Goal: Feedback & Contribution: Submit feedback/report problem

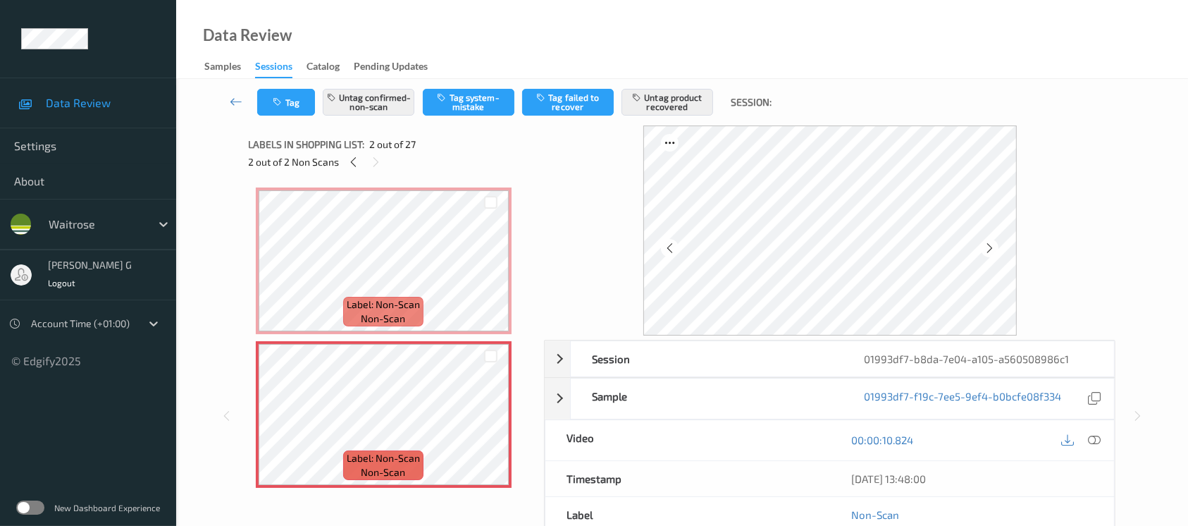
scroll to position [758, 0]
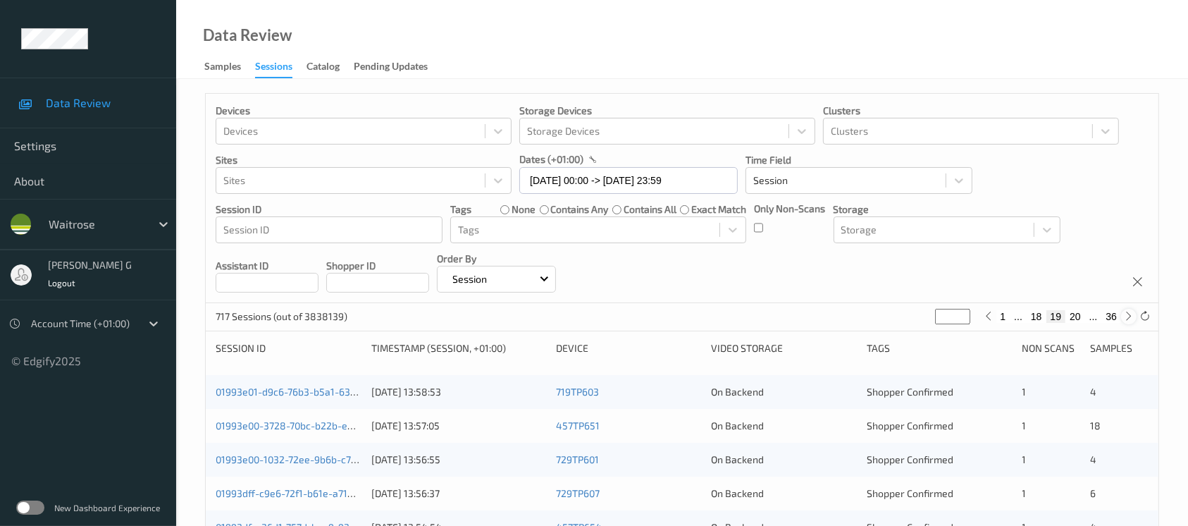
click at [1126, 318] on icon at bounding box center [1129, 316] width 11 height 11
type input "**"
click at [1126, 318] on icon at bounding box center [1129, 316] width 11 height 11
type input "**"
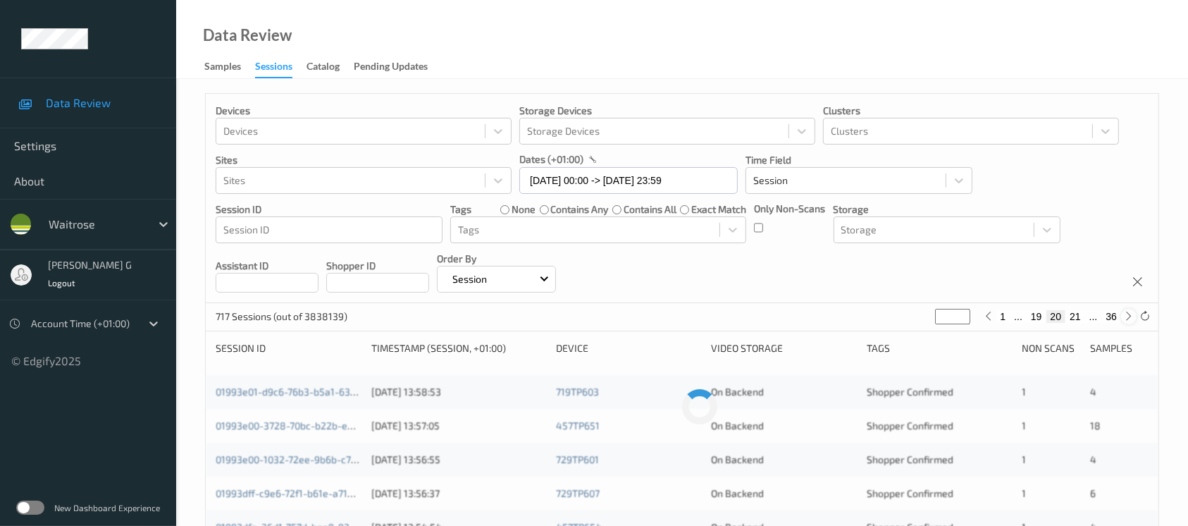
type input "**"
click at [992, 318] on icon at bounding box center [988, 316] width 11 height 11
type input "**"
click at [992, 318] on icon at bounding box center [988, 316] width 11 height 11
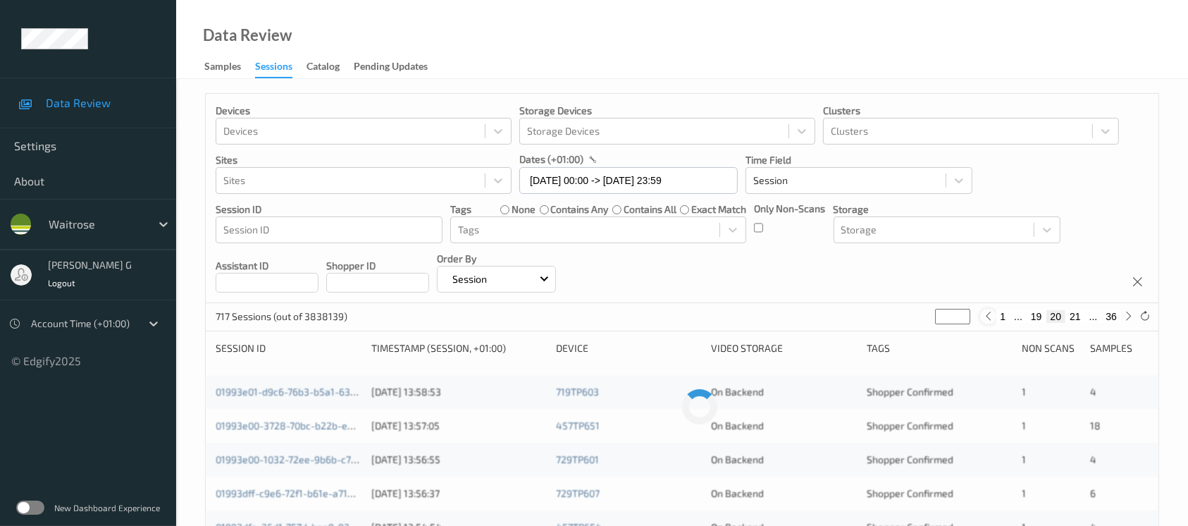
type input "**"
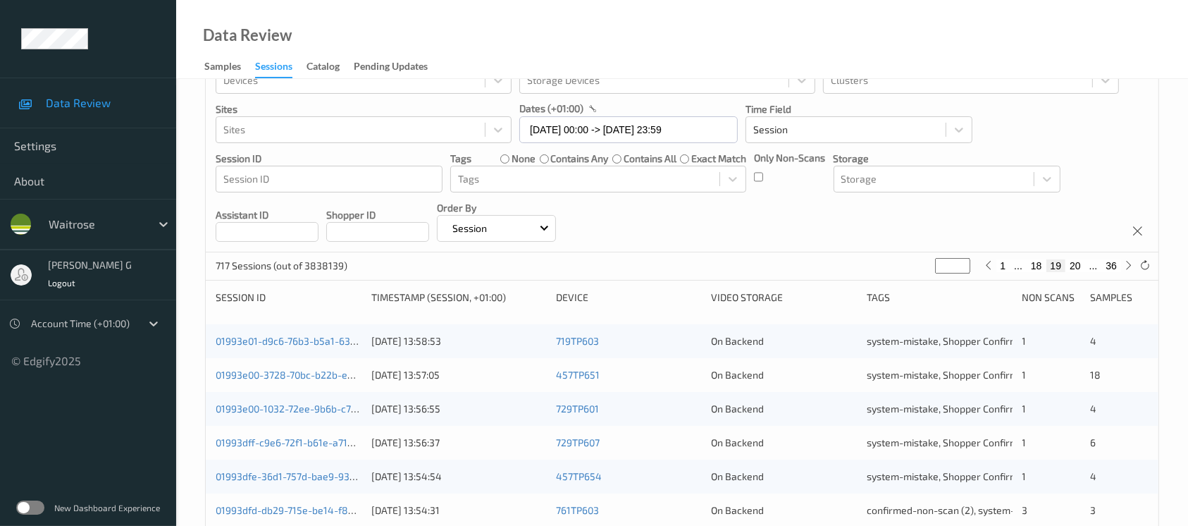
scroll to position [94, 0]
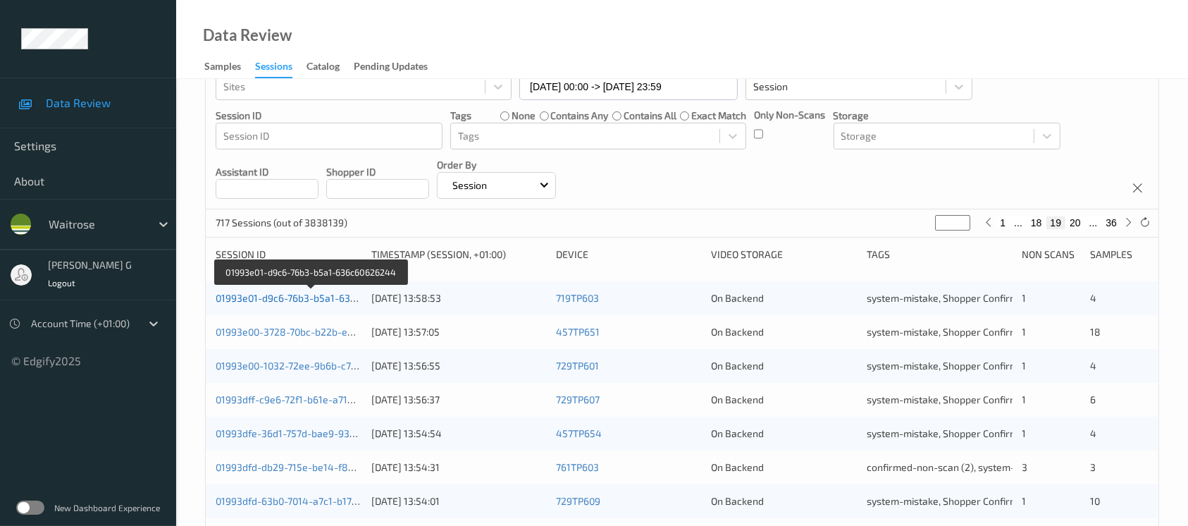
click at [249, 298] on link "01993e01-d9c6-76b3-b5a1-636c60626244" at bounding box center [312, 298] width 192 height 12
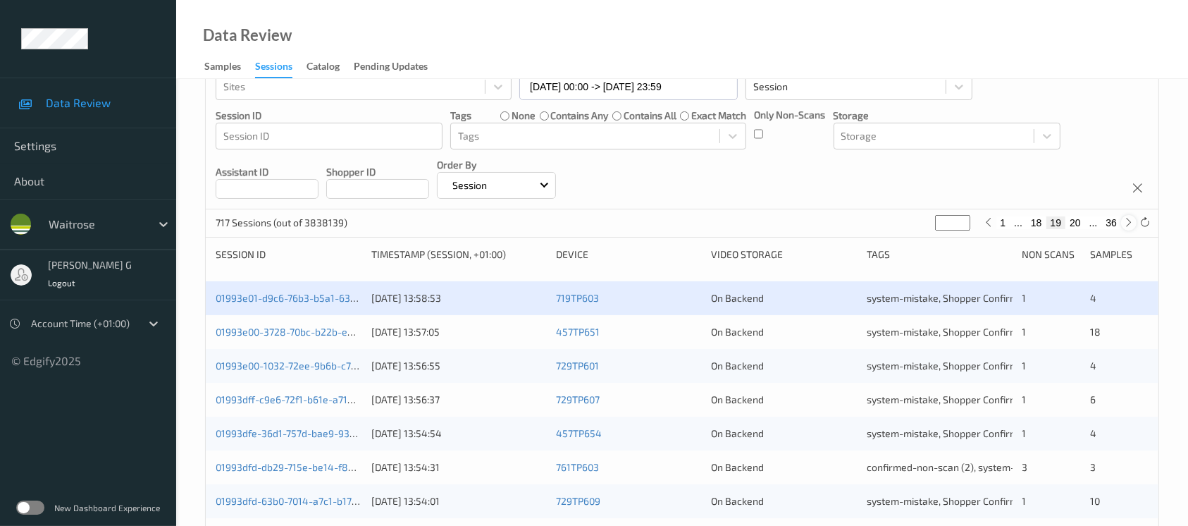
click at [1127, 225] on icon at bounding box center [1129, 222] width 11 height 11
type input "**"
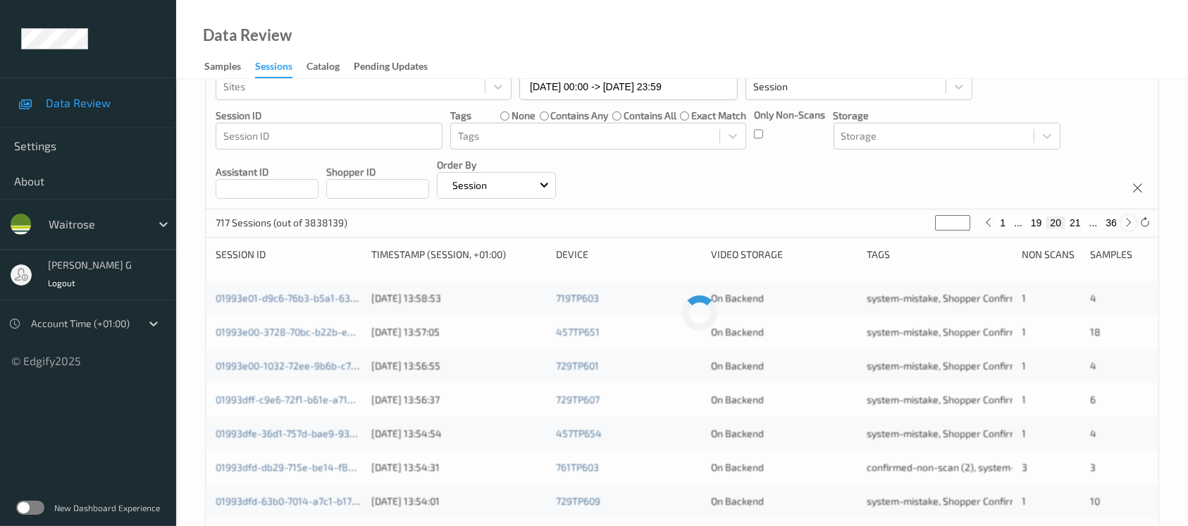
scroll to position [0, 0]
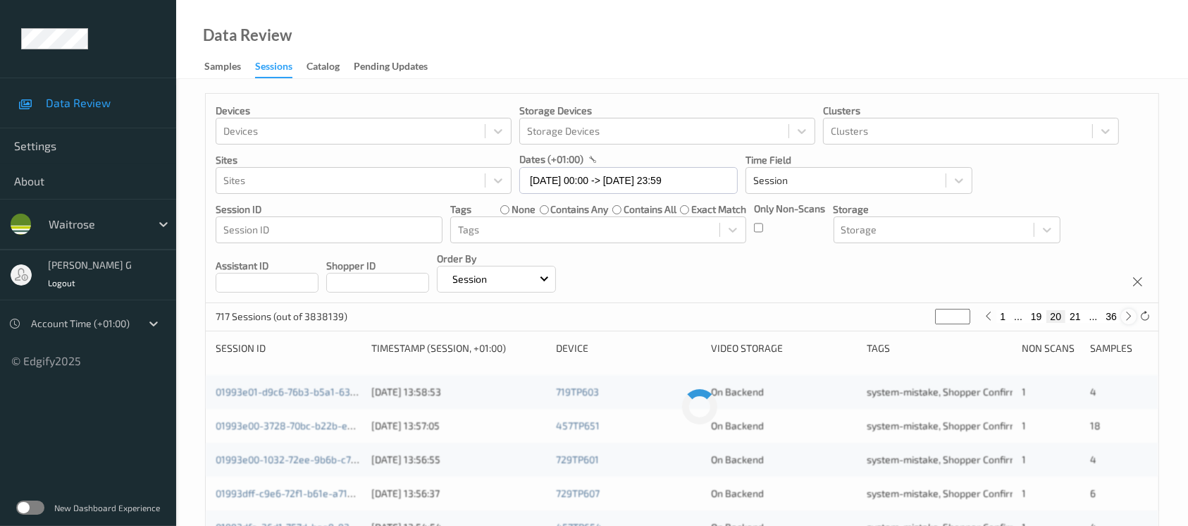
click at [1127, 225] on div "Devices Devices Storage Devices Storage Devices Clusters Clusters Sites Sites d…" at bounding box center [682, 198] width 953 height 209
click at [1127, 315] on icon at bounding box center [1129, 316] width 11 height 11
type input "**"
click at [1127, 315] on icon at bounding box center [1129, 316] width 11 height 11
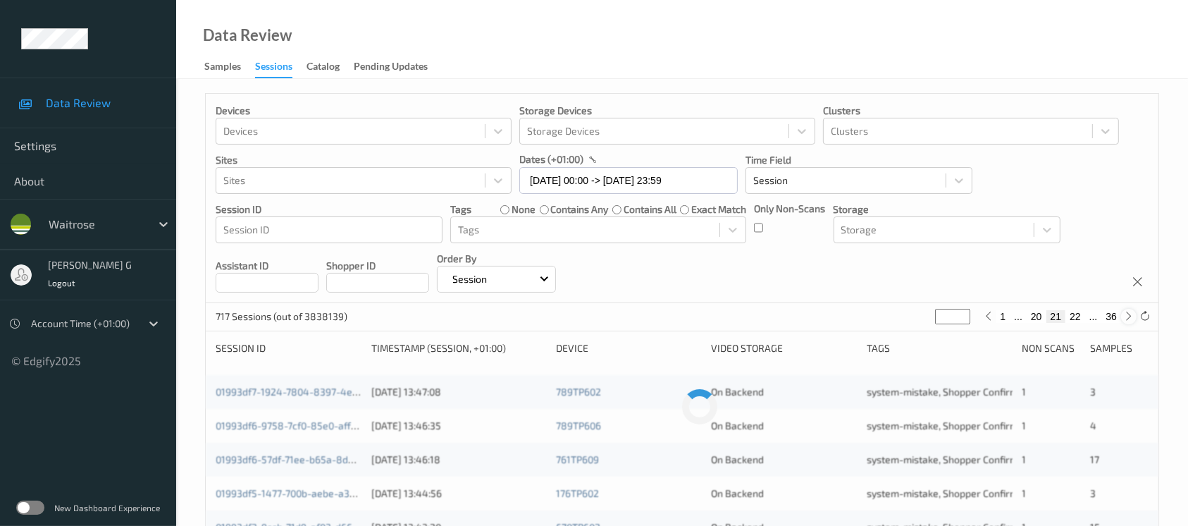
type input "**"
click at [1127, 315] on icon at bounding box center [1129, 316] width 11 height 11
type input "**"
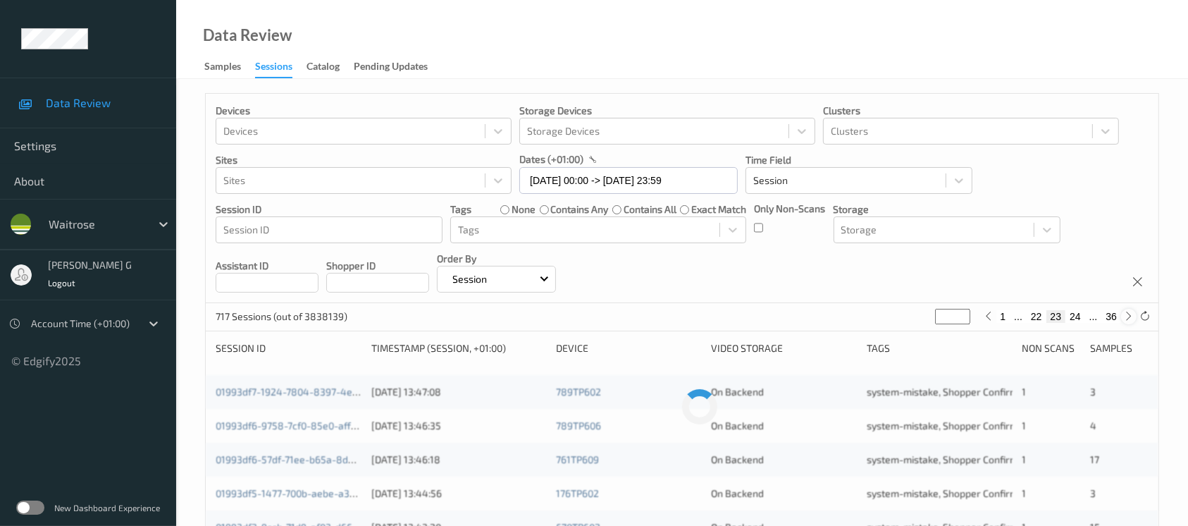
click at [1127, 315] on icon at bounding box center [1129, 316] width 11 height 11
type input "**"
click at [1127, 315] on icon at bounding box center [1129, 316] width 11 height 11
type input "**"
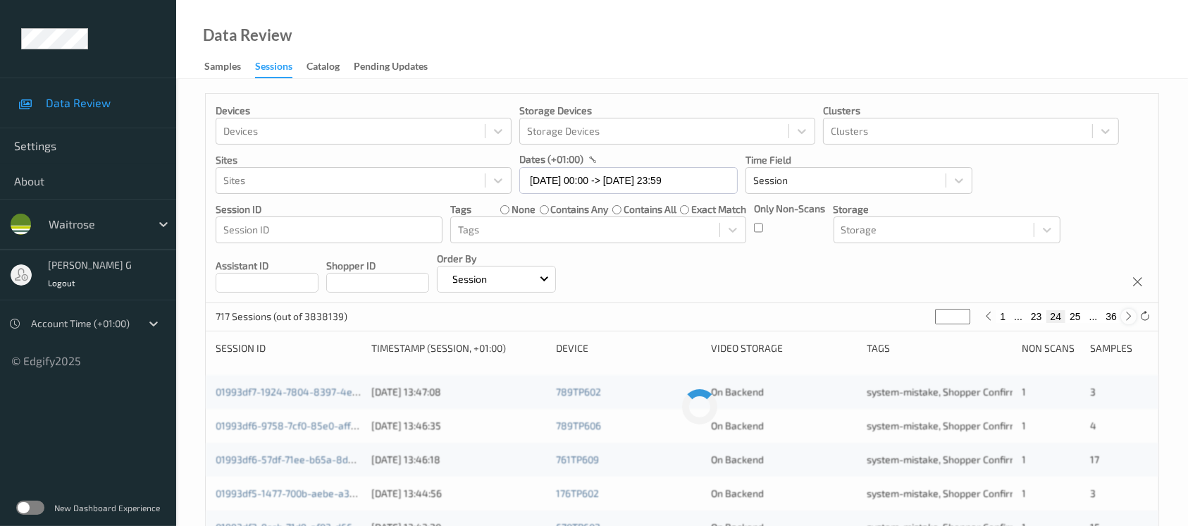
type input "**"
click at [1127, 315] on icon at bounding box center [1129, 316] width 11 height 11
type input "**"
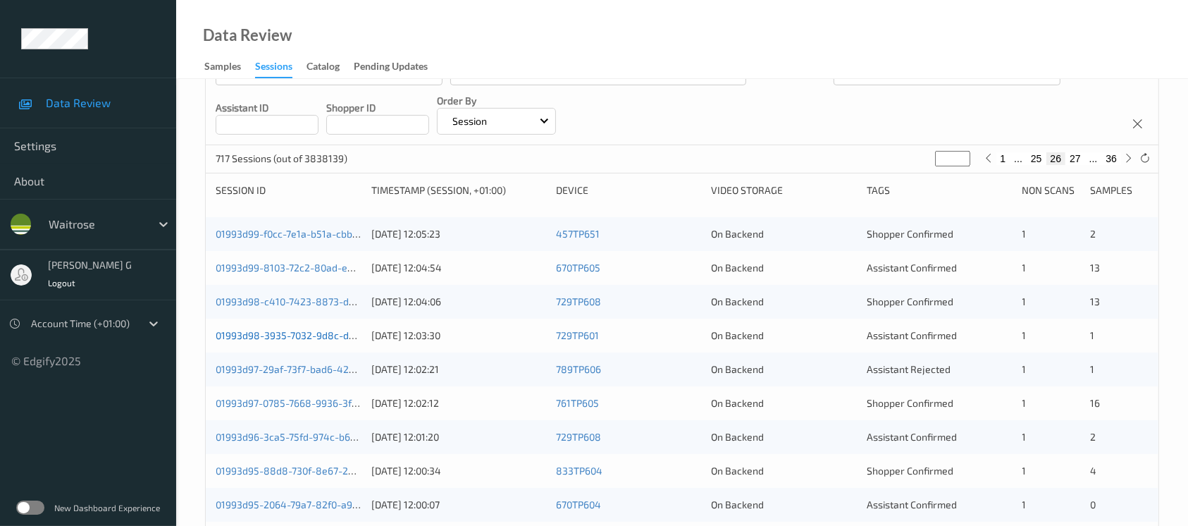
scroll to position [187, 0]
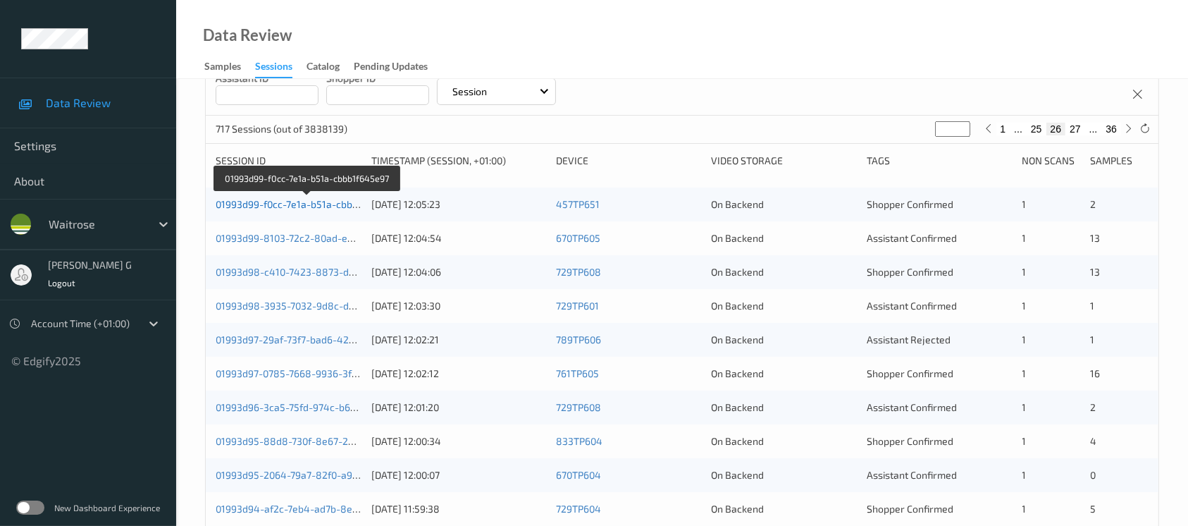
click at [265, 201] on link "01993d99-f0cc-7e1a-b51a-cbbb1f645e97" at bounding box center [308, 204] width 184 height 12
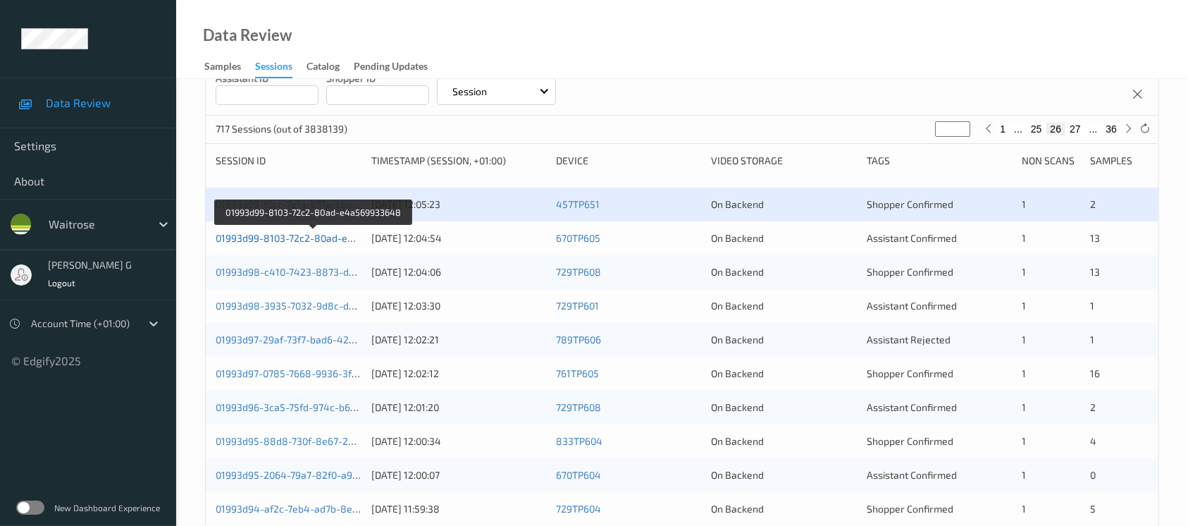
click at [246, 232] on link "01993d99-8103-72c2-80ad-e4a569933648" at bounding box center [314, 238] width 196 height 12
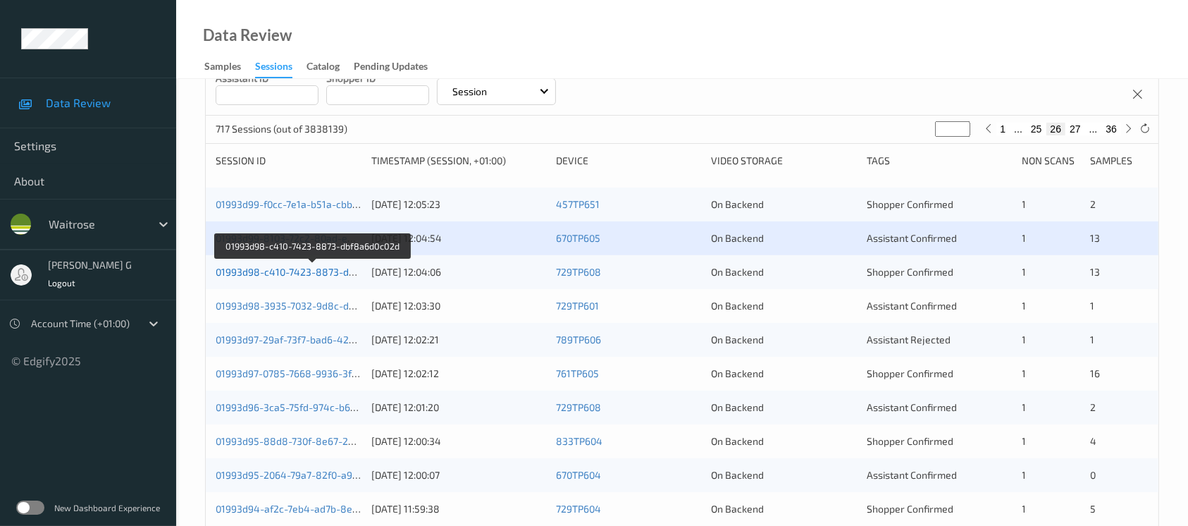
click at [271, 268] on link "01993d98-c410-7423-8873-dbf8a6d0c02d" at bounding box center [312, 272] width 193 height 12
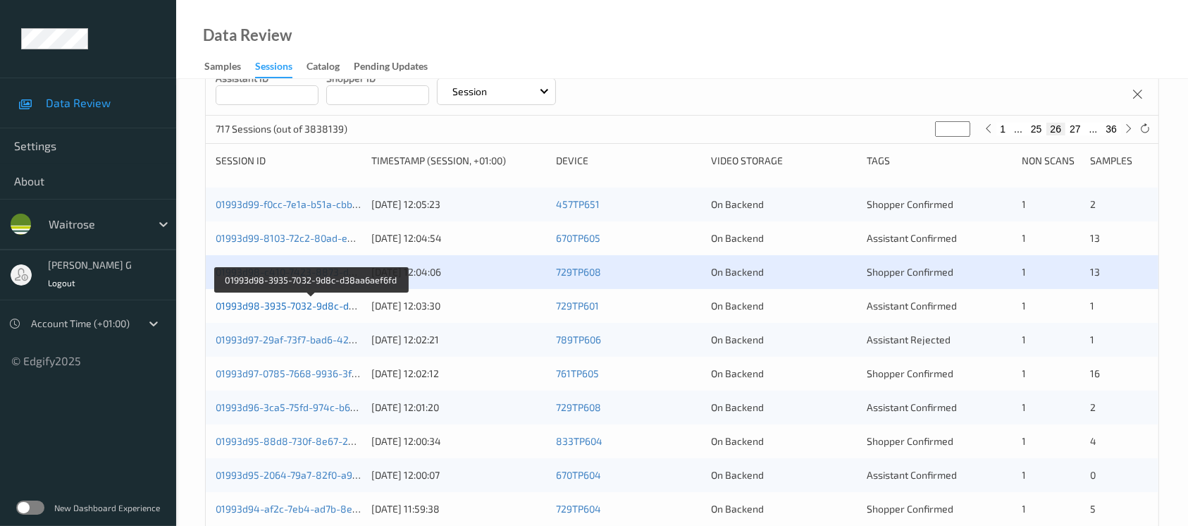
click at [285, 306] on link "01993d98-3935-7032-9d8c-d38aa6aef6fd" at bounding box center [312, 305] width 192 height 12
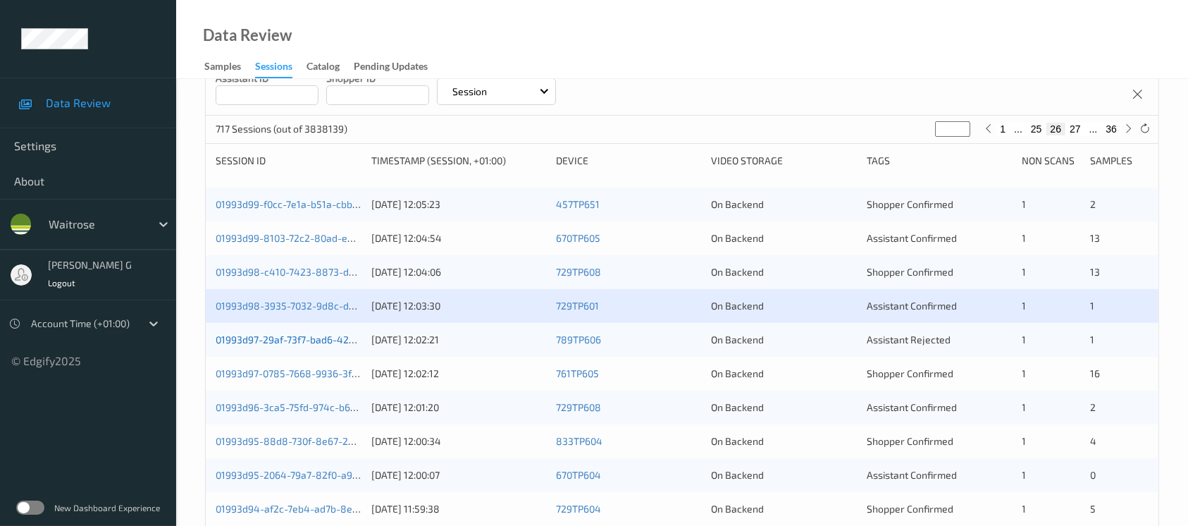
click at [266, 335] on link "01993d97-29af-73f7-bad6-422545b1ff8e" at bounding box center [308, 339] width 185 height 12
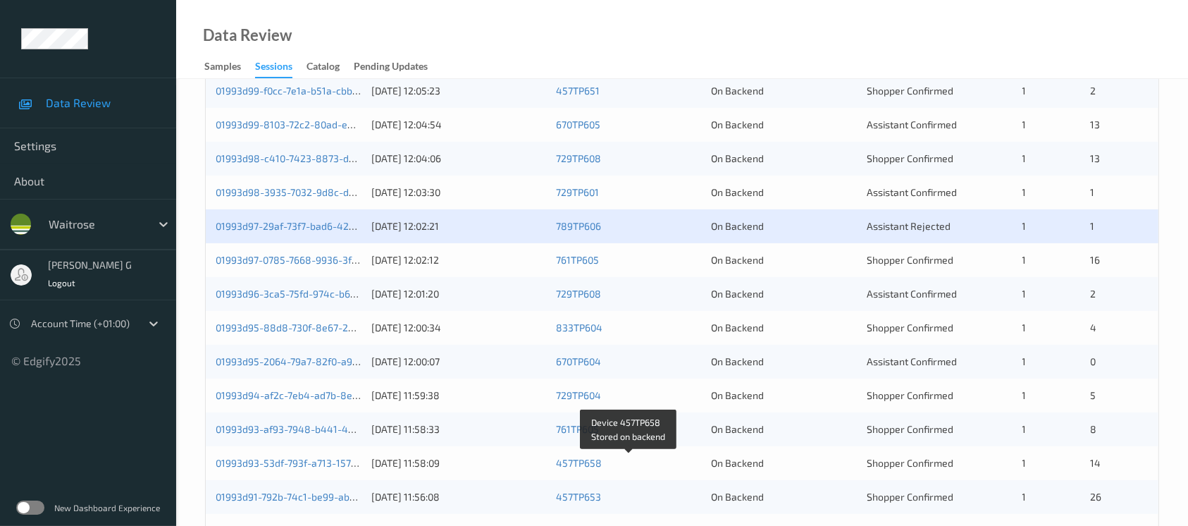
scroll to position [207, 0]
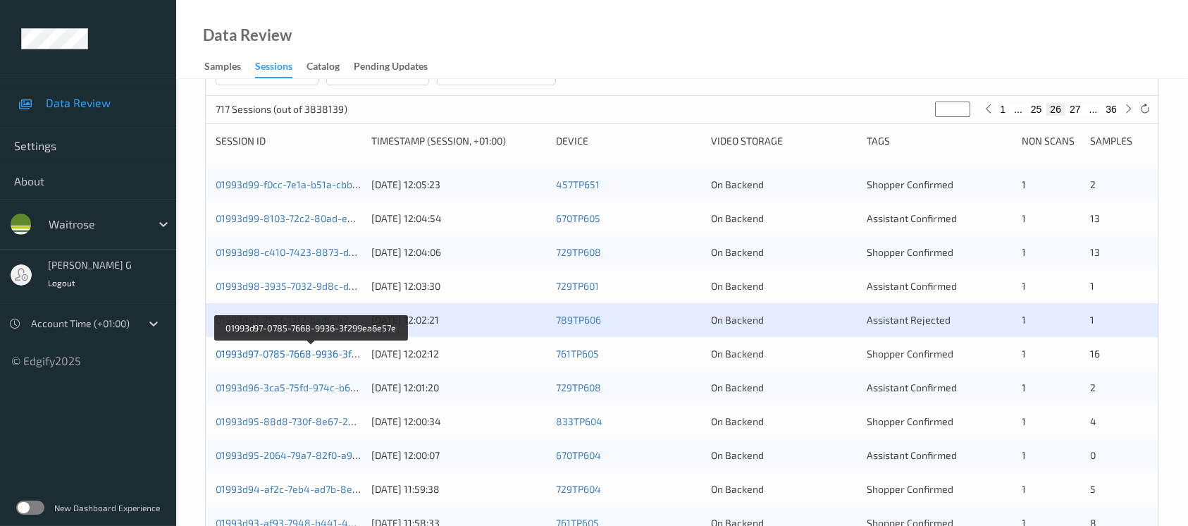
click at [297, 349] on link "01993d97-0785-7668-9936-3f299ea6e57e" at bounding box center [312, 353] width 192 height 12
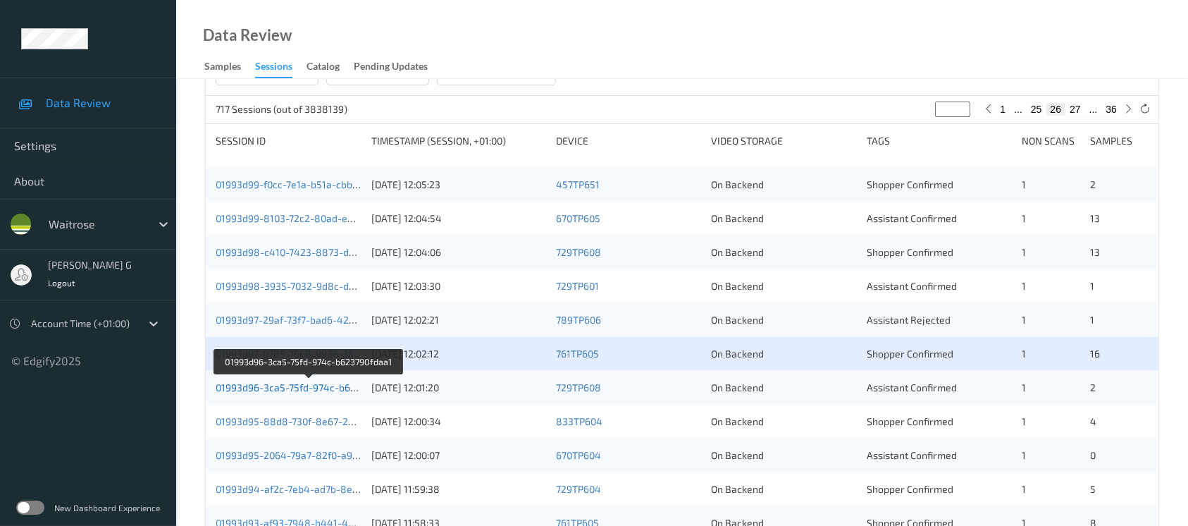
click at [246, 391] on link "01993d96-3ca5-75fd-974c-b623790fdaa1" at bounding box center [309, 387] width 187 height 12
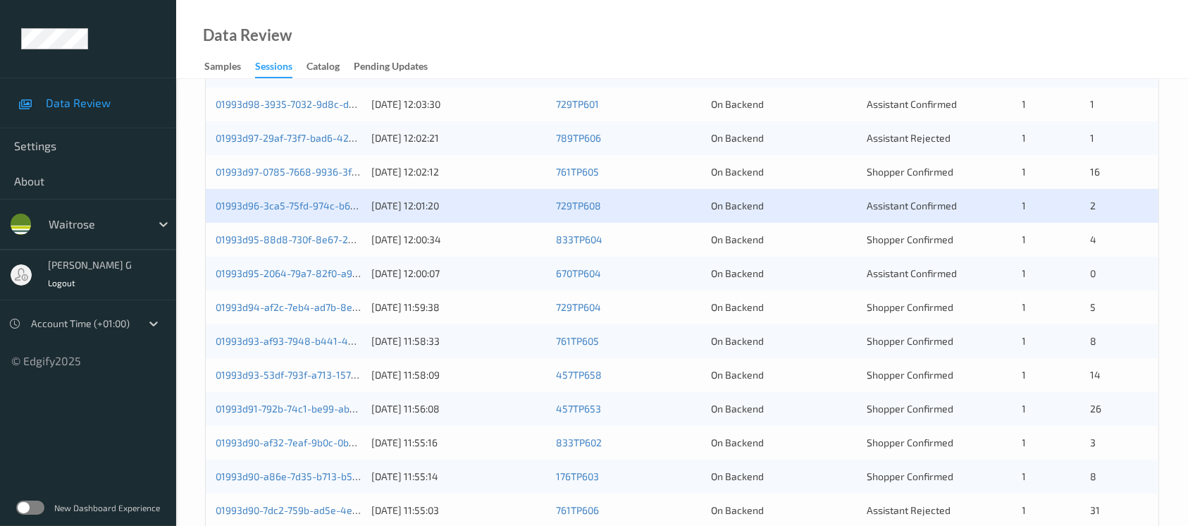
scroll to position [395, 0]
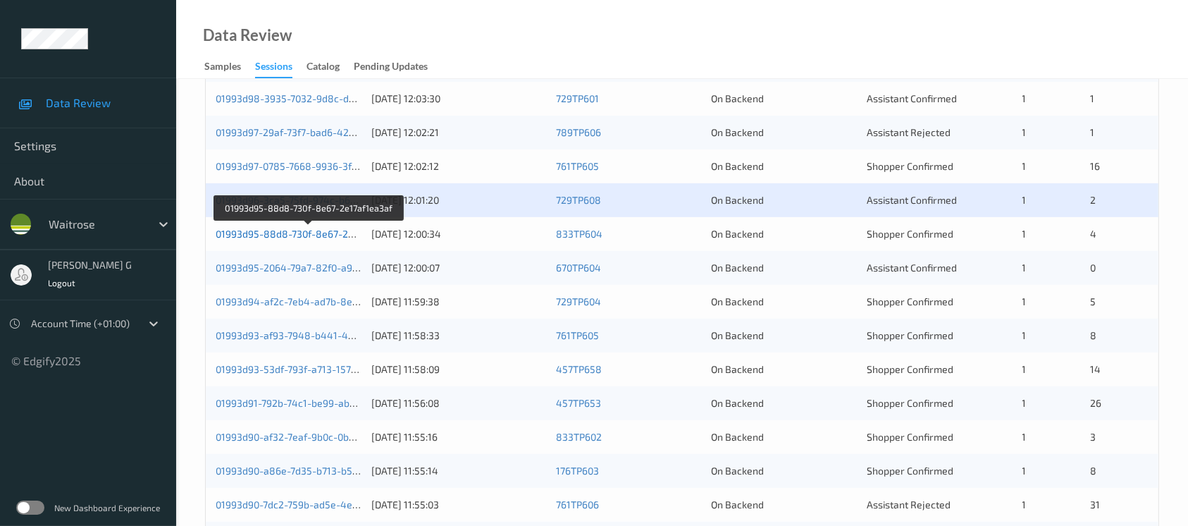
click at [264, 228] on link "01993d95-88d8-730f-8e67-2e17af1ea3af" at bounding box center [309, 234] width 187 height 12
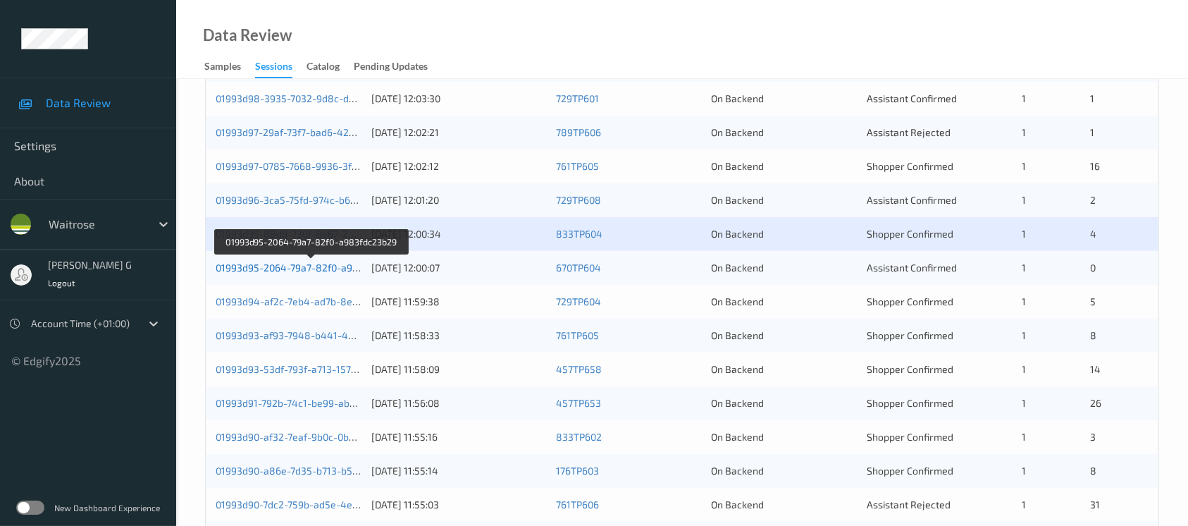
click at [309, 266] on link "01993d95-2064-79a7-82f0-a983fdc23b29" at bounding box center [311, 267] width 191 height 12
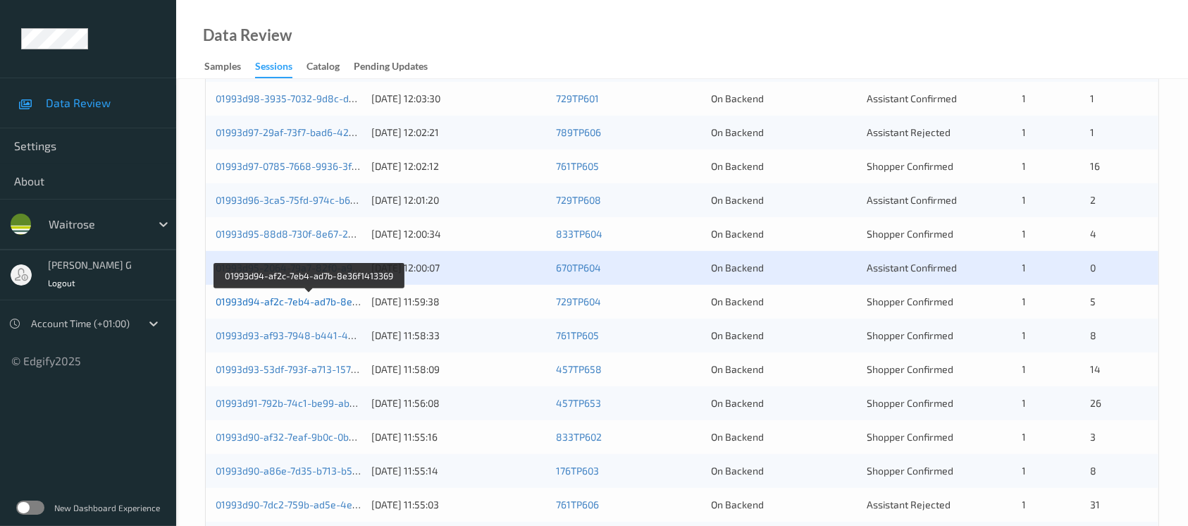
click at [259, 297] on link "01993d94-af2c-7eb4-ad7b-8e36f1413369" at bounding box center [310, 301] width 189 height 12
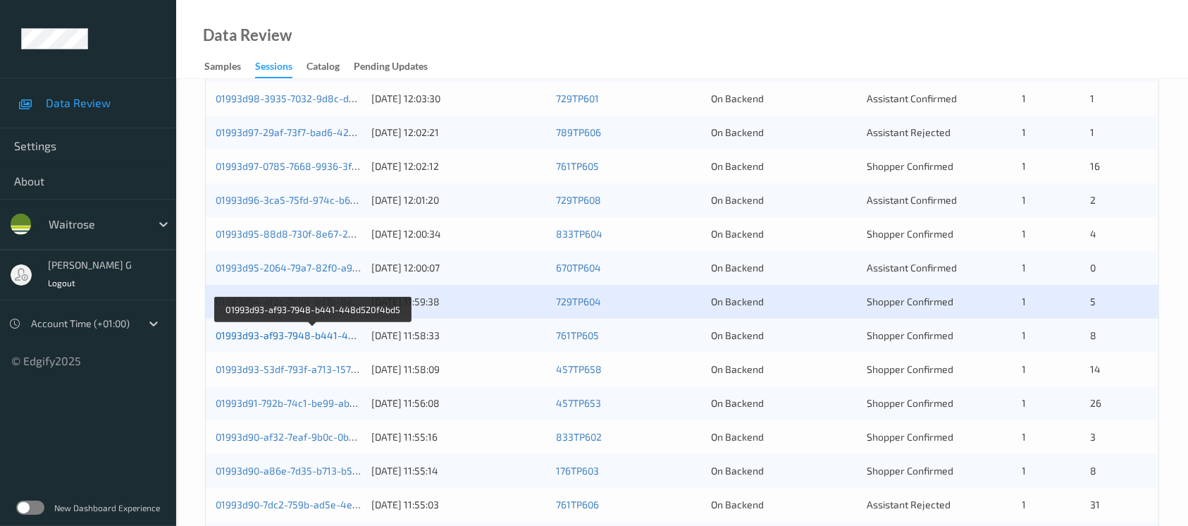
click at [267, 331] on link "01993d93-af93-7948-b441-448d520f4bd5" at bounding box center [313, 335] width 194 height 12
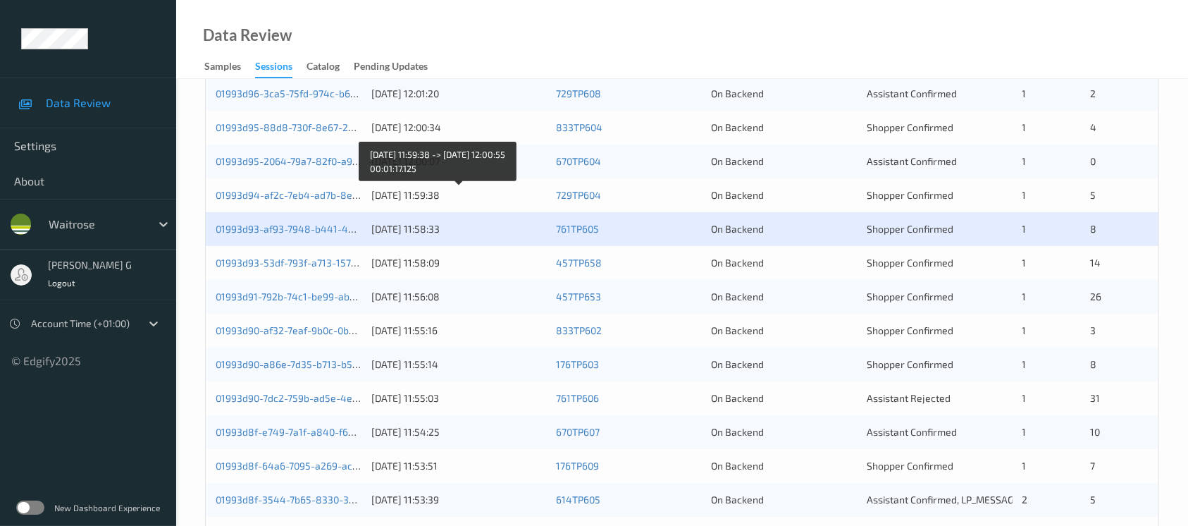
scroll to position [583, 0]
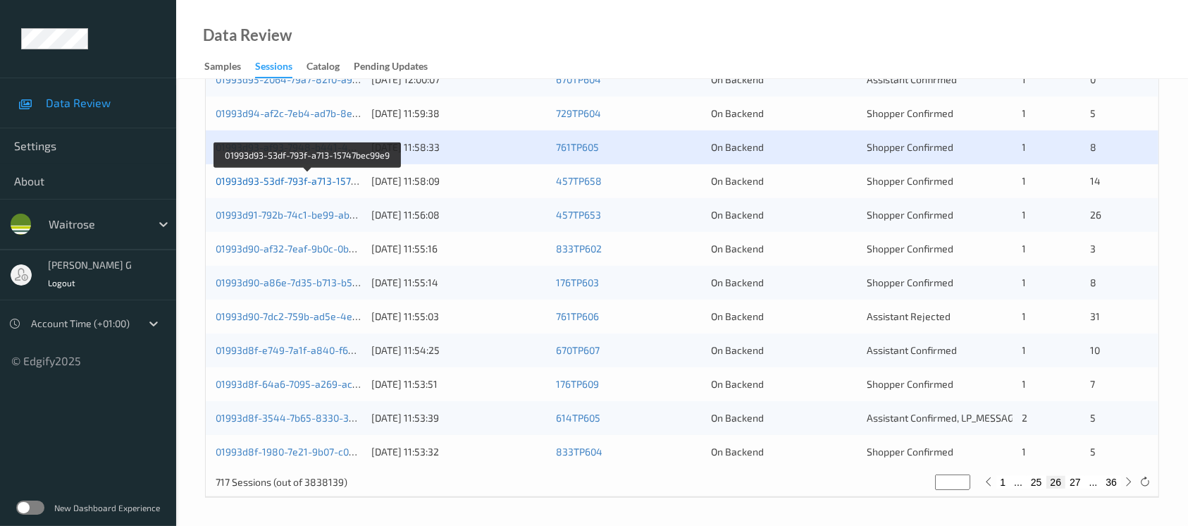
click at [271, 176] on link "01993d93-53df-793f-a713-15747bec99e9" at bounding box center [308, 181] width 185 height 12
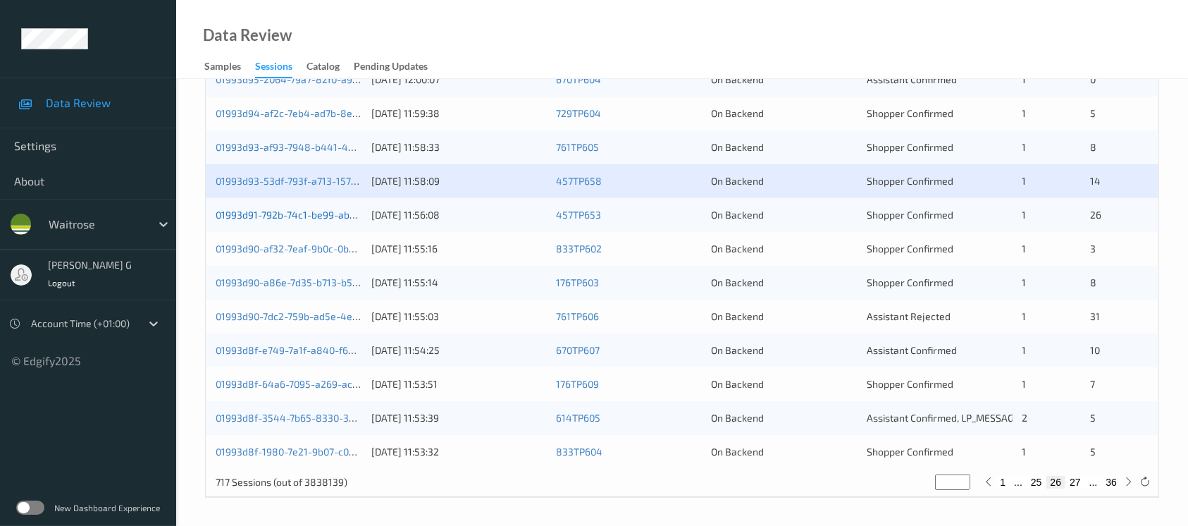
click at [255, 212] on link "01993d91-792b-74c1-be99-ab913c873ce4" at bounding box center [310, 215] width 188 height 12
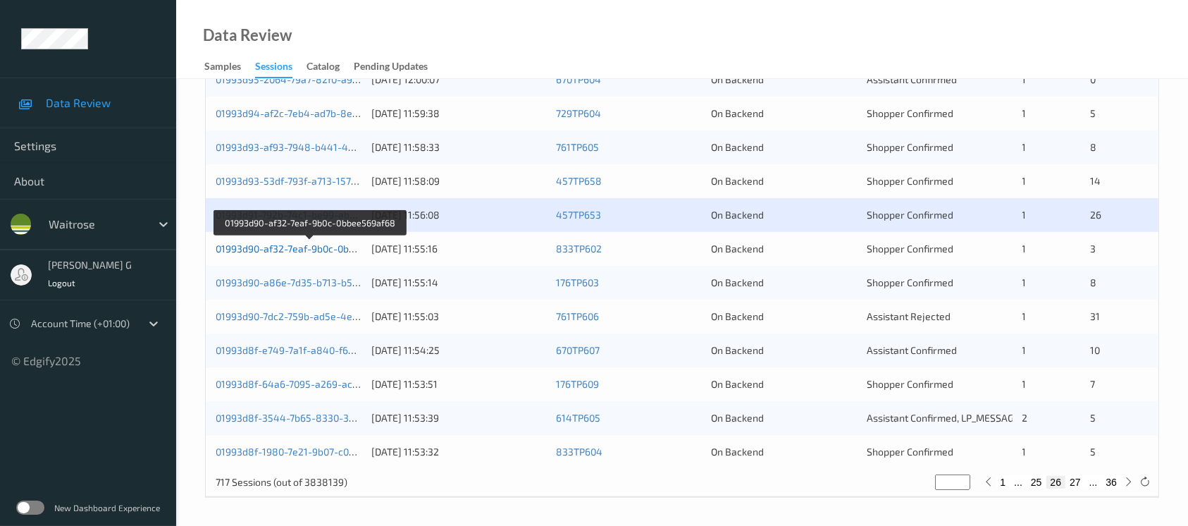
click at [285, 247] on link "01993d90-af32-7eaf-9b0c-0bbee569af68" at bounding box center [310, 248] width 188 height 12
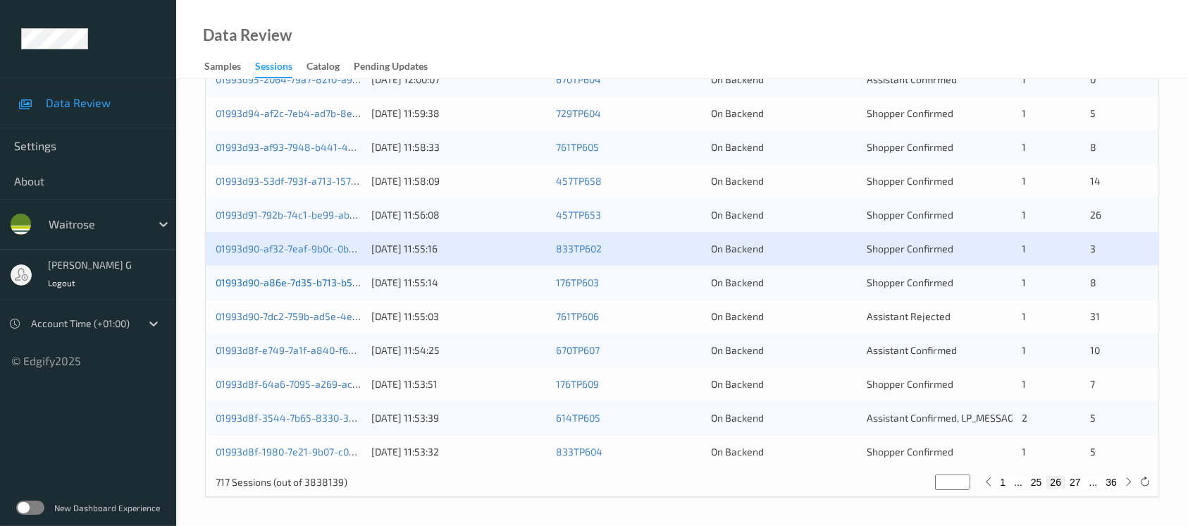
click at [256, 284] on link "01993d90-a86e-7d35-b713-b599cb5715b5" at bounding box center [311, 282] width 190 height 12
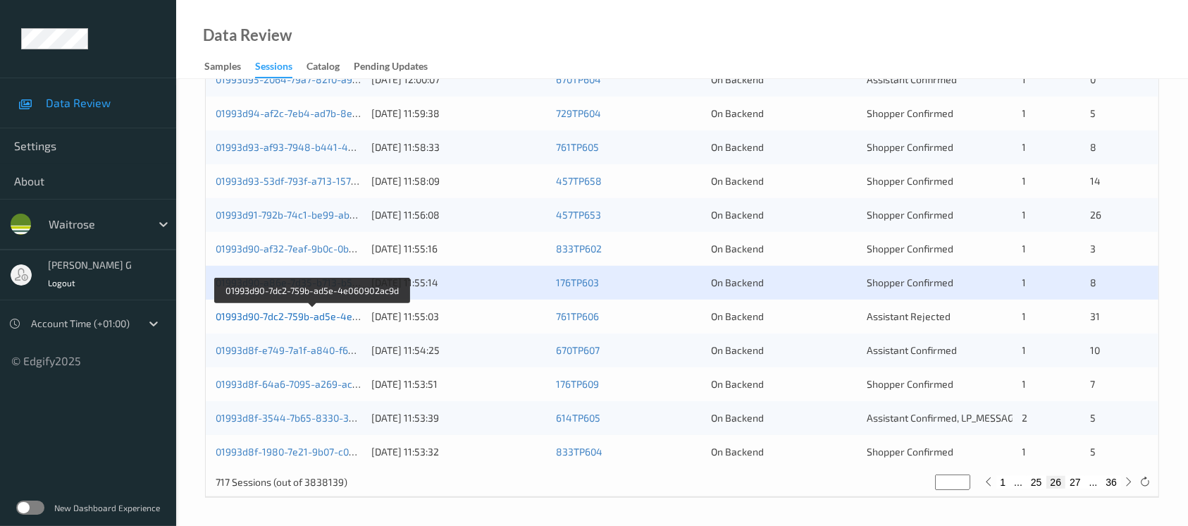
click at [276, 316] on link "01993d90-7dc2-759b-ad5e-4e060902ac9d" at bounding box center [312, 316] width 192 height 12
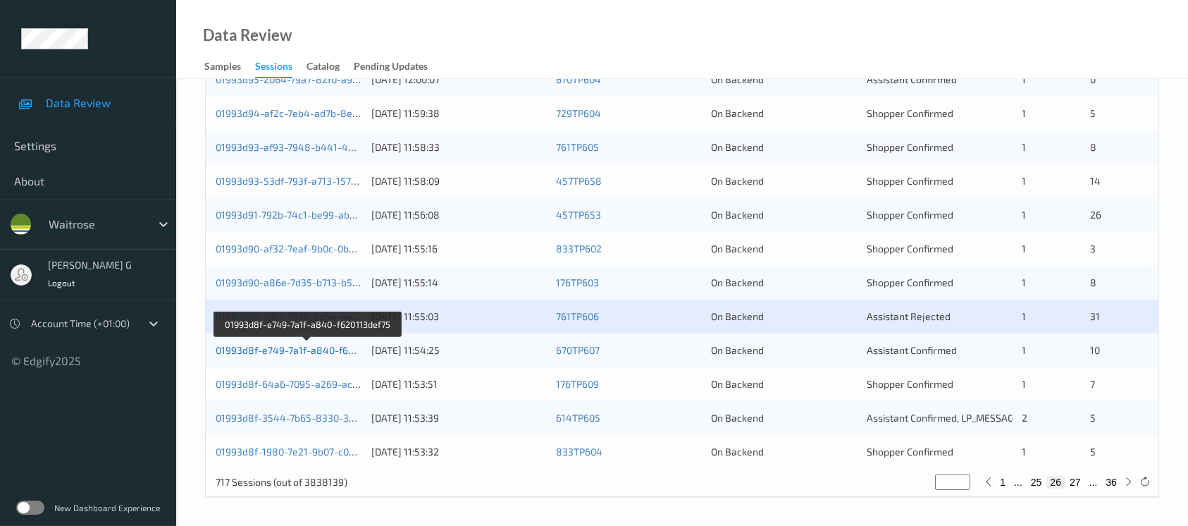
click at [261, 347] on link "01993d8f-e749-7a1f-a840-f620113def75" at bounding box center [307, 350] width 183 height 12
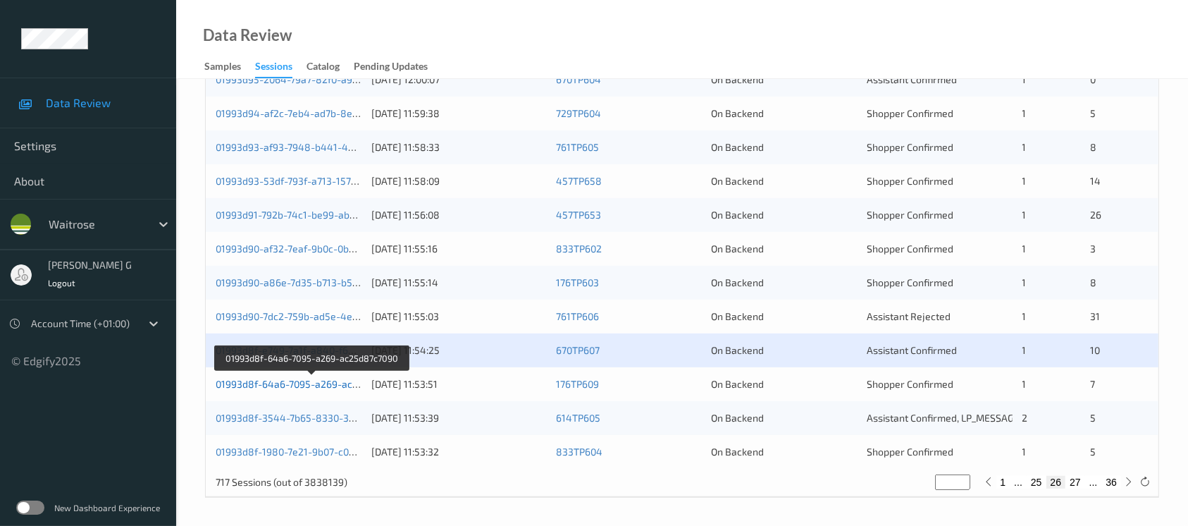
click at [236, 385] on link "01993d8f-64a6-7095-a269-ac25d87c7090" at bounding box center [312, 384] width 192 height 12
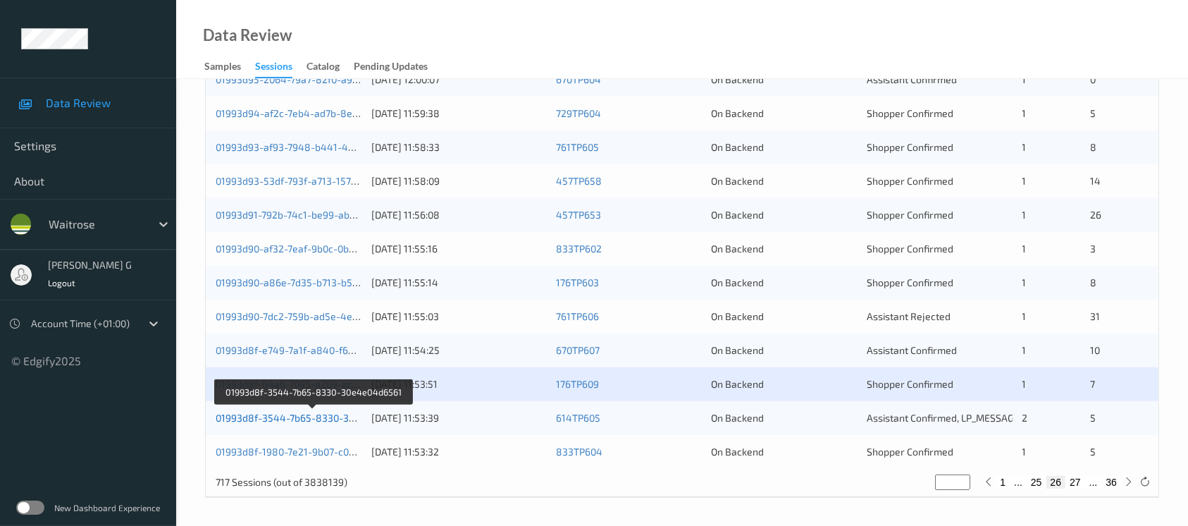
click at [287, 416] on link "01993d8f-3544-7b65-8330-30e4e04d6561" at bounding box center [313, 417] width 195 height 12
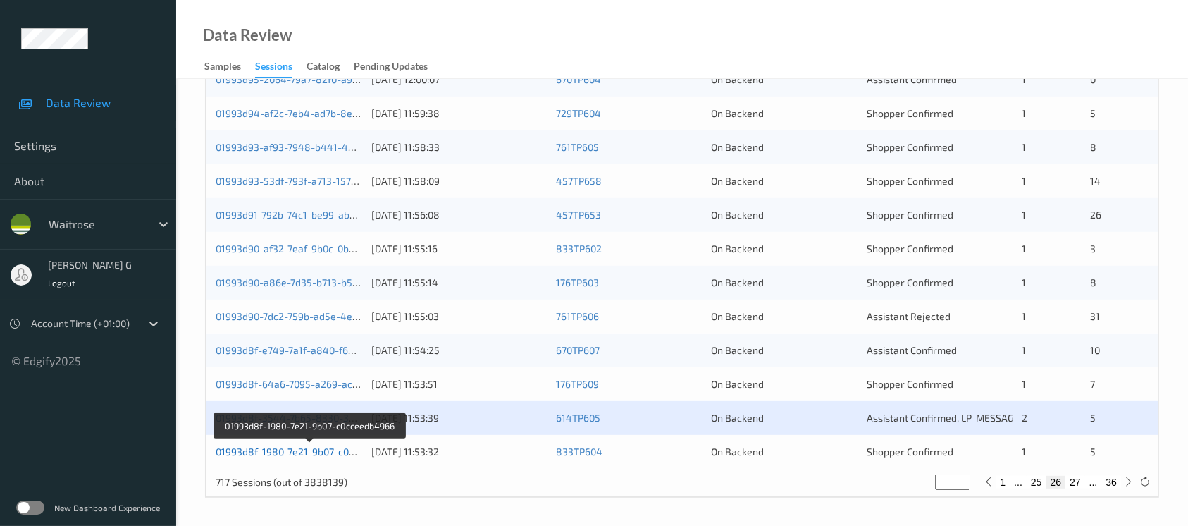
click at [282, 454] on link "01993d8f-1980-7e21-9b07-c0cceedb4966" at bounding box center [310, 451] width 189 height 12
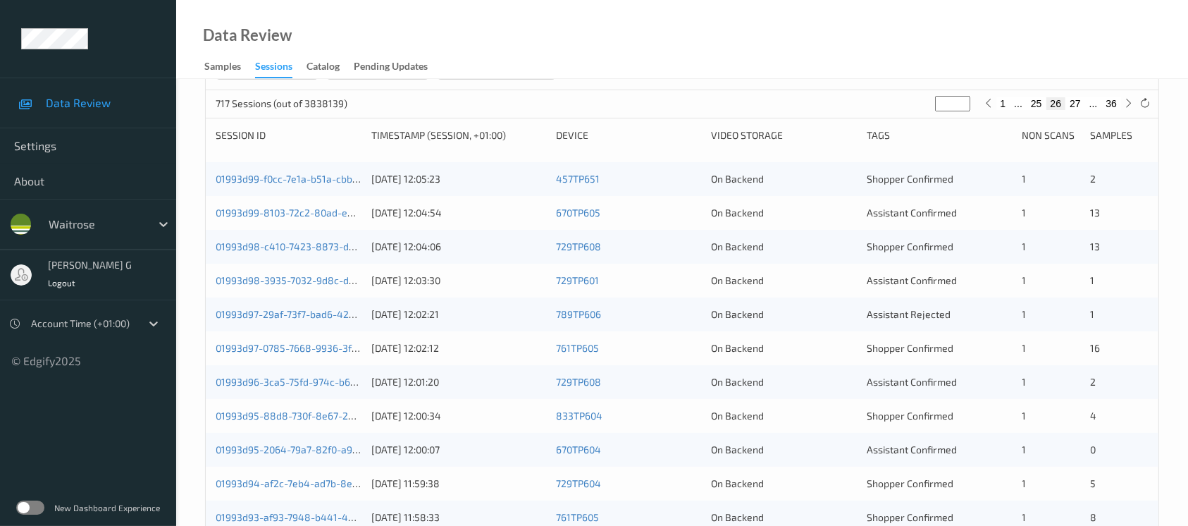
scroll to position [0, 0]
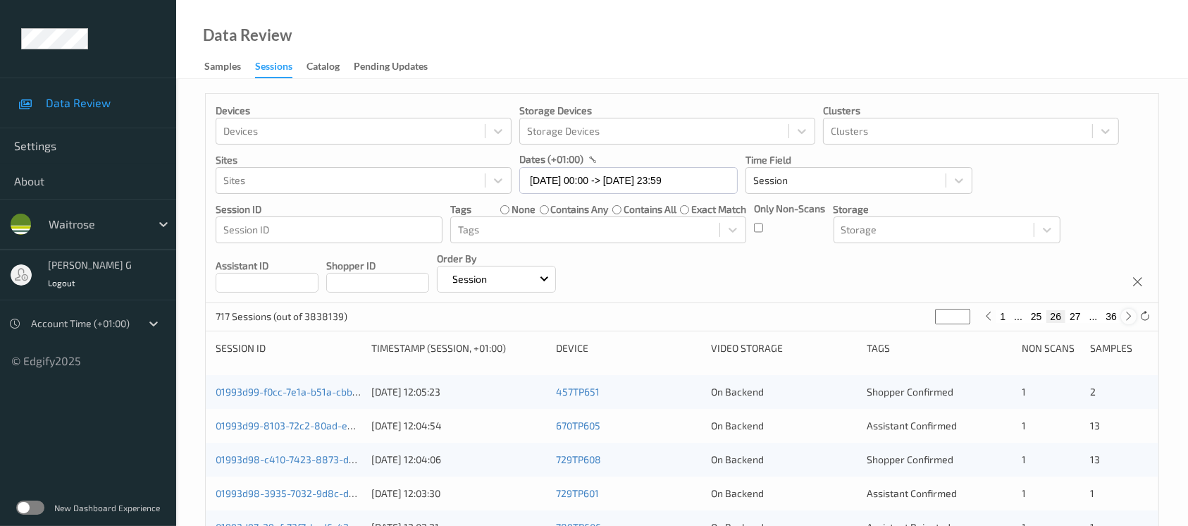
click at [1124, 315] on icon at bounding box center [1129, 316] width 11 height 11
type input "**"
click at [1124, 315] on icon at bounding box center [1129, 316] width 11 height 11
type input "**"
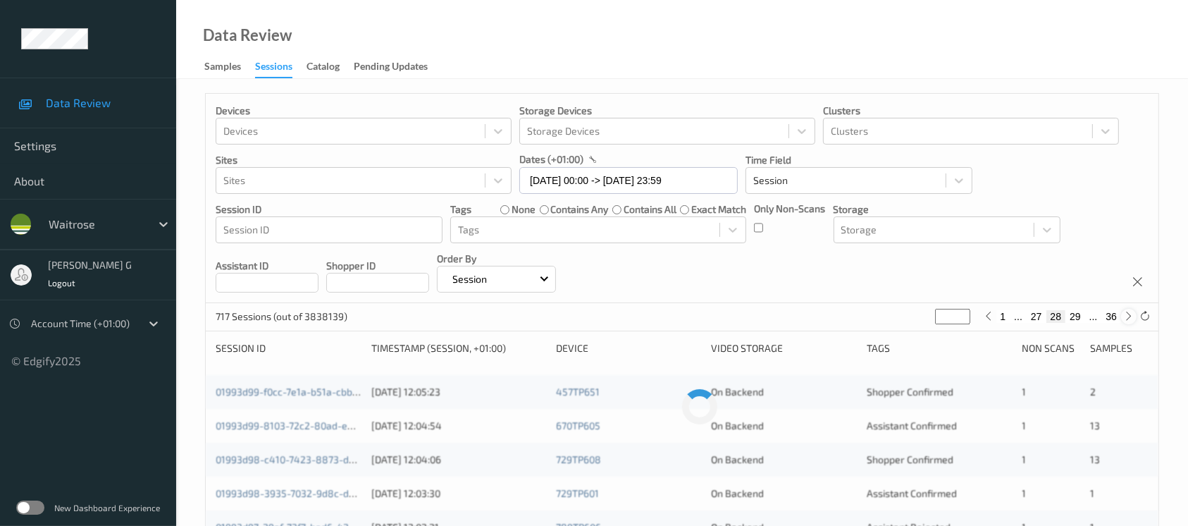
type input "**"
click at [1124, 315] on icon at bounding box center [1129, 316] width 11 height 11
type input "**"
click at [1124, 315] on icon at bounding box center [1129, 316] width 11 height 11
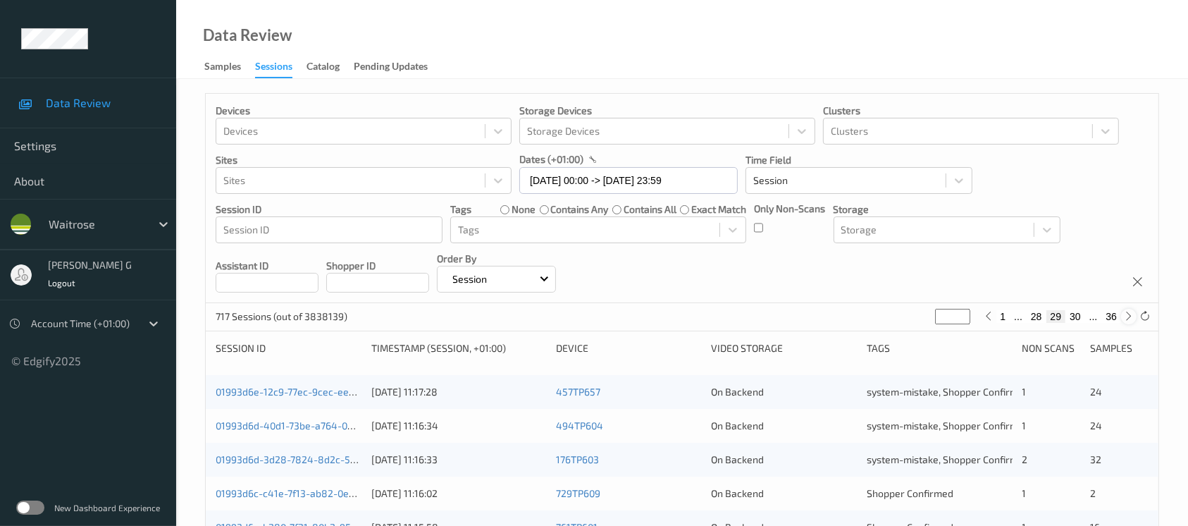
type input "**"
click at [1124, 315] on icon at bounding box center [1129, 316] width 11 height 11
type input "**"
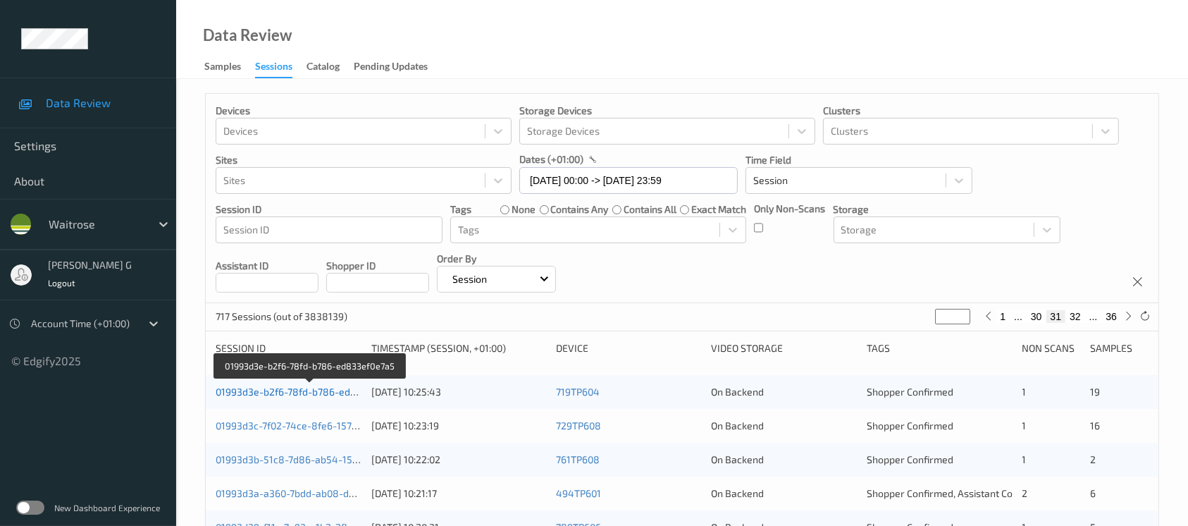
click at [261, 388] on link "01993d3e-b2f6-78fd-b786-ed833ef0e7a5" at bounding box center [310, 391] width 189 height 12
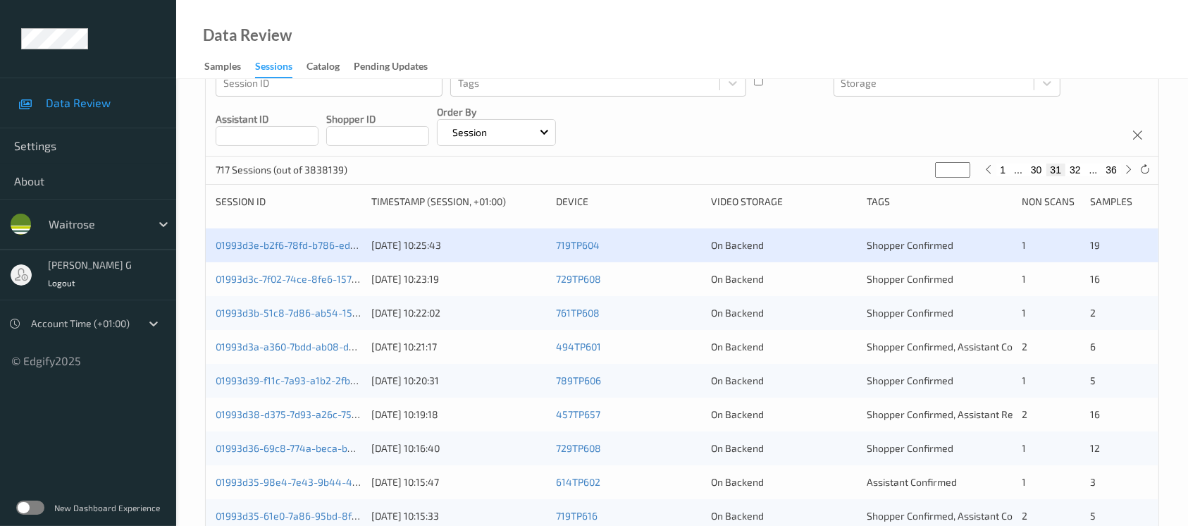
scroll to position [113, 0]
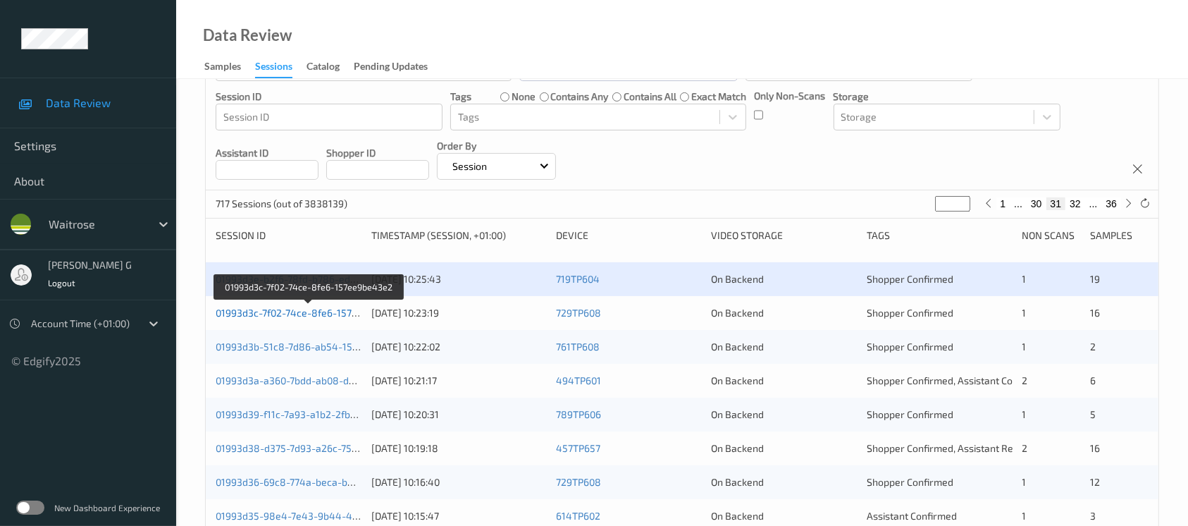
click at [289, 315] on link "01993d3c-7f02-74ce-8fe6-157ee9be43e2" at bounding box center [309, 313] width 187 height 12
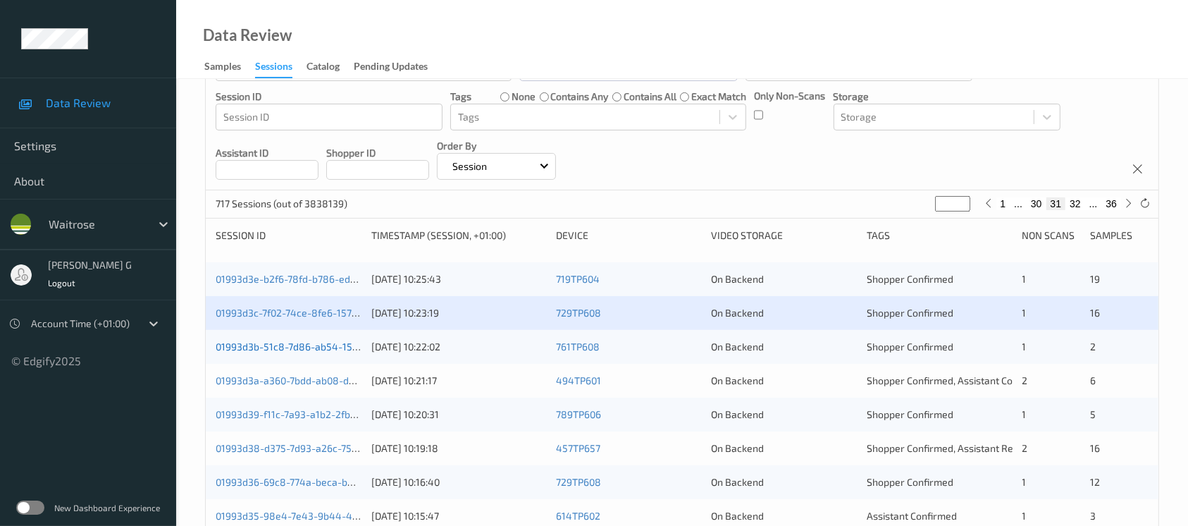
click at [276, 345] on link "01993d3b-51c8-7d86-ab54-152a81383d60" at bounding box center [312, 346] width 193 height 12
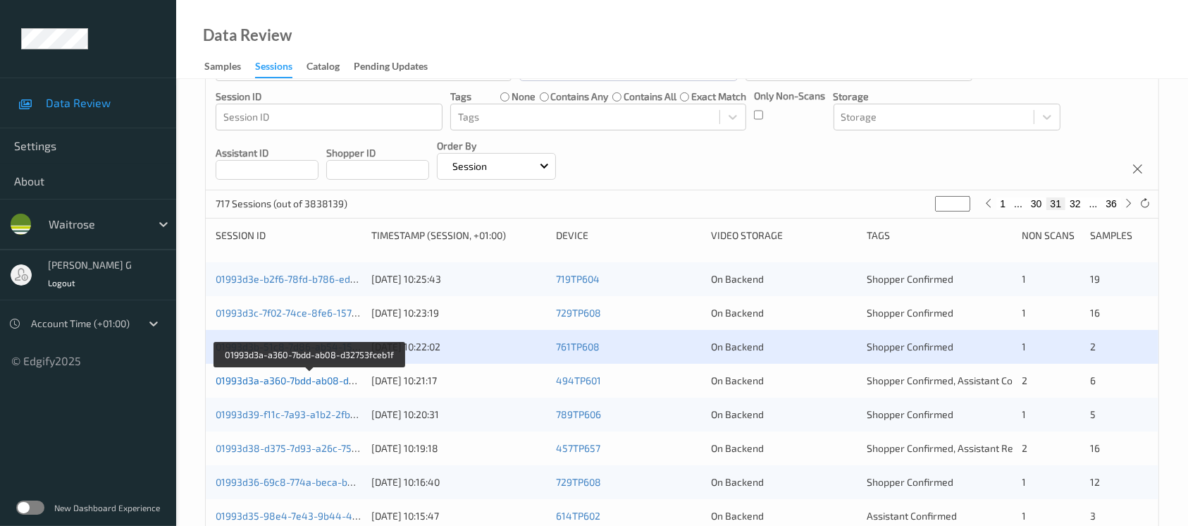
click at [278, 380] on link "01993d3a-a360-7bdd-ab08-d32753fceb1f" at bounding box center [310, 380] width 188 height 12
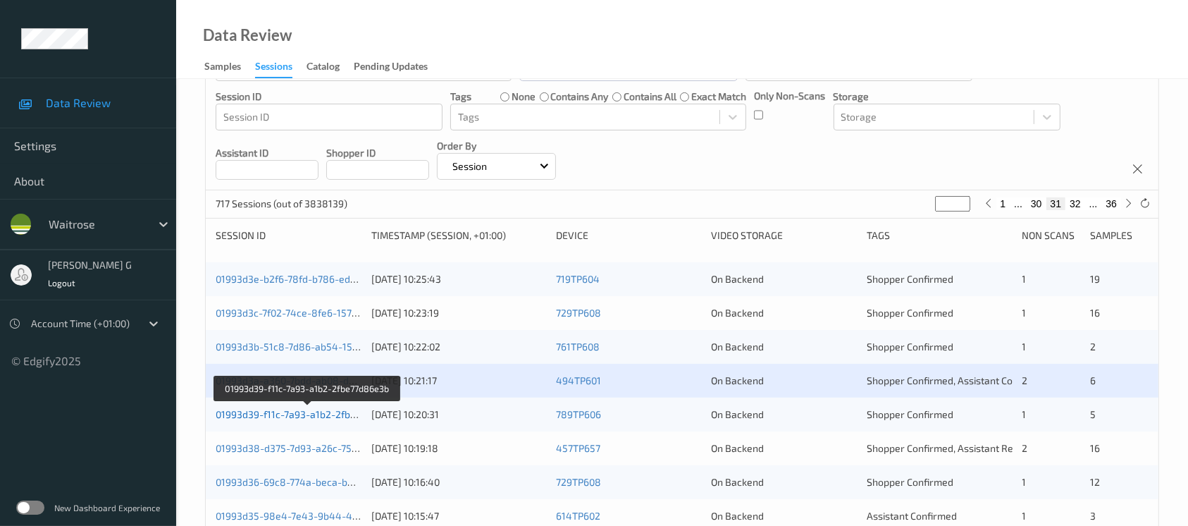
click at [304, 414] on link "01993d39-f11c-7a93-a1b2-2fbe77d86e3b" at bounding box center [308, 414] width 185 height 12
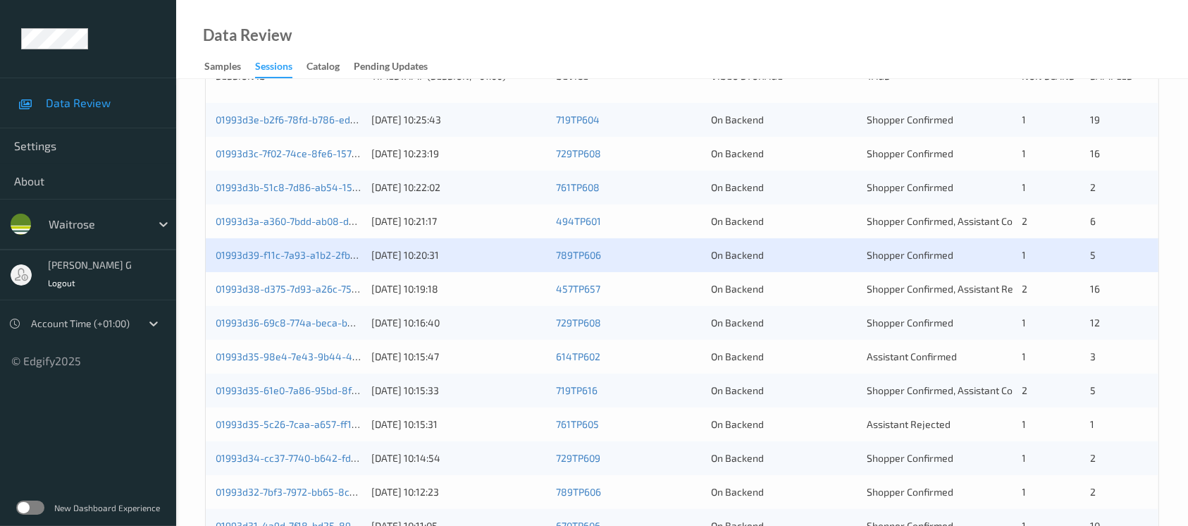
scroll to position [301, 0]
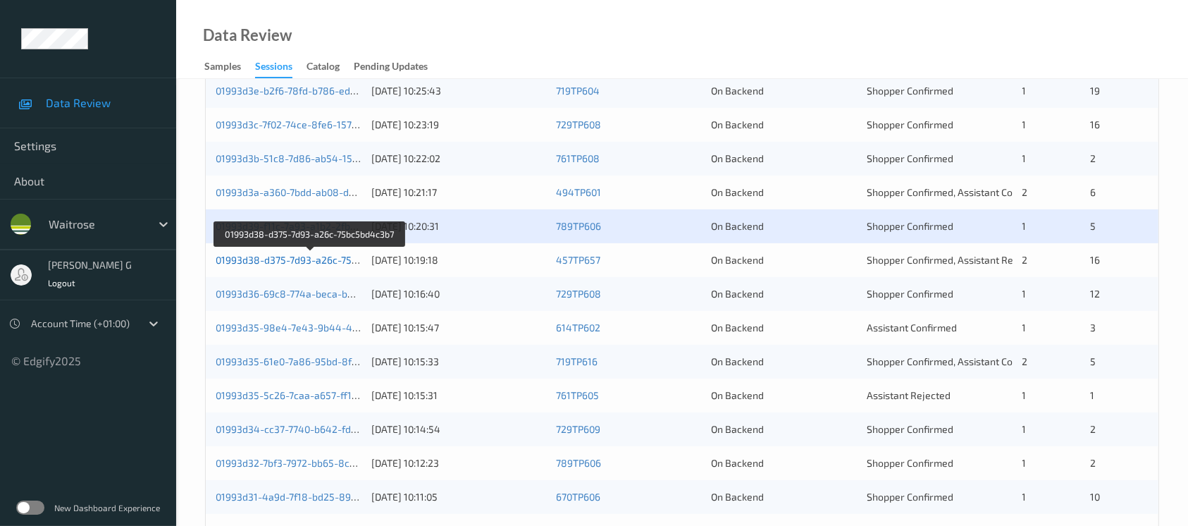
click at [263, 258] on link "01993d38-d375-7d93-a26c-75bc5bd4c3b7" at bounding box center [311, 260] width 191 height 12
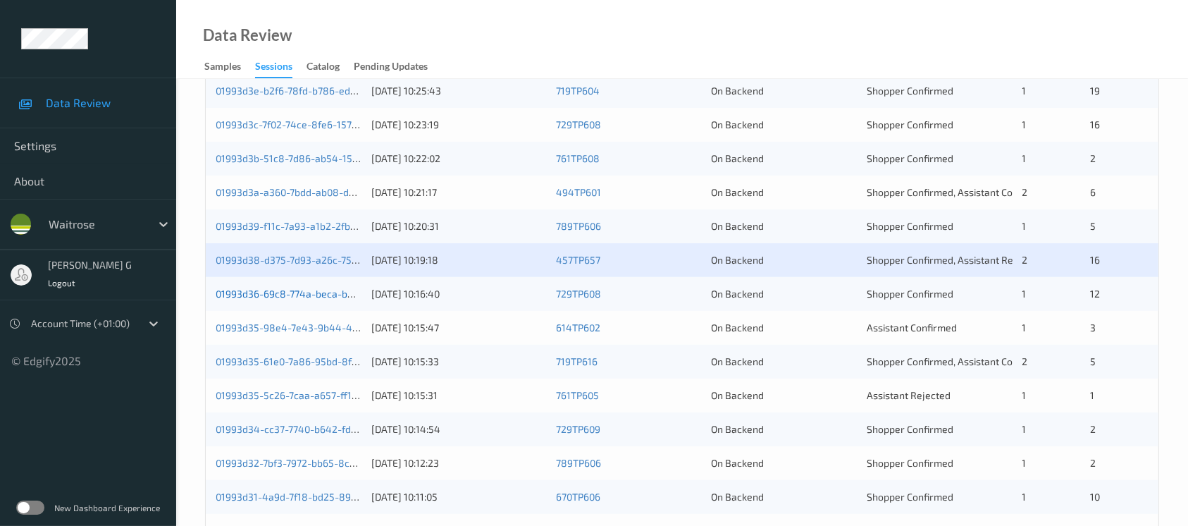
click at [271, 292] on link "01993d36-69c8-774a-beca-b826c837be0a" at bounding box center [313, 293] width 194 height 12
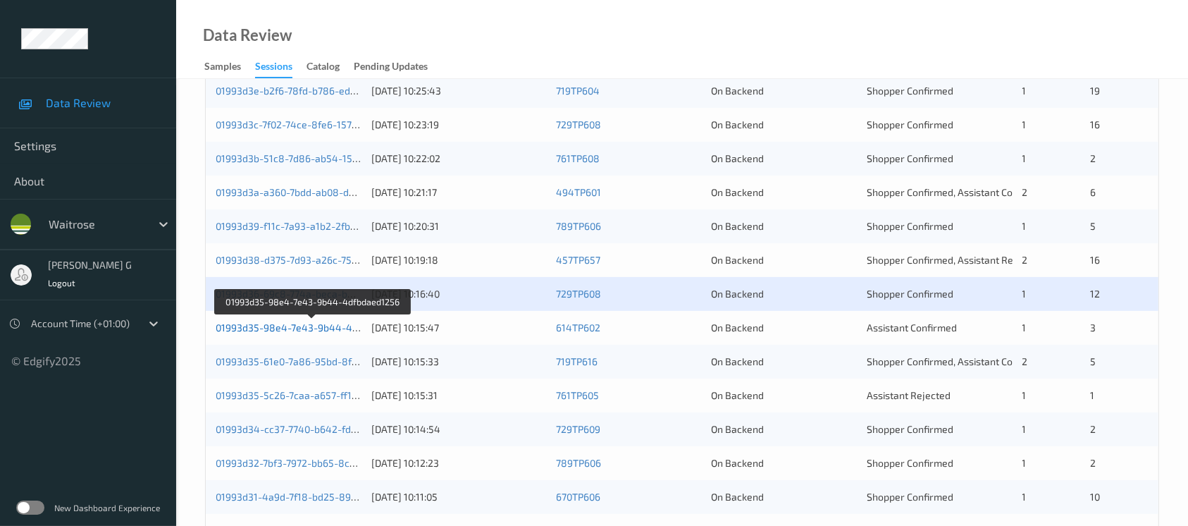
click at [264, 326] on link "01993d35-98e4-7e43-9b44-4dfbdaed1256" at bounding box center [313, 327] width 195 height 12
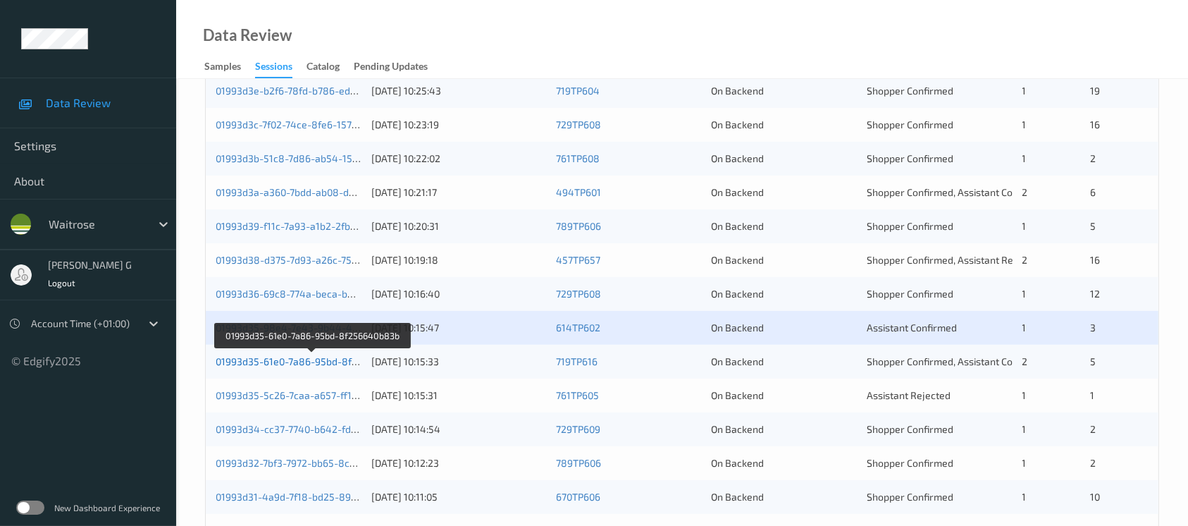
click at [312, 361] on link "01993d35-61e0-7a86-95bd-8f256640b83b" at bounding box center [313, 361] width 194 height 12
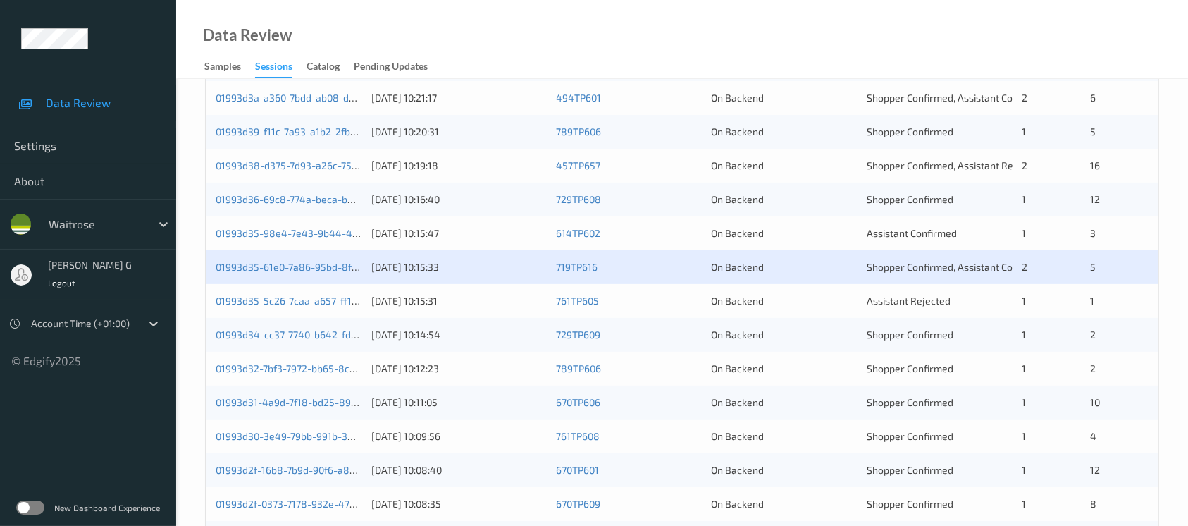
scroll to position [489, 0]
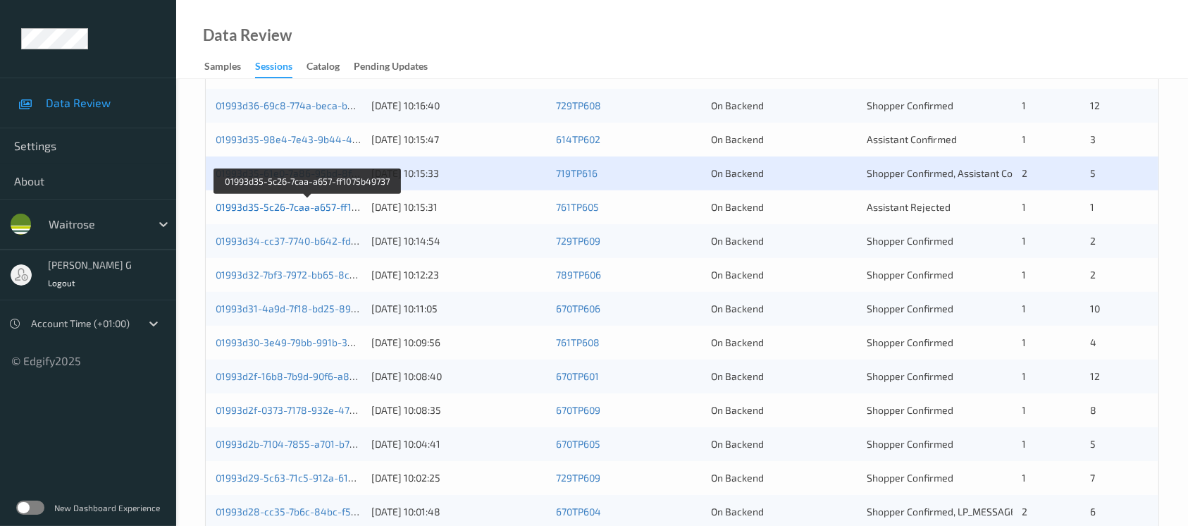
click at [274, 206] on link "01993d35-5c26-7caa-a657-ff1075b49737" at bounding box center [308, 207] width 185 height 12
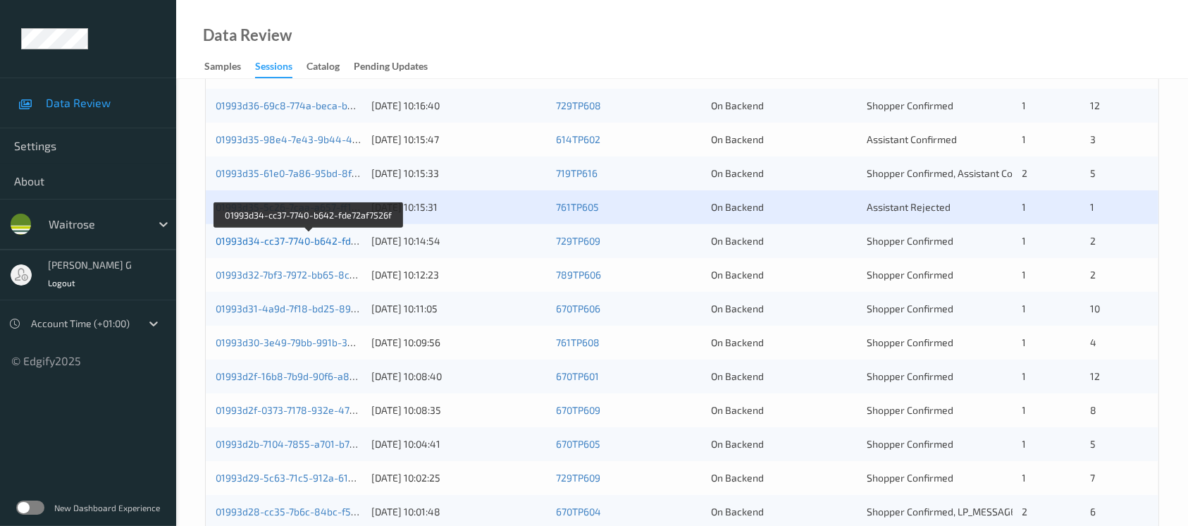
click at [261, 240] on link "01993d34-cc37-7740-b642-fde72af7526f" at bounding box center [309, 241] width 186 height 12
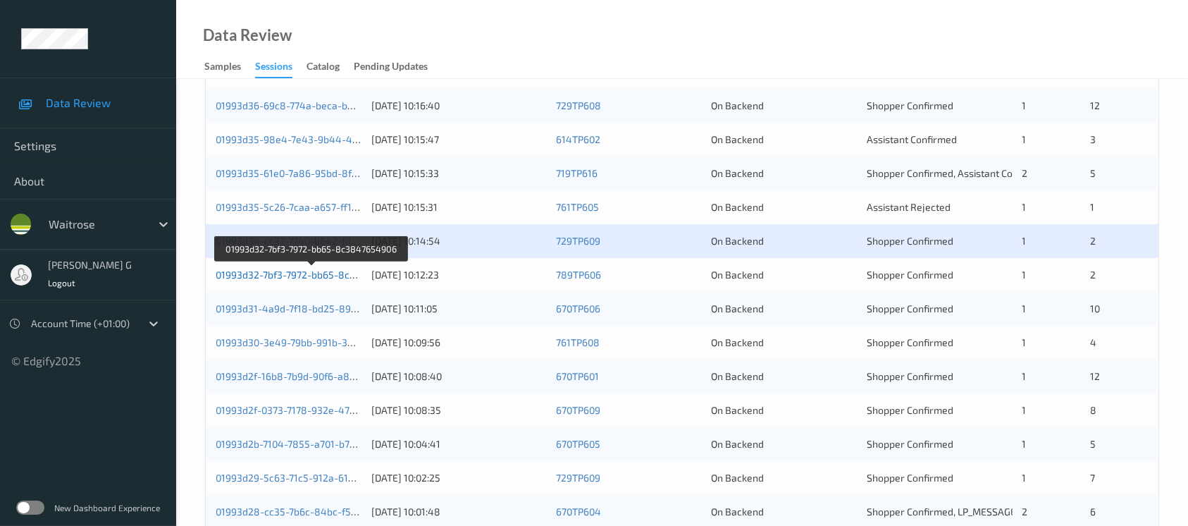
click at [290, 271] on link "01993d32-7bf3-7972-bb65-8c3847654906" at bounding box center [312, 274] width 192 height 12
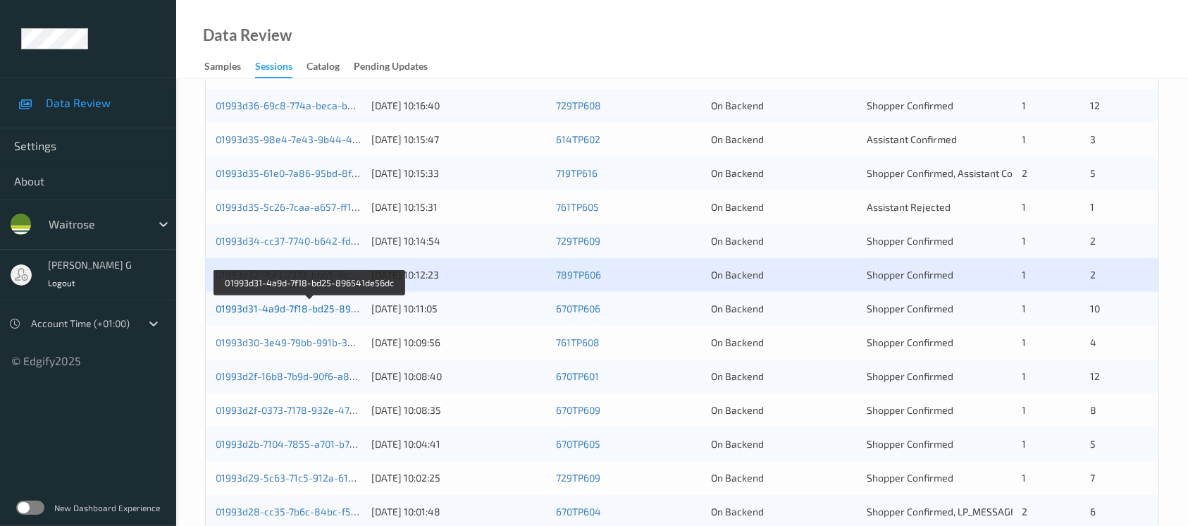
click at [276, 307] on link "01993d31-4a9d-7f18-bd25-896541de56dc" at bounding box center [311, 308] width 190 height 12
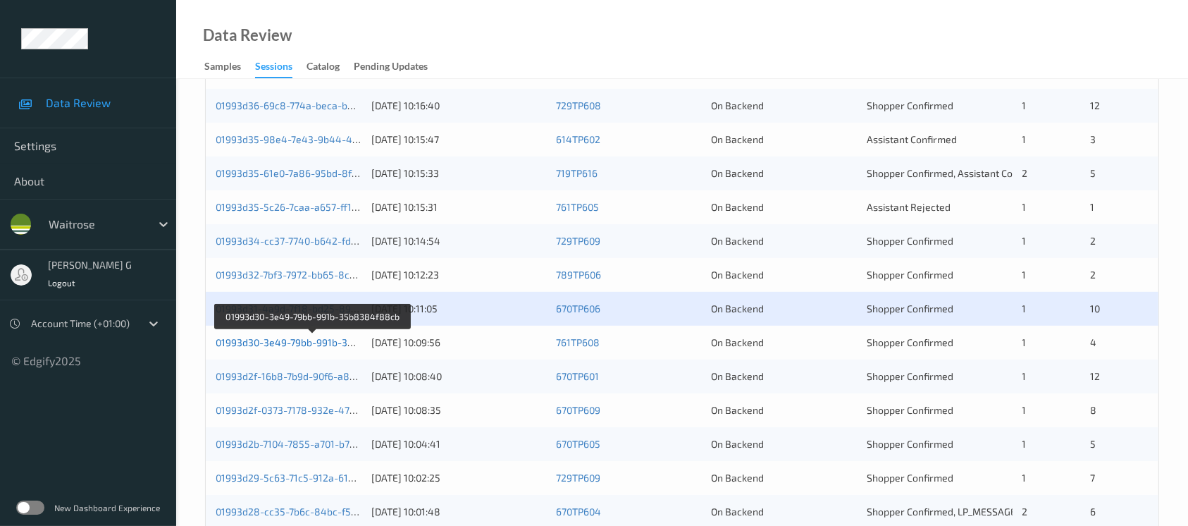
click at [246, 339] on link "01993d30-3e49-79bb-991b-35b8384f88cb" at bounding box center [313, 342] width 194 height 12
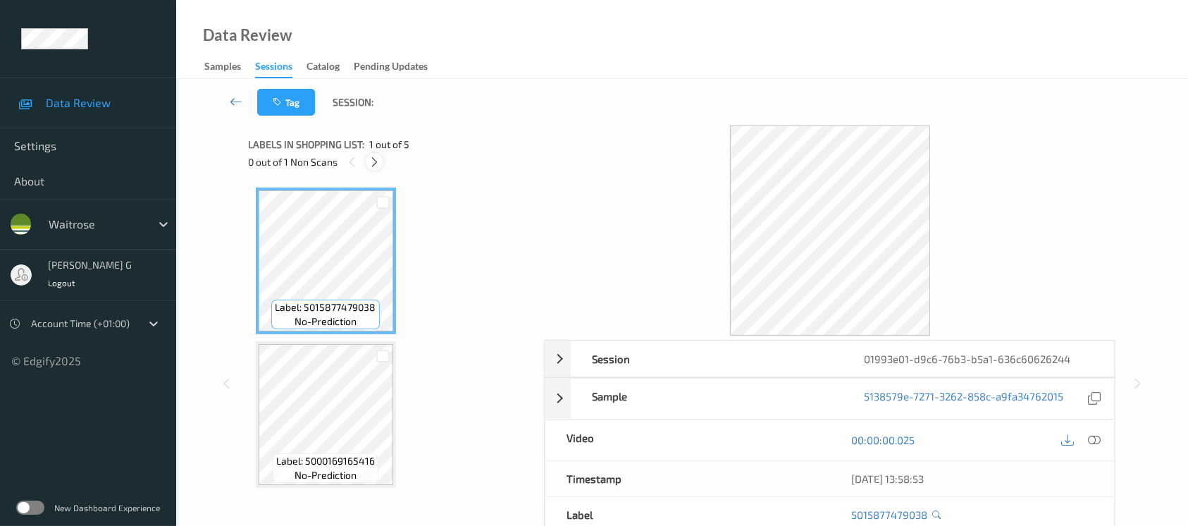
click at [366, 166] on div at bounding box center [375, 162] width 18 height 18
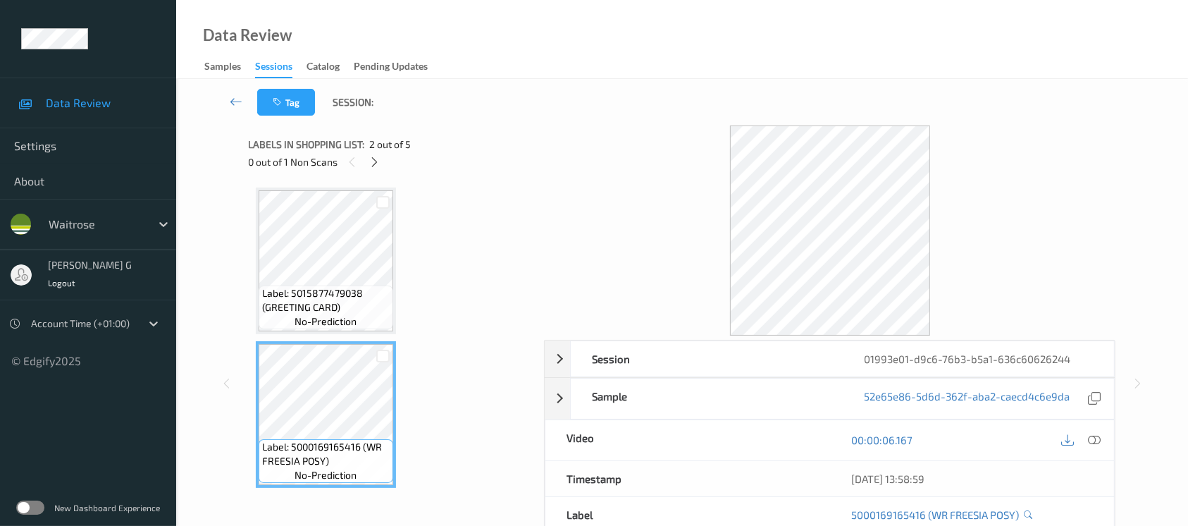
click at [366, 154] on div "0 out of 1 Non Scans" at bounding box center [392, 162] width 286 height 18
click at [372, 161] on icon at bounding box center [375, 162] width 12 height 13
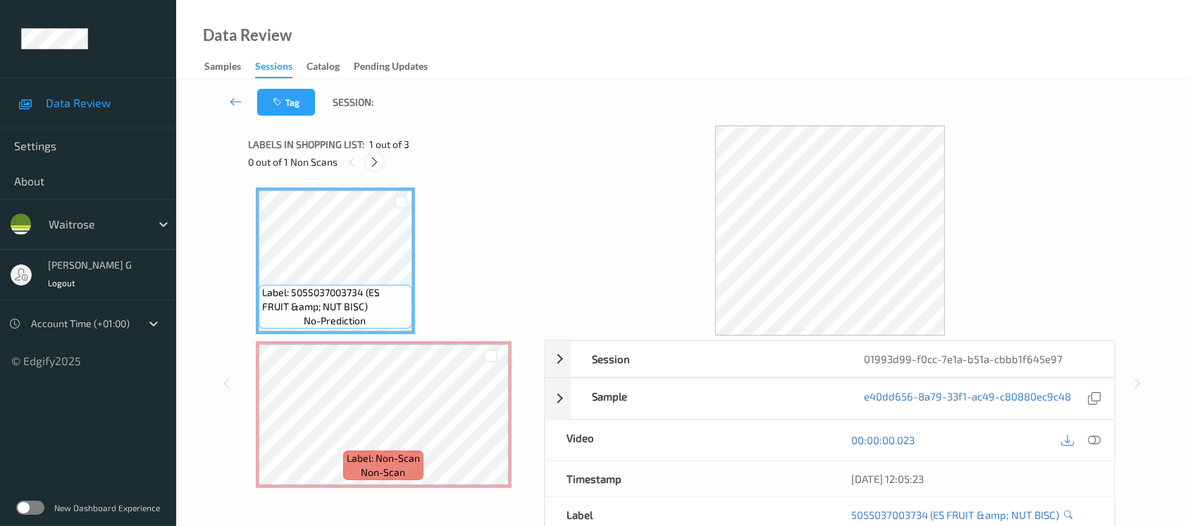
click at [372, 159] on icon at bounding box center [375, 162] width 12 height 13
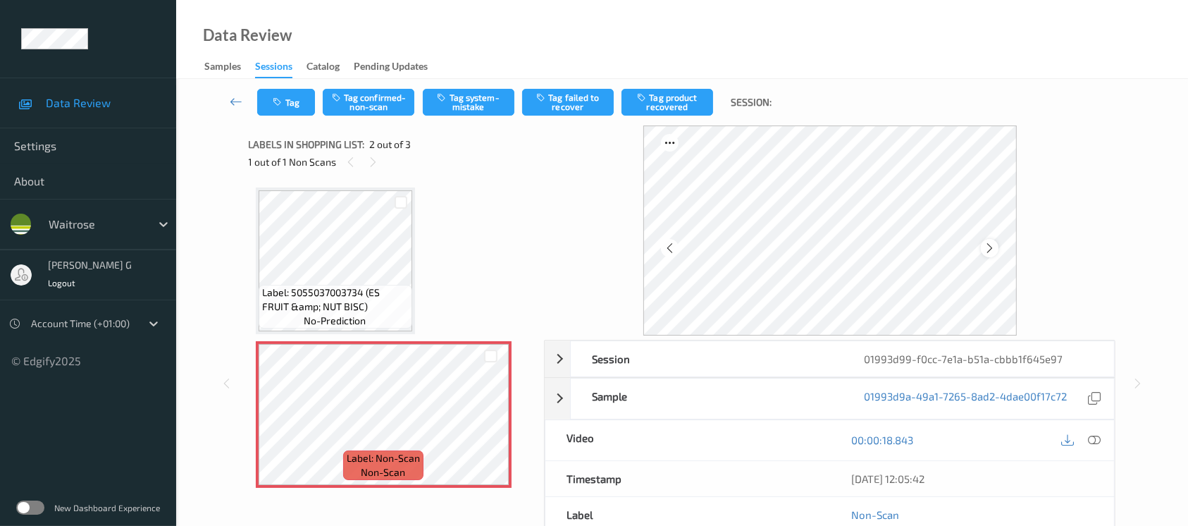
click at [993, 250] on icon at bounding box center [990, 248] width 12 height 13
click at [1094, 440] on icon at bounding box center [1094, 439] width 13 height 13
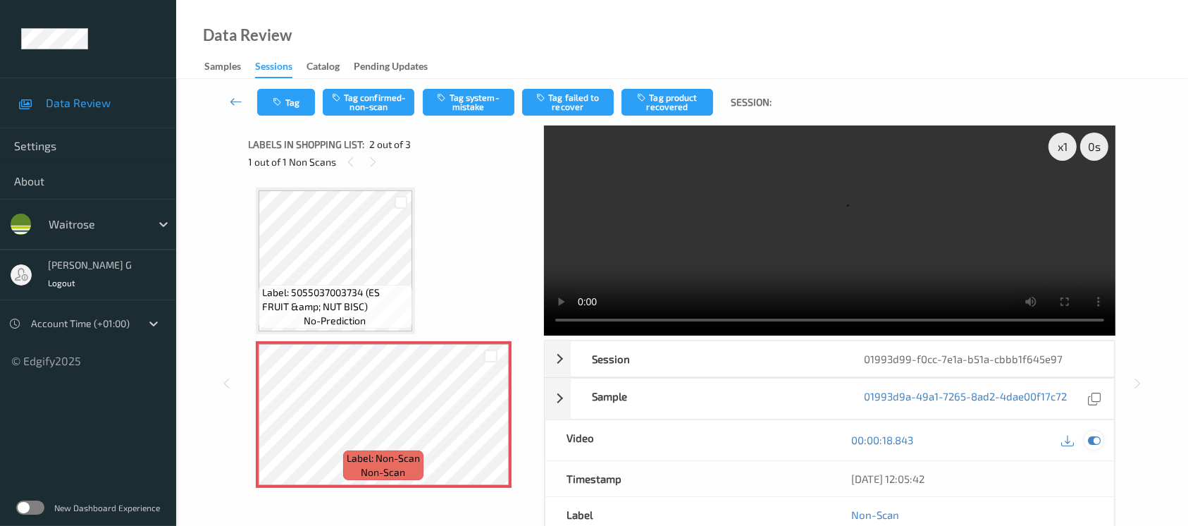
click at [1101, 441] on div at bounding box center [1093, 440] width 19 height 19
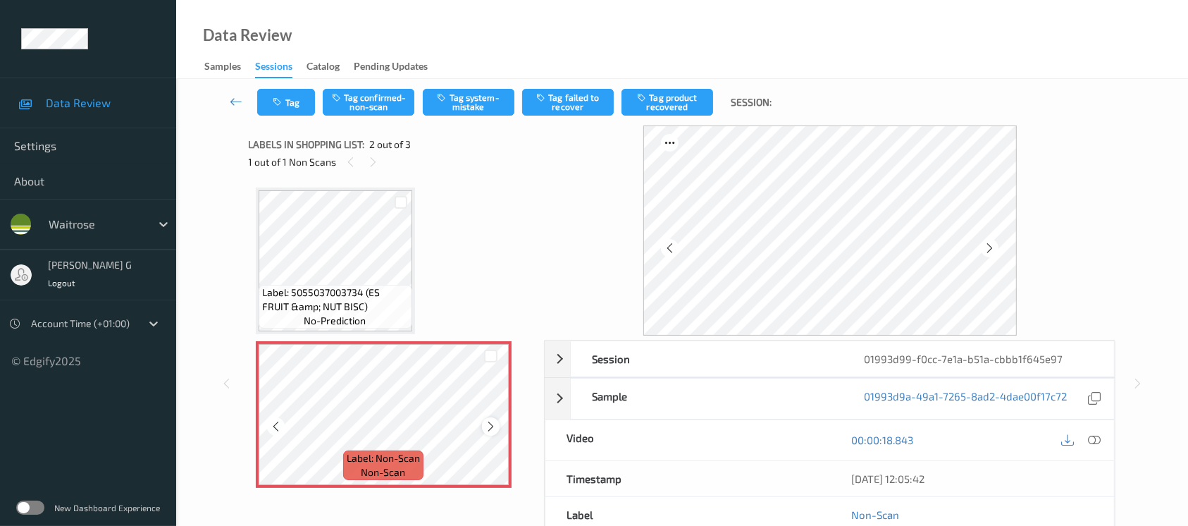
click at [488, 423] on icon at bounding box center [491, 426] width 12 height 13
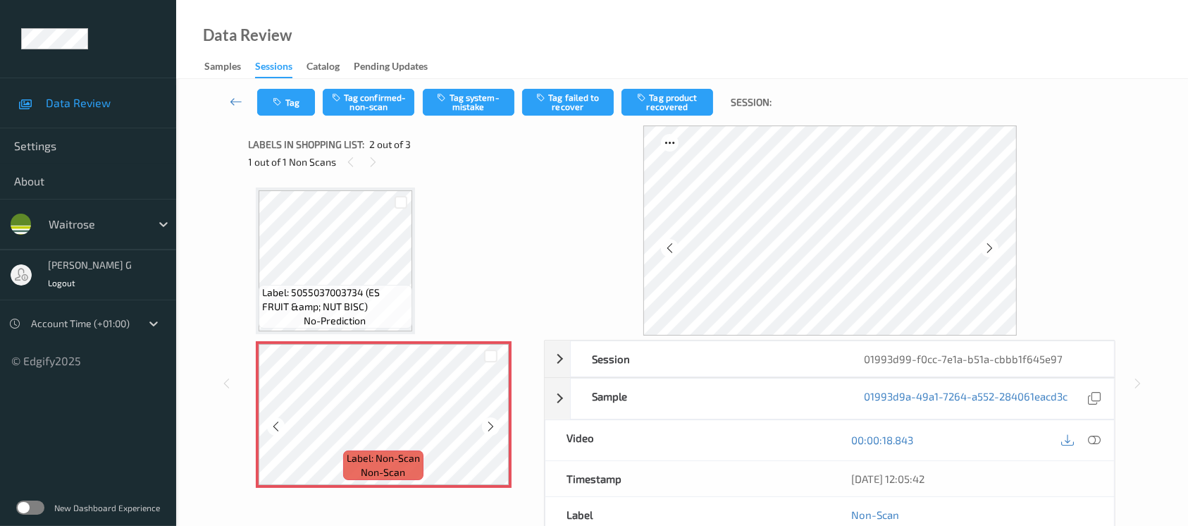
click at [488, 423] on icon at bounding box center [491, 426] width 12 height 13
click at [455, 93] on button "Tag system-mistake" at bounding box center [469, 102] width 92 height 27
click at [270, 99] on button "Tag" at bounding box center [286, 102] width 58 height 27
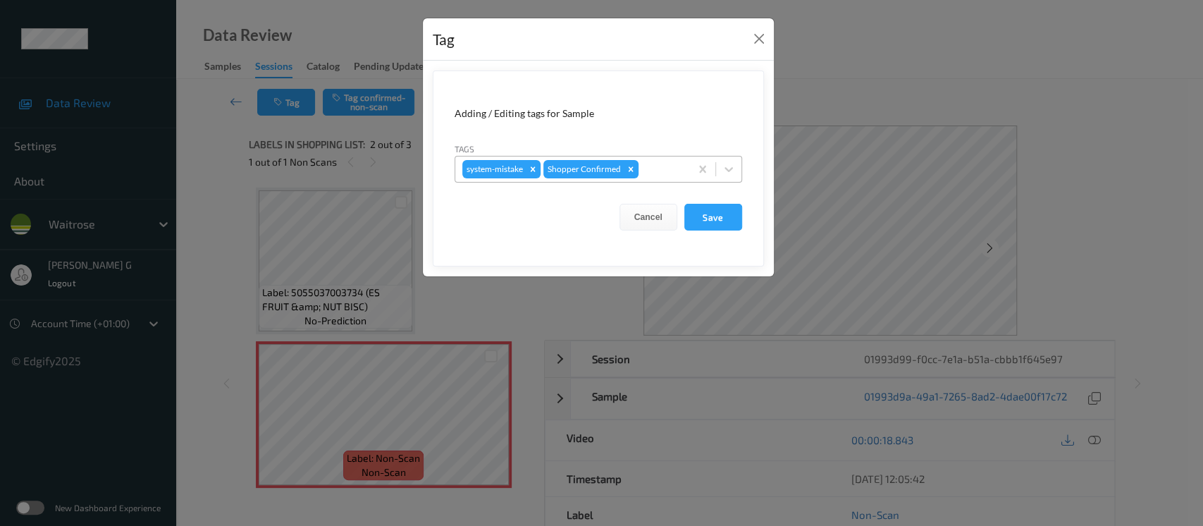
click at [661, 170] on div at bounding box center [662, 169] width 42 height 17
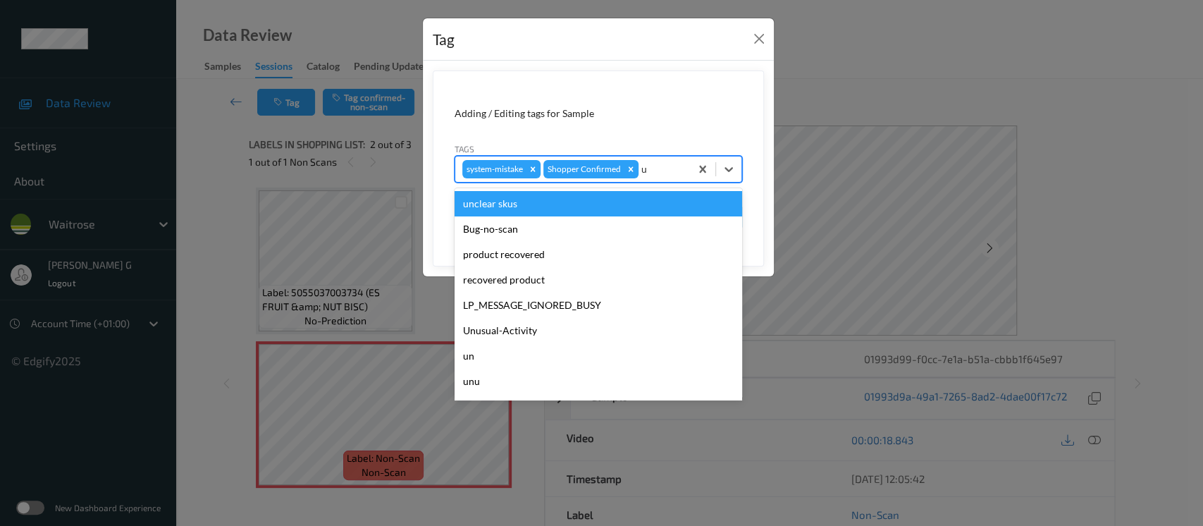
type input "un"
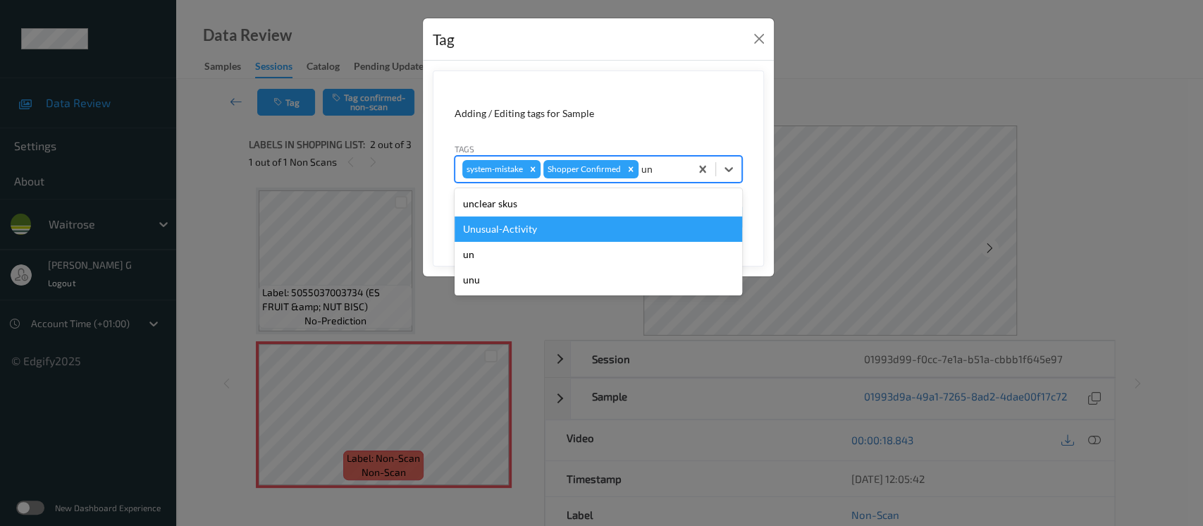
click at [507, 227] on div "Unusual-Activity" at bounding box center [597, 228] width 287 height 25
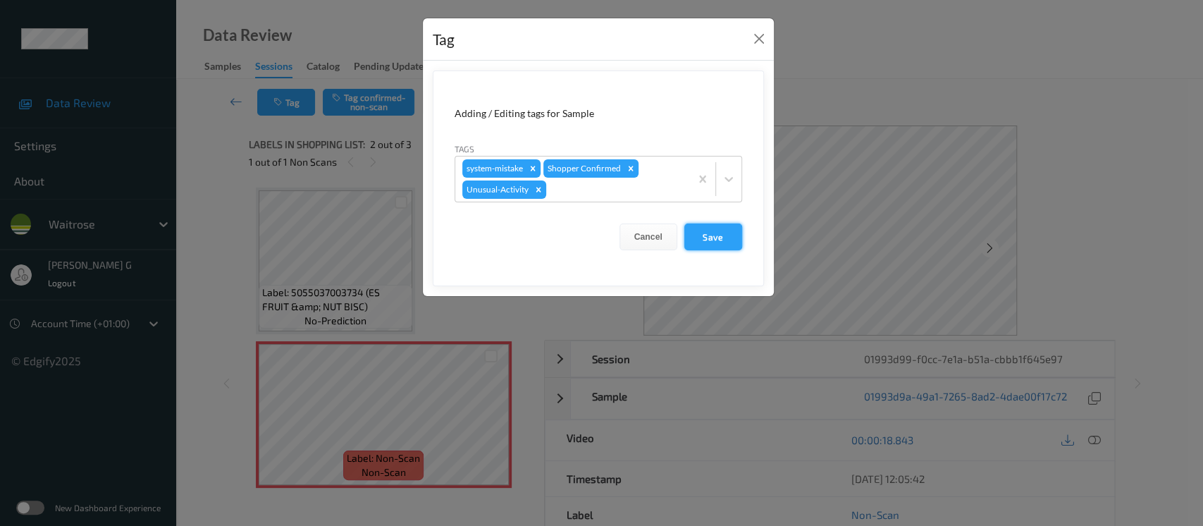
click at [697, 237] on button "Save" at bounding box center [713, 236] width 58 height 27
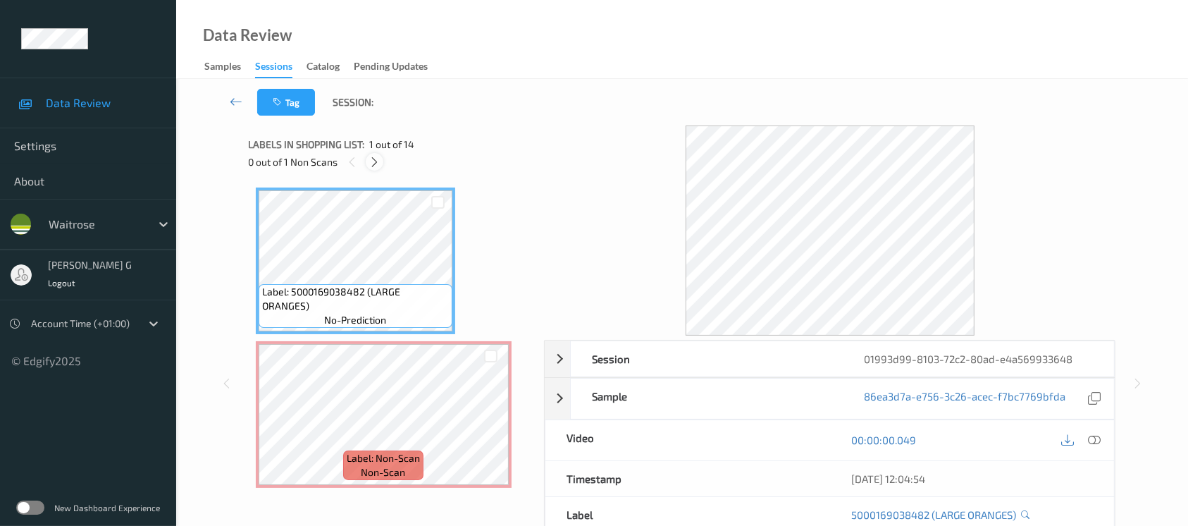
click at [380, 160] on icon at bounding box center [375, 162] width 12 height 13
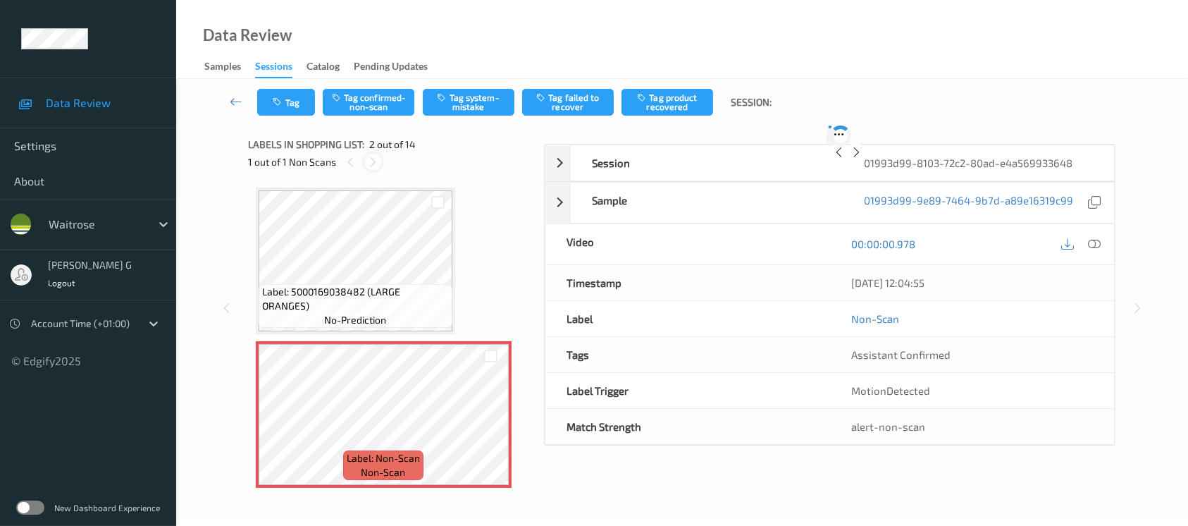
scroll to position [6, 0]
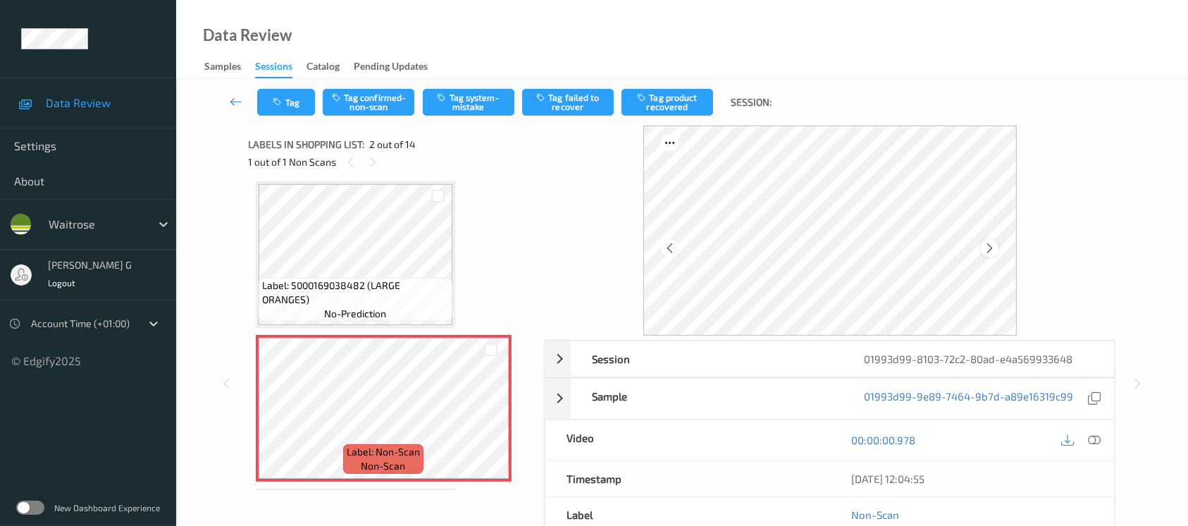
click at [986, 243] on icon at bounding box center [990, 248] width 12 height 13
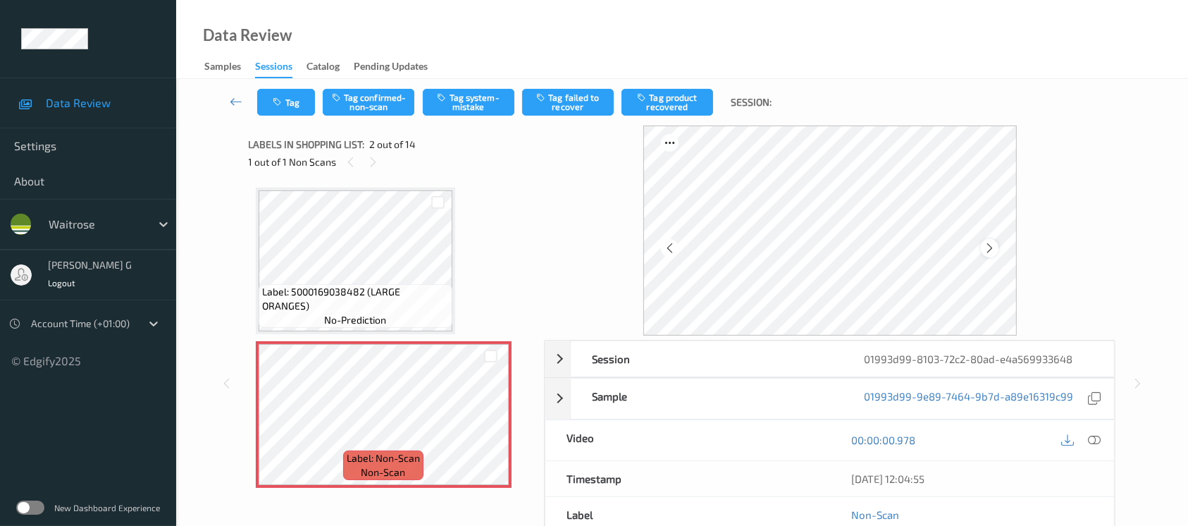
click at [989, 252] on icon at bounding box center [990, 248] width 12 height 13
click at [1100, 446] on div at bounding box center [1093, 440] width 19 height 19
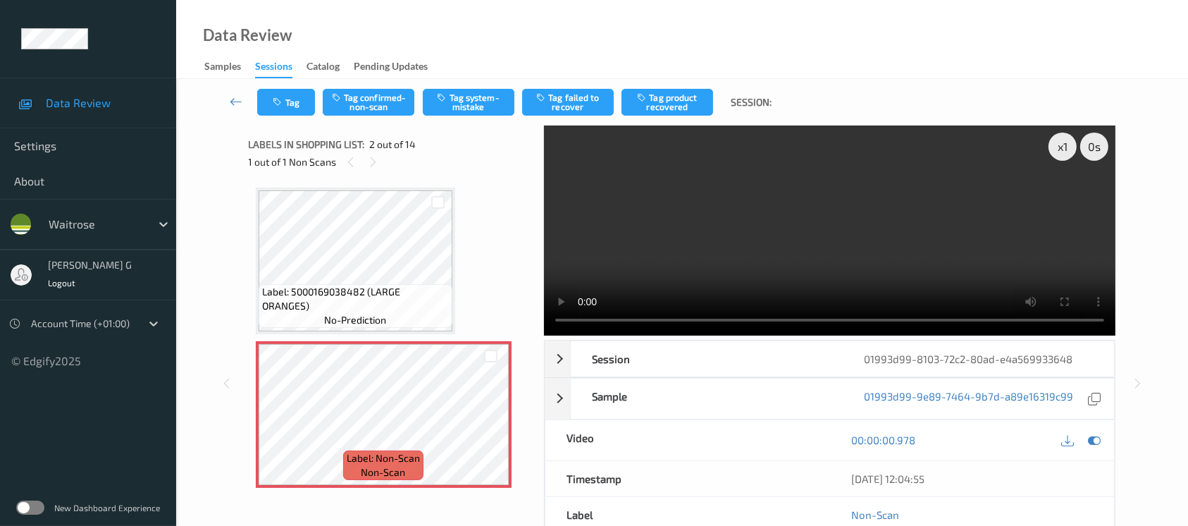
click at [1063, 195] on video at bounding box center [829, 230] width 571 height 210
click at [1094, 440] on icon at bounding box center [1094, 439] width 13 height 13
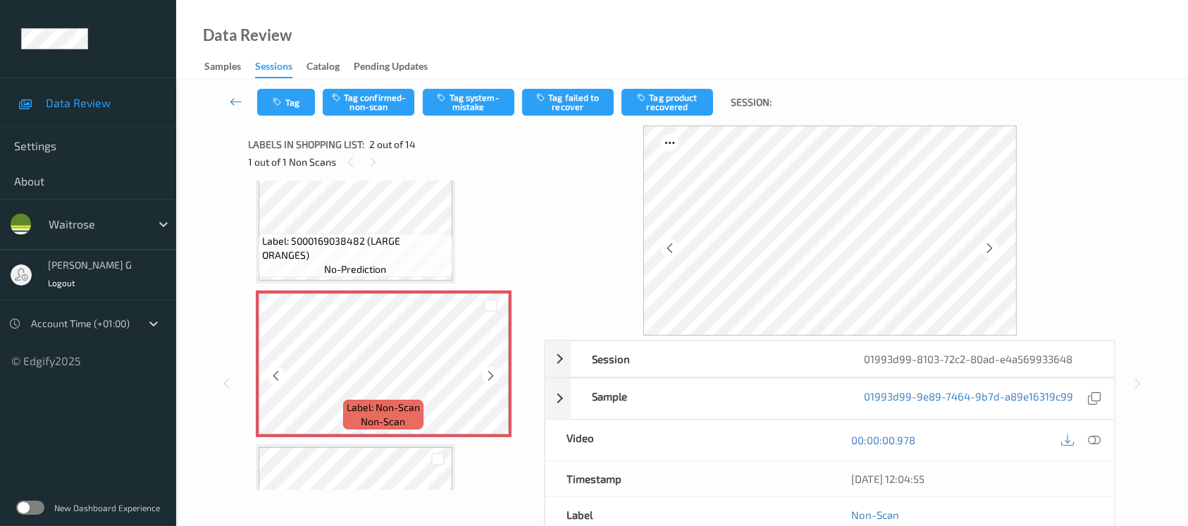
scroll to position [94, 0]
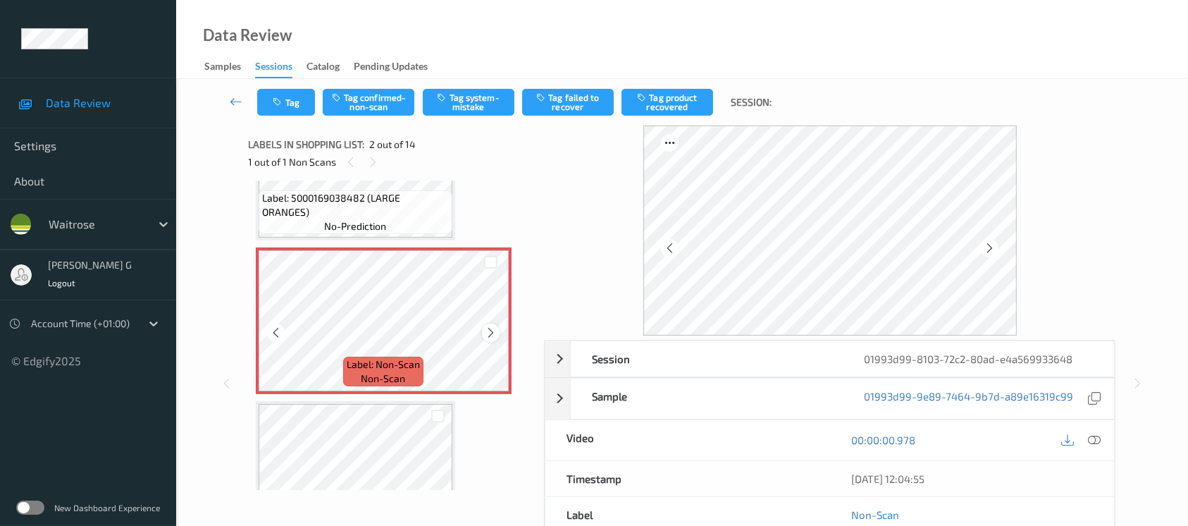
click at [487, 329] on icon at bounding box center [491, 332] width 12 height 13
click at [487, 110] on button "Tag system-mistake" at bounding box center [469, 102] width 92 height 27
click at [262, 113] on button "Tag" at bounding box center [286, 102] width 58 height 27
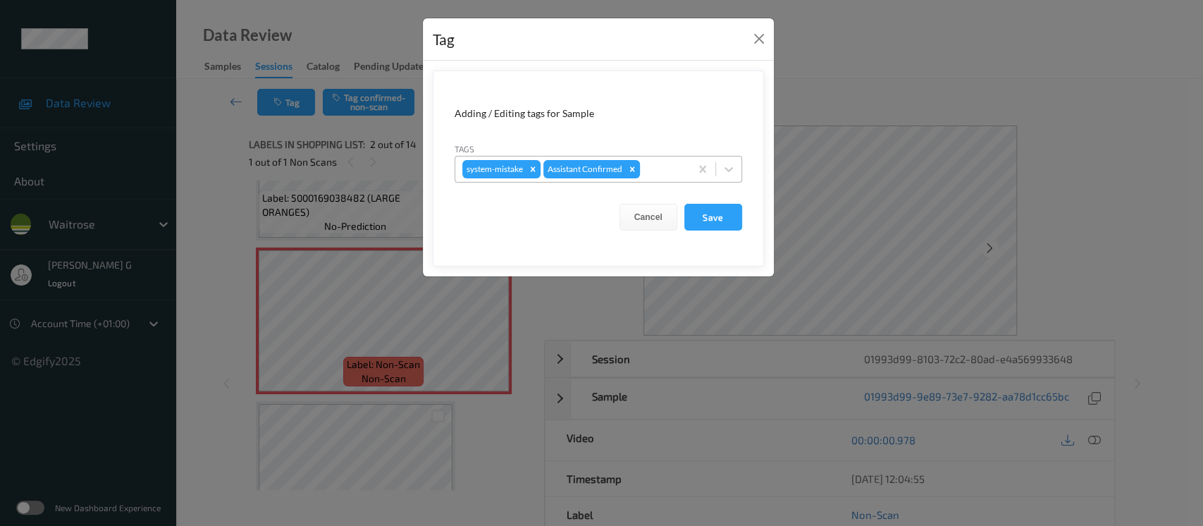
click at [680, 171] on div at bounding box center [663, 169] width 40 height 17
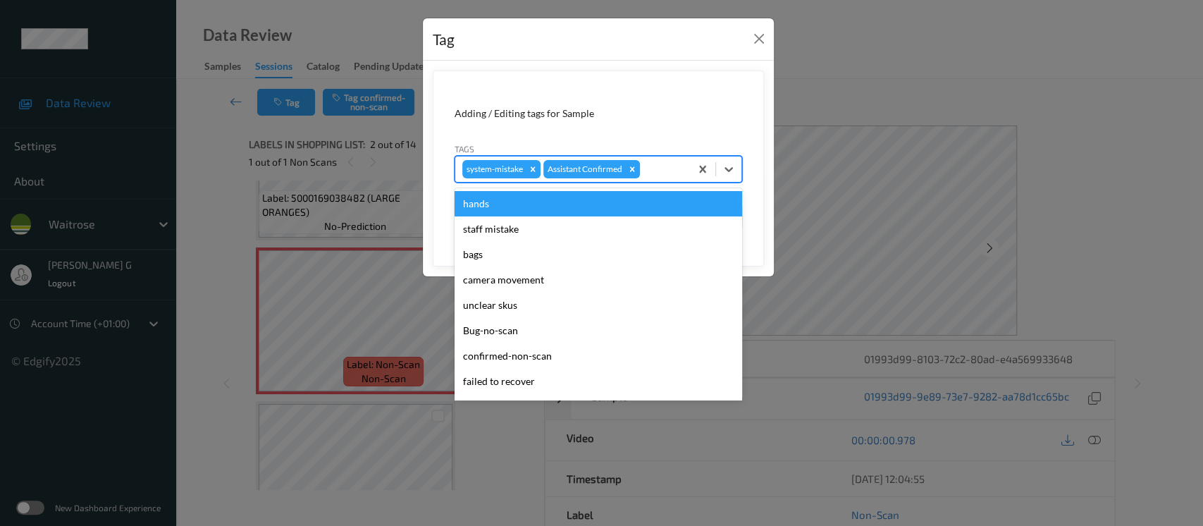
type input "n"
type input "un"
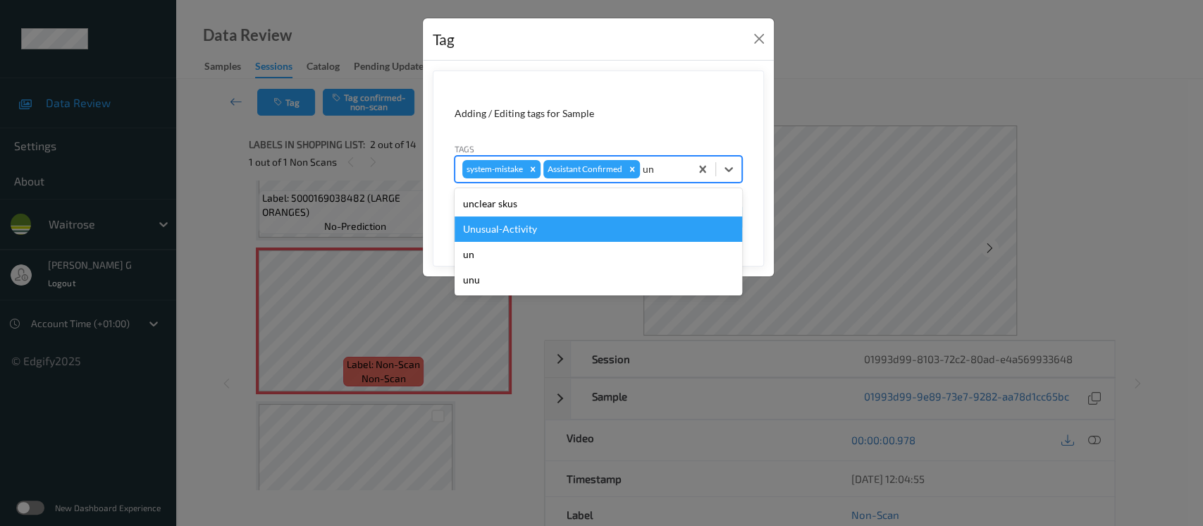
click at [536, 237] on div "Unusual-Activity" at bounding box center [597, 228] width 287 height 25
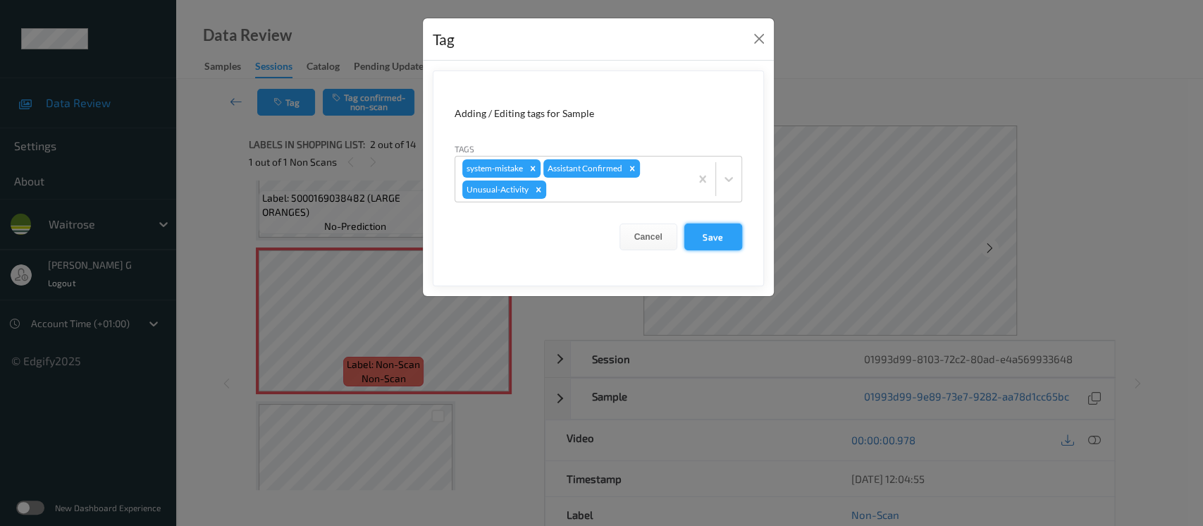
click at [717, 243] on button "Save" at bounding box center [713, 236] width 58 height 27
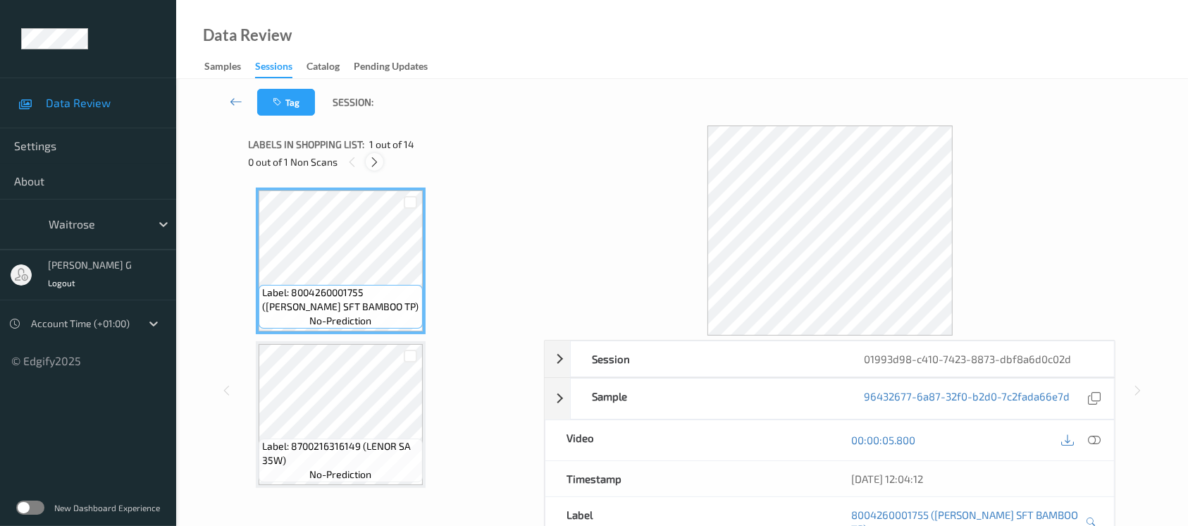
click at [373, 161] on icon at bounding box center [375, 162] width 12 height 13
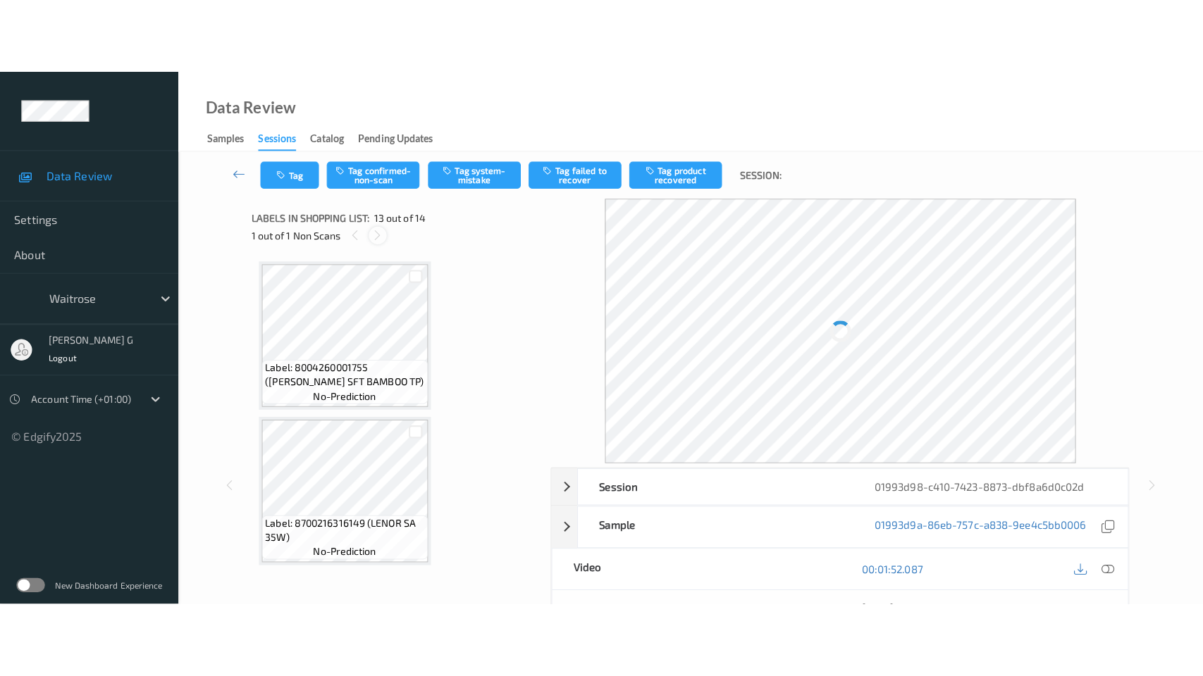
scroll to position [1690, 0]
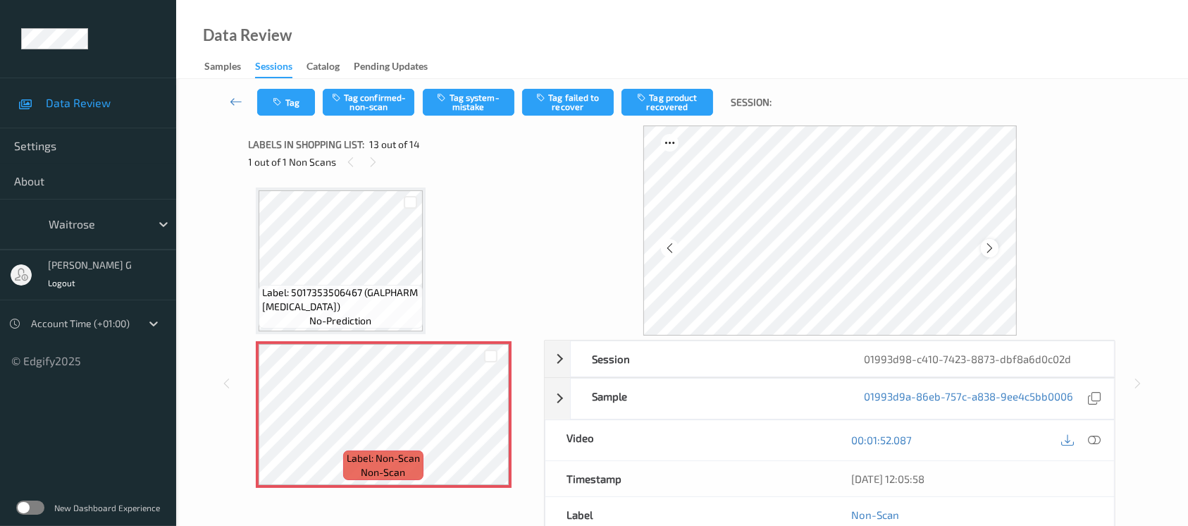
click at [981, 250] on div at bounding box center [990, 248] width 18 height 18
click at [1096, 436] on icon at bounding box center [1094, 439] width 13 height 13
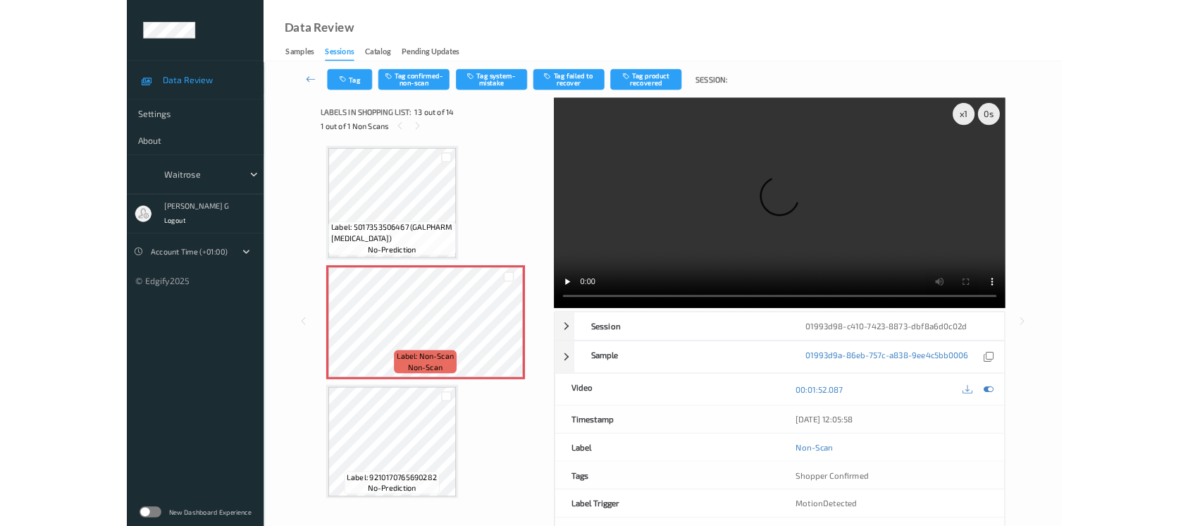
scroll to position [1688, 0]
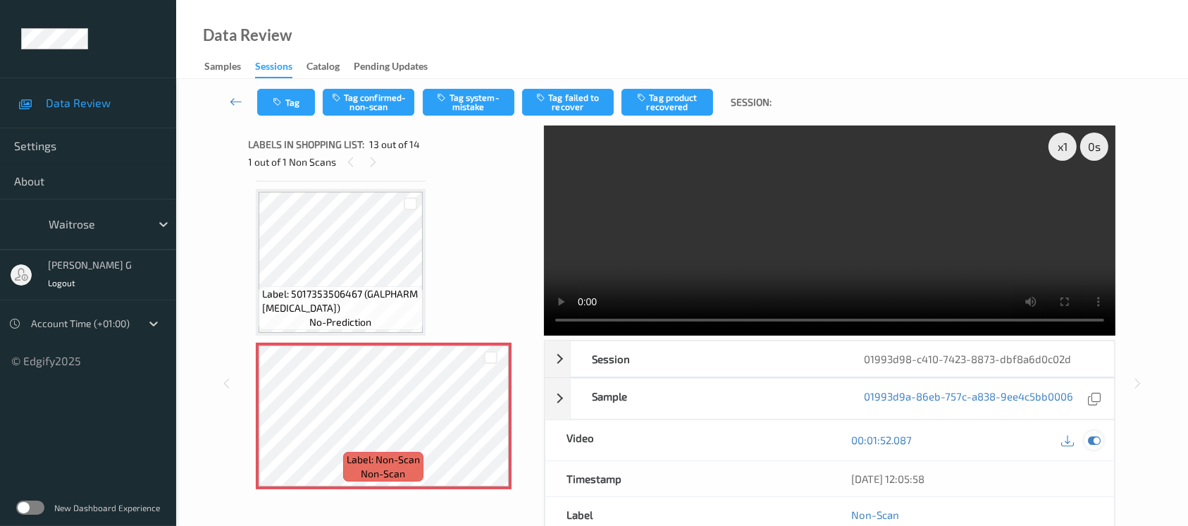
click at [1087, 443] on div at bounding box center [1093, 440] width 19 height 19
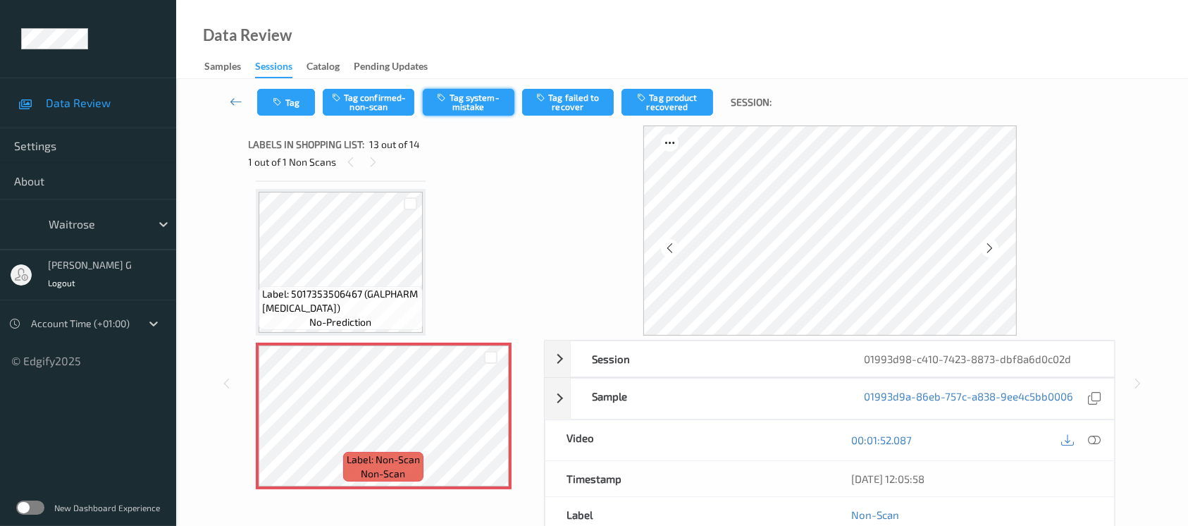
click at [464, 110] on button "Tag system-mistake" at bounding box center [469, 102] width 92 height 27
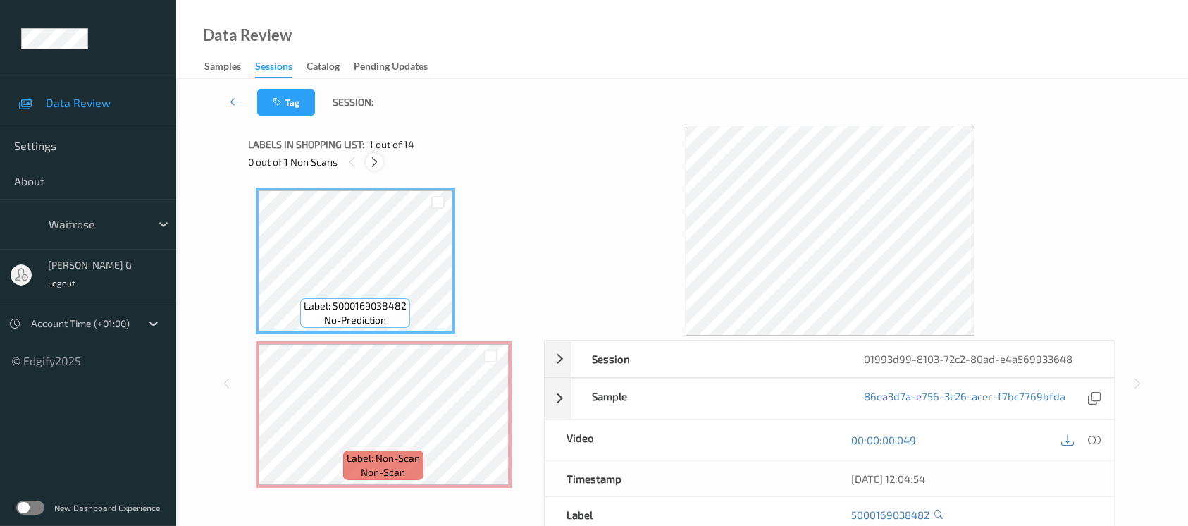
click at [374, 167] on icon at bounding box center [375, 162] width 12 height 13
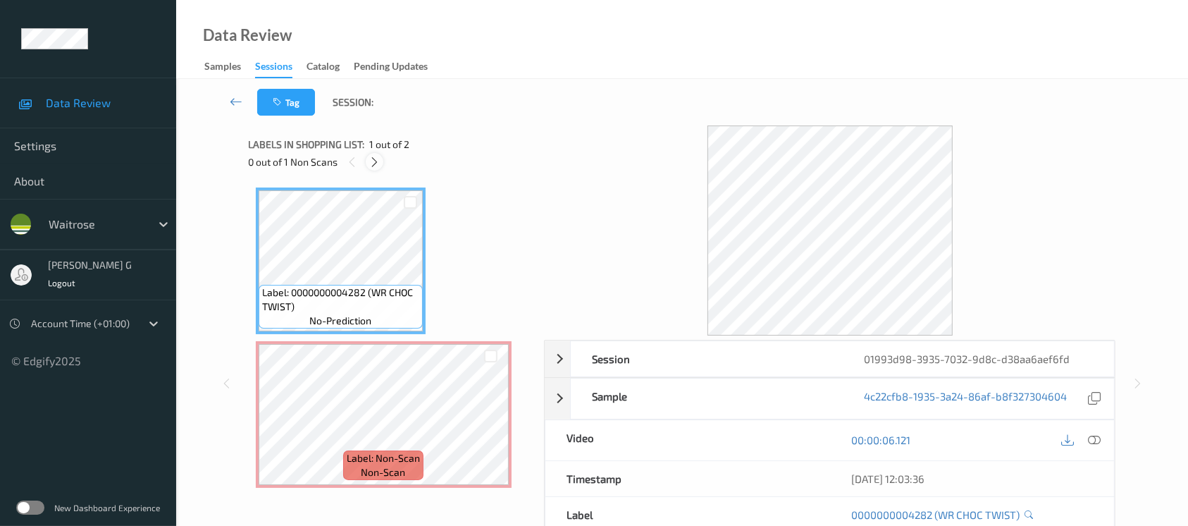
click at [380, 166] on icon at bounding box center [375, 162] width 12 height 13
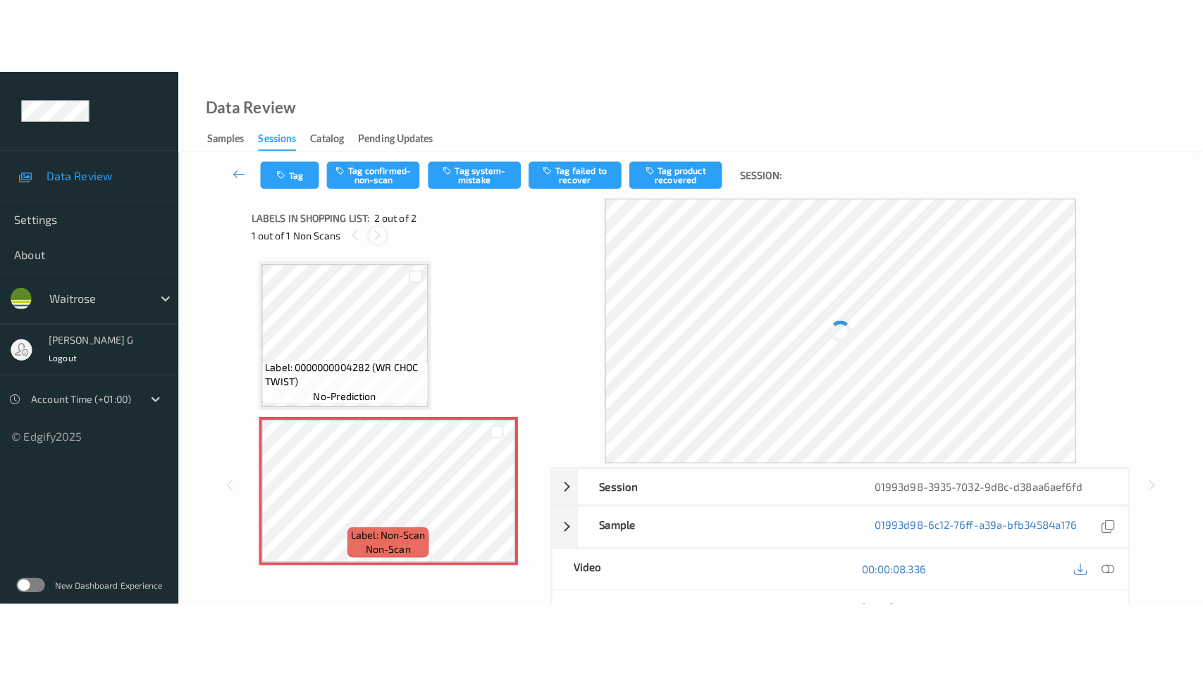
scroll to position [4, 0]
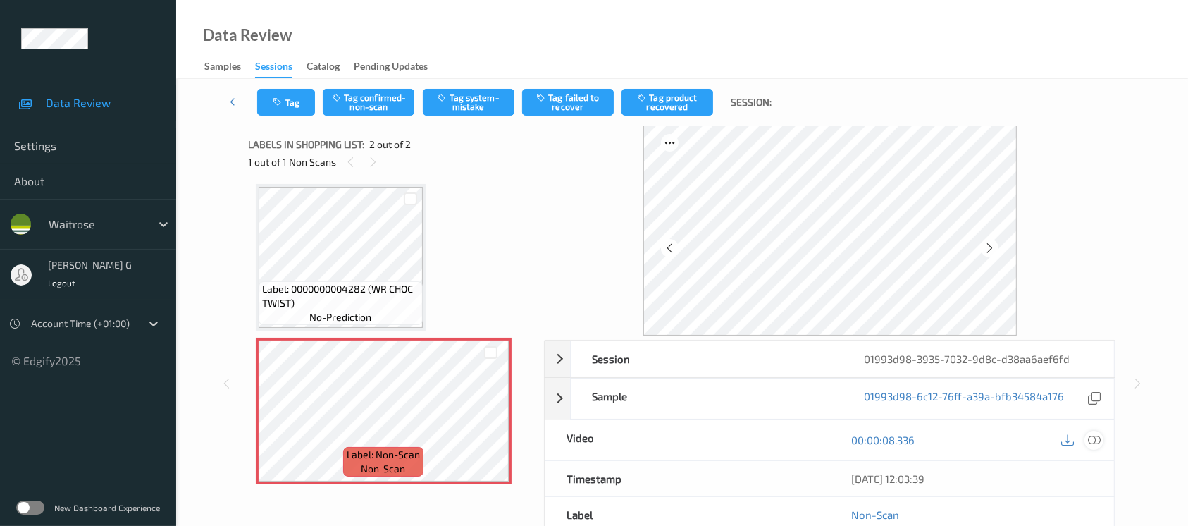
click at [1091, 447] on div at bounding box center [1093, 440] width 19 height 19
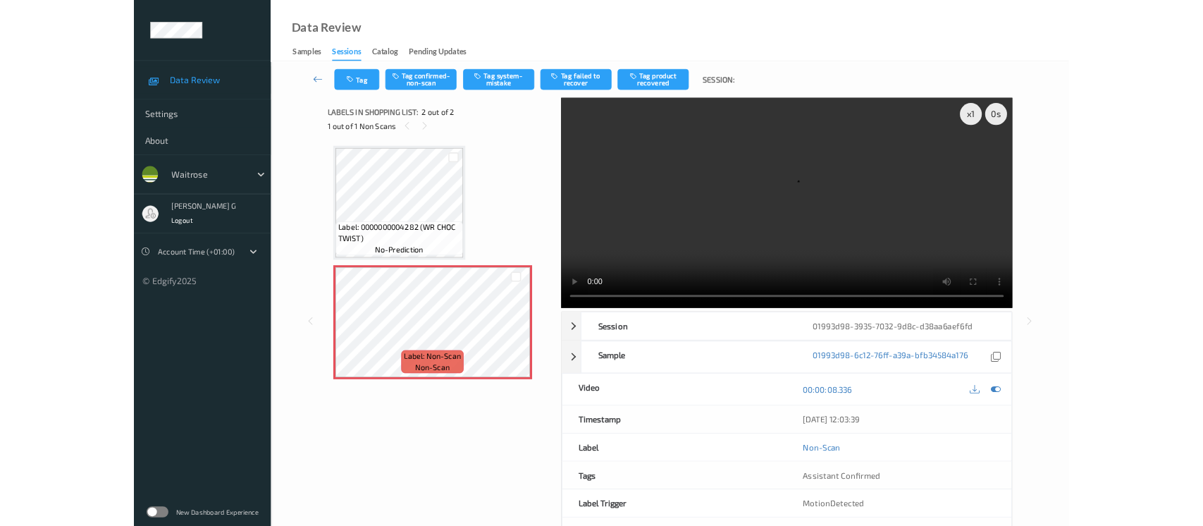
scroll to position [0, 0]
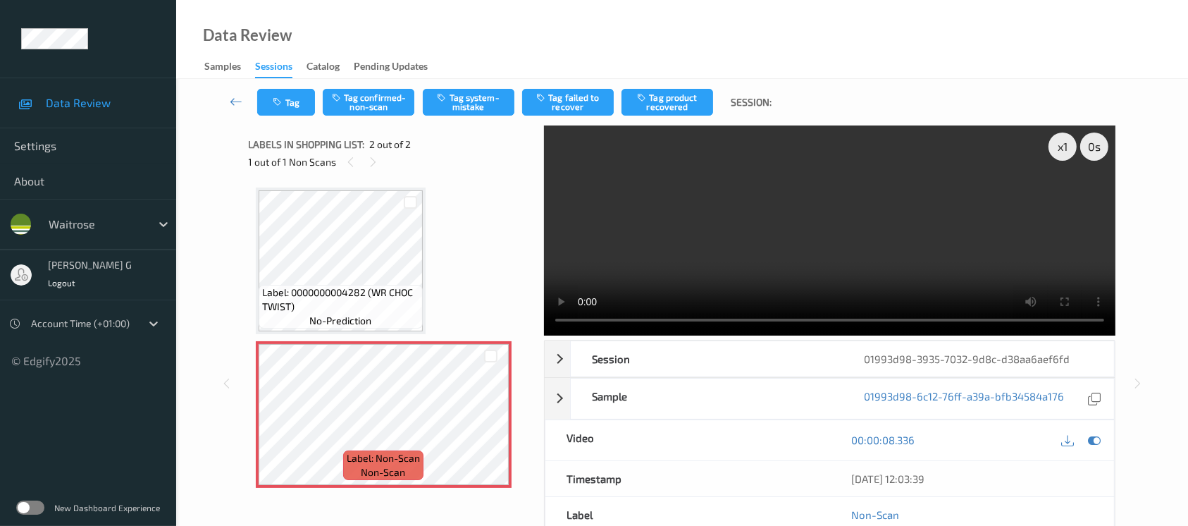
click at [1101, 454] on div "00:00:08.336" at bounding box center [972, 440] width 285 height 40
click at [1095, 434] on icon at bounding box center [1094, 439] width 13 height 13
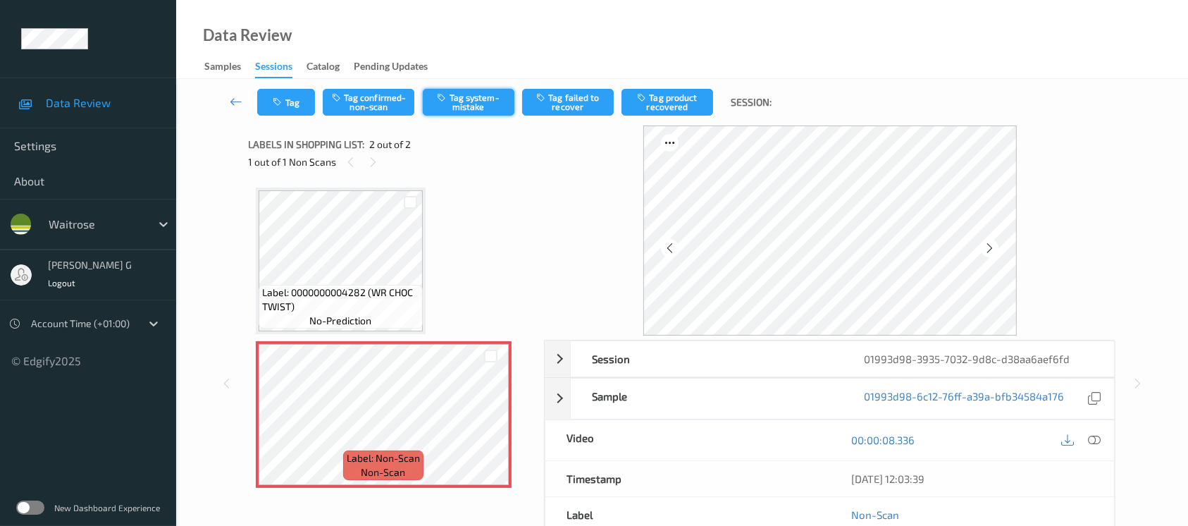
click at [469, 94] on button "Tag system-mistake" at bounding box center [469, 102] width 92 height 27
click at [280, 97] on icon "button" at bounding box center [279, 102] width 12 height 10
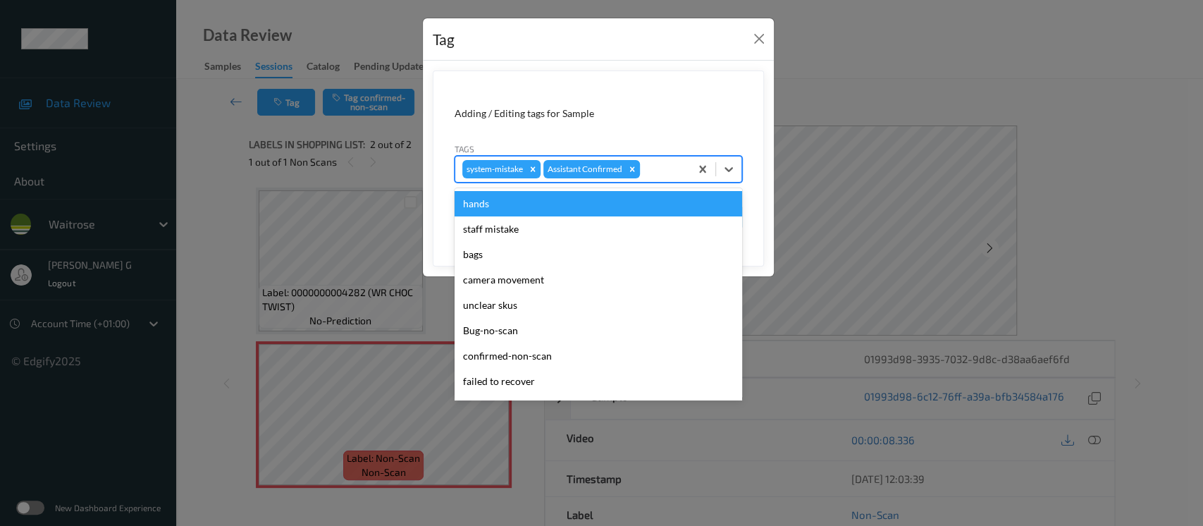
click at [665, 168] on div at bounding box center [663, 169] width 40 height 17
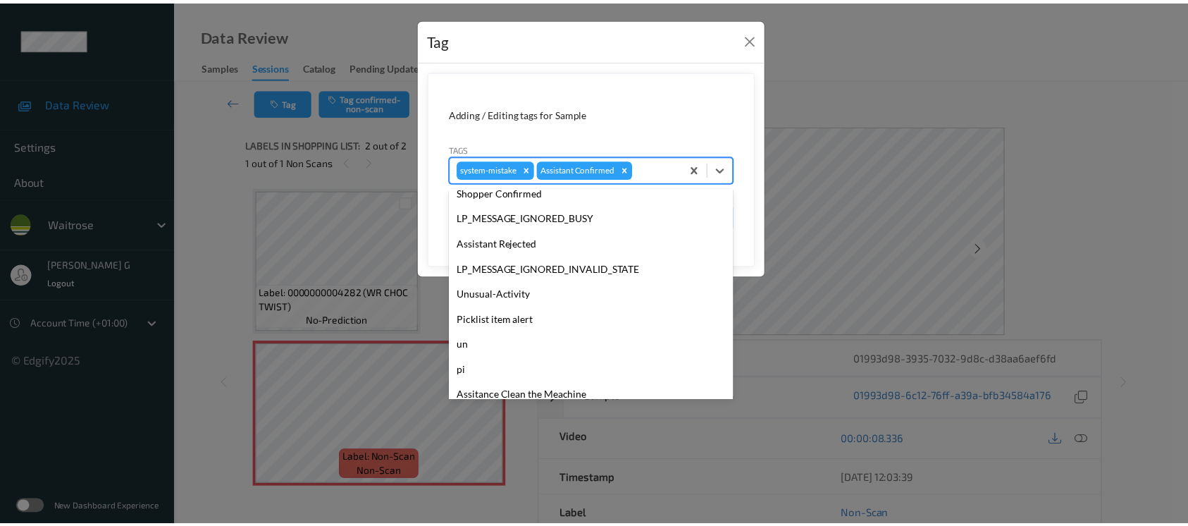
scroll to position [327, 0]
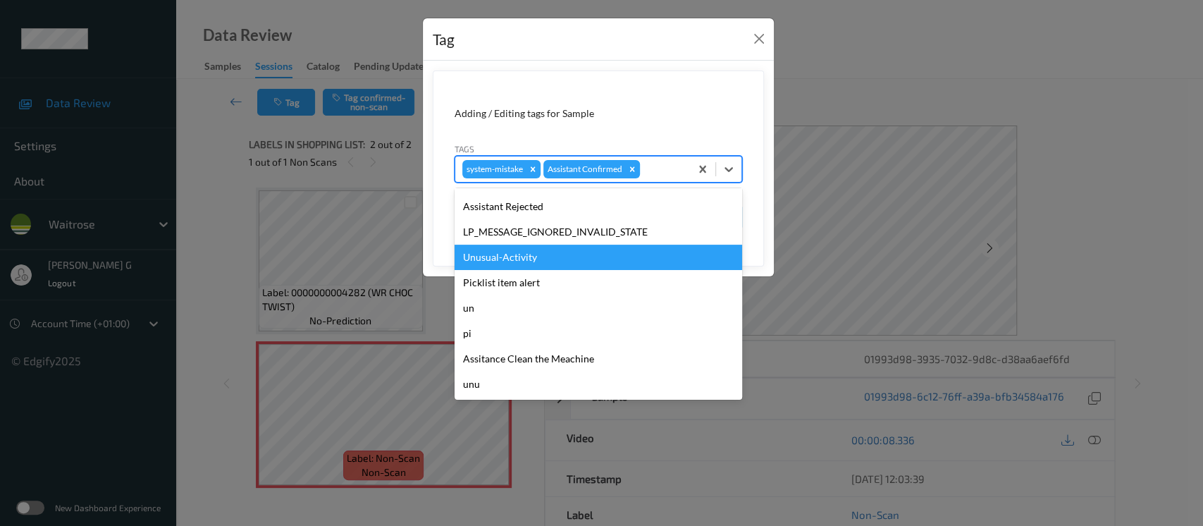
click at [497, 260] on div "Unusual-Activity" at bounding box center [597, 256] width 287 height 25
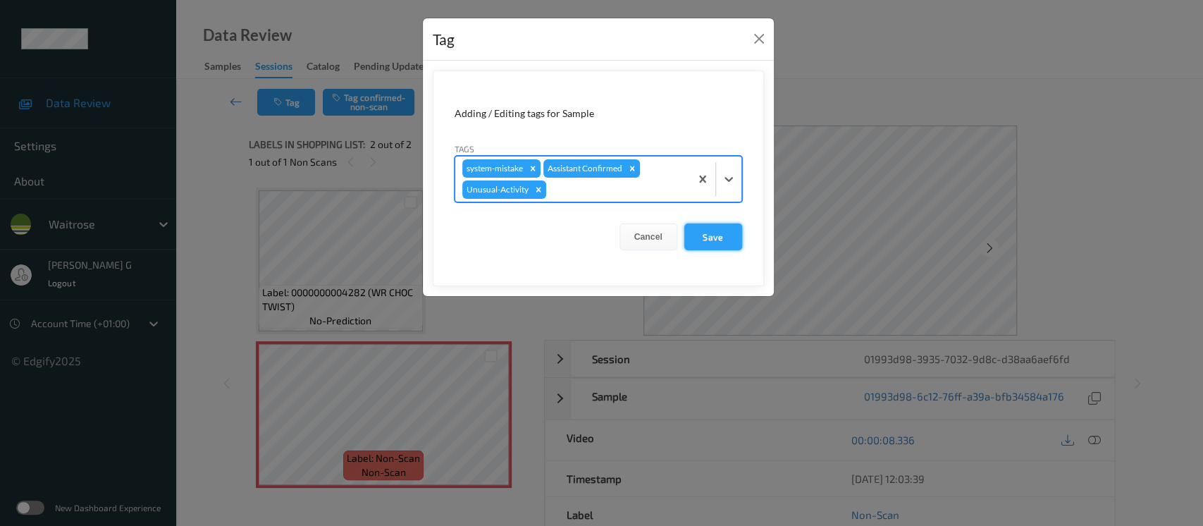
click at [699, 231] on button "Save" at bounding box center [713, 236] width 58 height 27
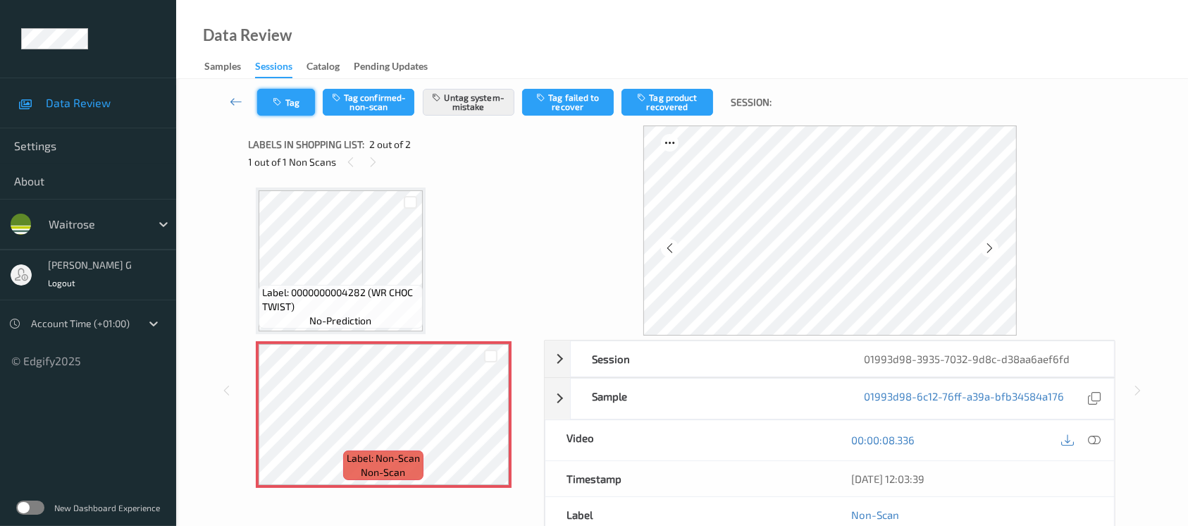
click at [271, 101] on button "Tag" at bounding box center [286, 102] width 58 height 27
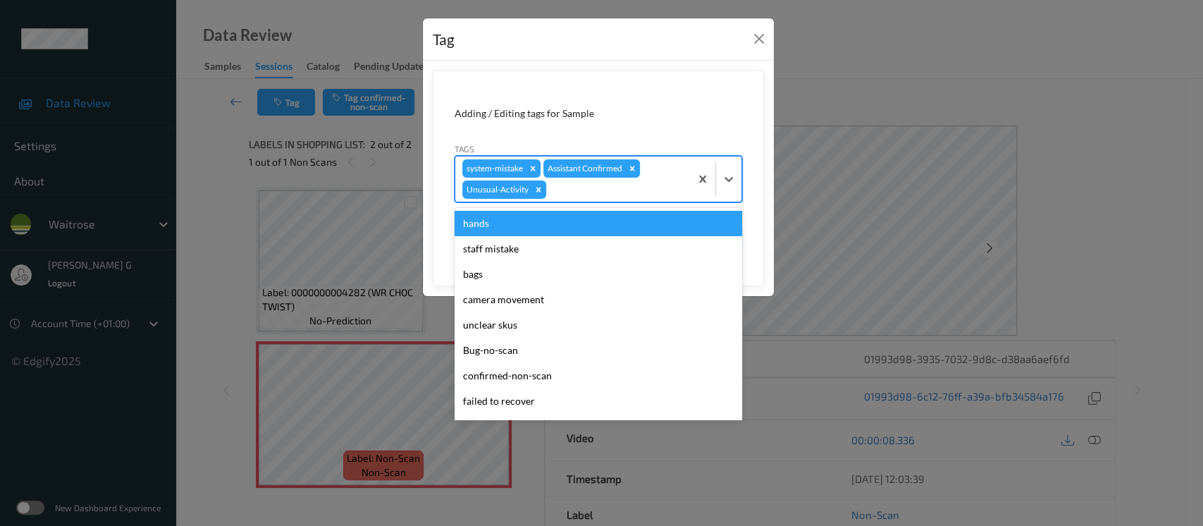
click at [556, 190] on div at bounding box center [616, 189] width 134 height 17
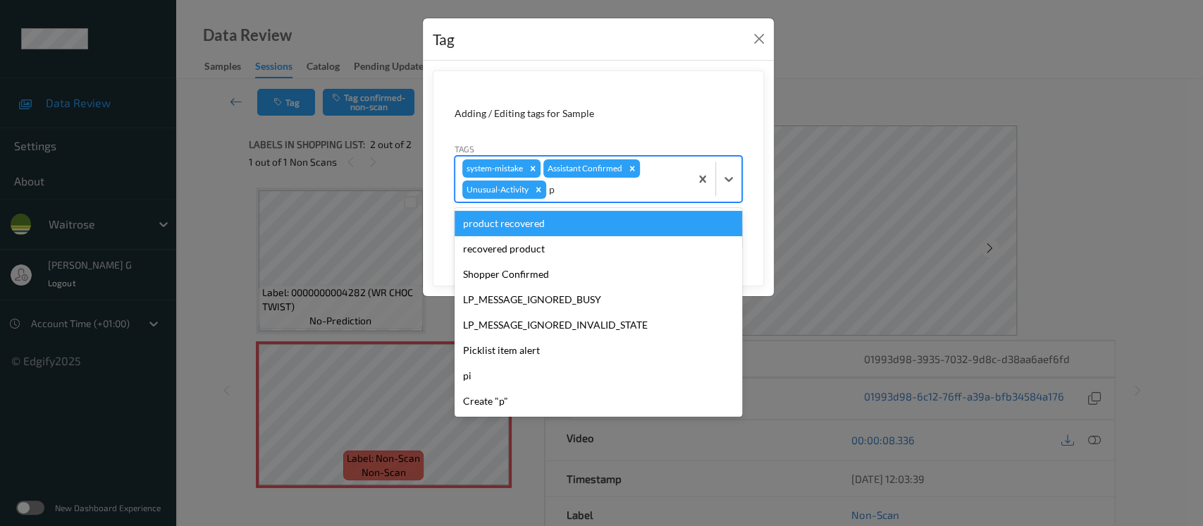
type input "pi"
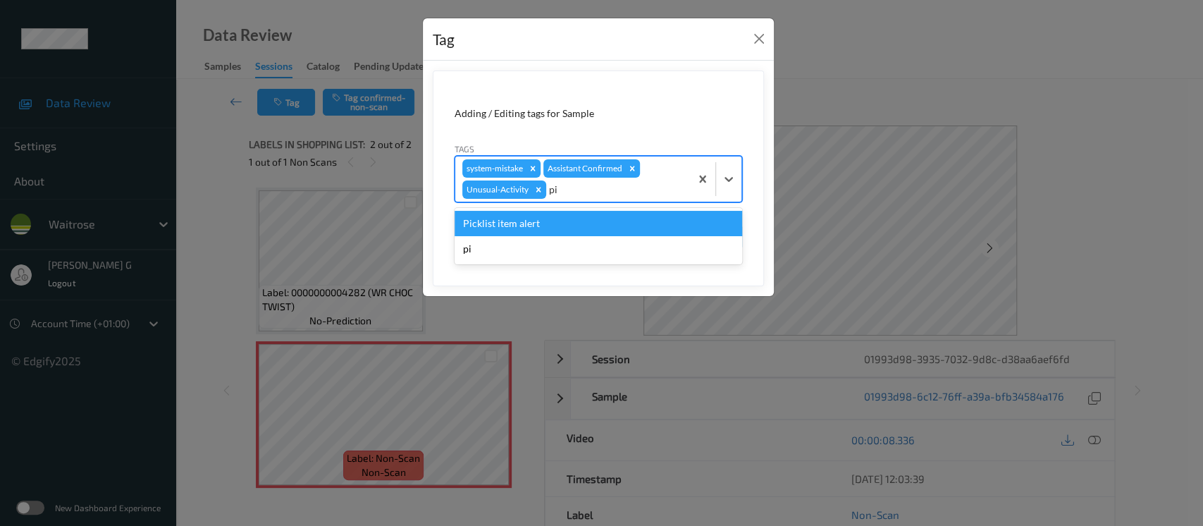
click at [485, 223] on div "Picklist item alert" at bounding box center [597, 223] width 287 height 25
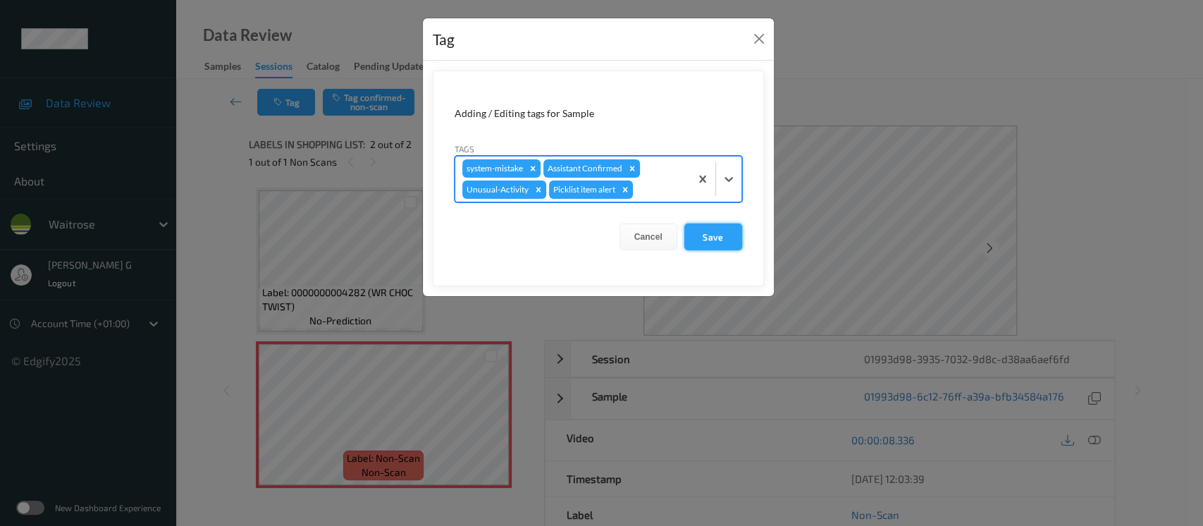
click at [713, 239] on button "Save" at bounding box center [713, 236] width 58 height 27
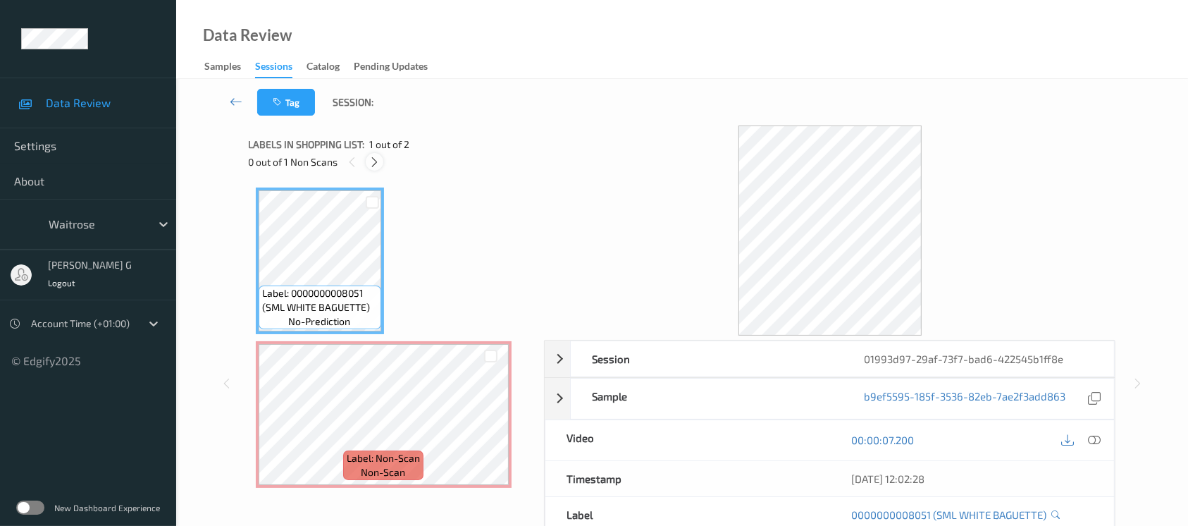
click at [373, 166] on icon at bounding box center [375, 162] width 12 height 13
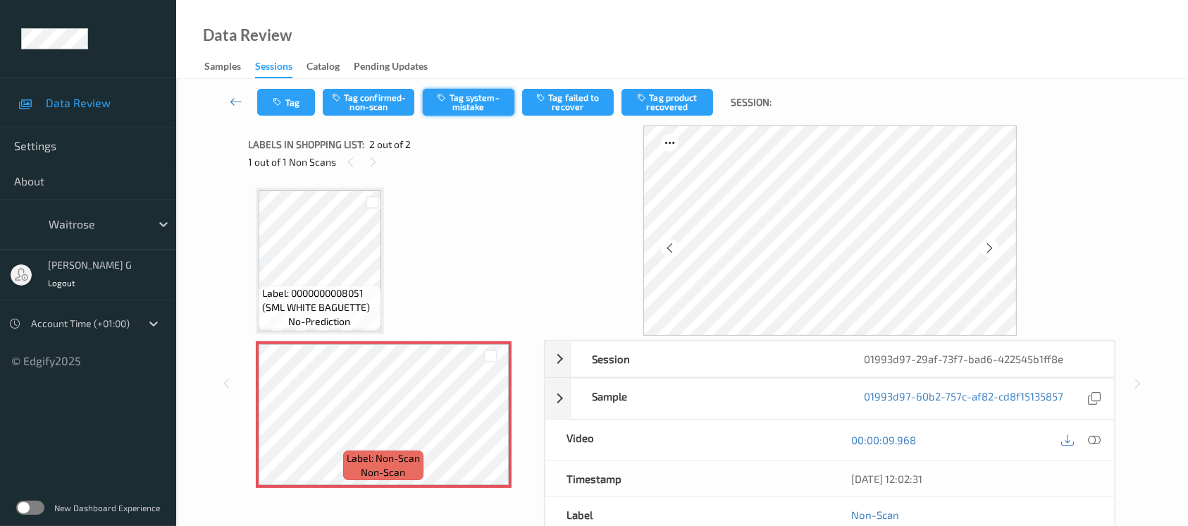
click at [454, 104] on button "Tag system-mistake" at bounding box center [469, 102] width 92 height 27
click at [304, 104] on button "Tag" at bounding box center [286, 102] width 58 height 27
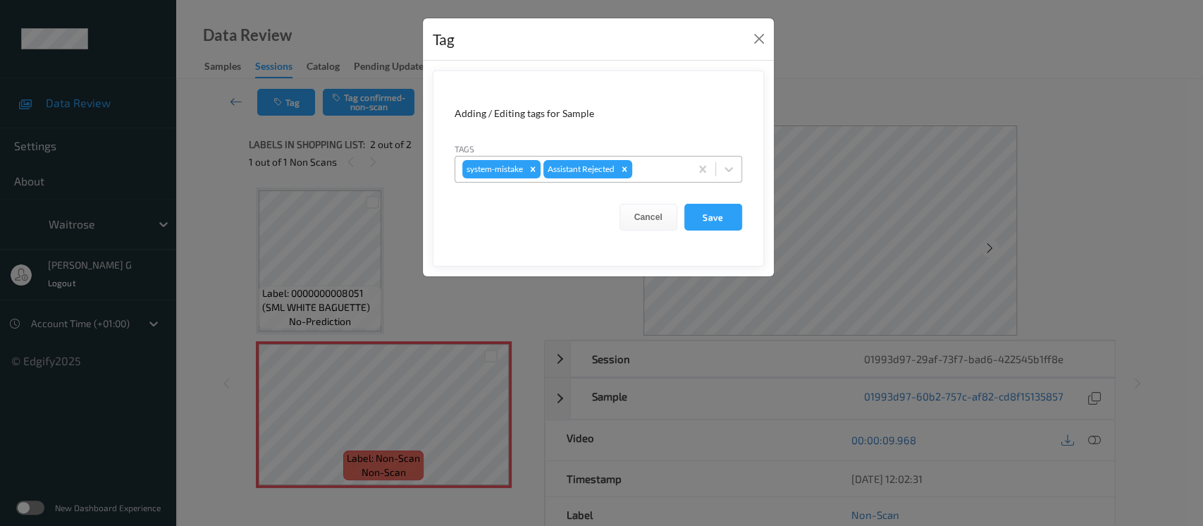
click at [643, 168] on div at bounding box center [659, 169] width 48 height 17
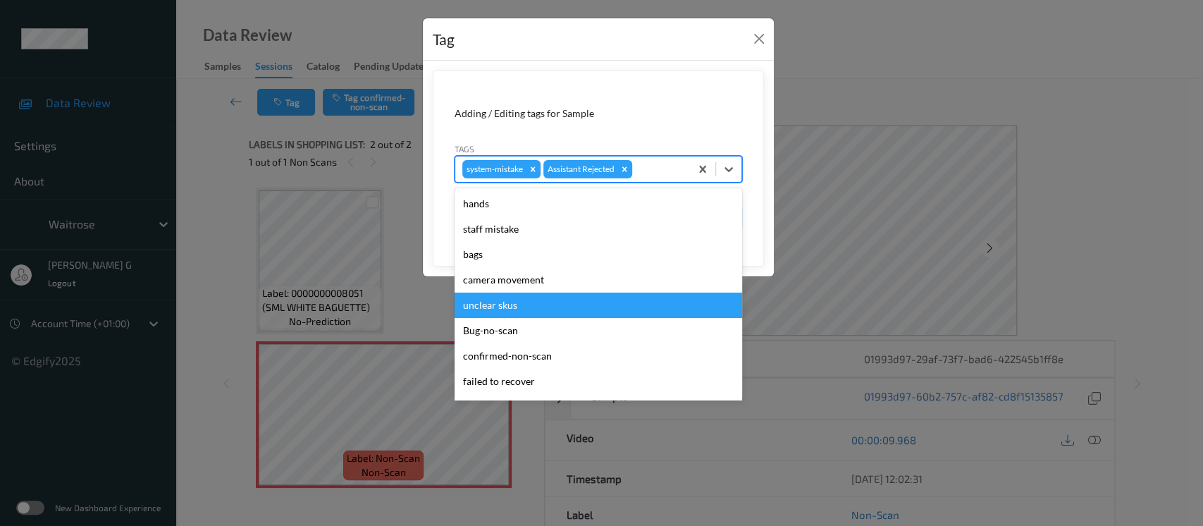
scroll to position [327, 0]
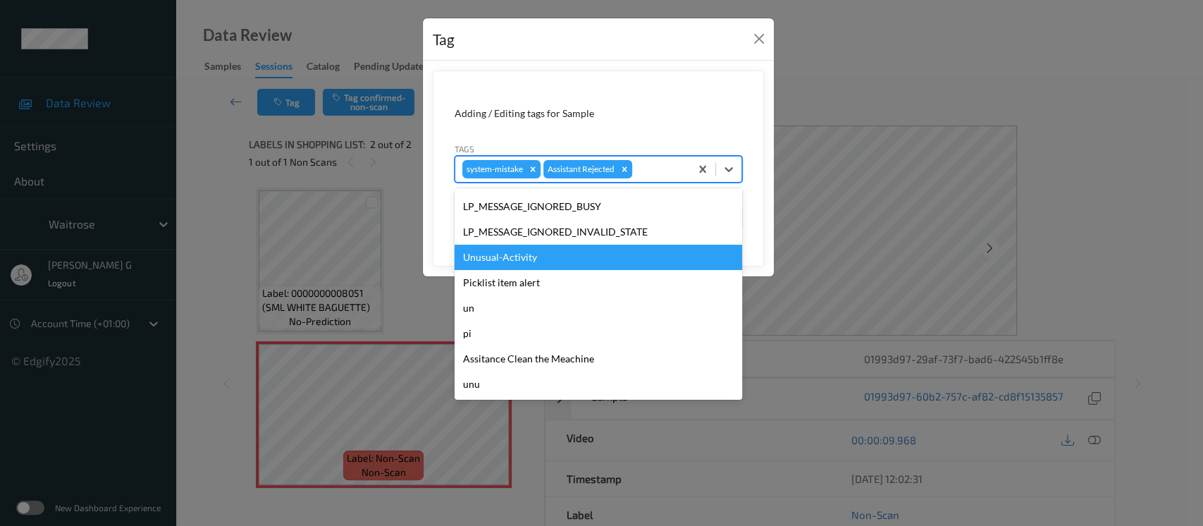
click at [488, 255] on div "Unusual-Activity" at bounding box center [597, 256] width 287 height 25
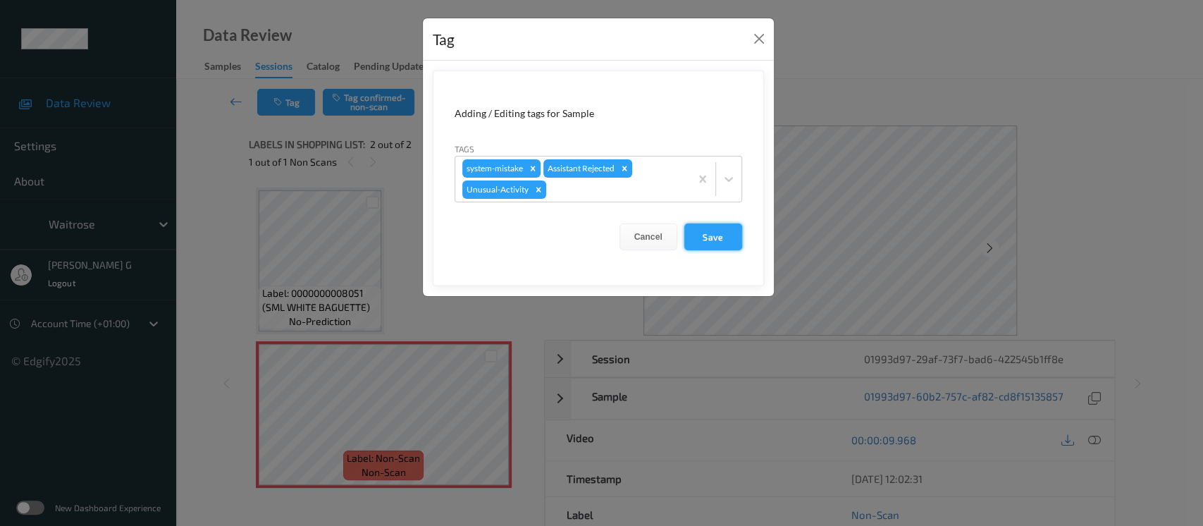
click at [712, 229] on button "Save" at bounding box center [713, 236] width 58 height 27
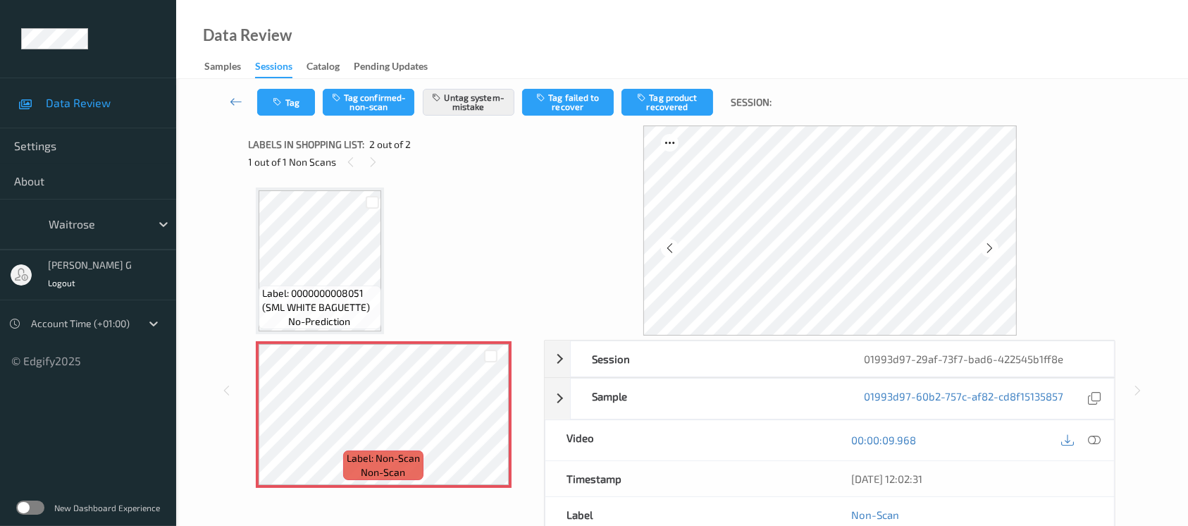
click at [292, 83] on div "Tag Tag confirmed-non-scan Untag system-mistake Tag failed to recover Tag produ…" at bounding box center [682, 102] width 954 height 47
click at [287, 113] on button "Tag" at bounding box center [286, 102] width 58 height 27
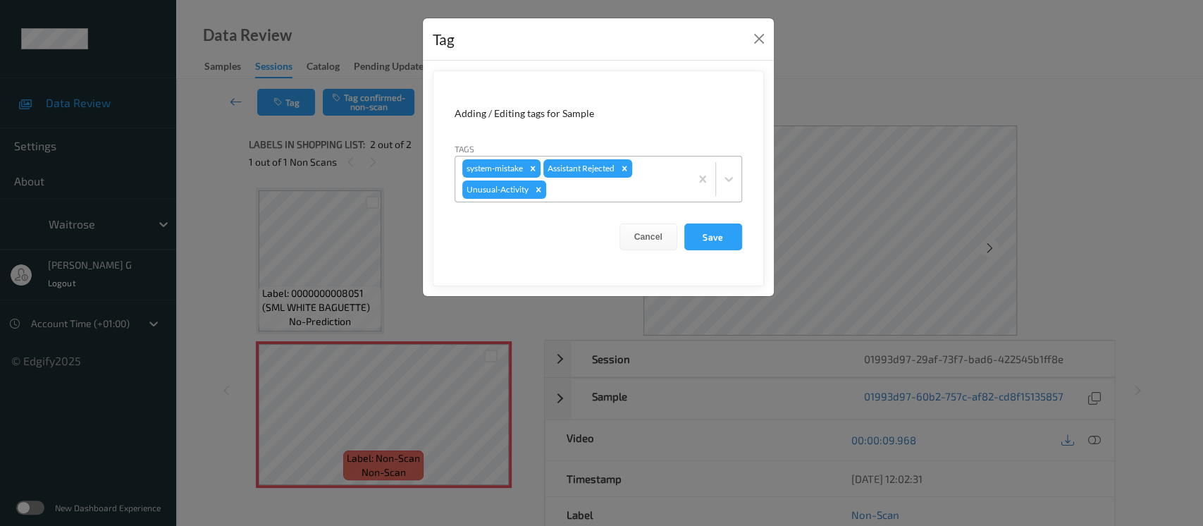
click at [567, 185] on div at bounding box center [616, 189] width 134 height 17
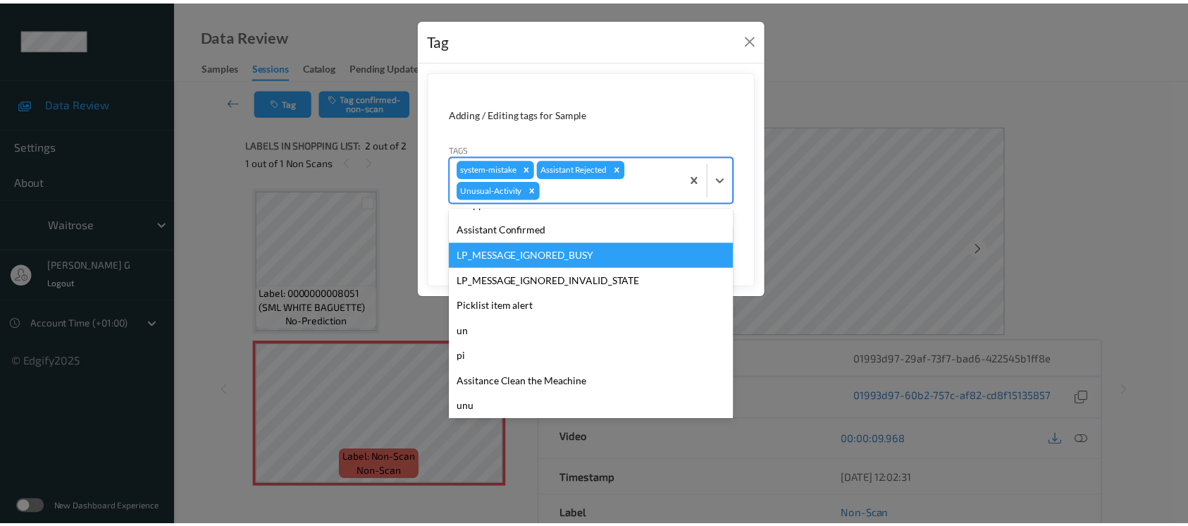
scroll to position [301, 0]
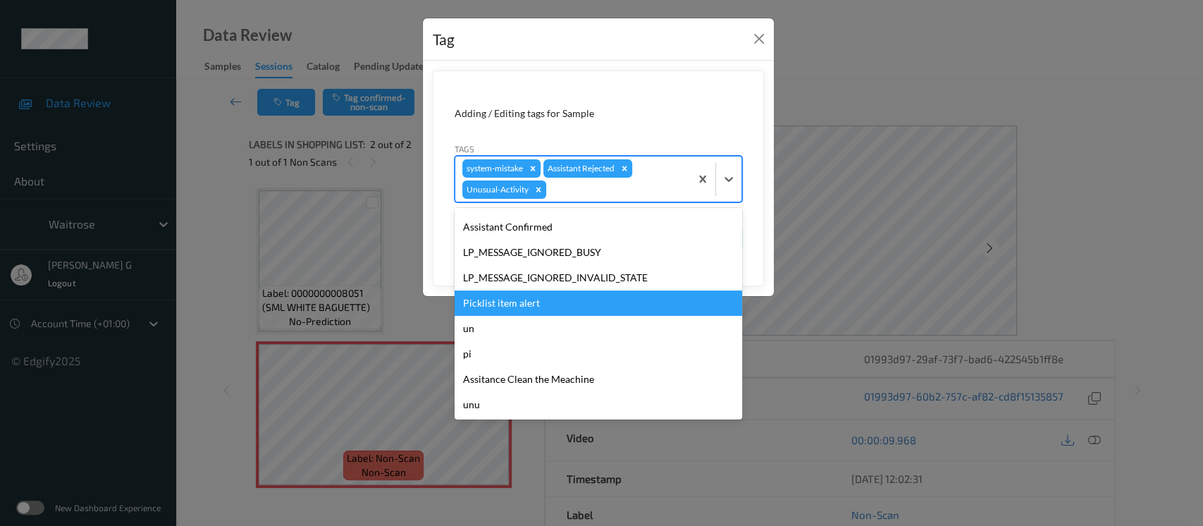
click at [524, 309] on div "Picklist item alert" at bounding box center [597, 302] width 287 height 25
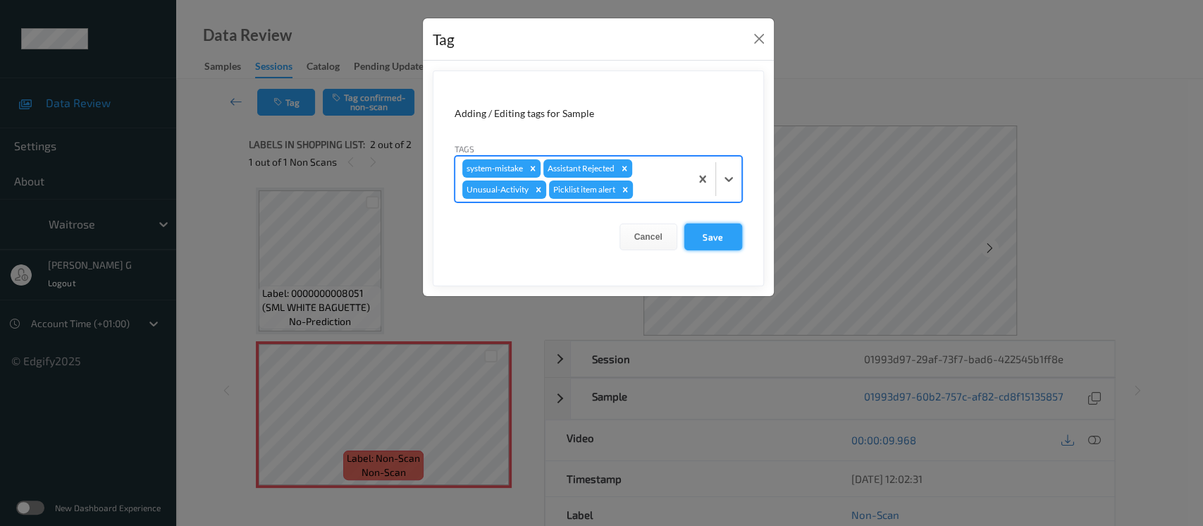
click at [715, 238] on button "Save" at bounding box center [713, 236] width 58 height 27
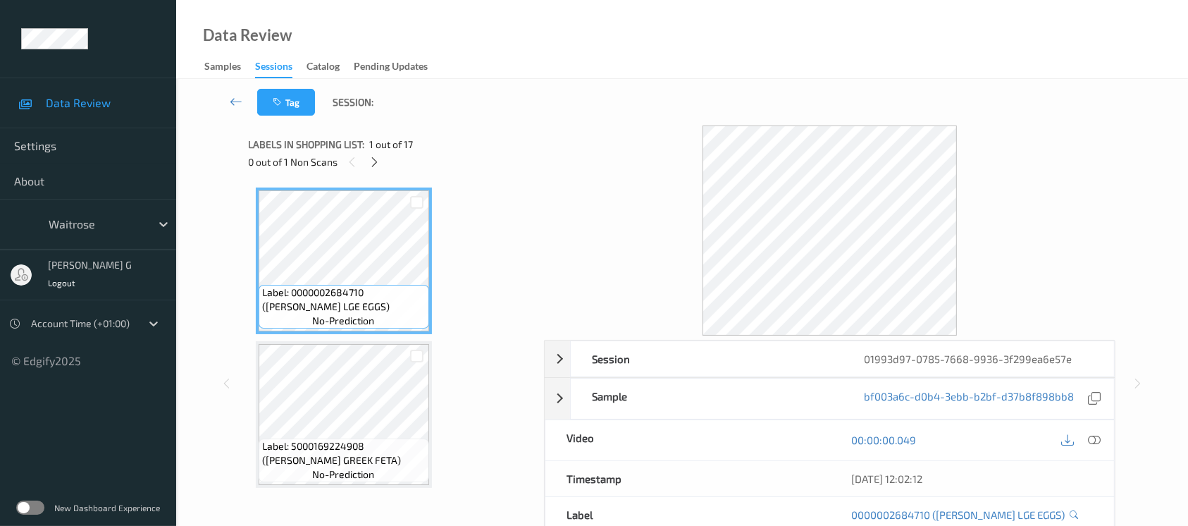
click at [361, 170] on div "0 out of 1 Non Scans" at bounding box center [392, 162] width 286 height 18
click at [369, 166] on icon at bounding box center [375, 162] width 12 height 13
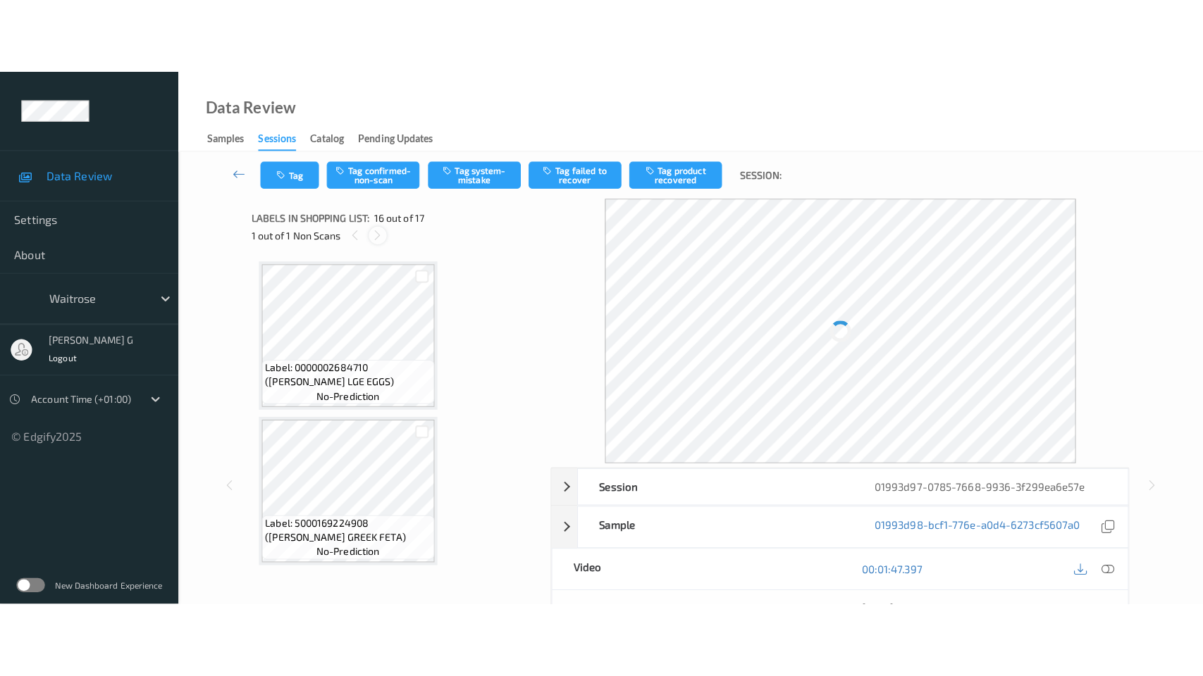
scroll to position [2148, 0]
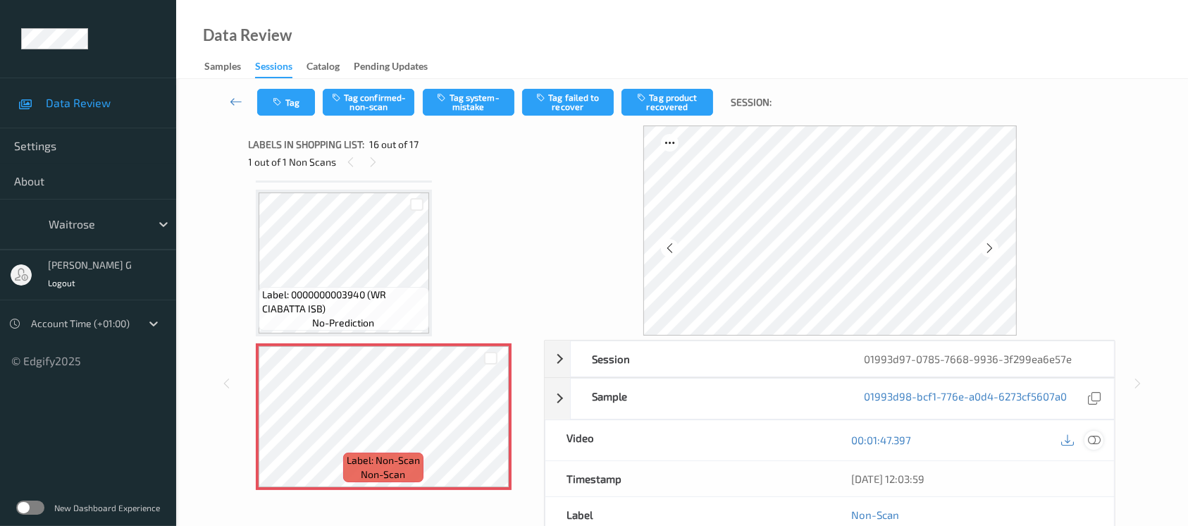
click at [1093, 444] on icon at bounding box center [1094, 439] width 13 height 13
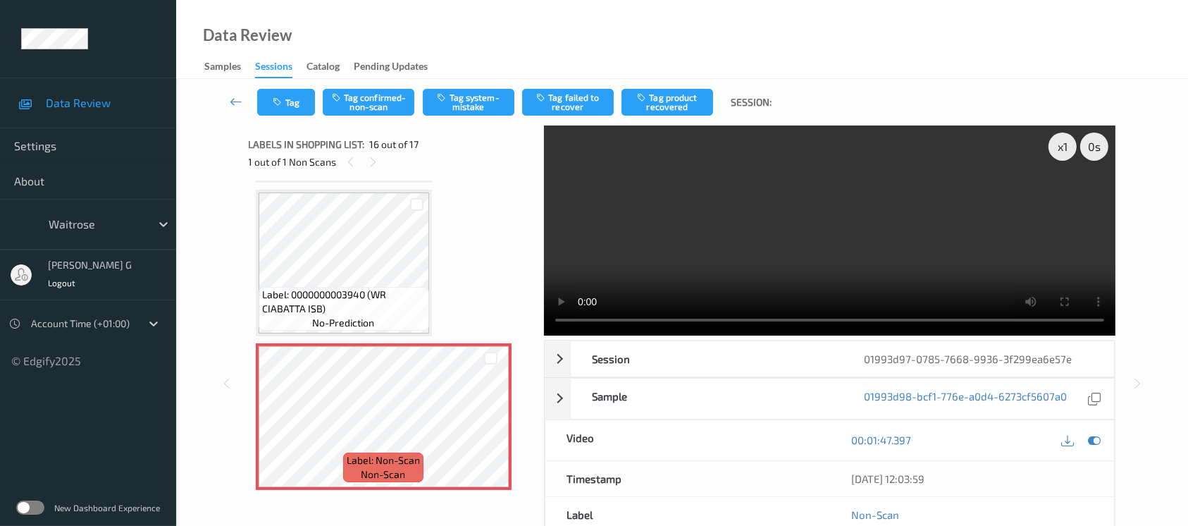
scroll to position [2148, 0]
click at [1091, 442] on icon at bounding box center [1094, 439] width 13 height 13
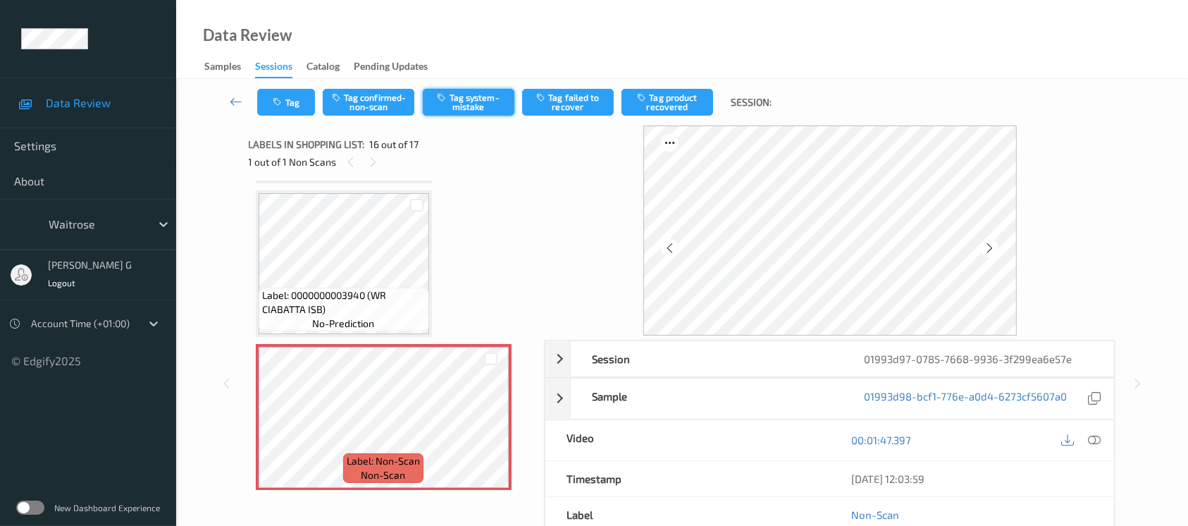
click at [481, 104] on button "Tag system-mistake" at bounding box center [469, 102] width 92 height 27
click at [297, 87] on div "Tag Tag confirmed-non-scan Untag system-mistake Tag failed to recover Tag produ…" at bounding box center [682, 102] width 954 height 47
click at [287, 101] on button "Tag" at bounding box center [286, 102] width 58 height 27
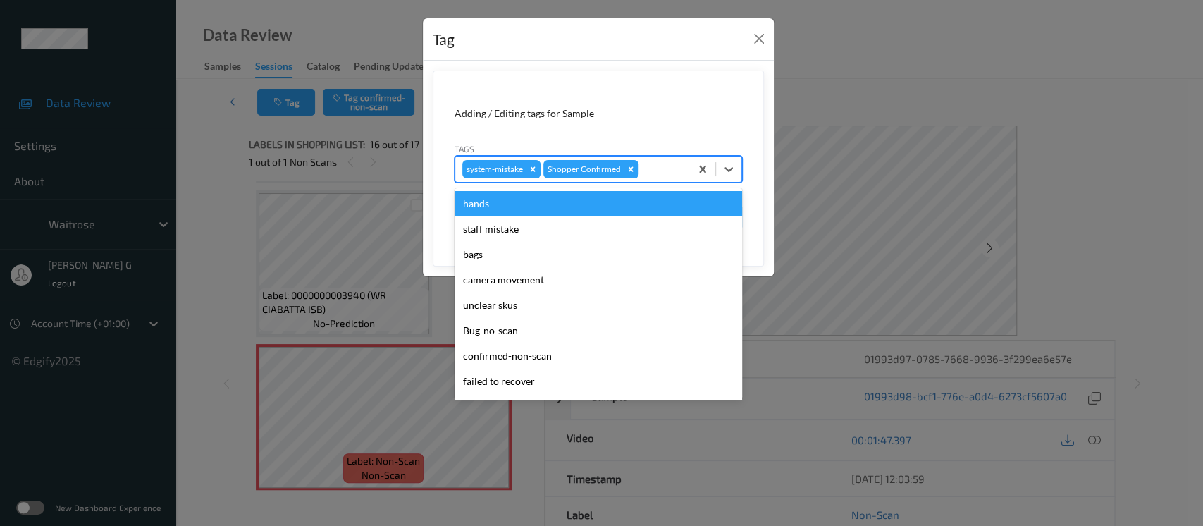
click at [654, 168] on div at bounding box center [662, 169] width 42 height 17
type input "un"
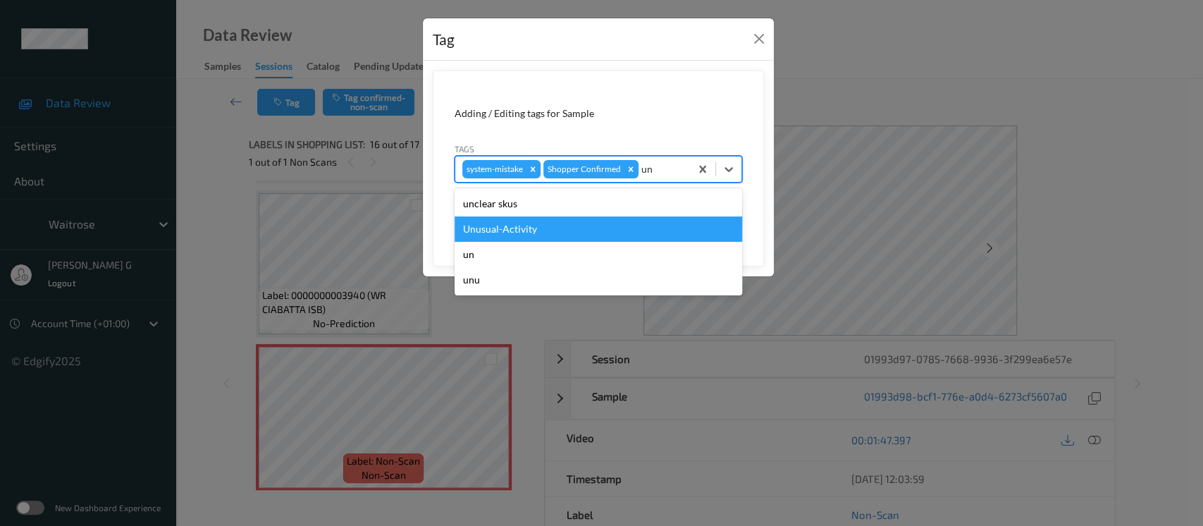
click at [512, 228] on div "Unusual-Activity" at bounding box center [597, 228] width 287 height 25
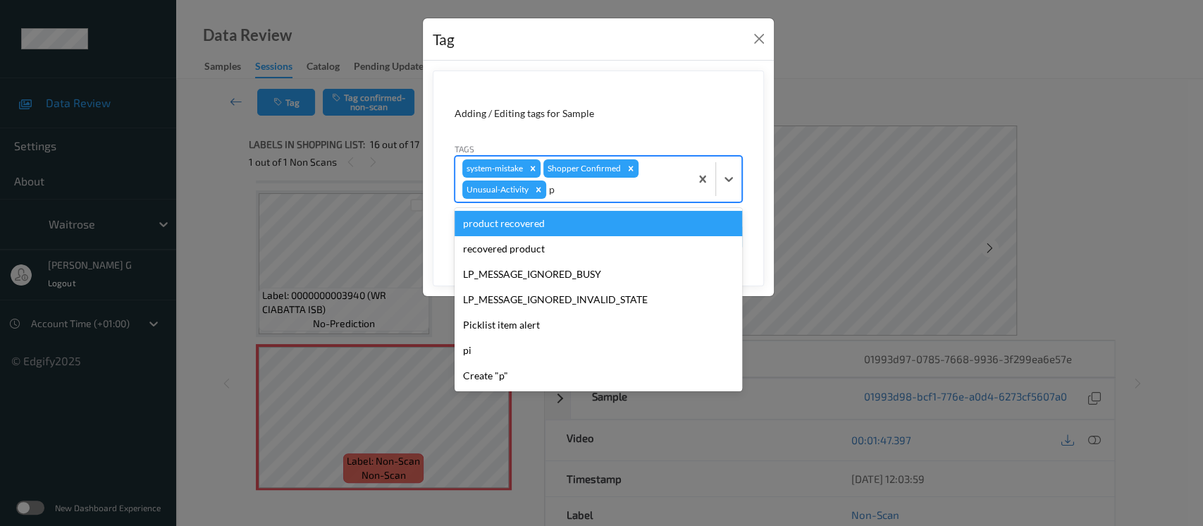
type input "pi"
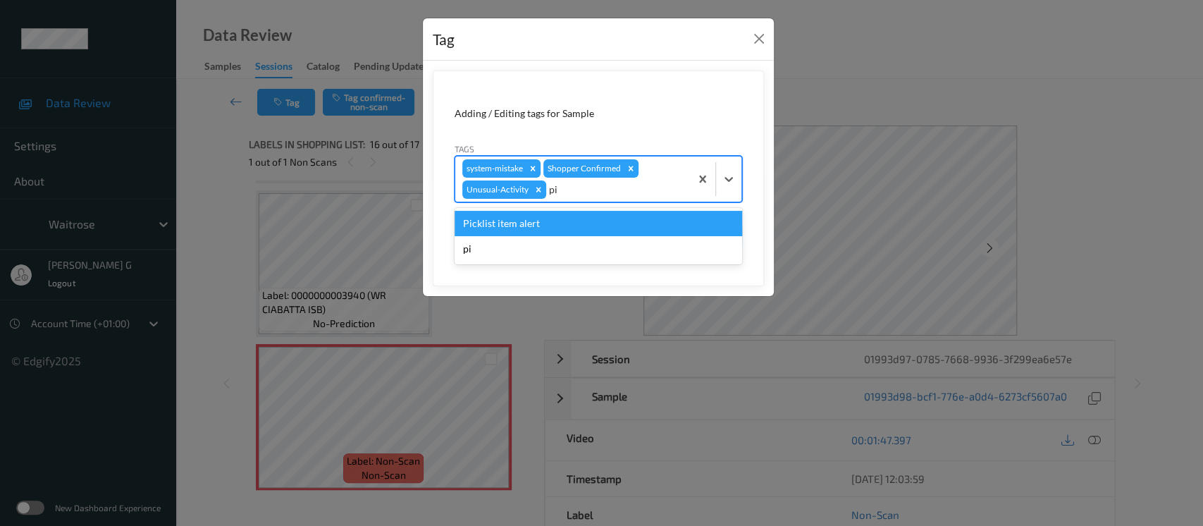
click at [524, 227] on div "Picklist item alert" at bounding box center [597, 223] width 287 height 25
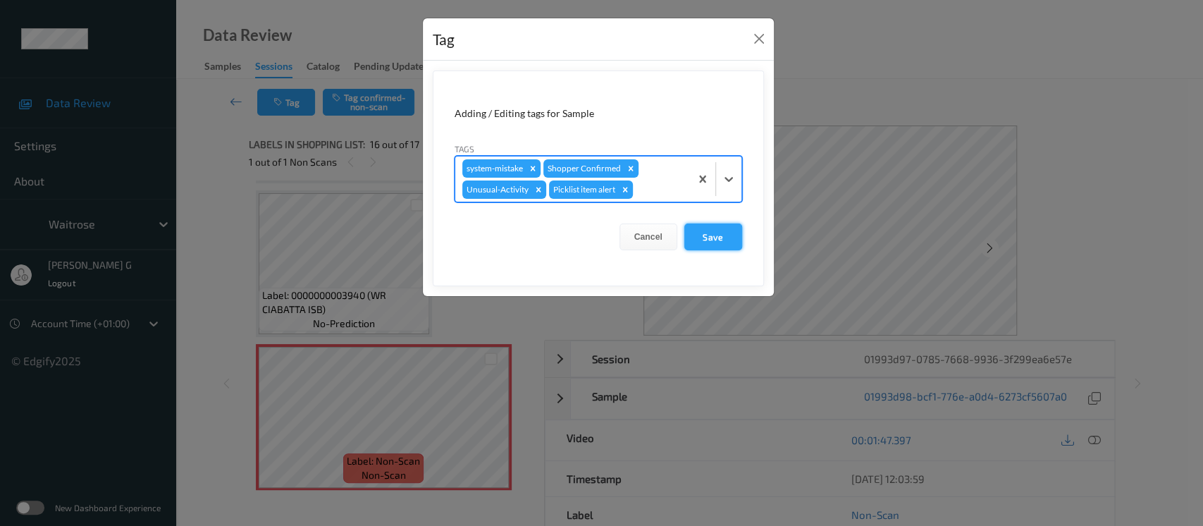
click at [720, 245] on button "Save" at bounding box center [713, 236] width 58 height 27
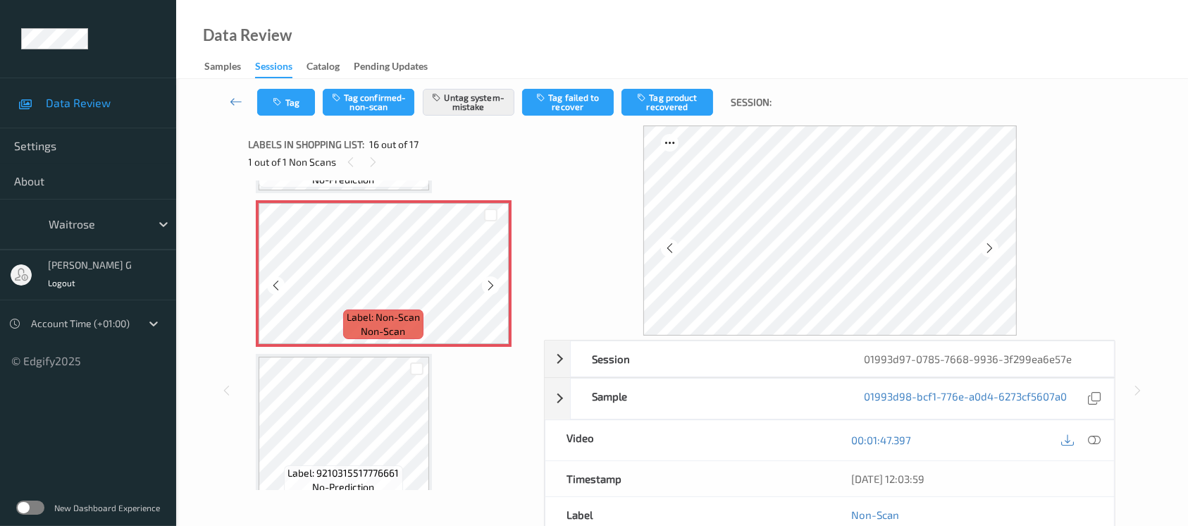
scroll to position [2298, 0]
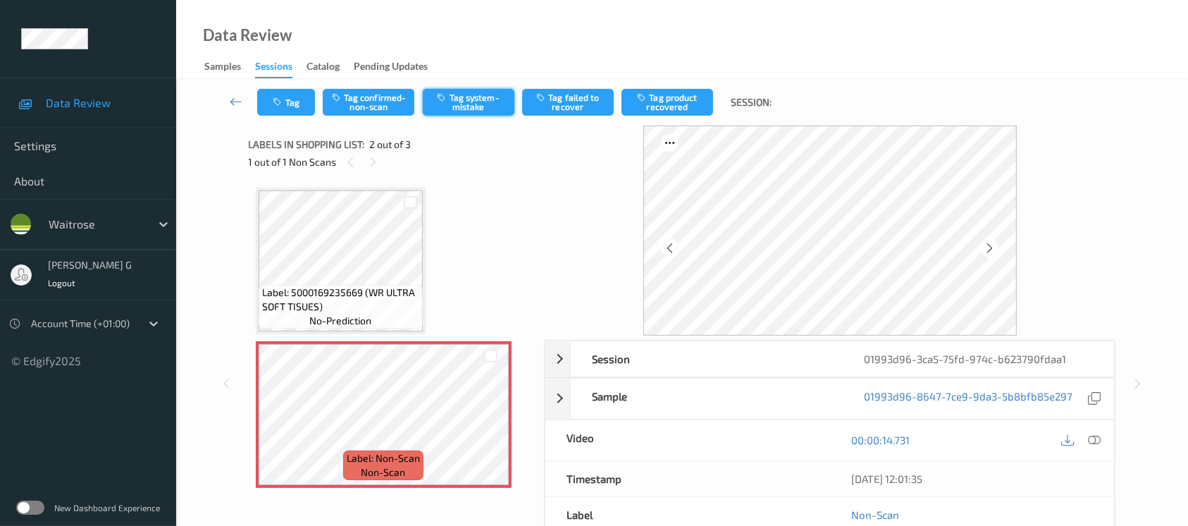
click at [445, 101] on icon "button" at bounding box center [444, 97] width 12 height 10
click at [297, 99] on button "Tag" at bounding box center [286, 102] width 58 height 27
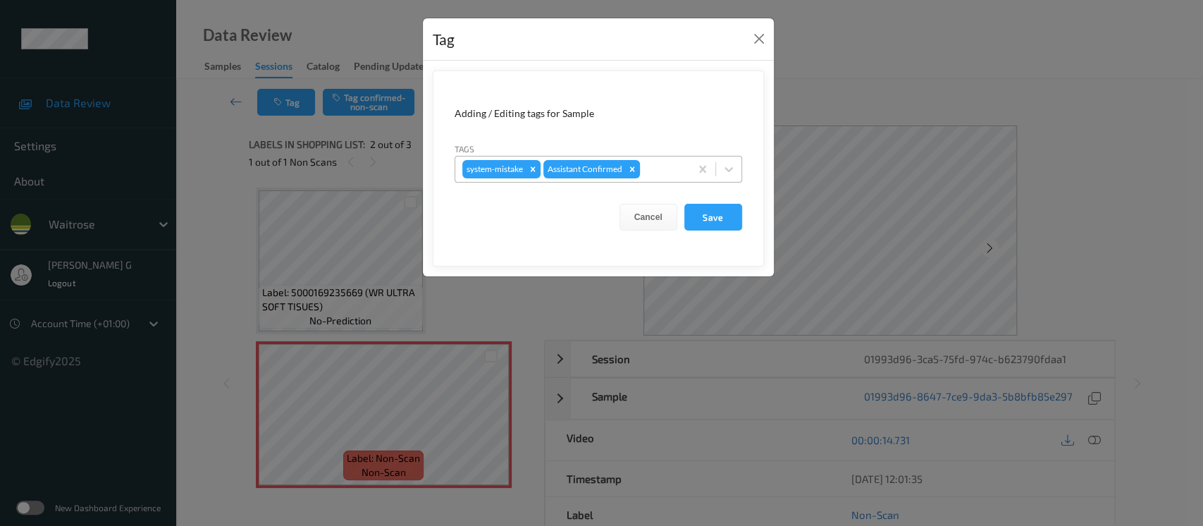
click at [670, 178] on div "system-mistake Assistant Confirmed" at bounding box center [572, 169] width 235 height 24
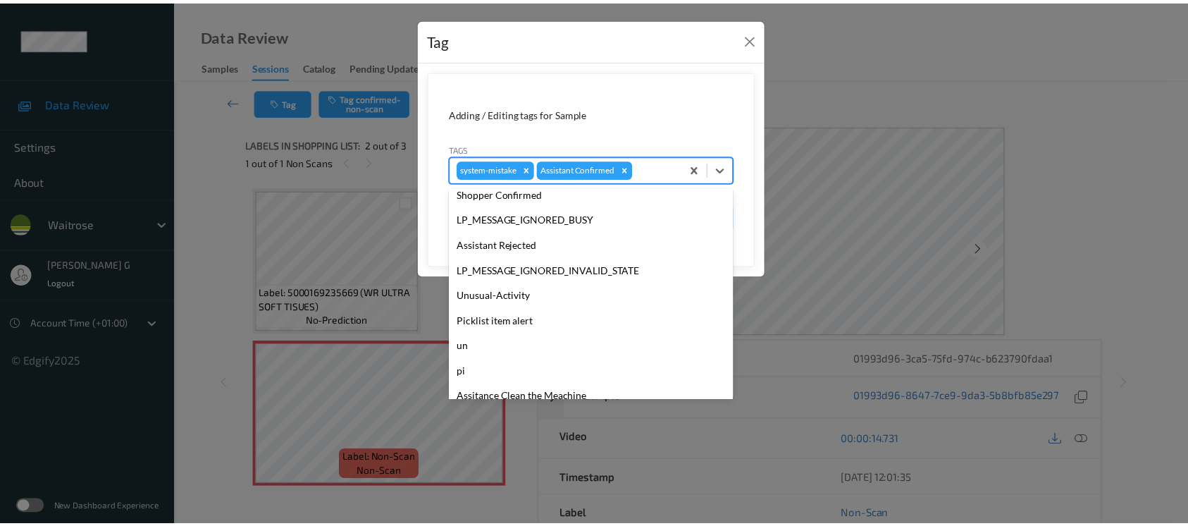
scroll to position [327, 0]
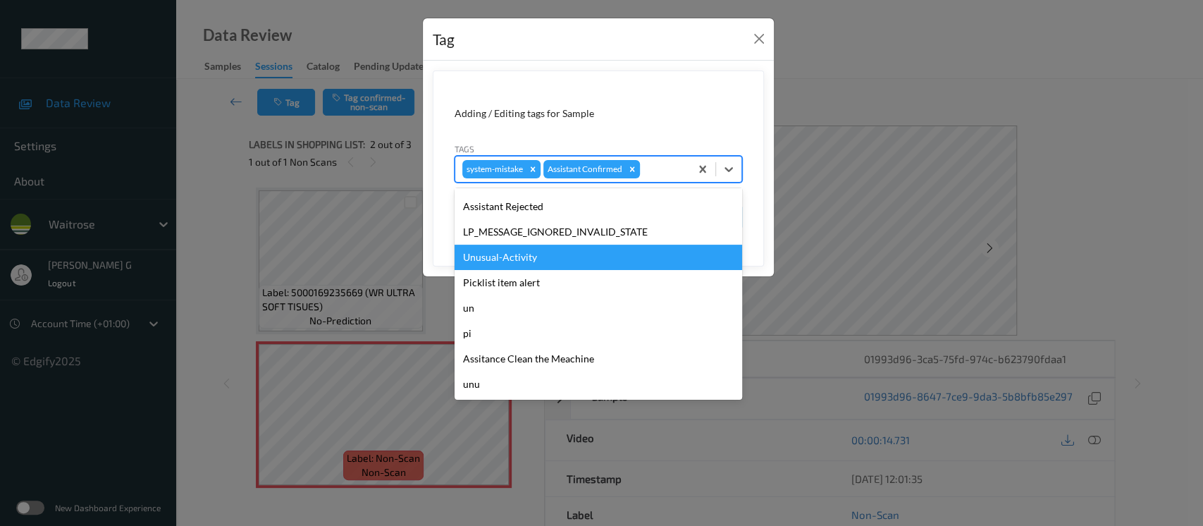
click at [494, 256] on div "Unusual-Activity" at bounding box center [597, 256] width 287 height 25
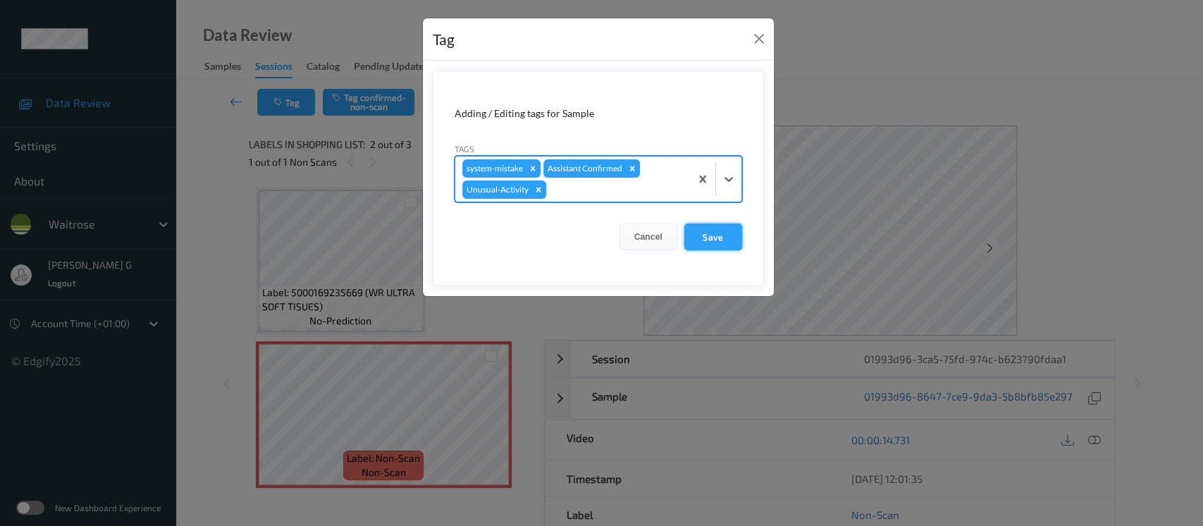
click at [718, 230] on button "Save" at bounding box center [713, 236] width 58 height 27
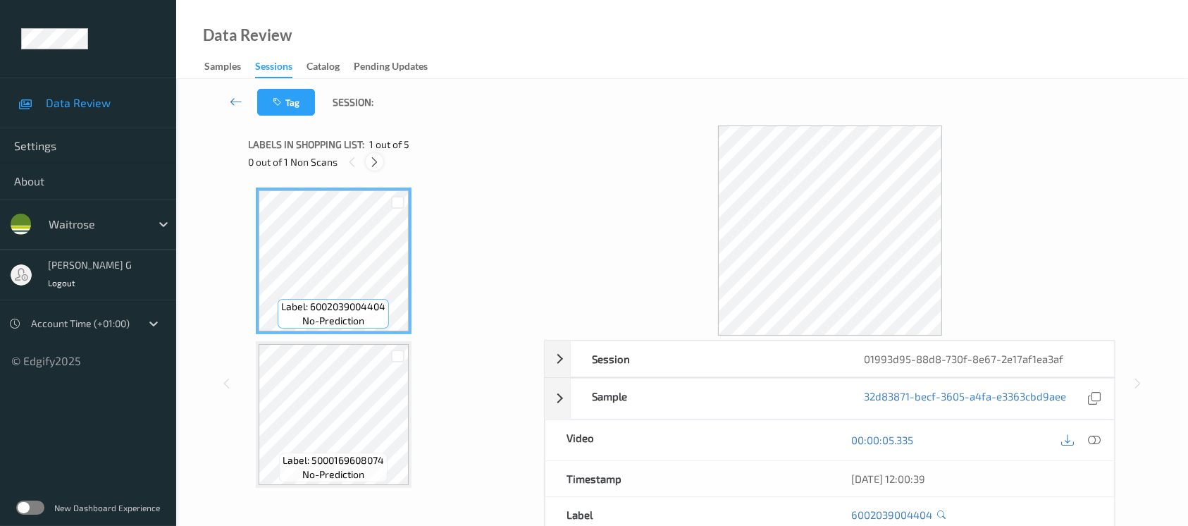
click at [373, 161] on icon at bounding box center [375, 162] width 12 height 13
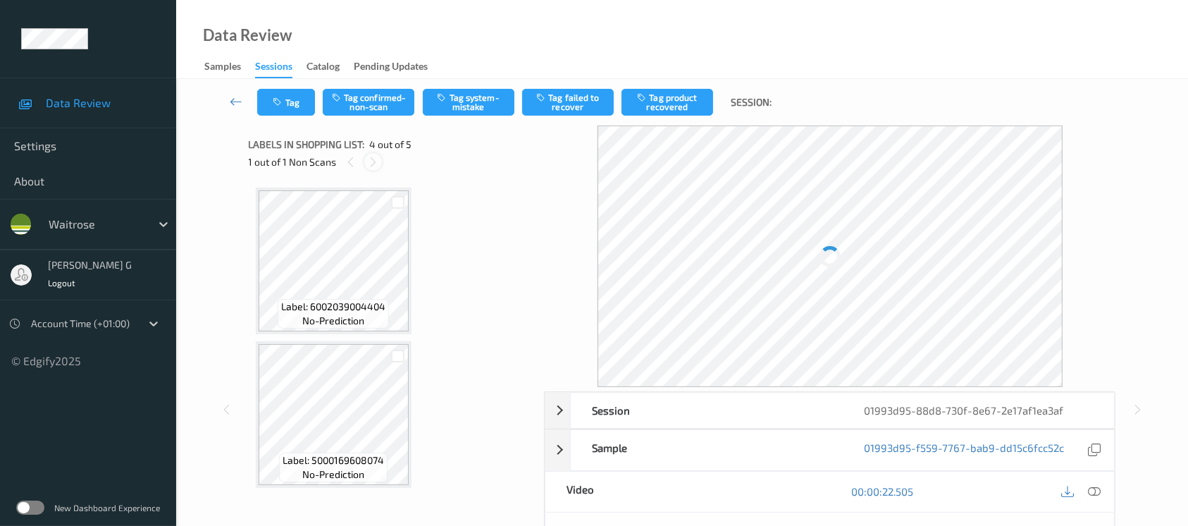
scroll to position [313, 0]
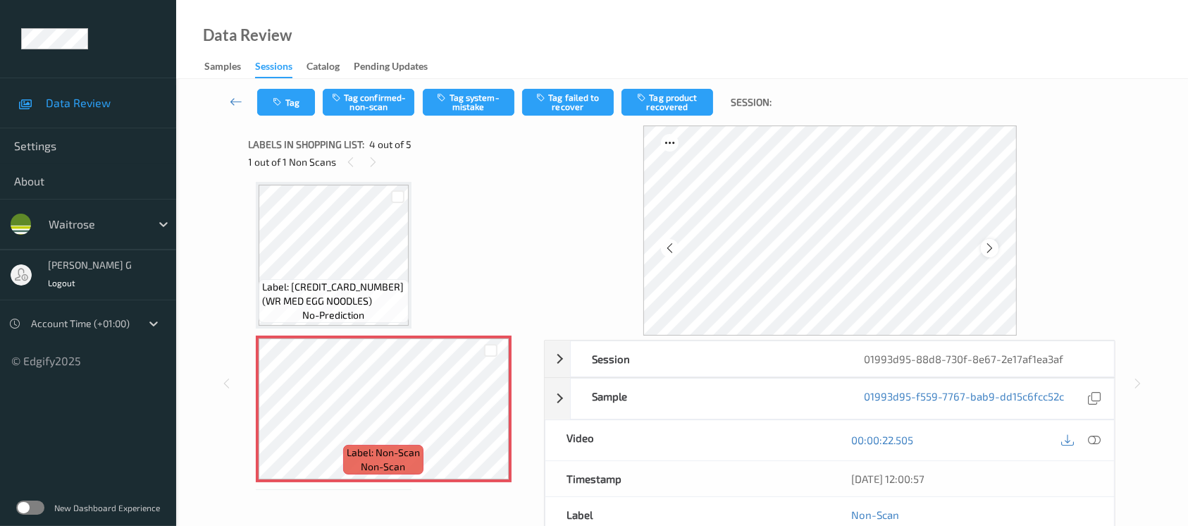
click at [990, 249] on icon at bounding box center [990, 248] width 12 height 13
click at [984, 245] on icon at bounding box center [990, 248] width 12 height 13
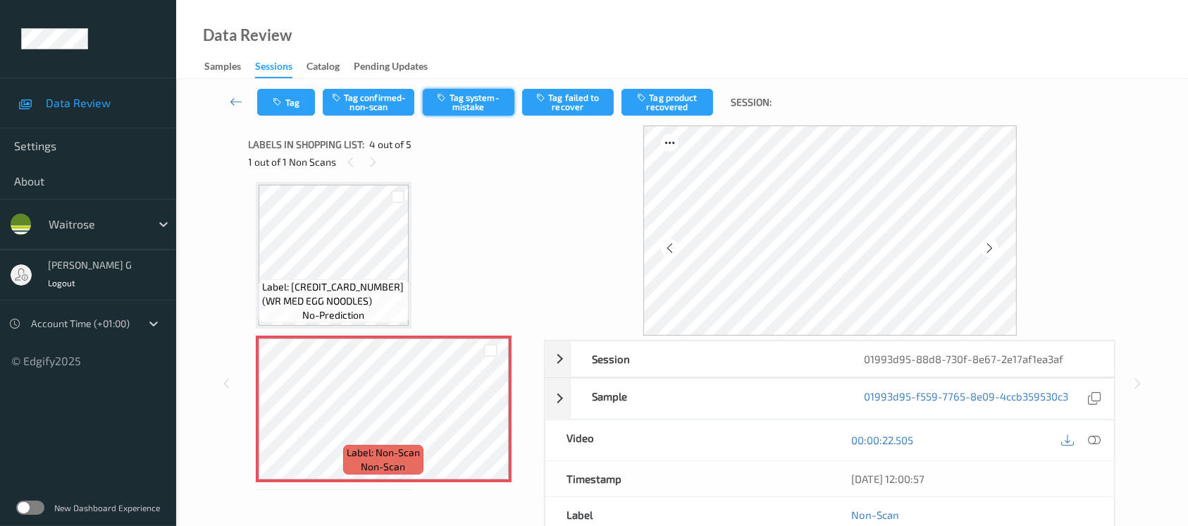
click at [454, 100] on button "Tag system-mistake" at bounding box center [469, 102] width 92 height 27
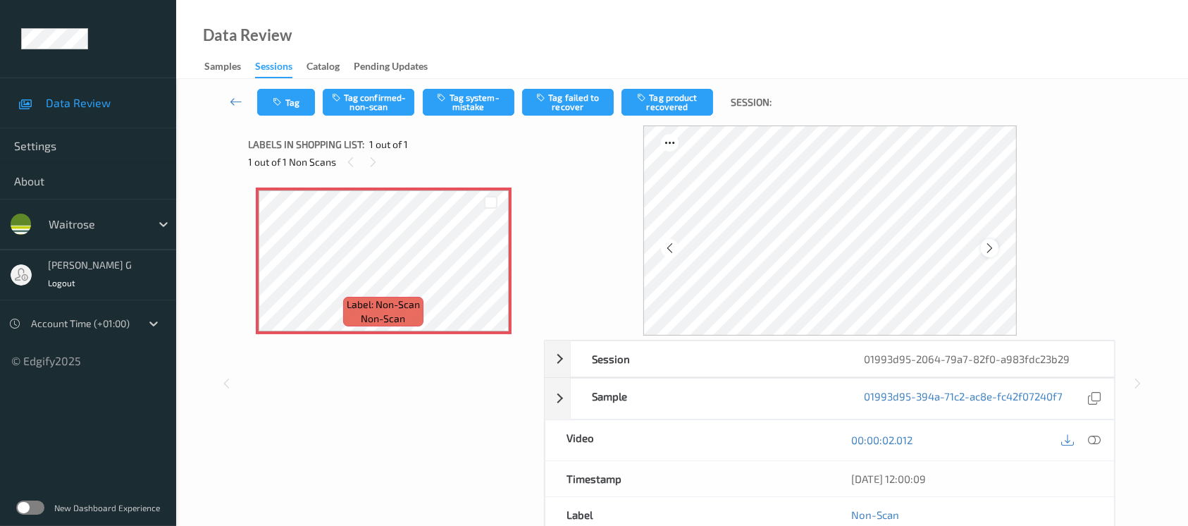
click at [993, 246] on icon at bounding box center [990, 248] width 12 height 13
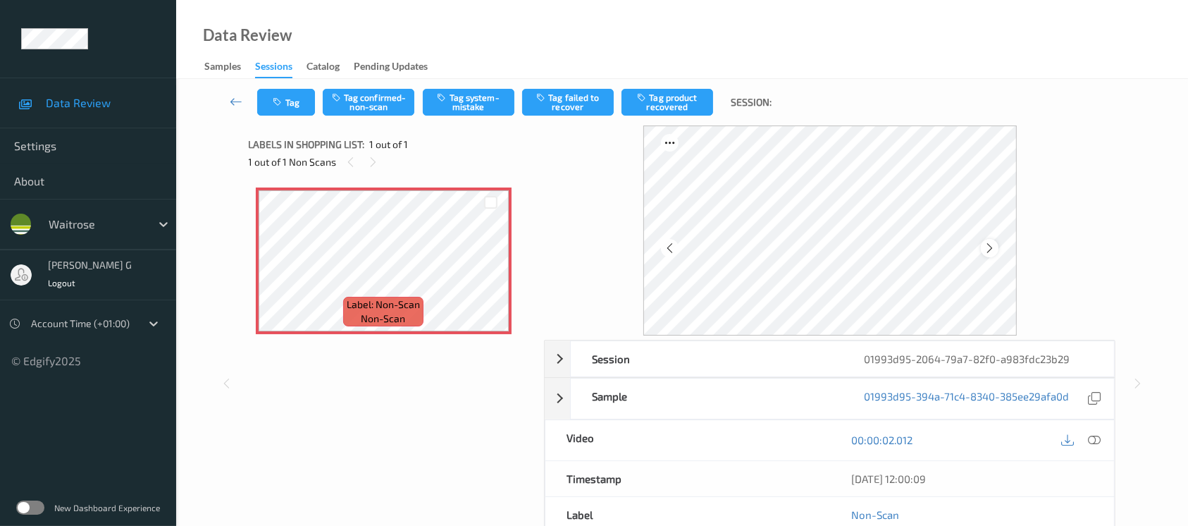
click at [985, 247] on icon at bounding box center [990, 248] width 12 height 13
click at [1094, 437] on icon at bounding box center [1094, 439] width 13 height 13
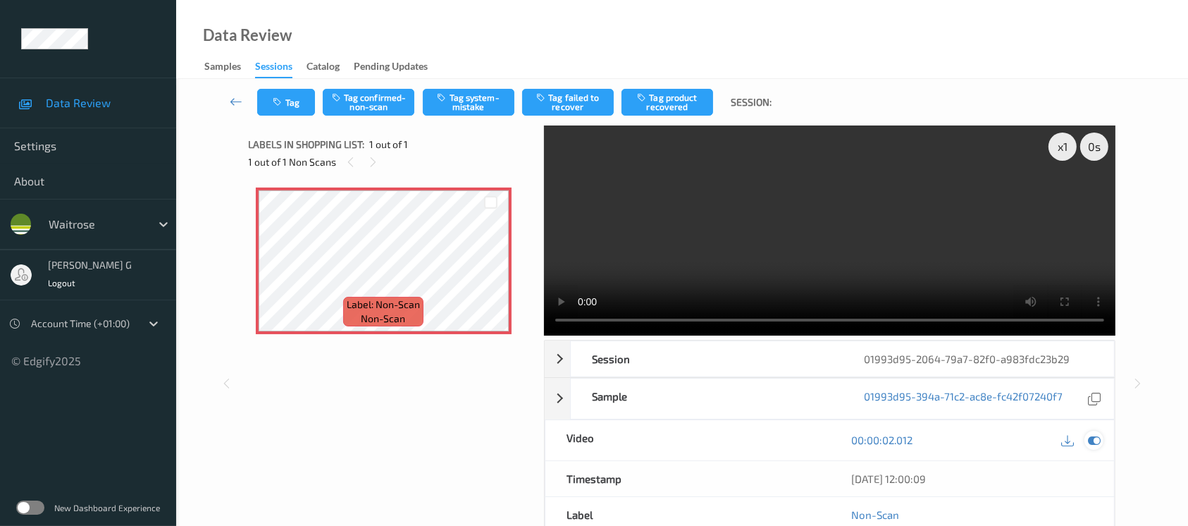
click at [1094, 435] on icon at bounding box center [1094, 439] width 13 height 13
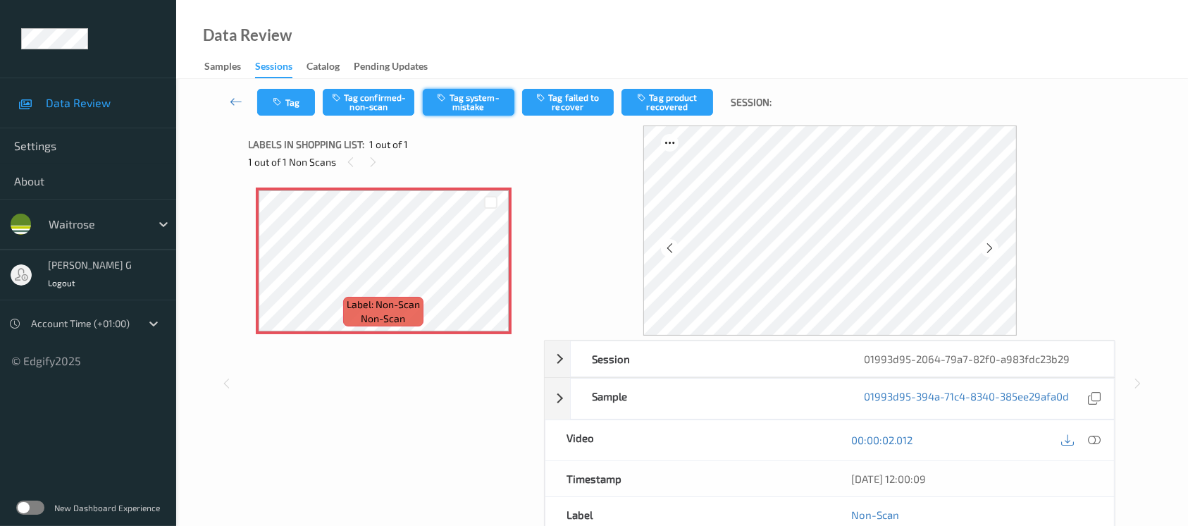
click at [470, 103] on button "Tag system-mistake" at bounding box center [469, 102] width 92 height 27
click at [290, 111] on button "Tag" at bounding box center [286, 102] width 58 height 27
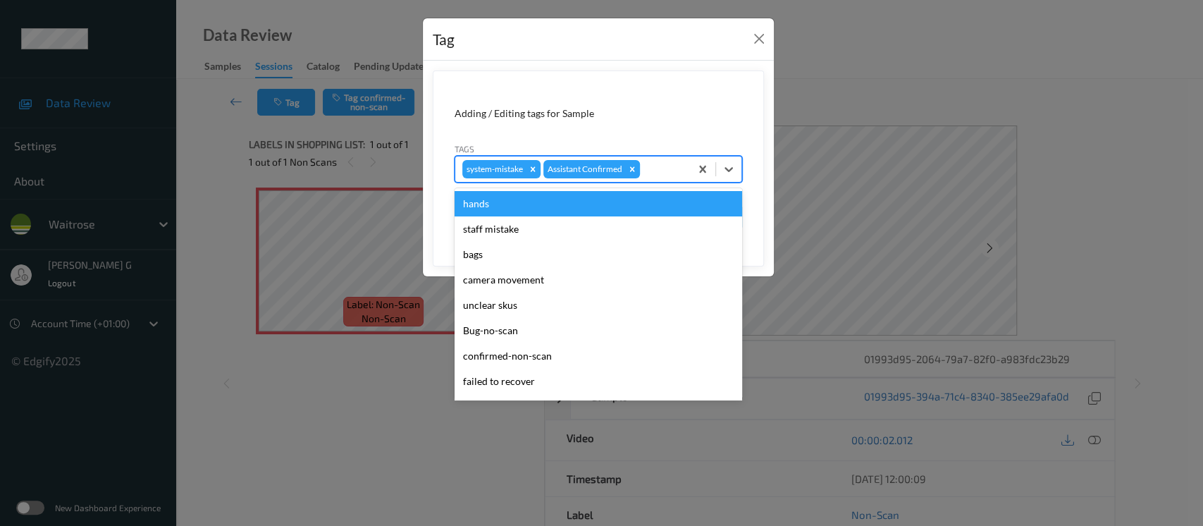
click at [679, 171] on div at bounding box center [663, 169] width 40 height 17
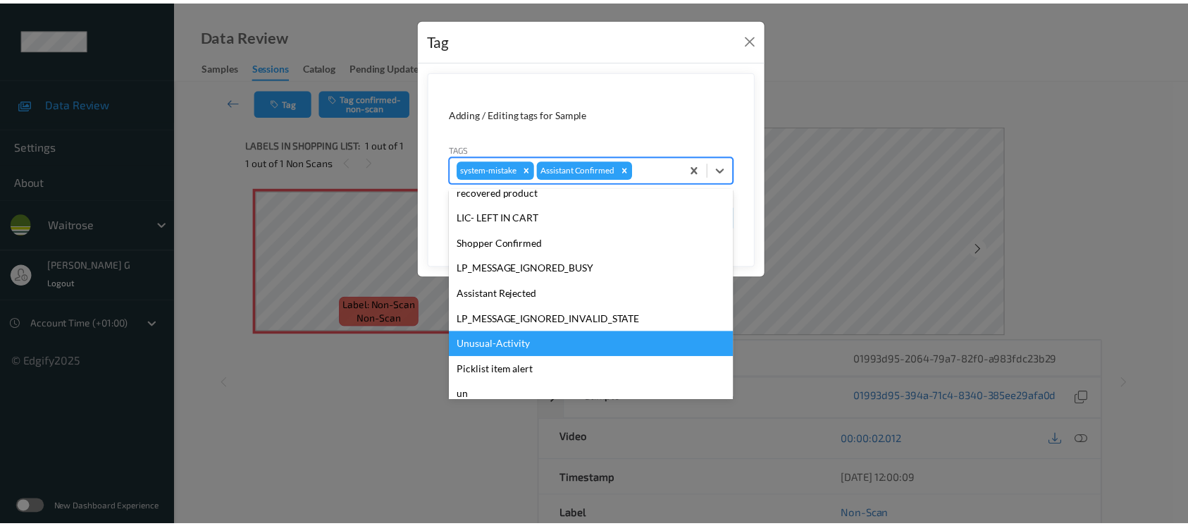
scroll to position [327, 0]
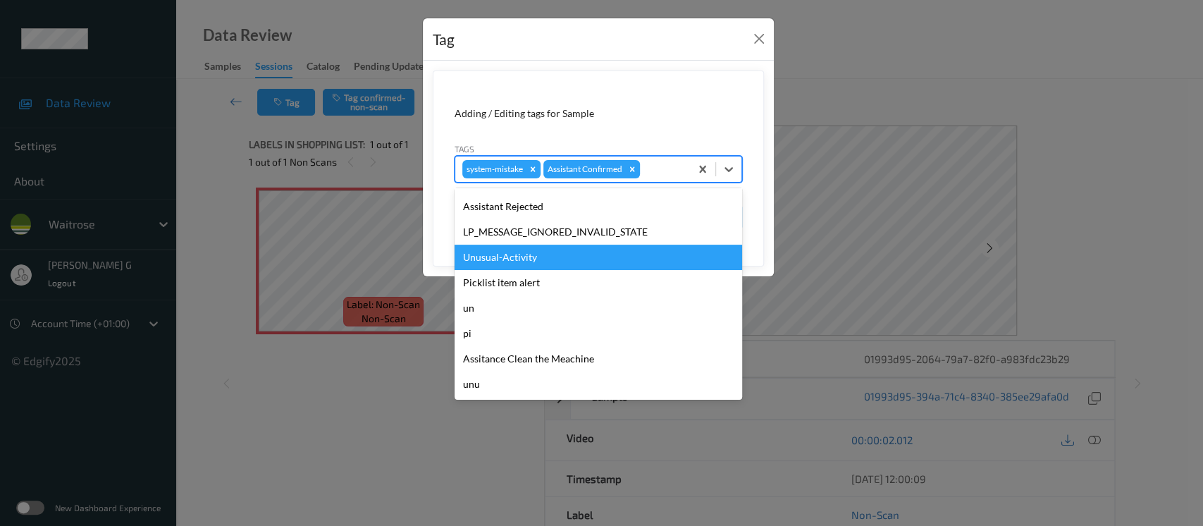
click at [491, 261] on div "Unusual-Activity" at bounding box center [597, 256] width 287 height 25
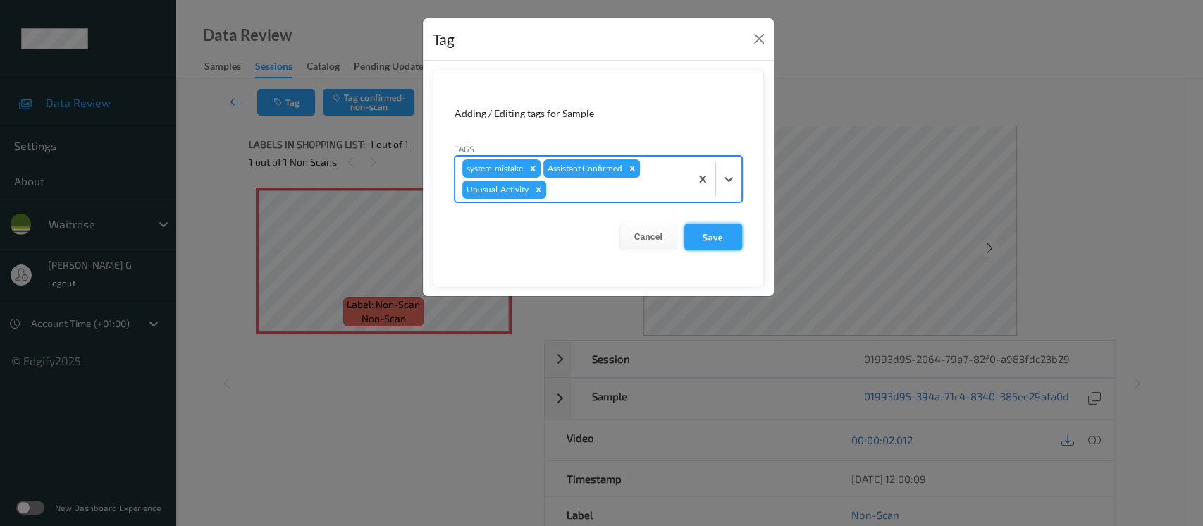
click at [707, 240] on button "Save" at bounding box center [713, 236] width 58 height 27
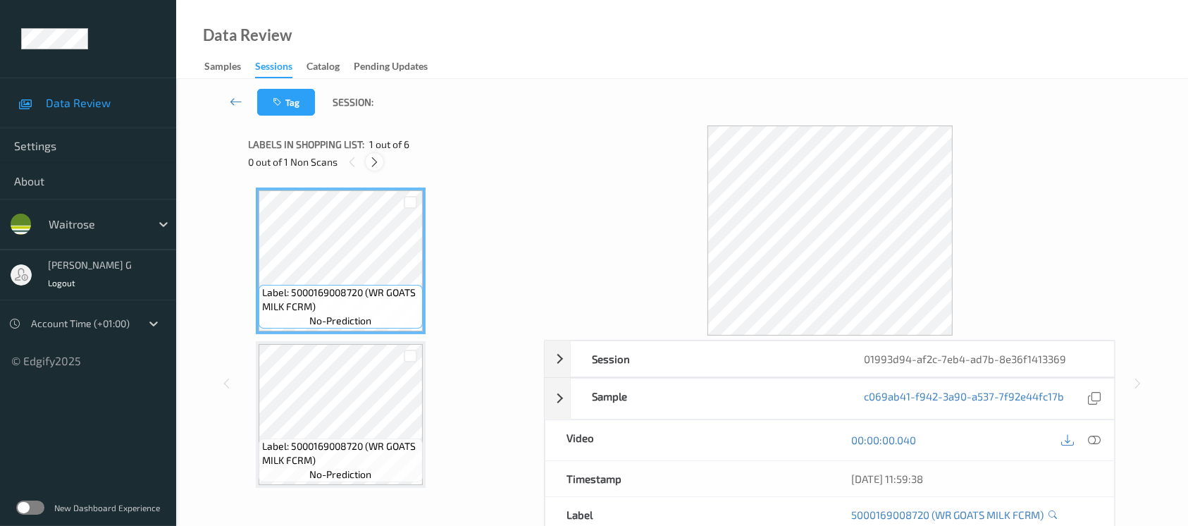
click at [372, 162] on icon at bounding box center [375, 162] width 12 height 13
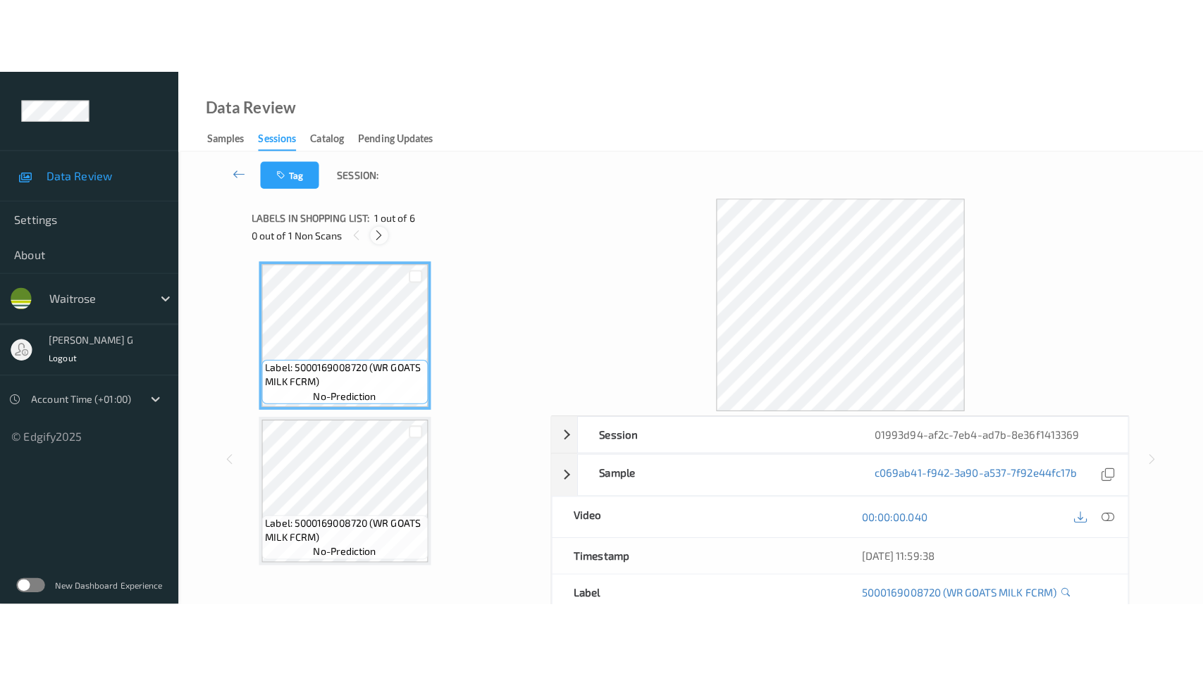
scroll to position [466, 0]
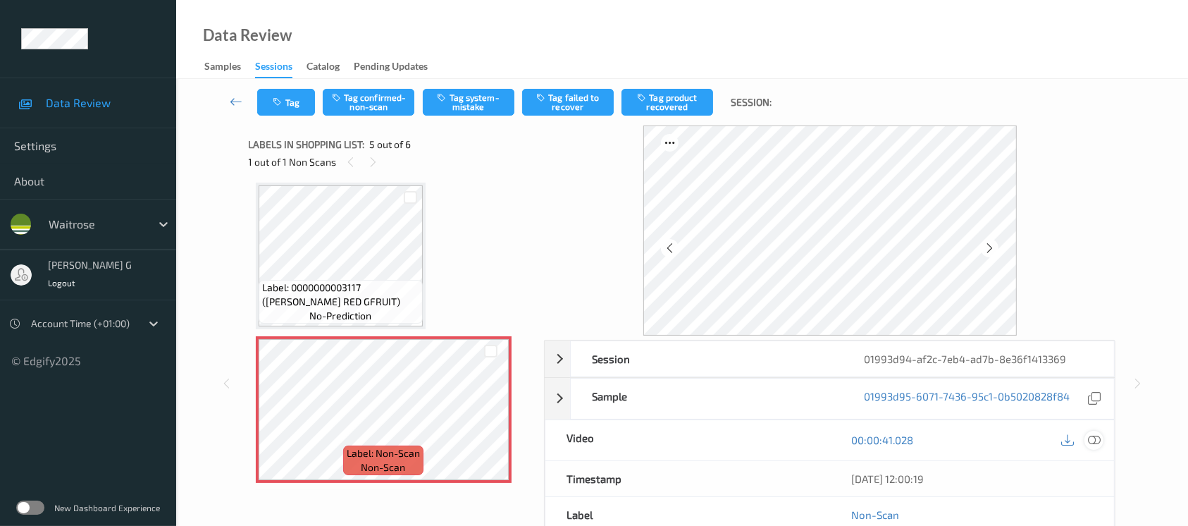
click at [1097, 441] on icon at bounding box center [1094, 439] width 13 height 13
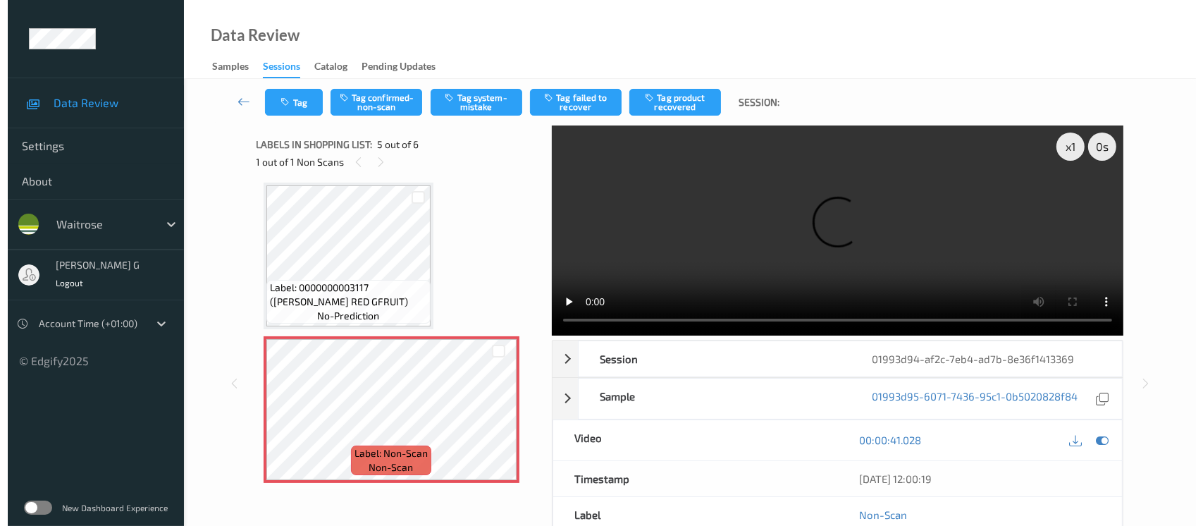
scroll to position [464, 0]
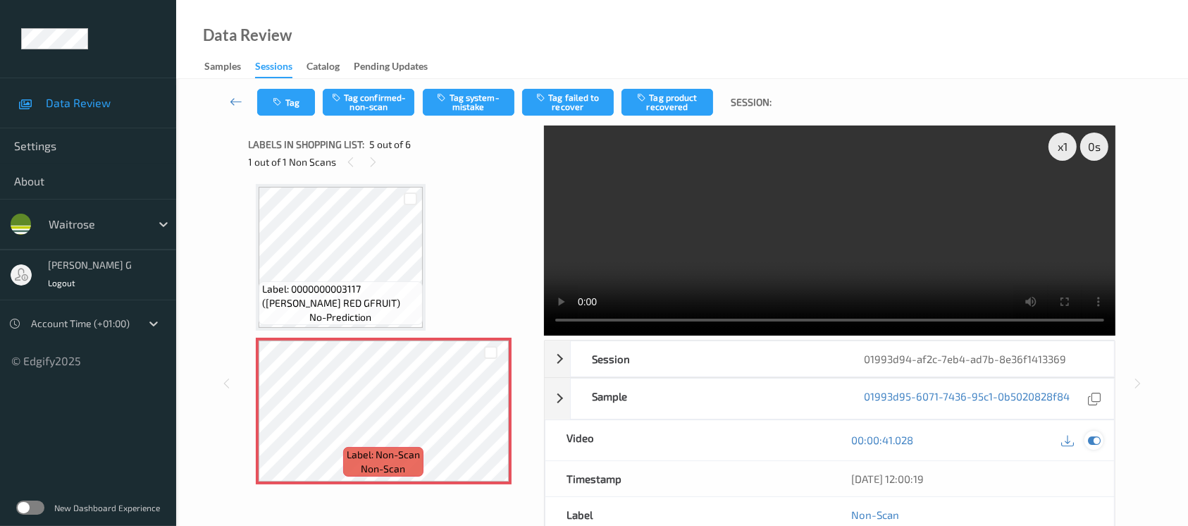
click at [1089, 439] on icon at bounding box center [1094, 439] width 13 height 13
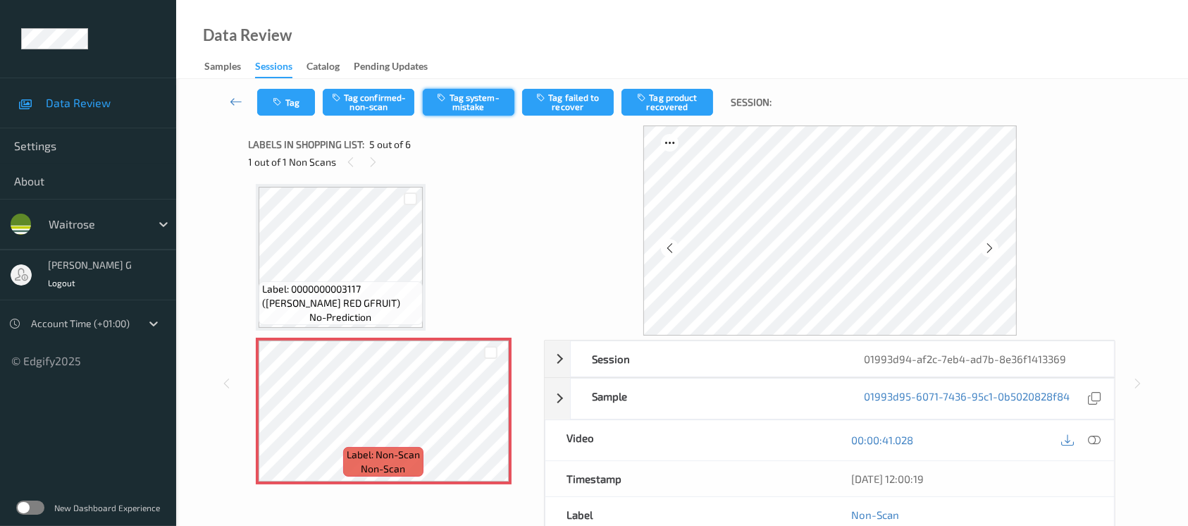
click at [477, 99] on button "Tag system-mistake" at bounding box center [469, 102] width 92 height 27
click at [278, 101] on icon "button" at bounding box center [279, 102] width 12 height 10
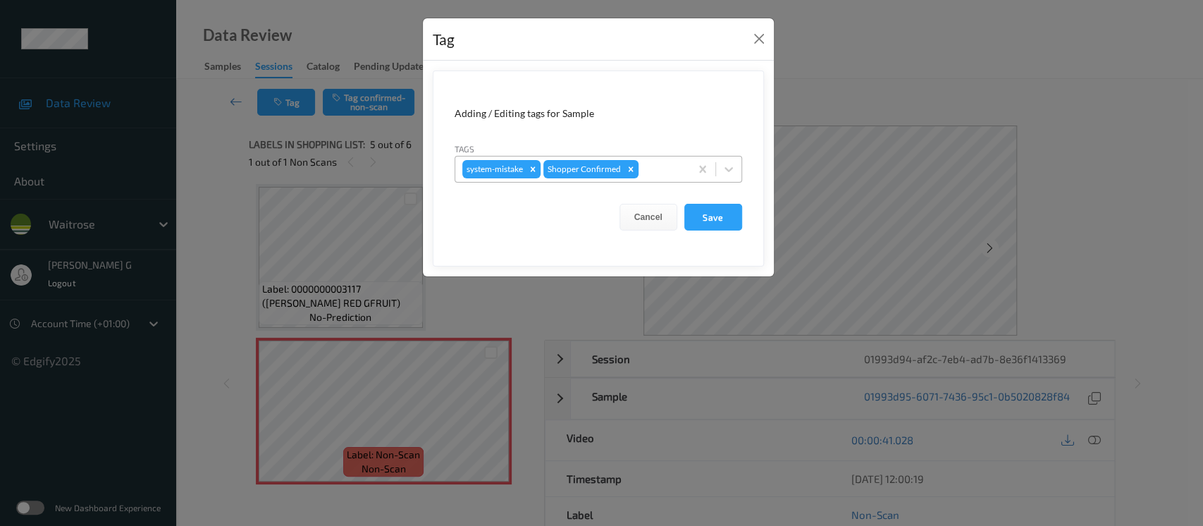
click at [665, 172] on div at bounding box center [662, 169] width 42 height 17
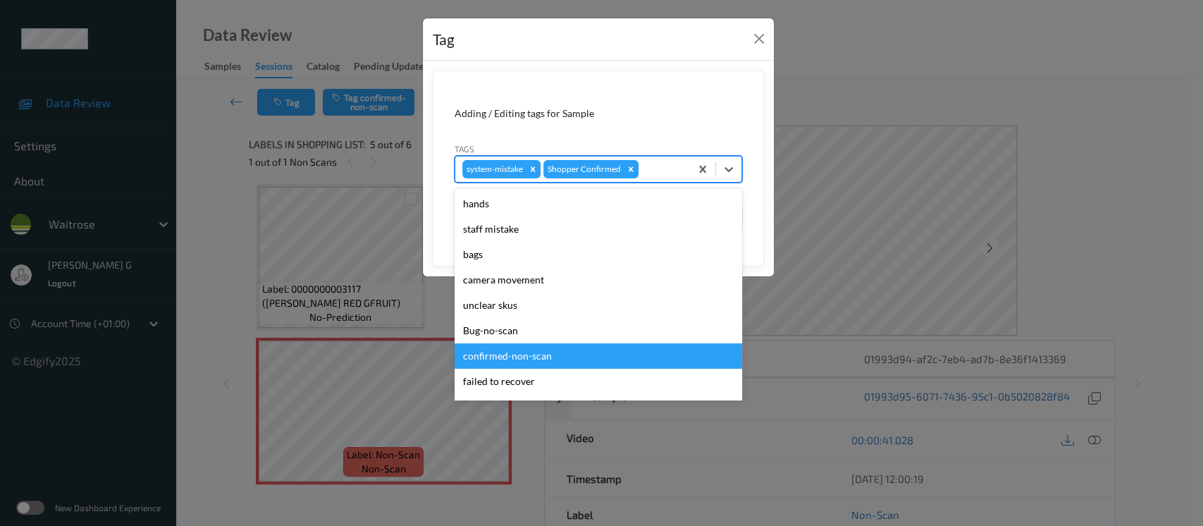
scroll to position [327, 0]
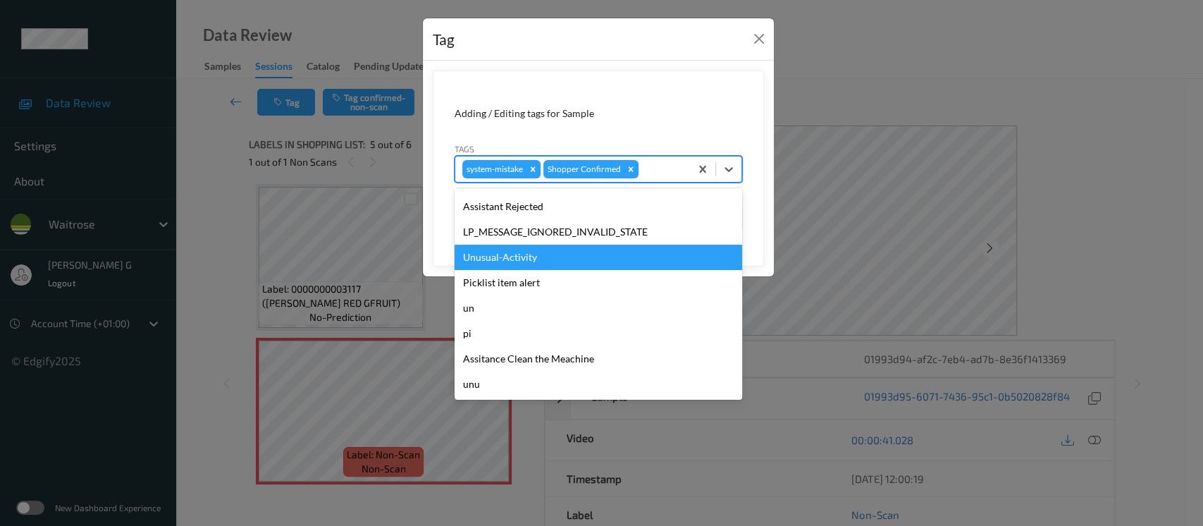
click at [511, 255] on div "Unusual-Activity" at bounding box center [597, 256] width 287 height 25
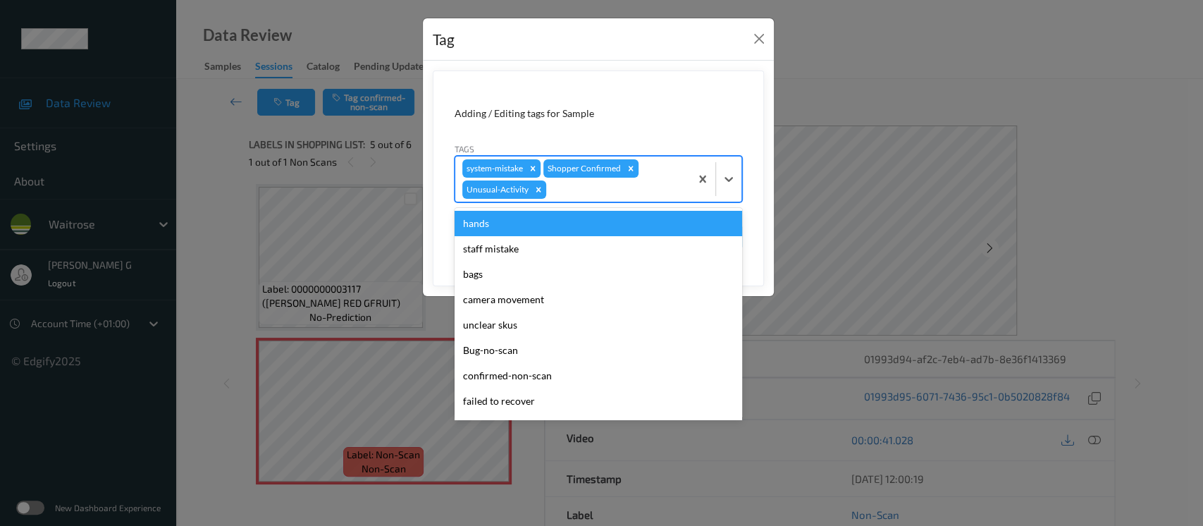
click at [609, 183] on div at bounding box center [616, 189] width 134 height 17
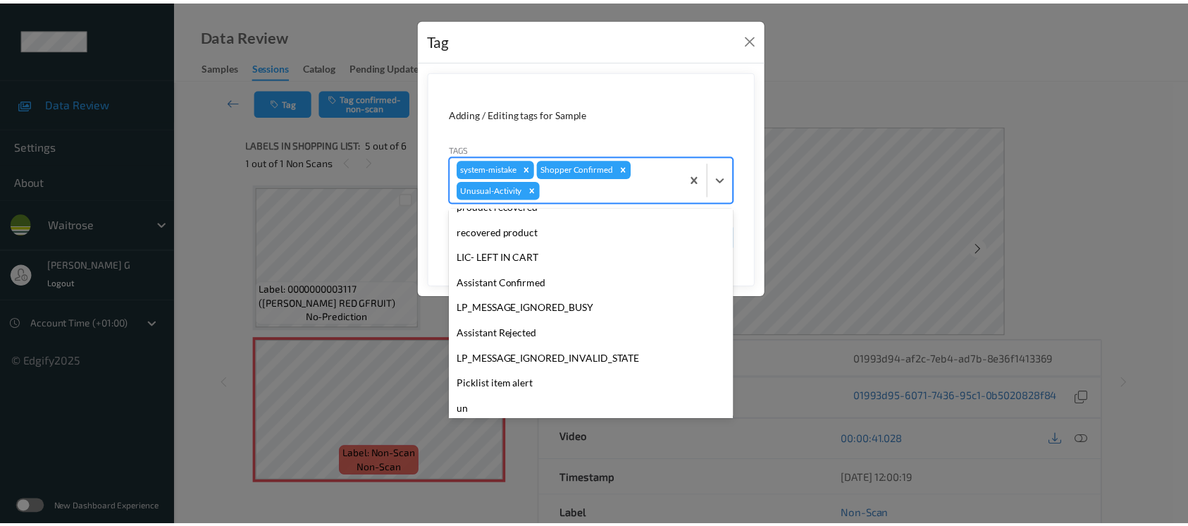
scroll to position [301, 0]
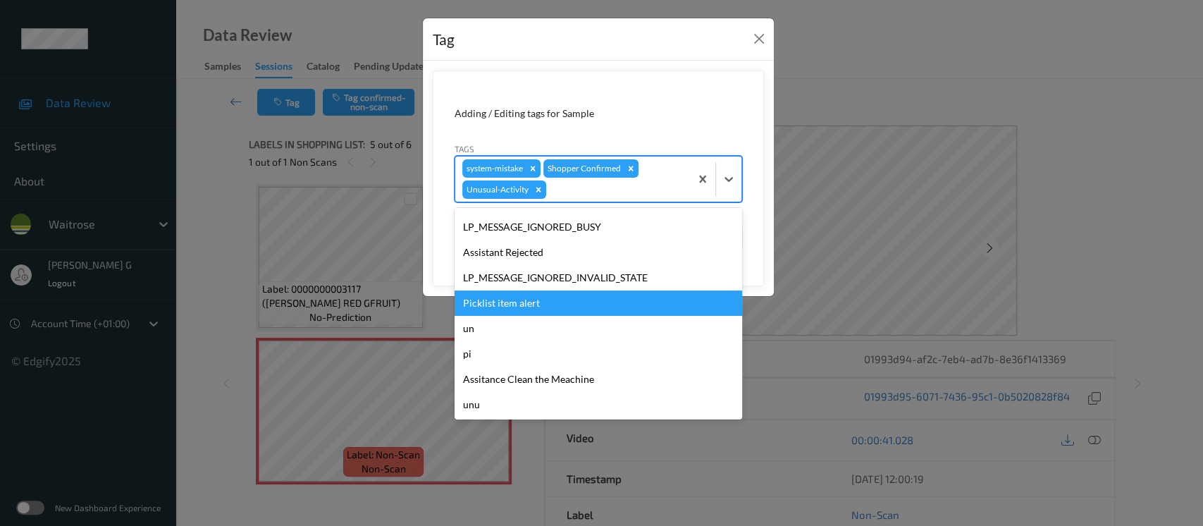
click at [502, 303] on div "Picklist item alert" at bounding box center [597, 302] width 287 height 25
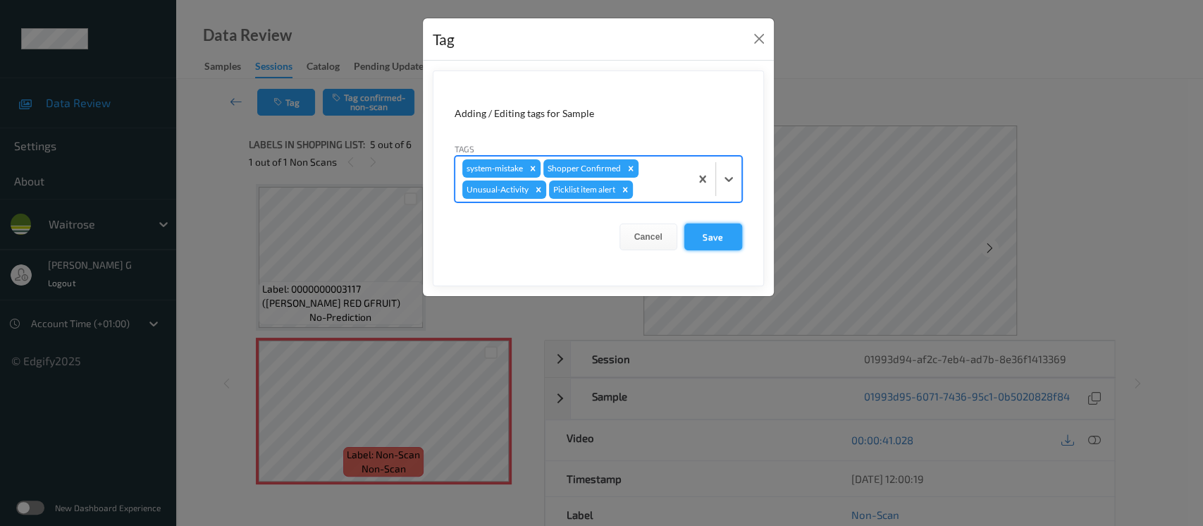
click at [702, 237] on button "Save" at bounding box center [713, 236] width 58 height 27
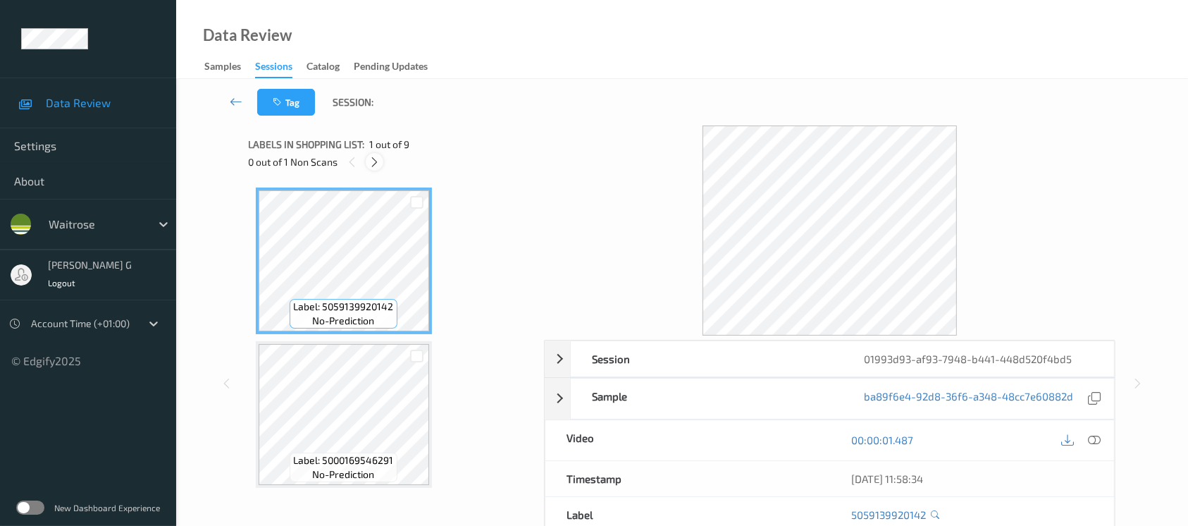
click at [374, 162] on icon at bounding box center [375, 162] width 12 height 13
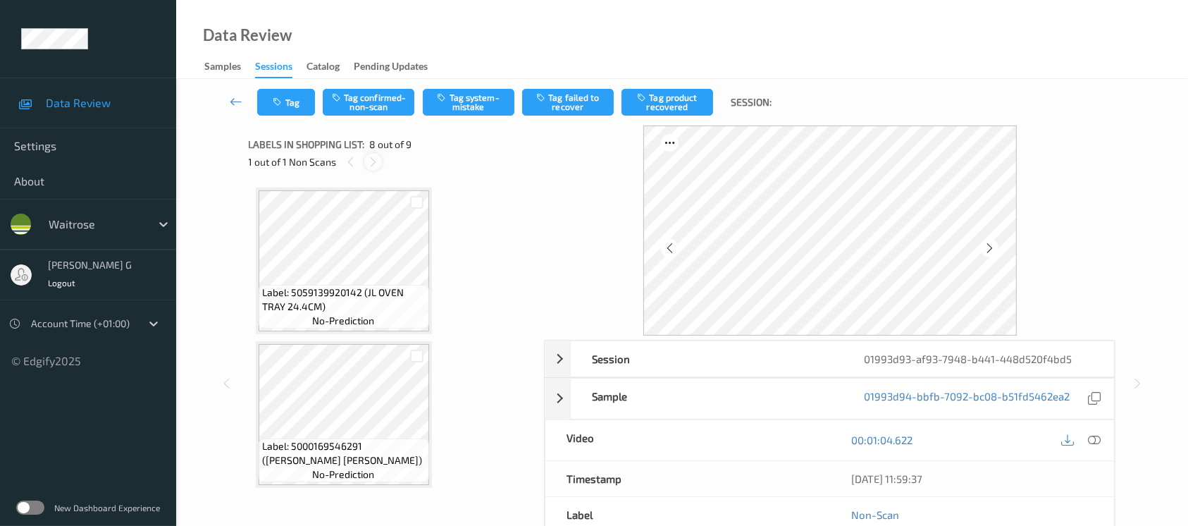
click at [367, 160] on icon at bounding box center [373, 162] width 12 height 13
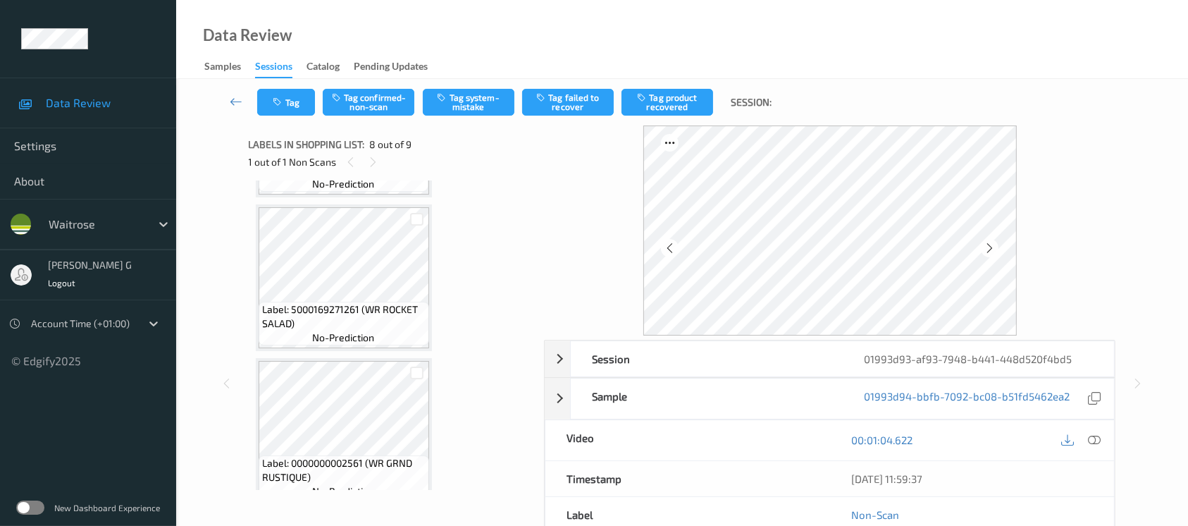
scroll to position [1075, 0]
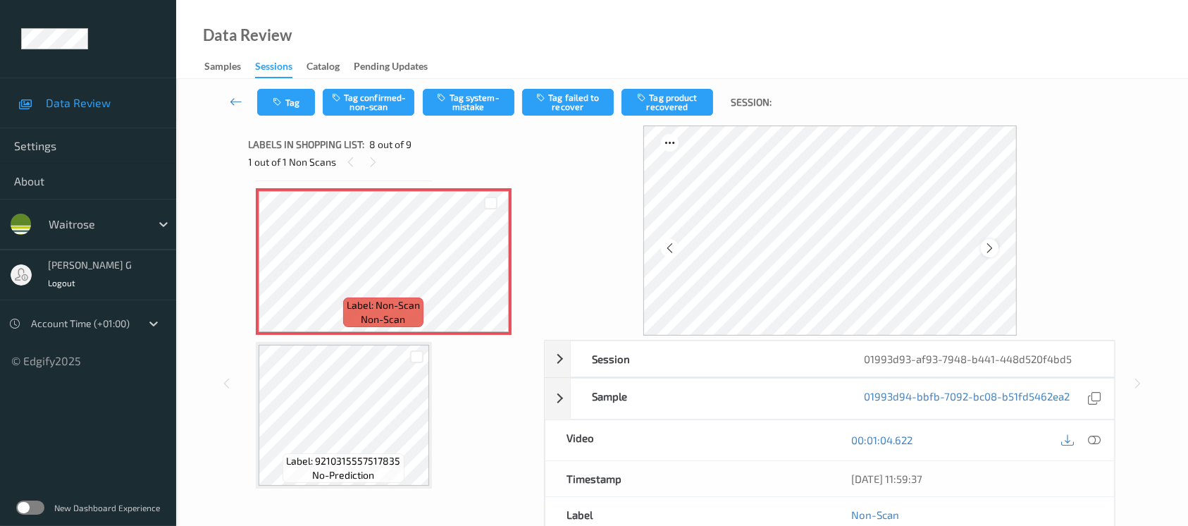
click at [993, 247] on icon at bounding box center [990, 248] width 12 height 13
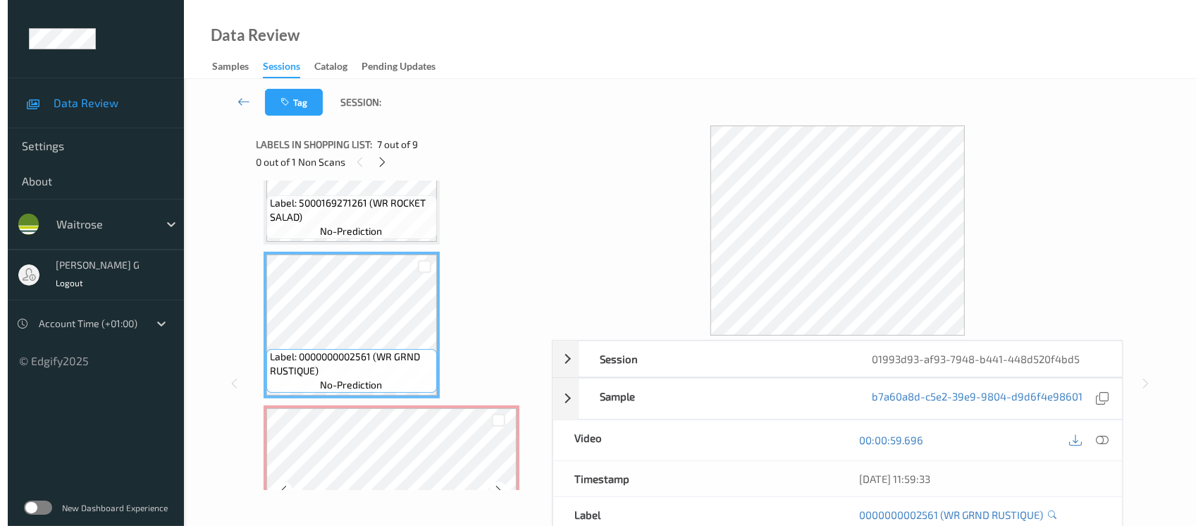
scroll to position [886, 0]
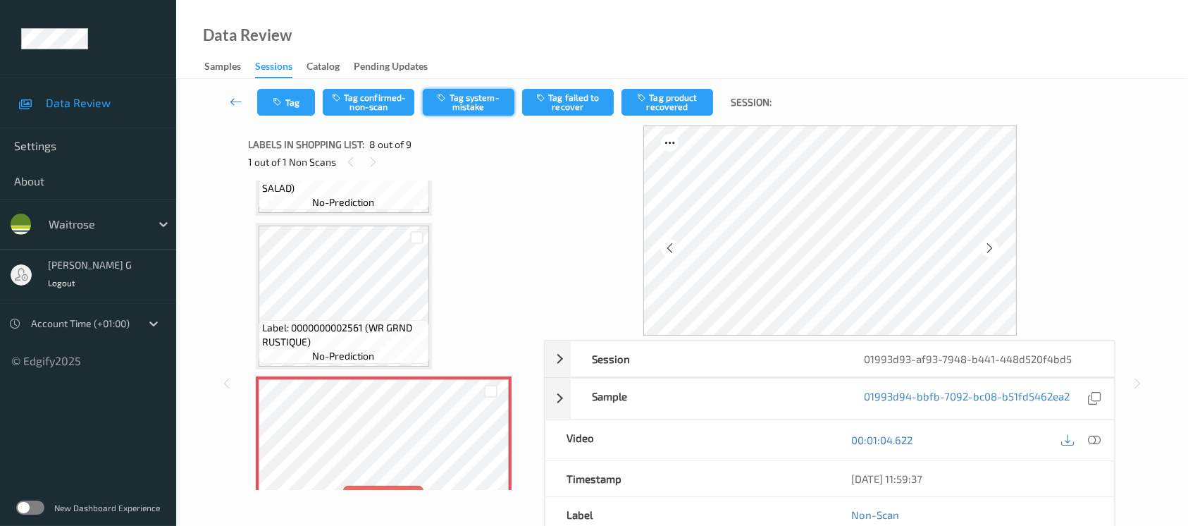
click at [435, 100] on button "Tag system-mistake" at bounding box center [469, 102] width 92 height 27
click at [284, 101] on icon "button" at bounding box center [279, 102] width 12 height 10
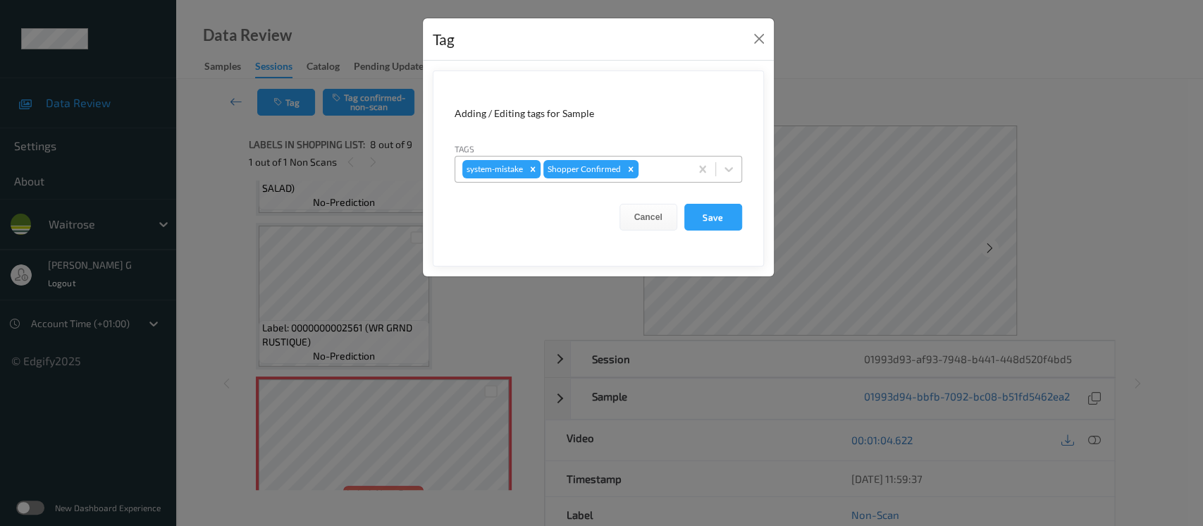
click at [657, 159] on div "system-mistake Shopper Confirmed" at bounding box center [572, 169] width 235 height 24
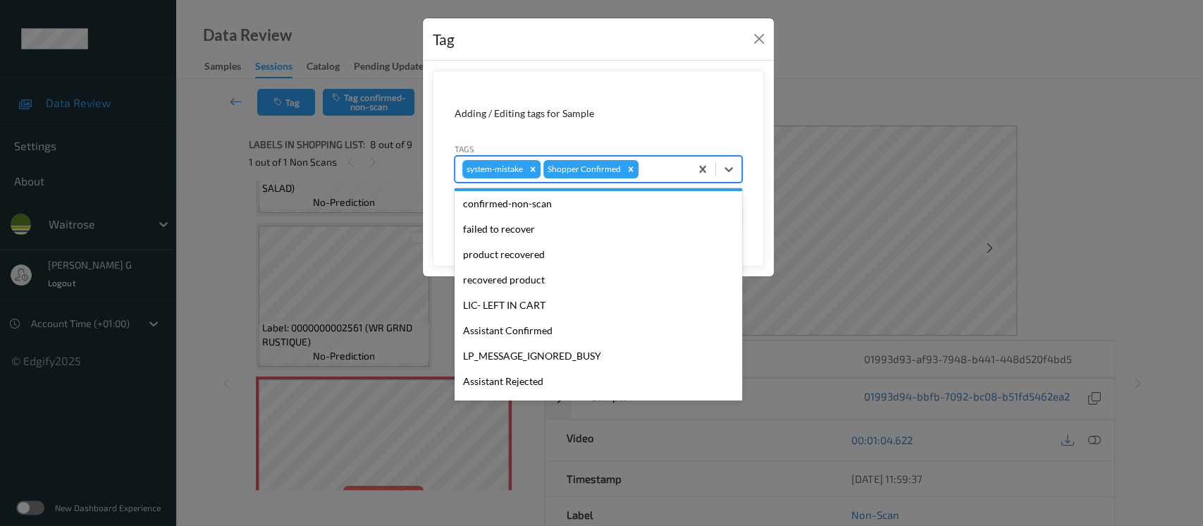
scroll to position [327, 0]
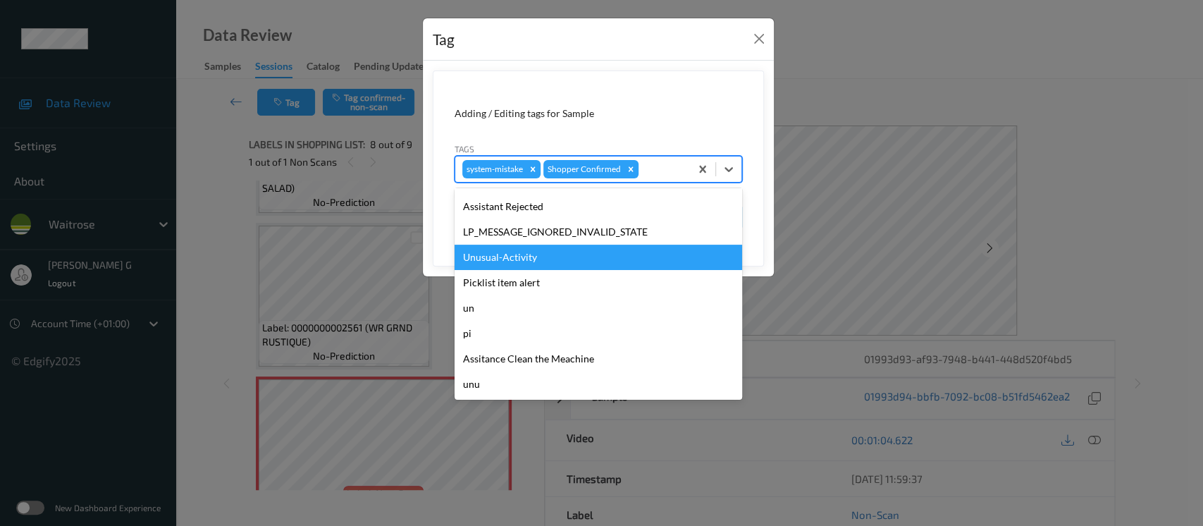
click at [546, 265] on div "Unusual-Activity" at bounding box center [597, 256] width 287 height 25
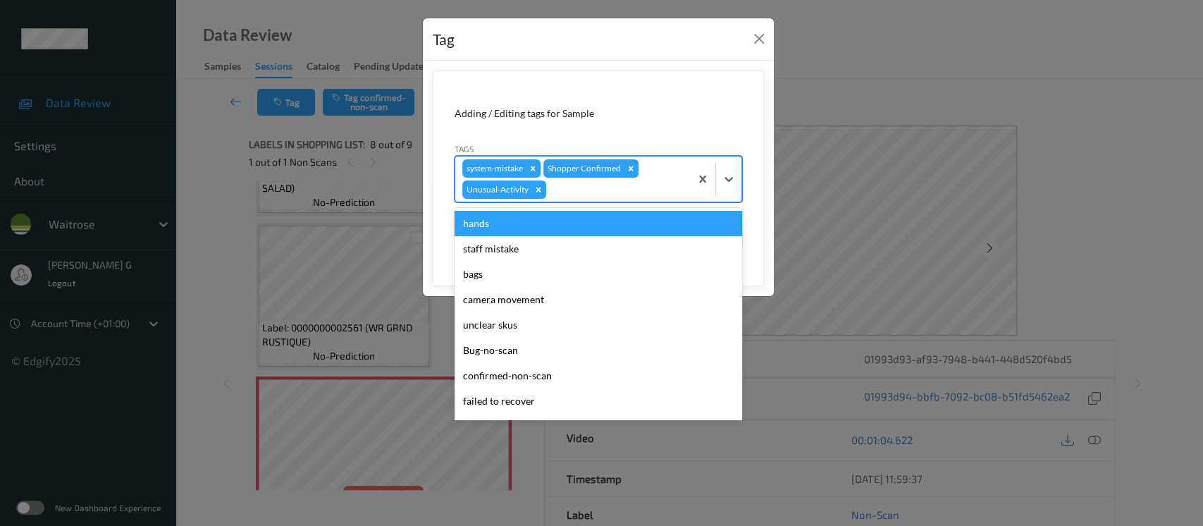
click at [629, 193] on div at bounding box center [616, 189] width 134 height 17
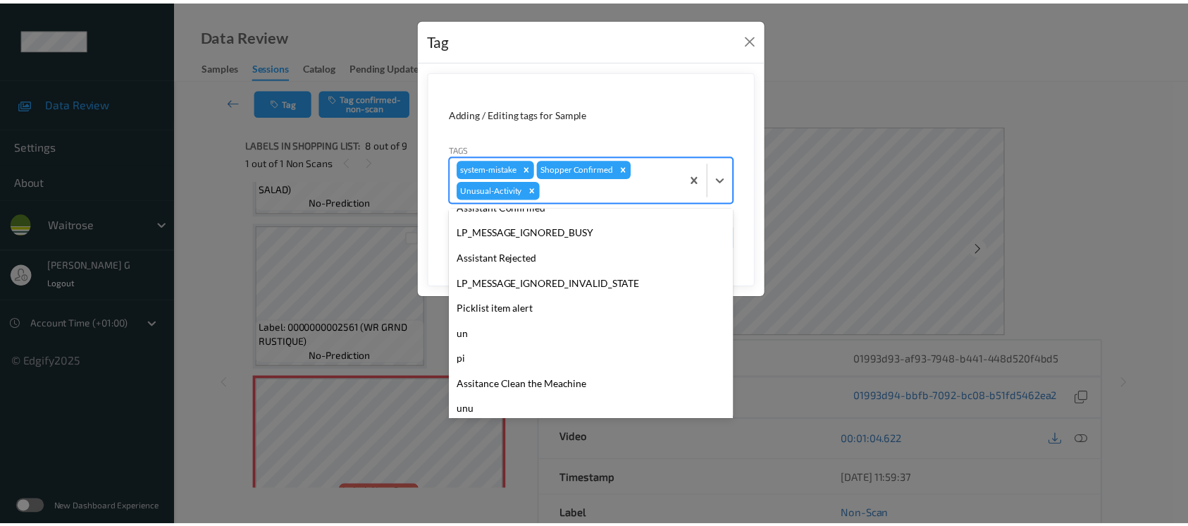
scroll to position [301, 0]
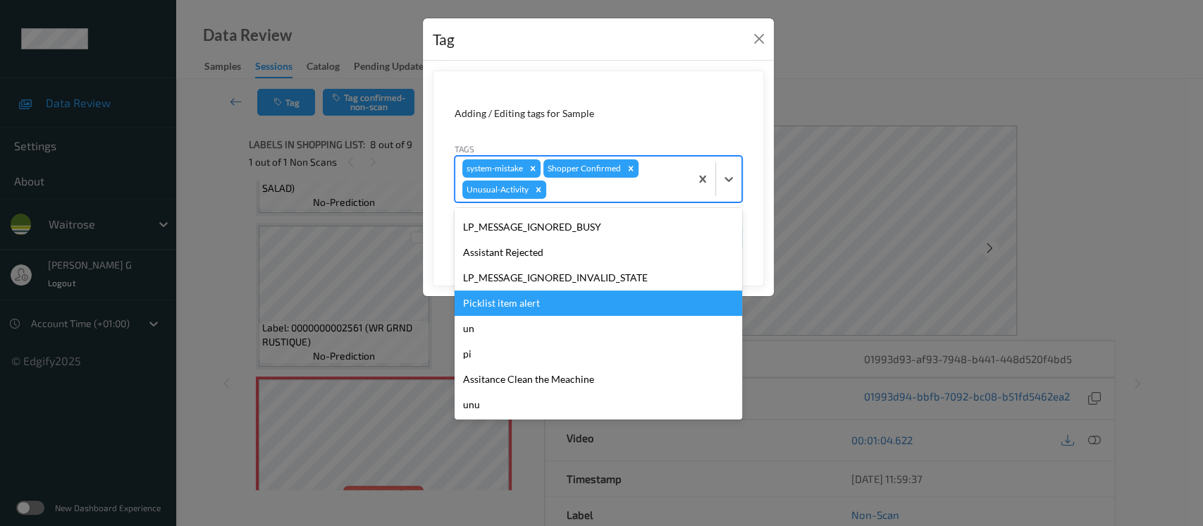
click at [512, 309] on div "Picklist item alert" at bounding box center [597, 302] width 287 height 25
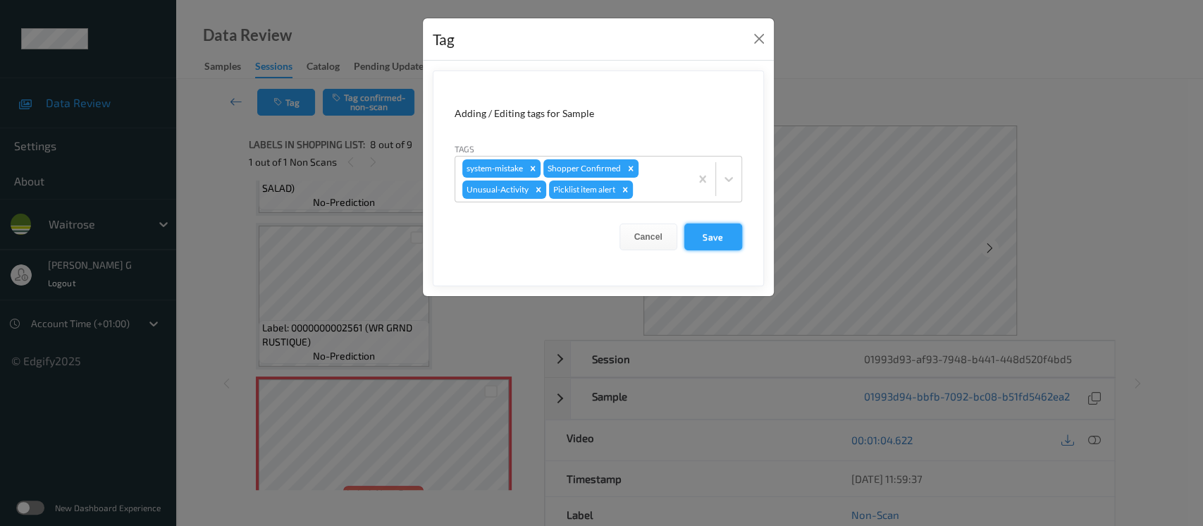
click at [695, 237] on button "Save" at bounding box center [713, 236] width 58 height 27
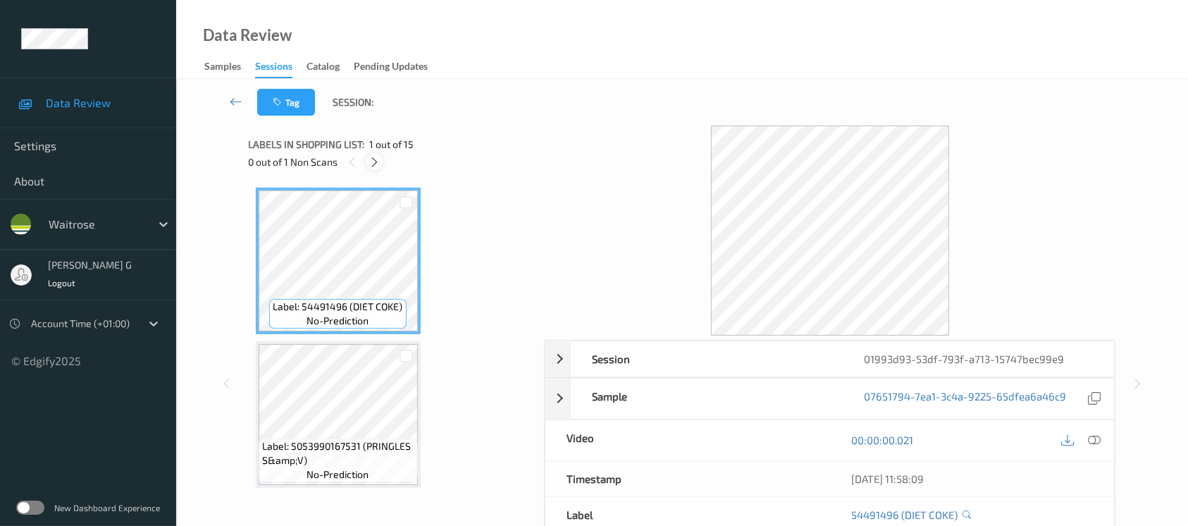
click at [378, 162] on icon at bounding box center [375, 162] width 12 height 13
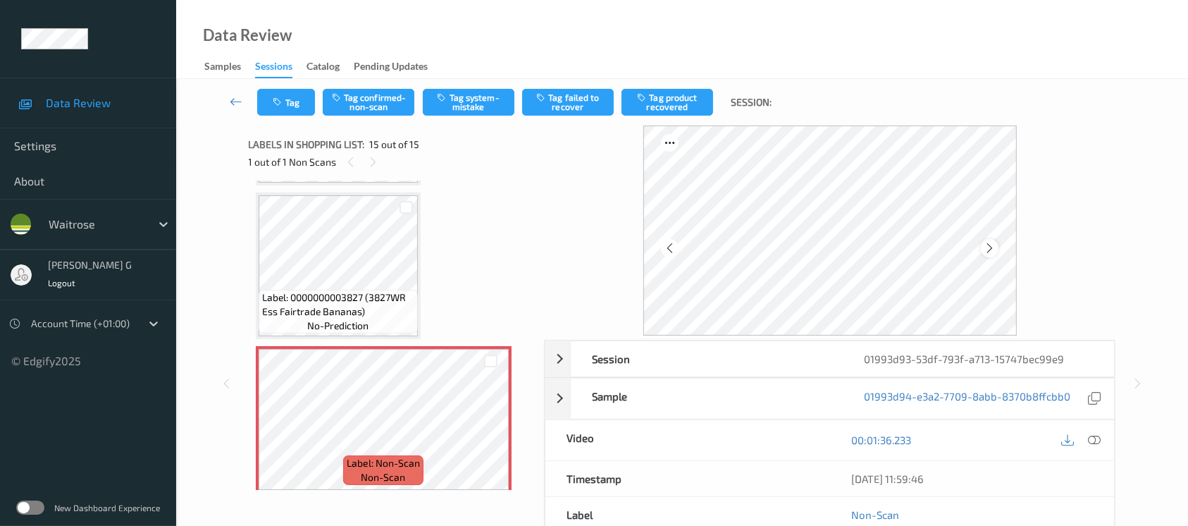
click at [990, 249] on icon at bounding box center [990, 248] width 12 height 13
click at [684, 92] on button "Tag product recovered" at bounding box center [667, 102] width 92 height 27
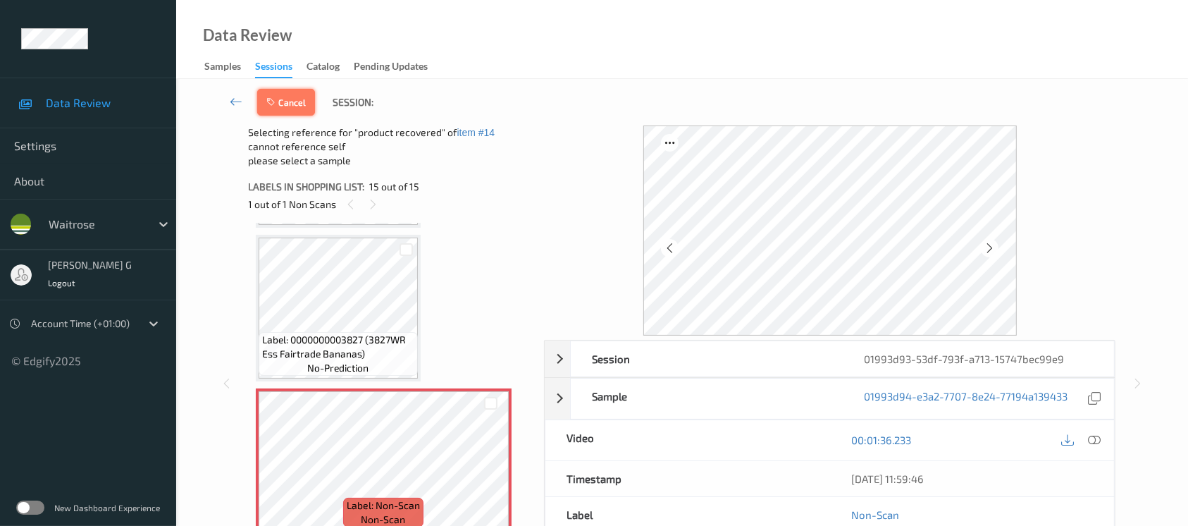
click at [270, 105] on icon "button" at bounding box center [272, 102] width 12 height 10
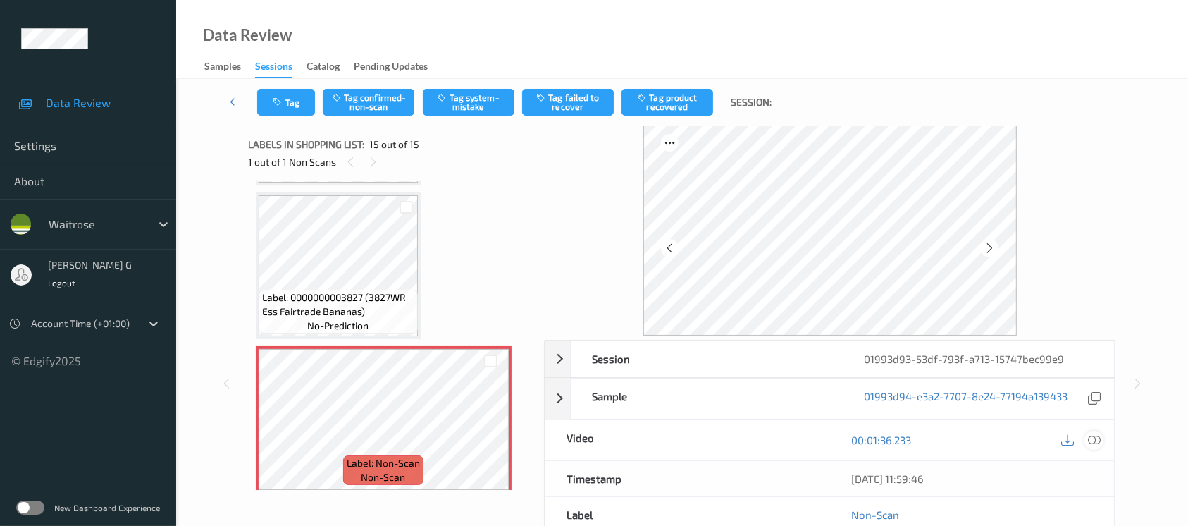
click at [1096, 437] on icon at bounding box center [1094, 439] width 13 height 13
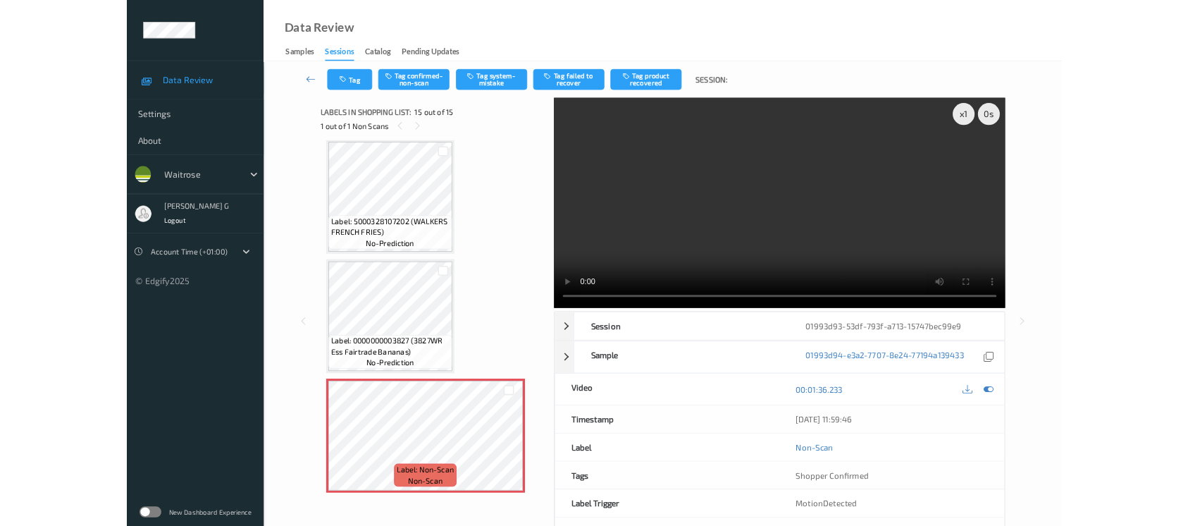
scroll to position [1841, 0]
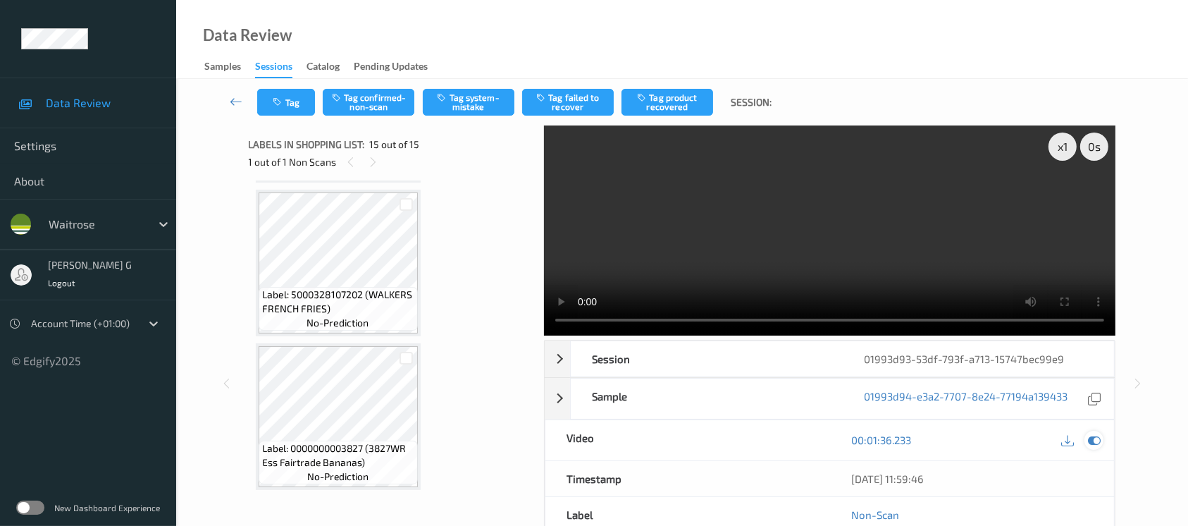
click at [1097, 439] on icon at bounding box center [1094, 439] width 13 height 13
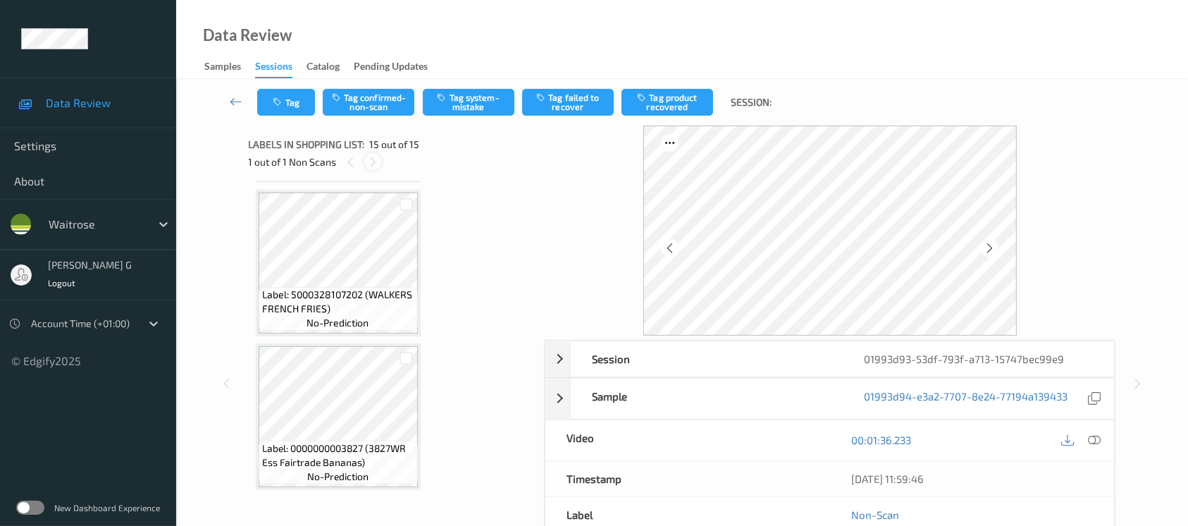
click at [373, 161] on icon at bounding box center [373, 162] width 12 height 13
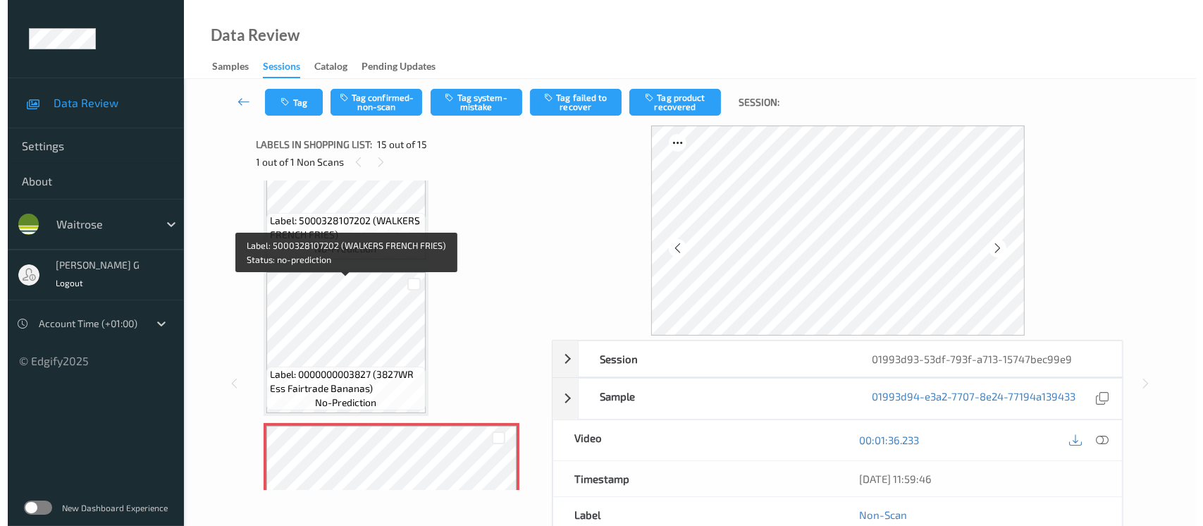
scroll to position [1992, 0]
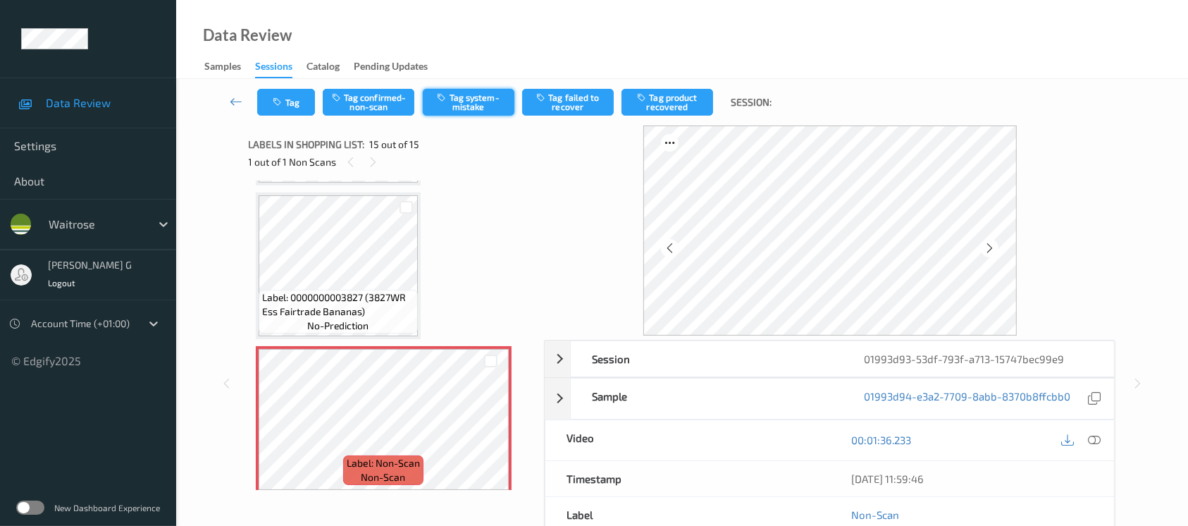
click at [475, 89] on button "Tag system-mistake" at bounding box center [469, 102] width 92 height 27
click at [285, 97] on icon "button" at bounding box center [279, 102] width 12 height 10
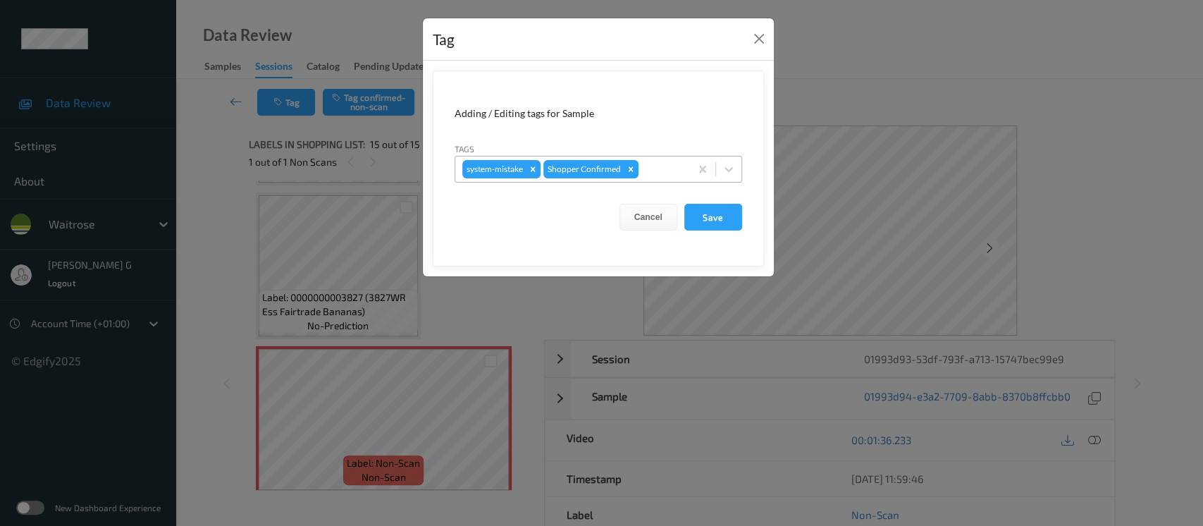
click at [660, 168] on div at bounding box center [662, 169] width 42 height 17
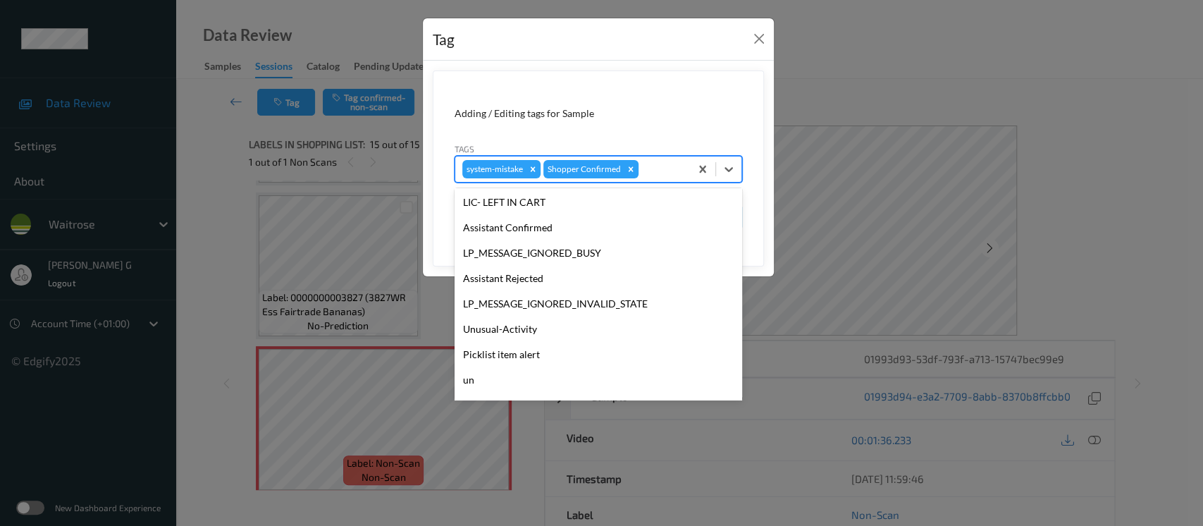
scroll to position [327, 0]
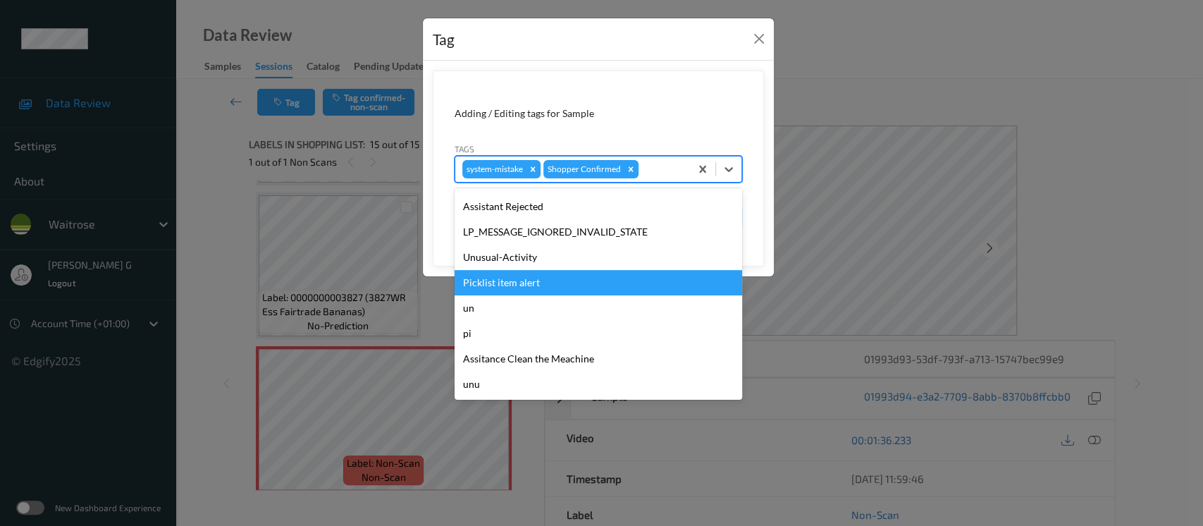
click at [504, 274] on div "Picklist item alert" at bounding box center [597, 282] width 287 height 25
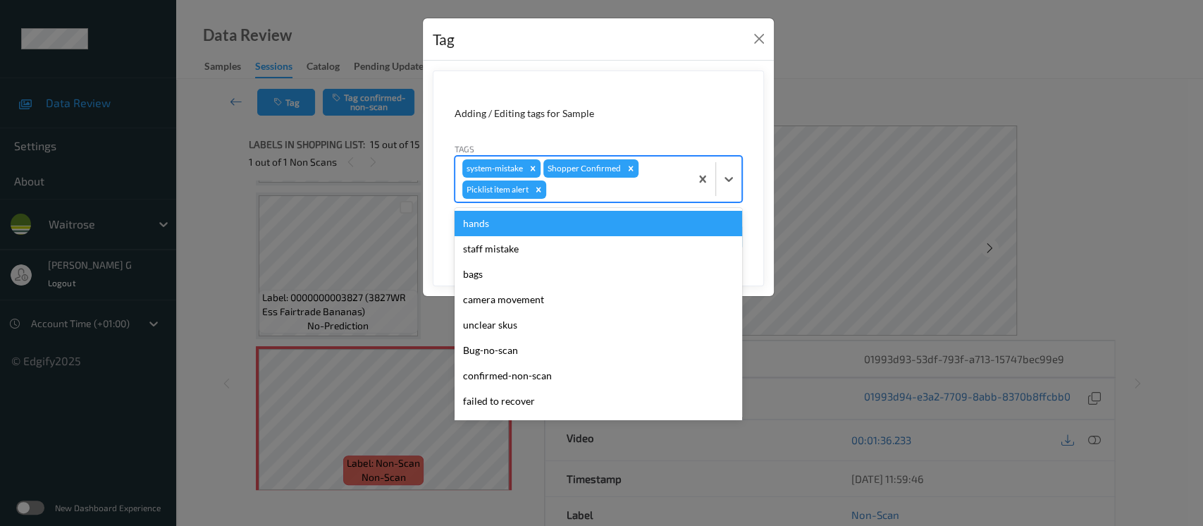
click at [609, 194] on div at bounding box center [616, 189] width 134 height 17
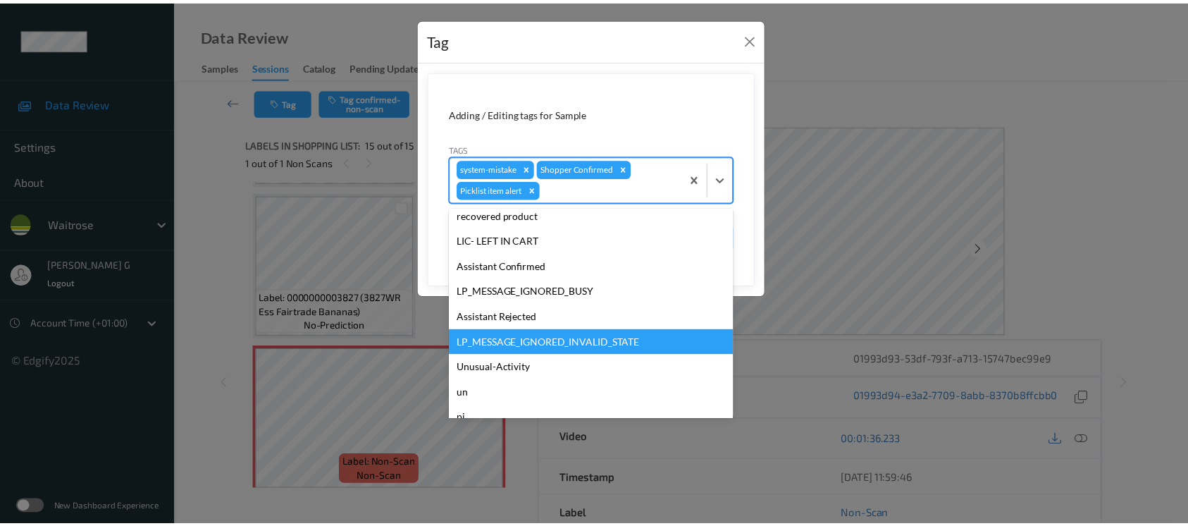
scroll to position [301, 0]
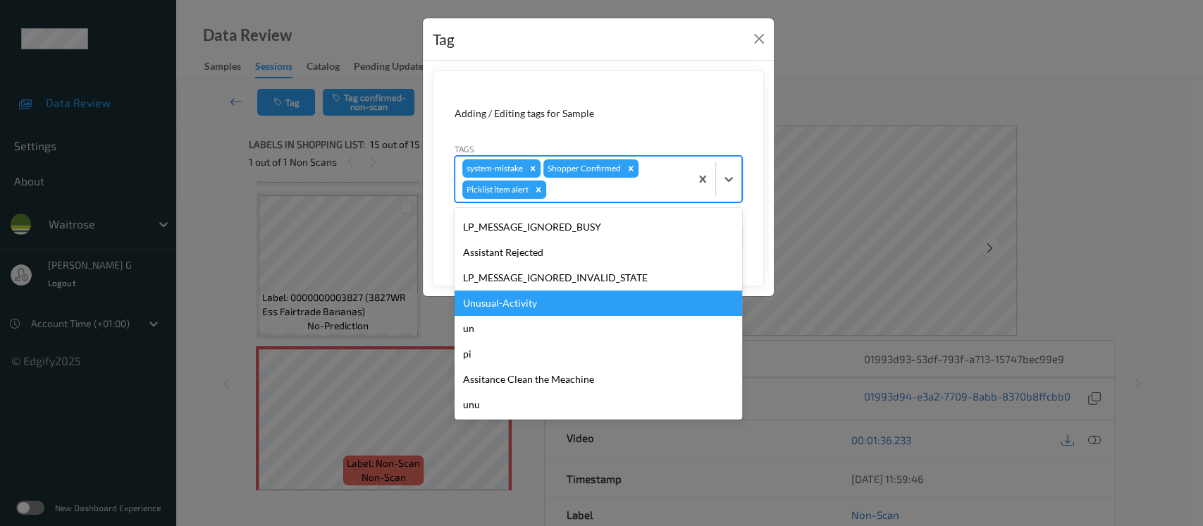
click at [495, 307] on div "Unusual-Activity" at bounding box center [597, 302] width 287 height 25
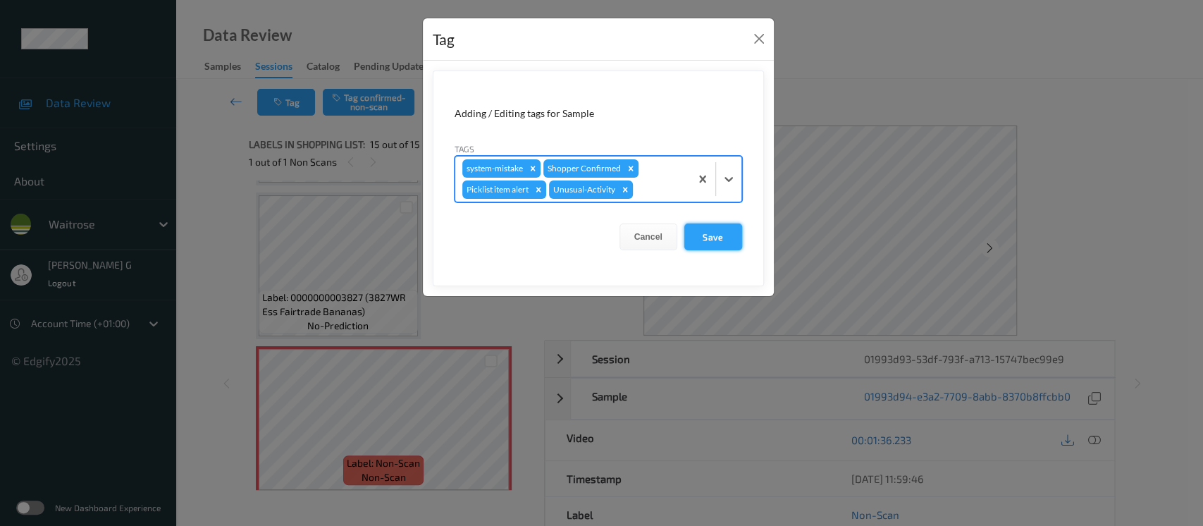
click at [719, 226] on button "Save" at bounding box center [713, 236] width 58 height 27
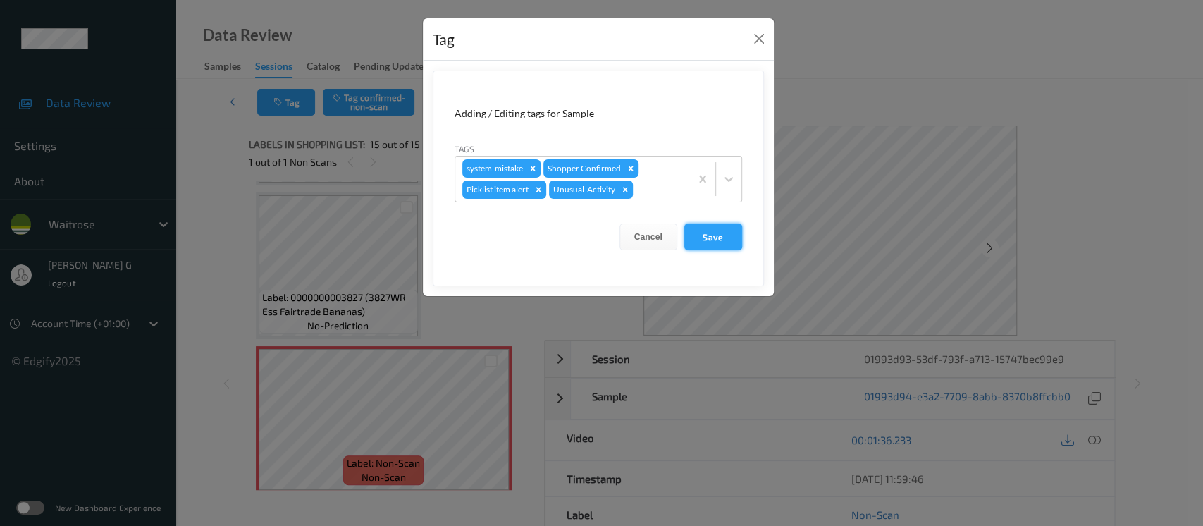
click at [716, 233] on button "Save" at bounding box center [713, 236] width 58 height 27
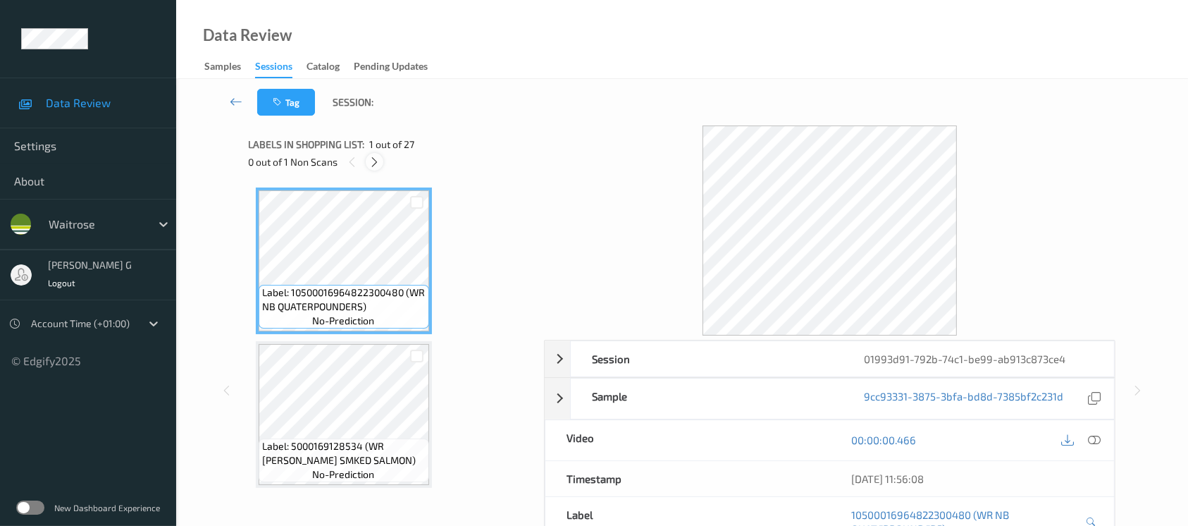
click at [379, 165] on icon at bounding box center [375, 162] width 12 height 13
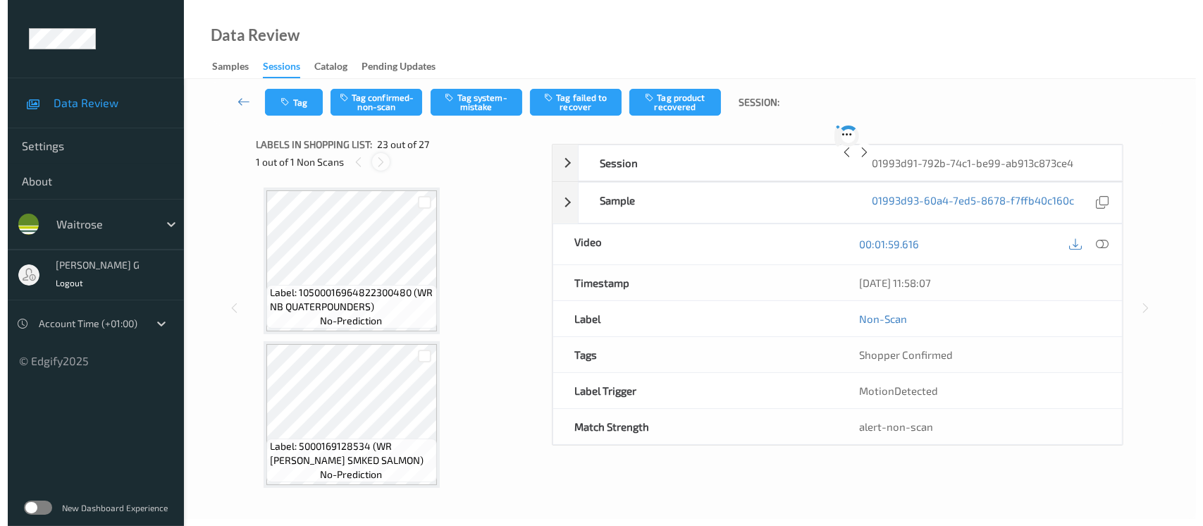
scroll to position [3219, 0]
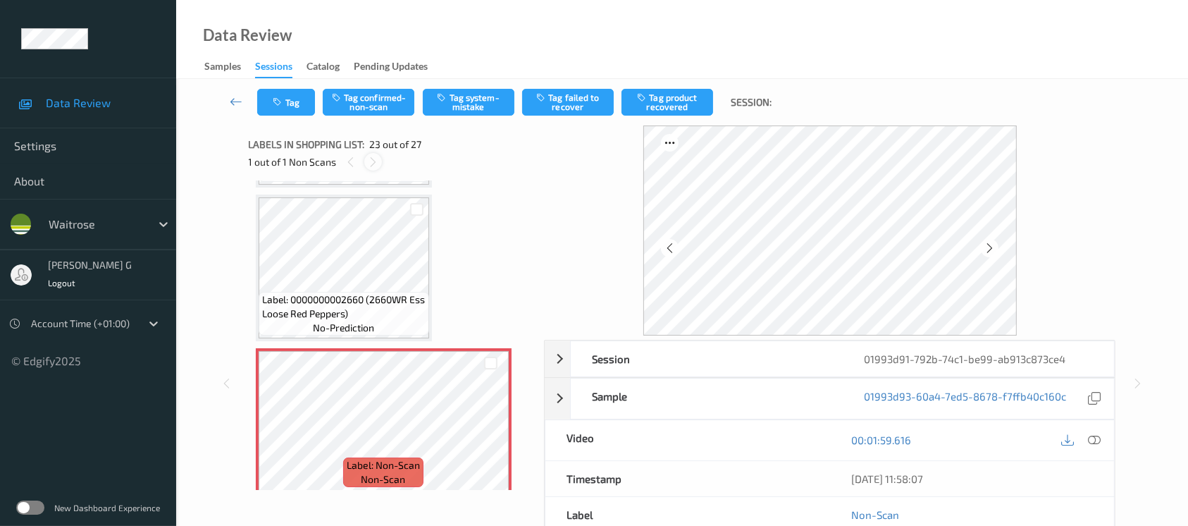
click at [373, 162] on icon at bounding box center [373, 162] width 12 height 13
click at [483, 102] on button "Tag system-mistake" at bounding box center [469, 102] width 92 height 27
click at [294, 95] on button "Tag" at bounding box center [286, 102] width 58 height 27
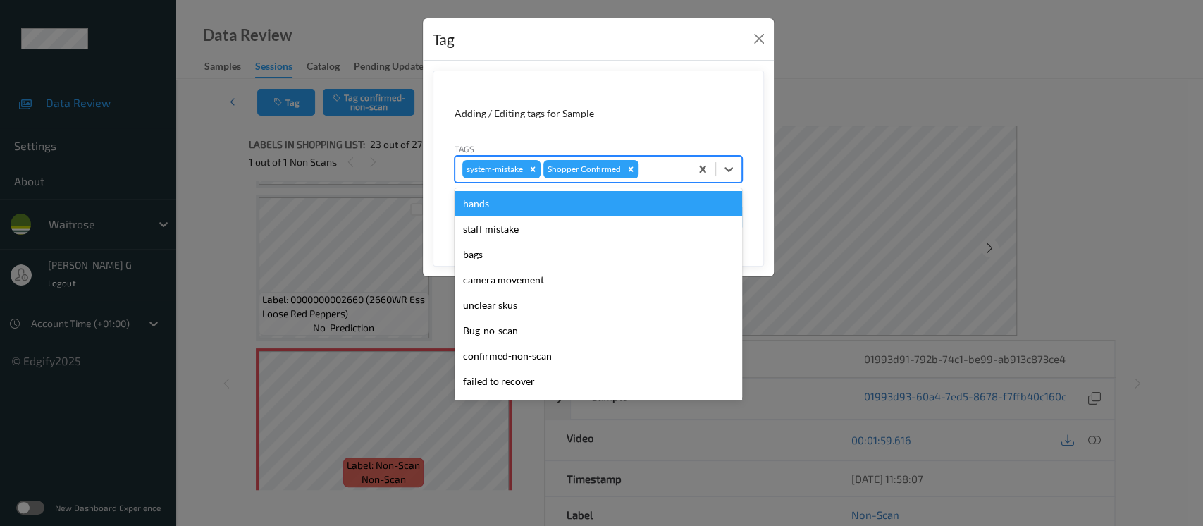
click at [657, 167] on div at bounding box center [662, 169] width 42 height 17
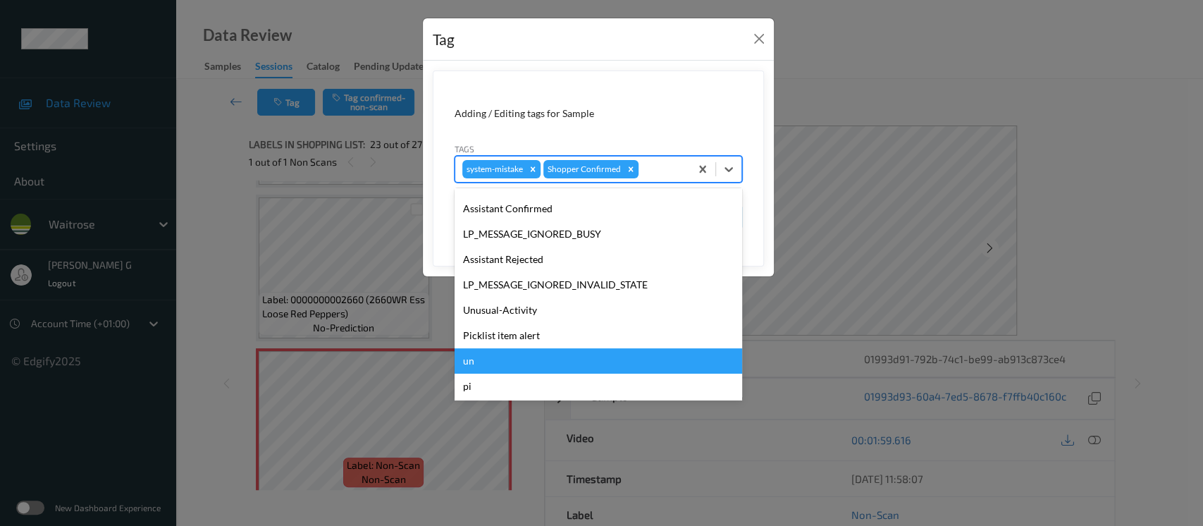
scroll to position [327, 0]
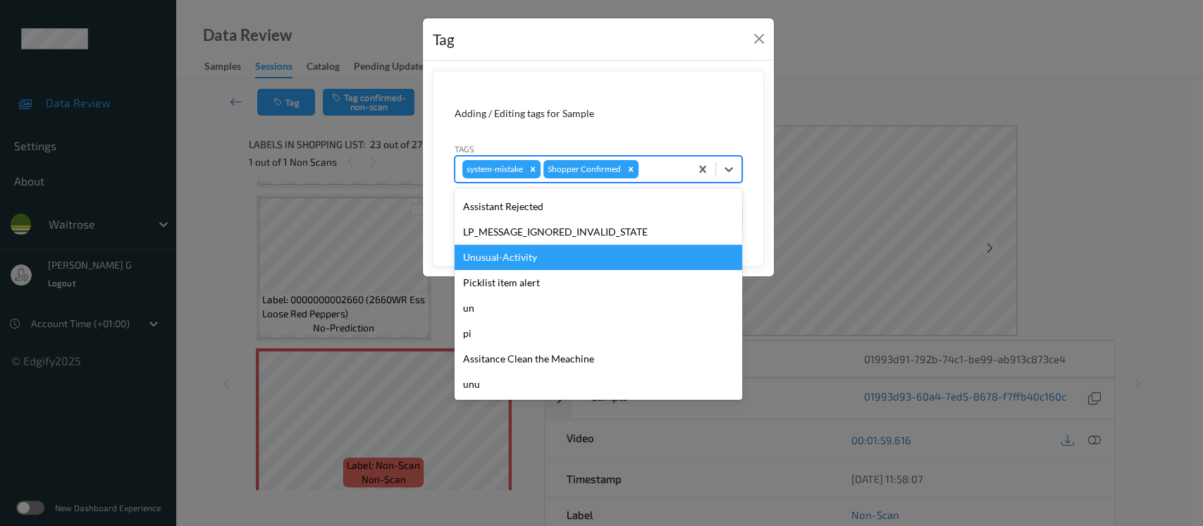
click at [516, 257] on div "Unusual-Activity" at bounding box center [597, 256] width 287 height 25
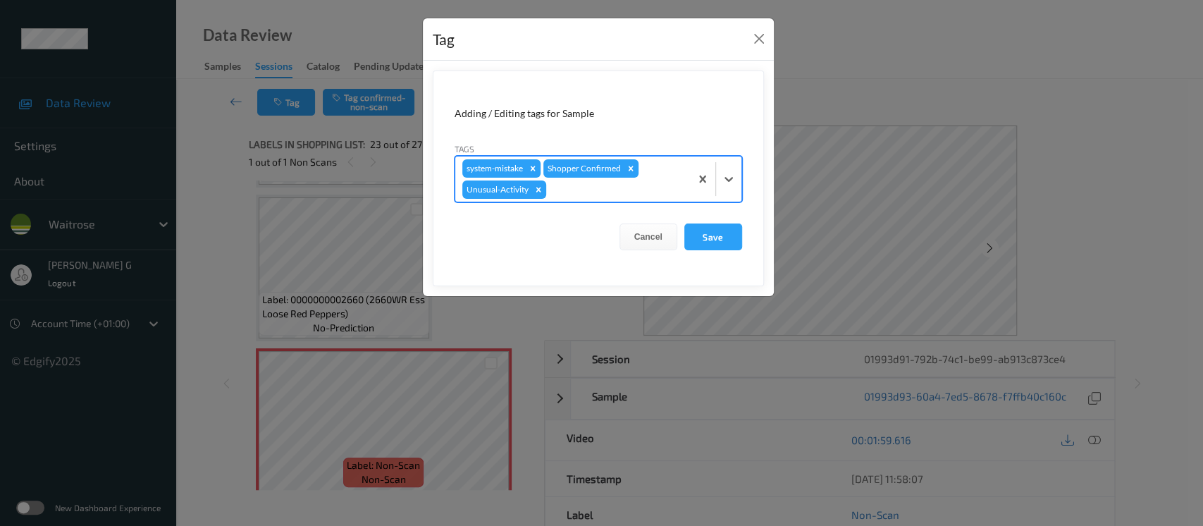
click at [581, 193] on div at bounding box center [616, 189] width 134 height 17
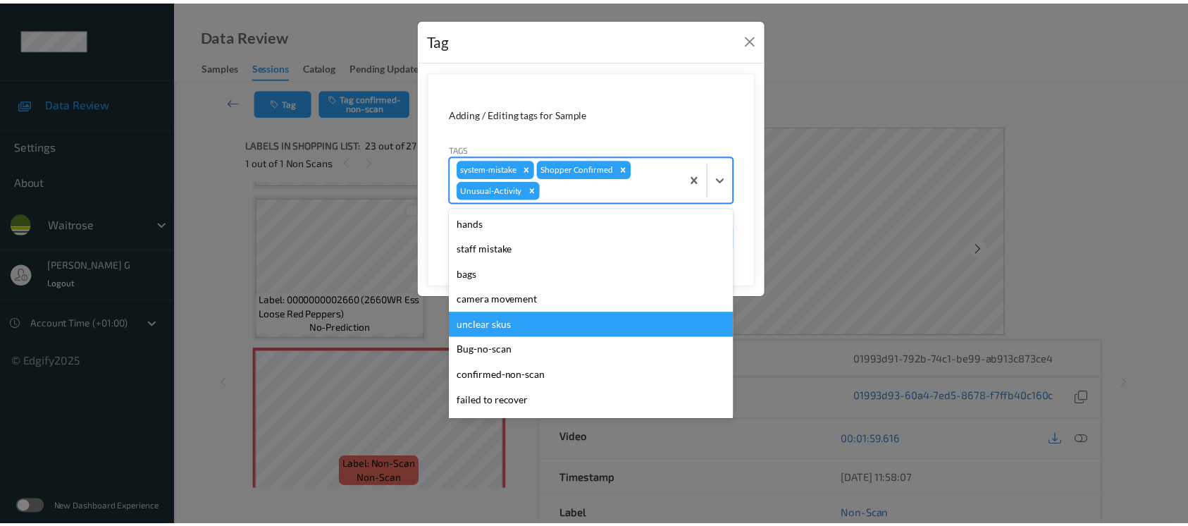
scroll to position [301, 0]
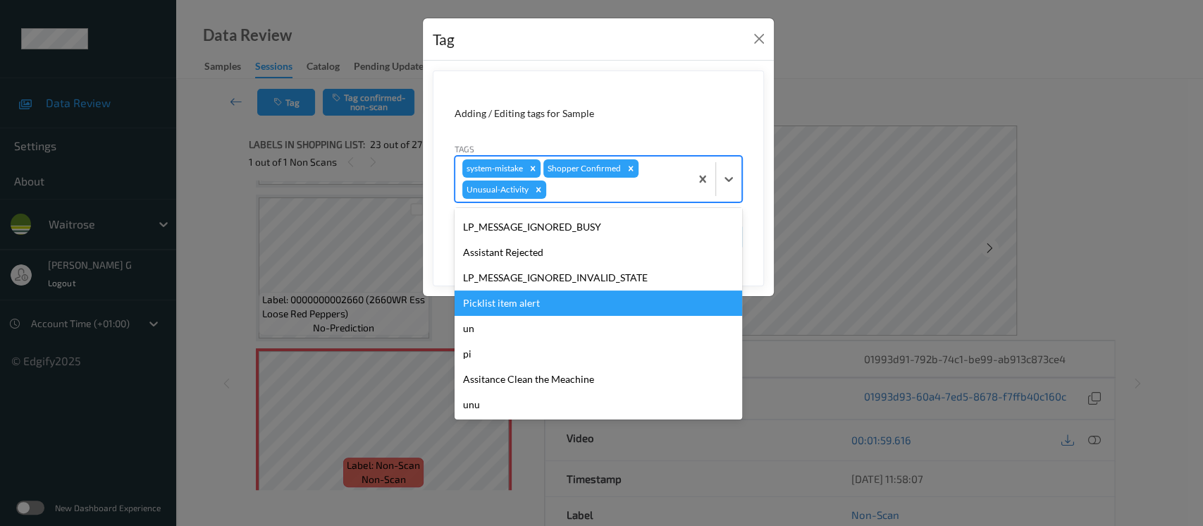
click at [503, 299] on div "Picklist item alert" at bounding box center [597, 302] width 287 height 25
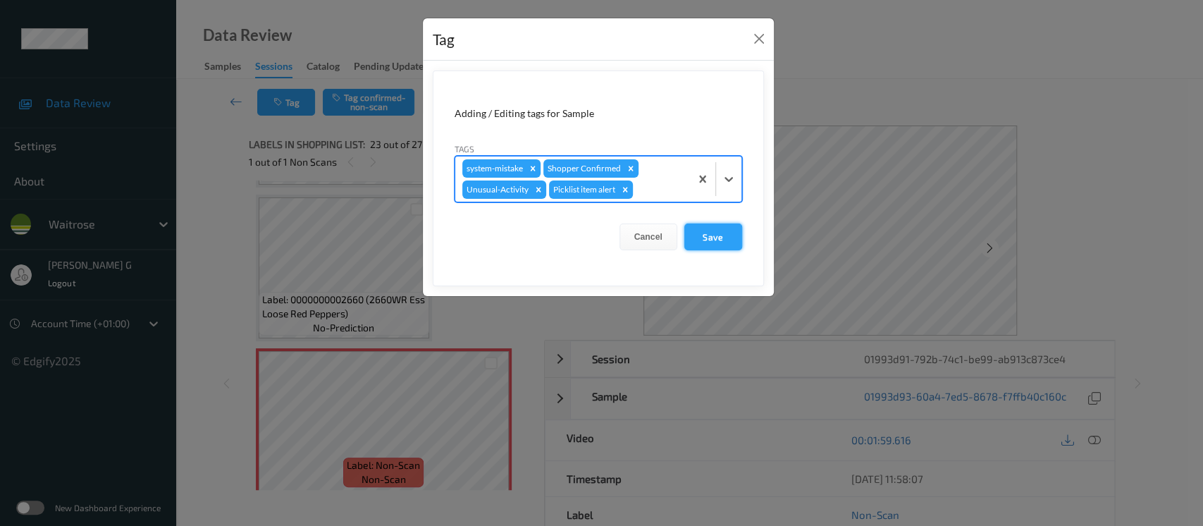
click at [710, 229] on button "Save" at bounding box center [713, 236] width 58 height 27
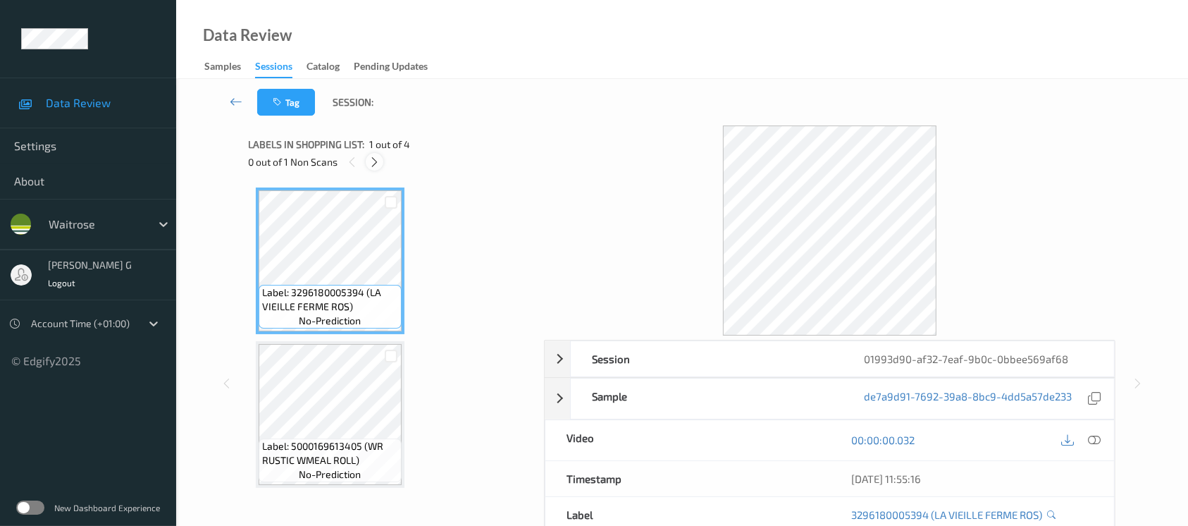
click at [370, 160] on icon at bounding box center [375, 162] width 12 height 13
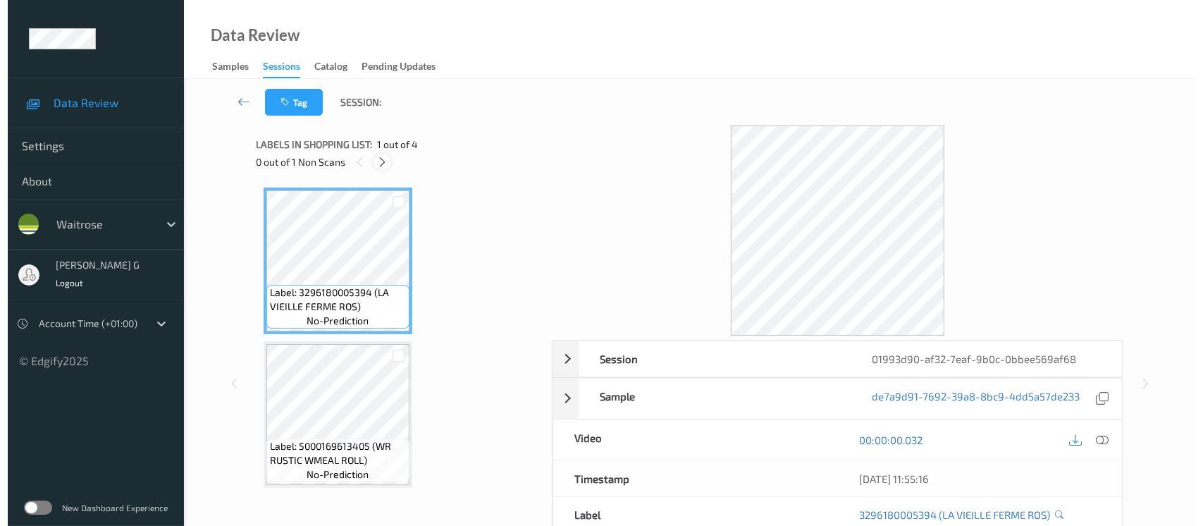
scroll to position [159, 0]
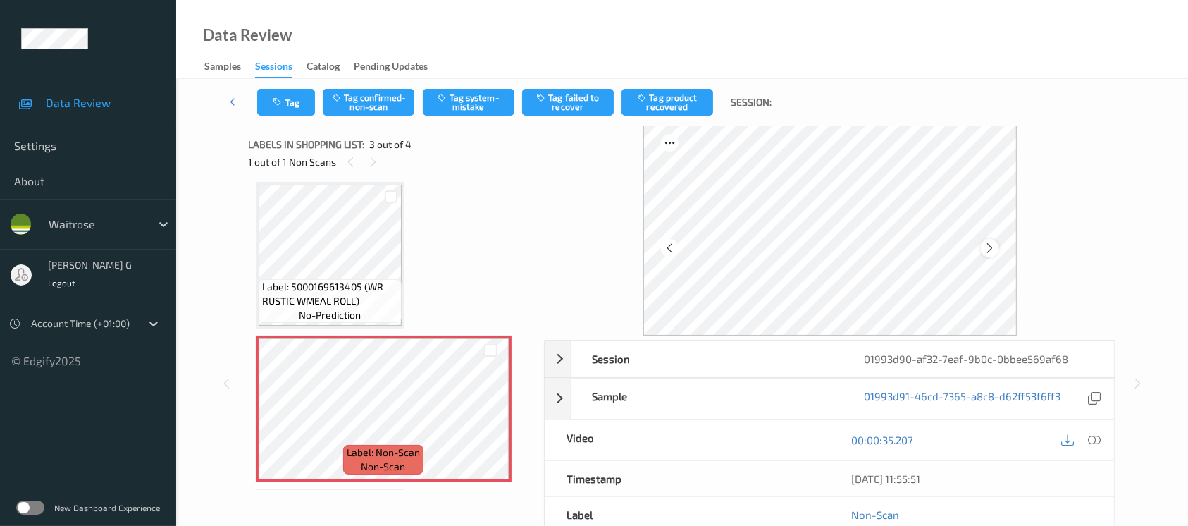
click at [989, 249] on icon at bounding box center [990, 248] width 12 height 13
click at [471, 99] on button "Tag system-mistake" at bounding box center [469, 102] width 92 height 27
click at [304, 125] on div "Tag Tag confirmed-non-scan Untag system-mistake Tag failed to recover Tag produ…" at bounding box center [682, 102] width 954 height 47
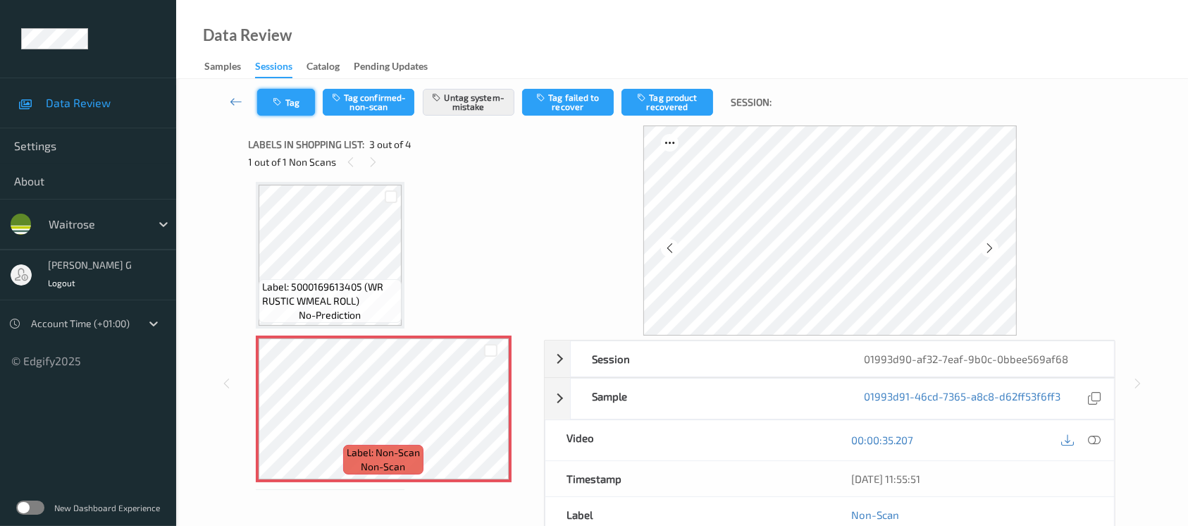
click at [280, 107] on button "Tag" at bounding box center [286, 102] width 58 height 27
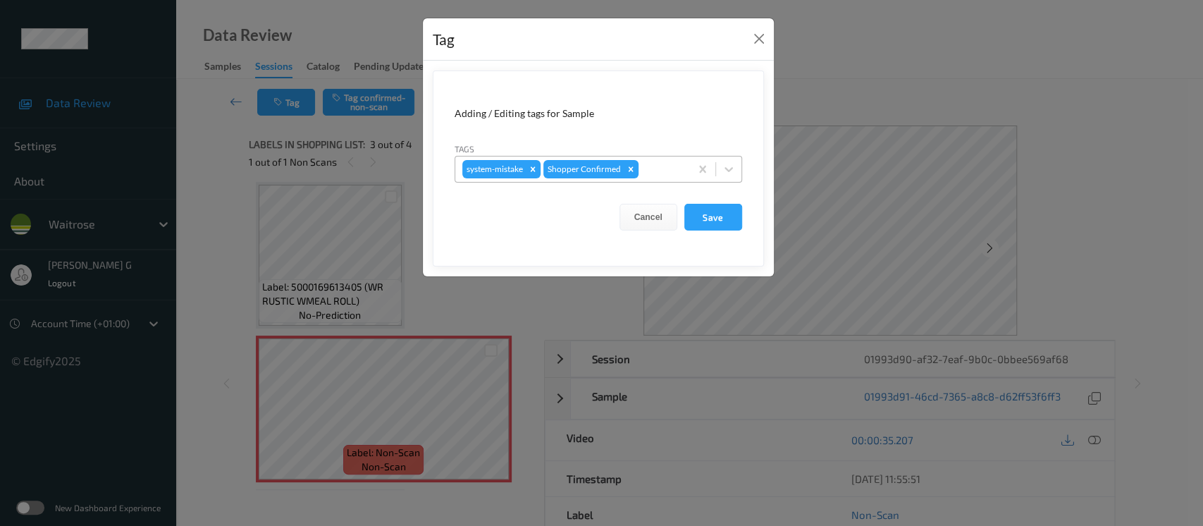
click at [652, 172] on div at bounding box center [662, 169] width 42 height 17
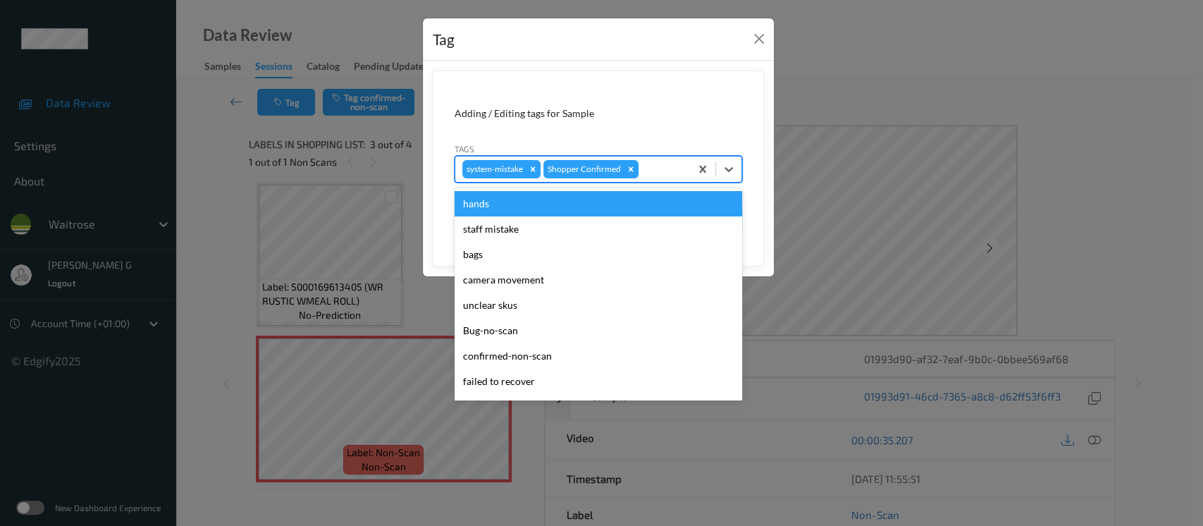
scroll to position [327, 0]
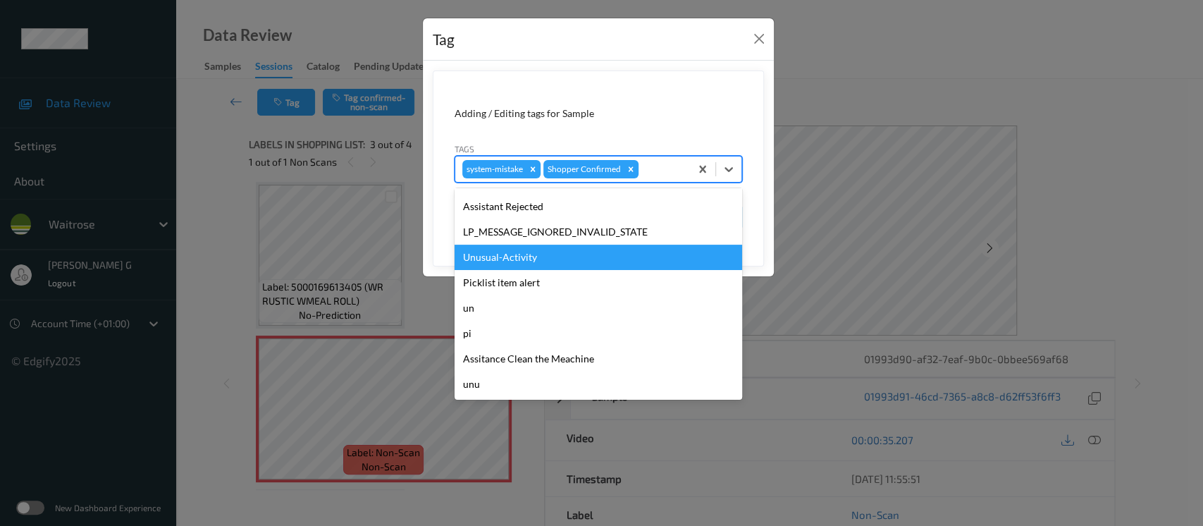
click at [522, 251] on div "Unusual-Activity" at bounding box center [597, 256] width 287 height 25
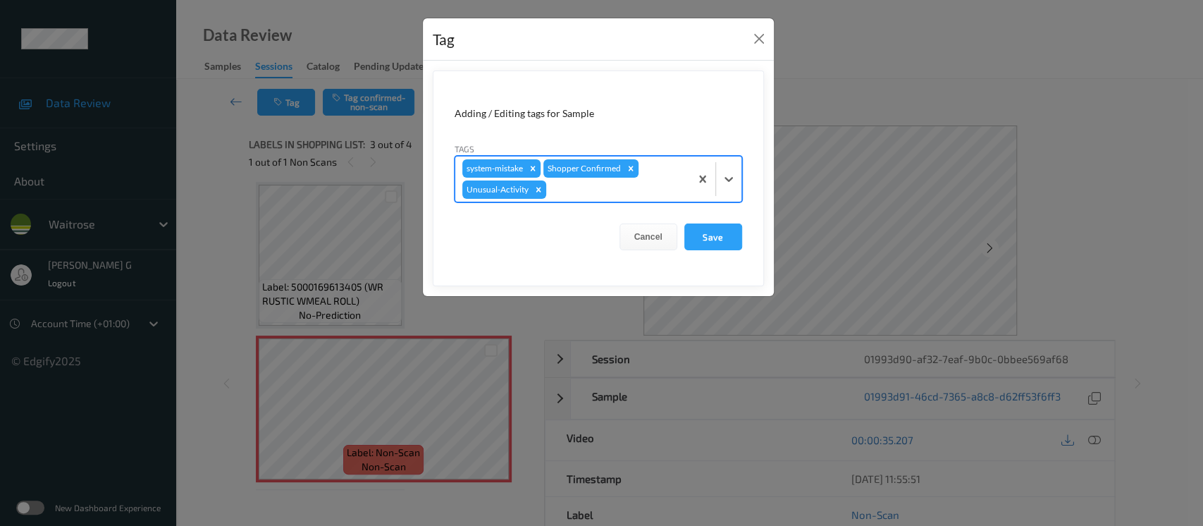
click at [625, 181] on div at bounding box center [616, 189] width 134 height 17
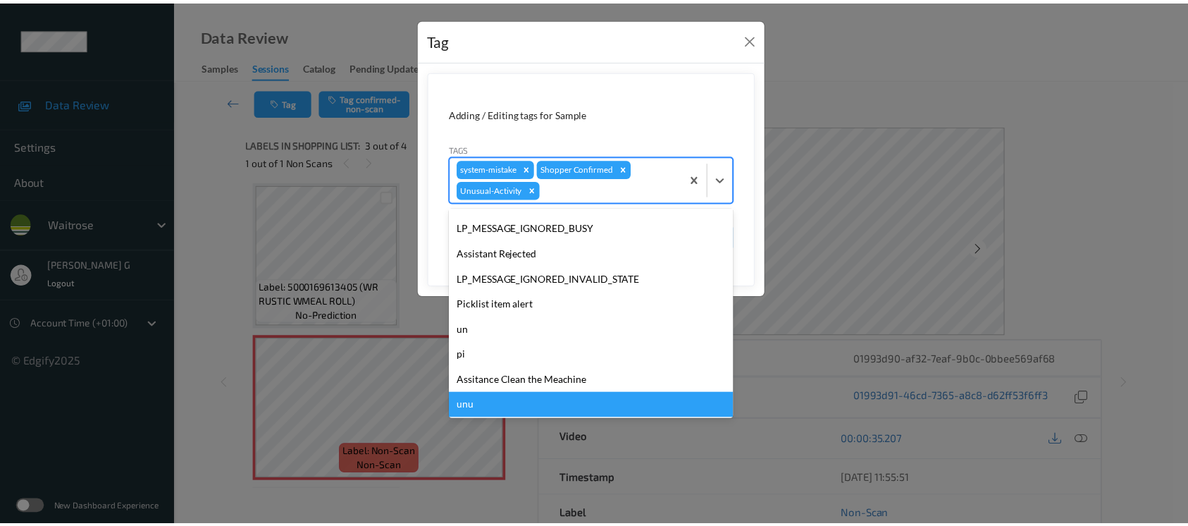
scroll to position [301, 0]
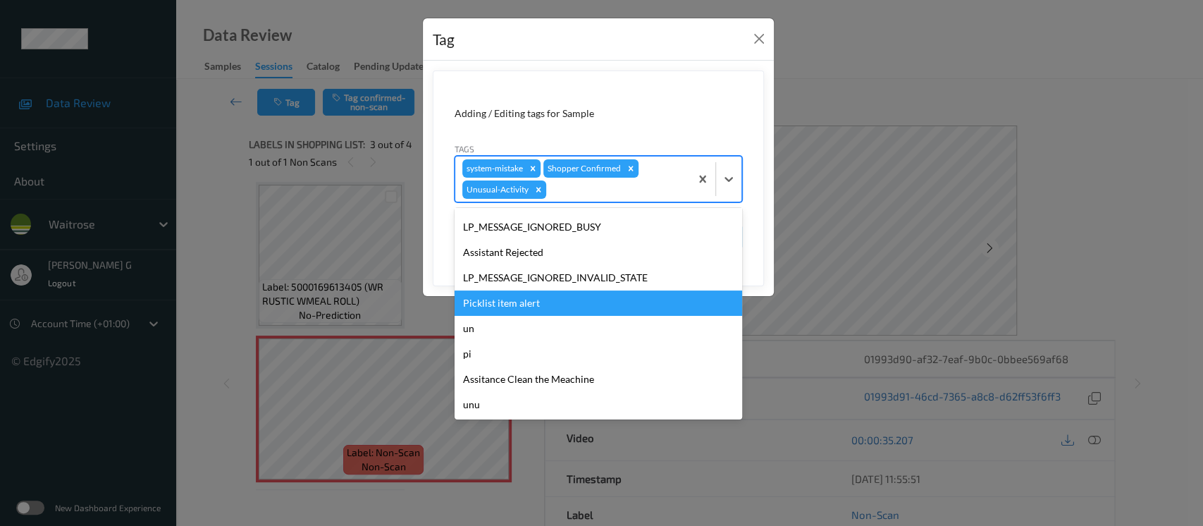
click at [500, 306] on div "Picklist item alert" at bounding box center [597, 302] width 287 height 25
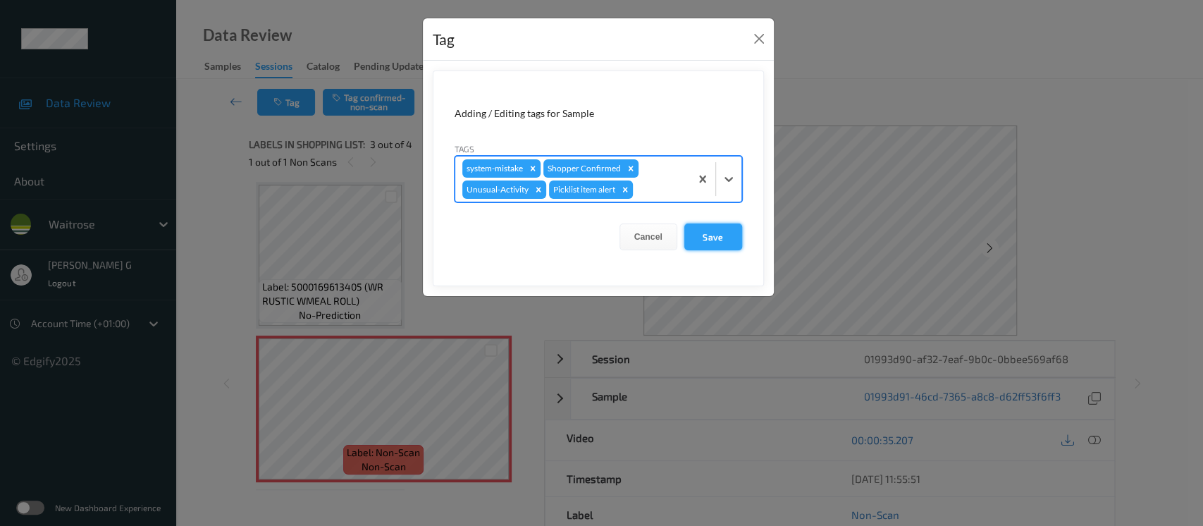
click at [717, 224] on button "Save" at bounding box center [713, 236] width 58 height 27
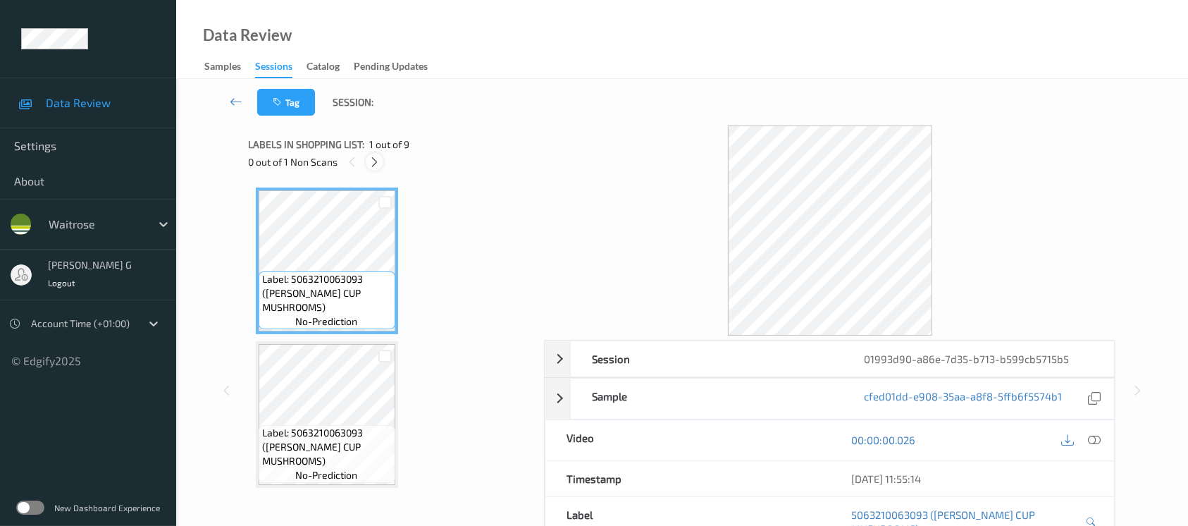
click at [373, 159] on icon at bounding box center [375, 162] width 12 height 13
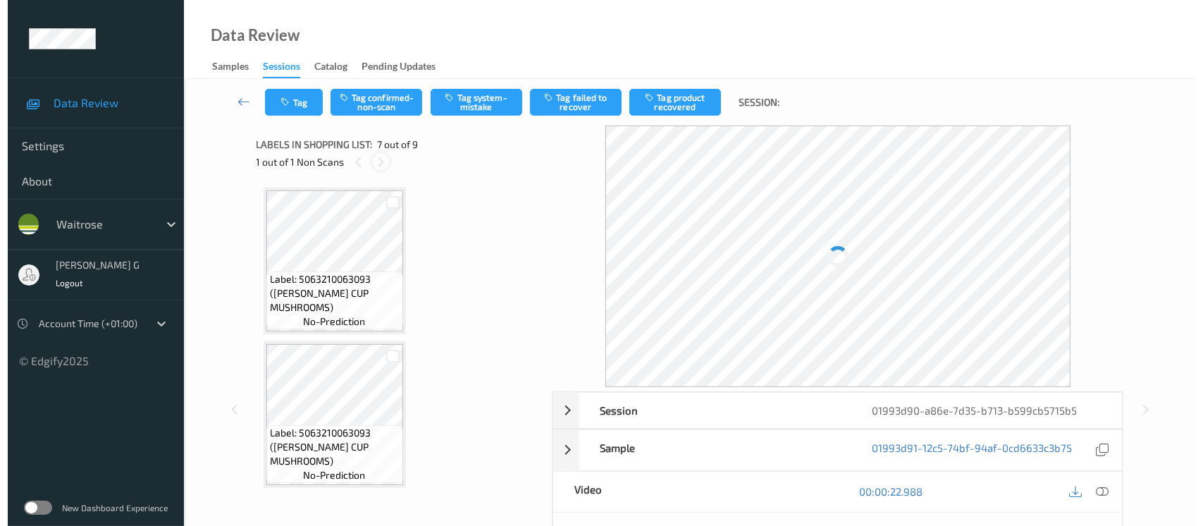
scroll to position [772, 0]
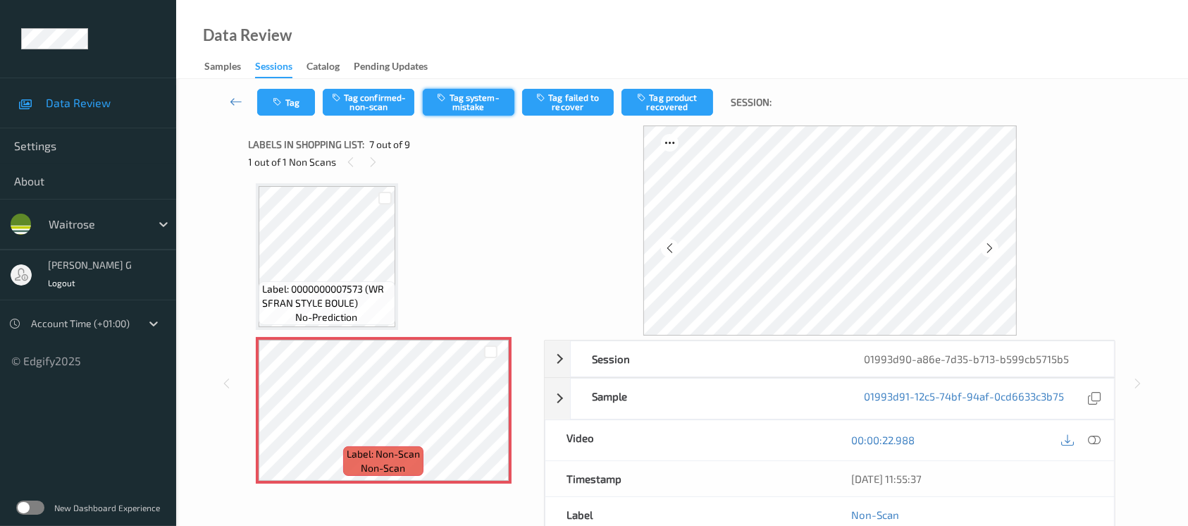
click at [465, 109] on button "Tag system-mistake" at bounding box center [469, 102] width 92 height 27
click at [285, 110] on button "Tag" at bounding box center [286, 102] width 58 height 27
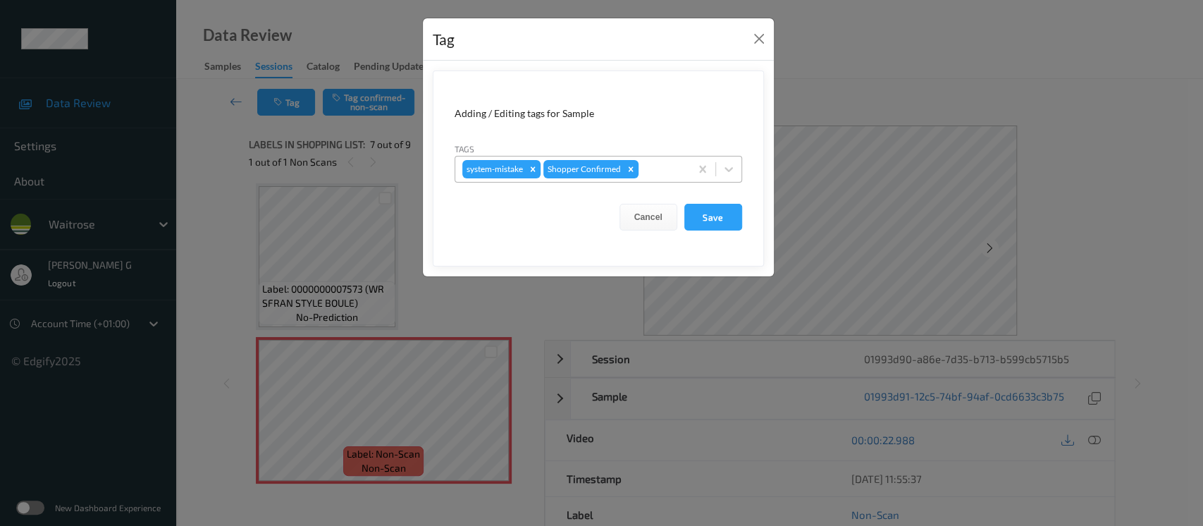
click at [671, 168] on div at bounding box center [662, 169] width 42 height 17
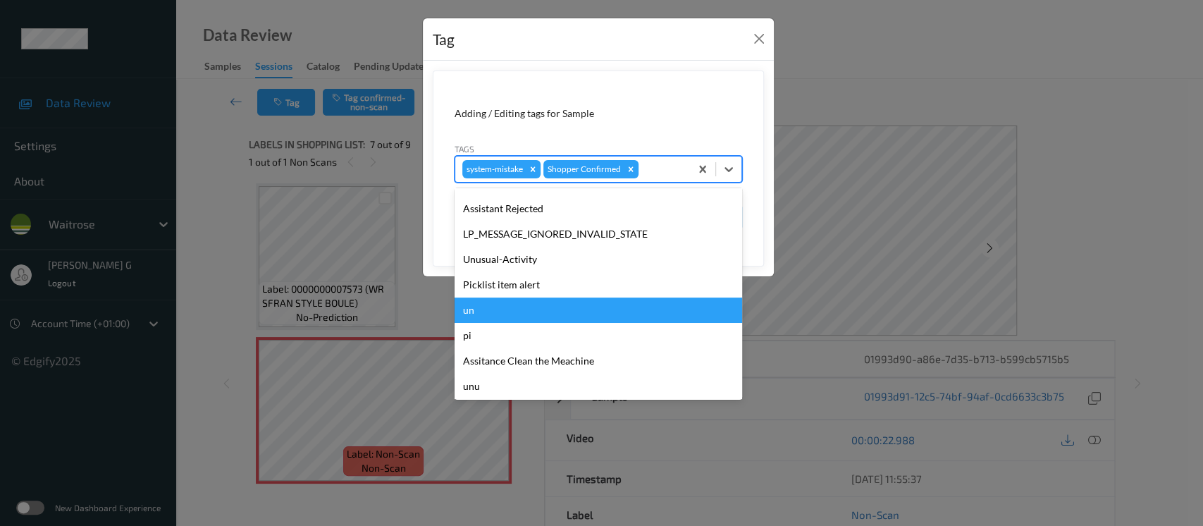
scroll to position [327, 0]
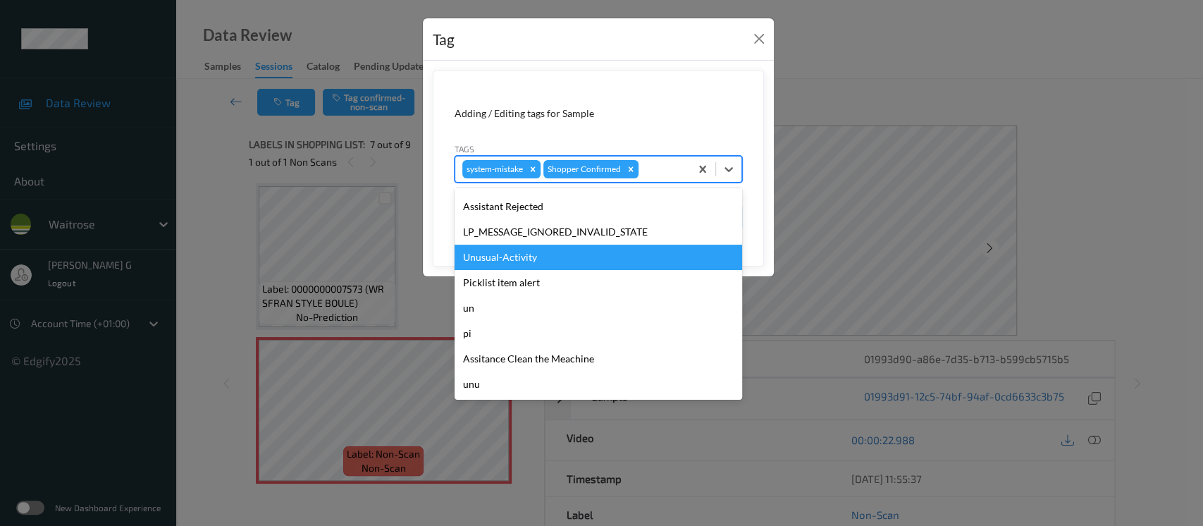
click at [500, 254] on div "Unusual-Activity" at bounding box center [597, 256] width 287 height 25
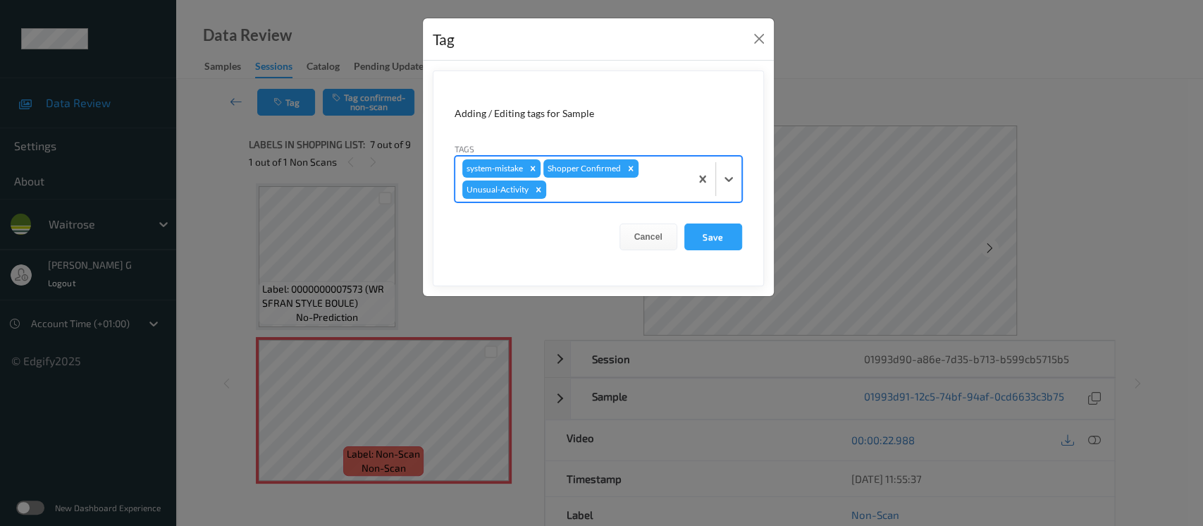
click at [586, 195] on div at bounding box center [616, 189] width 134 height 17
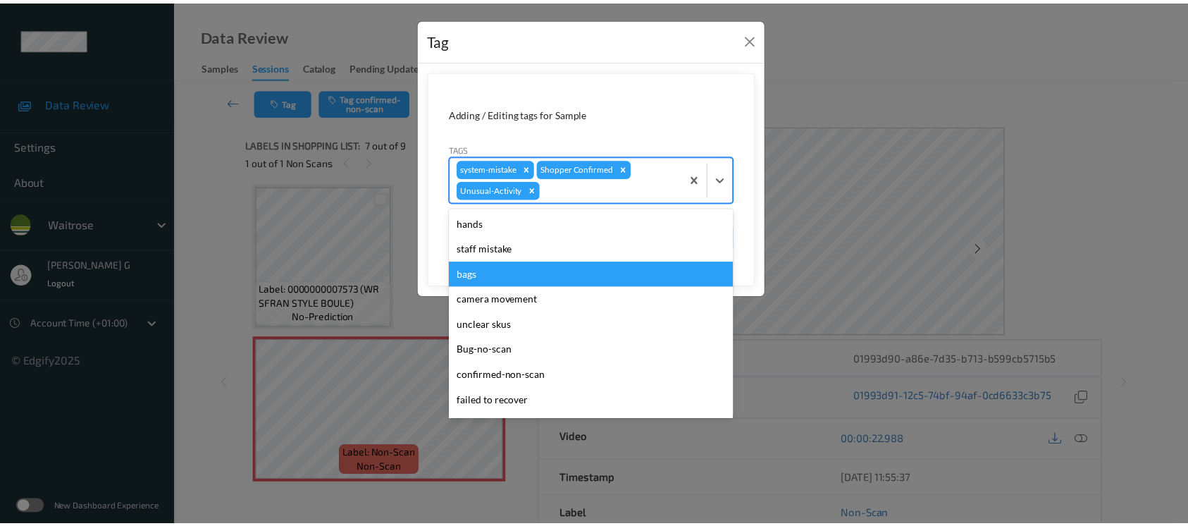
scroll to position [301, 0]
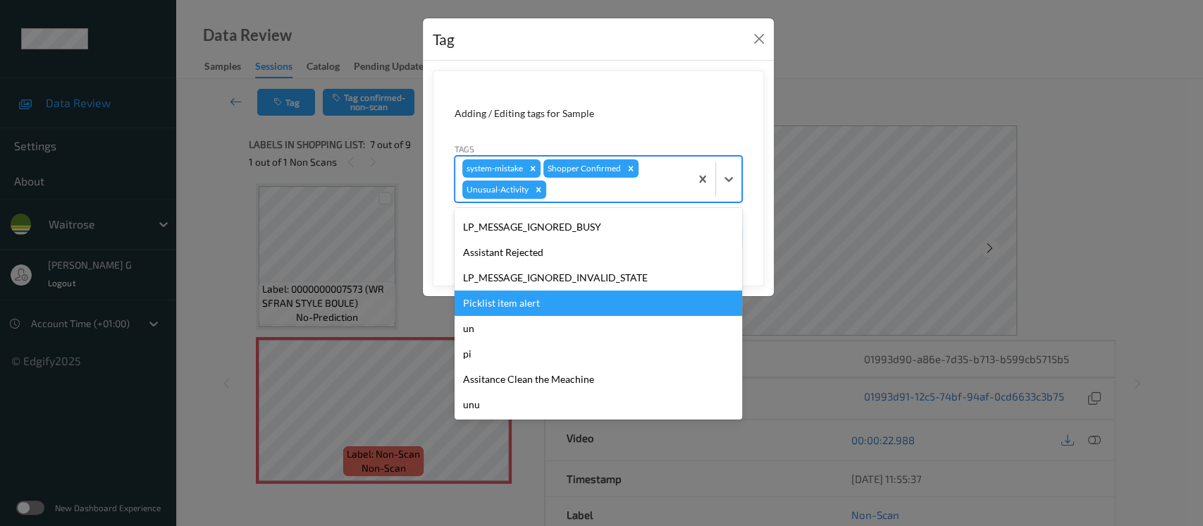
click at [502, 297] on div "Picklist item alert" at bounding box center [597, 302] width 287 height 25
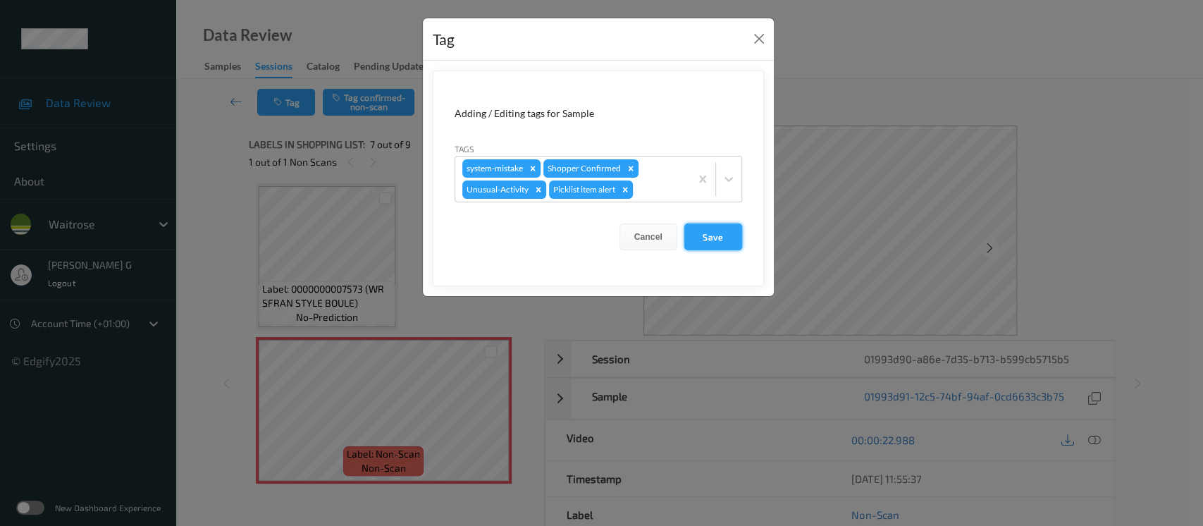
click at [697, 243] on button "Save" at bounding box center [713, 236] width 58 height 27
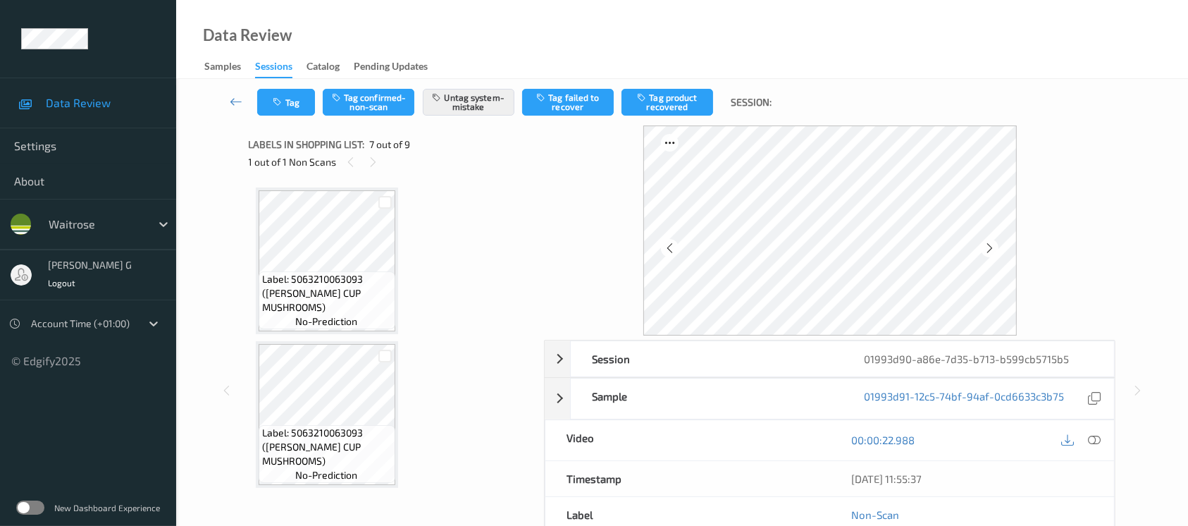
scroll to position [158, 0]
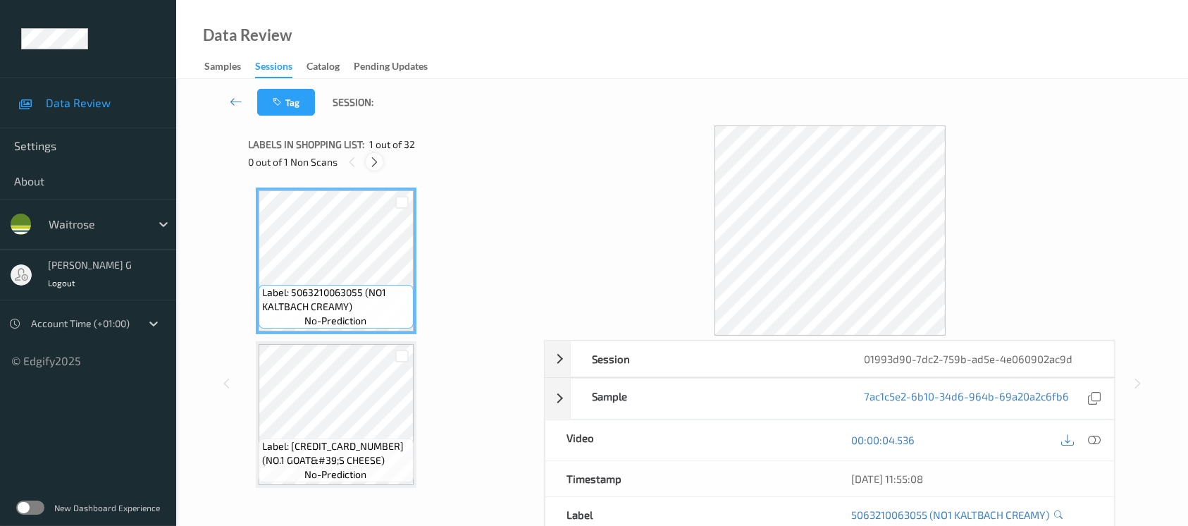
click at [381, 161] on div at bounding box center [375, 162] width 18 height 18
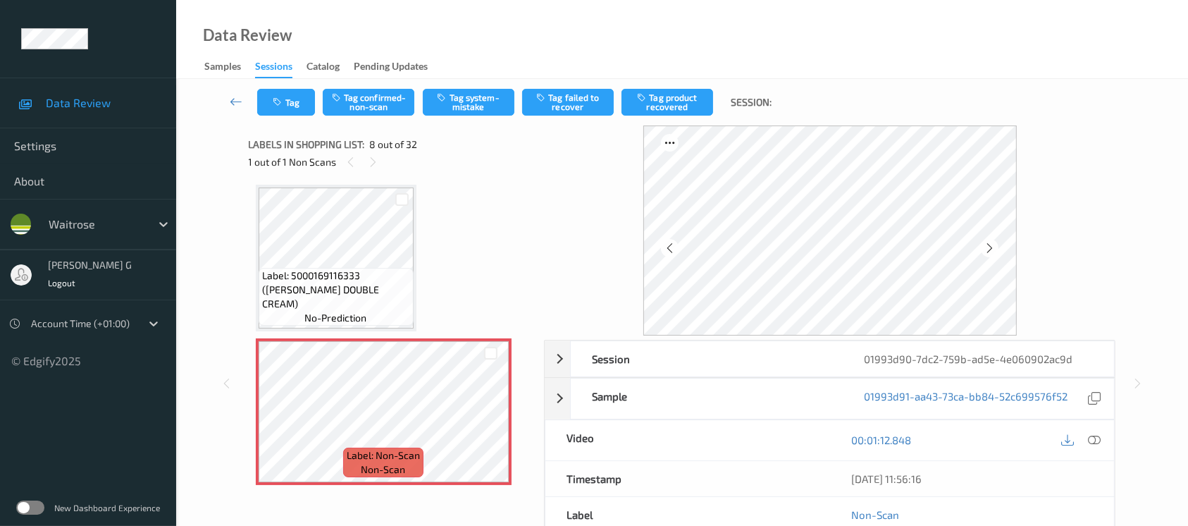
click at [361, 178] on div "Labels in shopping list: 8 out of 32 1 out of 1 Non Scans" at bounding box center [392, 152] width 286 height 55
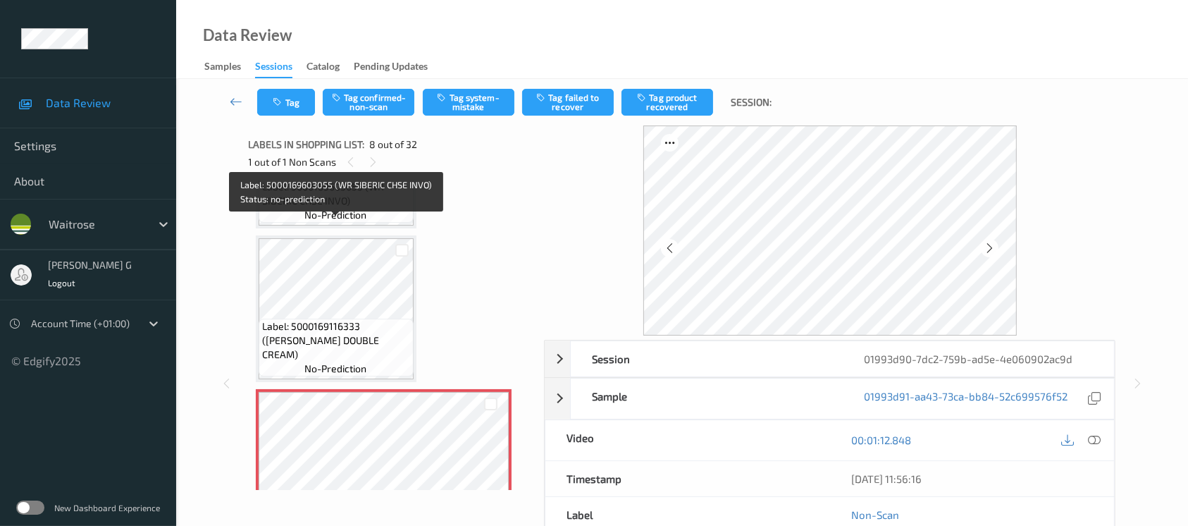
scroll to position [831, 0]
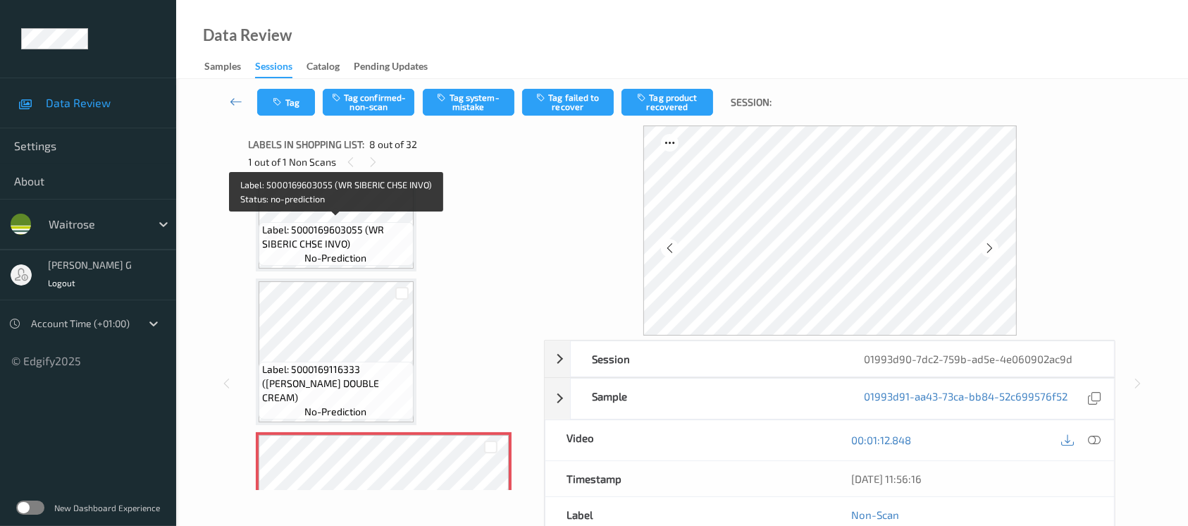
click at [340, 223] on span "Label: 5000169603055 (WR SIBERIC CHSE INVO)" at bounding box center [336, 237] width 148 height 28
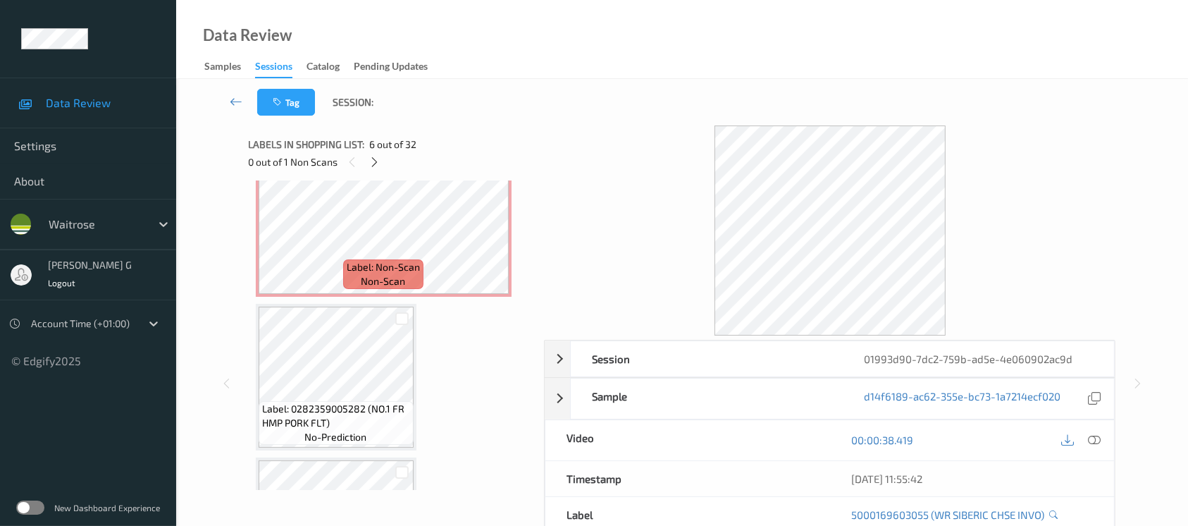
scroll to position [1019, 0]
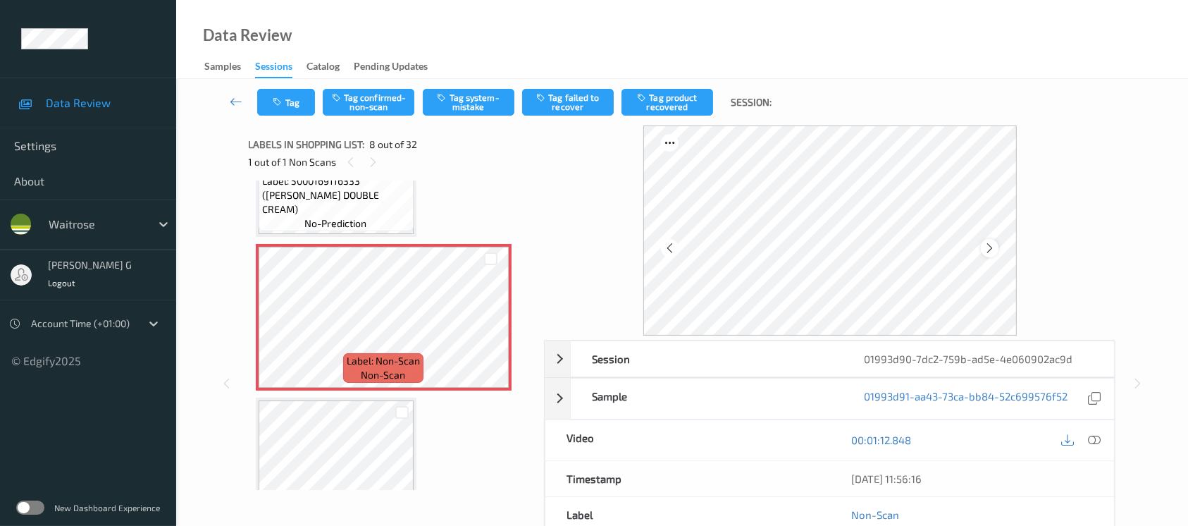
click at [994, 250] on icon at bounding box center [990, 248] width 12 height 13
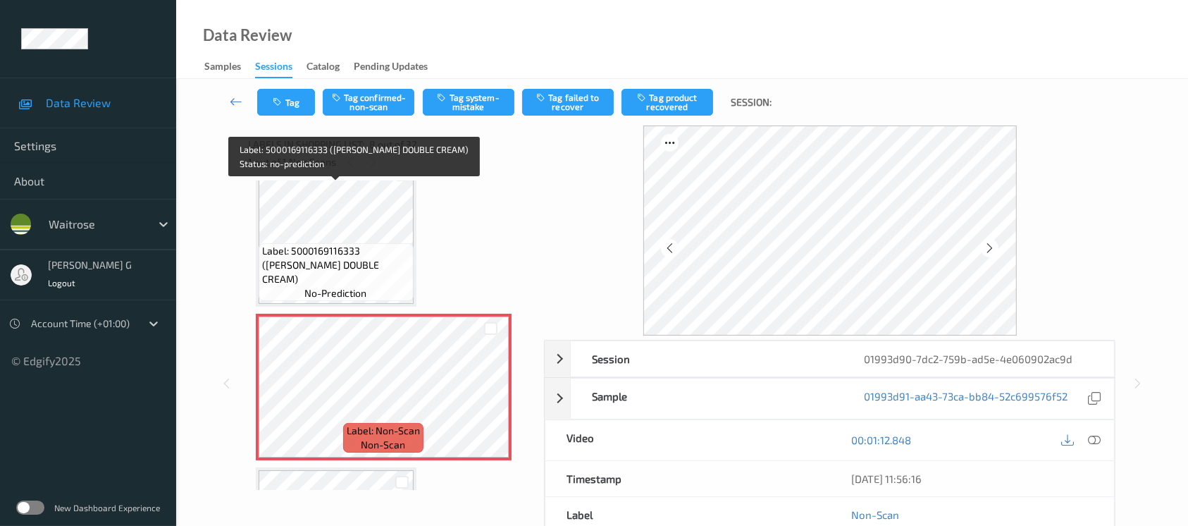
scroll to position [924, 0]
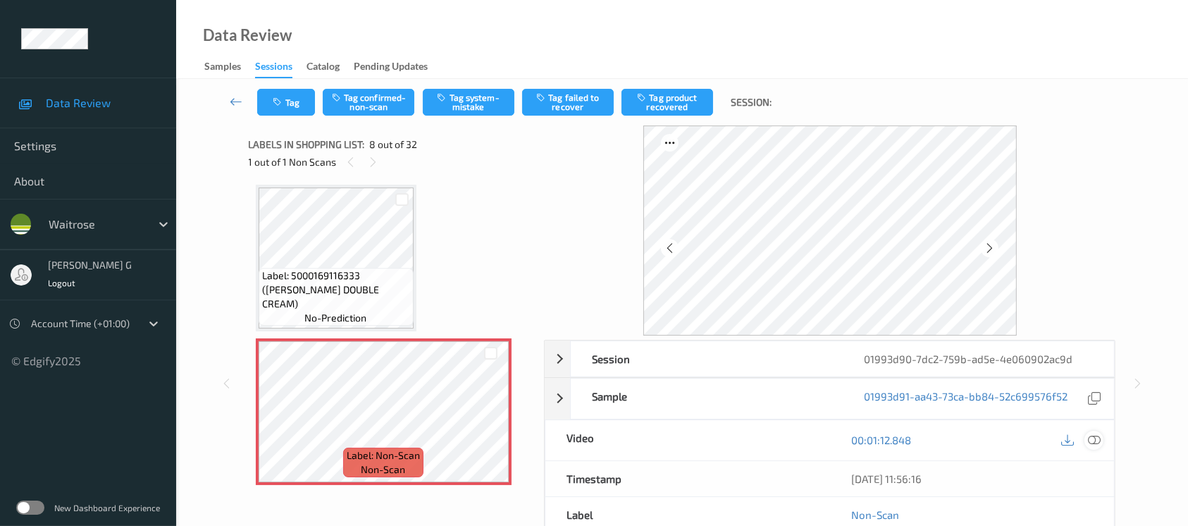
click at [1095, 438] on icon at bounding box center [1094, 439] width 13 height 13
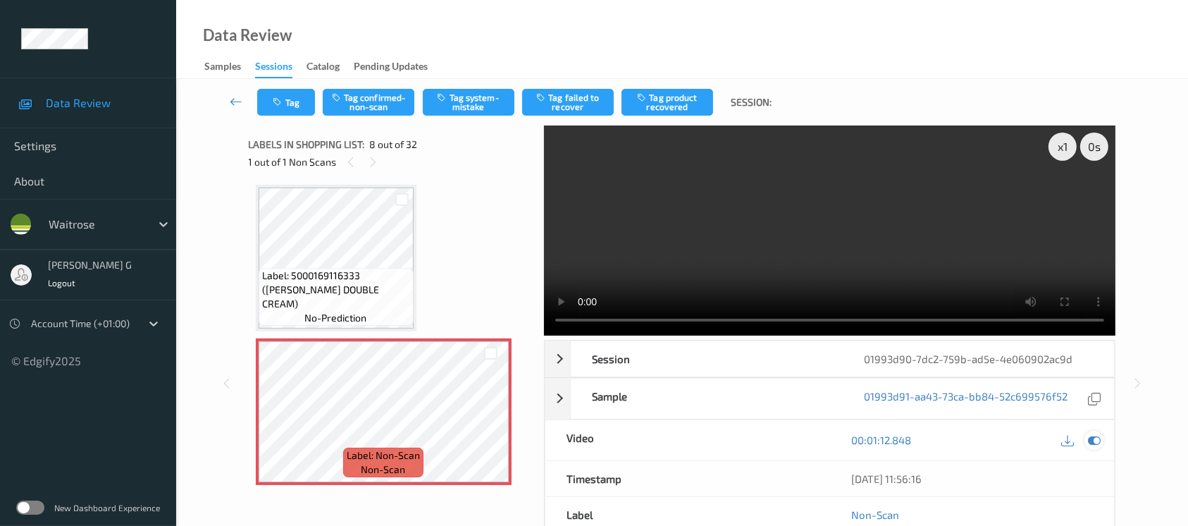
click at [1094, 445] on icon at bounding box center [1094, 439] width 13 height 13
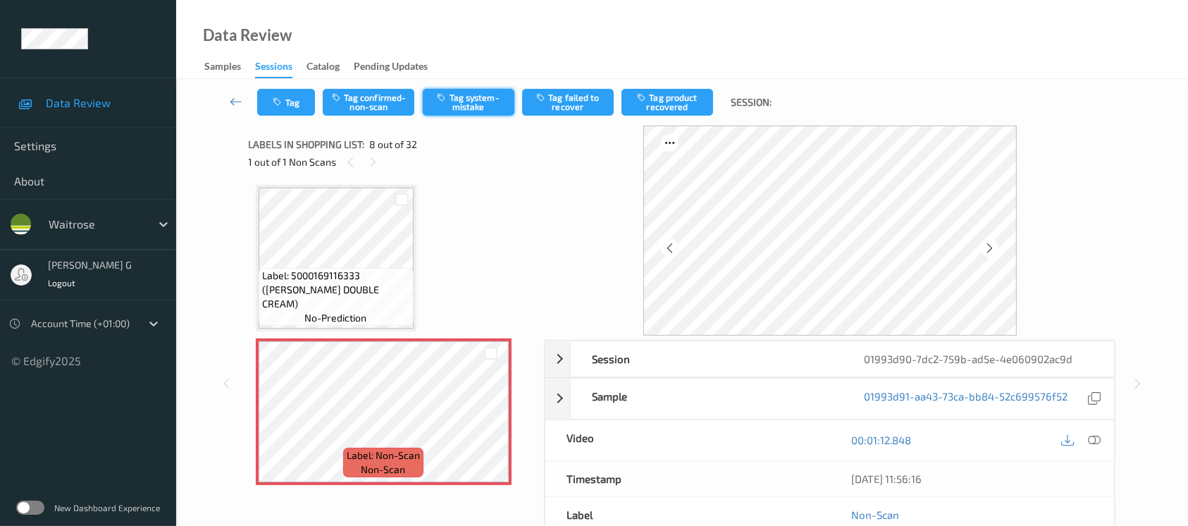
click at [476, 101] on button "Tag system-mistake" at bounding box center [469, 102] width 92 height 27
click at [454, 105] on button "Untag system-mistake" at bounding box center [469, 102] width 92 height 27
click at [364, 99] on button "Tag confirmed-non-scan" at bounding box center [369, 102] width 92 height 27
click at [664, 112] on button "Tag product recovered" at bounding box center [667, 102] width 92 height 27
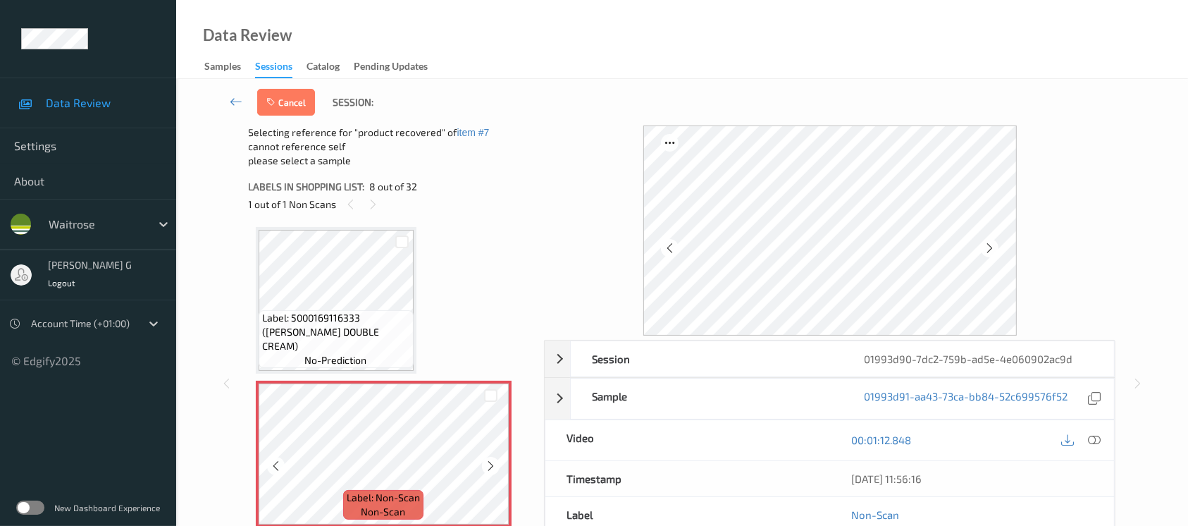
scroll to position [1113, 0]
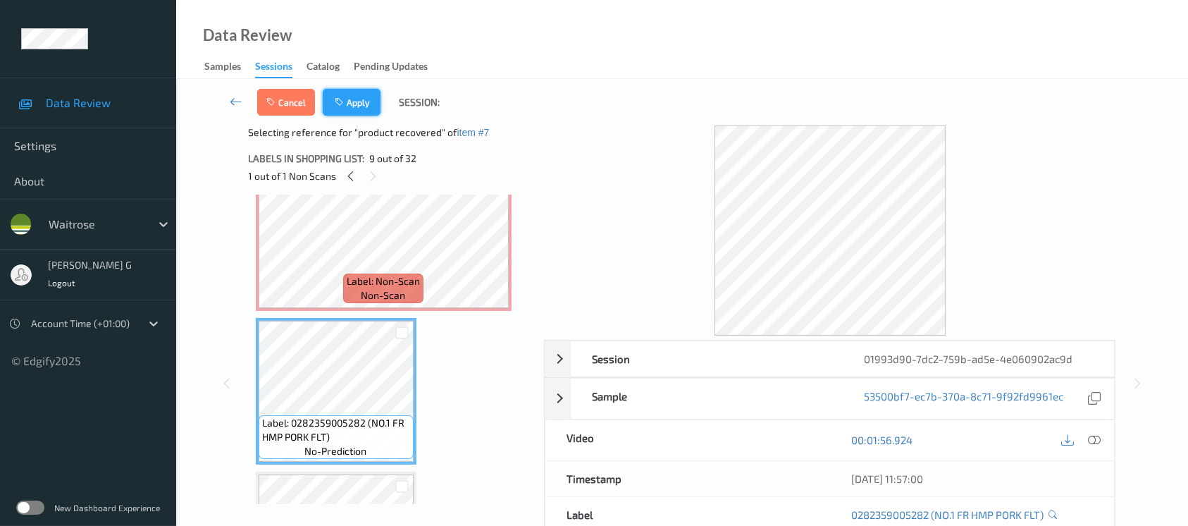
click at [352, 102] on button "Apply" at bounding box center [352, 102] width 58 height 27
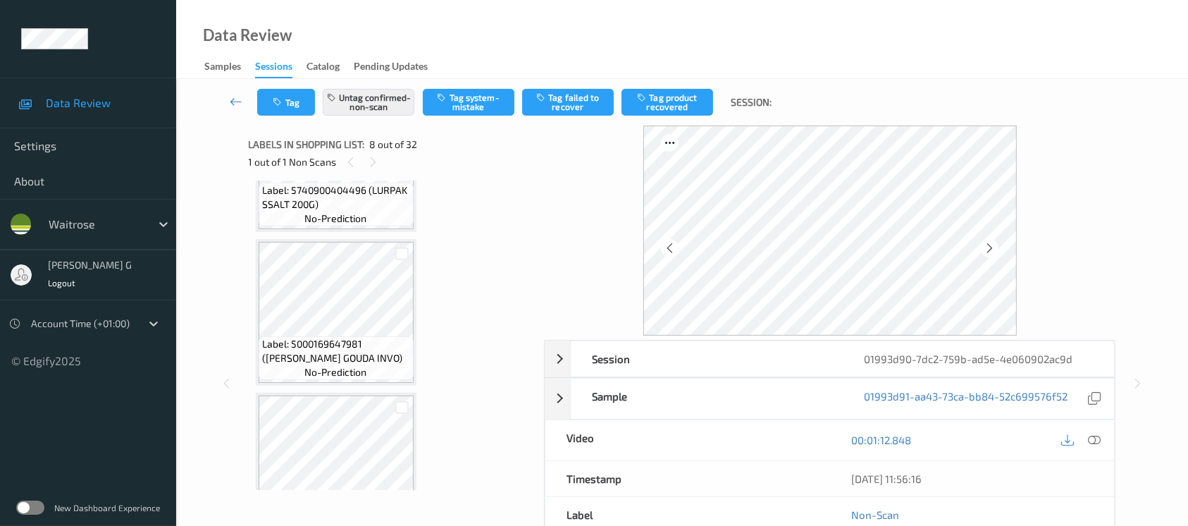
scroll to position [549, 0]
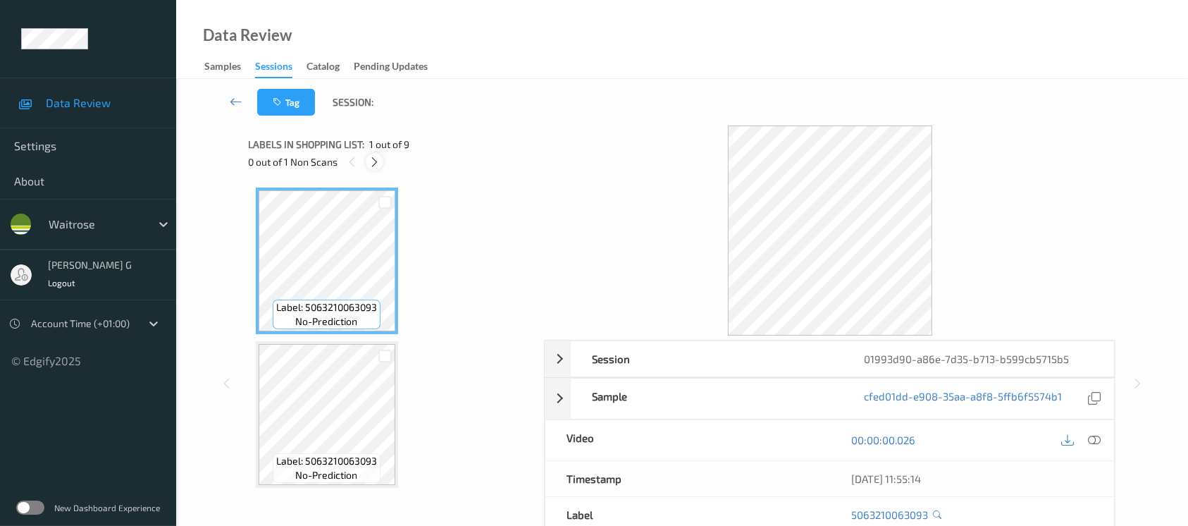
click at [366, 163] on div at bounding box center [375, 162] width 18 height 18
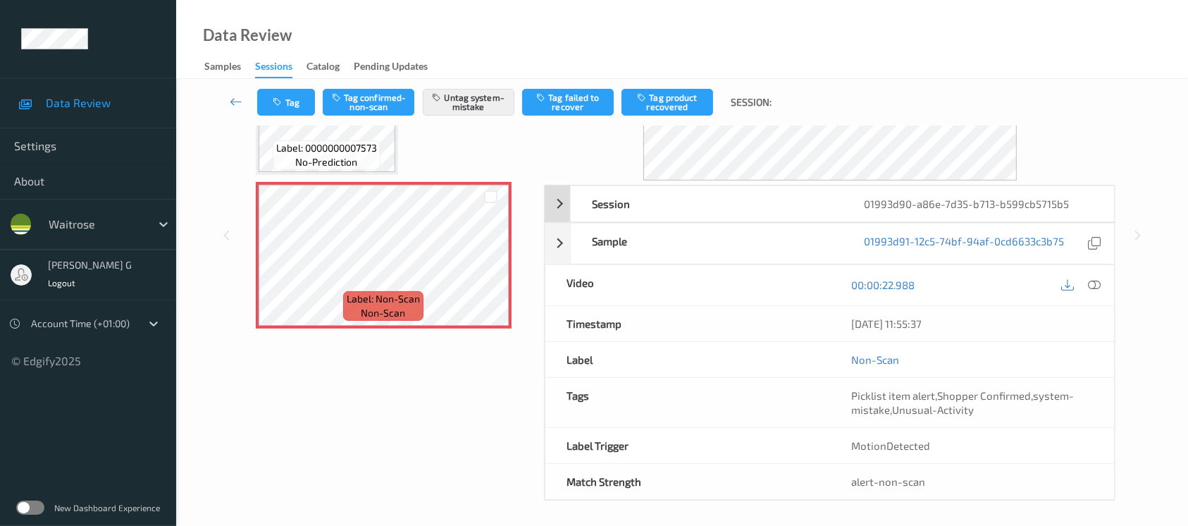
scroll to position [158, 0]
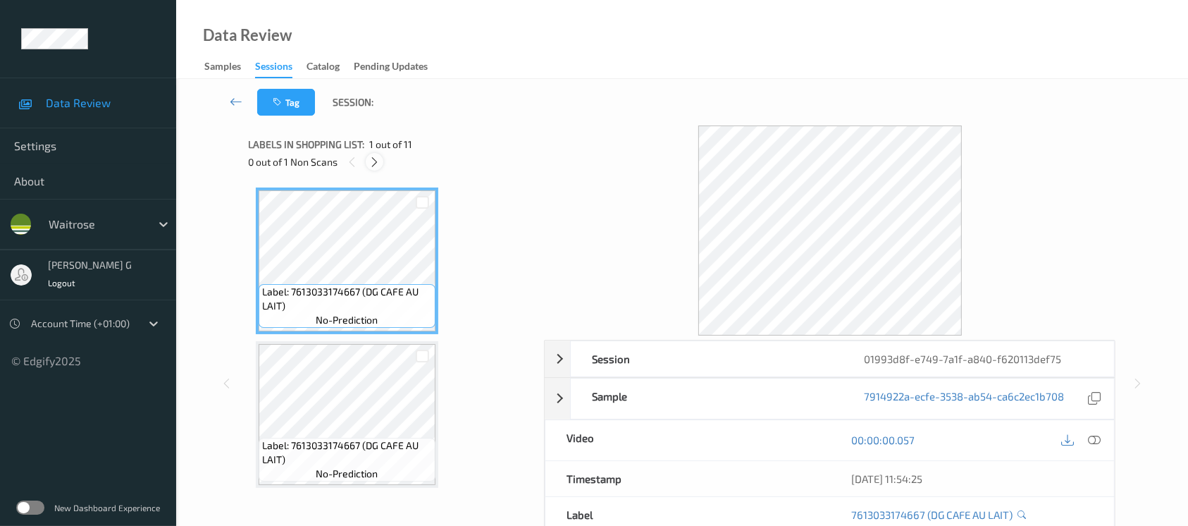
click at [373, 160] on icon at bounding box center [375, 162] width 12 height 13
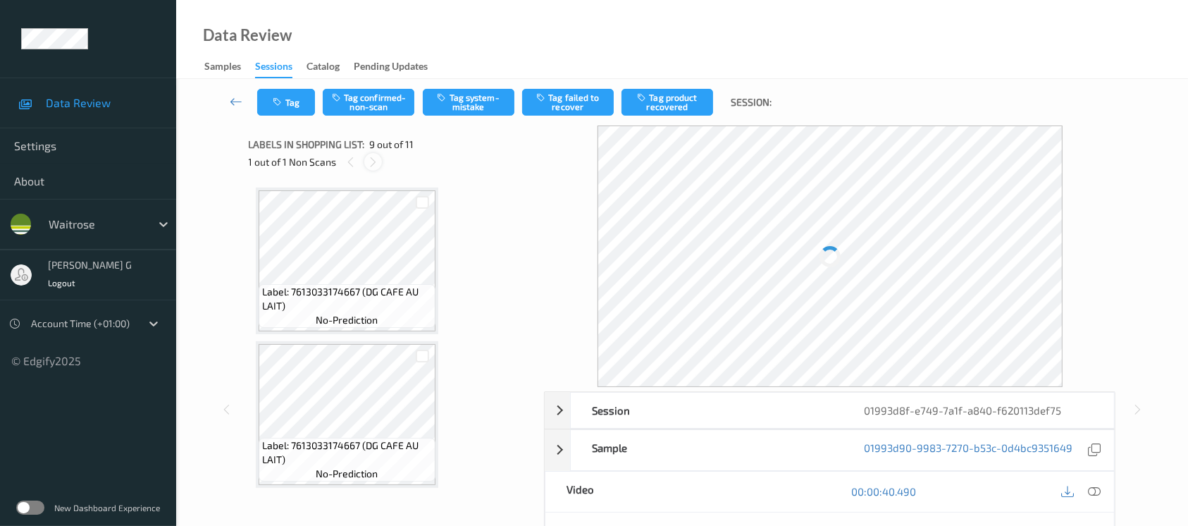
scroll to position [1077, 0]
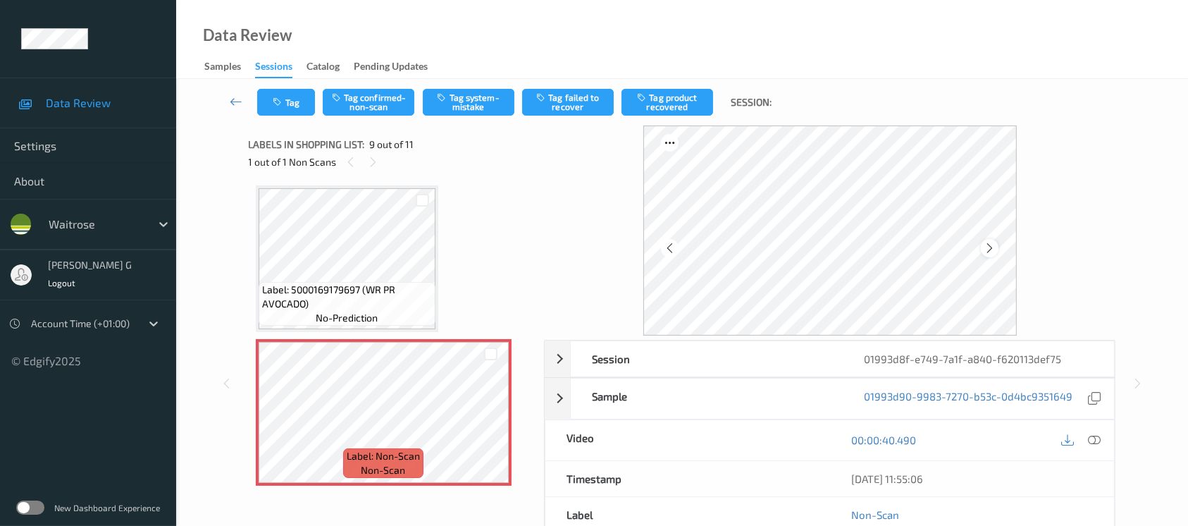
click at [986, 248] on icon at bounding box center [990, 248] width 12 height 13
click at [989, 250] on icon at bounding box center [990, 248] width 12 height 13
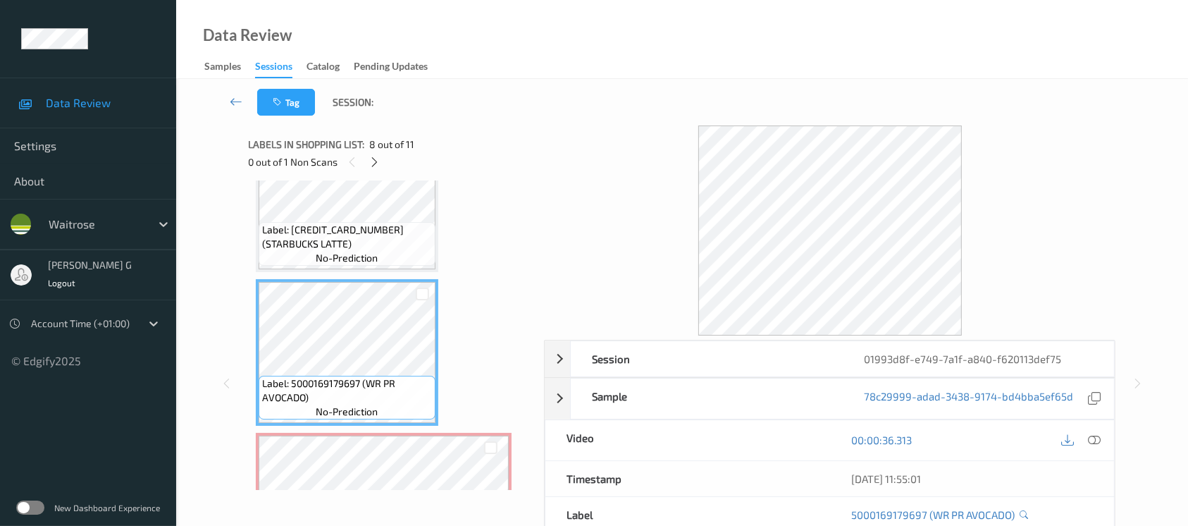
scroll to position [1172, 0]
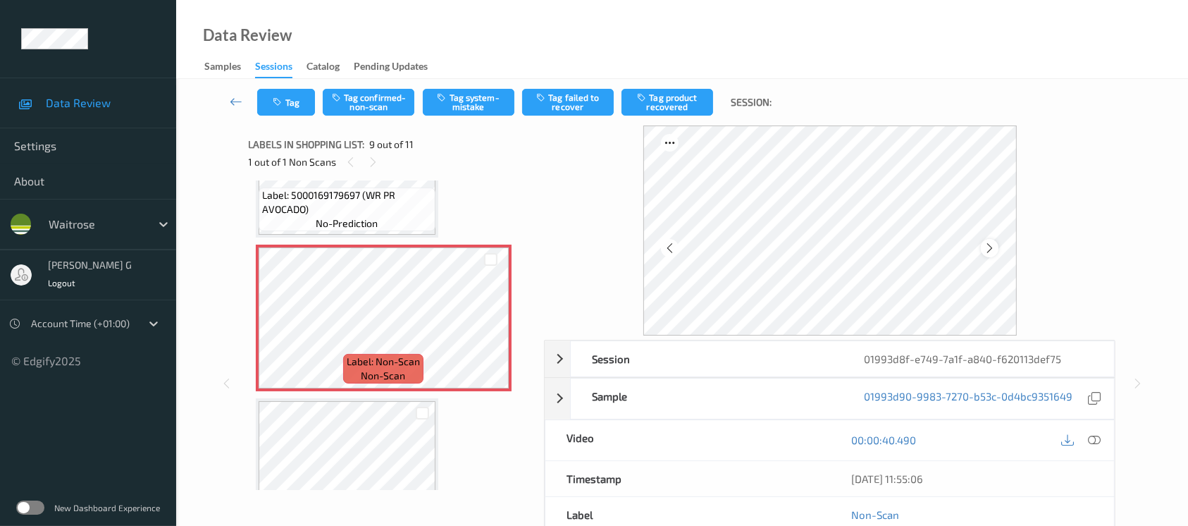
click at [991, 249] on icon at bounding box center [990, 248] width 12 height 13
click at [1093, 439] on icon at bounding box center [1094, 439] width 13 height 13
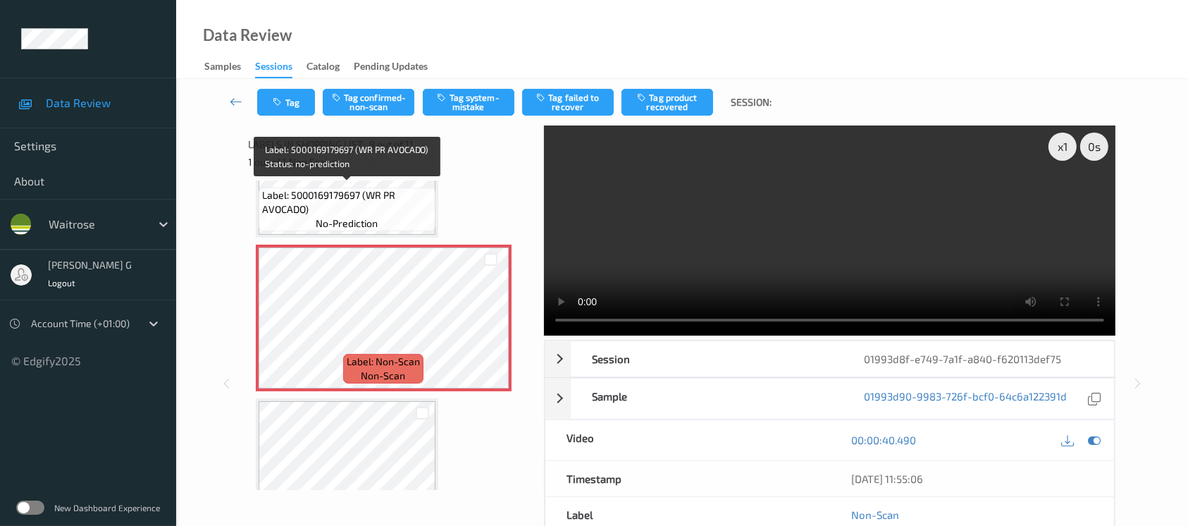
click at [364, 194] on span "Label: 5000169179697 (WR PR AVOCADO)" at bounding box center [347, 202] width 170 height 28
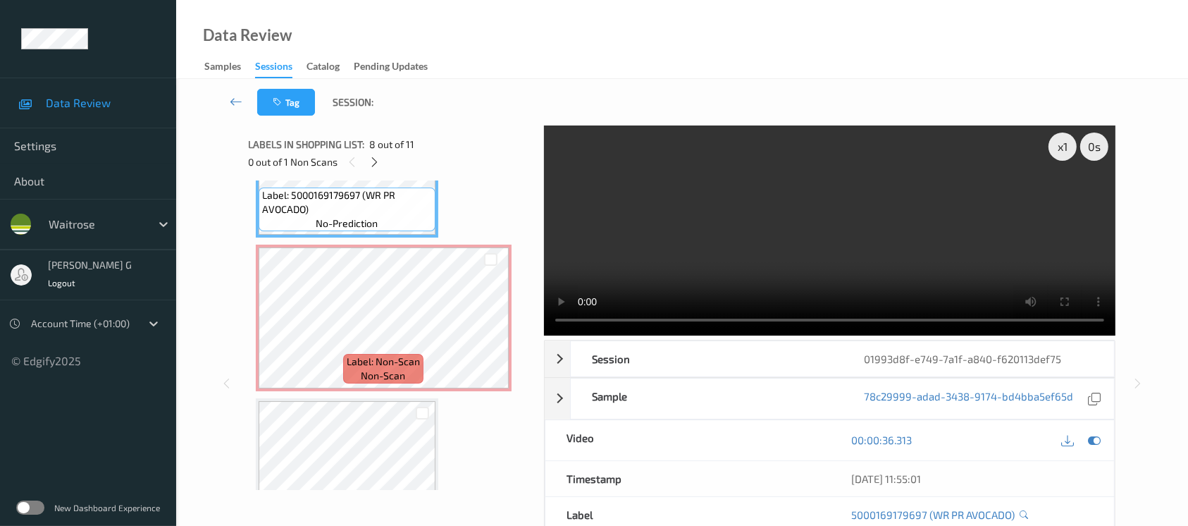
click at [1064, 199] on video at bounding box center [829, 230] width 571 height 210
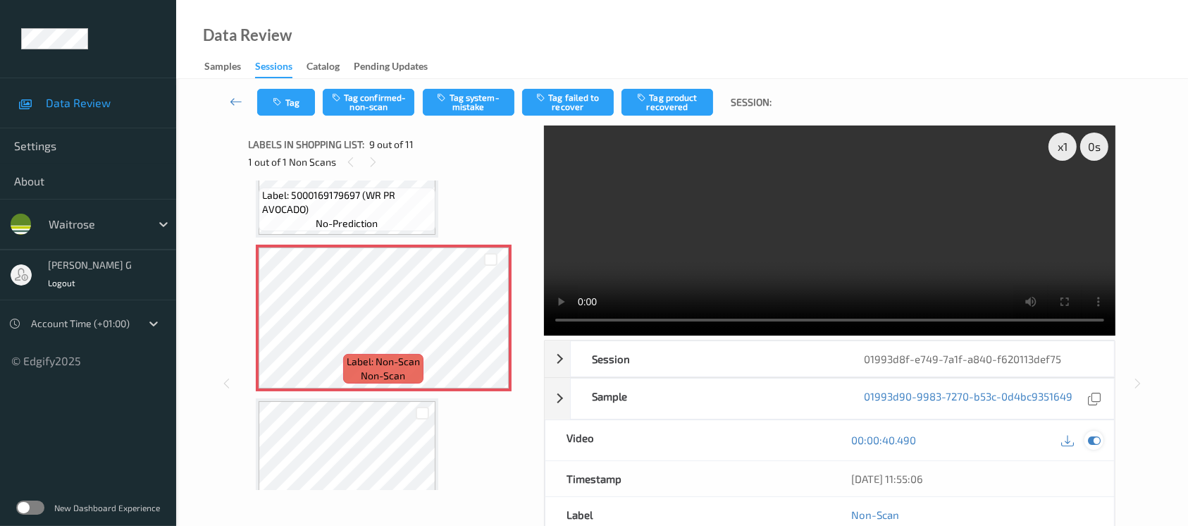
click at [1096, 440] on icon at bounding box center [1094, 439] width 13 height 13
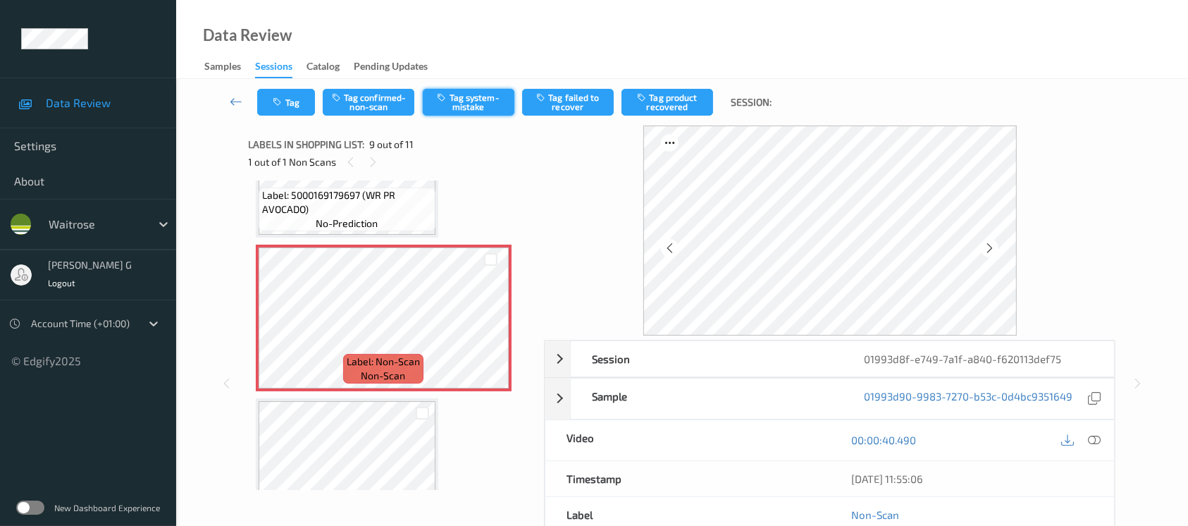
click at [457, 107] on button "Tag system-mistake" at bounding box center [469, 102] width 92 height 27
click at [278, 101] on icon "button" at bounding box center [279, 102] width 12 height 10
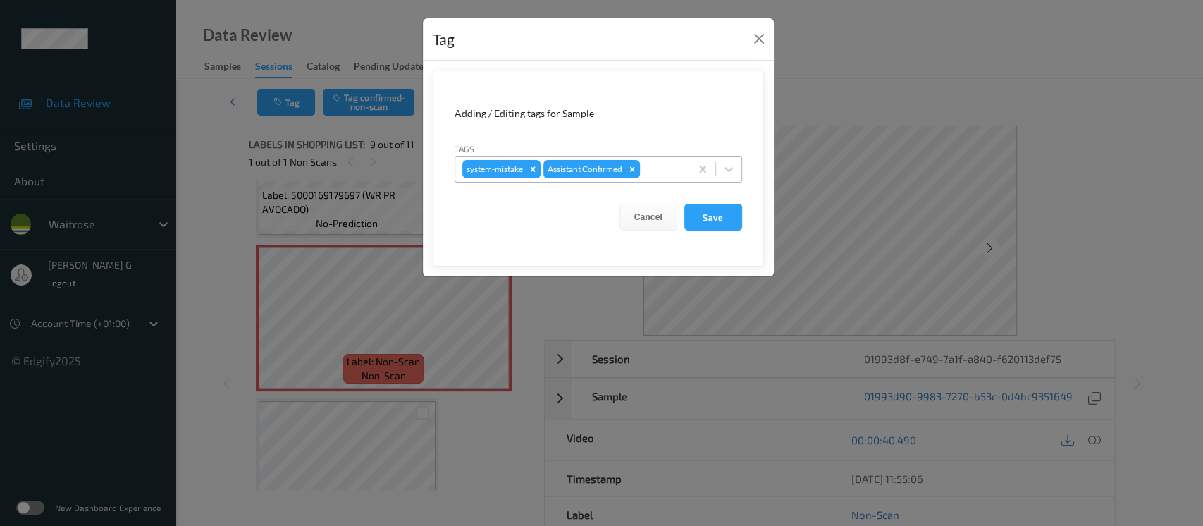
click at [688, 169] on div "system-mistake Assistant Confirmed" at bounding box center [572, 169] width 235 height 24
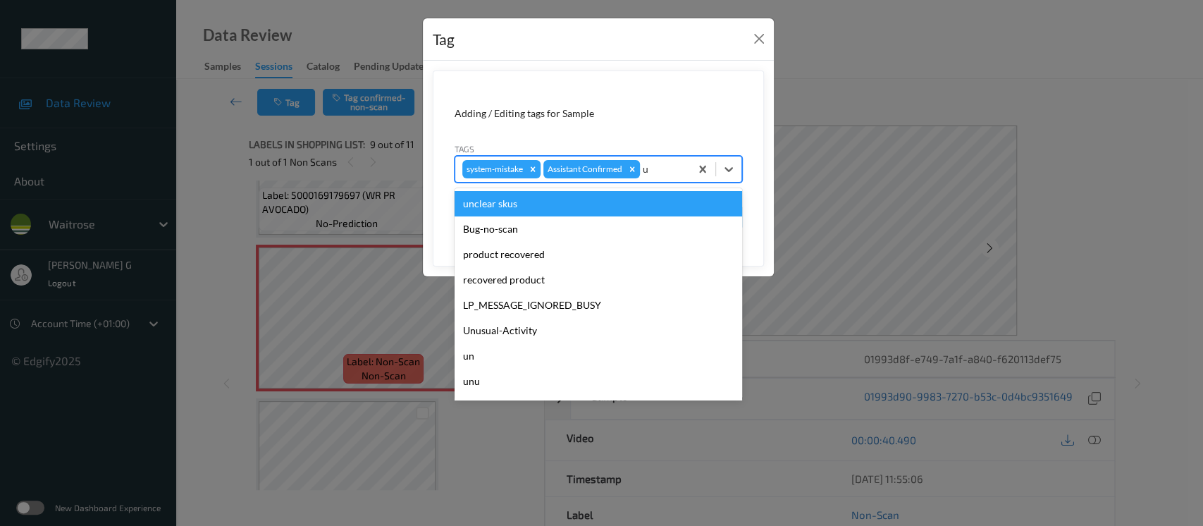
type input "un"
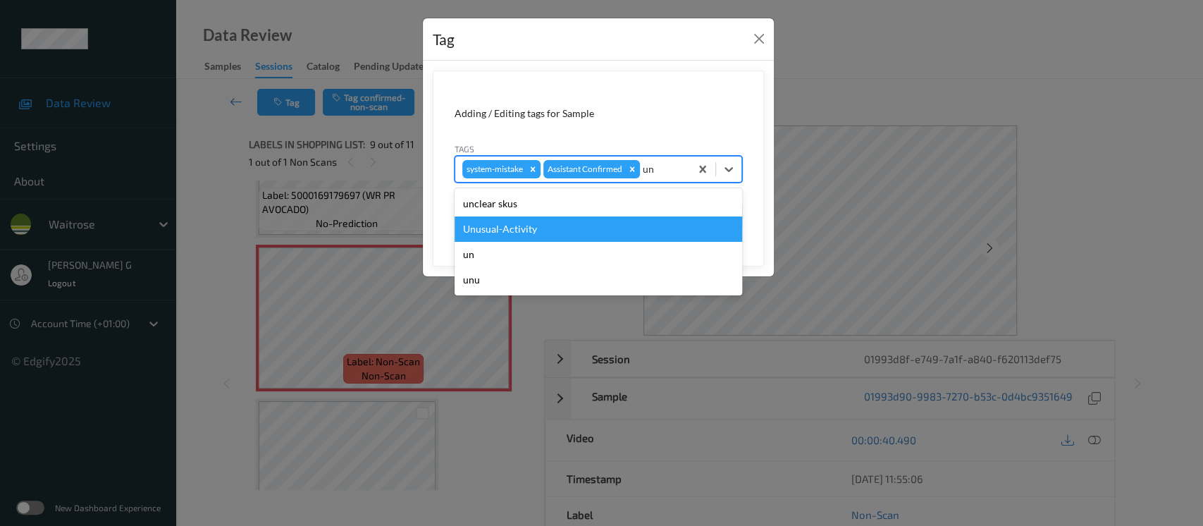
click at [521, 228] on div "Unusual-Activity" at bounding box center [597, 228] width 287 height 25
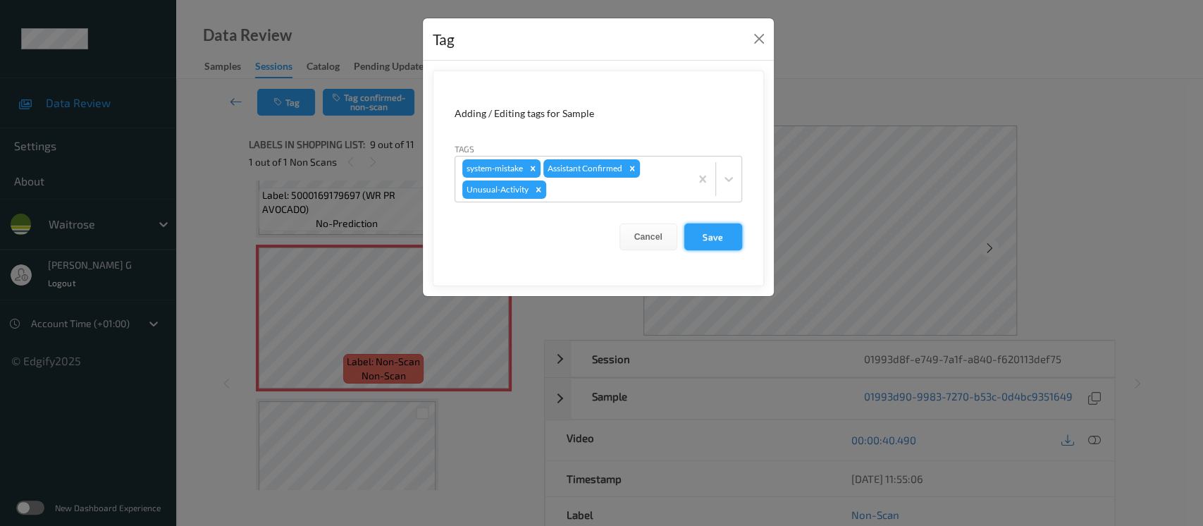
click at [726, 238] on button "Save" at bounding box center [713, 236] width 58 height 27
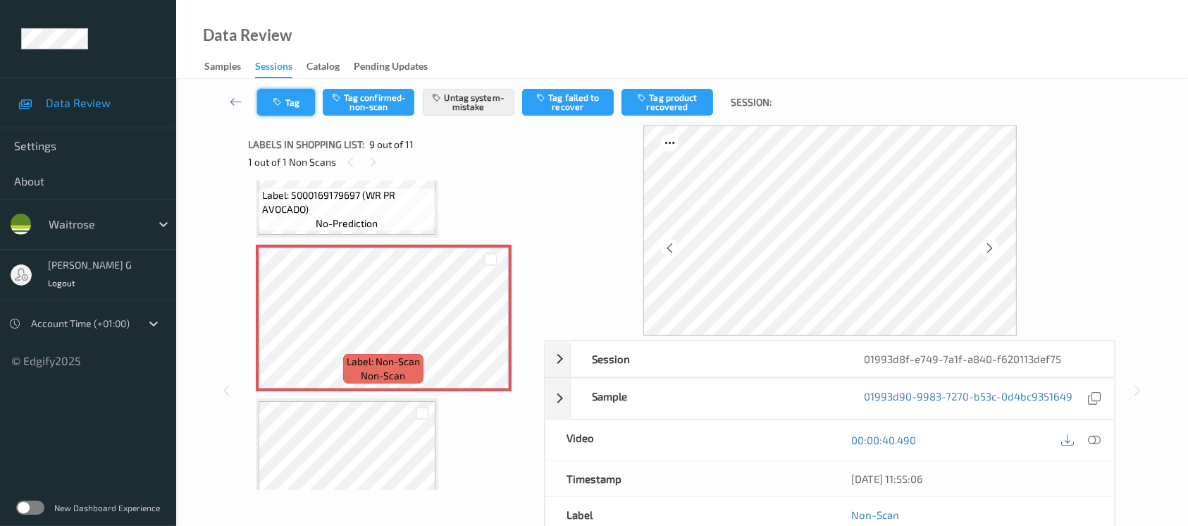
click at [281, 108] on button "Tag" at bounding box center [286, 102] width 58 height 27
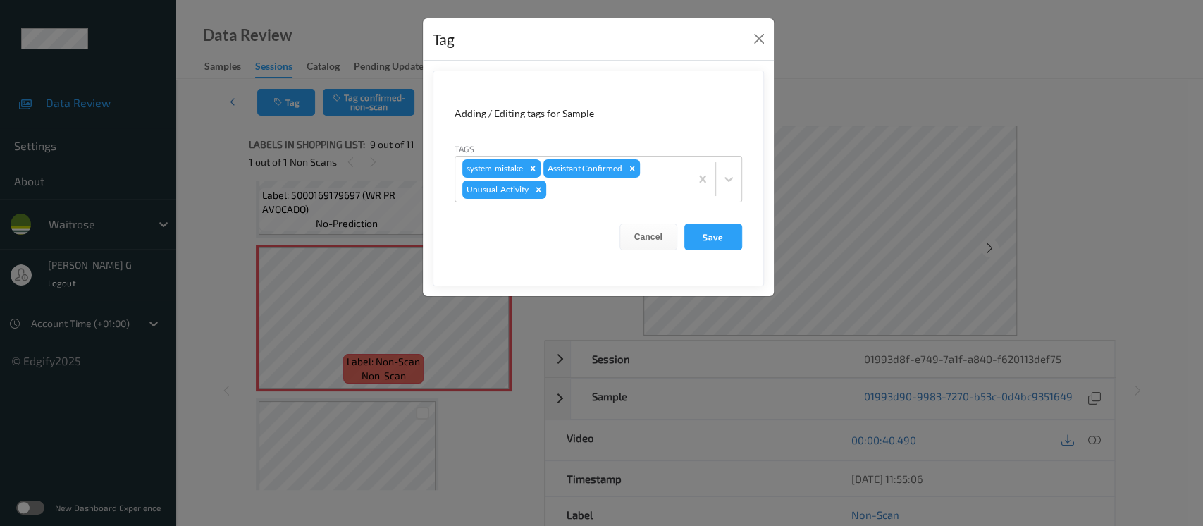
click at [208, 181] on div "Tag Adding / Editing tags for Sample Tags system-mistake Assistant Confirmed Un…" at bounding box center [601, 263] width 1203 height 526
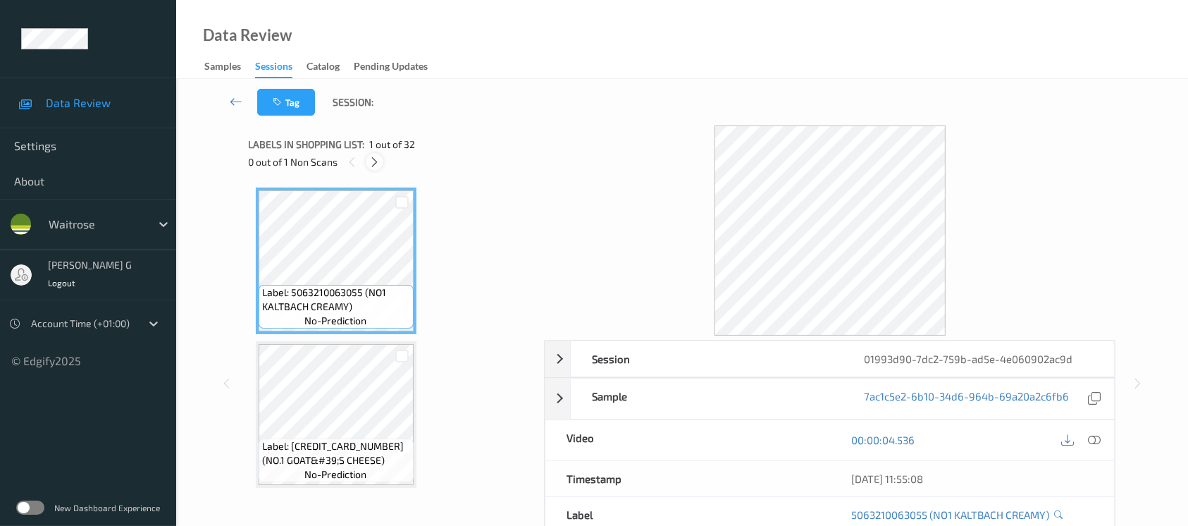
click at [376, 157] on icon at bounding box center [375, 162] width 12 height 13
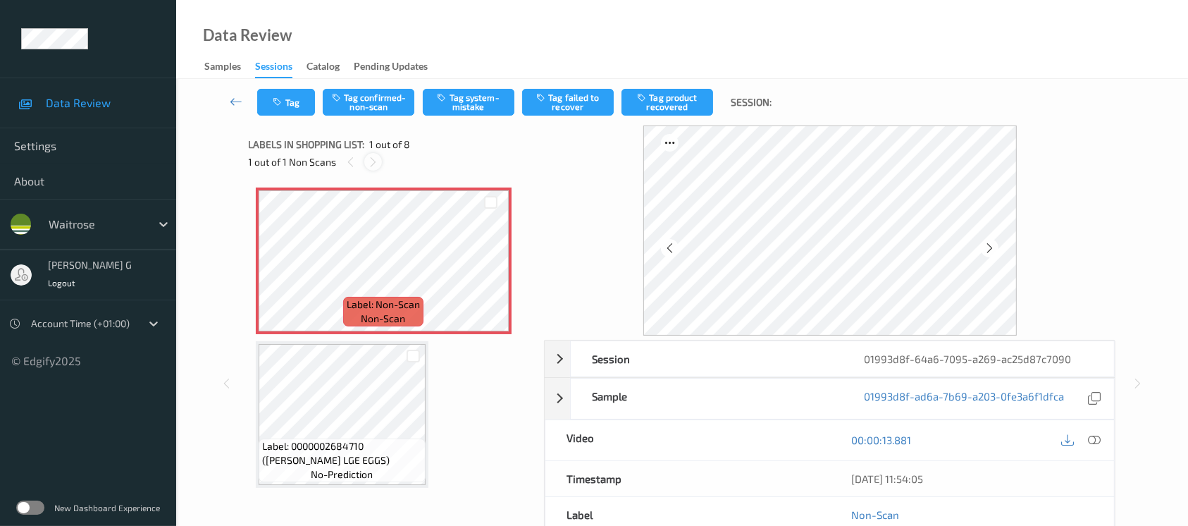
click at [372, 164] on icon at bounding box center [373, 162] width 12 height 13
click at [991, 247] on icon at bounding box center [990, 248] width 12 height 13
click at [462, 105] on button "Tag system-mistake" at bounding box center [469, 102] width 92 height 27
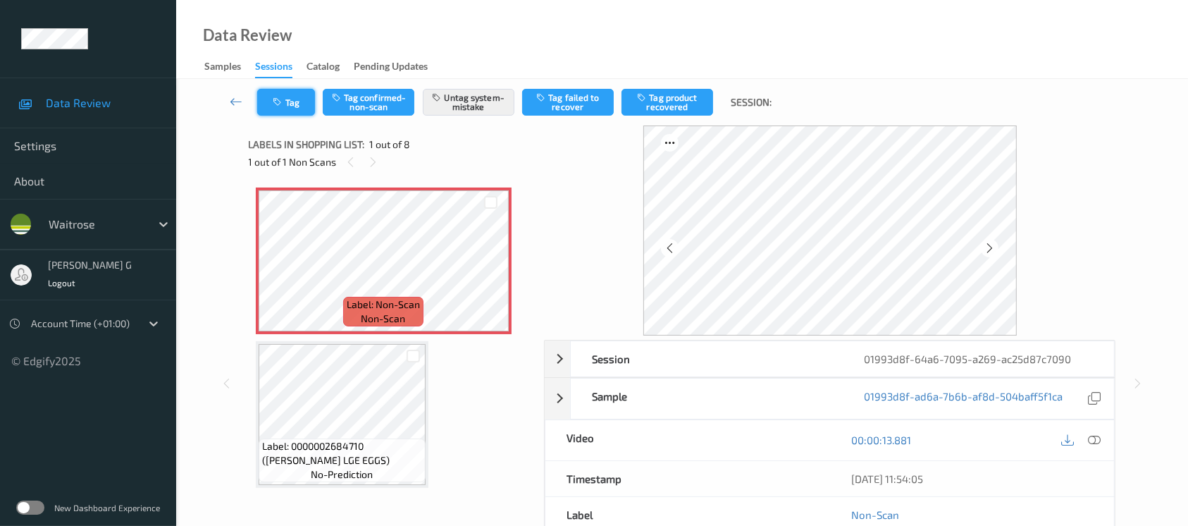
click at [293, 108] on button "Tag" at bounding box center [286, 102] width 58 height 27
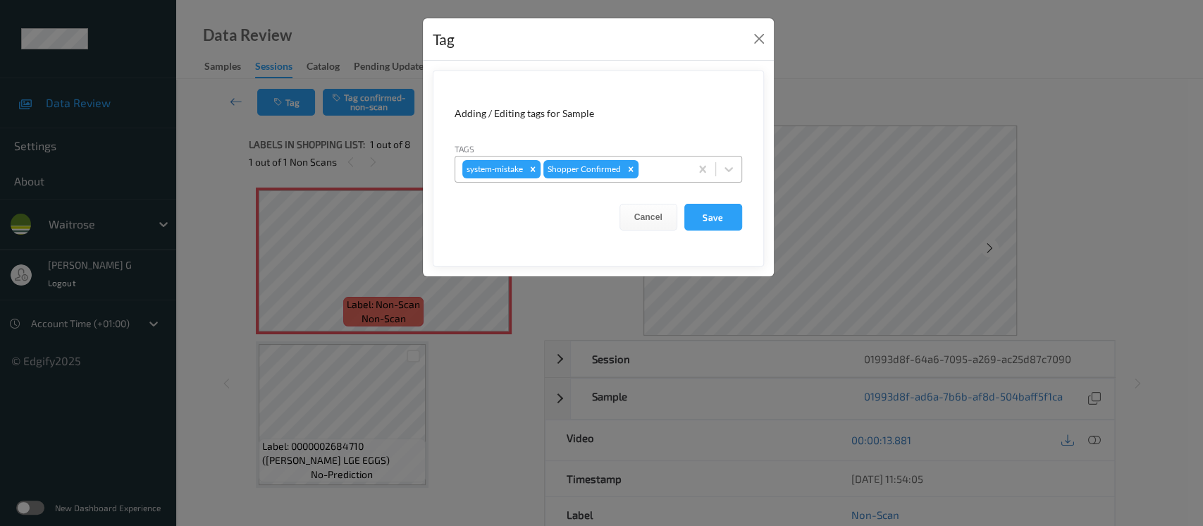
click at [676, 175] on div at bounding box center [662, 169] width 42 height 17
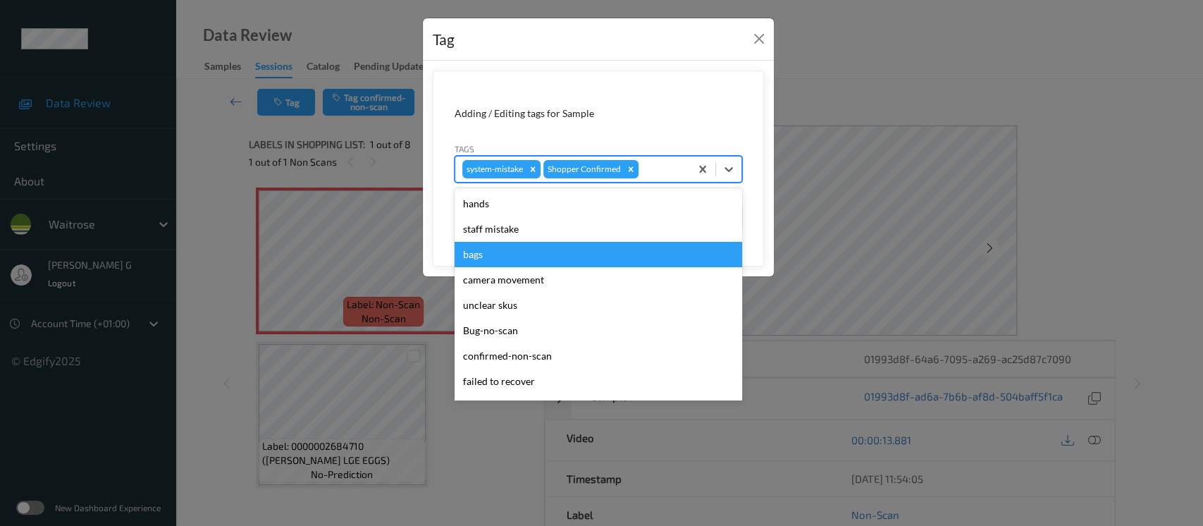
click at [481, 261] on div "bags" at bounding box center [597, 254] width 287 height 25
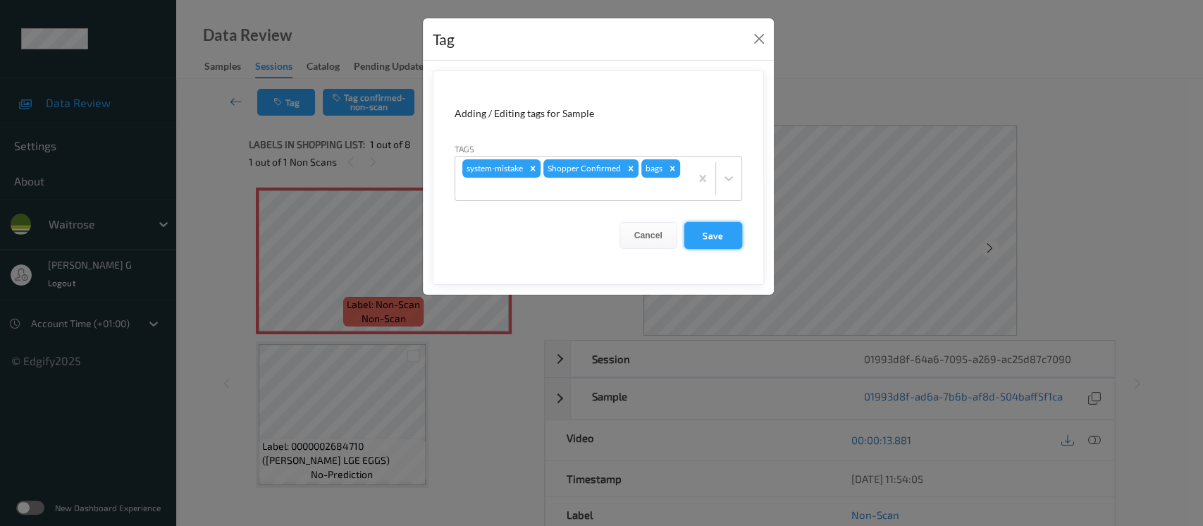
click at [702, 237] on button "Save" at bounding box center [713, 235] width 58 height 27
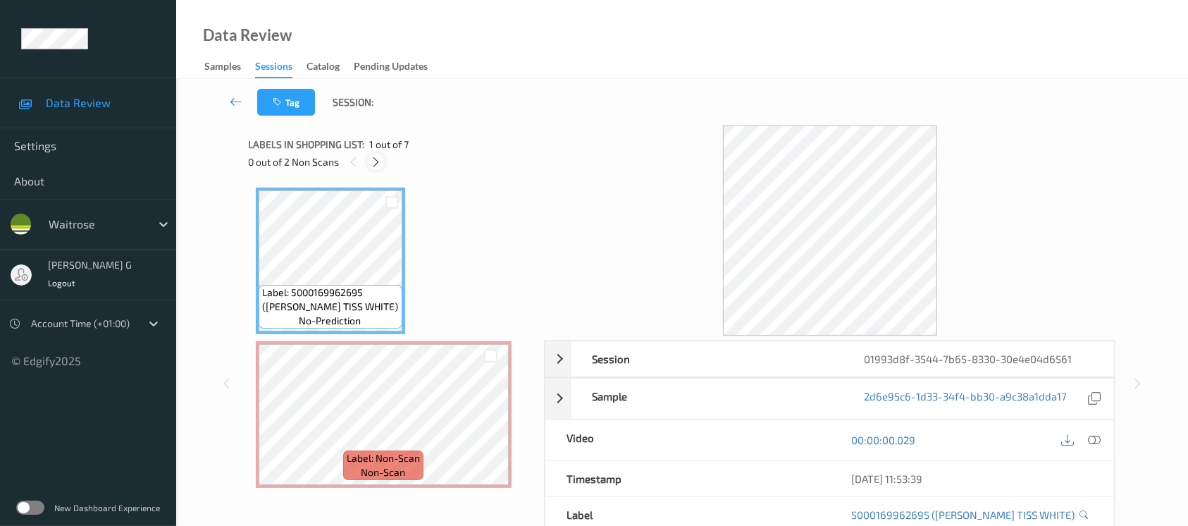
click at [381, 158] on icon at bounding box center [376, 162] width 12 height 13
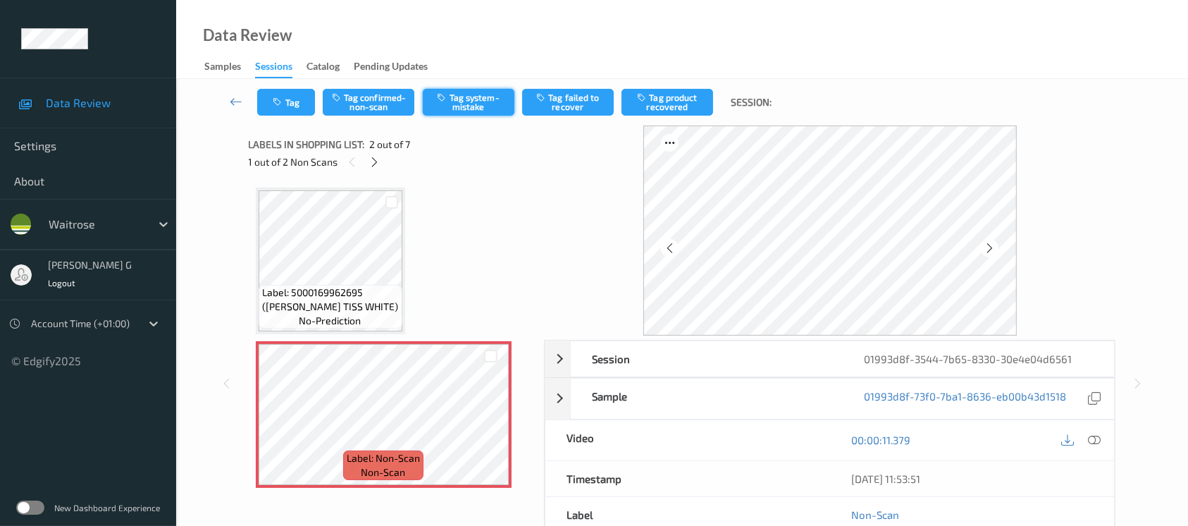
click at [468, 99] on button "Tag system-mistake" at bounding box center [469, 102] width 92 height 27
click at [283, 120] on div "Tag Tag confirmed-non-scan Untag system-mistake Tag failed to recover Tag produ…" at bounding box center [682, 102] width 954 height 47
click at [286, 108] on button "Tag" at bounding box center [286, 102] width 58 height 27
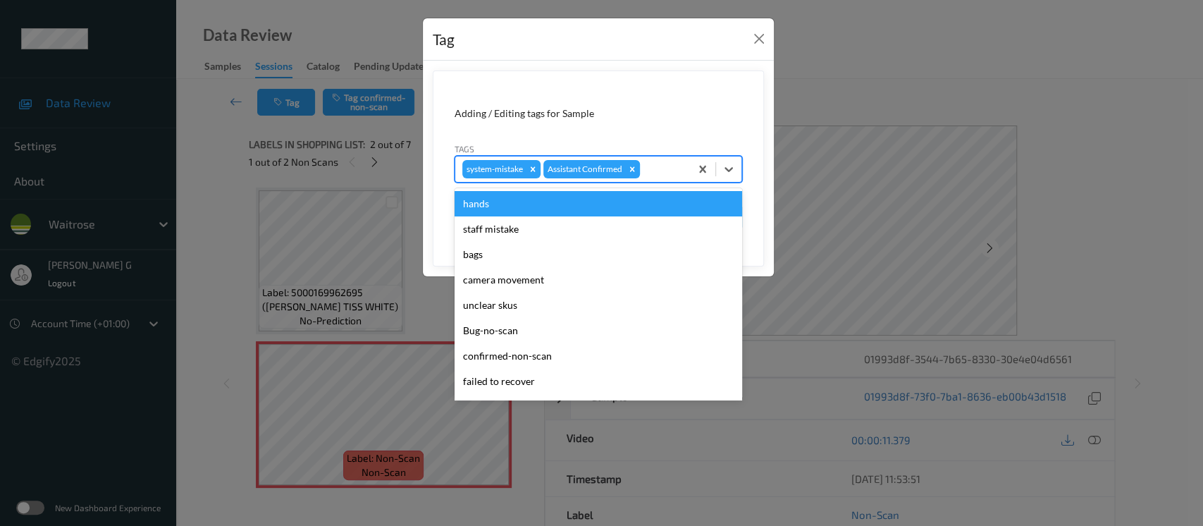
click at [654, 173] on div at bounding box center [663, 169] width 40 height 17
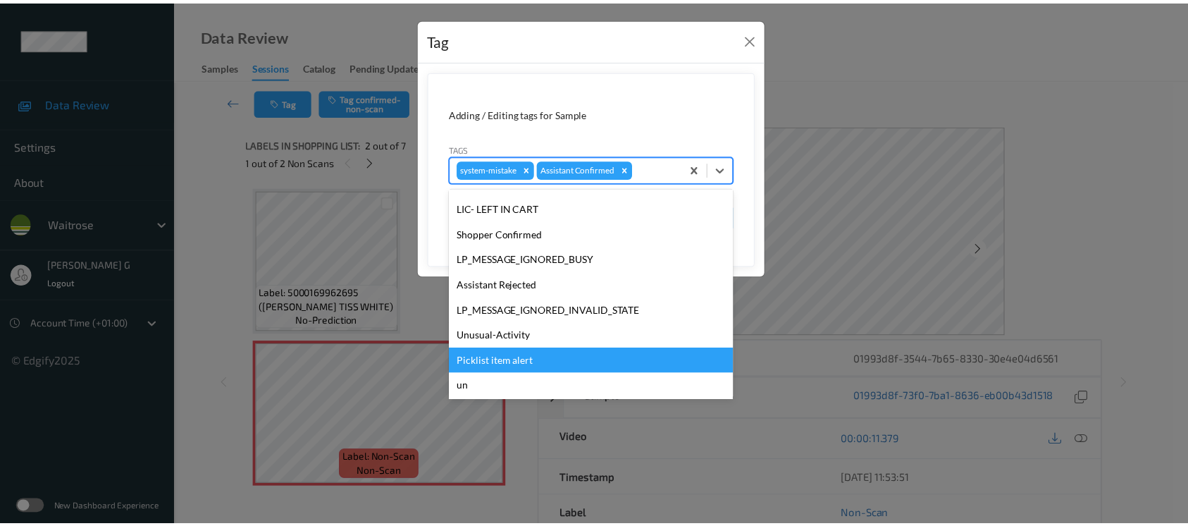
scroll to position [327, 0]
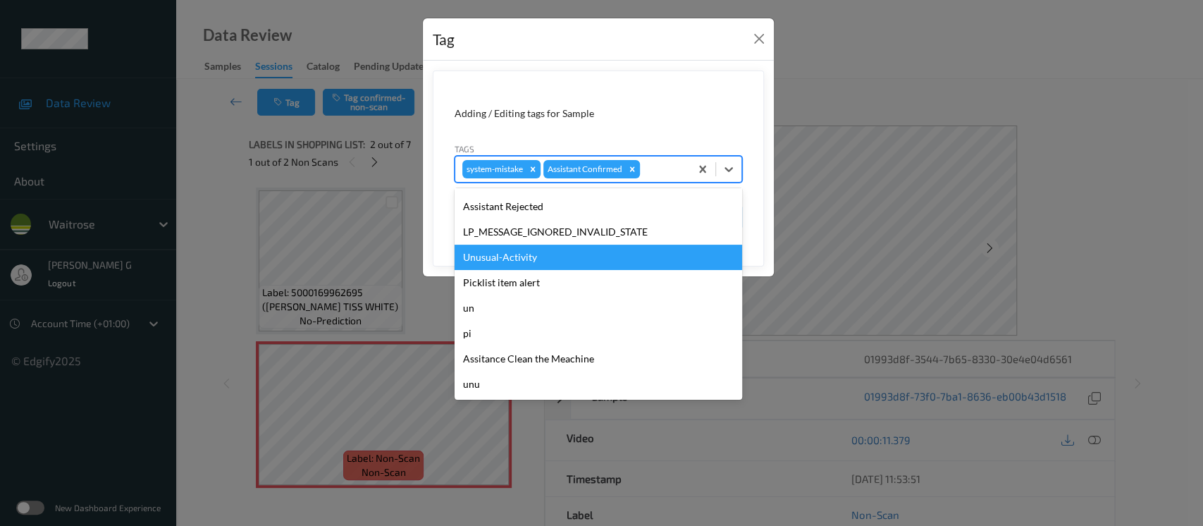
click at [504, 254] on div "Unusual-Activity" at bounding box center [597, 256] width 287 height 25
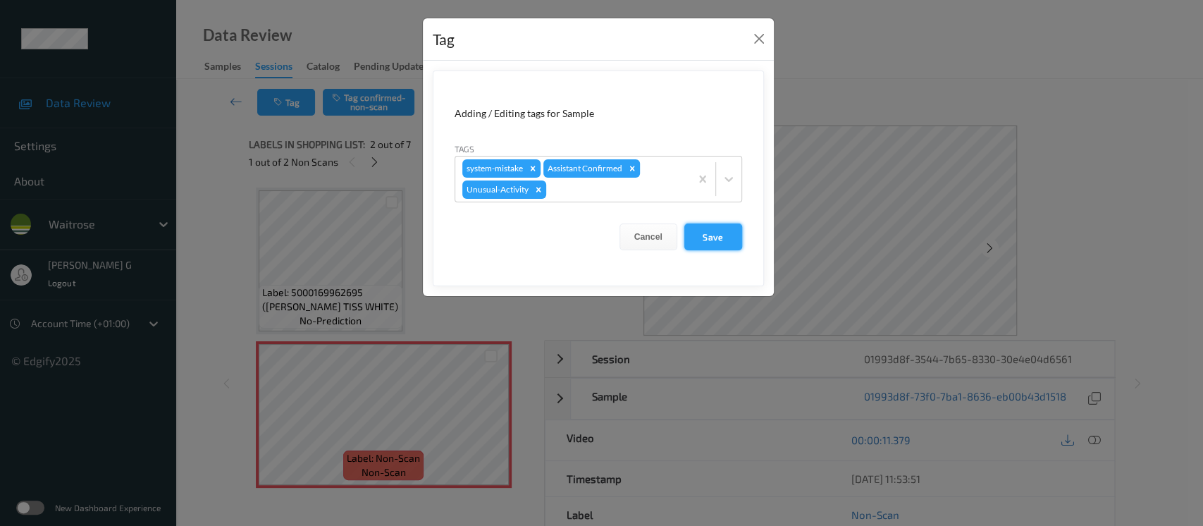
click at [720, 244] on button "Save" at bounding box center [713, 236] width 58 height 27
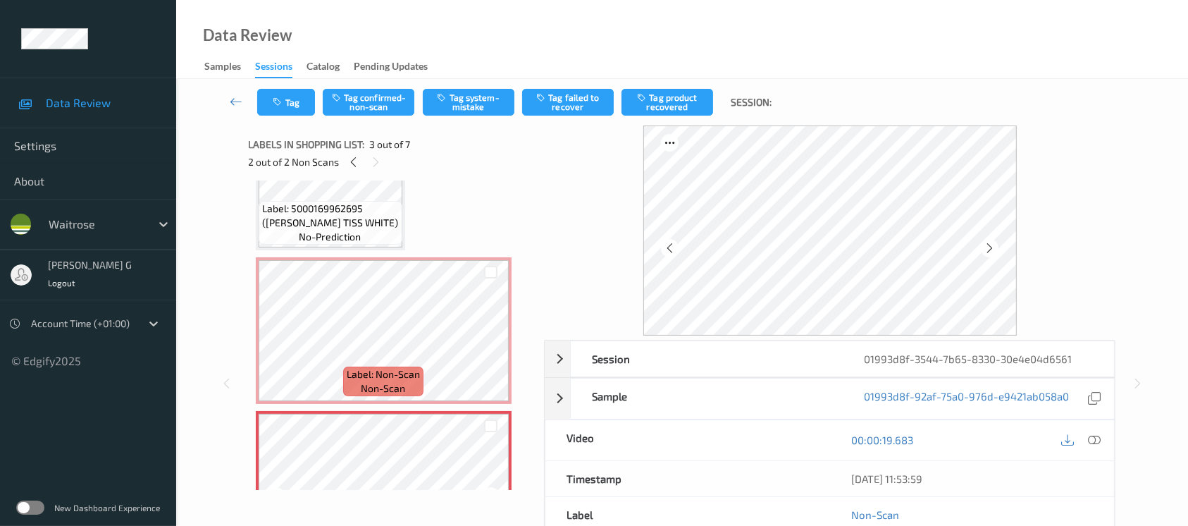
scroll to position [0, 0]
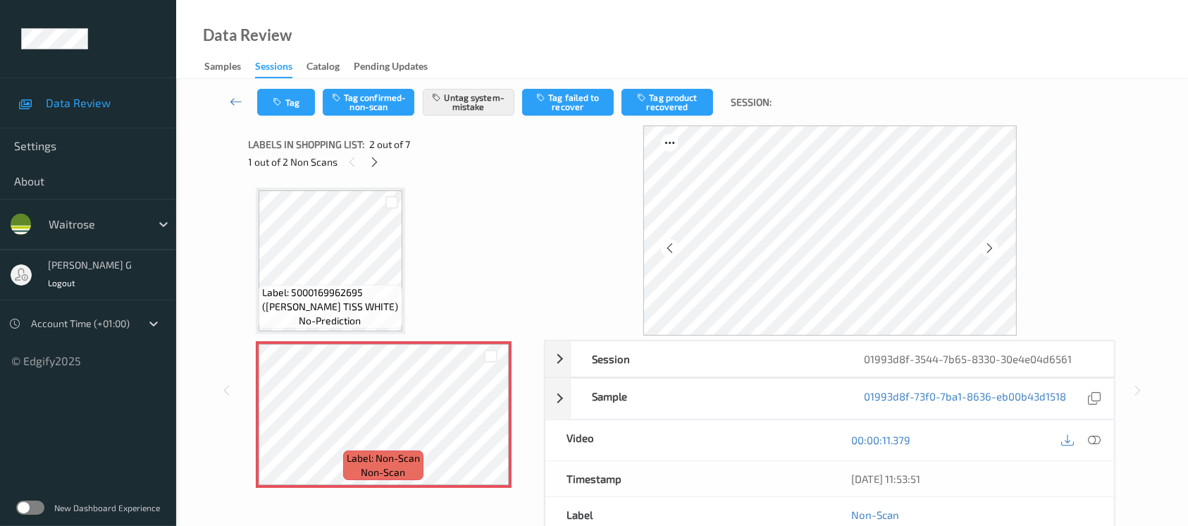
click at [1103, 443] on div "00:00:11.379" at bounding box center [972, 440] width 285 height 40
click at [1091, 438] on icon at bounding box center [1094, 439] width 13 height 13
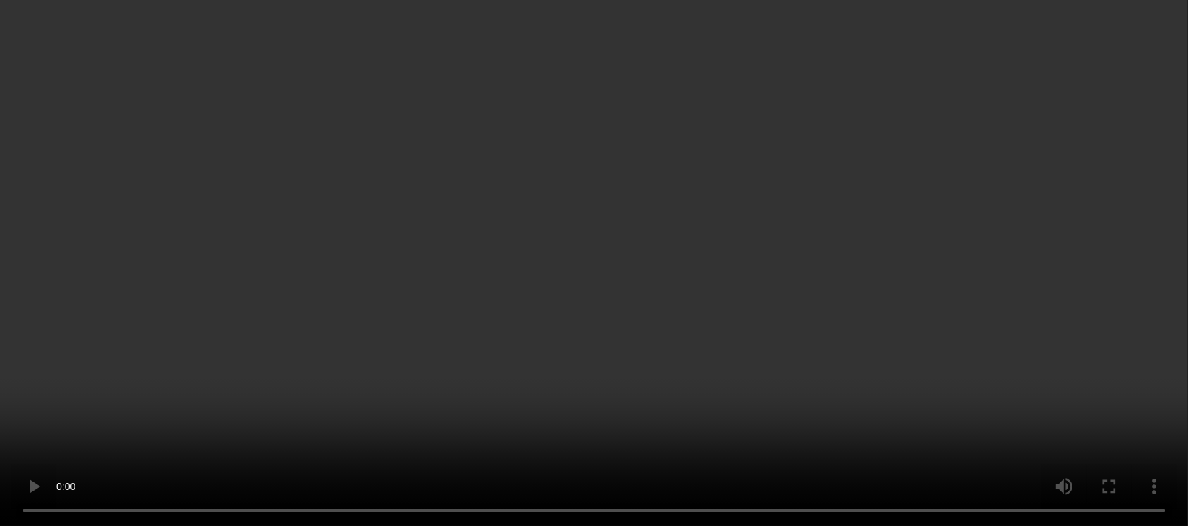
scroll to position [204, 0]
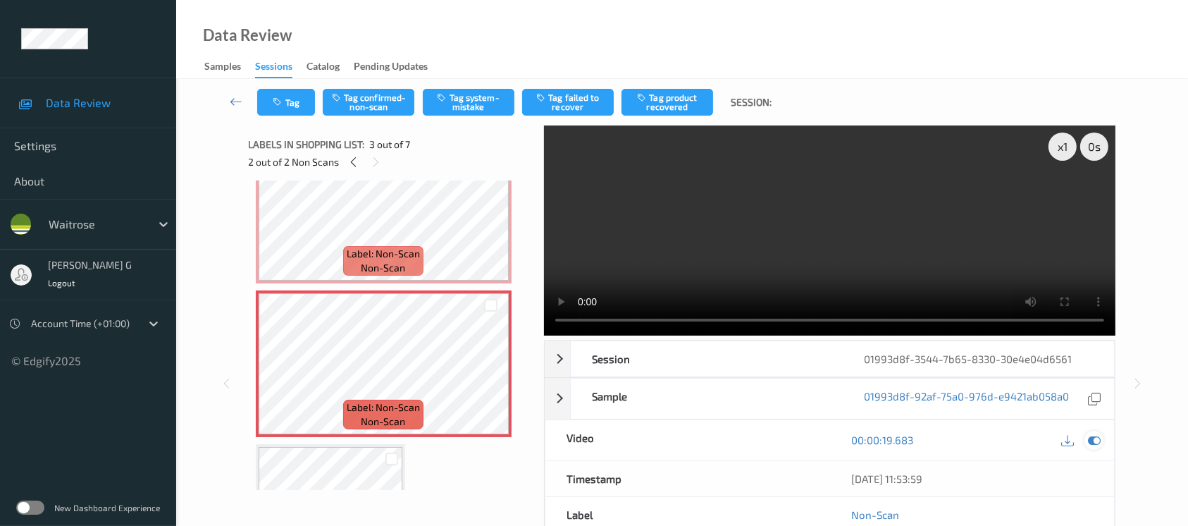
click at [1099, 442] on icon at bounding box center [1094, 439] width 13 height 13
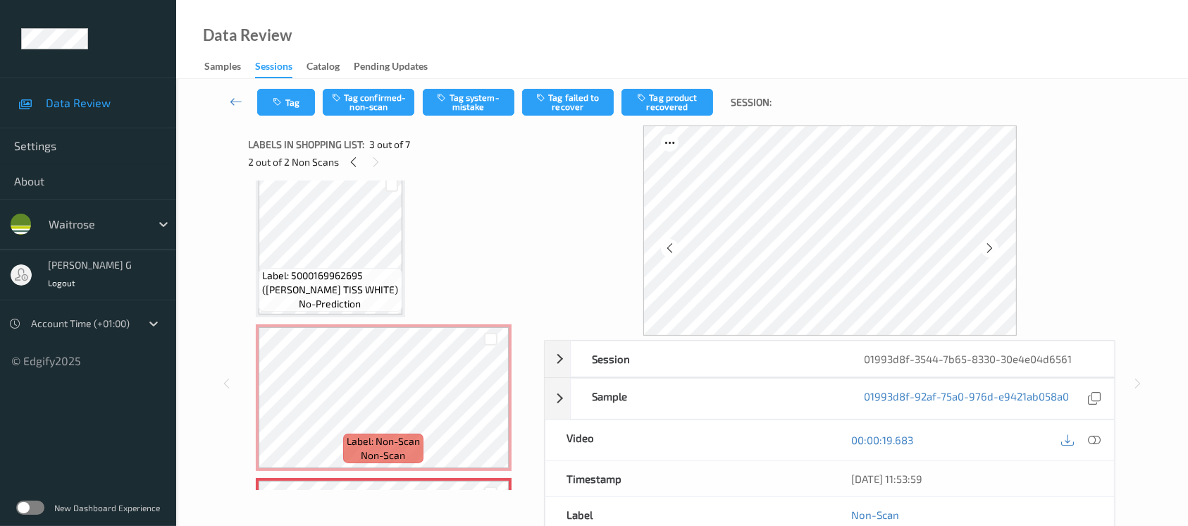
scroll to position [299, 0]
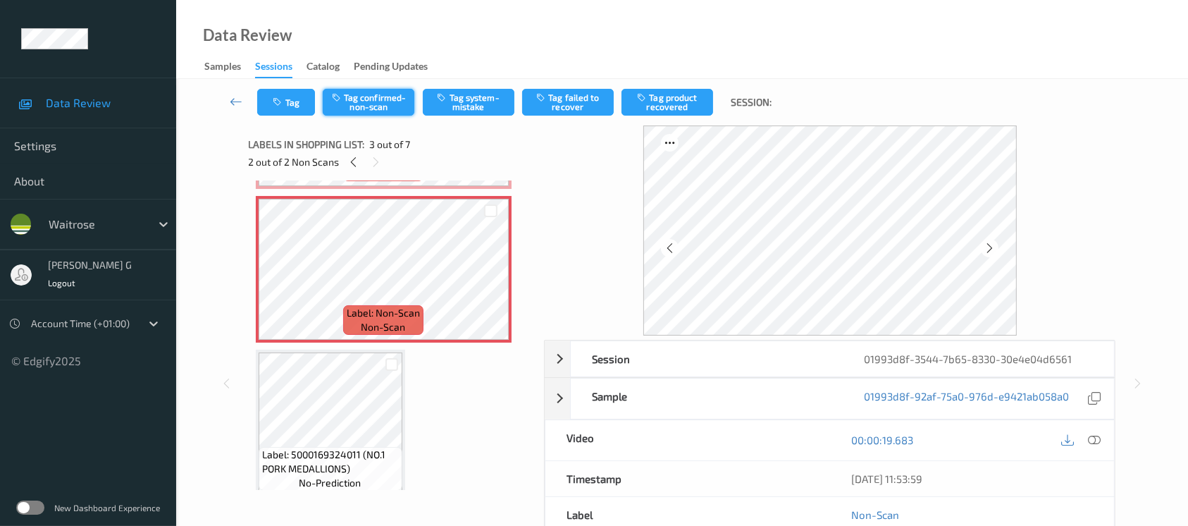
click at [358, 104] on button "Tag confirmed-non-scan" at bounding box center [369, 102] width 92 height 27
click at [365, 104] on button "Tag confirmed-non-scan" at bounding box center [369, 102] width 92 height 27
click at [700, 105] on button "Tag product recovered" at bounding box center [667, 102] width 92 height 27
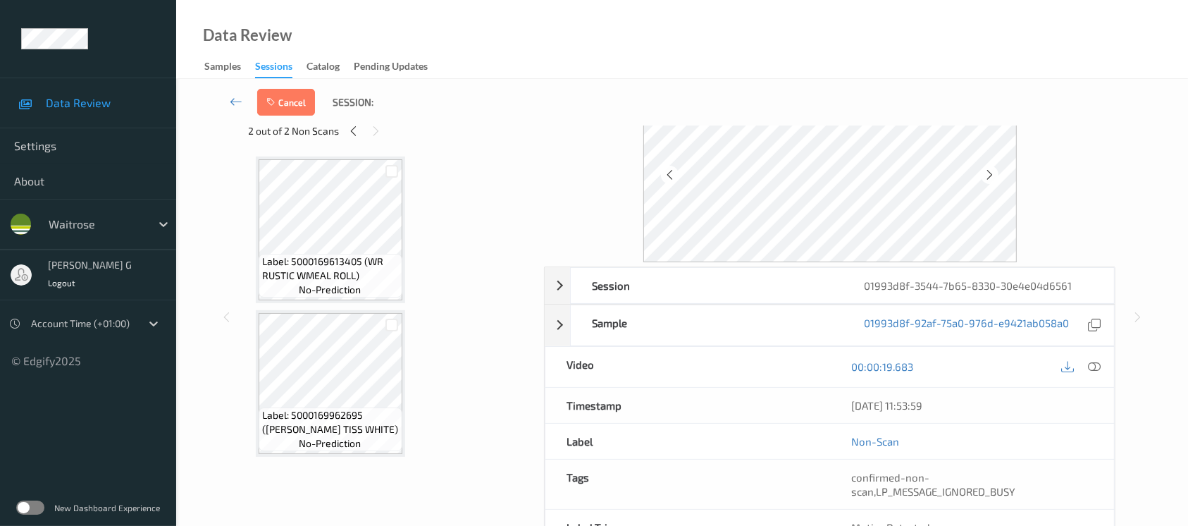
scroll to position [143, 0]
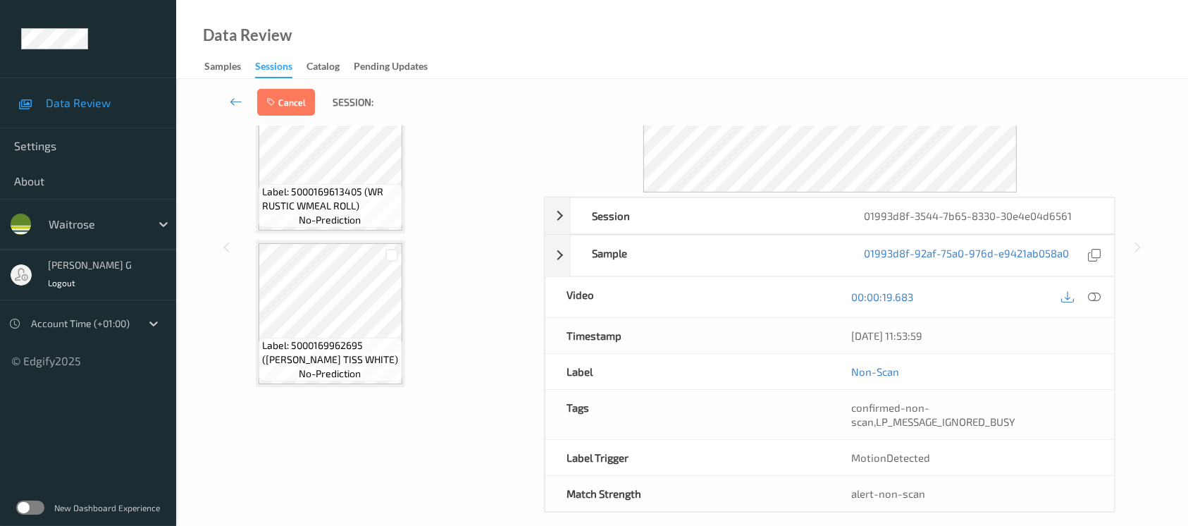
click at [395, 258] on div at bounding box center [391, 254] width 20 height 23
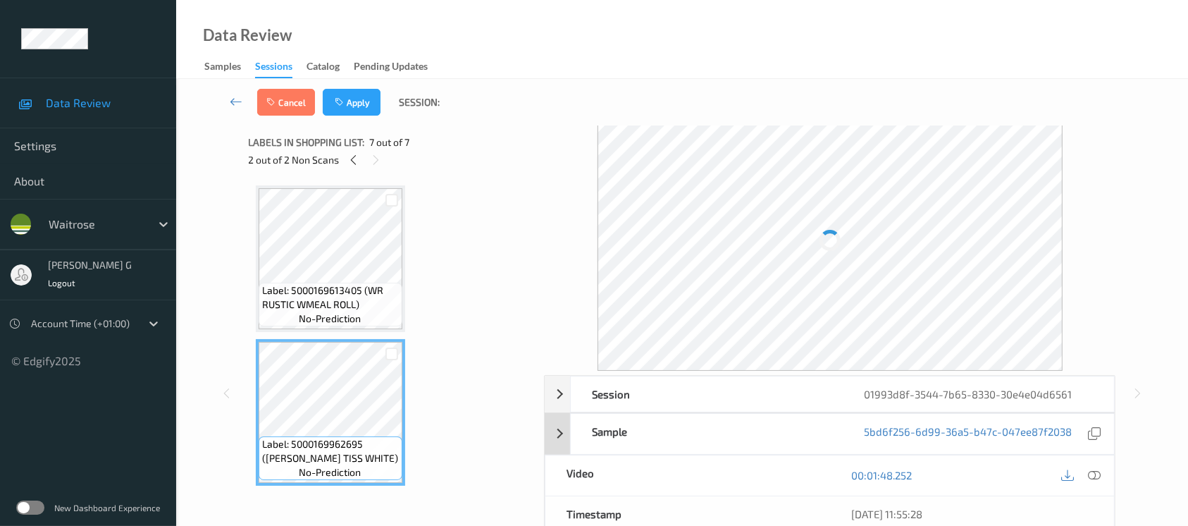
scroll to position [0, 0]
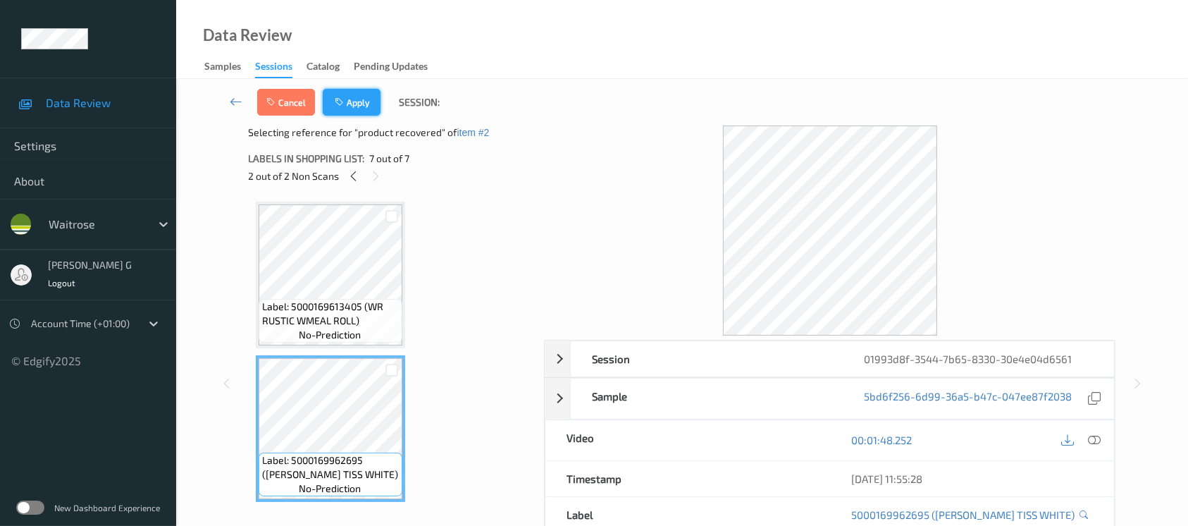
click at [361, 113] on button "Apply" at bounding box center [352, 102] width 58 height 27
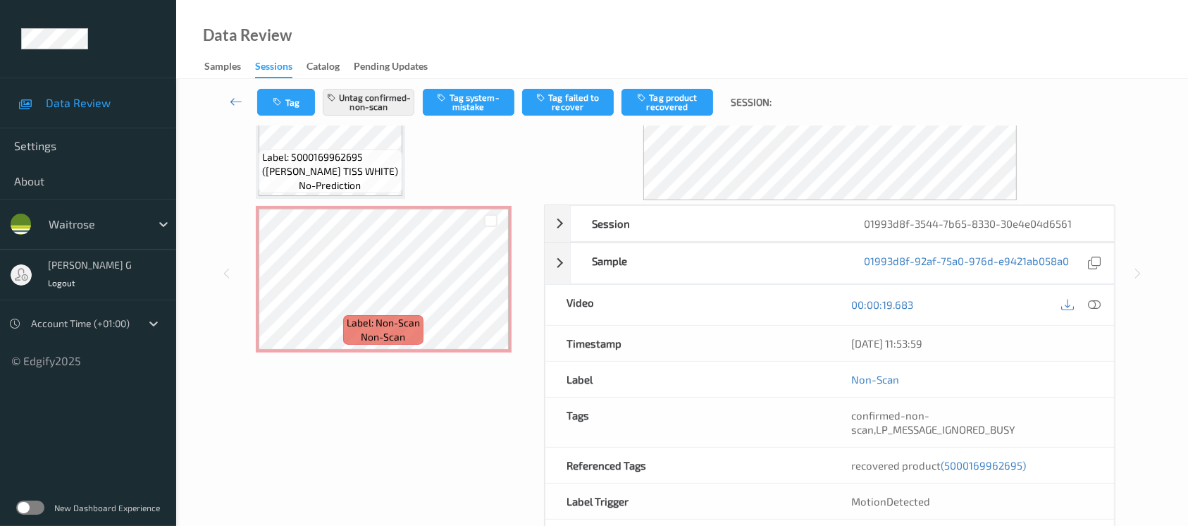
scroll to position [179, 0]
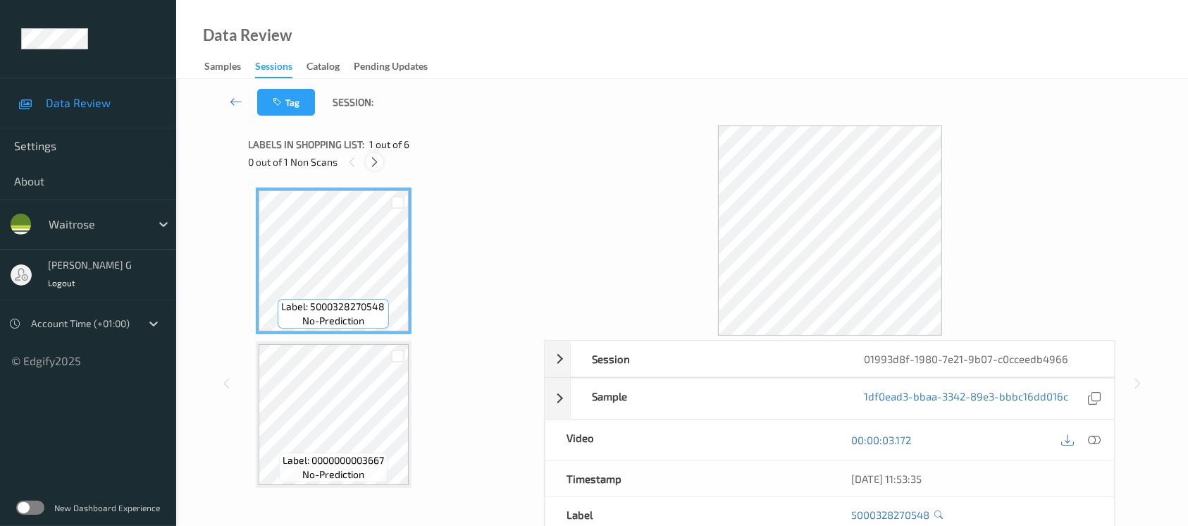
click at [373, 165] on icon at bounding box center [375, 162] width 12 height 13
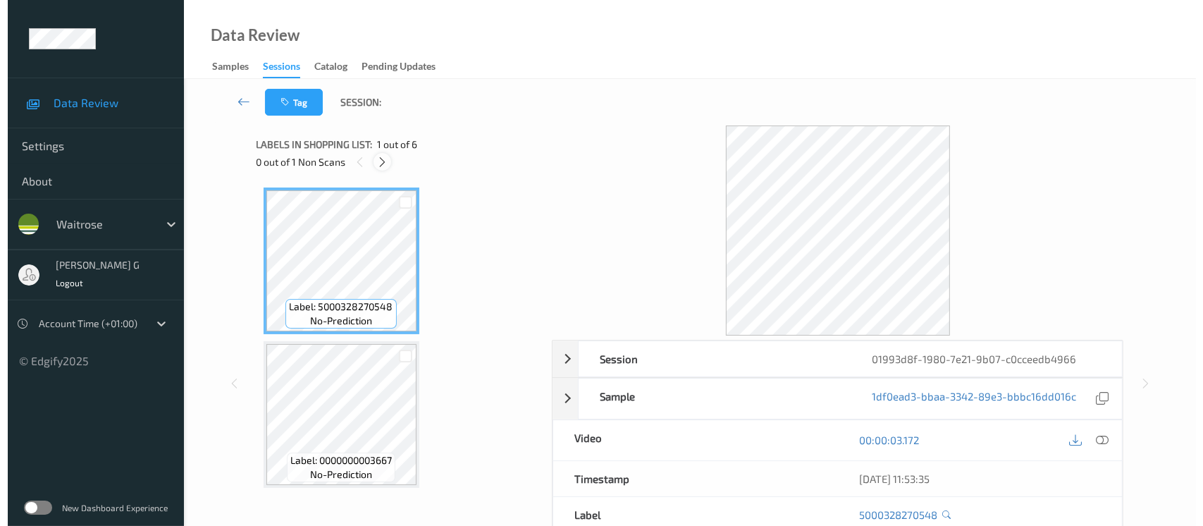
scroll to position [313, 0]
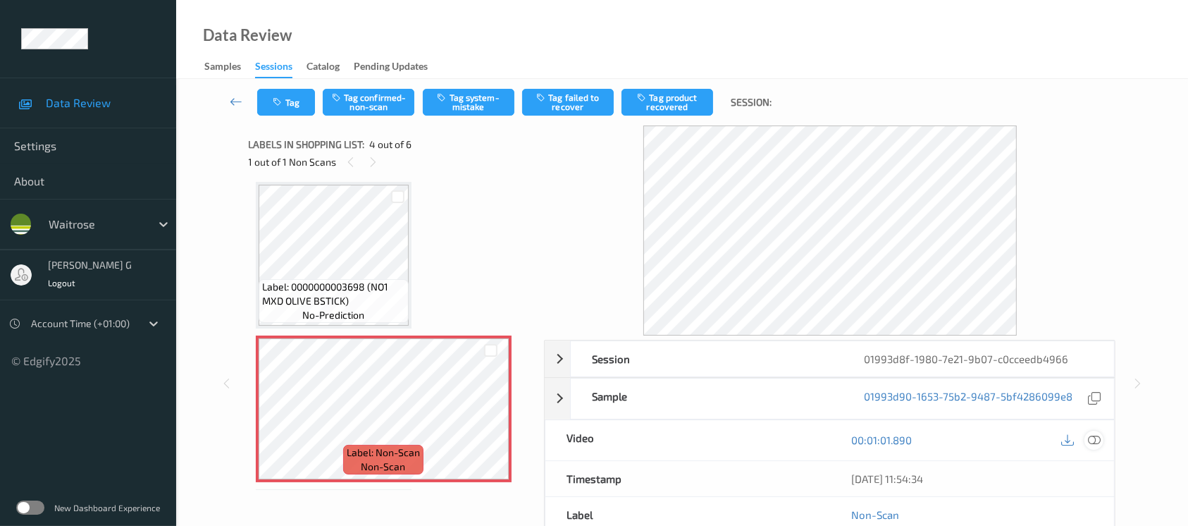
click at [1094, 435] on icon at bounding box center [1094, 439] width 13 height 13
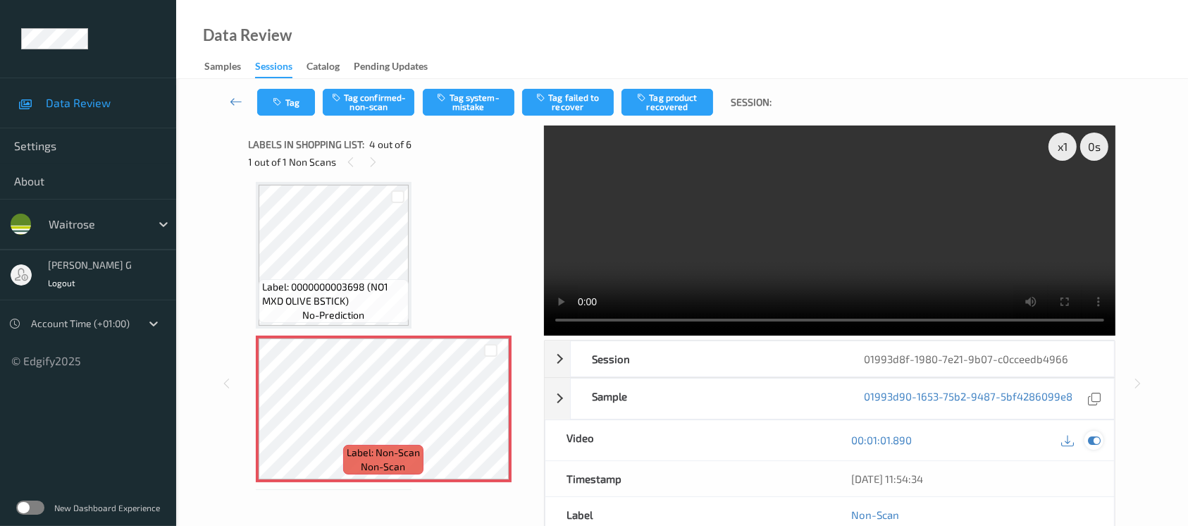
click at [1094, 442] on icon at bounding box center [1094, 439] width 13 height 13
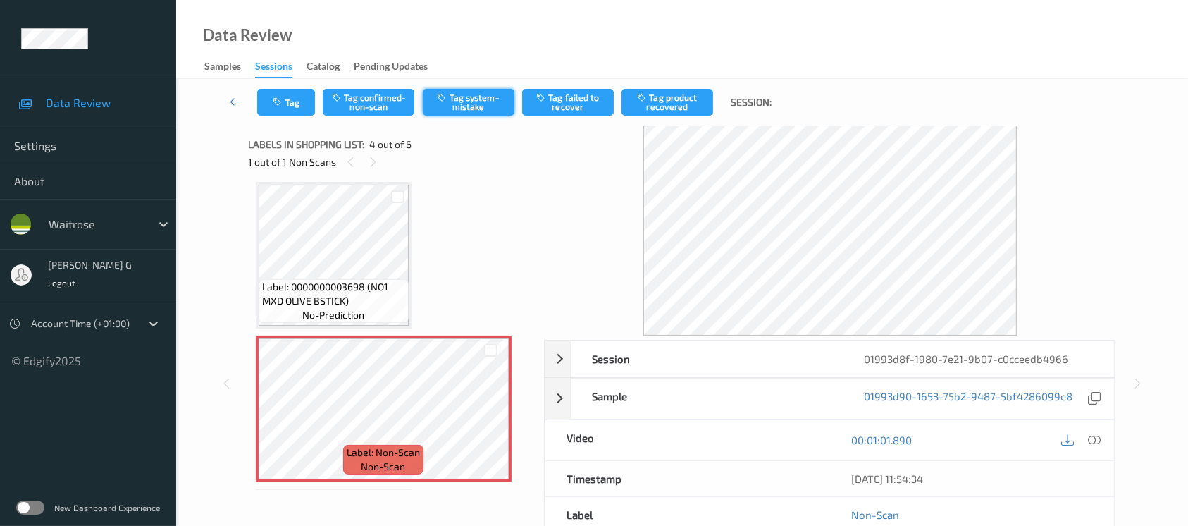
click at [457, 114] on button "Tag system-mistake" at bounding box center [469, 102] width 92 height 27
click at [287, 92] on button "Tag" at bounding box center [286, 102] width 58 height 27
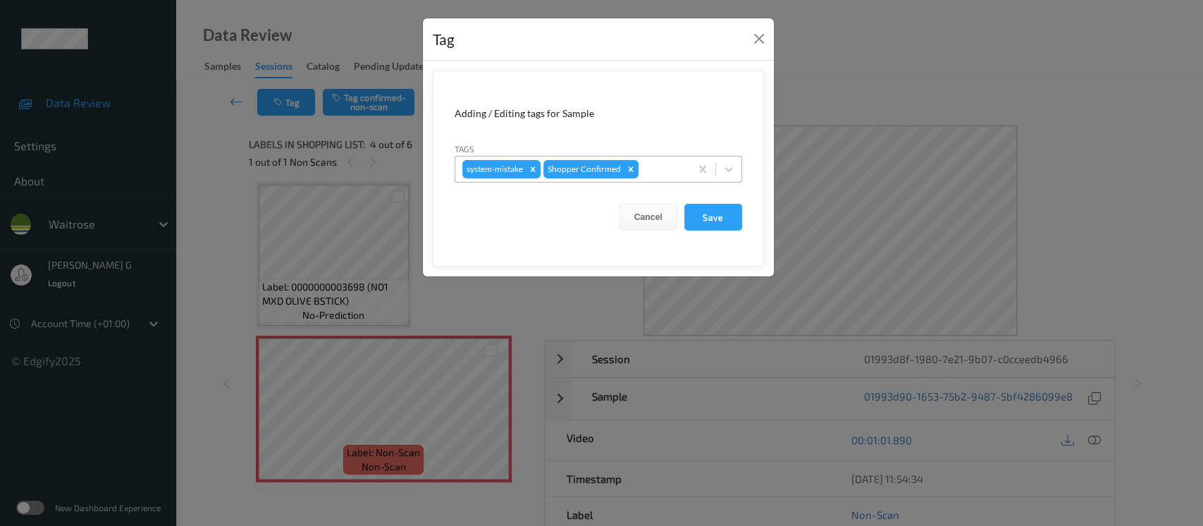
click at [646, 166] on div at bounding box center [662, 169] width 42 height 17
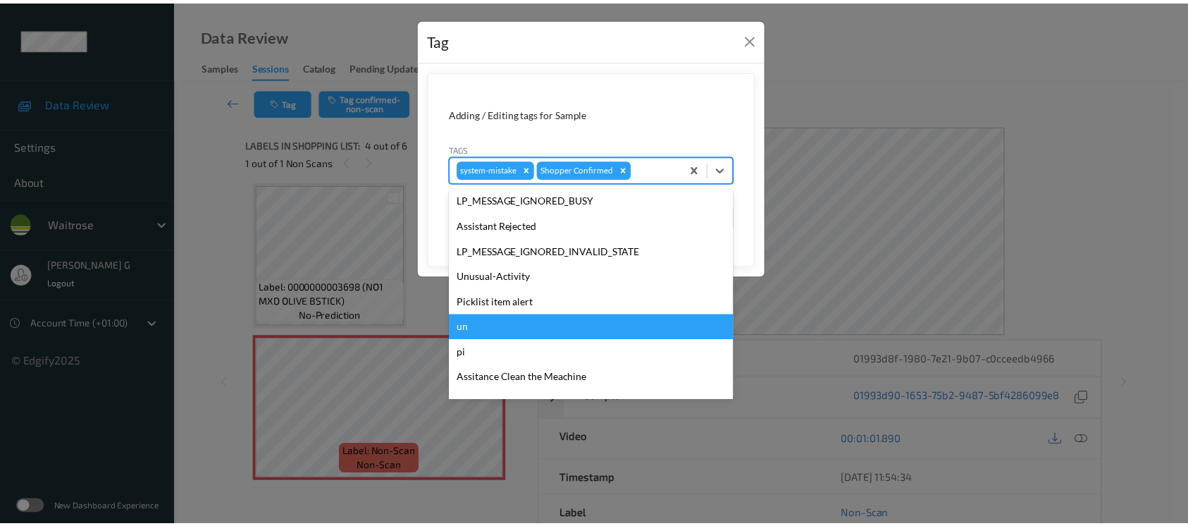
scroll to position [327, 0]
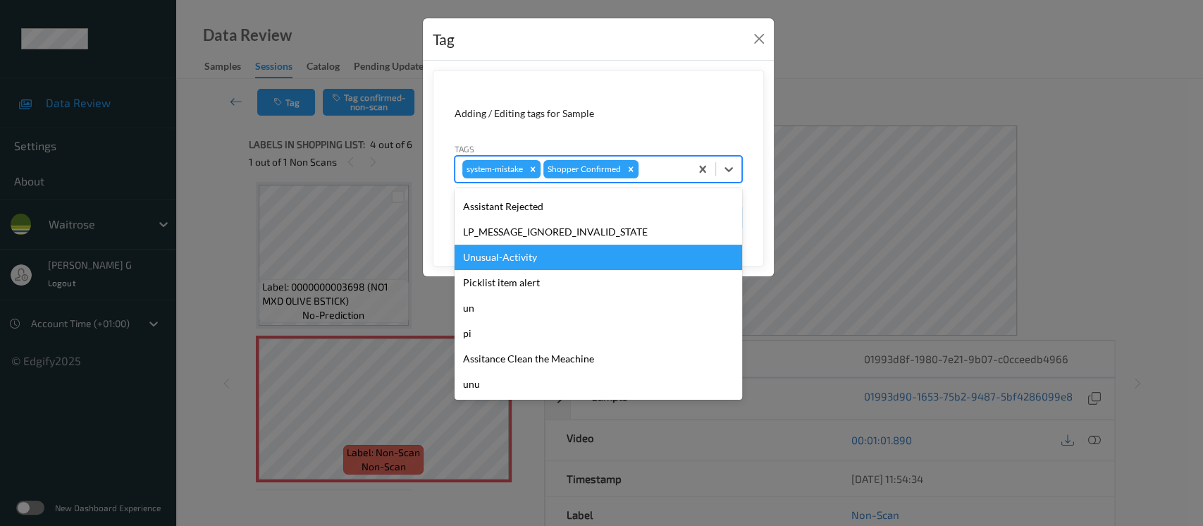
click at [520, 251] on div "Unusual-Activity" at bounding box center [597, 256] width 287 height 25
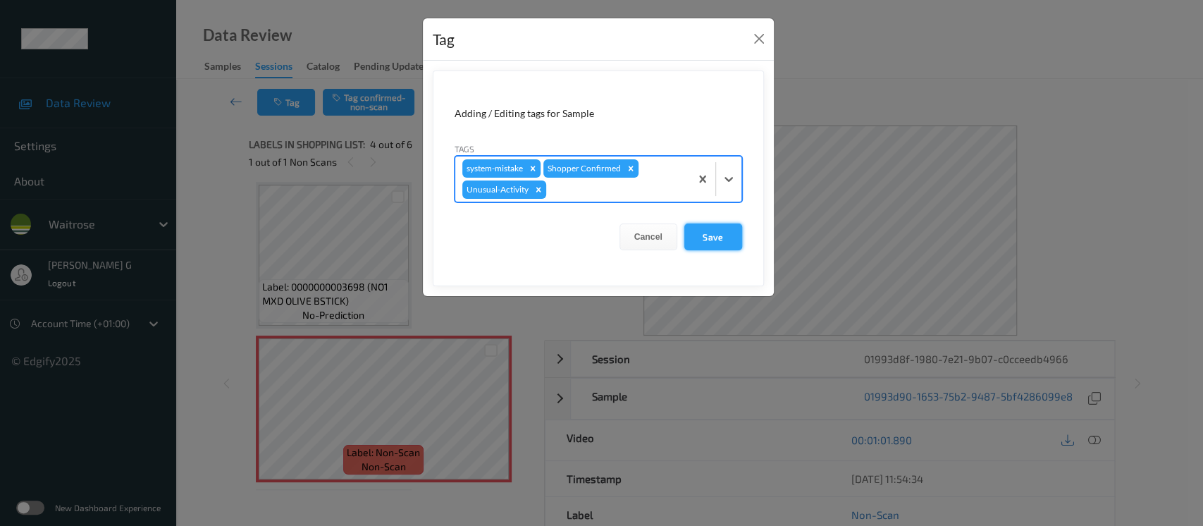
click at [700, 233] on button "Save" at bounding box center [713, 236] width 58 height 27
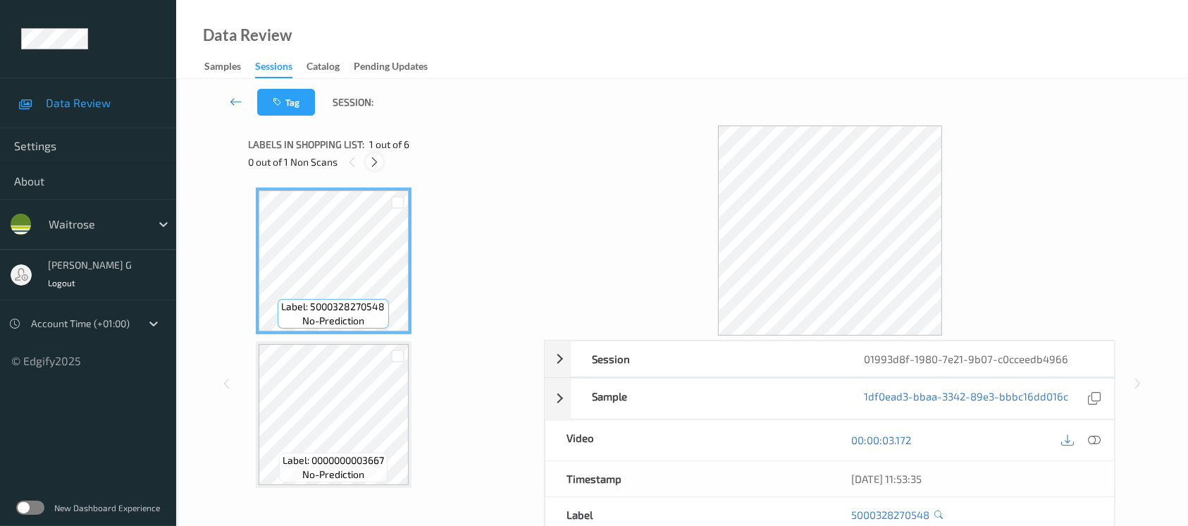
click at [372, 161] on icon at bounding box center [375, 162] width 12 height 13
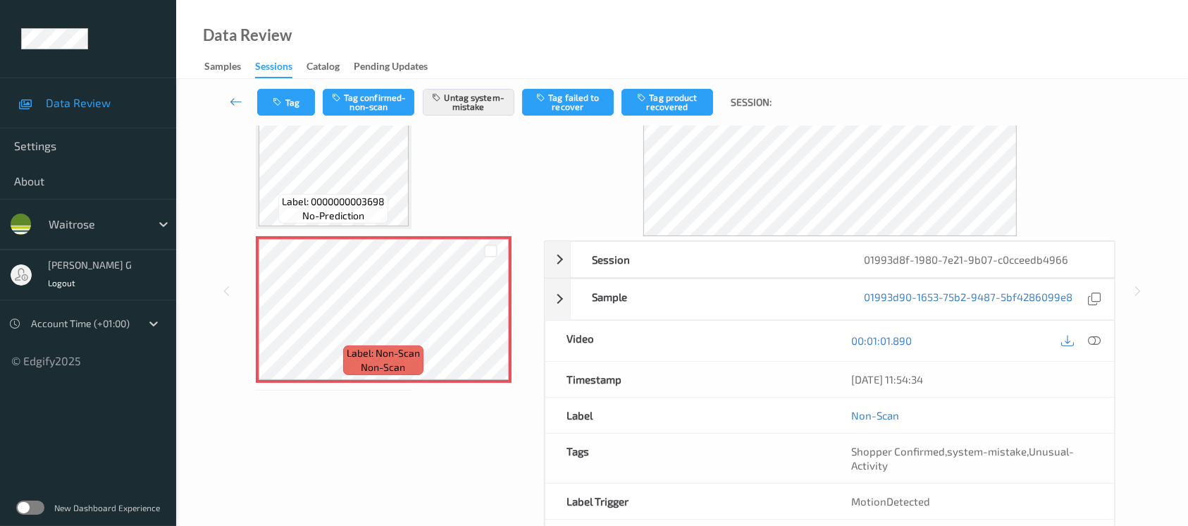
scroll to position [158, 0]
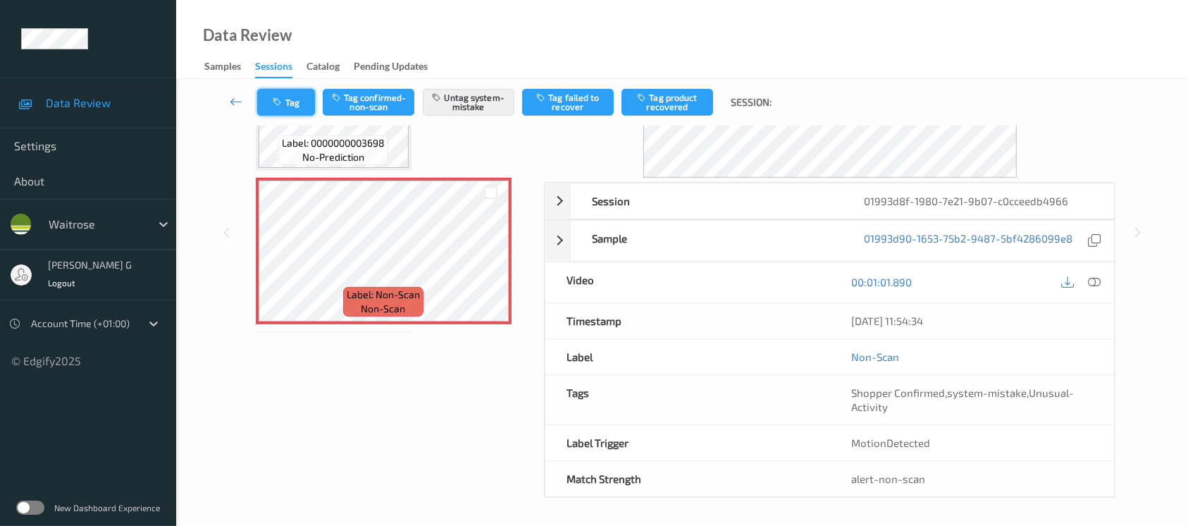
click at [291, 94] on button "Tag" at bounding box center [286, 102] width 58 height 27
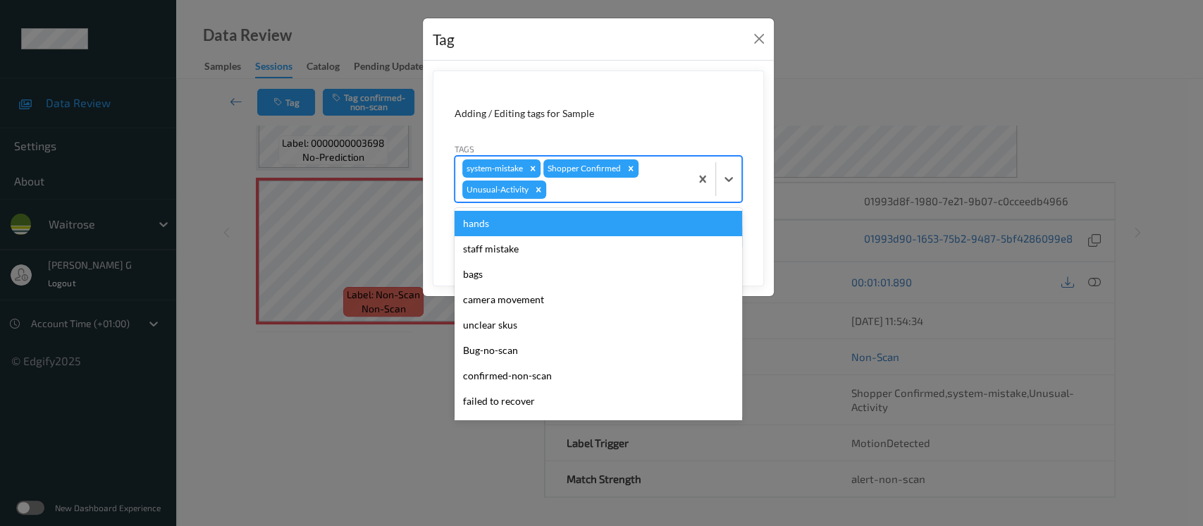
click at [648, 187] on div at bounding box center [616, 189] width 134 height 17
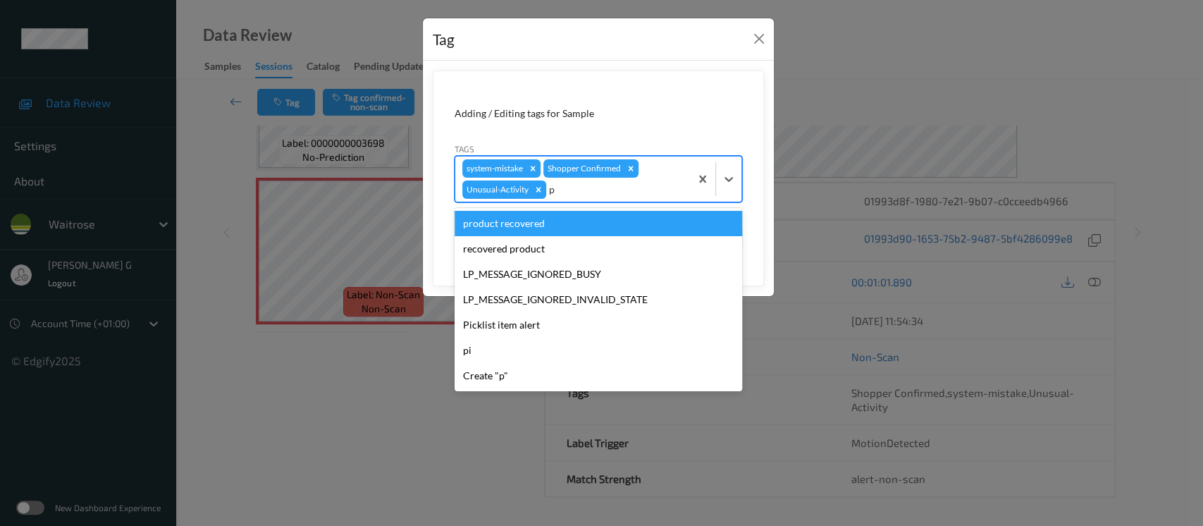
type input "pi"
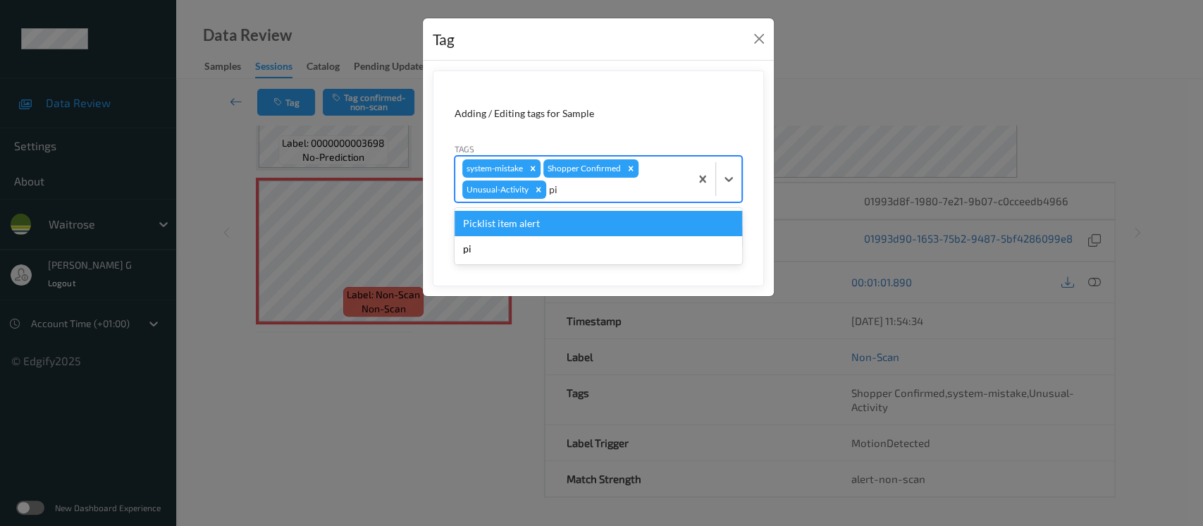
click at [552, 223] on div "Picklist item alert" at bounding box center [597, 223] width 287 height 25
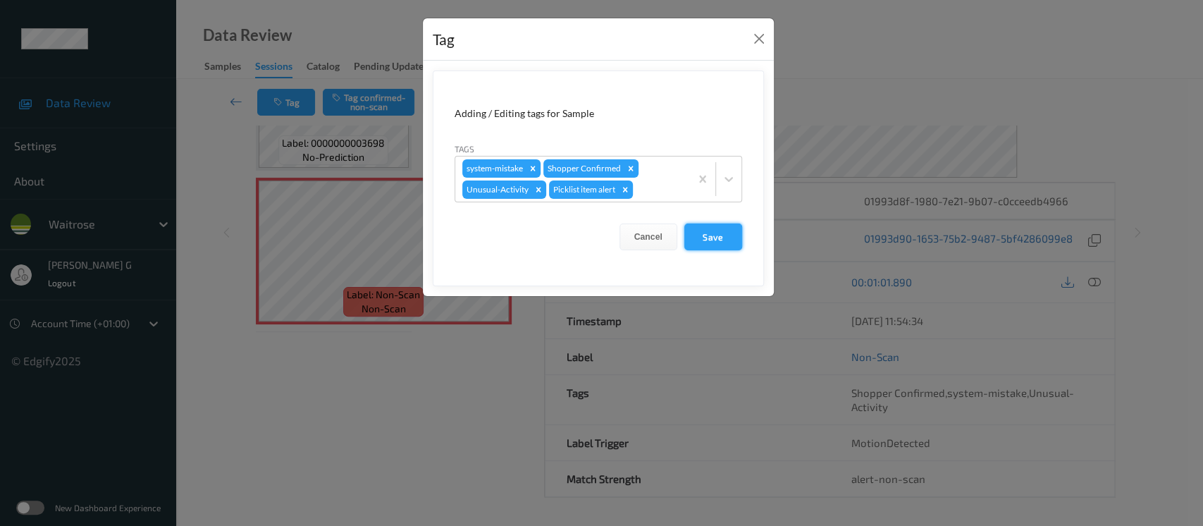
click at [702, 233] on button "Save" at bounding box center [713, 236] width 58 height 27
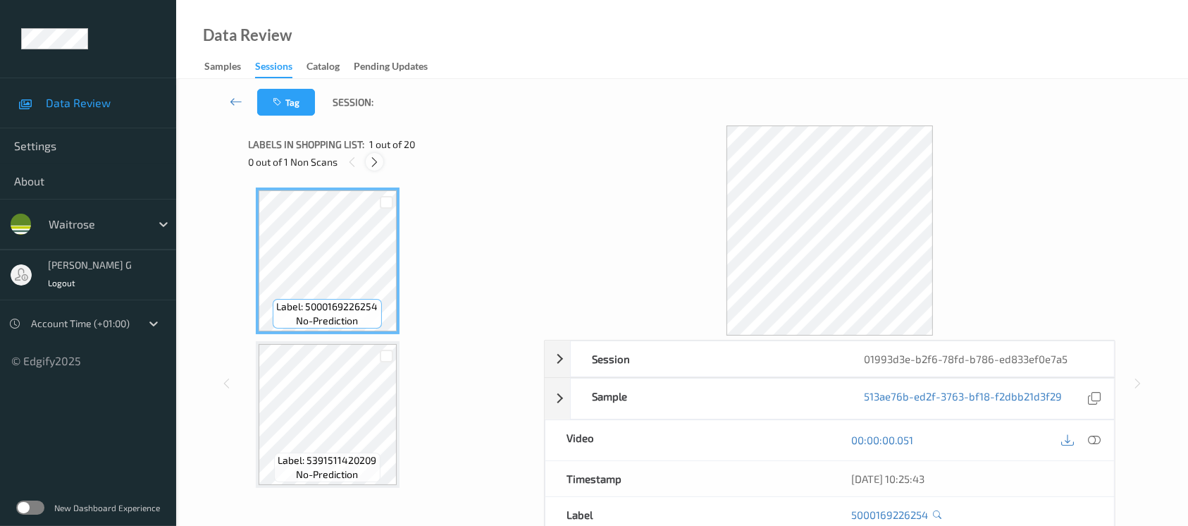
click at [373, 161] on icon at bounding box center [375, 162] width 12 height 13
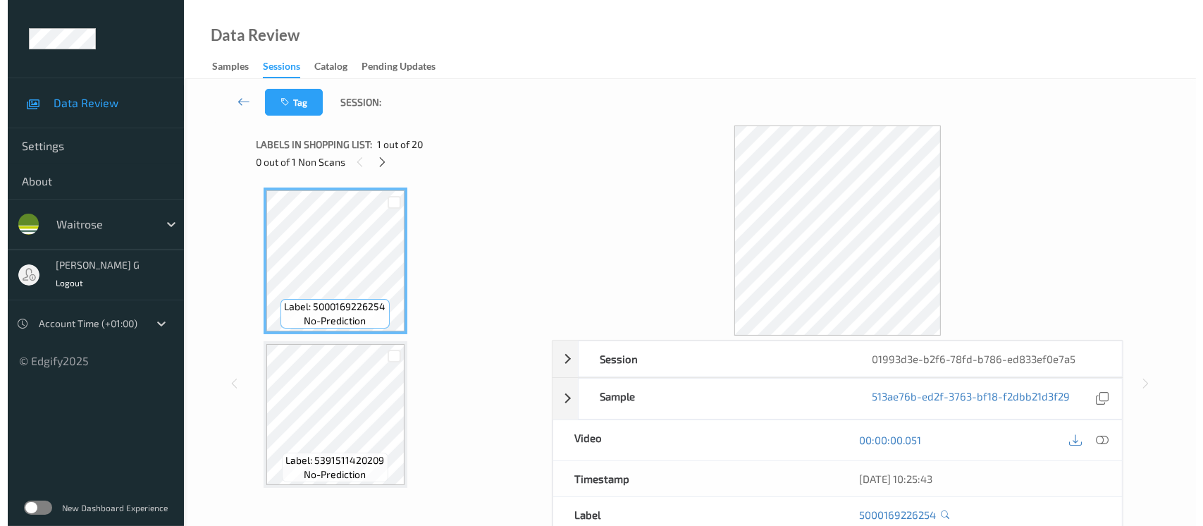
scroll to position [2301, 0]
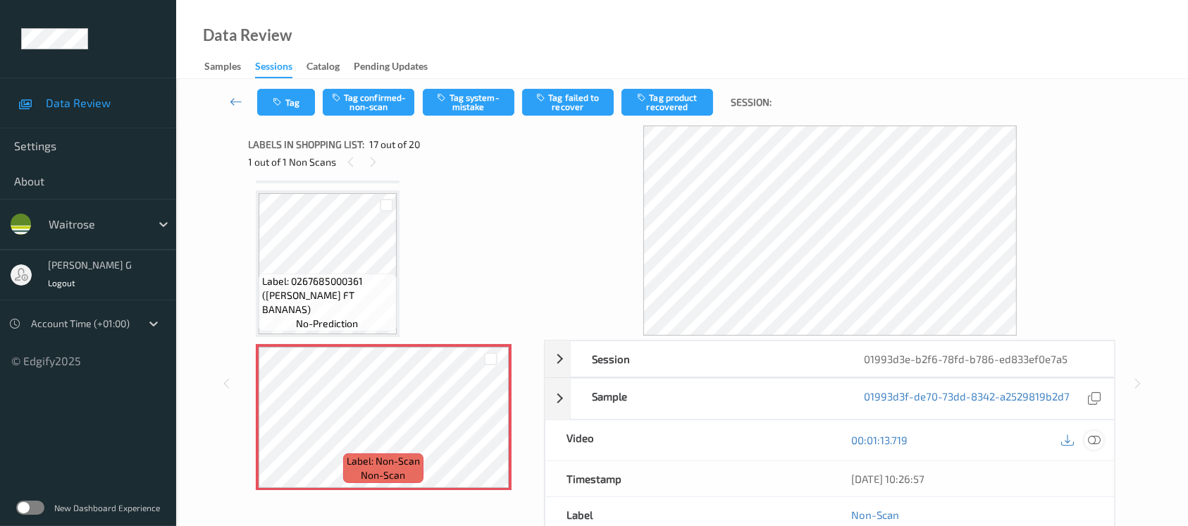
click at [1091, 442] on icon at bounding box center [1094, 439] width 13 height 13
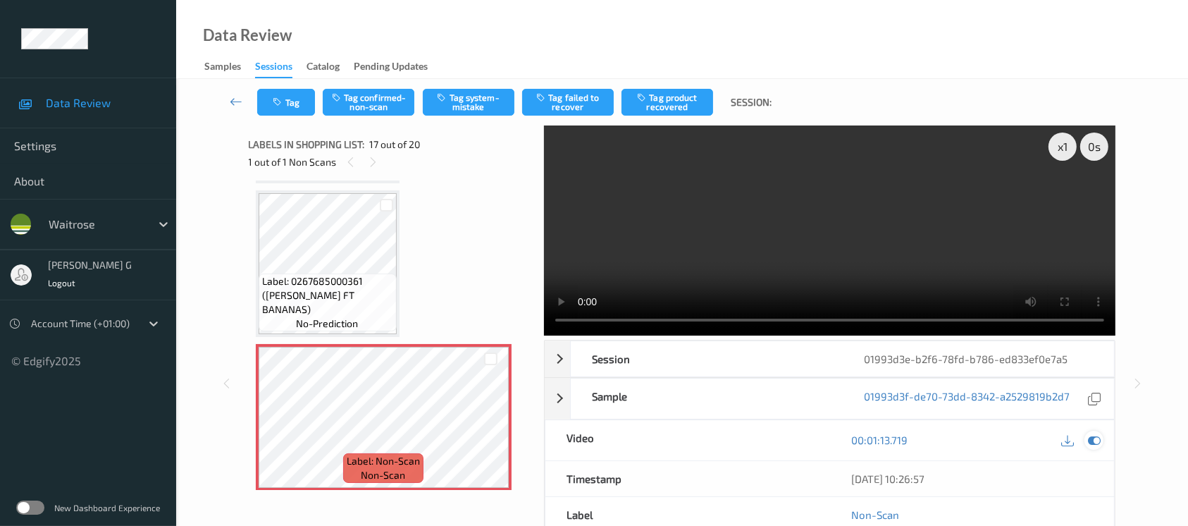
click at [1090, 435] on icon at bounding box center [1094, 439] width 13 height 13
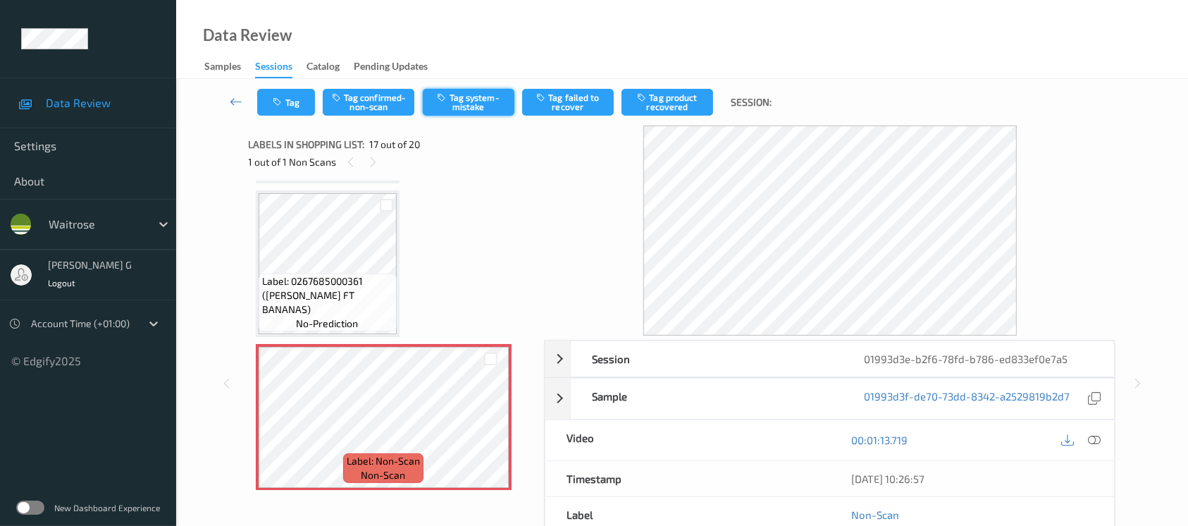
click at [467, 89] on button "Tag system-mistake" at bounding box center [469, 102] width 92 height 27
click at [276, 106] on icon "button" at bounding box center [279, 102] width 12 height 10
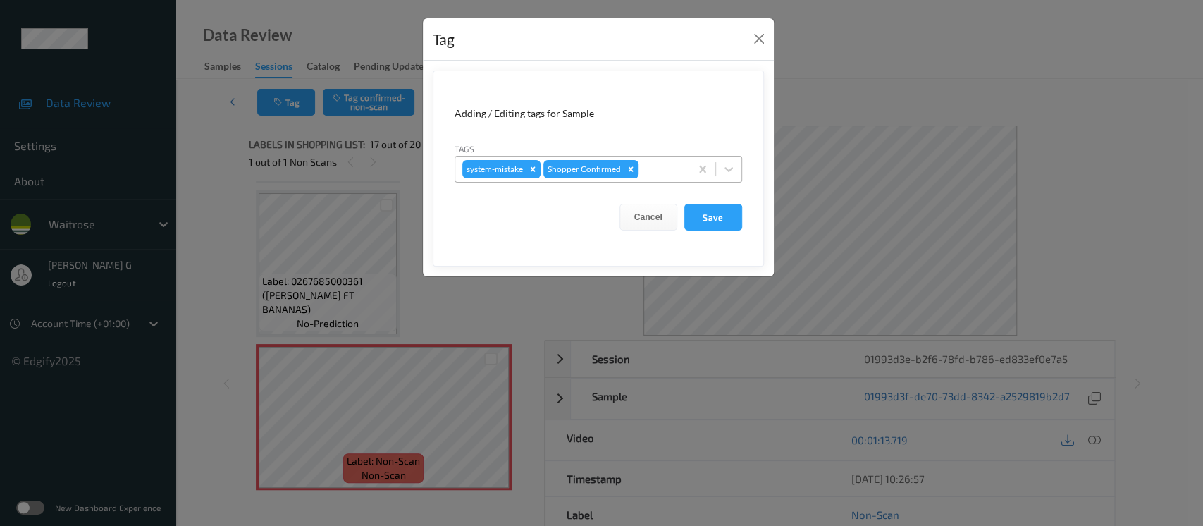
click at [663, 161] on div at bounding box center [662, 169] width 42 height 17
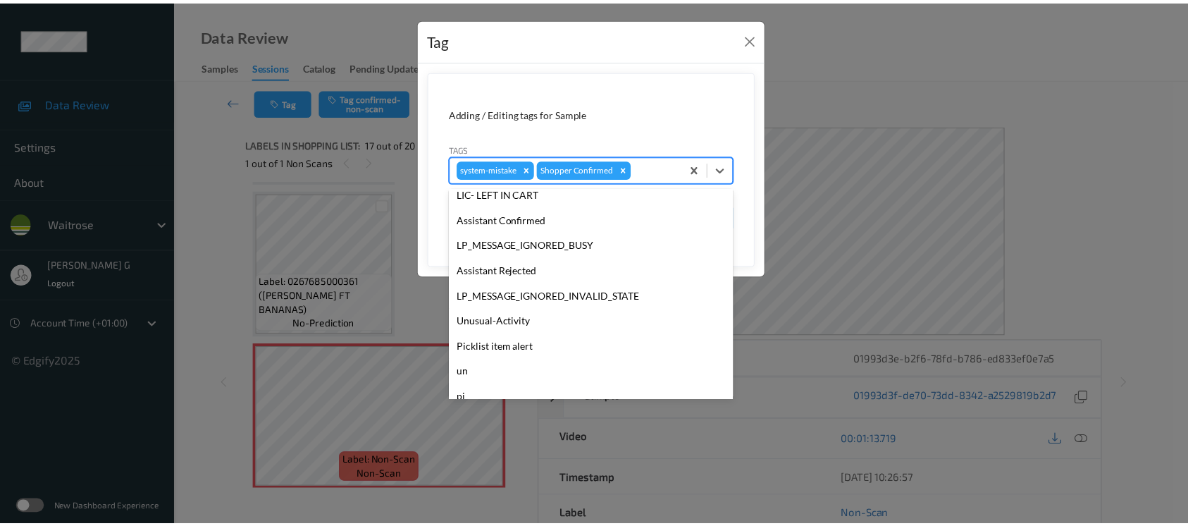
scroll to position [327, 0]
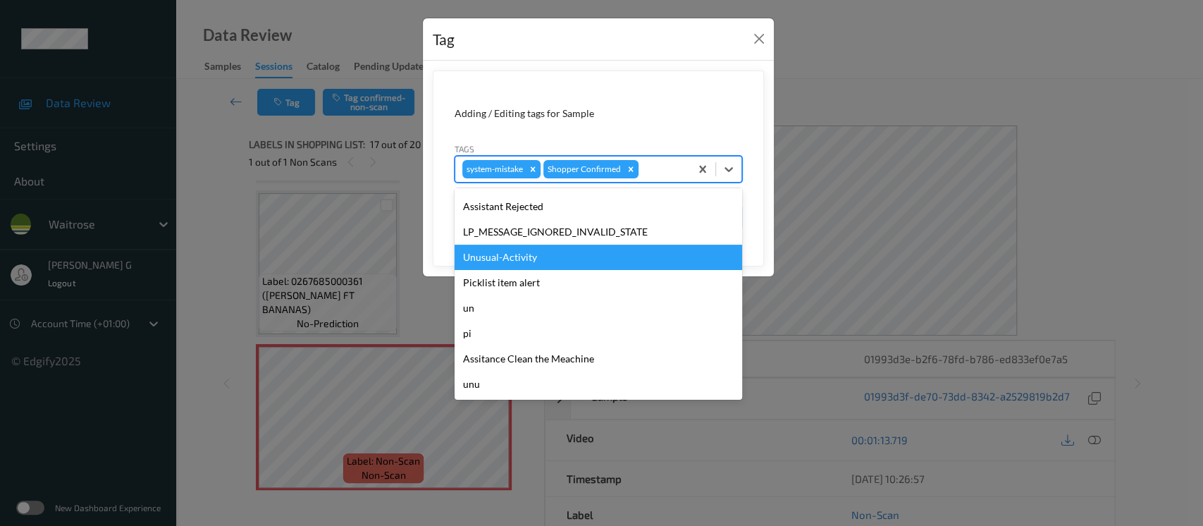
click at [507, 265] on div "Unusual-Activity" at bounding box center [597, 256] width 287 height 25
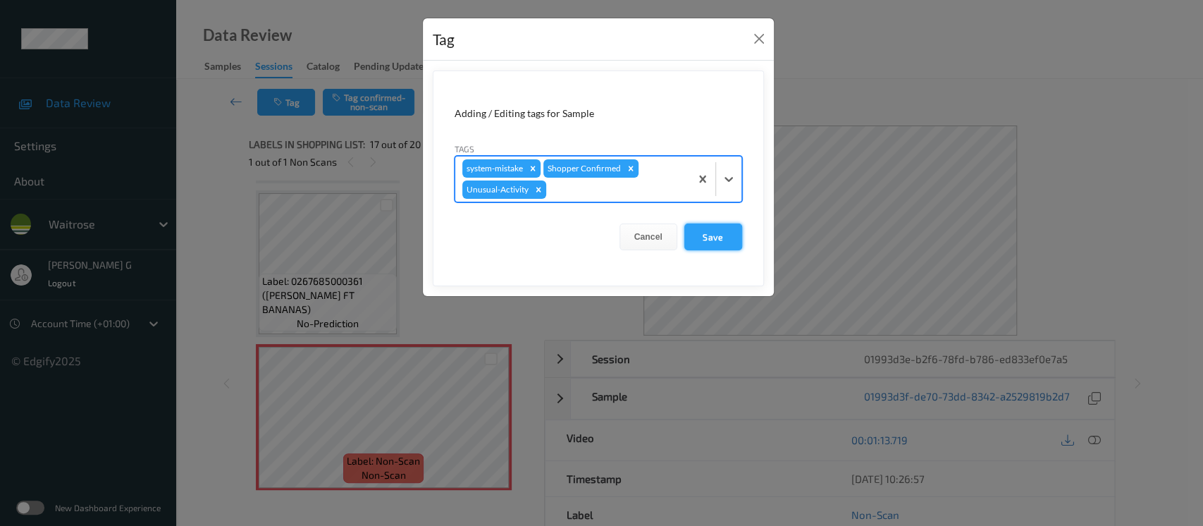
click at [699, 233] on button "Save" at bounding box center [713, 236] width 58 height 27
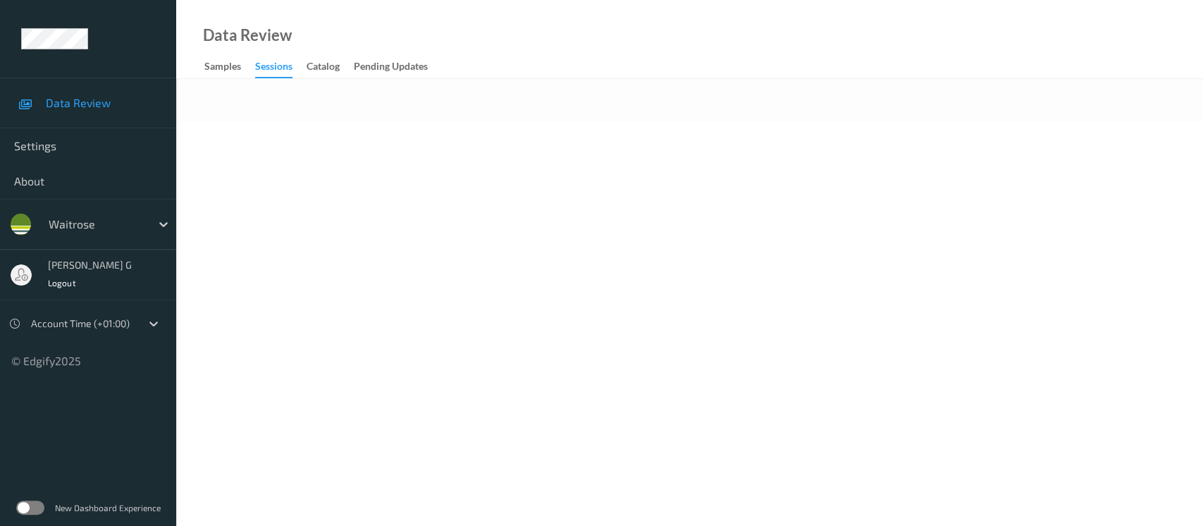
click at [632, 106] on div at bounding box center [689, 100] width 1027 height 43
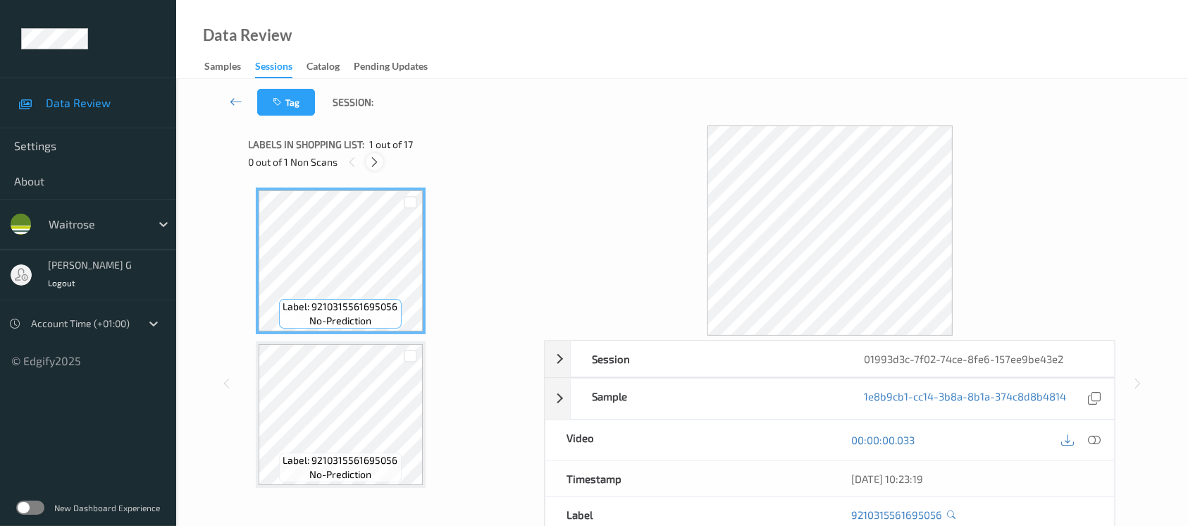
click at [376, 162] on icon at bounding box center [375, 162] width 12 height 13
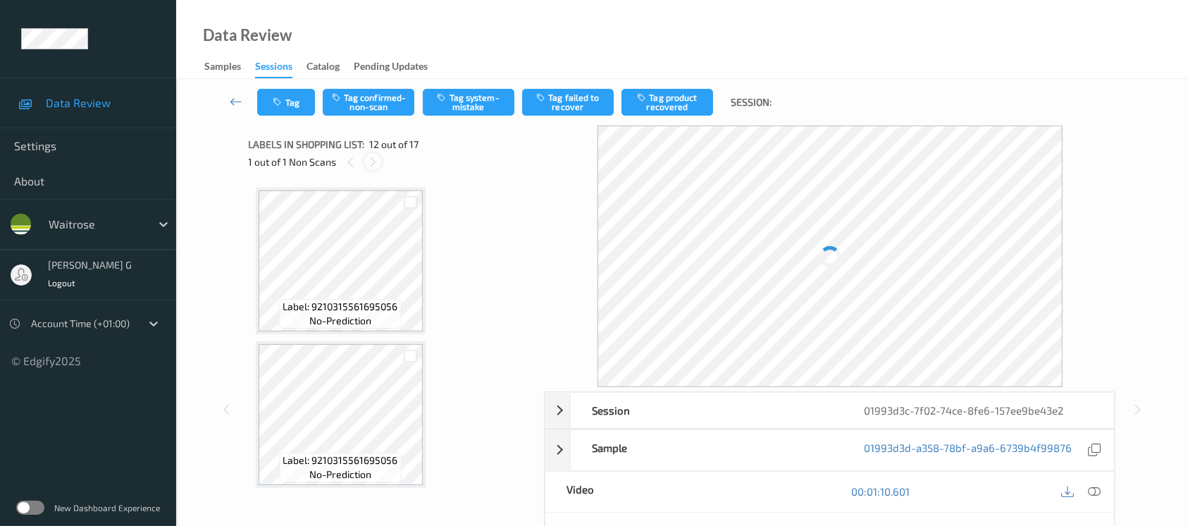
scroll to position [1537, 0]
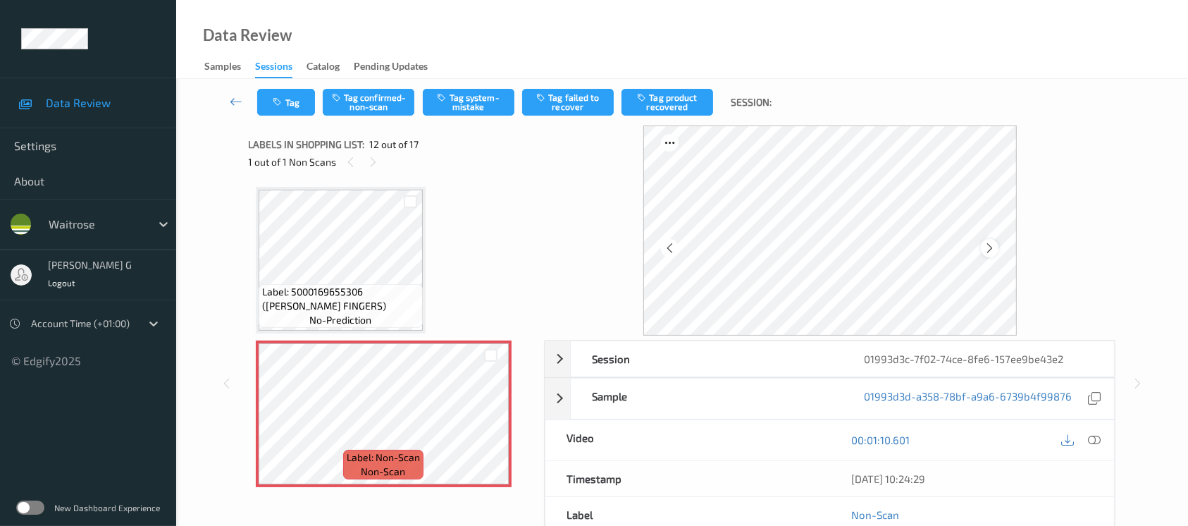
click at [992, 242] on icon at bounding box center [990, 248] width 12 height 13
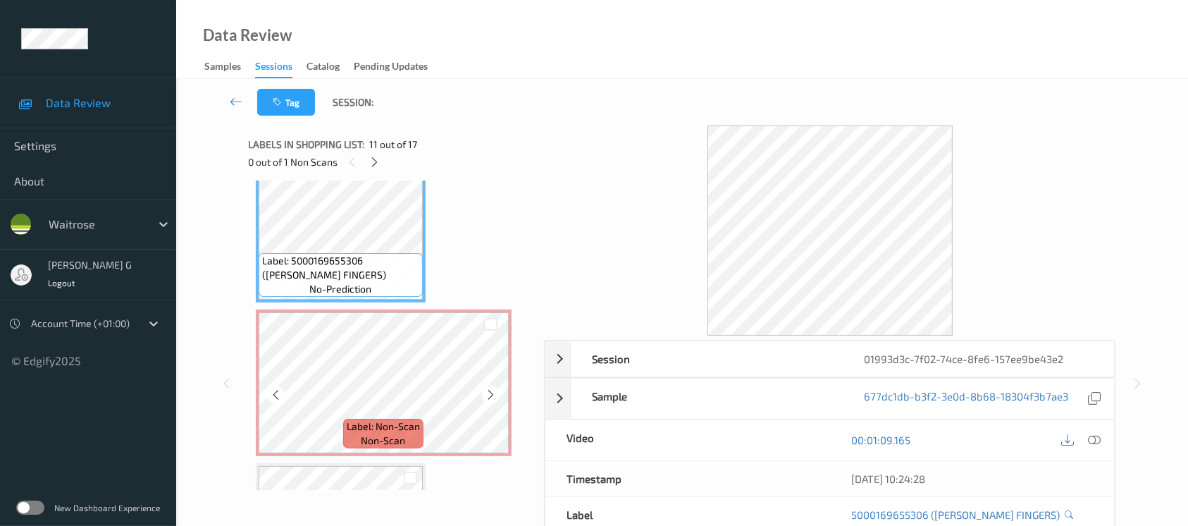
scroll to position [1597, 0]
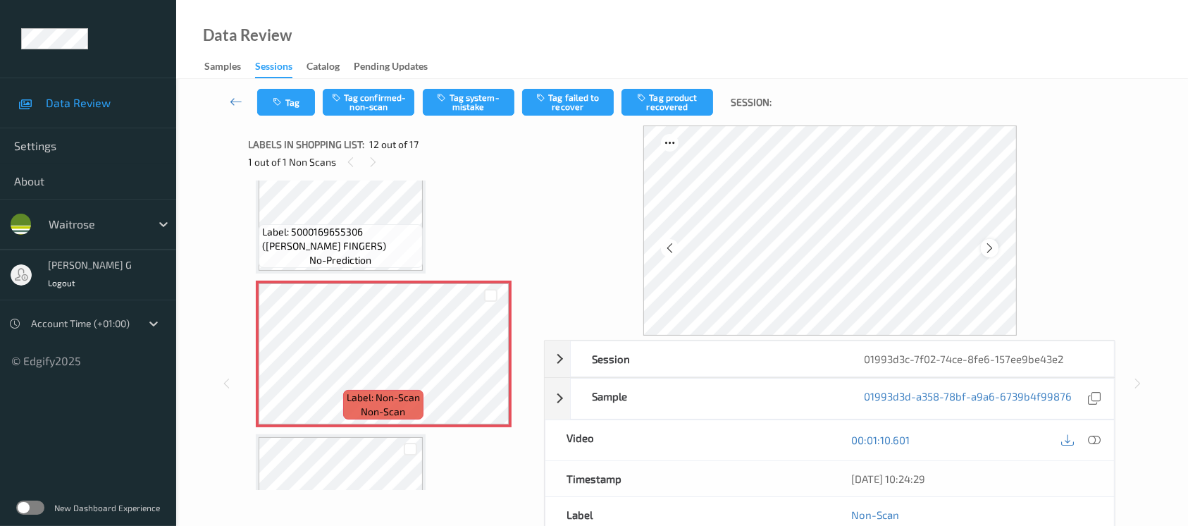
click at [991, 240] on div at bounding box center [990, 248] width 18 height 18
click at [995, 240] on div at bounding box center [990, 248] width 18 height 18
click at [1095, 441] on icon at bounding box center [1094, 439] width 13 height 13
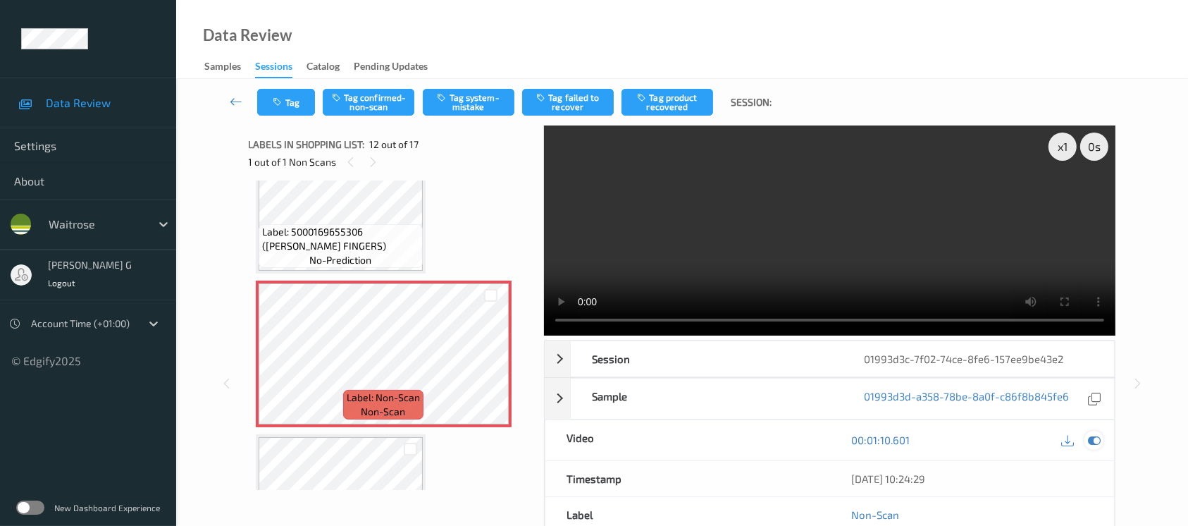
click at [1093, 442] on icon at bounding box center [1094, 439] width 13 height 13
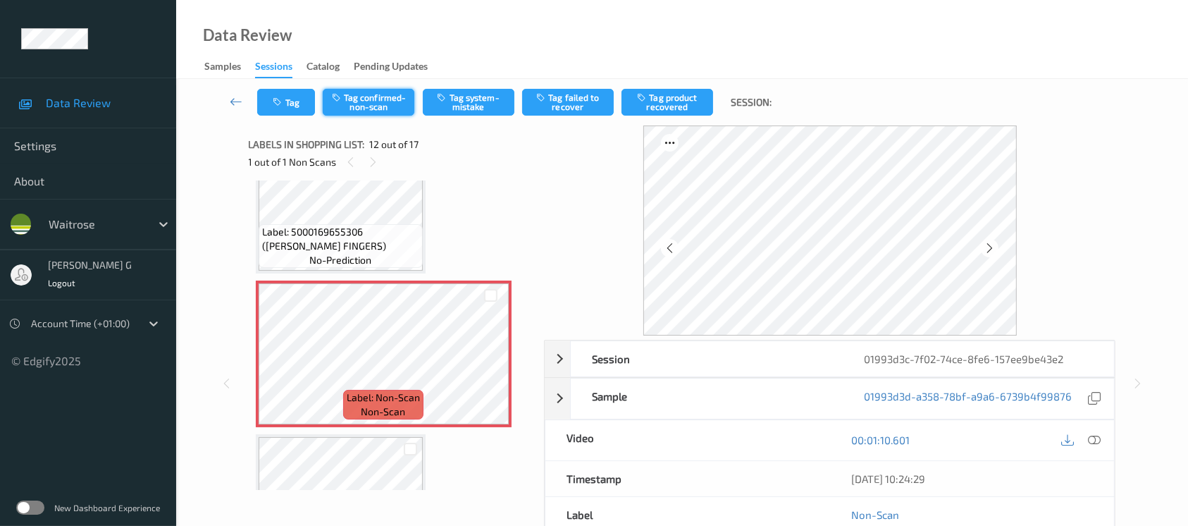
click at [359, 110] on button "Tag confirmed-non-scan" at bounding box center [369, 102] width 92 height 27
click at [673, 104] on button "Tag product recovered" at bounding box center [667, 102] width 92 height 27
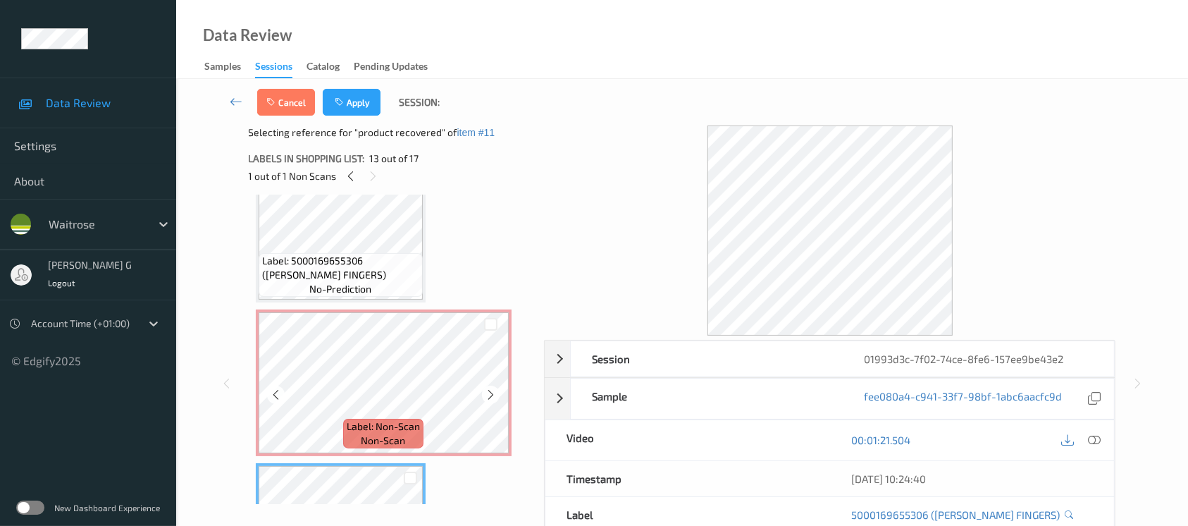
scroll to position [1691, 0]
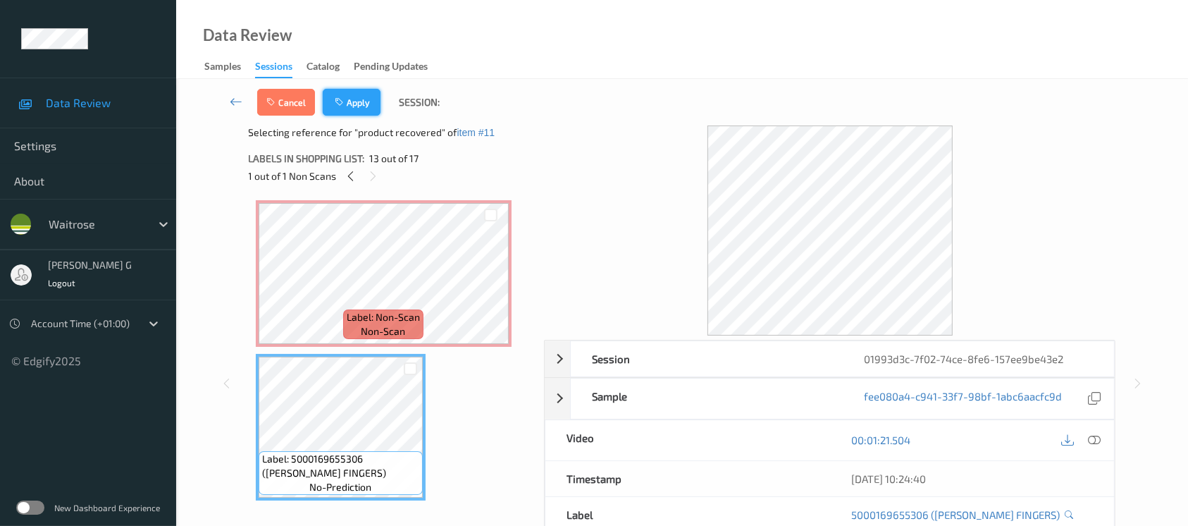
click at [357, 95] on button "Apply" at bounding box center [352, 102] width 58 height 27
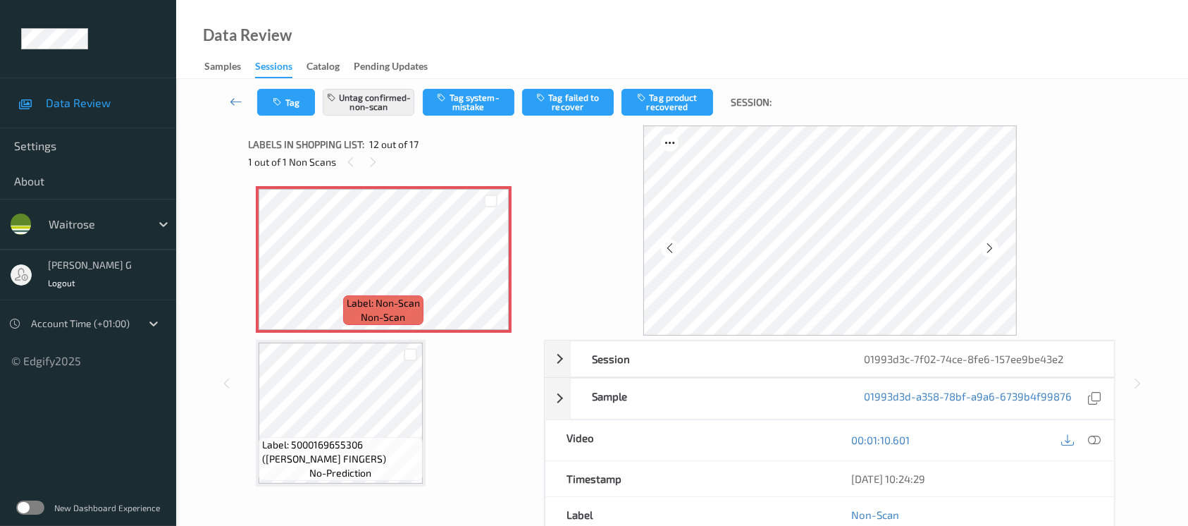
scroll to position [1537, 0]
click at [993, 247] on icon at bounding box center [990, 248] width 12 height 13
click at [376, 159] on icon at bounding box center [373, 162] width 12 height 13
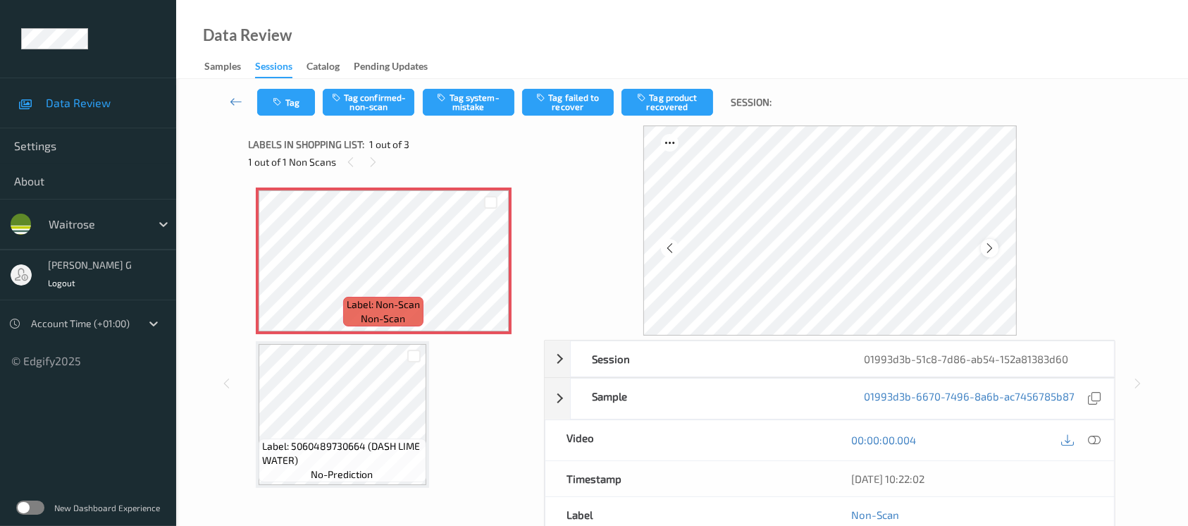
click at [993, 249] on icon at bounding box center [990, 248] width 12 height 13
click at [1096, 440] on icon at bounding box center [1094, 439] width 13 height 13
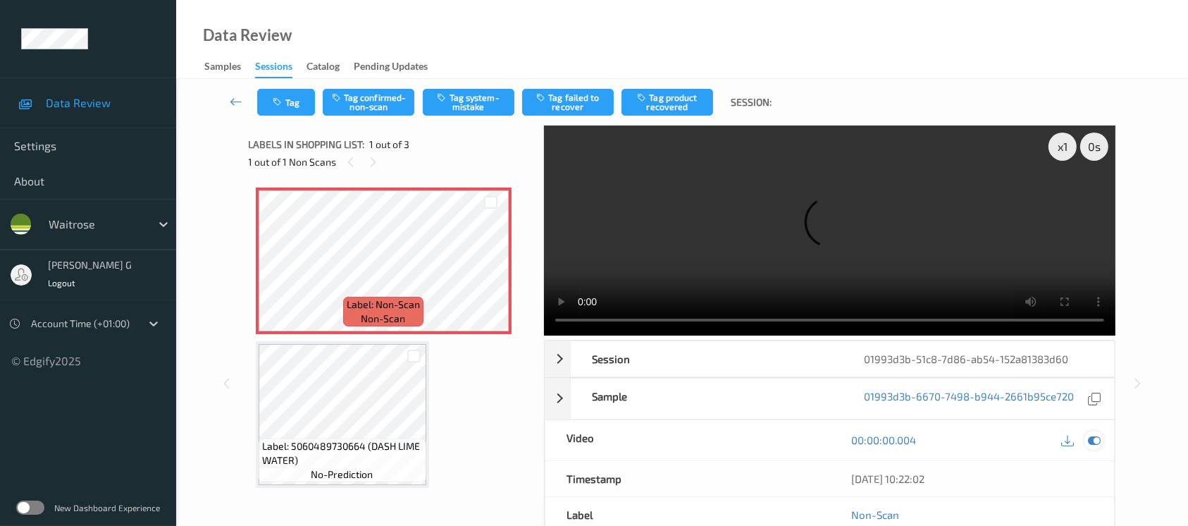
click at [1088, 438] on icon at bounding box center [1094, 439] width 13 height 13
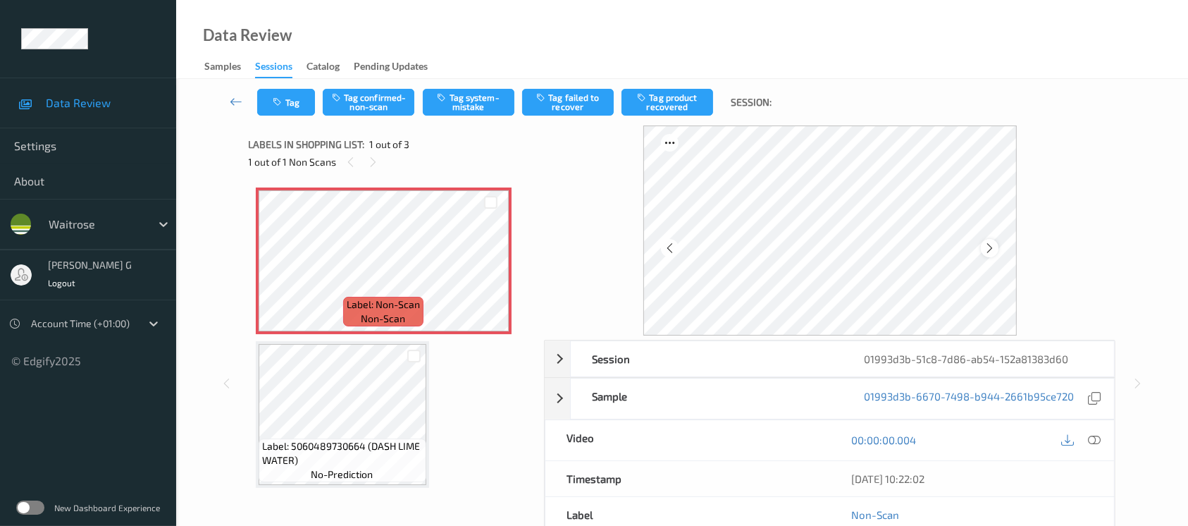
click at [991, 244] on icon at bounding box center [990, 248] width 12 height 13
click at [992, 254] on icon at bounding box center [990, 248] width 12 height 13
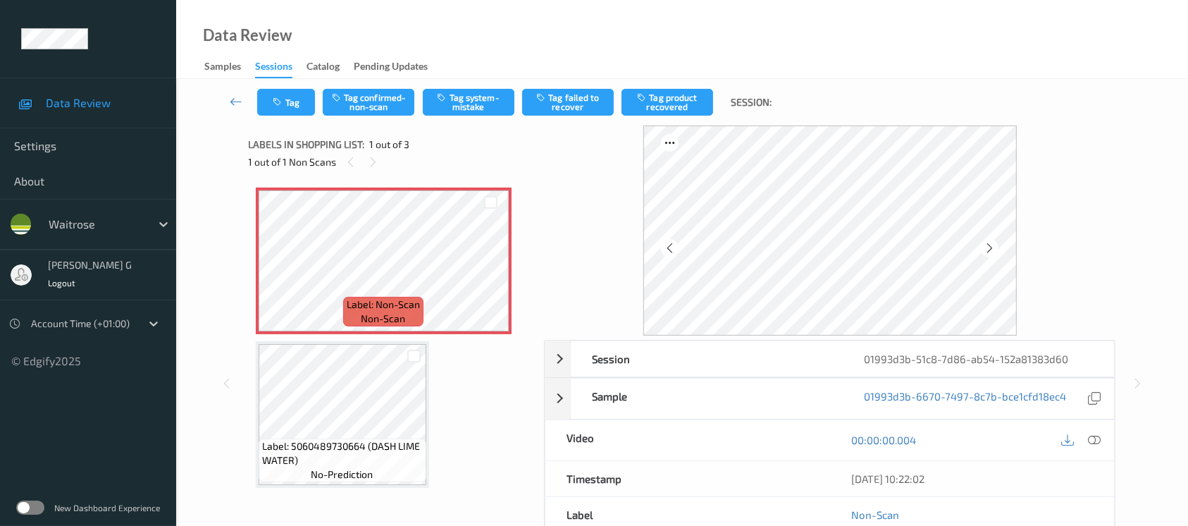
click at [992, 254] on icon at bounding box center [990, 248] width 12 height 13
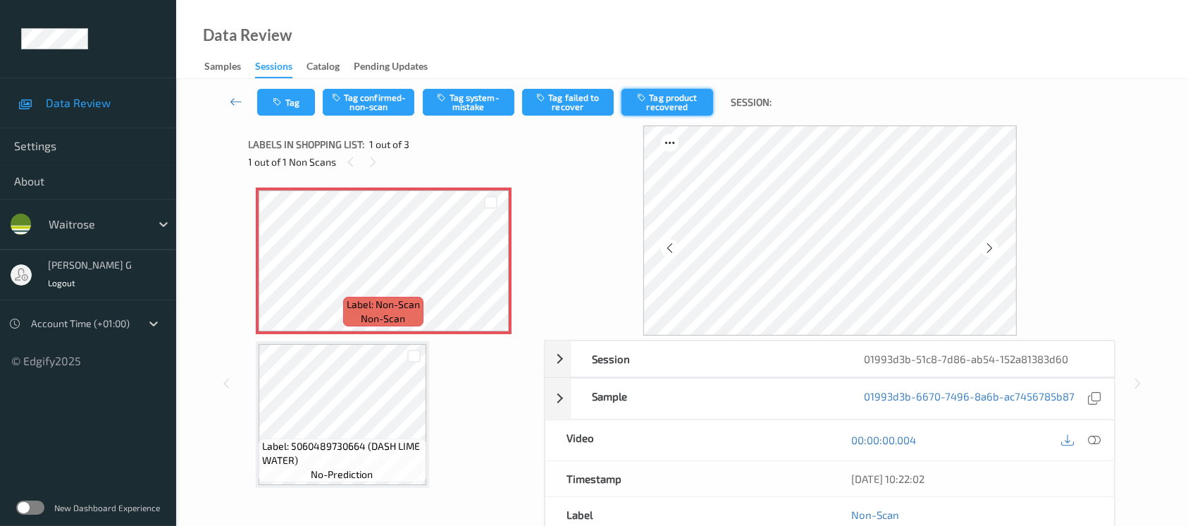
click at [670, 99] on button "Tag product recovered" at bounding box center [667, 102] width 92 height 27
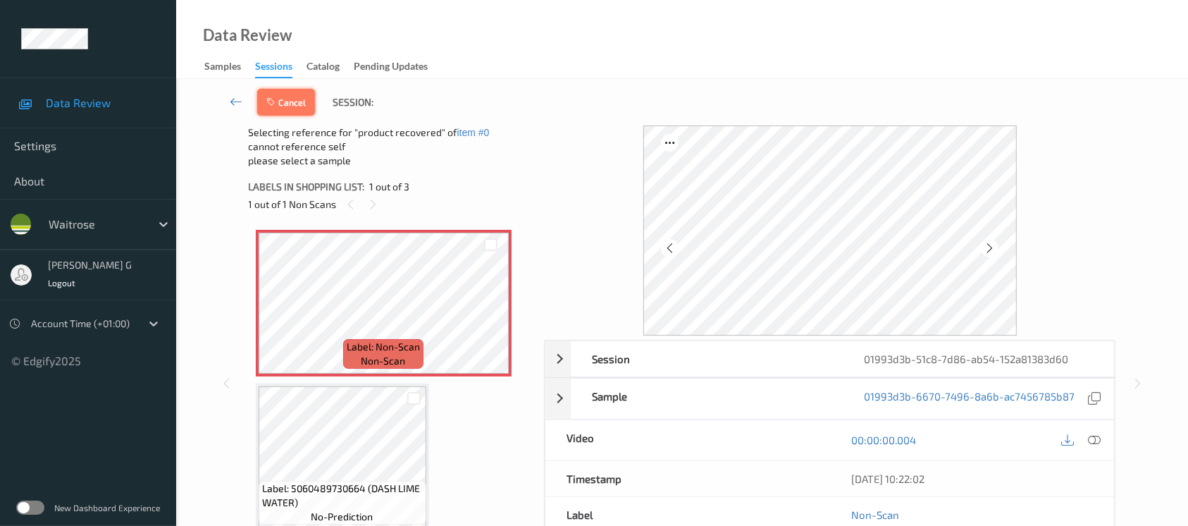
click at [276, 94] on button "Cancel" at bounding box center [286, 102] width 58 height 27
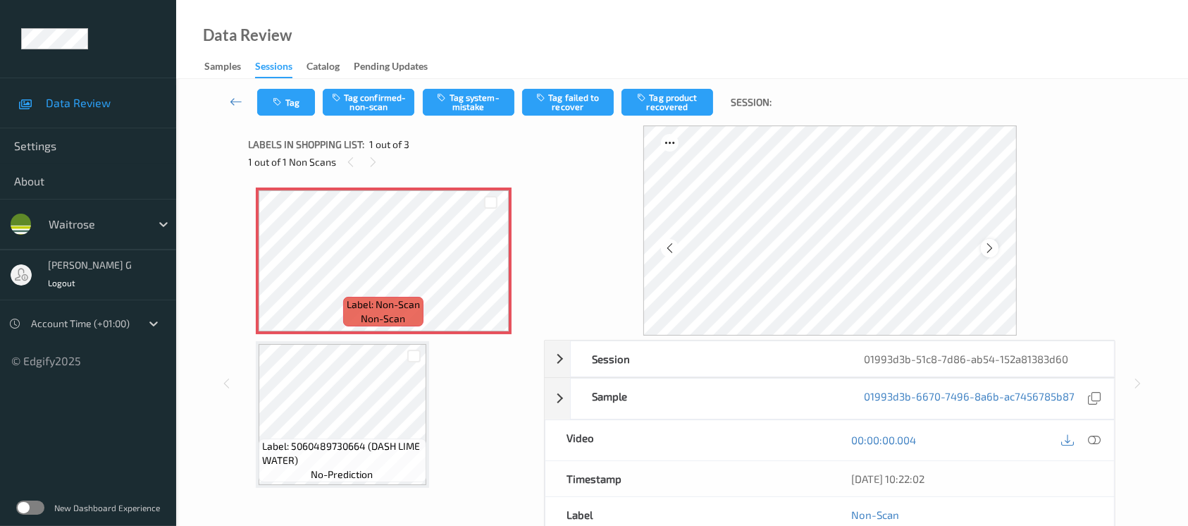
click at [993, 246] on icon at bounding box center [990, 248] width 12 height 13
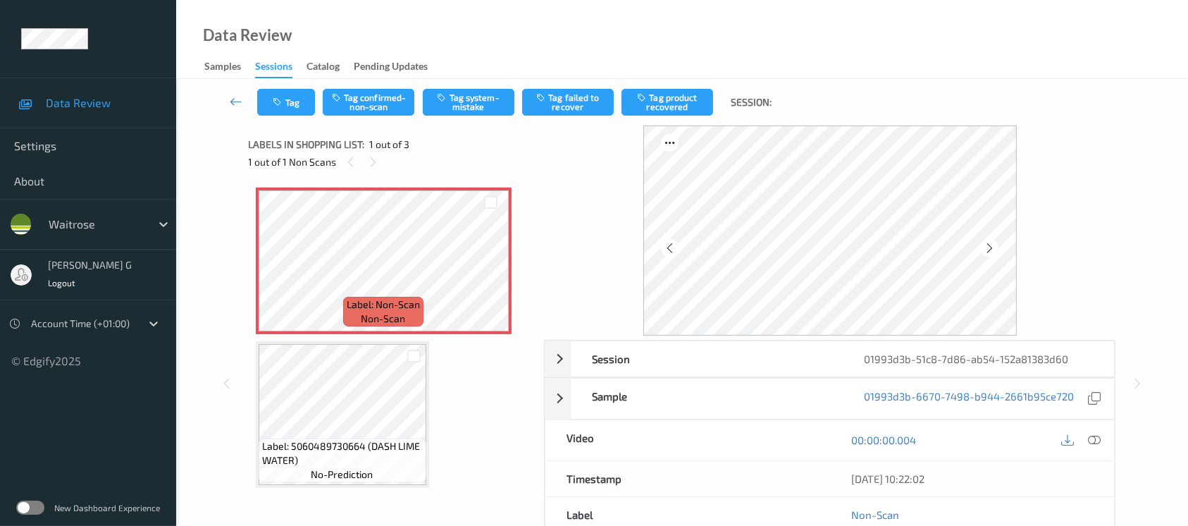
click at [993, 246] on icon at bounding box center [990, 248] width 12 height 13
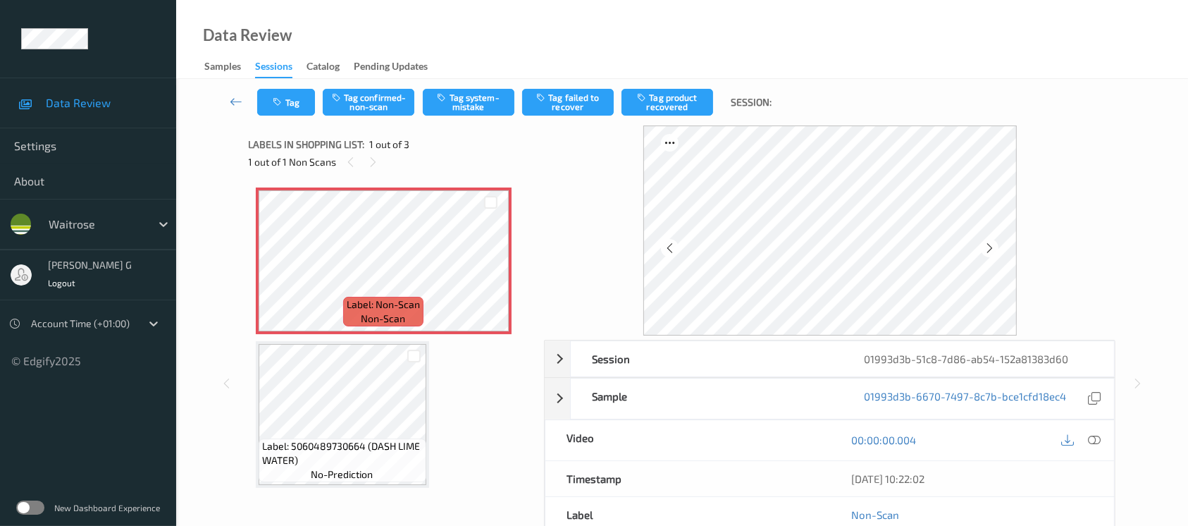
click at [993, 246] on icon at bounding box center [990, 248] width 12 height 13
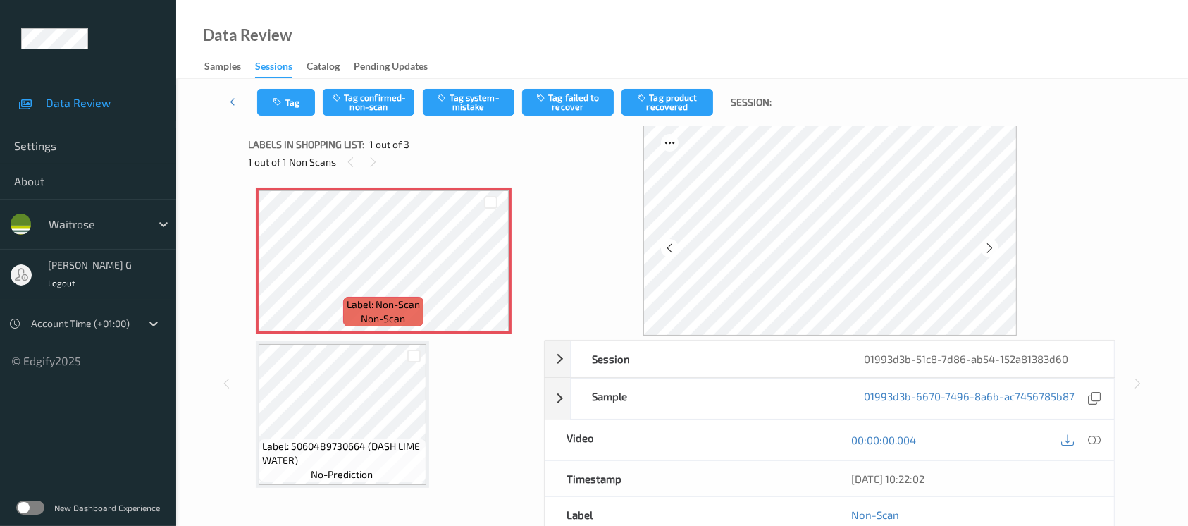
click at [993, 246] on icon at bounding box center [990, 248] width 12 height 13
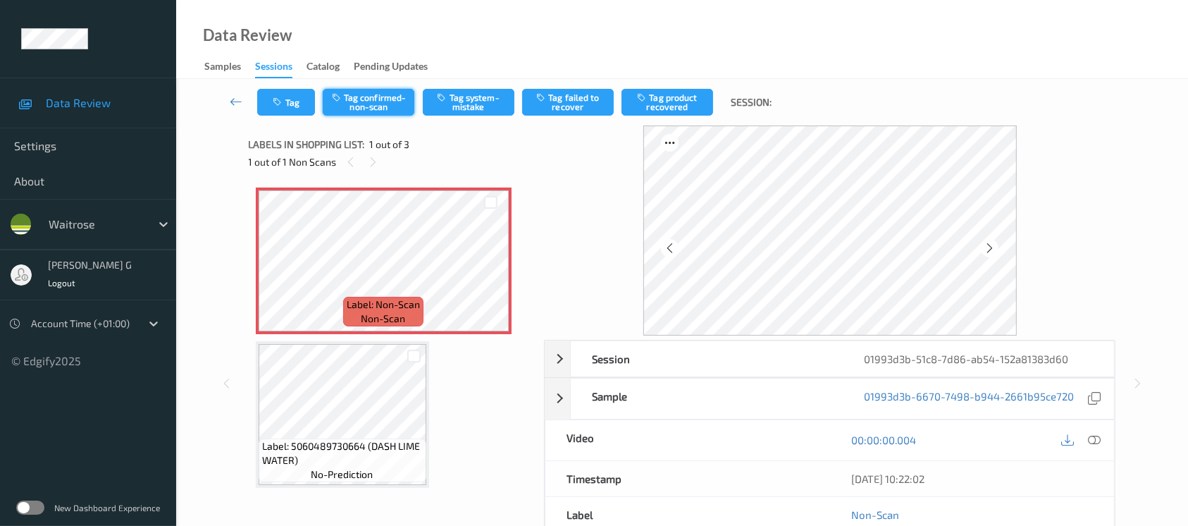
click at [392, 92] on button "Tag confirmed-non-scan" at bounding box center [369, 102] width 92 height 27
click at [671, 98] on button "Tag product recovered" at bounding box center [667, 102] width 92 height 27
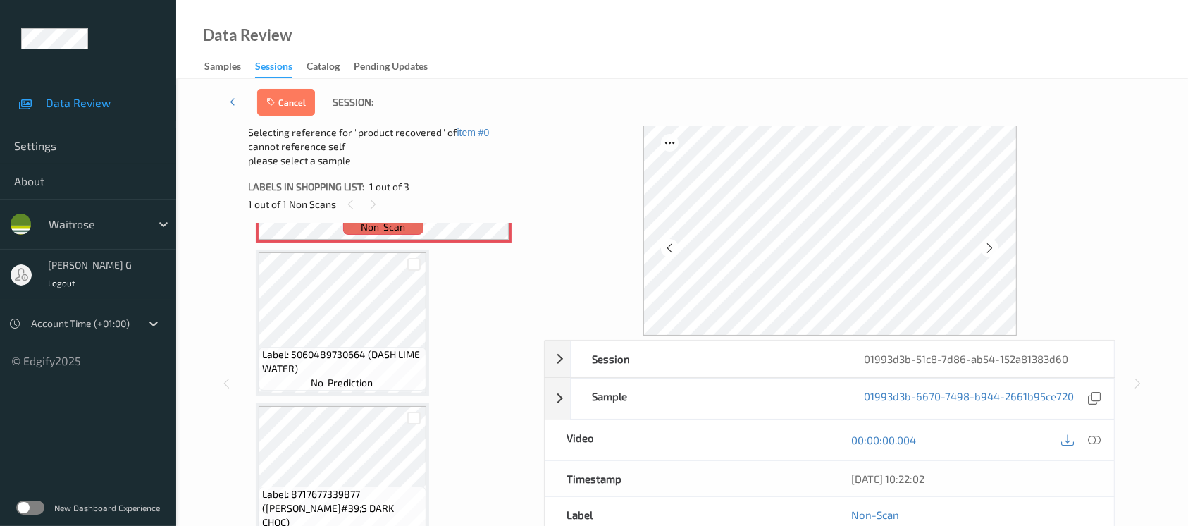
scroll to position [156, 0]
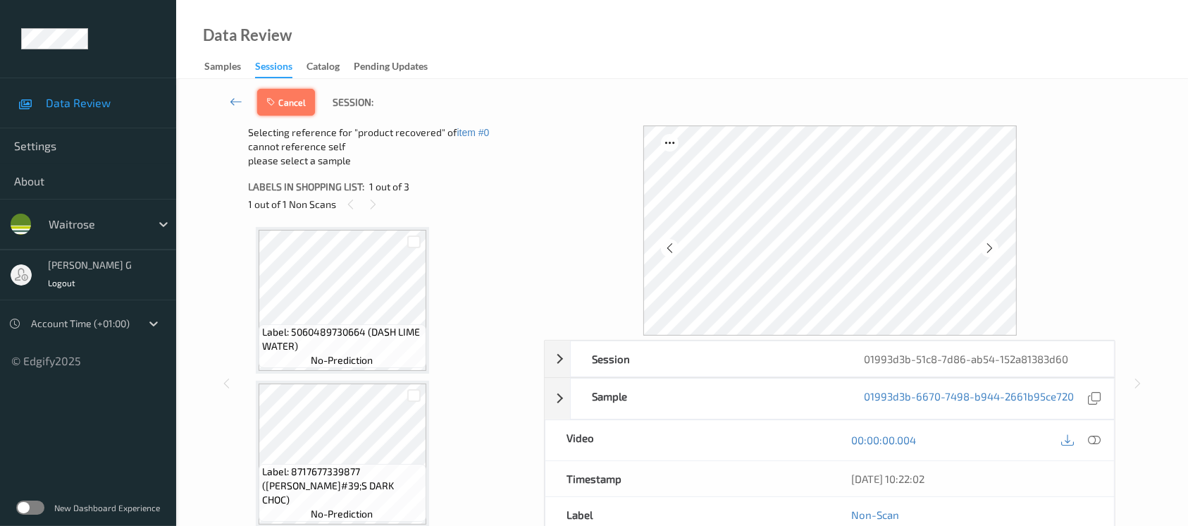
click at [283, 92] on button "Cancel" at bounding box center [286, 102] width 58 height 27
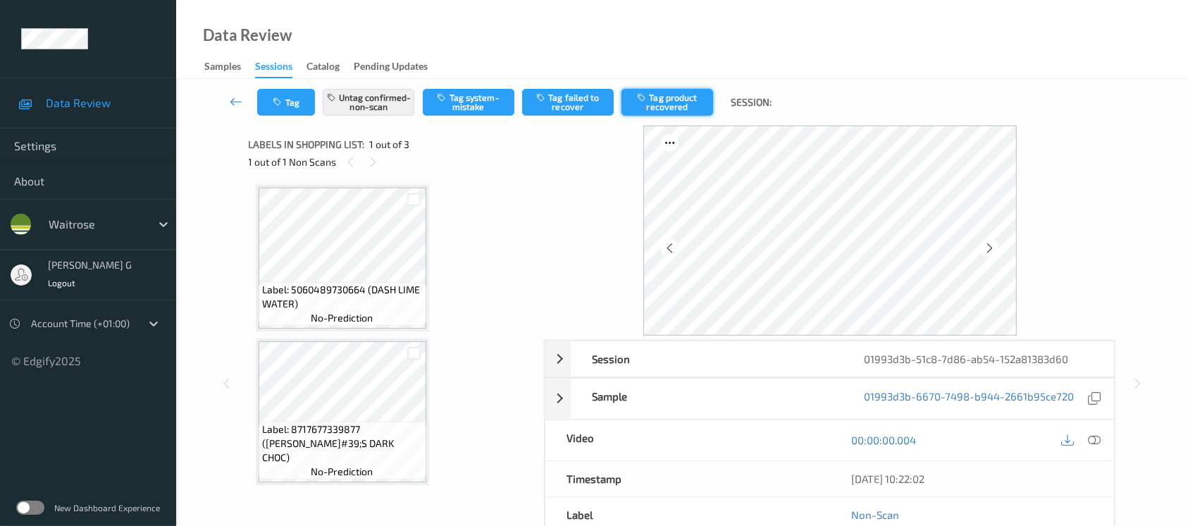
click at [665, 92] on button "Tag product recovered" at bounding box center [667, 102] width 92 height 27
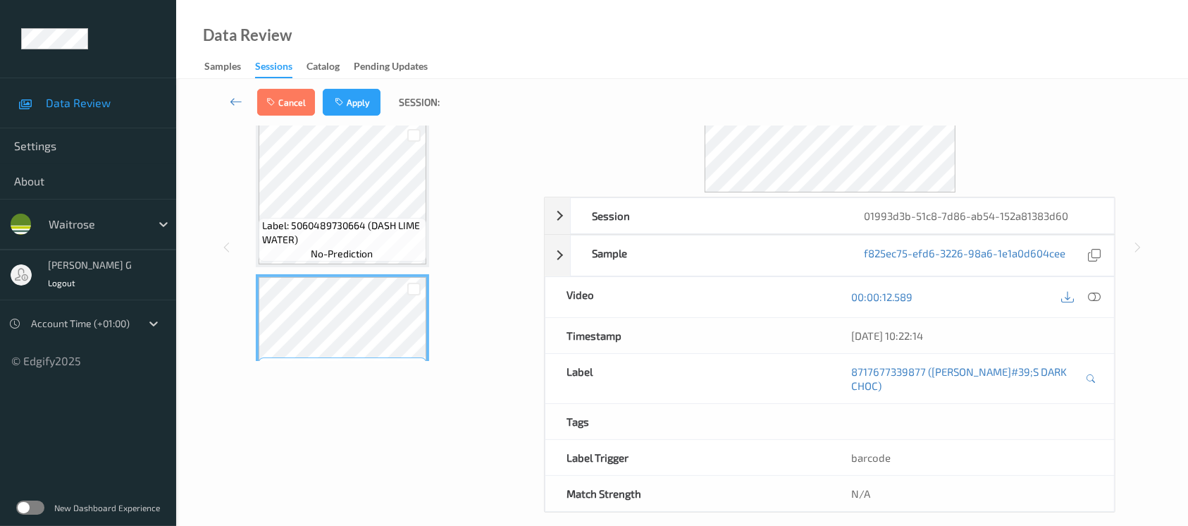
scroll to position [0, 0]
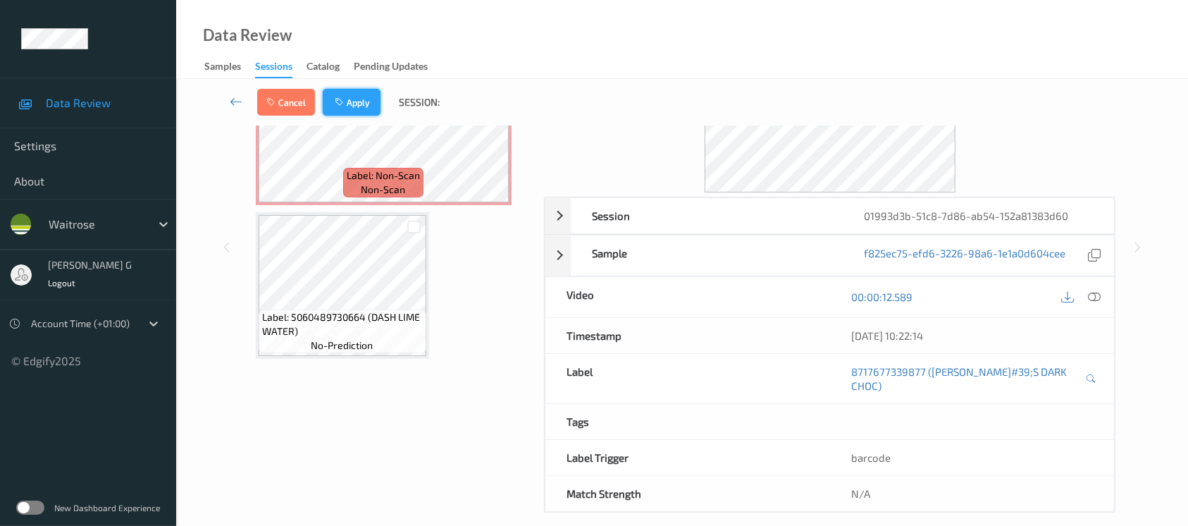
click at [359, 94] on button "Apply" at bounding box center [352, 102] width 58 height 27
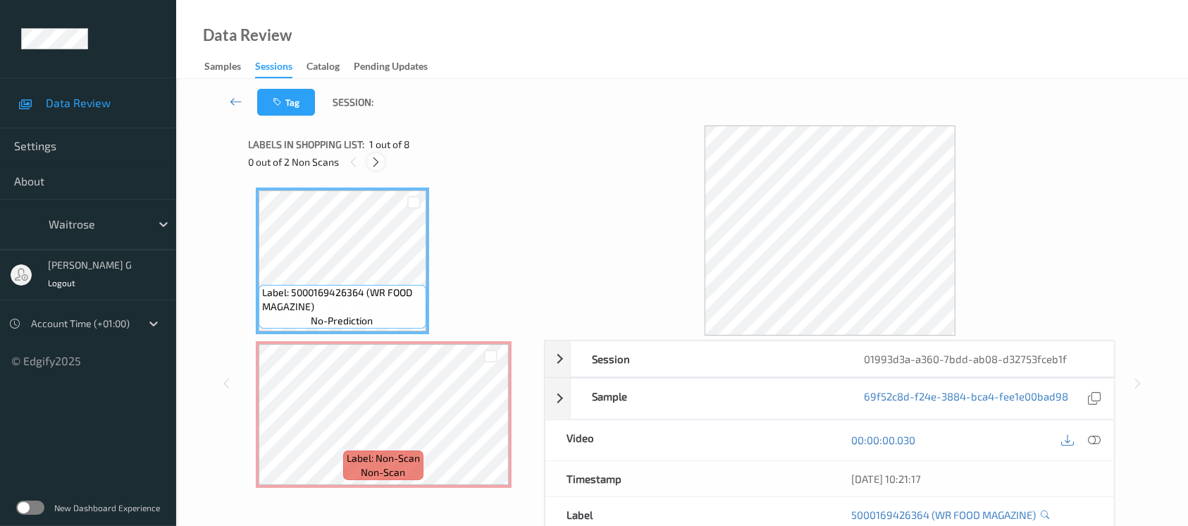
click at [373, 162] on icon at bounding box center [376, 162] width 12 height 13
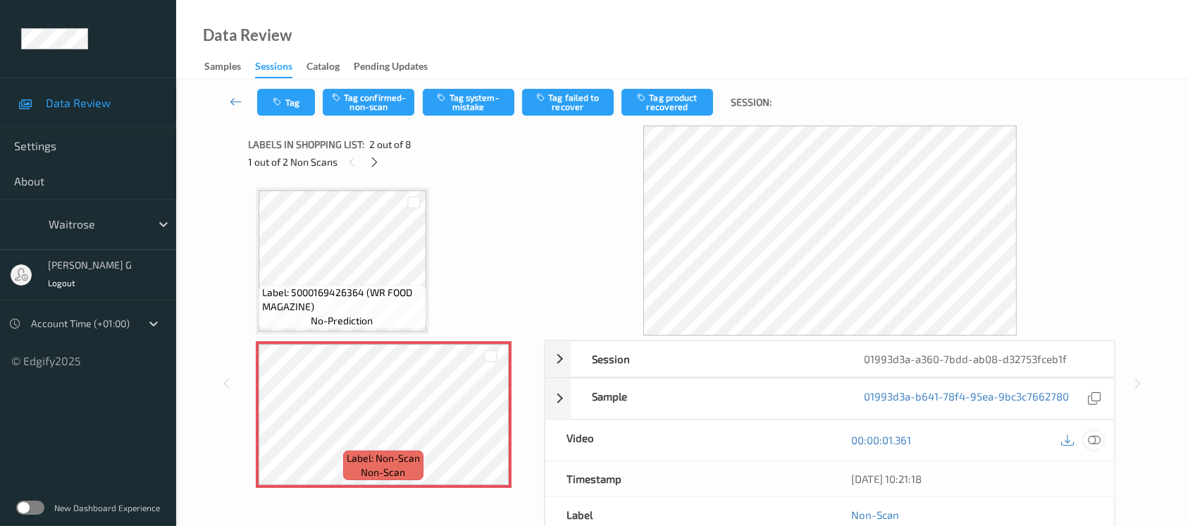
click at [1097, 433] on icon at bounding box center [1094, 439] width 13 height 13
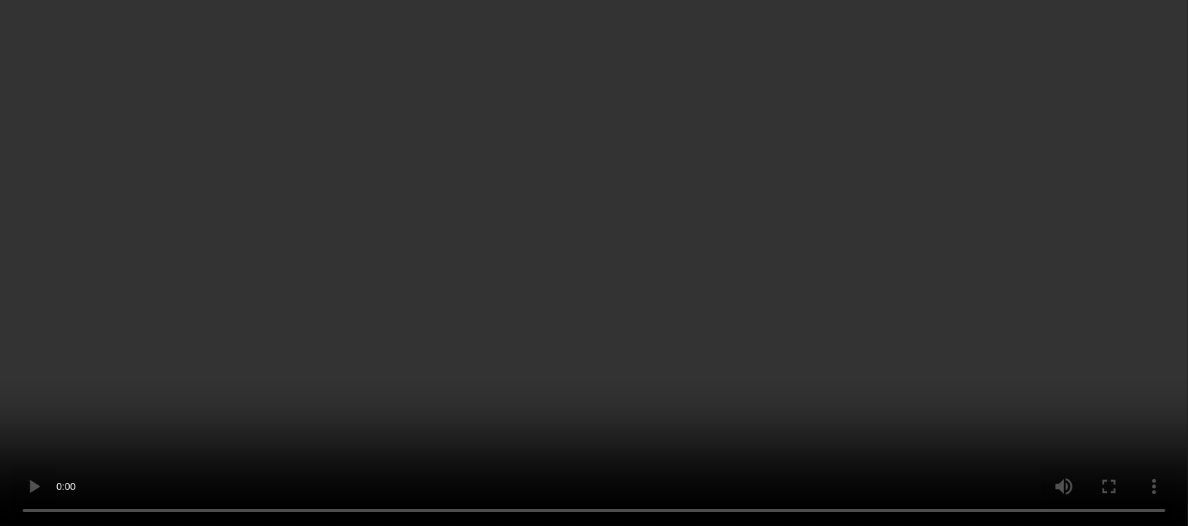
scroll to position [376, 0]
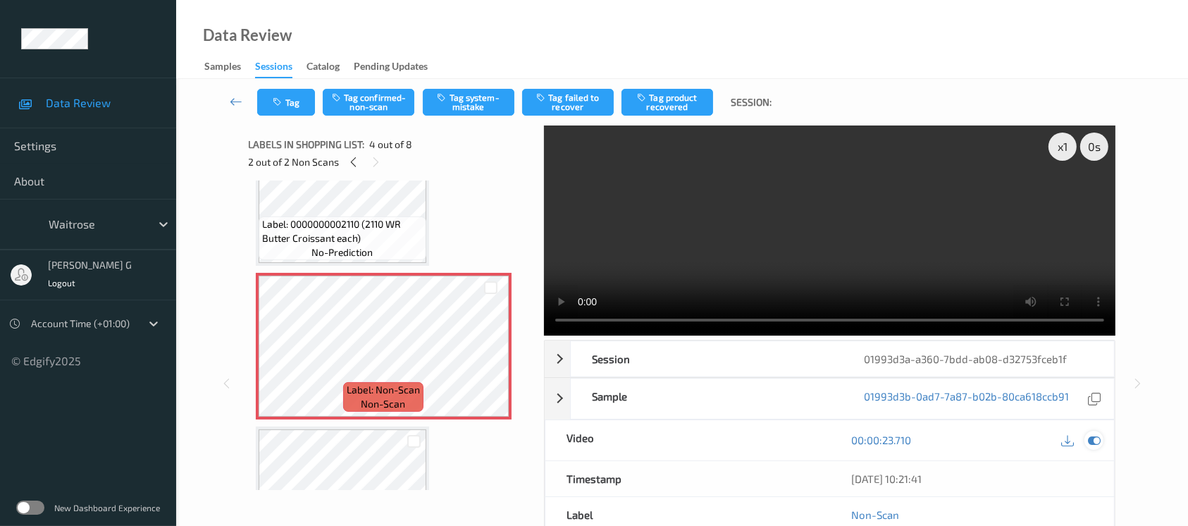
click at [1091, 443] on icon at bounding box center [1094, 439] width 13 height 13
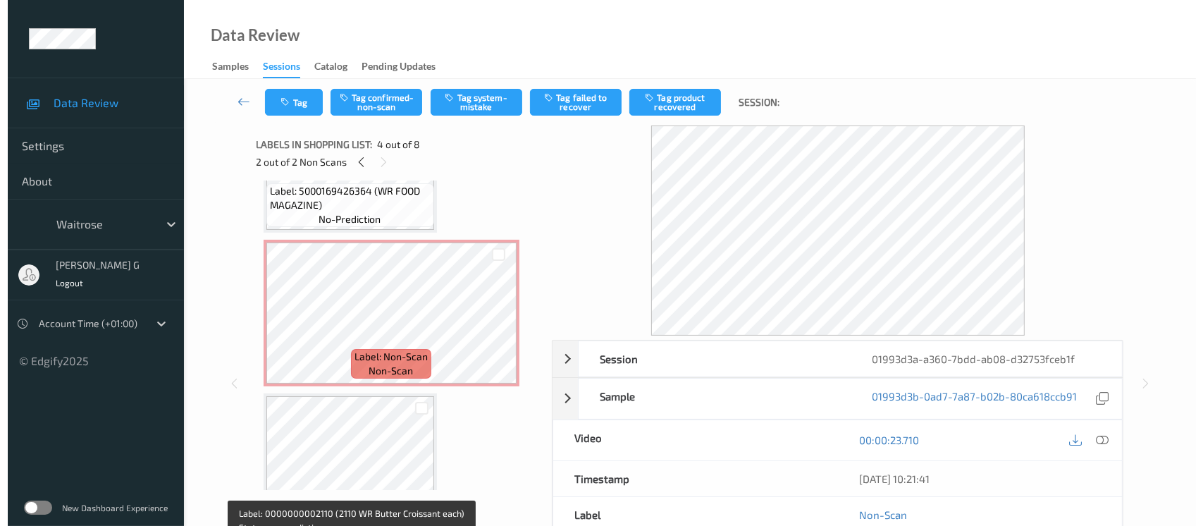
scroll to position [0, 0]
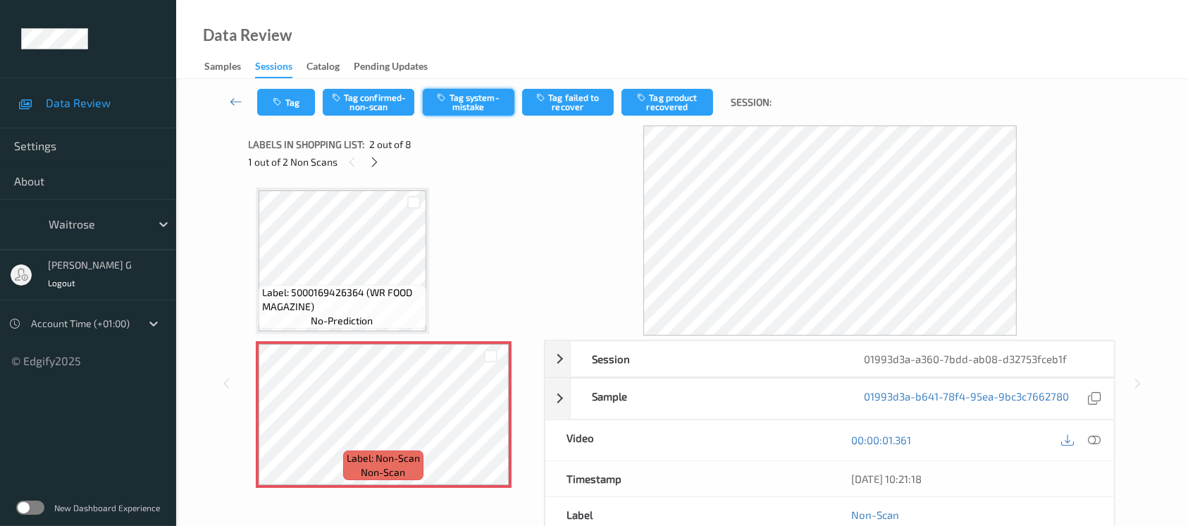
click at [473, 99] on button "Tag system-mistake" at bounding box center [469, 102] width 92 height 27
click at [276, 106] on icon "button" at bounding box center [279, 102] width 12 height 10
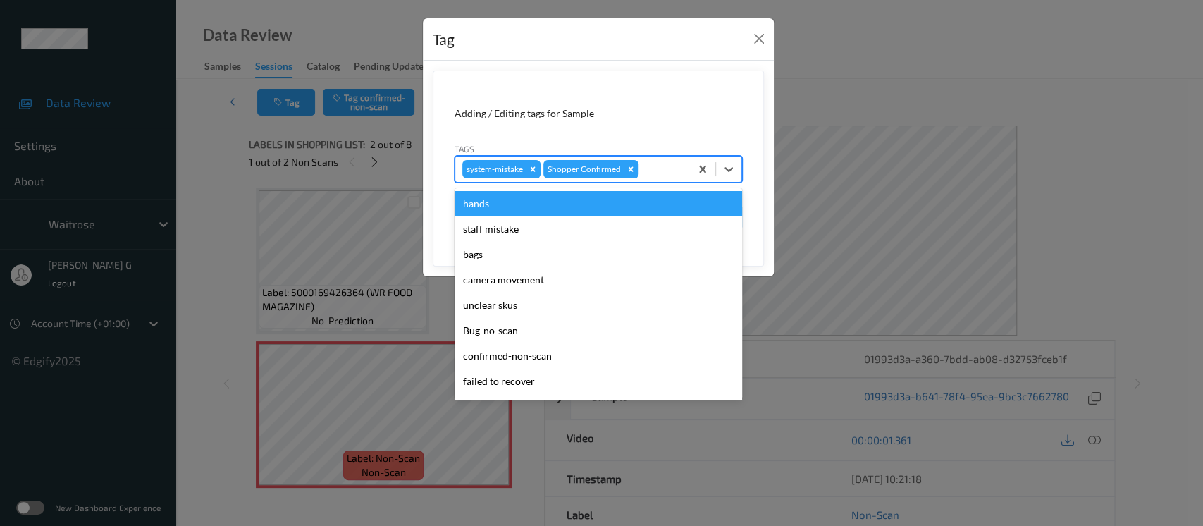
click at [665, 166] on div at bounding box center [662, 169] width 42 height 17
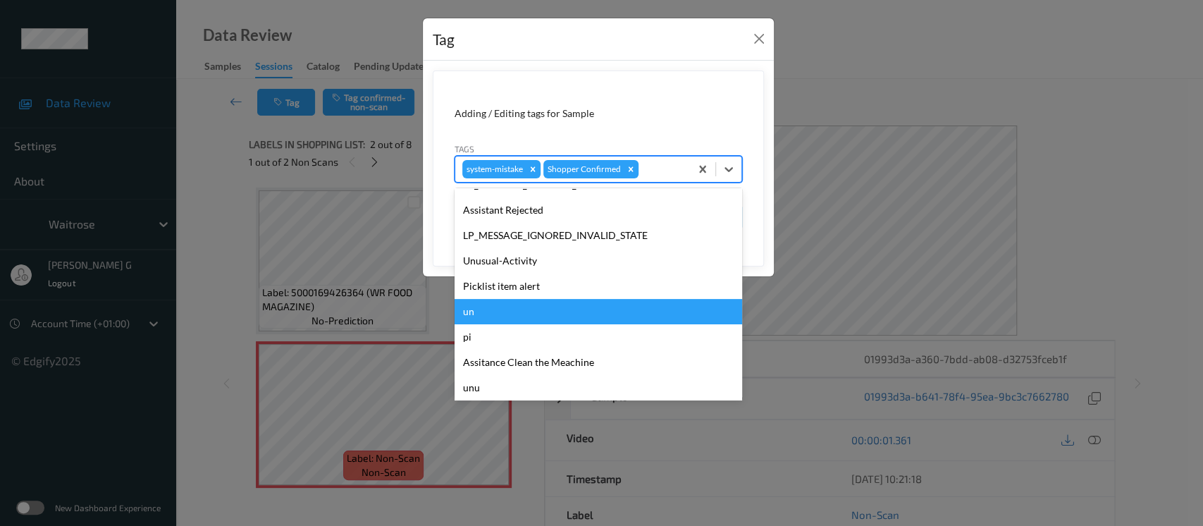
scroll to position [352, 0]
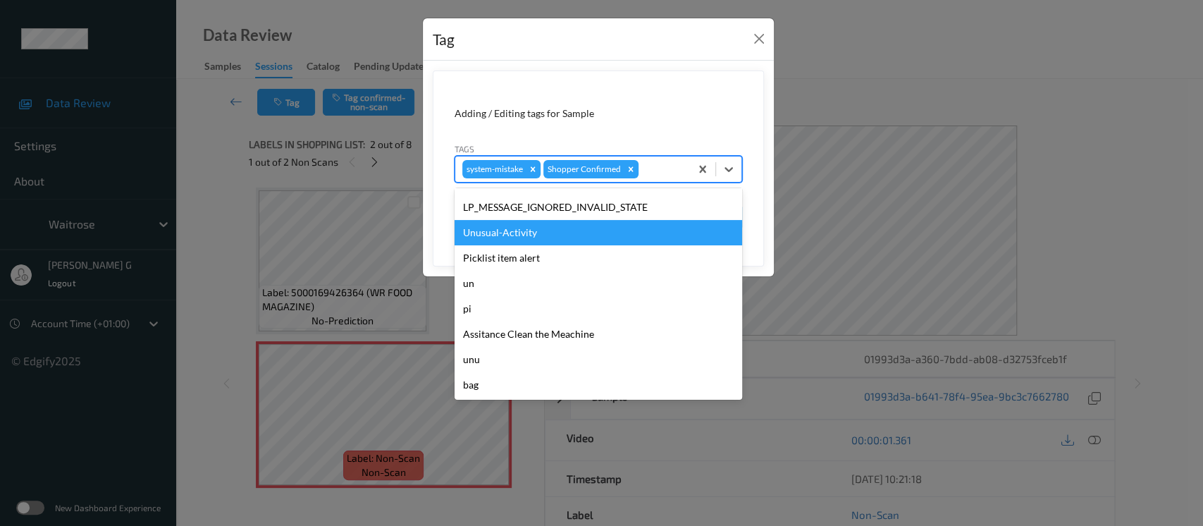
click at [506, 240] on div "Unusual-Activity" at bounding box center [597, 232] width 287 height 25
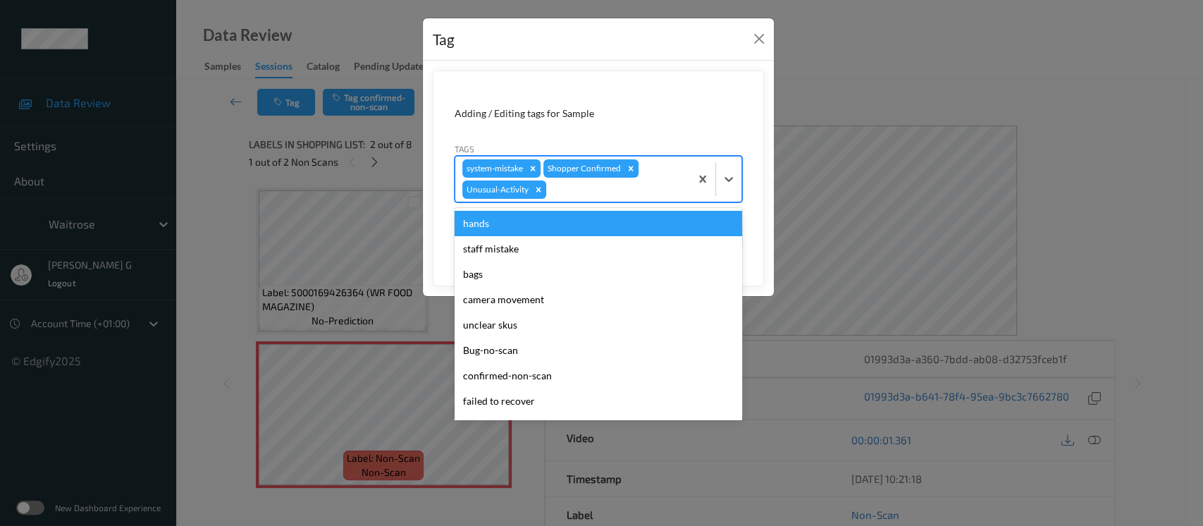
click at [637, 197] on div at bounding box center [616, 189] width 134 height 17
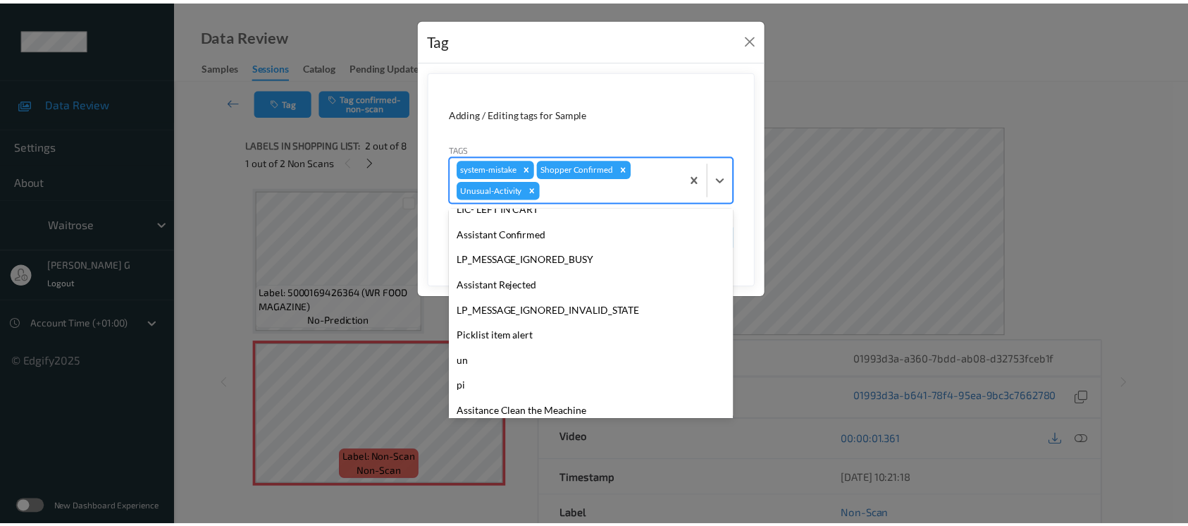
scroll to position [327, 0]
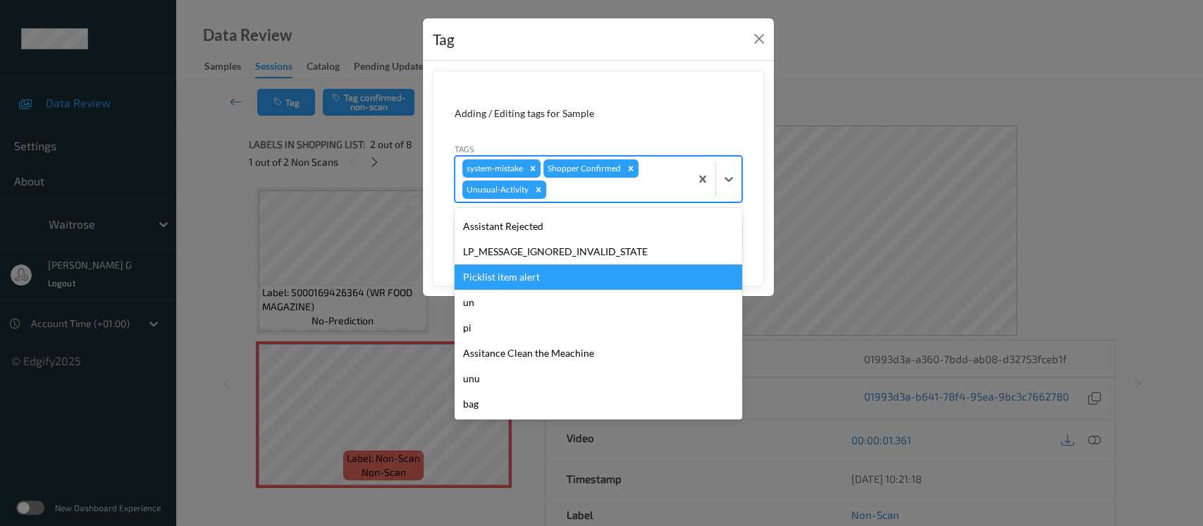
click at [501, 273] on div "Picklist item alert" at bounding box center [597, 276] width 287 height 25
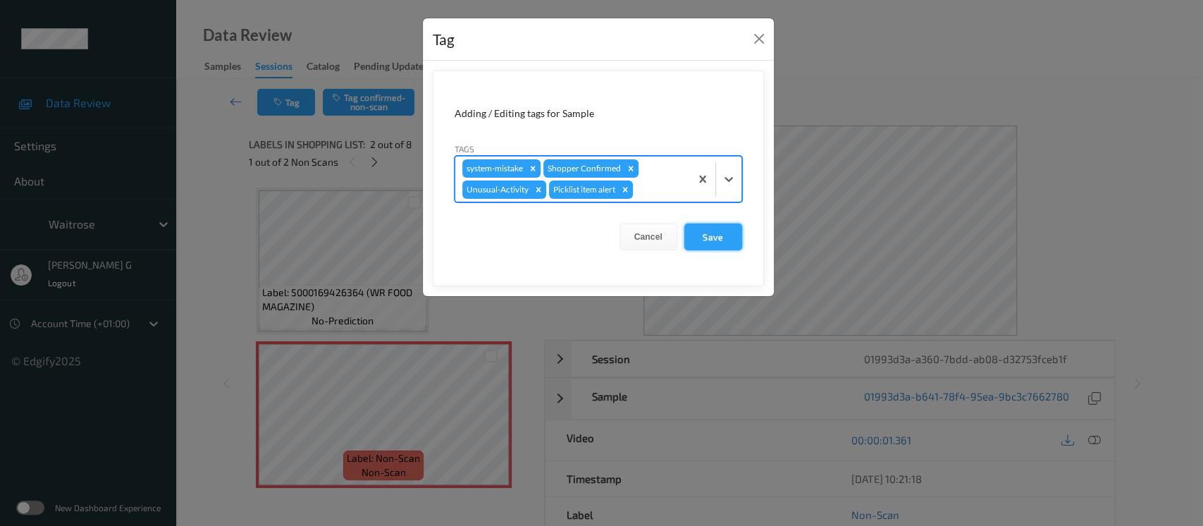
click at [718, 231] on button "Save" at bounding box center [713, 236] width 58 height 27
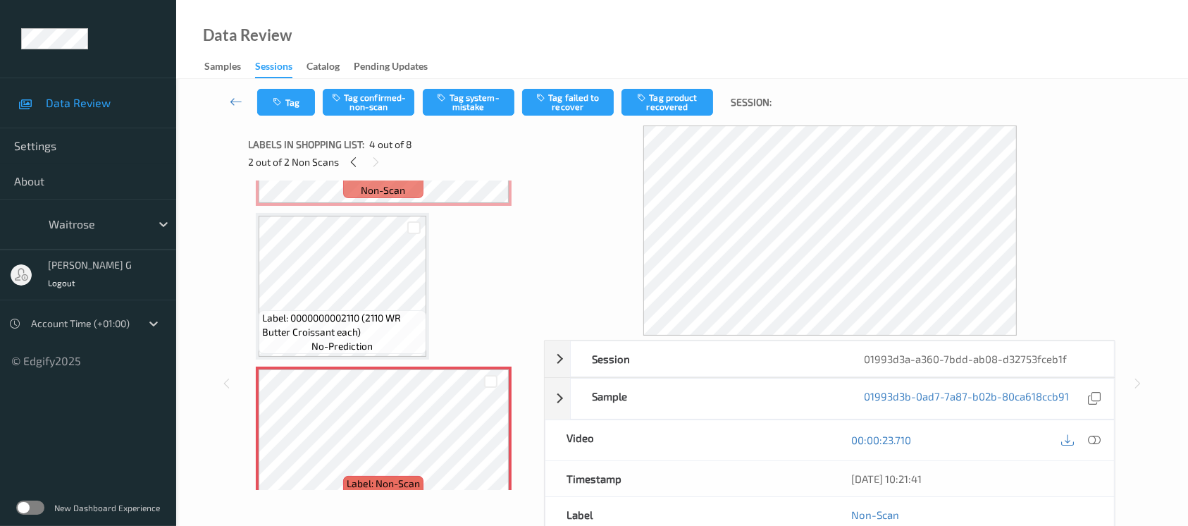
scroll to position [187, 0]
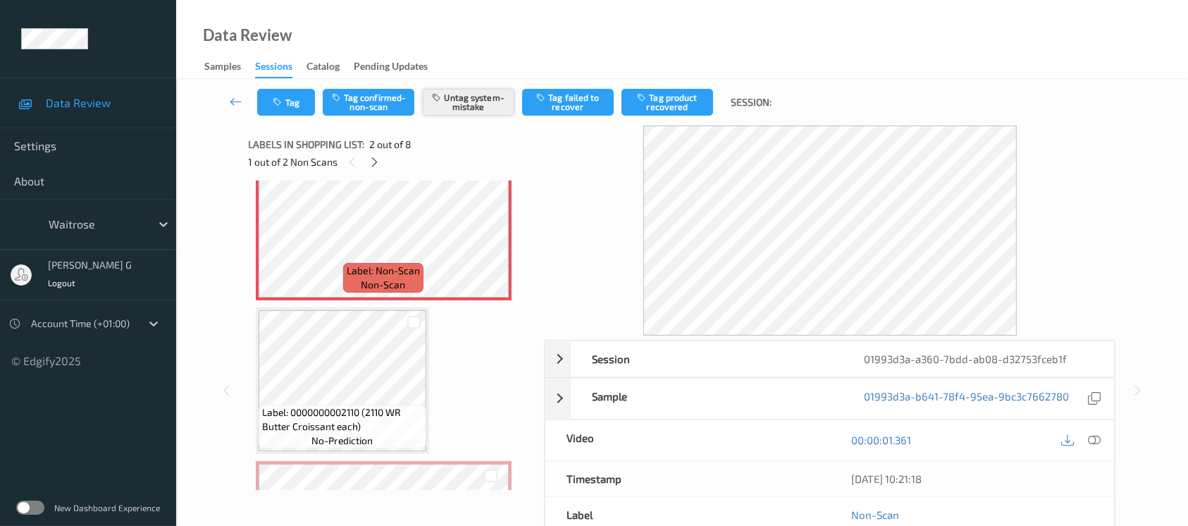
click at [490, 99] on button "Untag system-mistake" at bounding box center [469, 102] width 92 height 27
click at [291, 112] on button "Tag" at bounding box center [286, 102] width 58 height 27
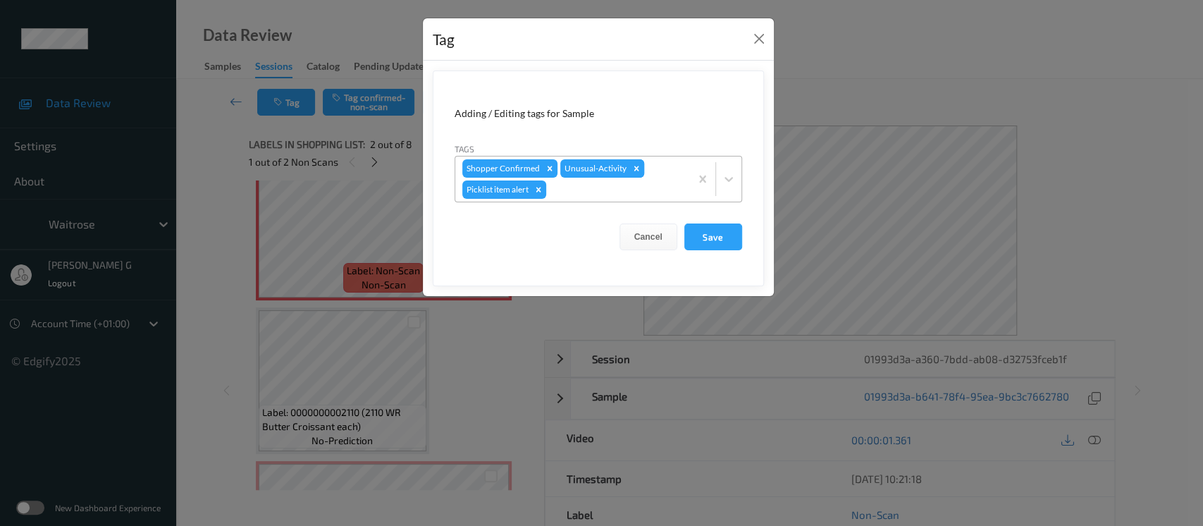
click at [634, 168] on icon "Remove Unusual-Activity" at bounding box center [635, 168] width 5 height 5
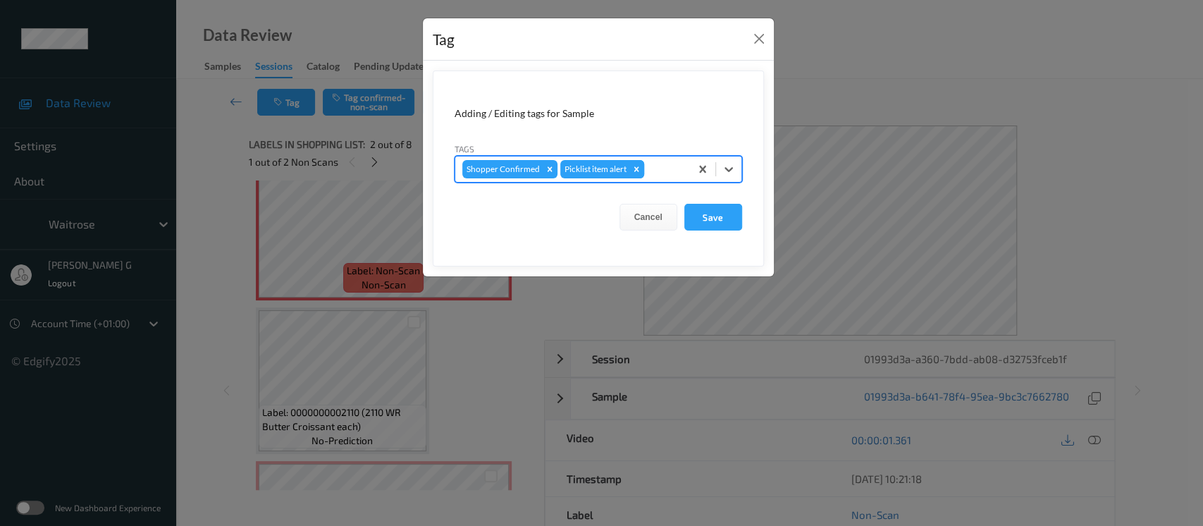
click at [638, 171] on icon "Remove Picklist item alert" at bounding box center [636, 169] width 10 height 10
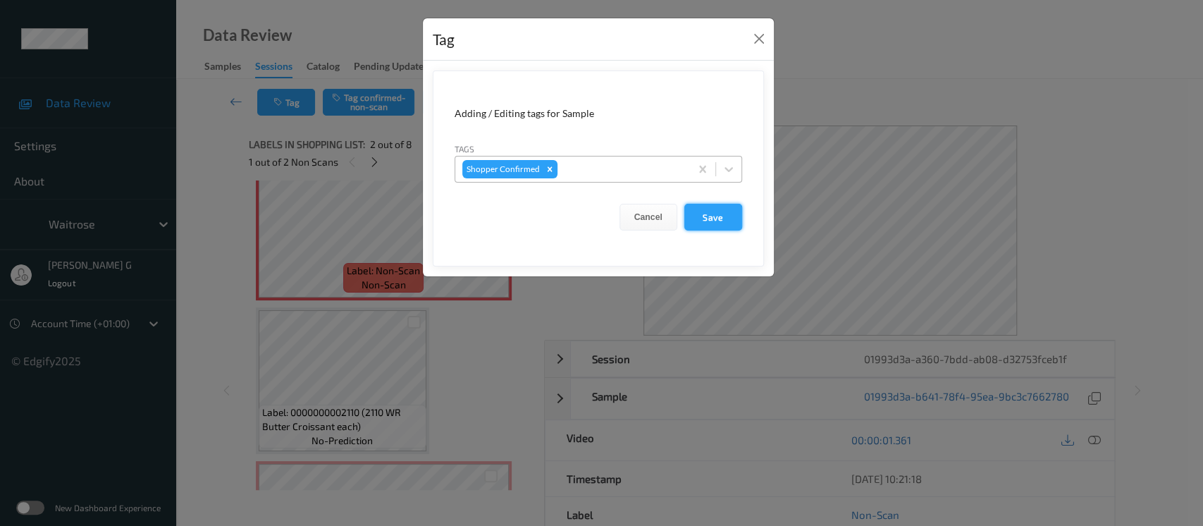
click at [705, 216] on button "Save" at bounding box center [713, 217] width 58 height 27
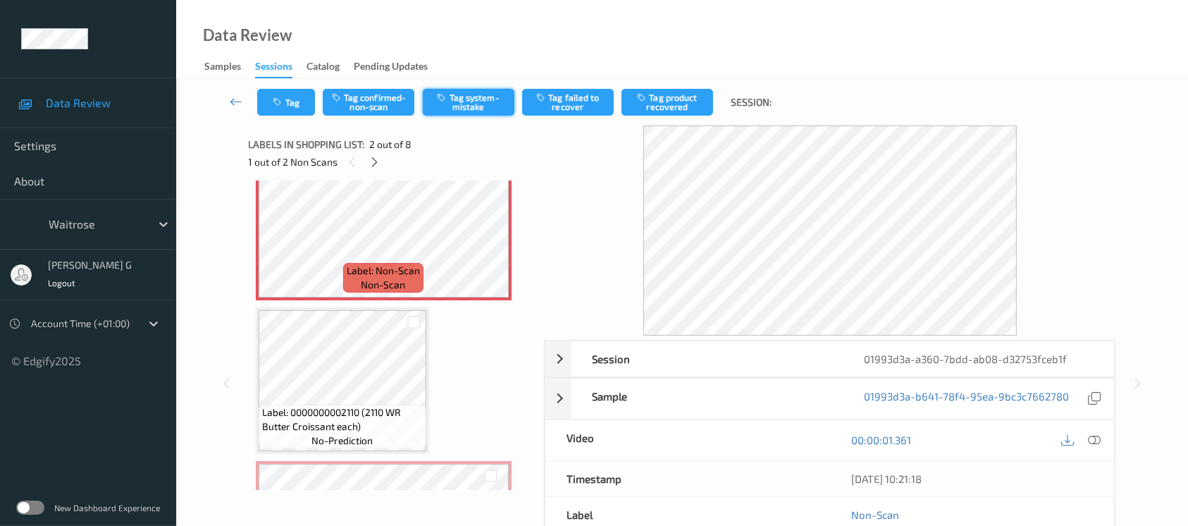
click at [497, 92] on button "Tag system-mistake" at bounding box center [469, 102] width 92 height 27
click at [473, 99] on button "Untag system-mistake" at bounding box center [469, 102] width 92 height 27
click at [377, 98] on button "Tag confirmed-non-scan" at bounding box center [369, 102] width 92 height 27
click at [693, 106] on button "Tag product recovered" at bounding box center [667, 102] width 92 height 27
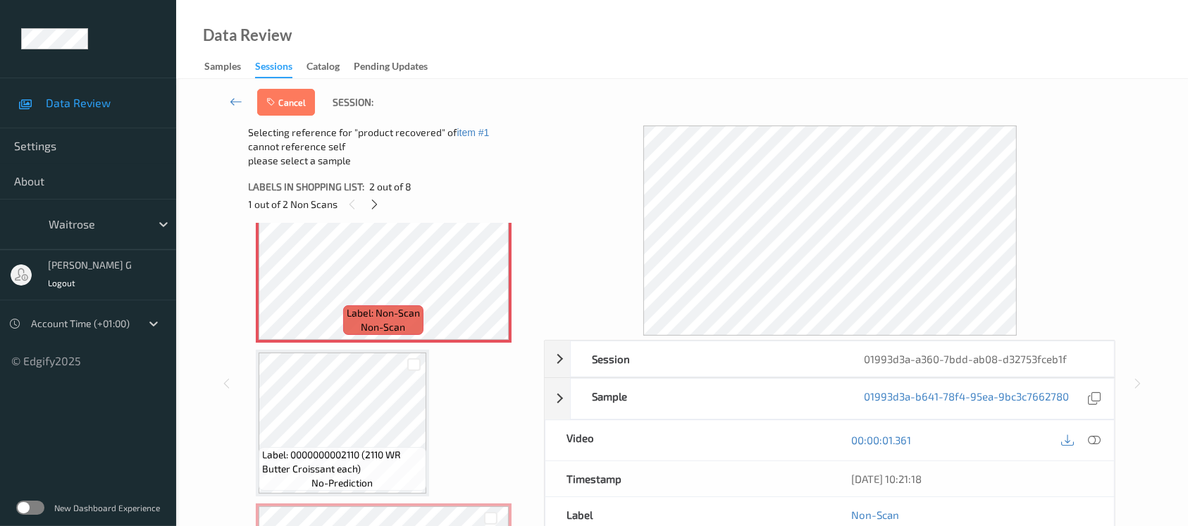
click at [333, 452] on span "Label: 0000000002110 (2110 WR Butter Croissant each)" at bounding box center [342, 461] width 161 height 28
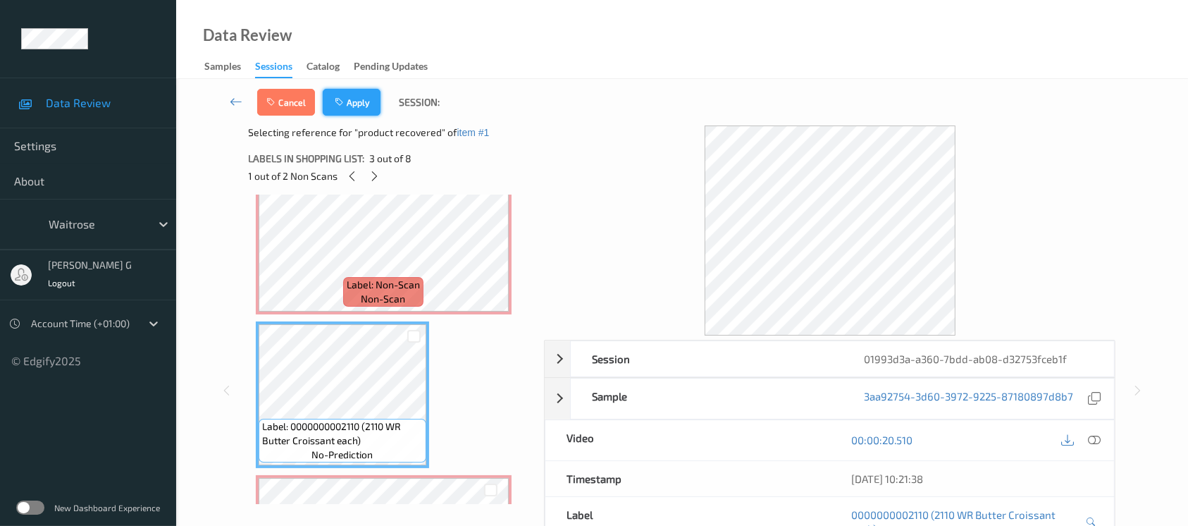
click at [356, 104] on button "Apply" at bounding box center [352, 102] width 58 height 27
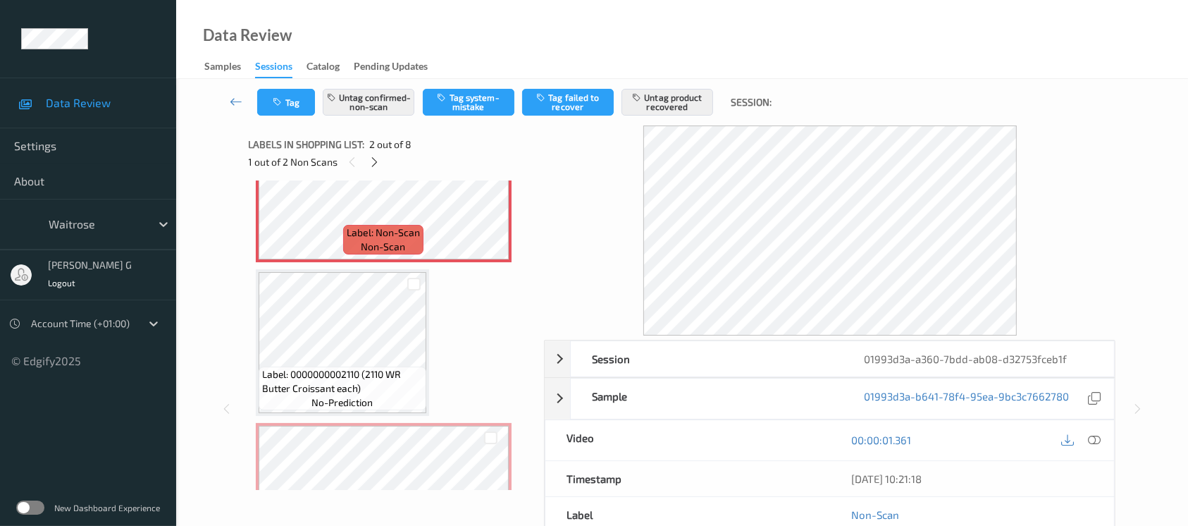
scroll to position [282, 0]
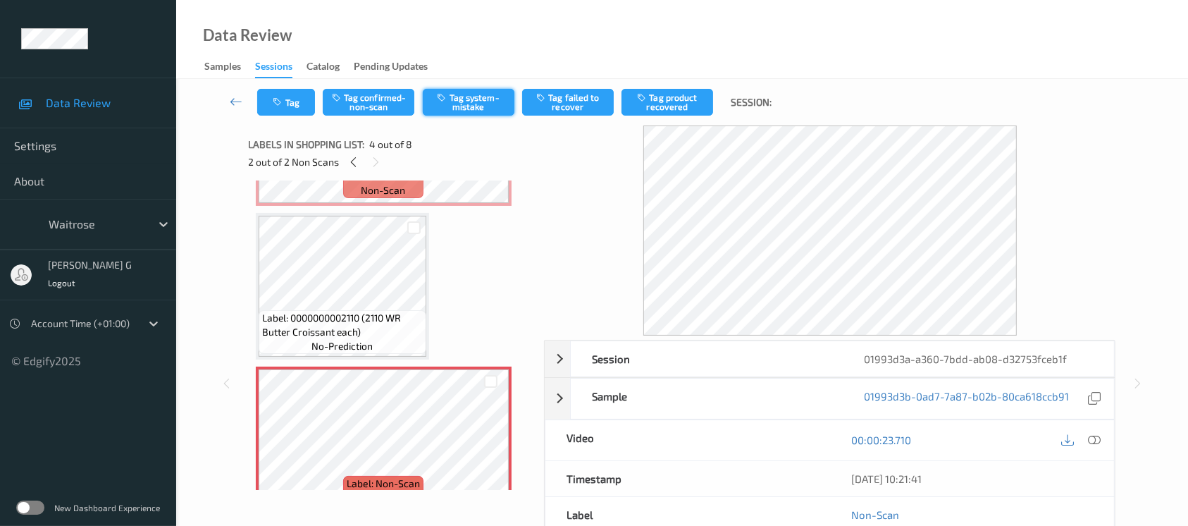
click at [490, 101] on button "Tag system-mistake" at bounding box center [469, 102] width 92 height 27
click at [285, 103] on icon "button" at bounding box center [279, 102] width 12 height 10
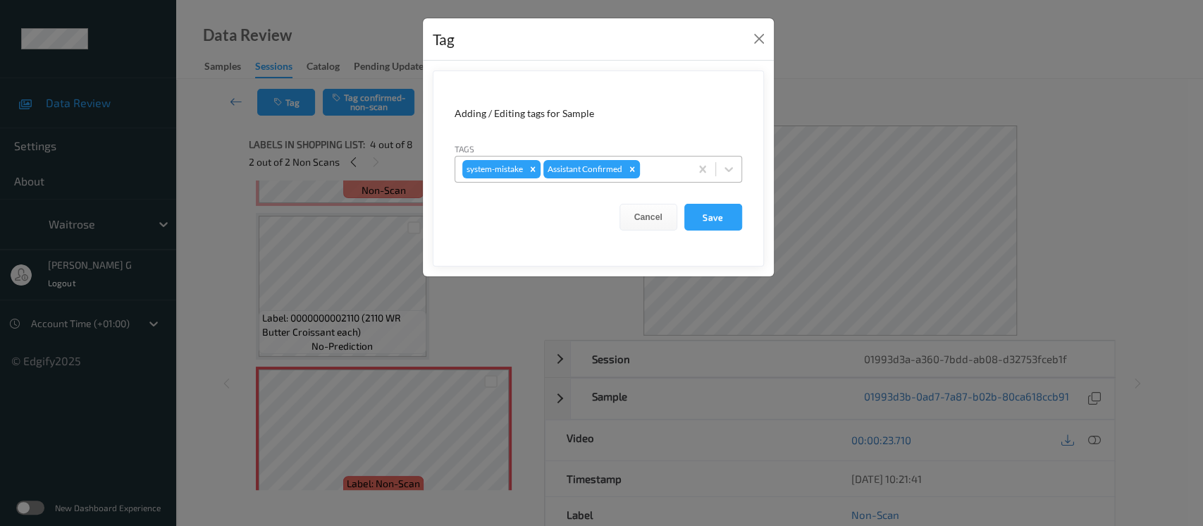
click at [655, 172] on div at bounding box center [663, 169] width 40 height 17
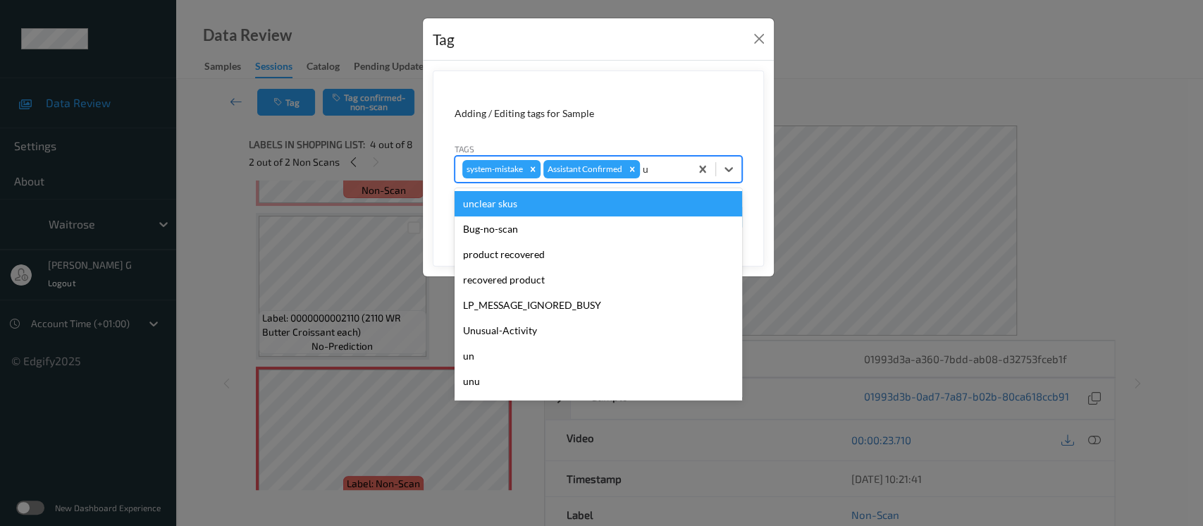
type input "un"
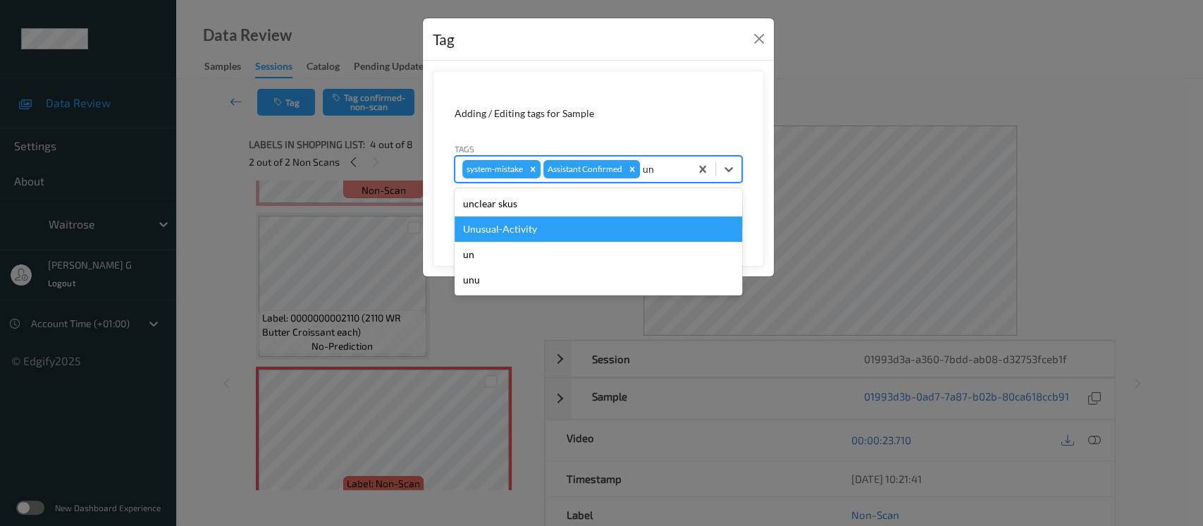
click at [535, 230] on div "Unusual-Activity" at bounding box center [597, 228] width 287 height 25
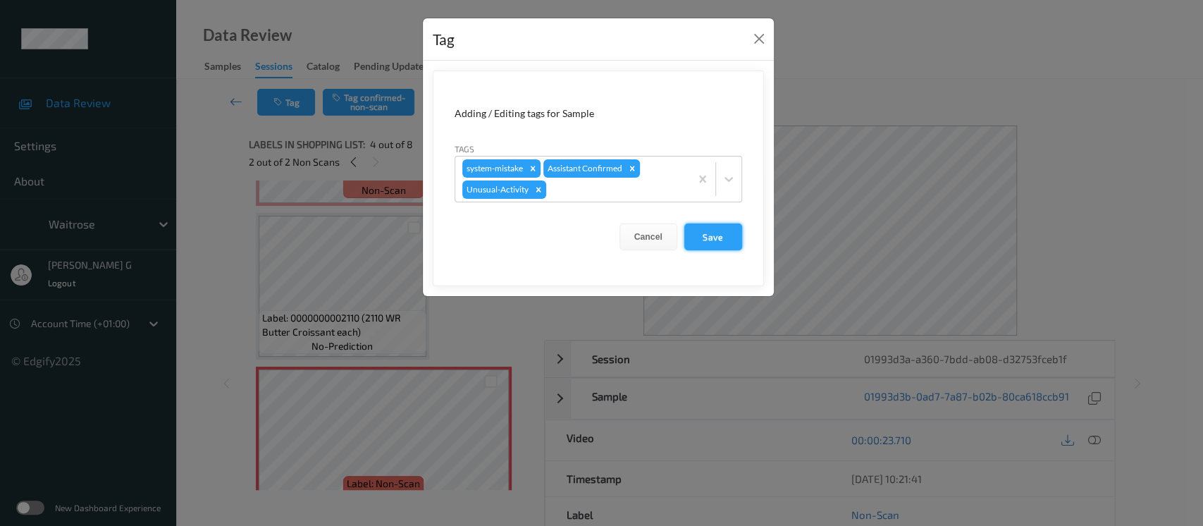
click at [707, 235] on button "Save" at bounding box center [713, 236] width 58 height 27
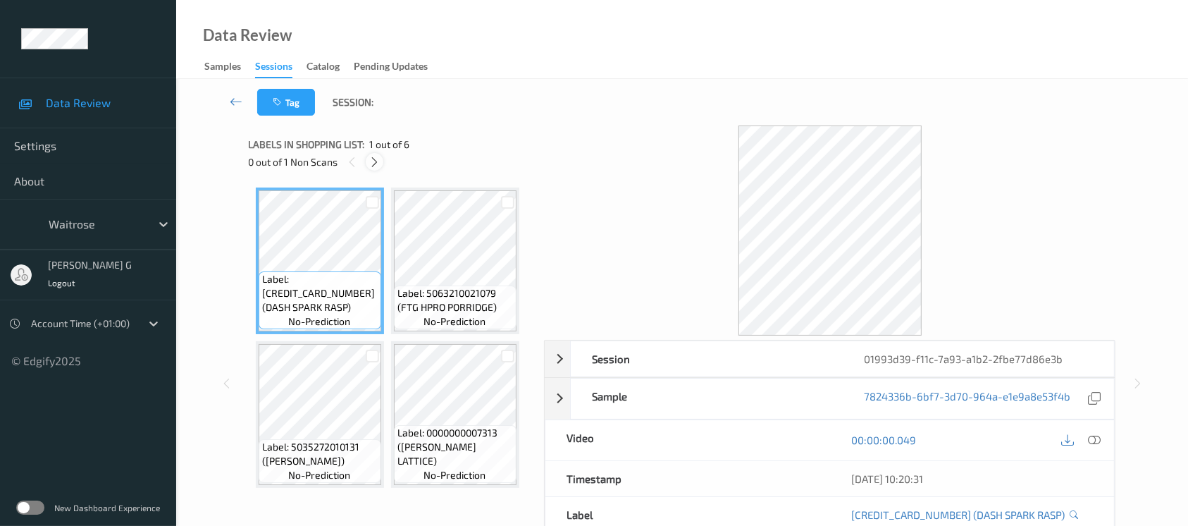
click at [369, 164] on icon at bounding box center [375, 162] width 12 height 13
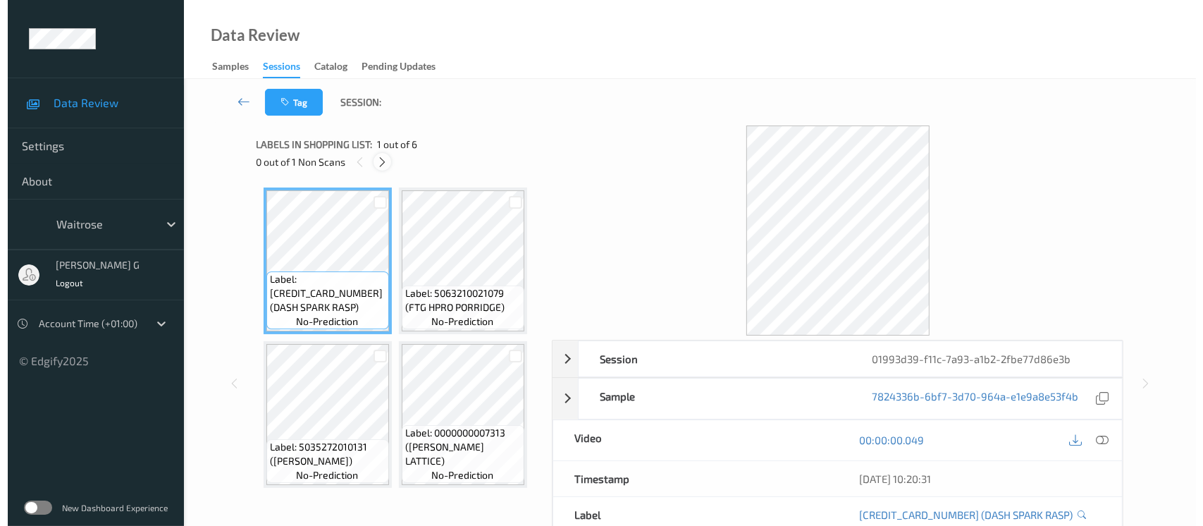
scroll to position [159, 0]
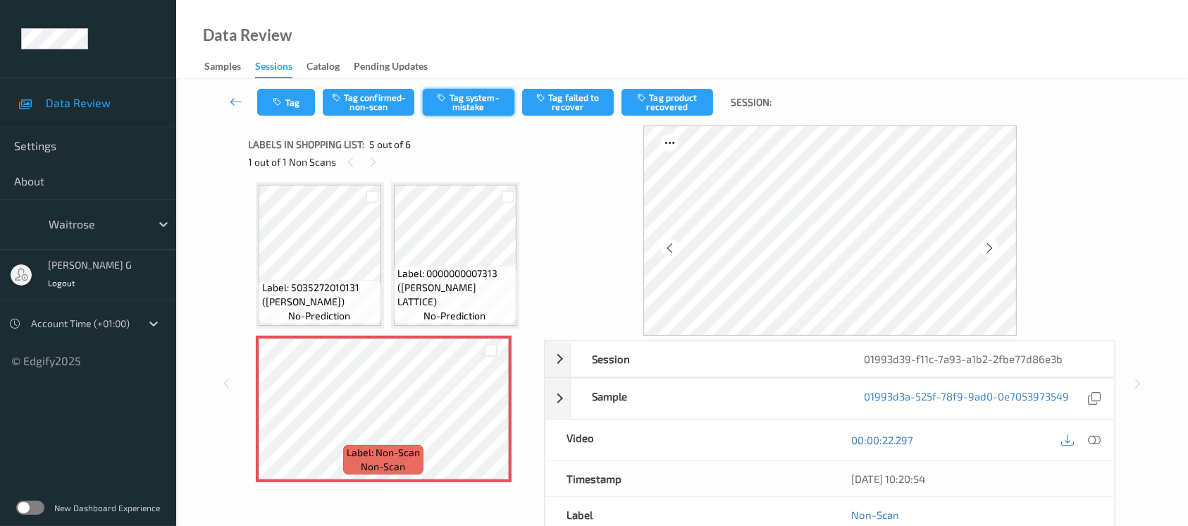
click at [462, 111] on button "Tag system-mistake" at bounding box center [469, 102] width 92 height 27
click at [283, 106] on icon "button" at bounding box center [279, 102] width 12 height 10
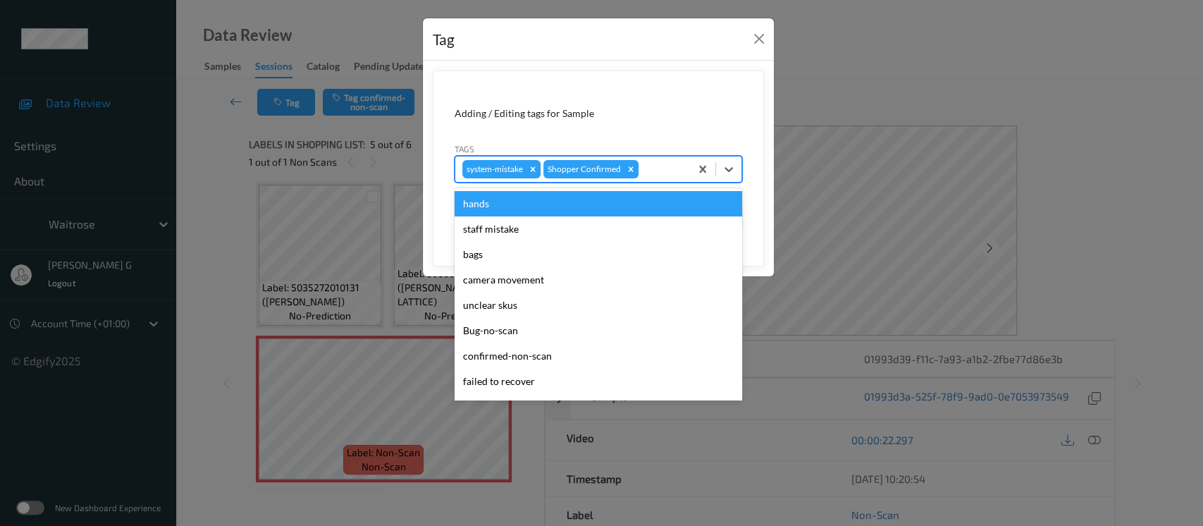
click at [660, 166] on div at bounding box center [662, 169] width 42 height 17
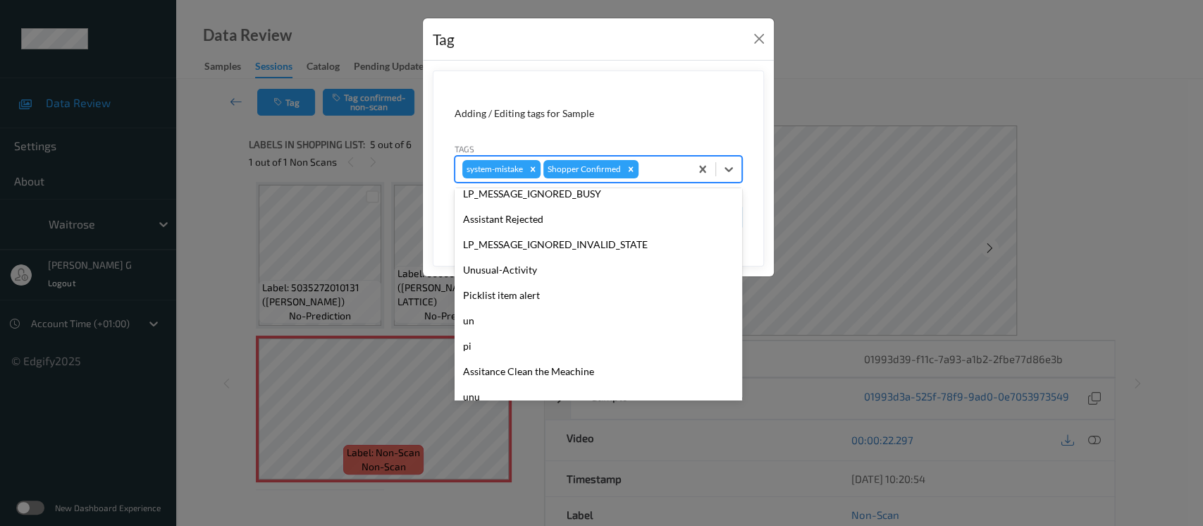
scroll to position [352, 0]
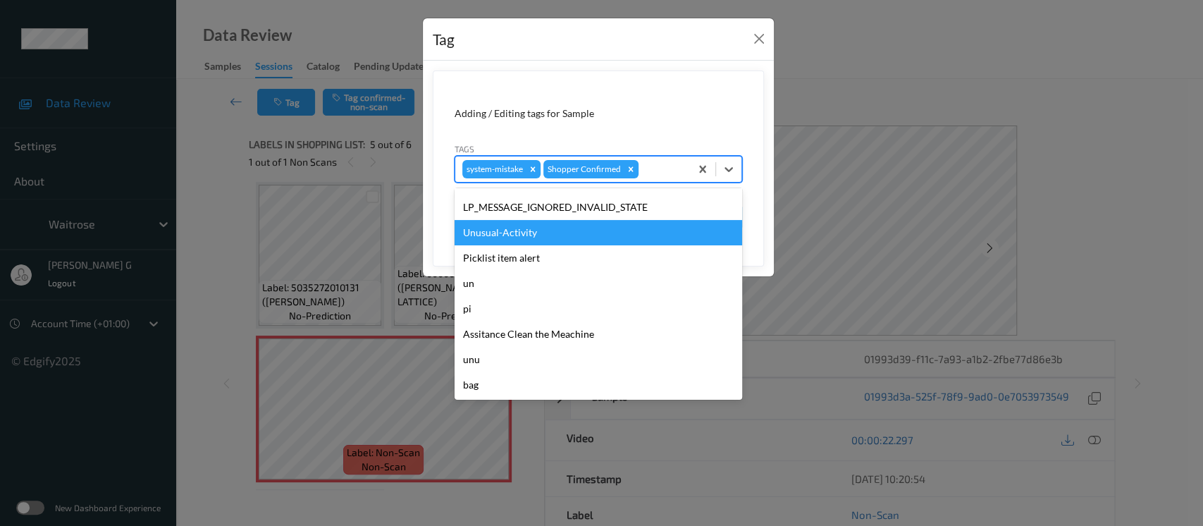
click at [494, 236] on div "Unusual-Activity" at bounding box center [597, 232] width 287 height 25
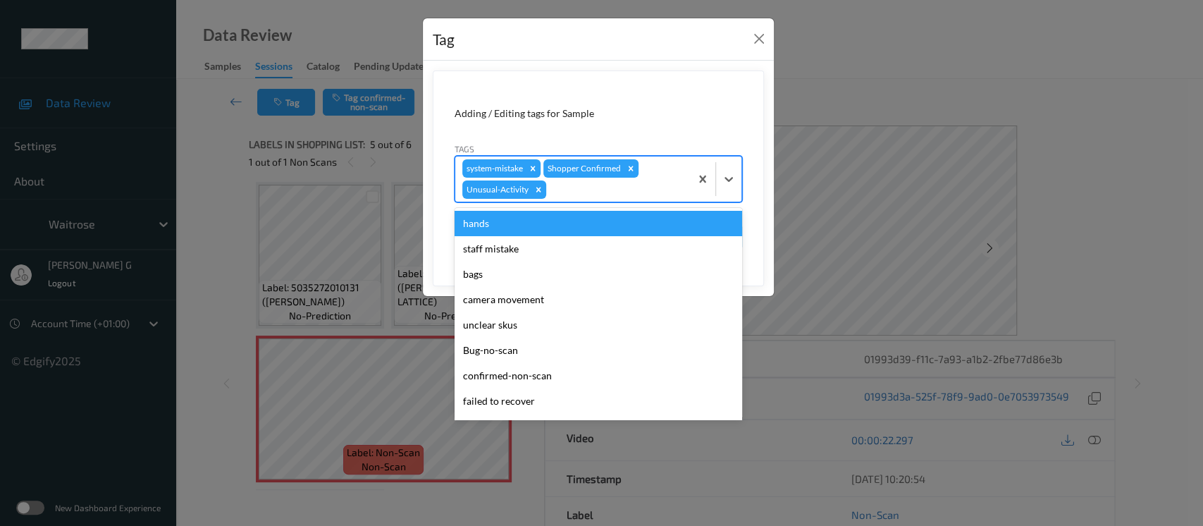
click at [651, 166] on div "system-mistake Shopper Confirmed Unusual-Activity" at bounding box center [572, 178] width 235 height 45
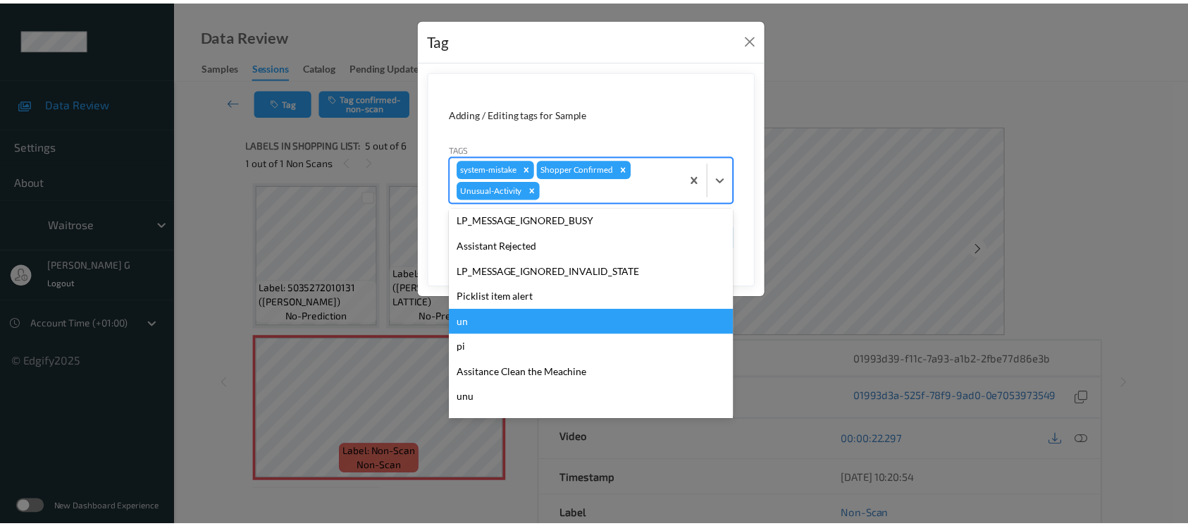
scroll to position [327, 0]
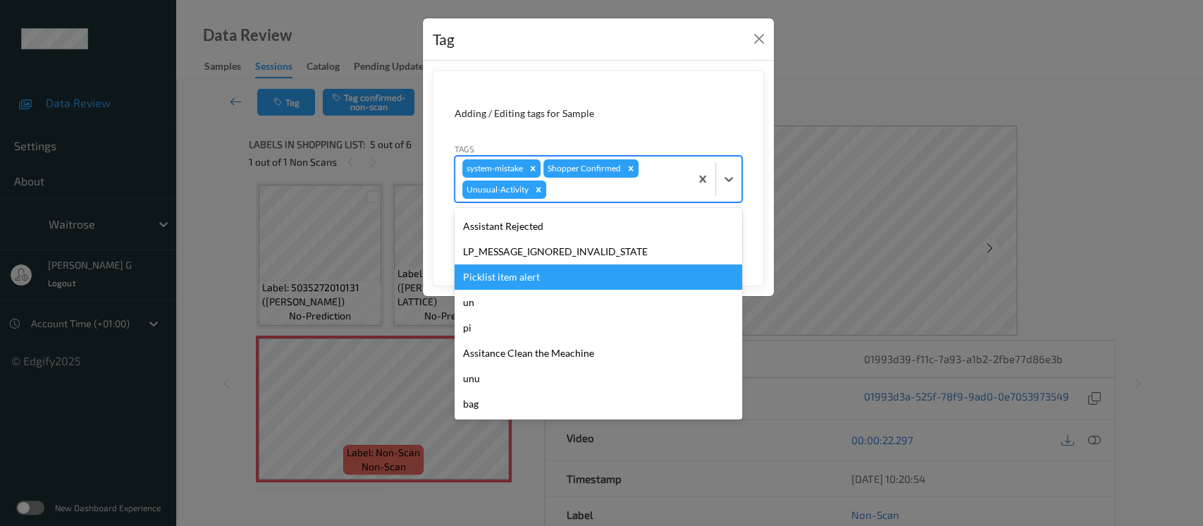
click at [502, 281] on div "Picklist item alert" at bounding box center [597, 276] width 287 height 25
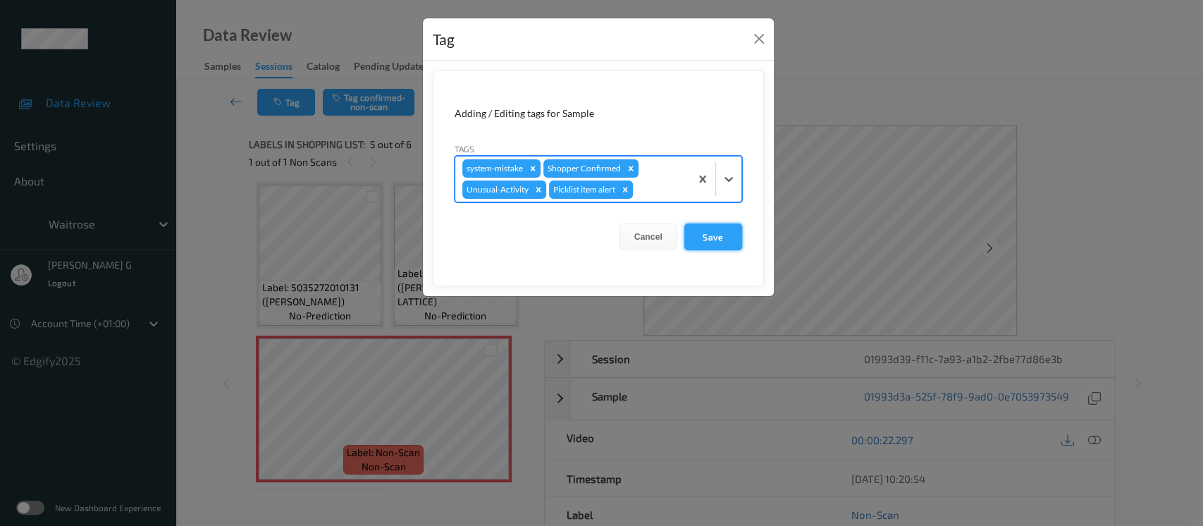
click at [711, 225] on button "Save" at bounding box center [713, 236] width 58 height 27
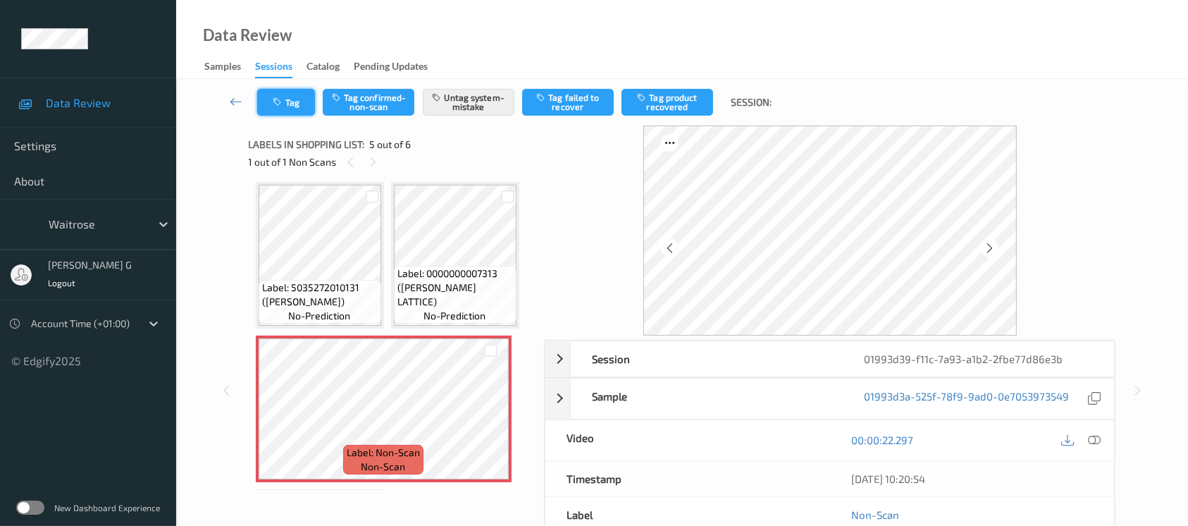
click at [300, 98] on button "Tag" at bounding box center [286, 102] width 58 height 27
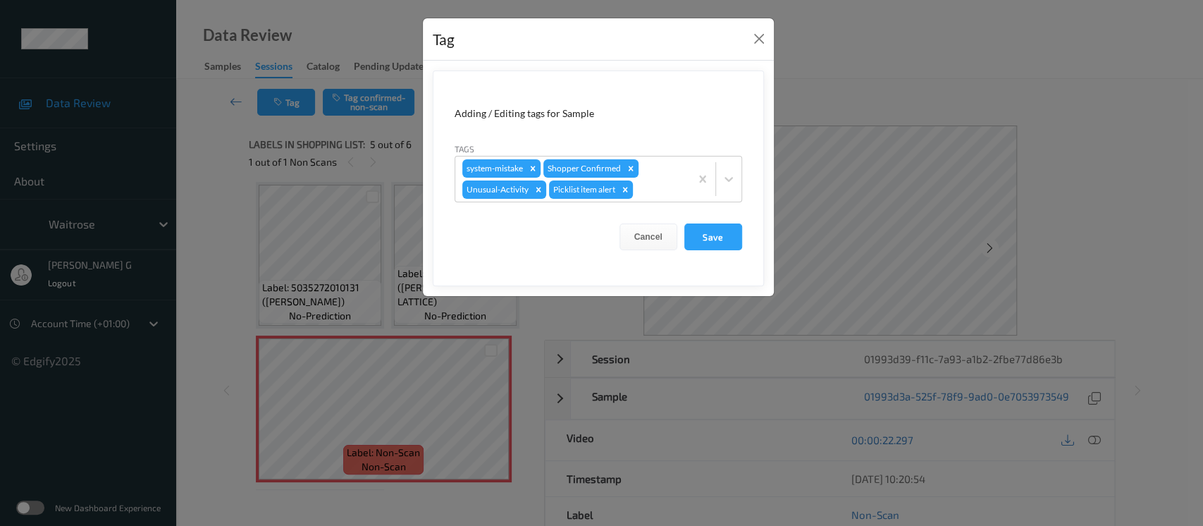
click at [886, 105] on div "Tag Adding / Editing tags for Sample Tags system-mistake Shopper Confirmed Unus…" at bounding box center [601, 263] width 1203 height 526
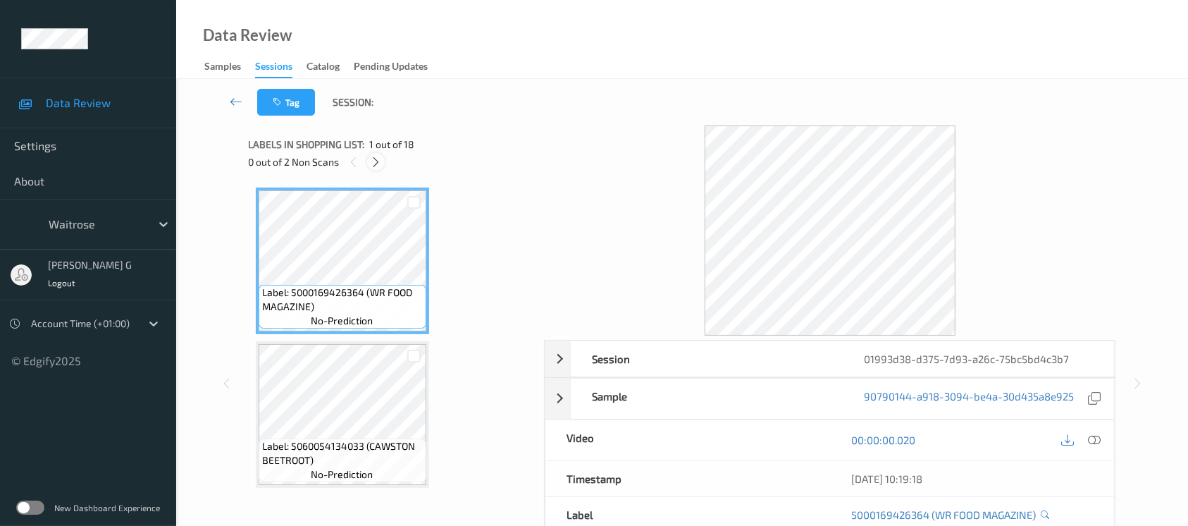
click at [373, 163] on icon at bounding box center [376, 162] width 12 height 13
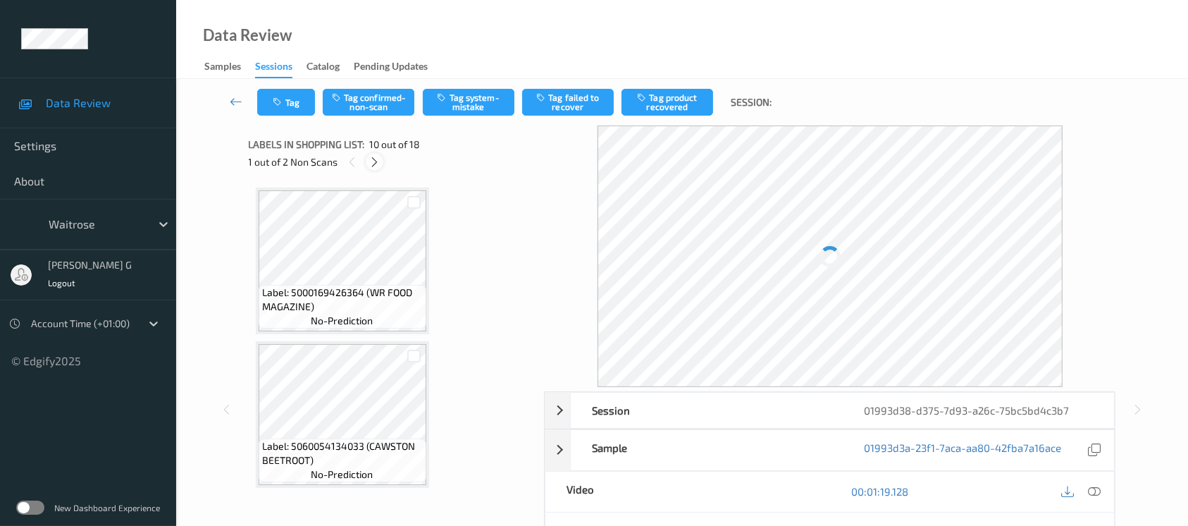
scroll to position [1230, 0]
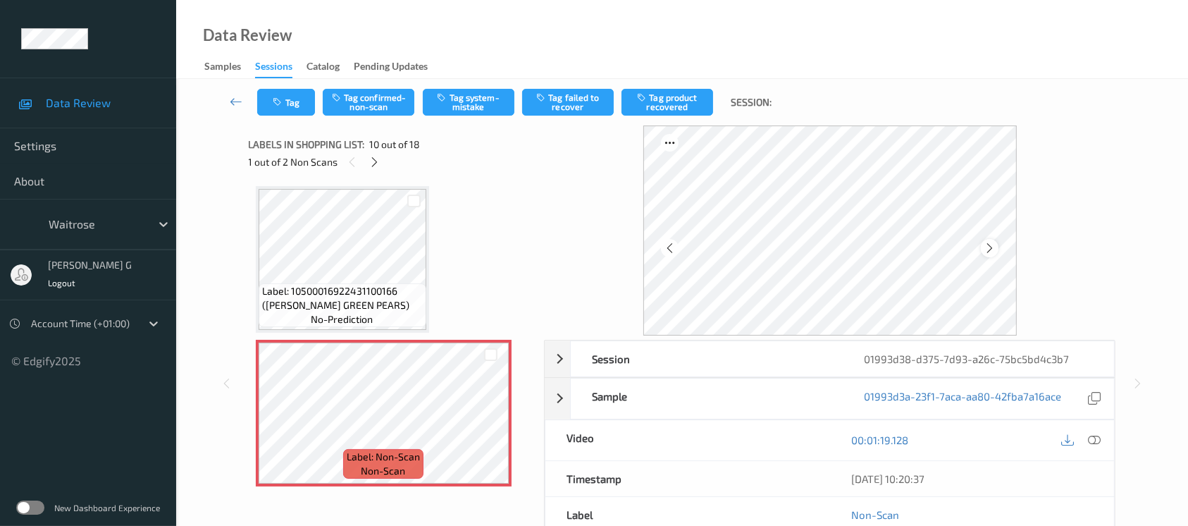
click at [996, 251] on div at bounding box center [990, 248] width 18 height 18
click at [986, 247] on icon at bounding box center [990, 248] width 12 height 13
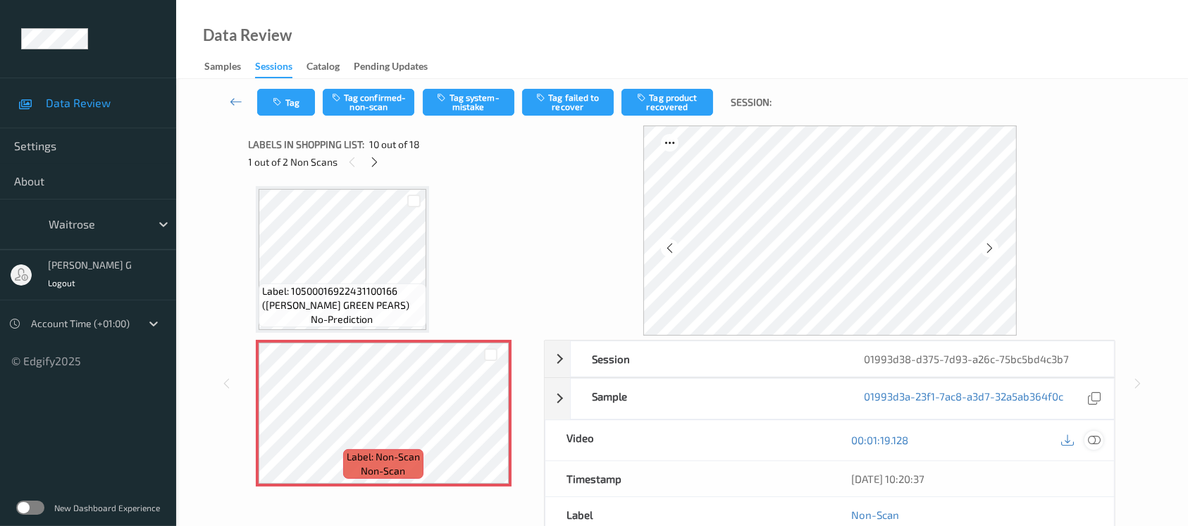
click at [1087, 437] on div at bounding box center [1093, 440] width 19 height 19
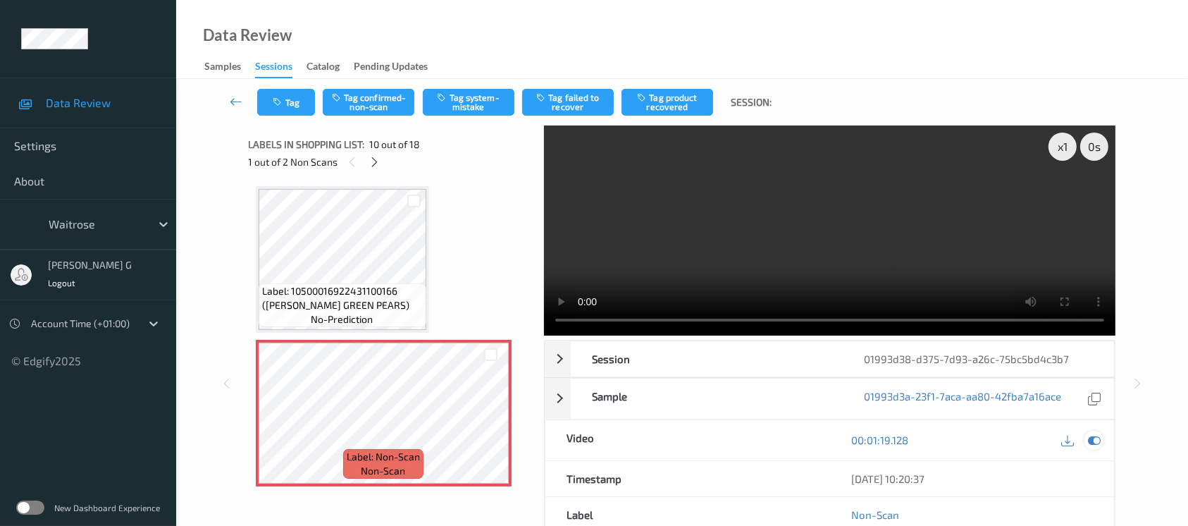
click at [1090, 435] on icon at bounding box center [1094, 439] width 13 height 13
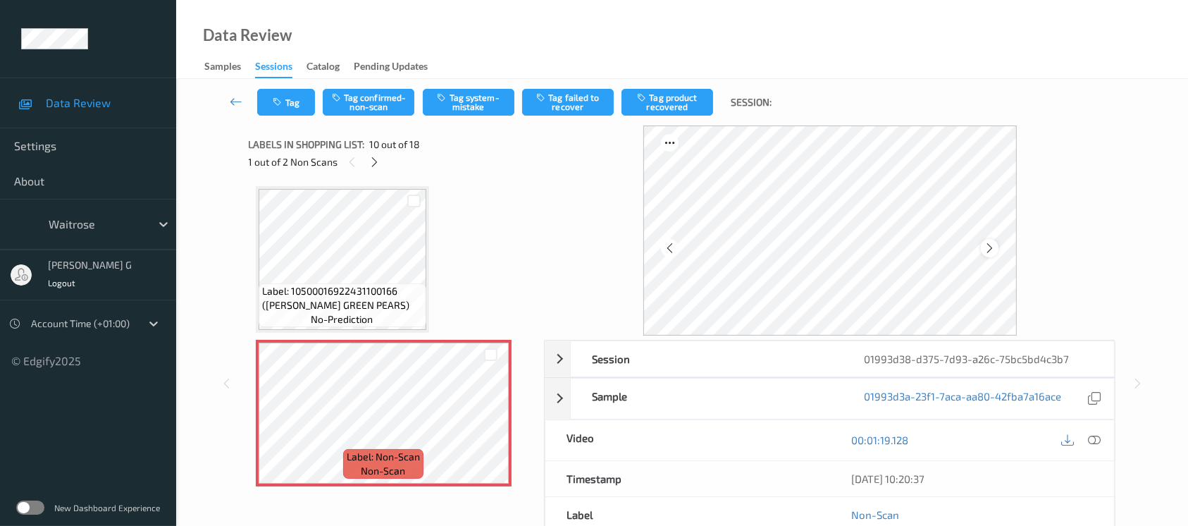
click at [991, 246] on icon at bounding box center [990, 248] width 12 height 13
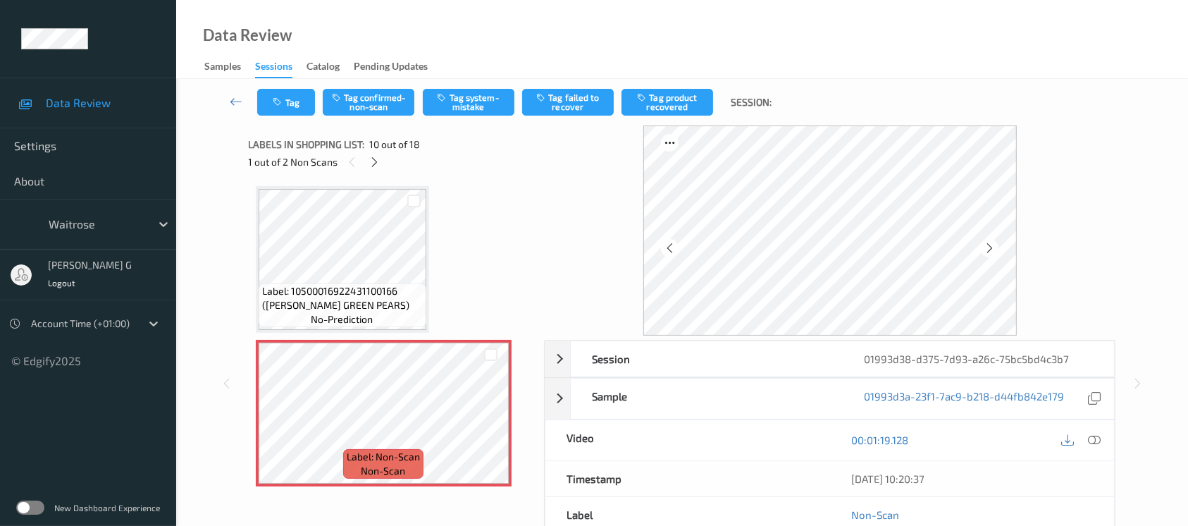
click at [991, 246] on icon at bounding box center [990, 248] width 12 height 13
click at [467, 100] on button "Tag system-mistake" at bounding box center [469, 102] width 92 height 27
click at [283, 108] on button "Tag" at bounding box center [286, 102] width 58 height 27
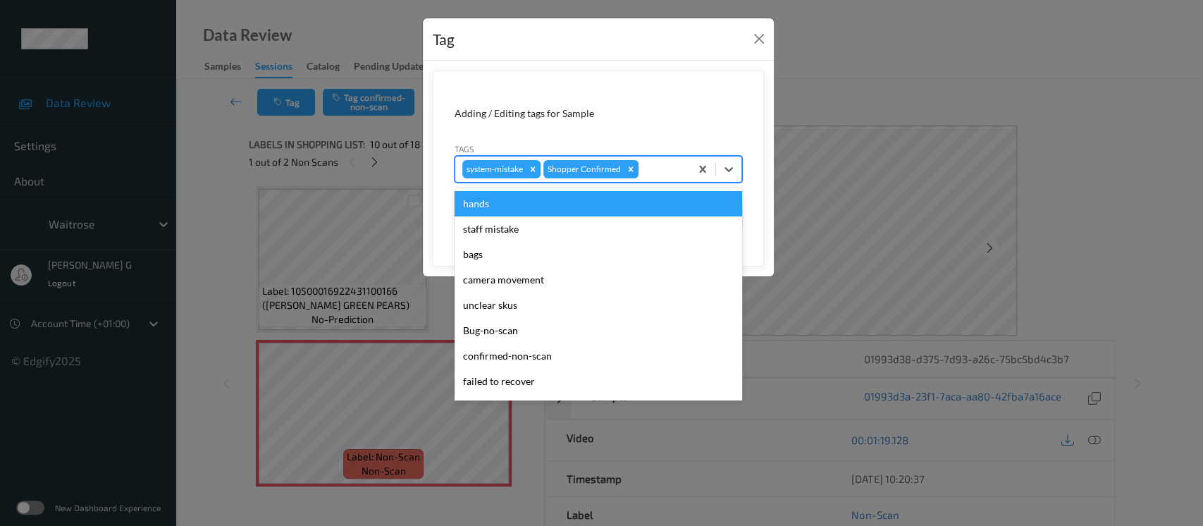
click at [663, 175] on div at bounding box center [662, 169] width 42 height 17
type input "un"
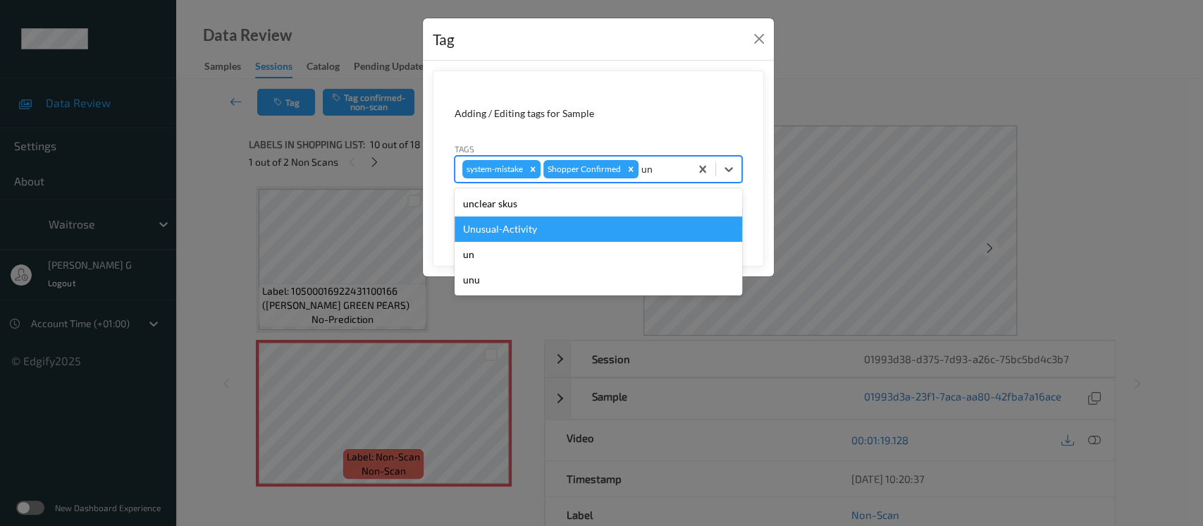
click at [498, 232] on div "Unusual-Activity" at bounding box center [597, 228] width 287 height 25
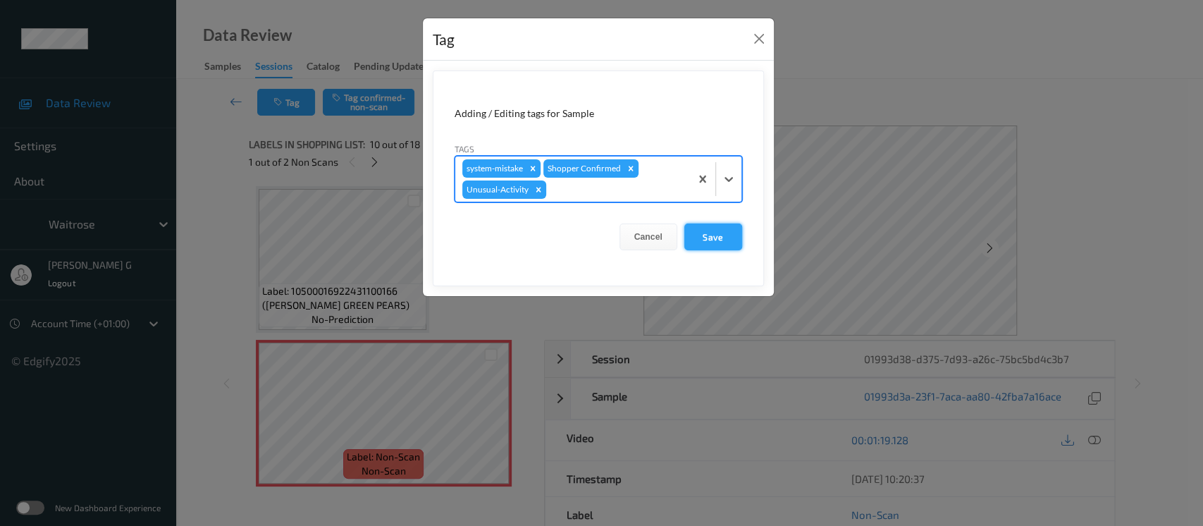
click at [723, 230] on button "Save" at bounding box center [713, 236] width 58 height 27
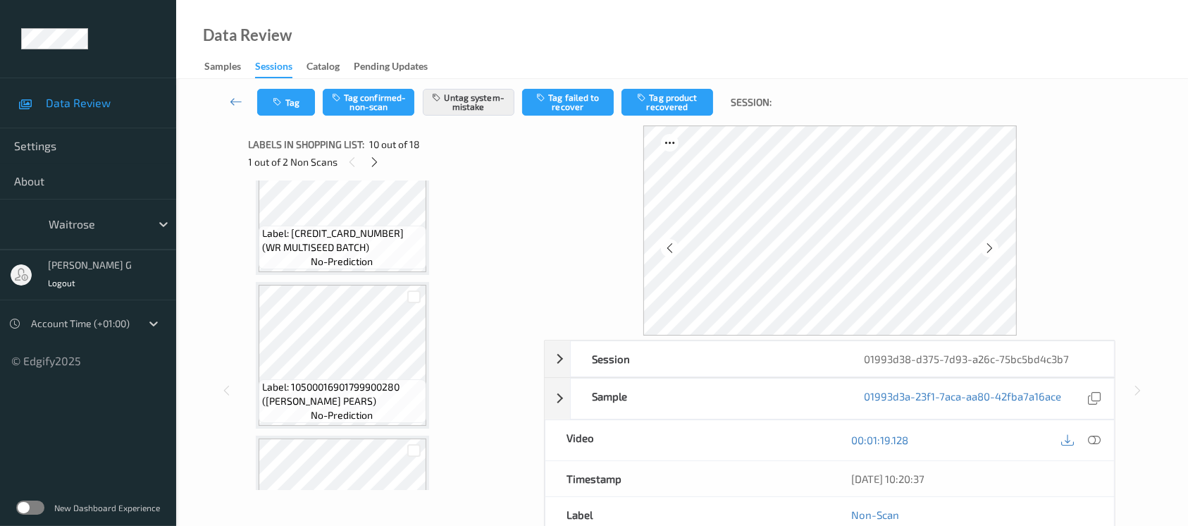
scroll to position [1607, 0]
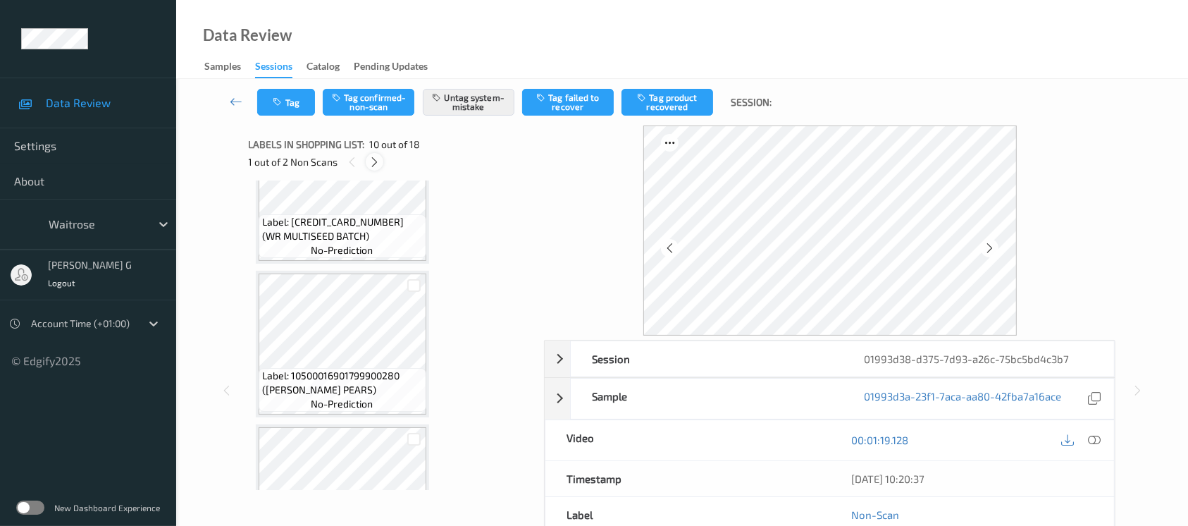
click at [376, 161] on icon at bounding box center [375, 162] width 12 height 13
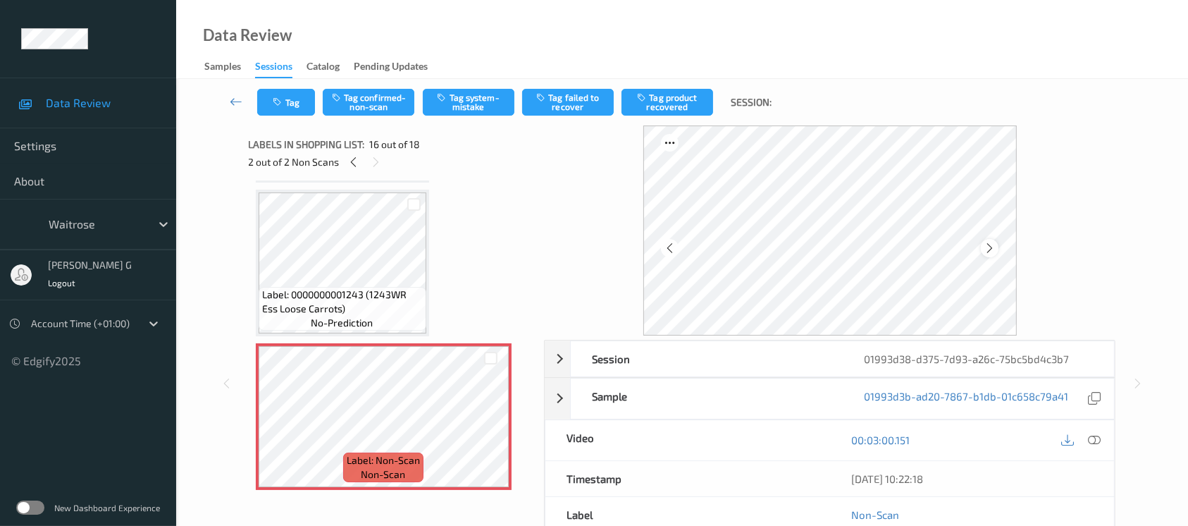
click at [989, 251] on icon at bounding box center [990, 248] width 12 height 13
click at [469, 101] on button "Tag system-mistake" at bounding box center [469, 102] width 92 height 27
click at [276, 115] on button "Tag" at bounding box center [286, 102] width 58 height 27
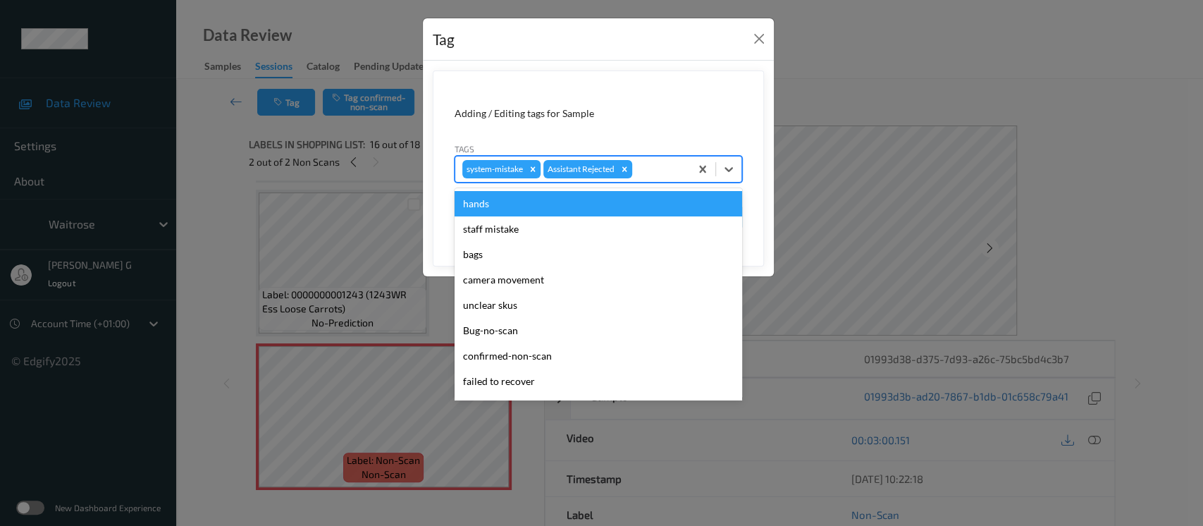
click at [643, 166] on div at bounding box center [659, 169] width 48 height 17
type input "un"
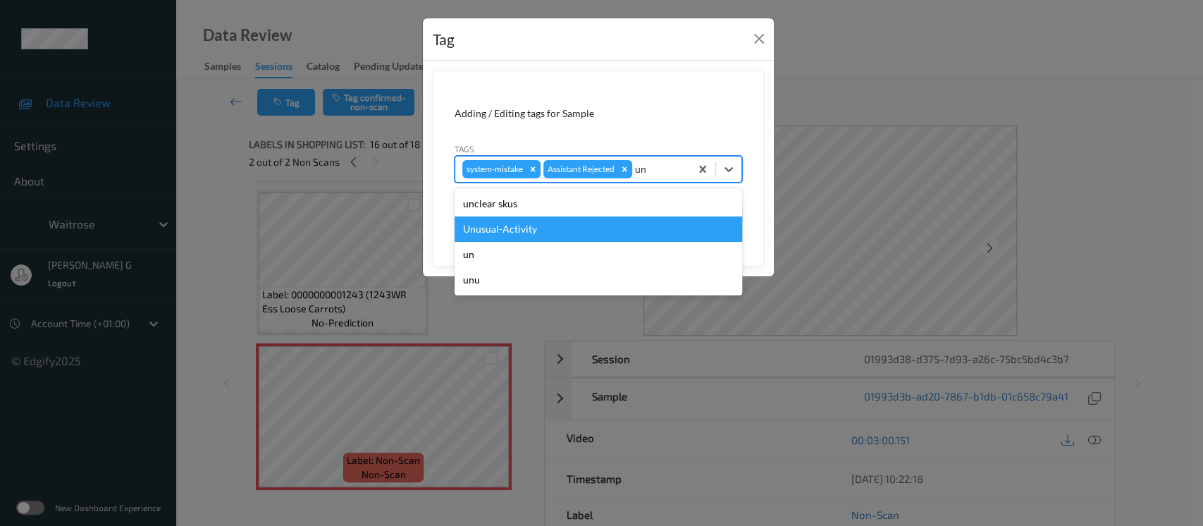
click at [488, 222] on div "Unusual-Activity" at bounding box center [597, 228] width 287 height 25
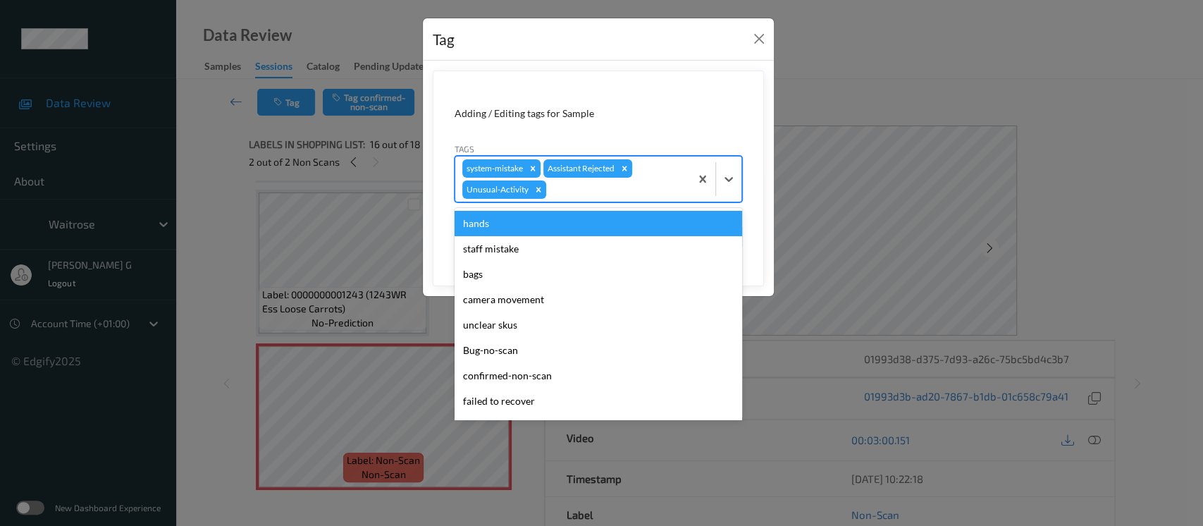
click at [631, 190] on div at bounding box center [616, 189] width 134 height 17
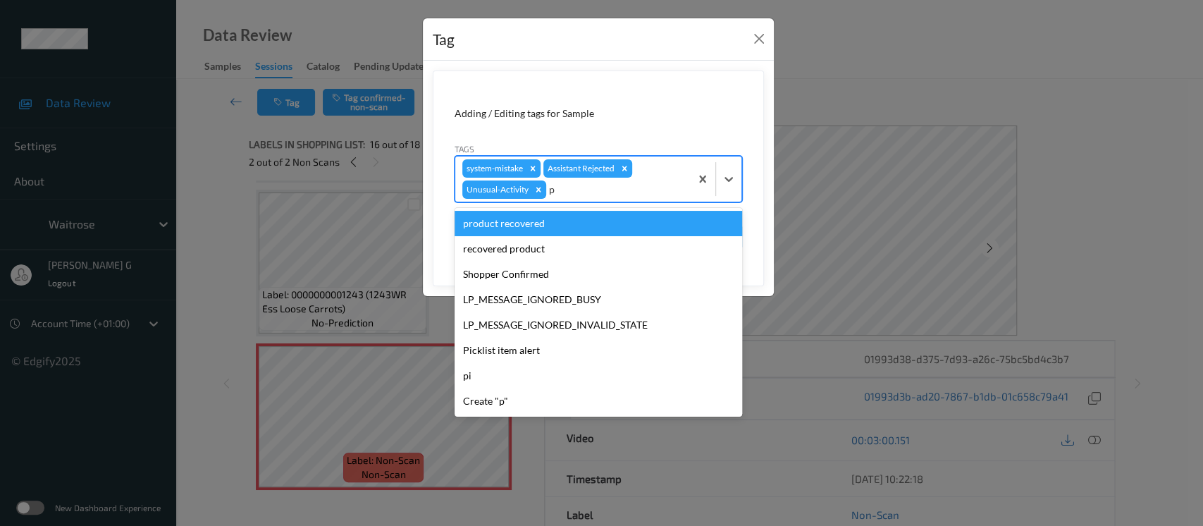
type input "pi"
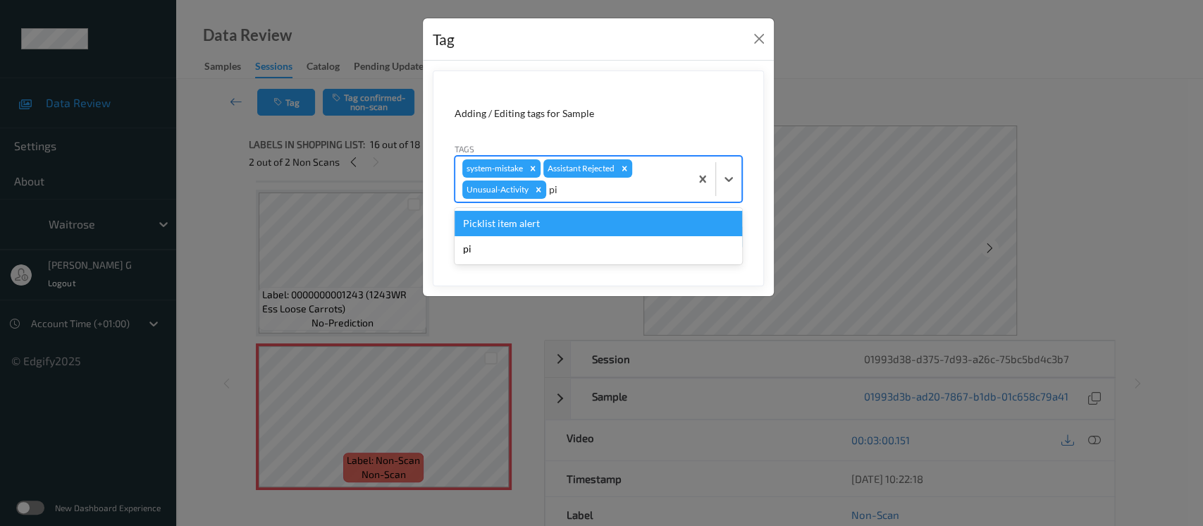
click at [521, 221] on div "Picklist item alert" at bounding box center [597, 223] width 287 height 25
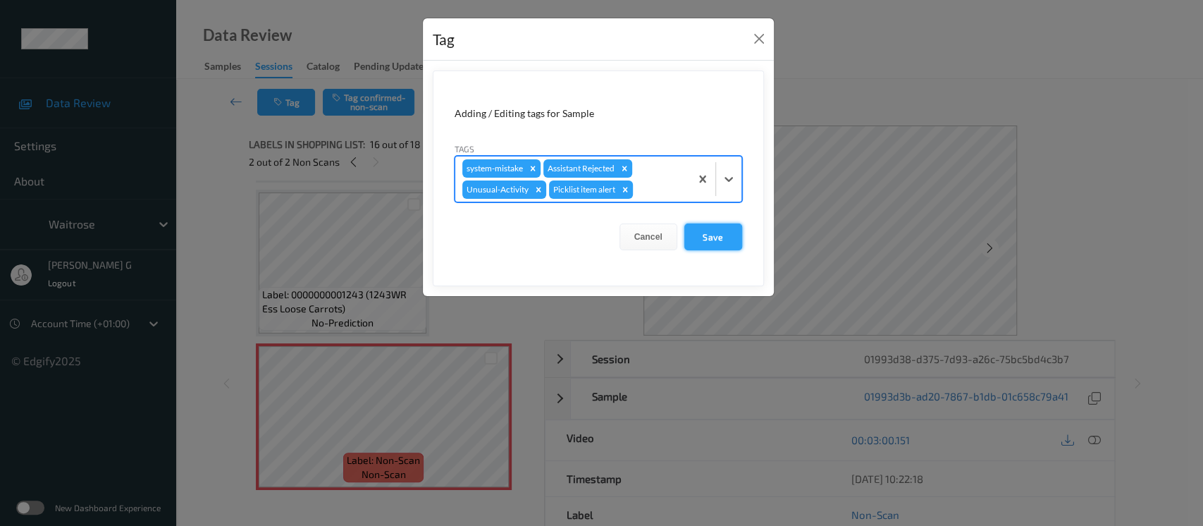
click at [705, 236] on button "Save" at bounding box center [713, 236] width 58 height 27
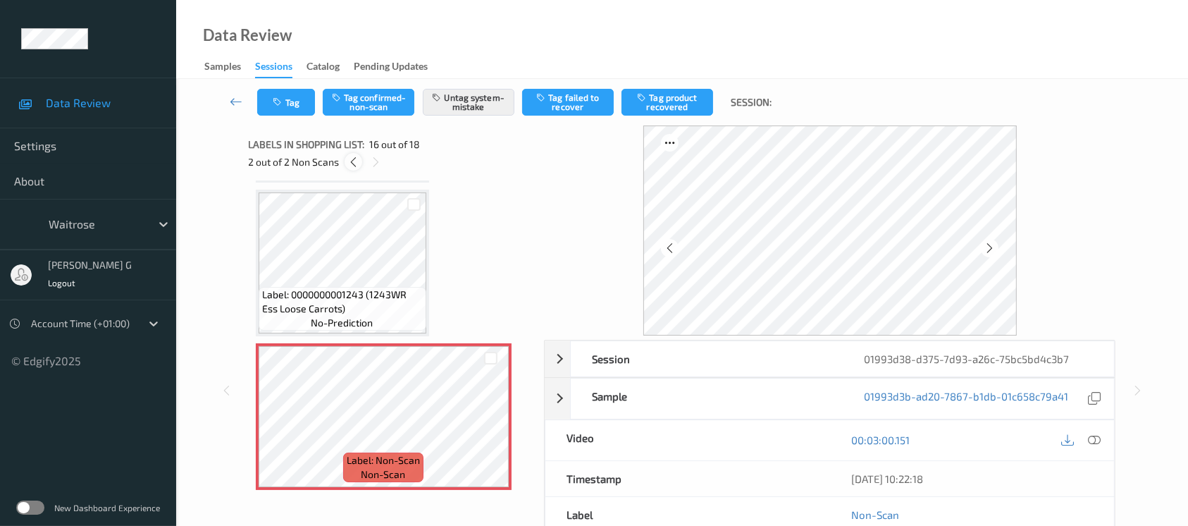
click at [349, 161] on icon at bounding box center [353, 162] width 12 height 13
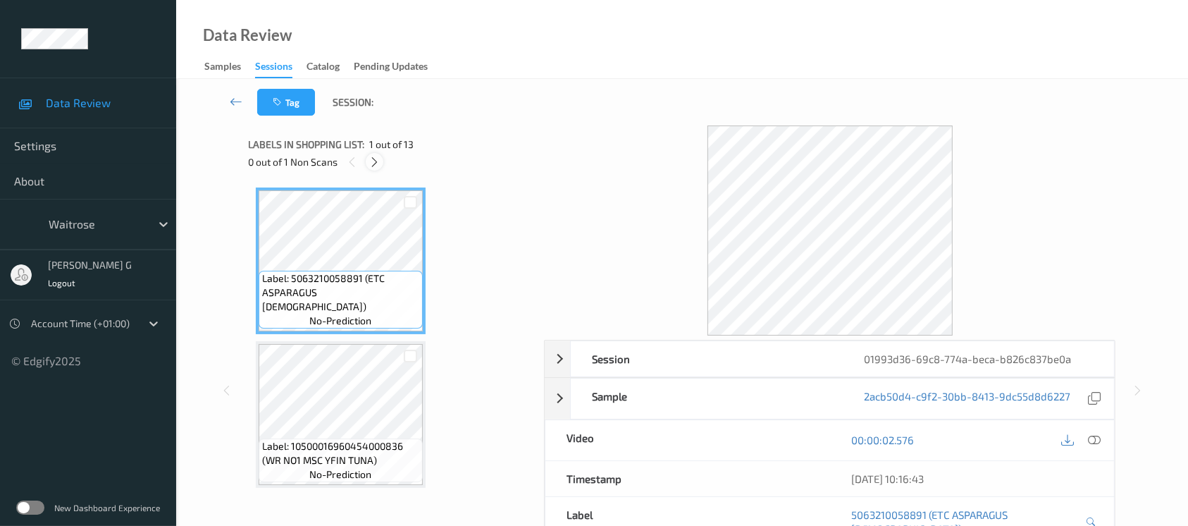
click at [371, 166] on icon at bounding box center [375, 162] width 12 height 13
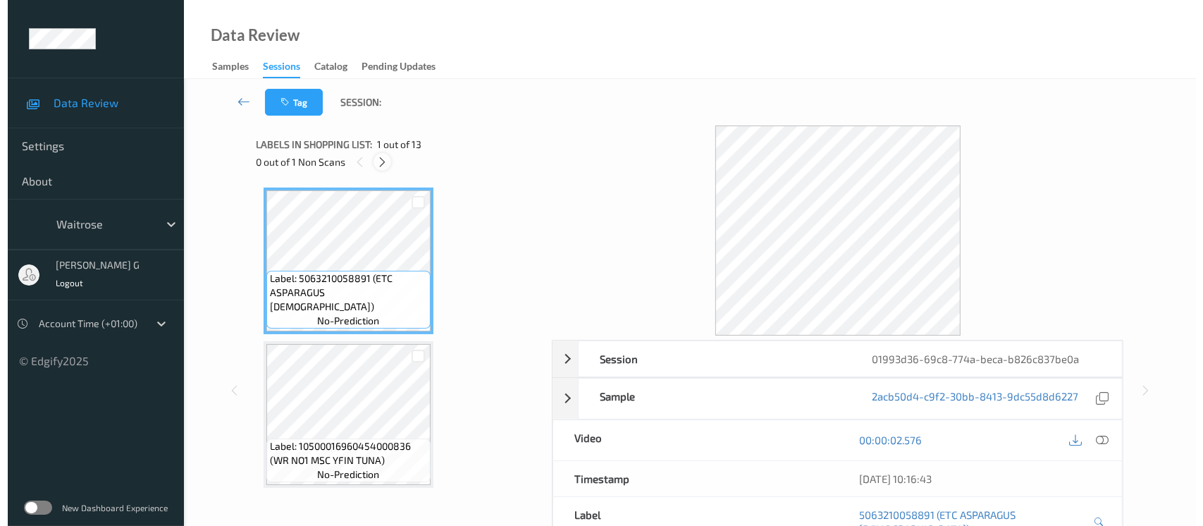
scroll to position [1230, 0]
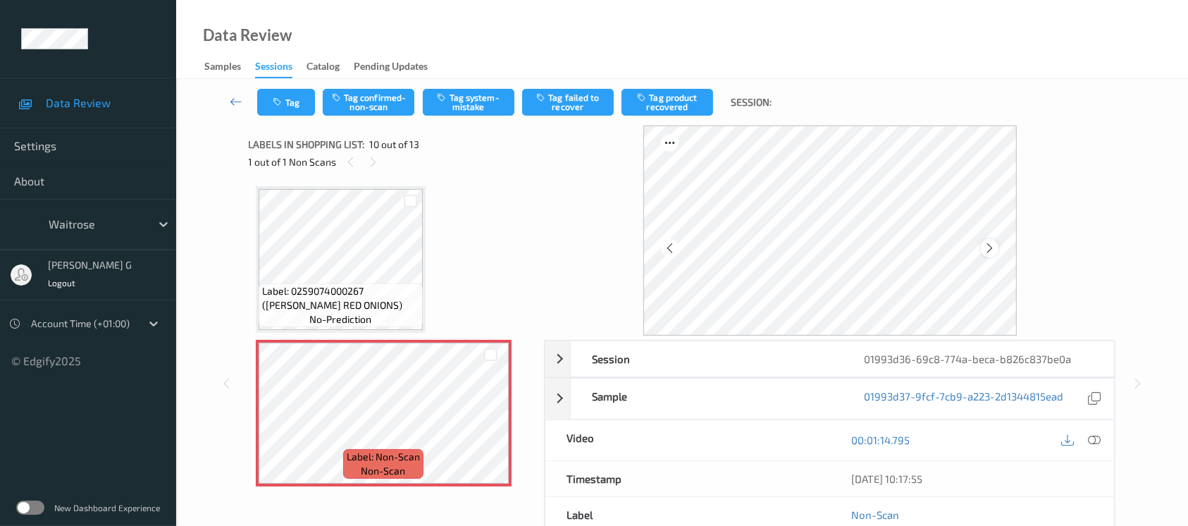
click at [992, 247] on icon at bounding box center [990, 248] width 12 height 13
click at [364, 158] on div at bounding box center [373, 162] width 18 height 18
click at [991, 244] on icon at bounding box center [990, 248] width 12 height 13
click at [1088, 439] on icon at bounding box center [1094, 439] width 13 height 13
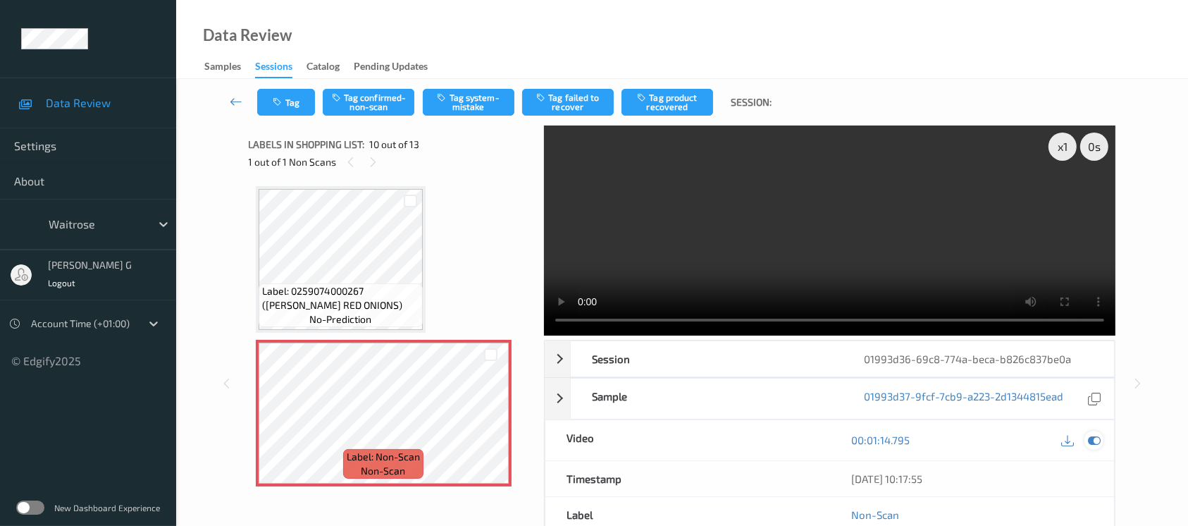
click at [1090, 444] on icon at bounding box center [1094, 439] width 13 height 13
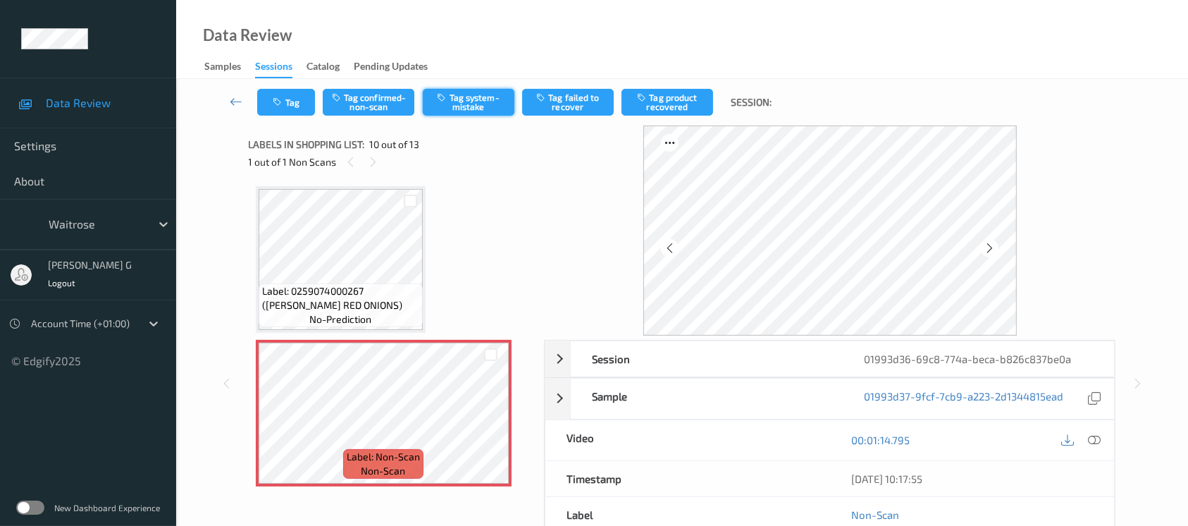
click at [464, 97] on button "Tag system-mistake" at bounding box center [469, 102] width 92 height 27
click at [284, 97] on icon "button" at bounding box center [279, 102] width 12 height 10
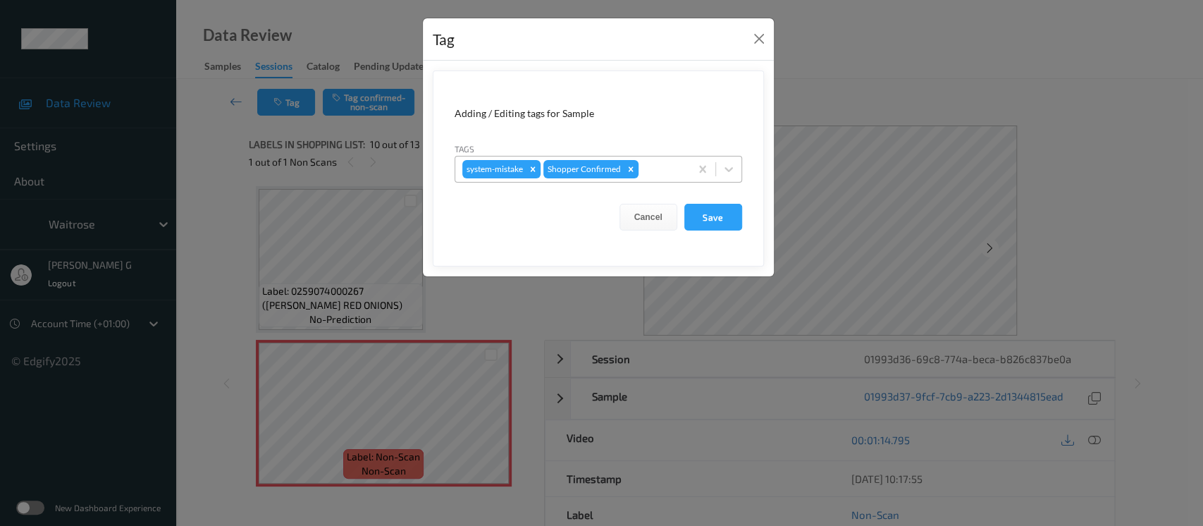
click at [652, 168] on div at bounding box center [662, 169] width 42 height 17
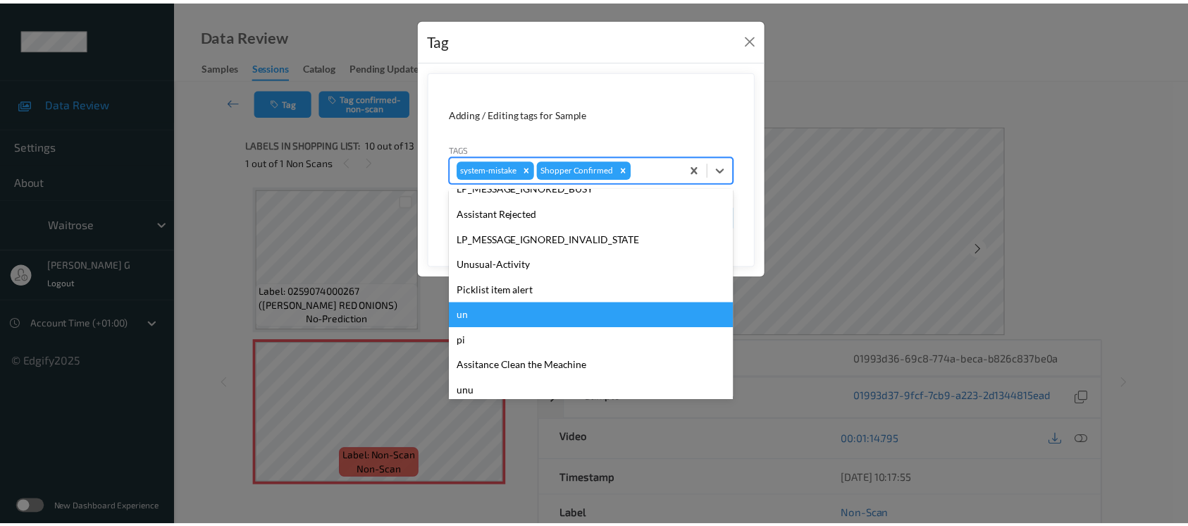
scroll to position [352, 0]
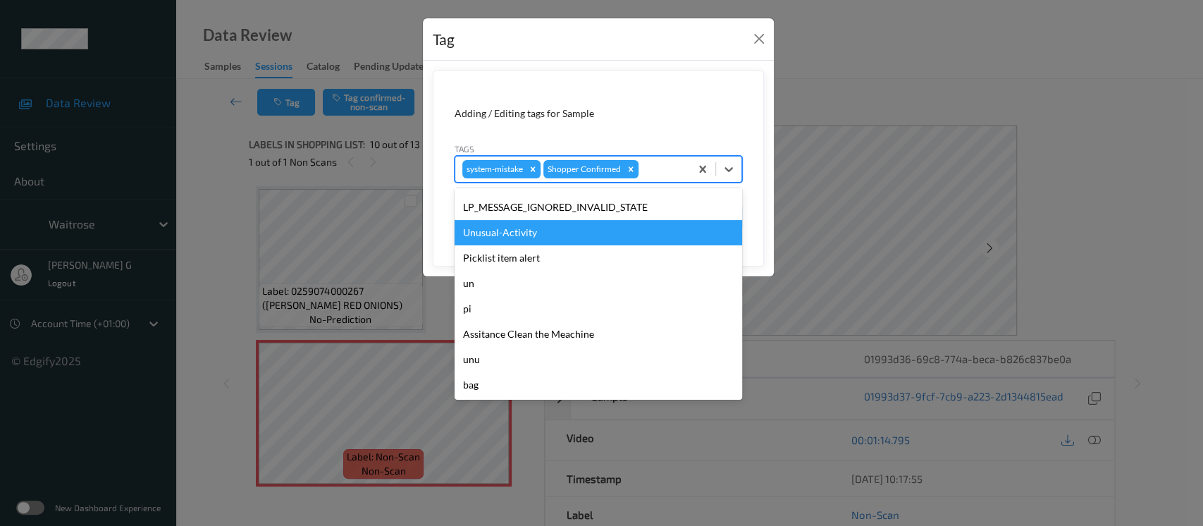
click at [495, 235] on div "Unusual-Activity" at bounding box center [597, 232] width 287 height 25
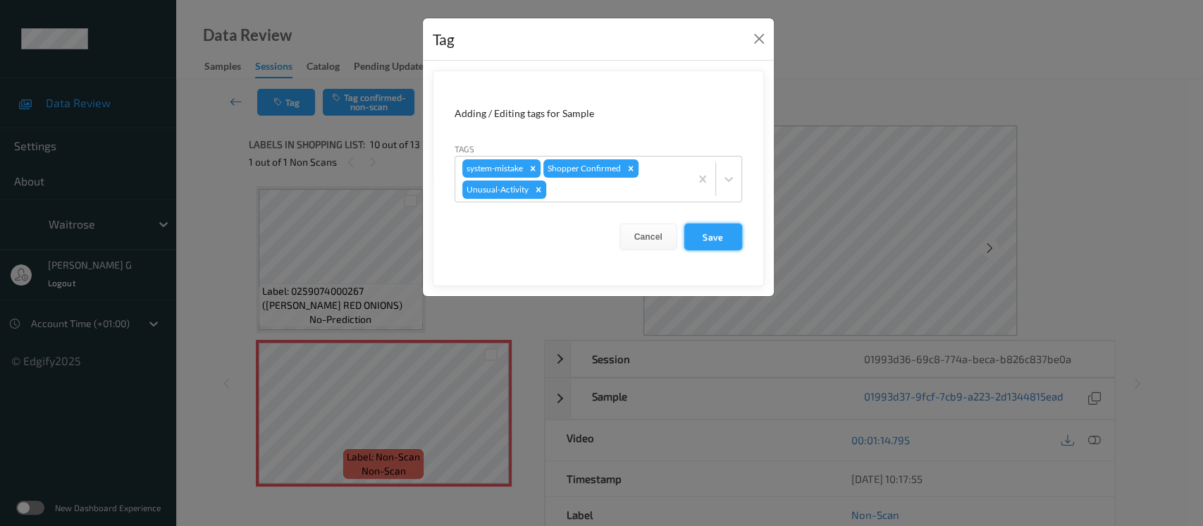
click at [718, 230] on button "Save" at bounding box center [713, 236] width 58 height 27
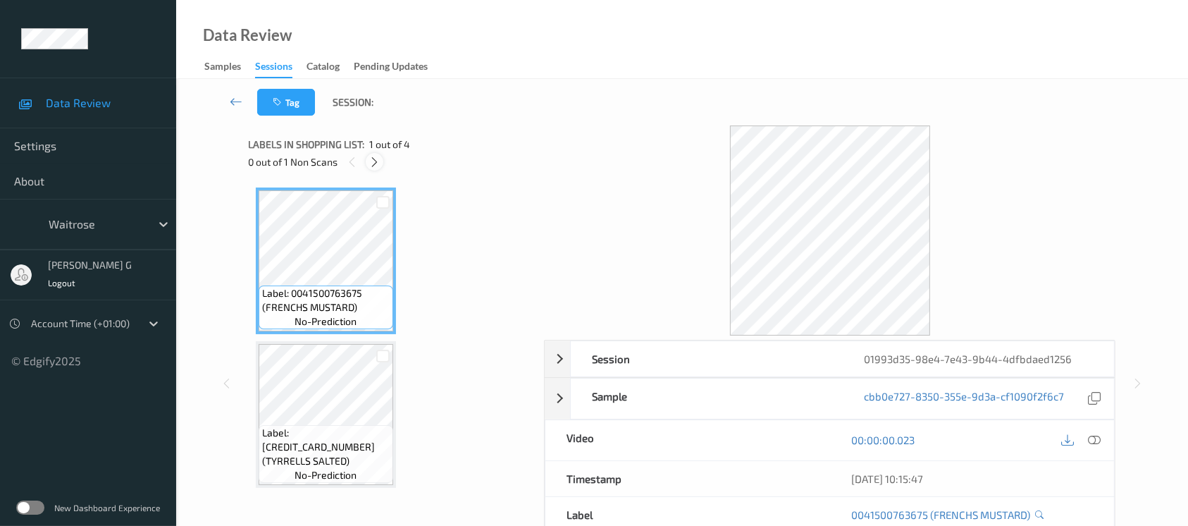
click at [377, 158] on icon at bounding box center [375, 162] width 12 height 13
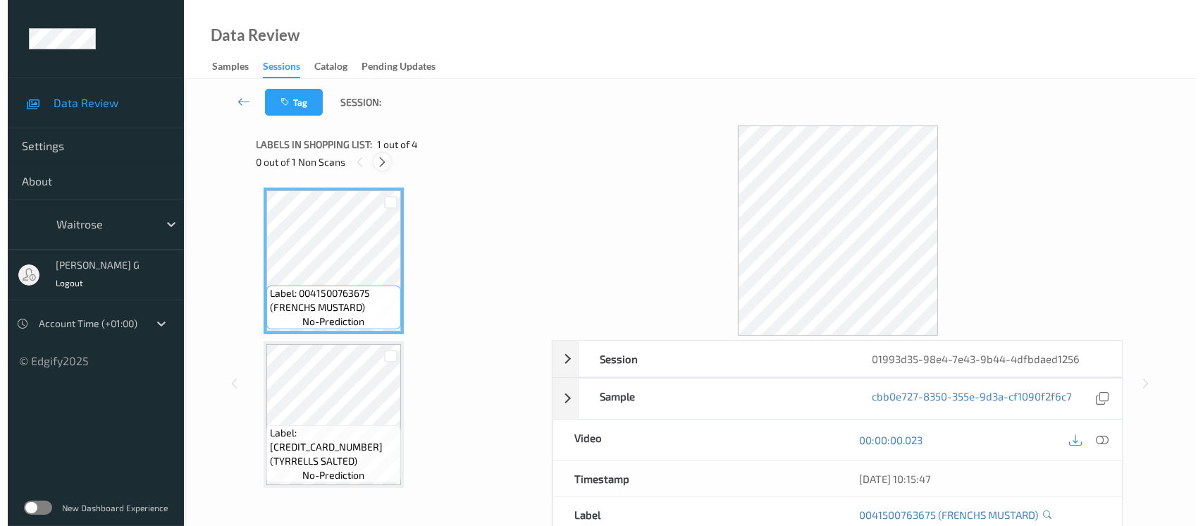
scroll to position [309, 0]
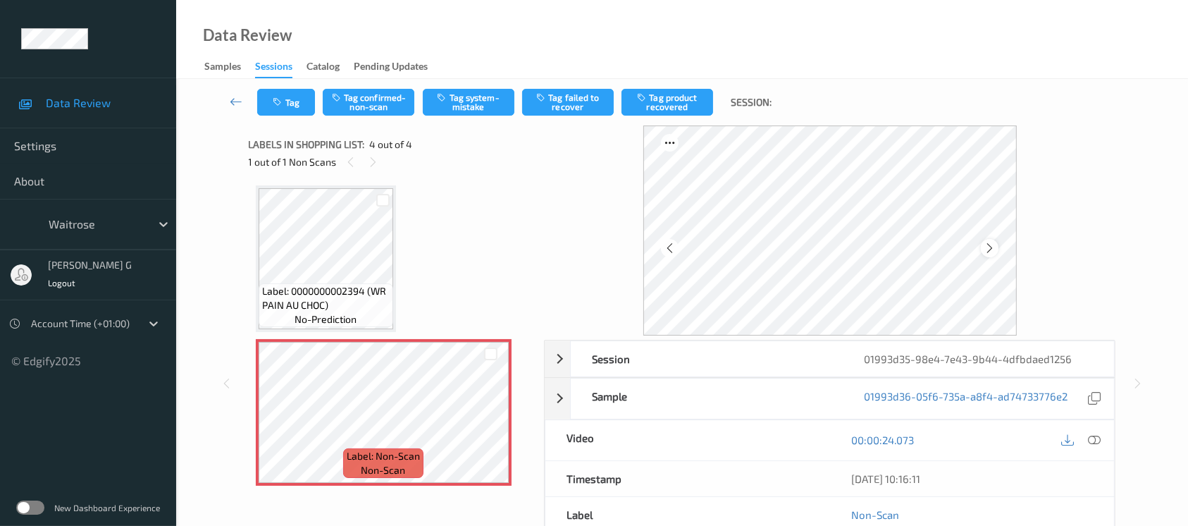
click at [984, 249] on icon at bounding box center [990, 248] width 12 height 13
click at [991, 247] on icon at bounding box center [990, 248] width 12 height 13
click at [459, 116] on div "Tag Tag confirmed-non-scan Tag system-mistake Tag failed to recover Tag product…" at bounding box center [682, 102] width 954 height 47
click at [467, 104] on button "Tag system-mistake" at bounding box center [469, 102] width 92 height 27
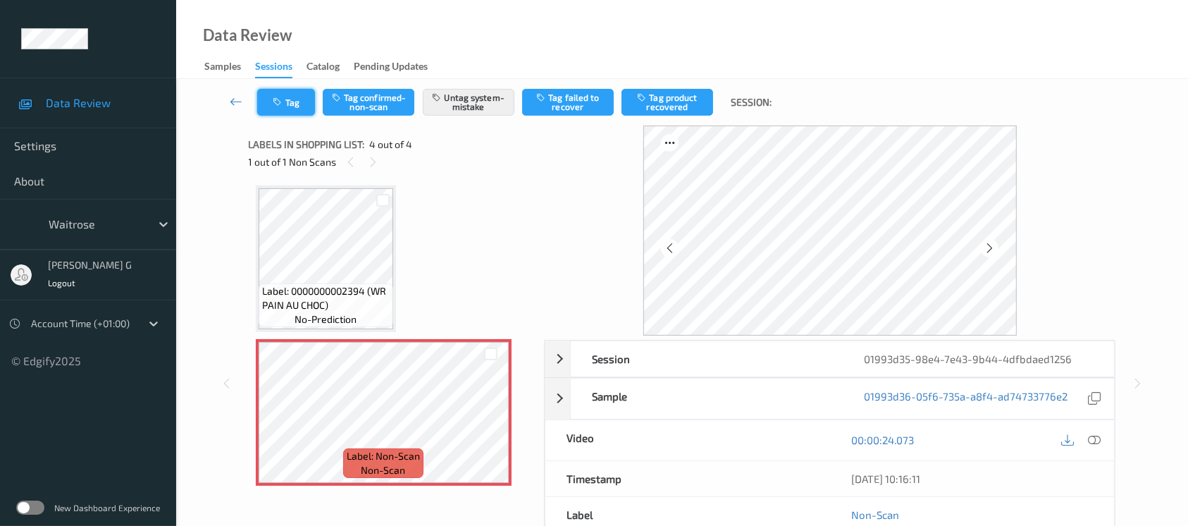
click at [281, 103] on icon "button" at bounding box center [279, 102] width 12 height 10
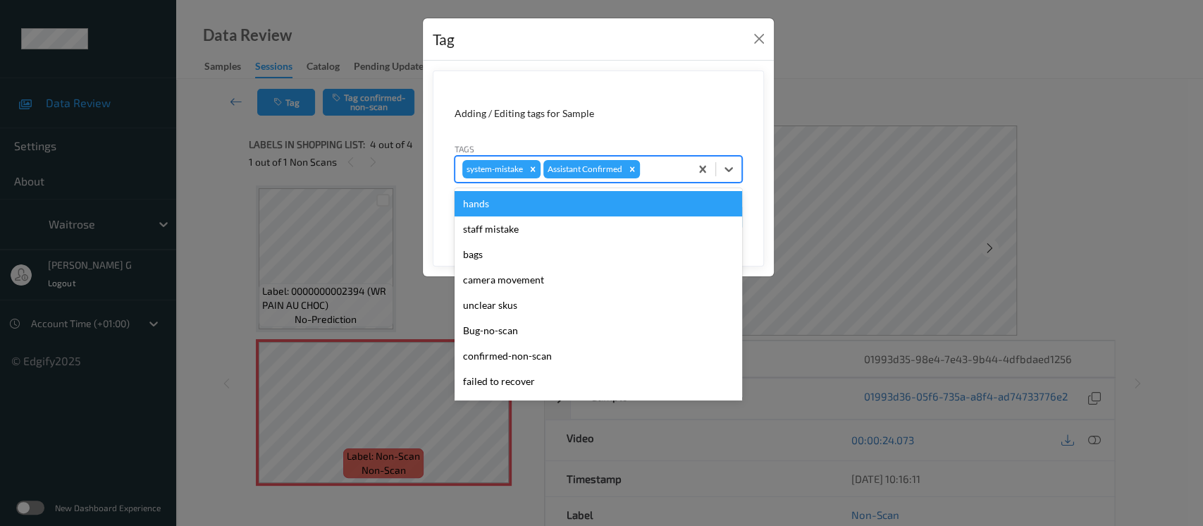
click at [660, 168] on div at bounding box center [663, 169] width 40 height 17
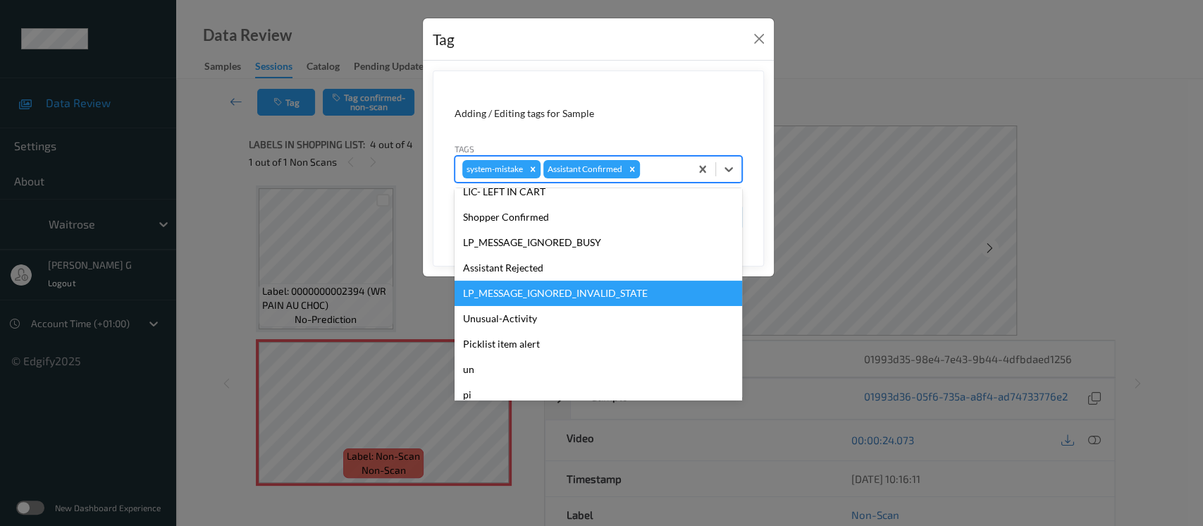
scroll to position [282, 0]
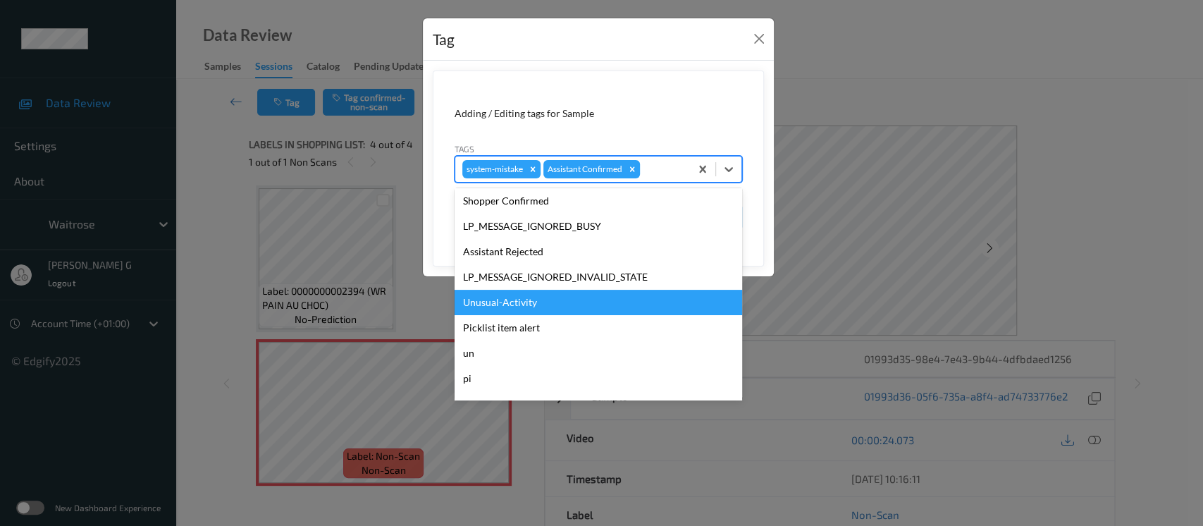
click at [493, 300] on div "Unusual-Activity" at bounding box center [597, 302] width 287 height 25
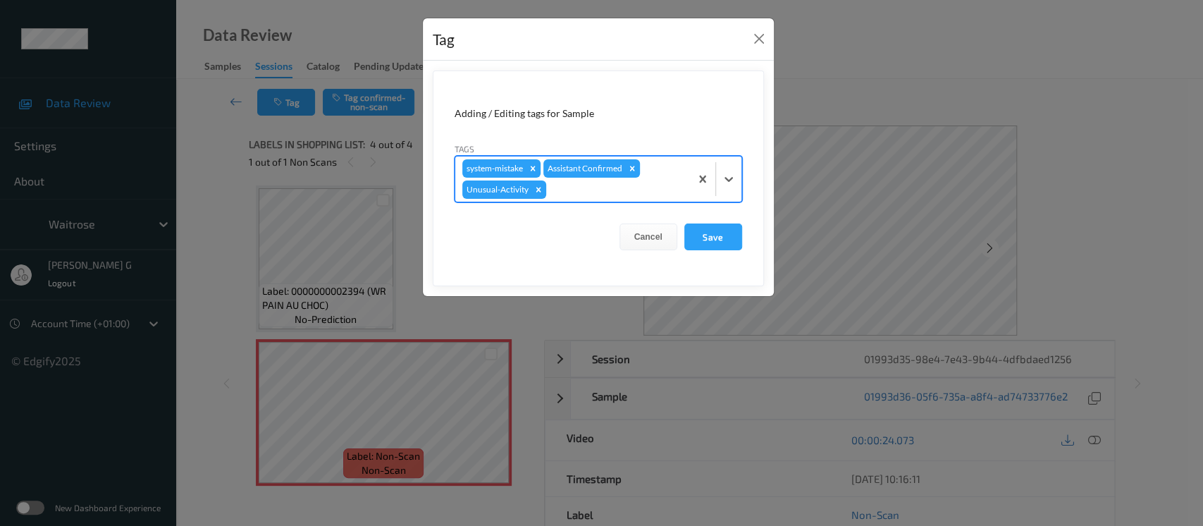
click at [583, 194] on div at bounding box center [616, 189] width 134 height 17
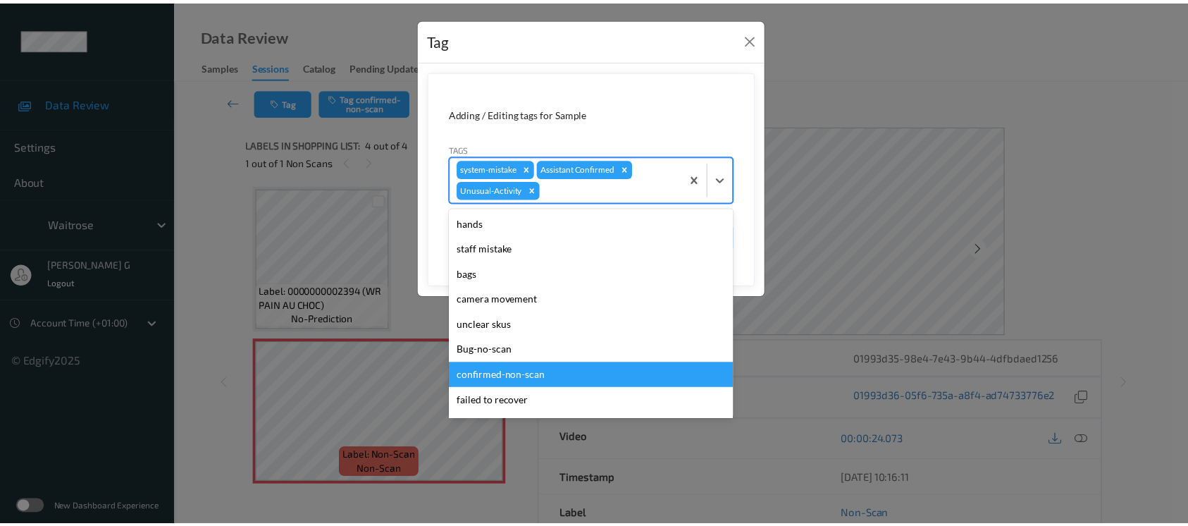
scroll to position [327, 0]
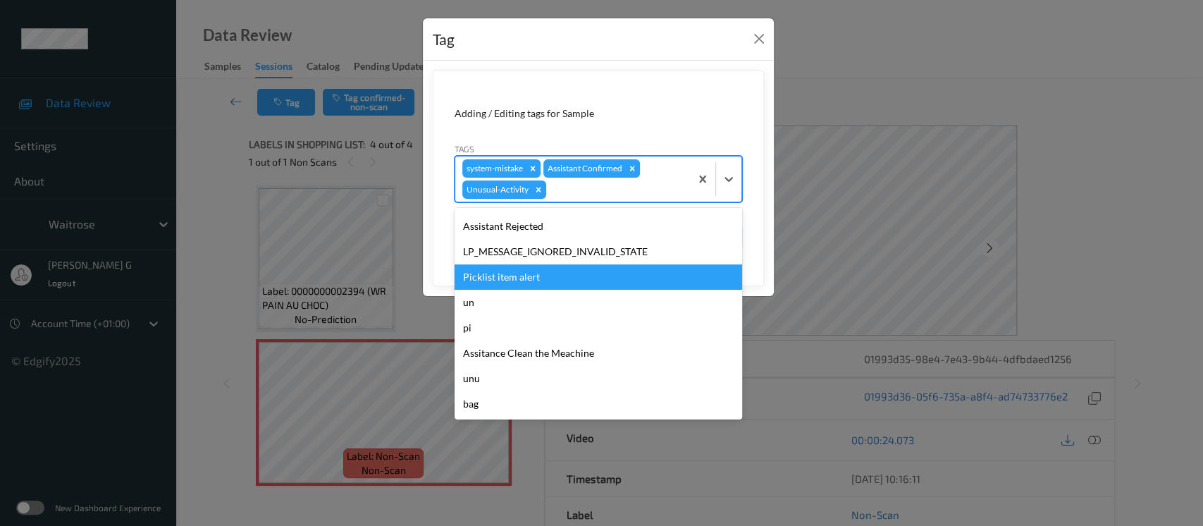
click at [520, 277] on div "Picklist item alert" at bounding box center [597, 276] width 287 height 25
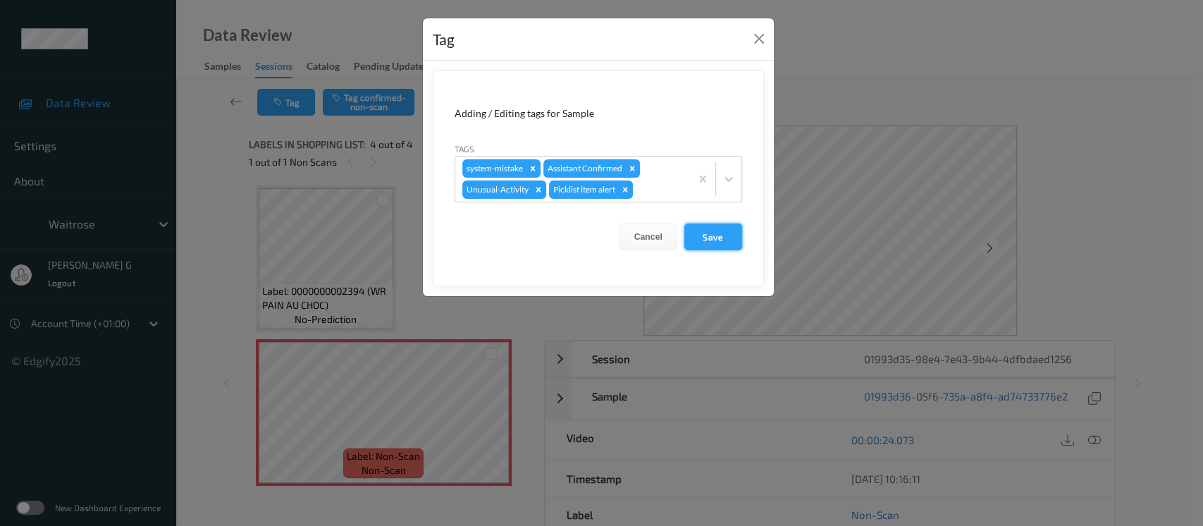
click at [700, 241] on button "Save" at bounding box center [713, 236] width 58 height 27
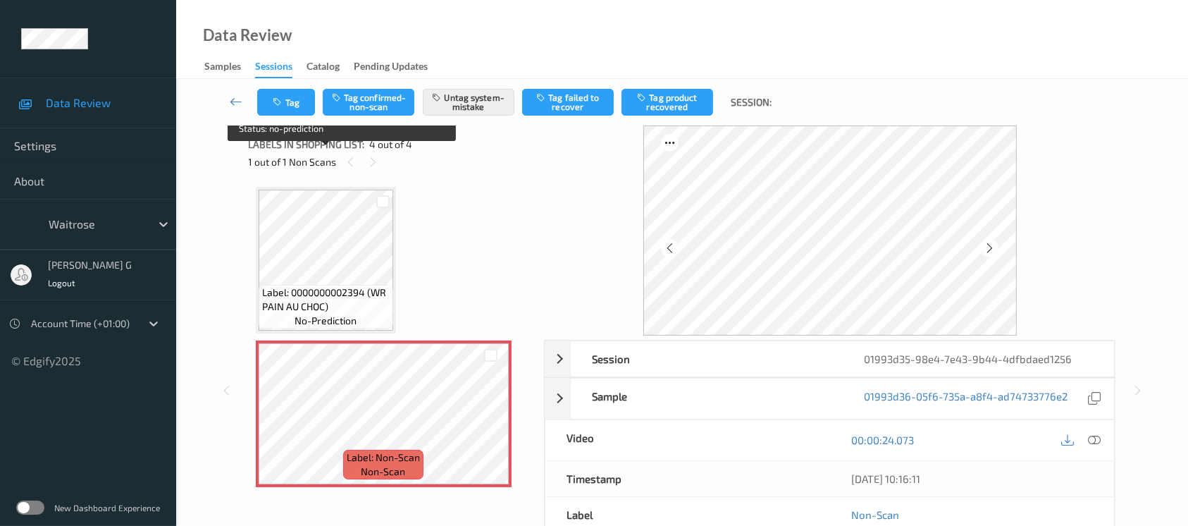
scroll to position [309, 0]
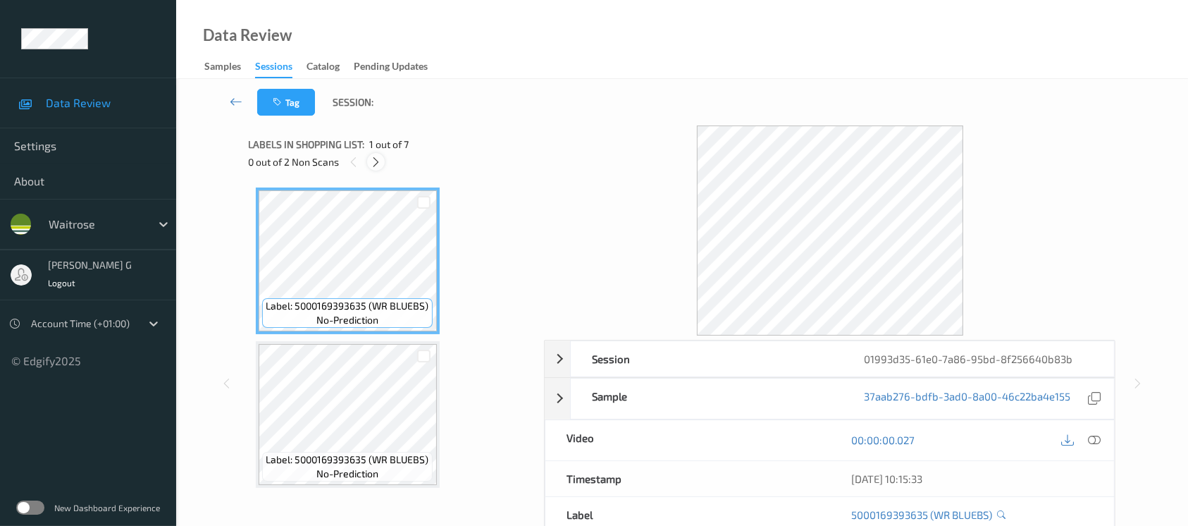
click at [371, 161] on icon at bounding box center [376, 162] width 12 height 13
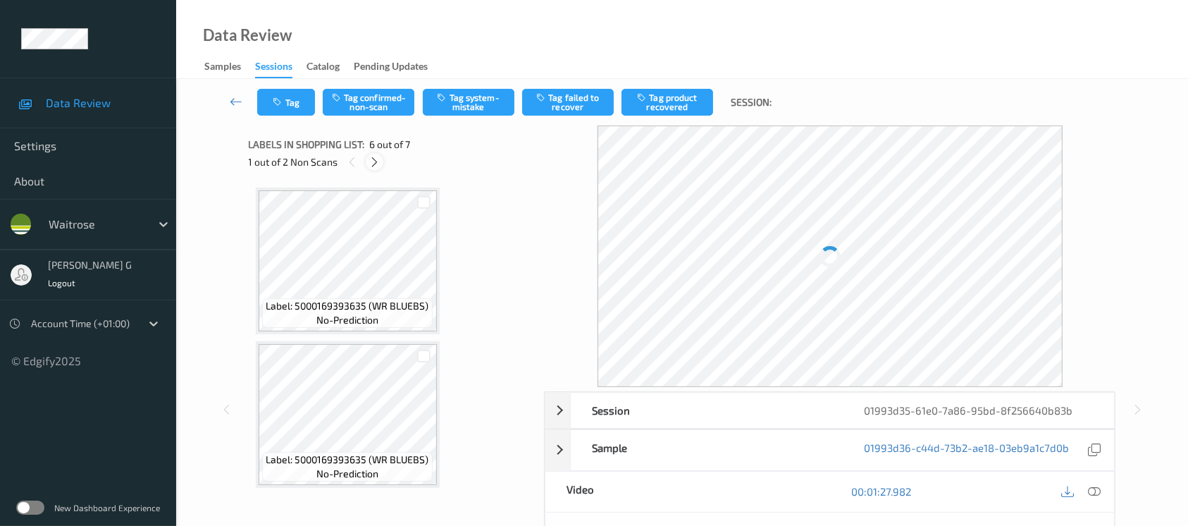
scroll to position [619, 0]
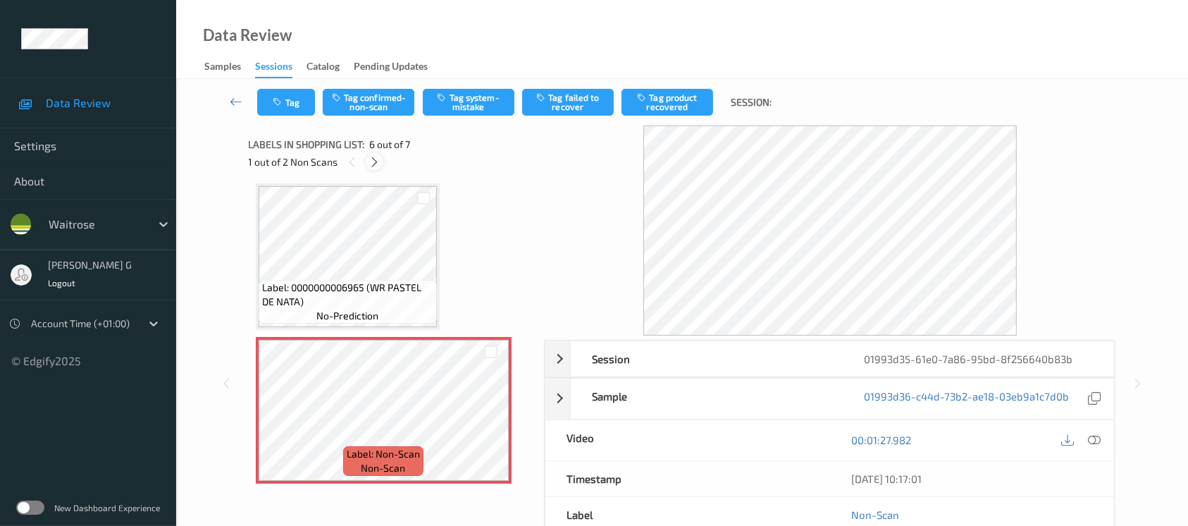
click at [375, 160] on icon at bounding box center [375, 162] width 12 height 13
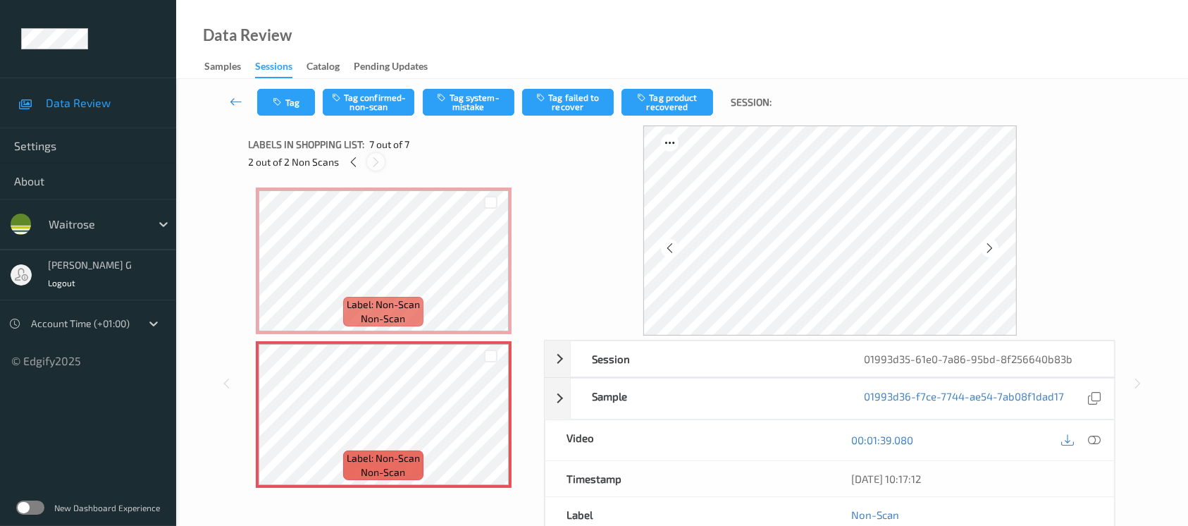
click at [375, 160] on icon at bounding box center [376, 162] width 12 height 13
click at [349, 159] on icon at bounding box center [353, 162] width 12 height 13
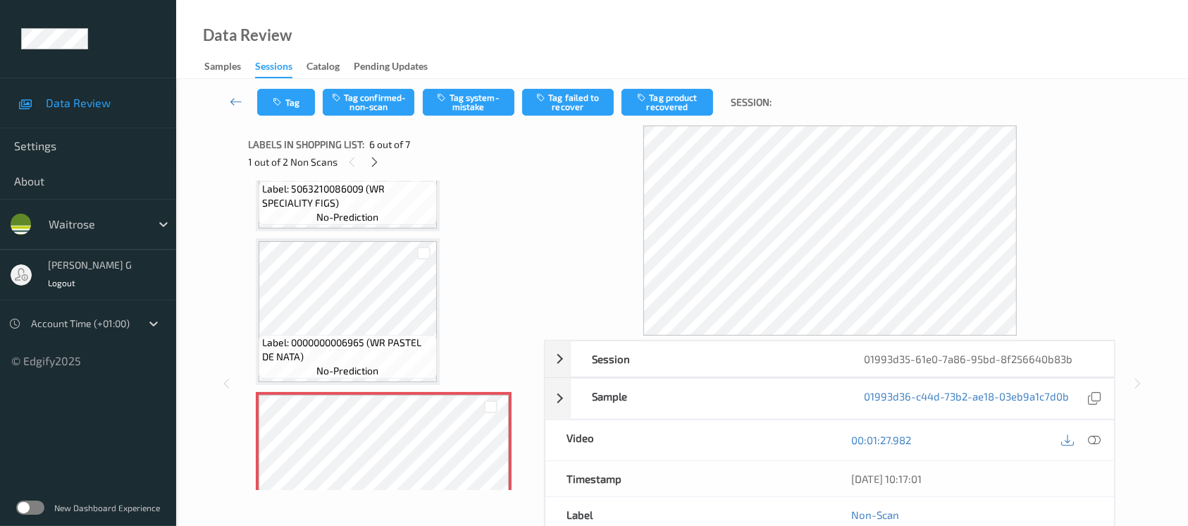
scroll to position [657, 0]
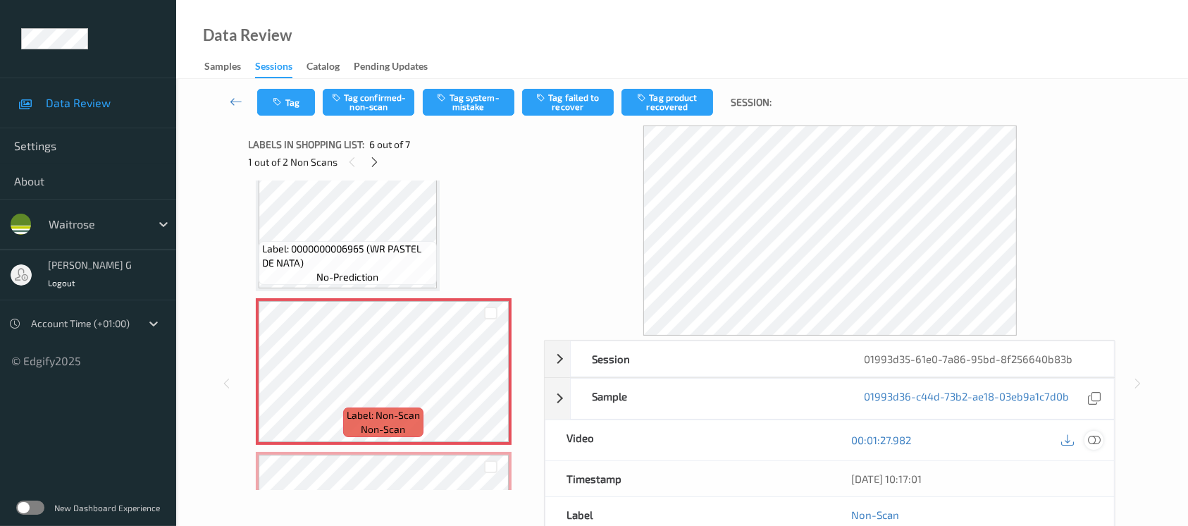
click at [1094, 441] on icon at bounding box center [1094, 439] width 13 height 13
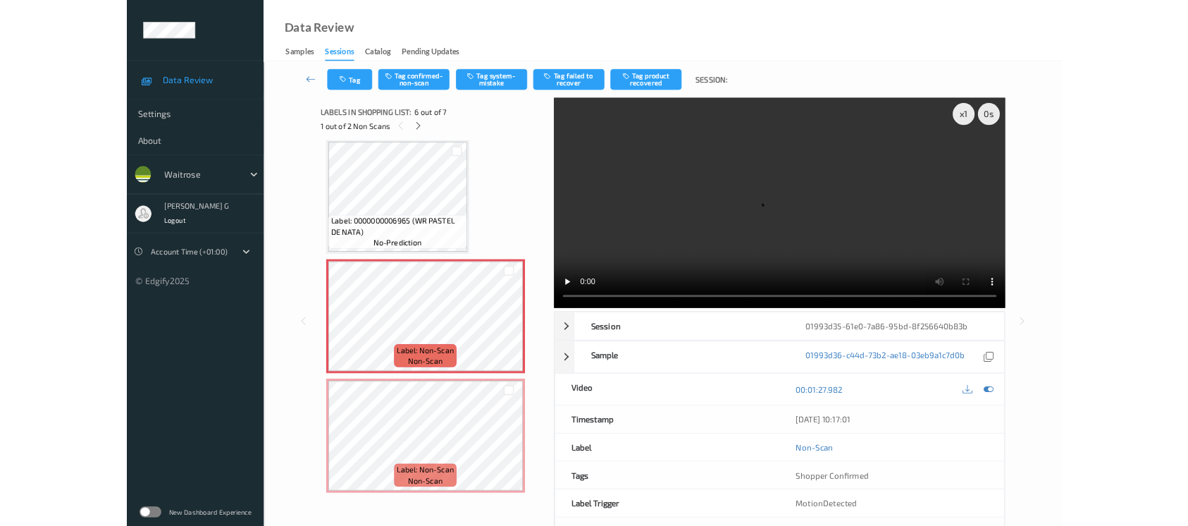
scroll to position [617, 0]
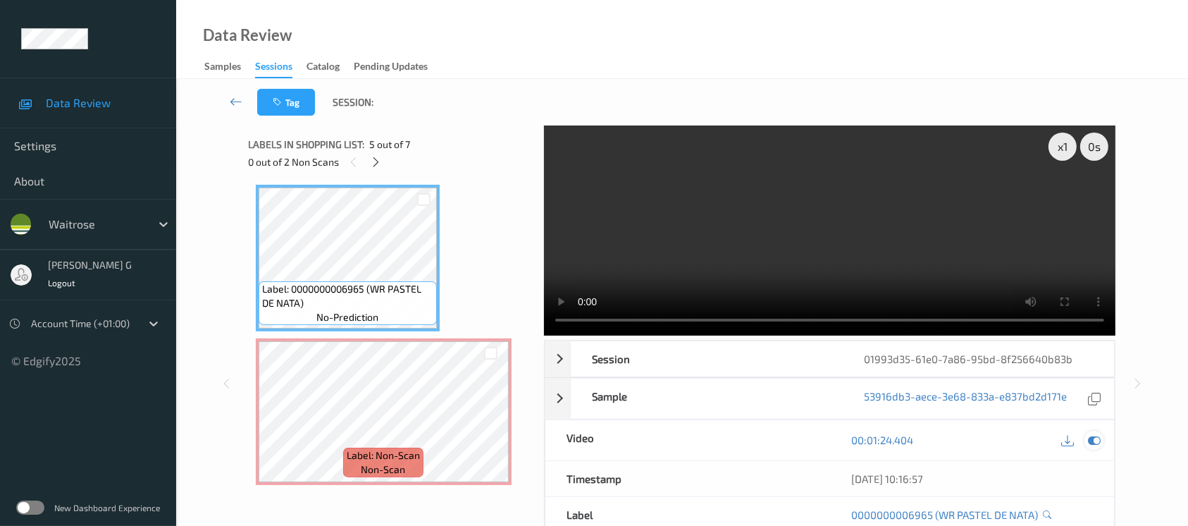
click at [1098, 444] on icon at bounding box center [1094, 439] width 13 height 13
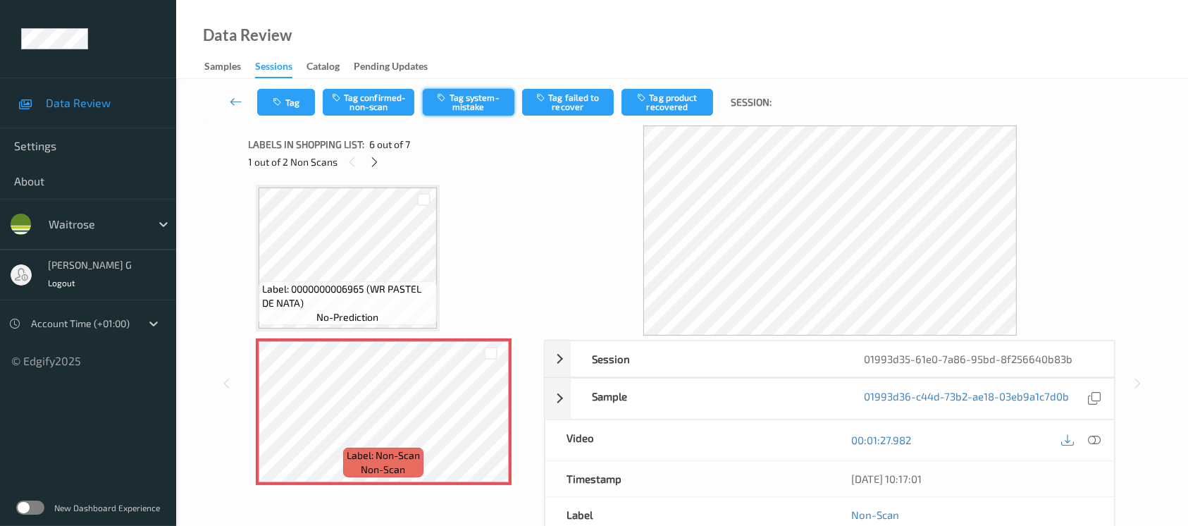
click at [473, 106] on button "Tag system-mistake" at bounding box center [469, 102] width 92 height 27
click at [268, 100] on button "Tag" at bounding box center [286, 102] width 58 height 27
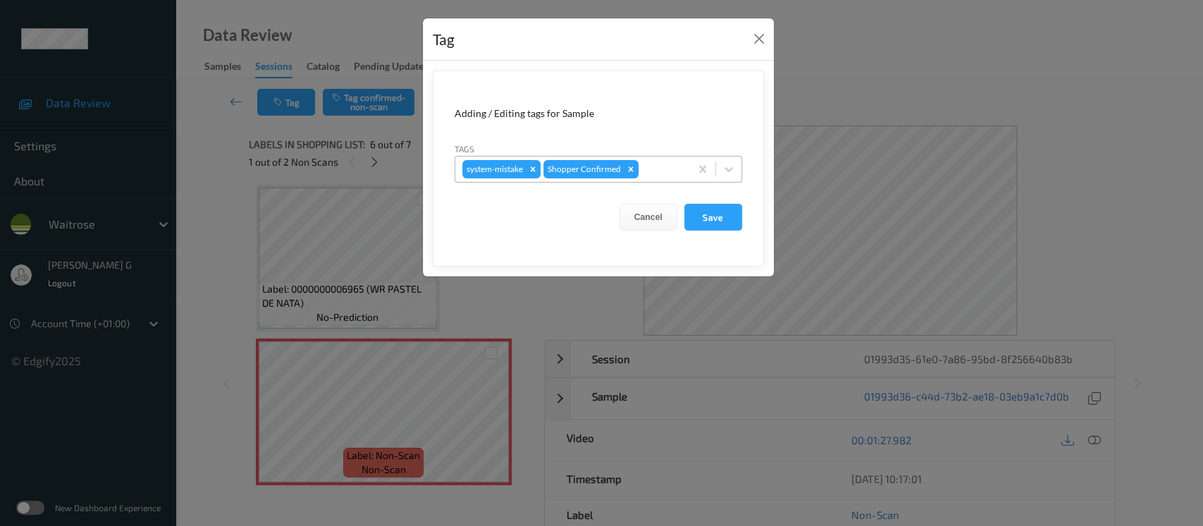
click at [676, 166] on div at bounding box center [662, 169] width 42 height 17
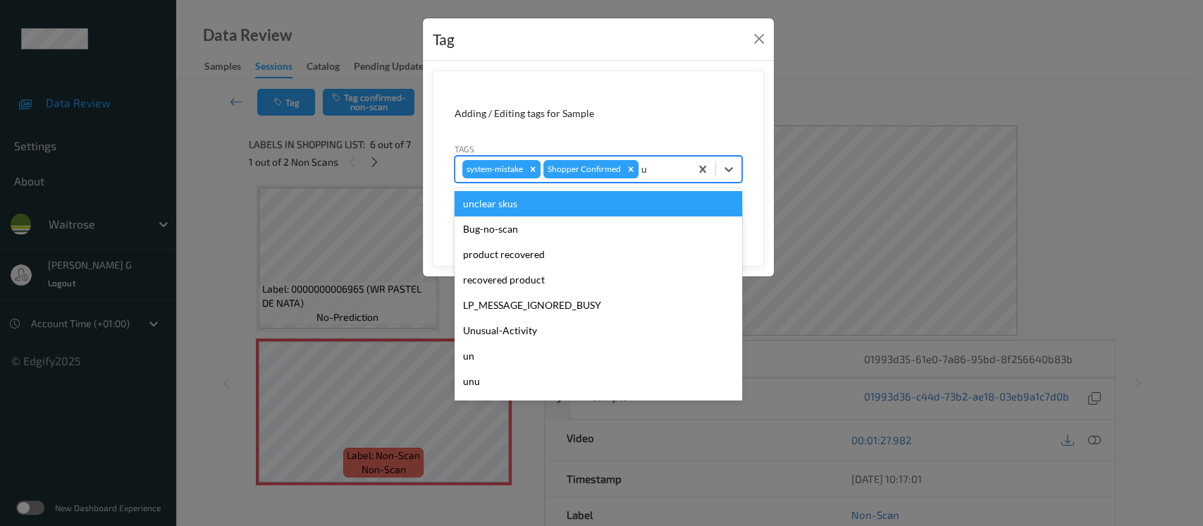
type input "un"
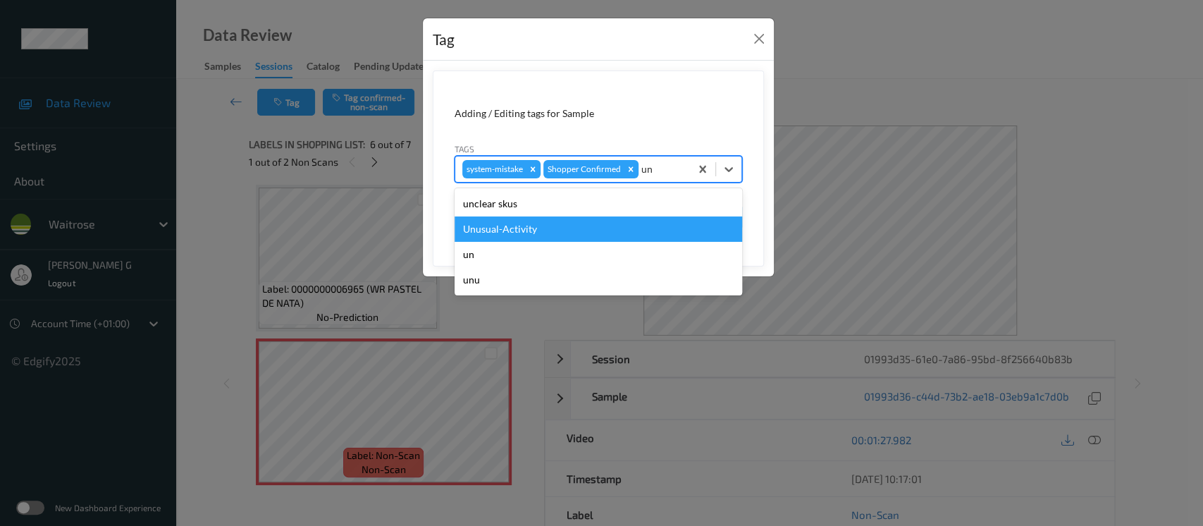
click at [485, 231] on div "Unusual-Activity" at bounding box center [597, 228] width 287 height 25
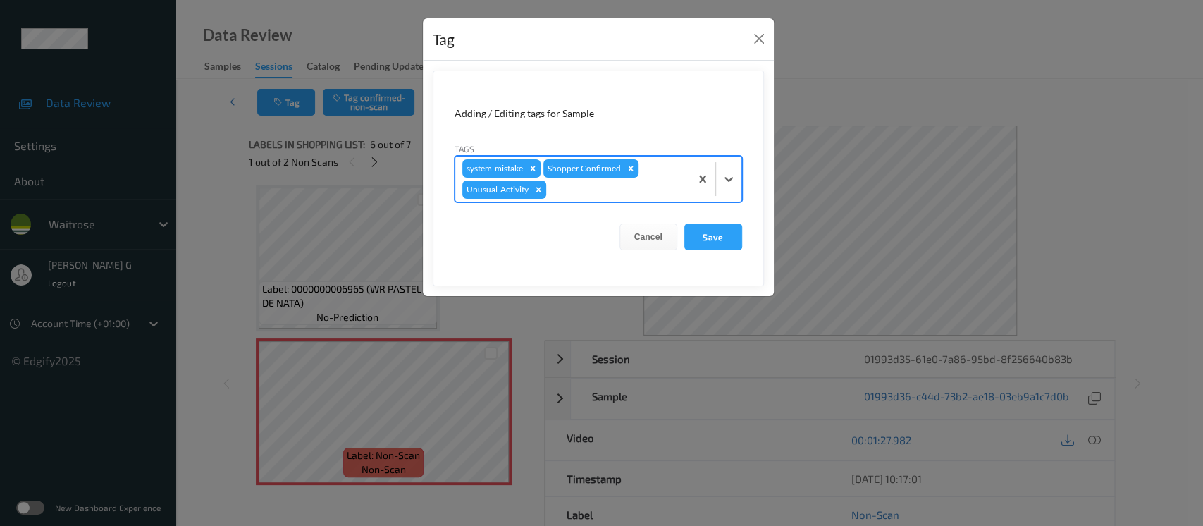
click at [601, 192] on div at bounding box center [616, 189] width 134 height 17
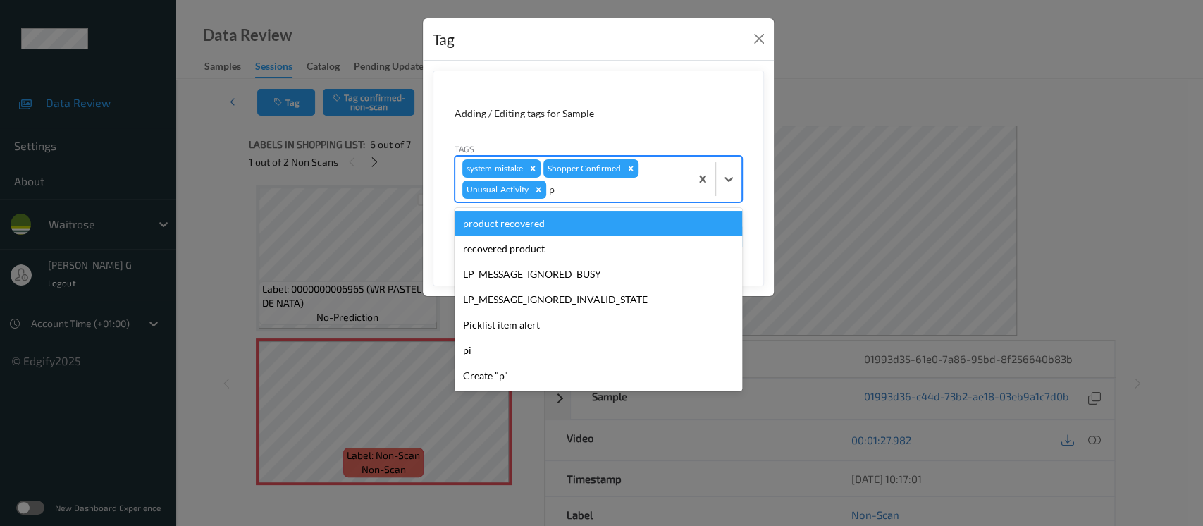
type input "pi"
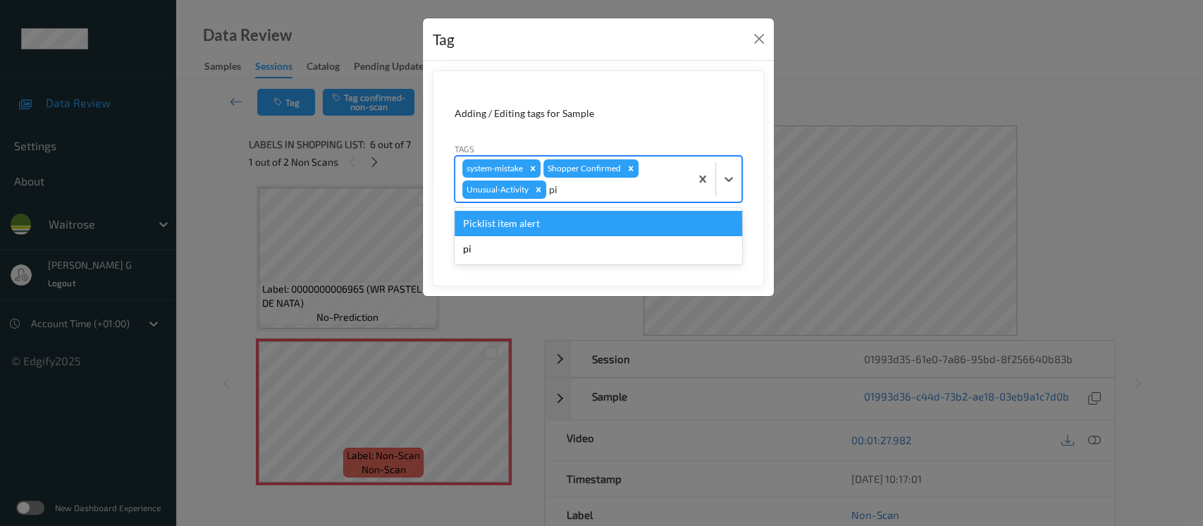
click at [482, 226] on div "Picklist item alert" at bounding box center [597, 223] width 287 height 25
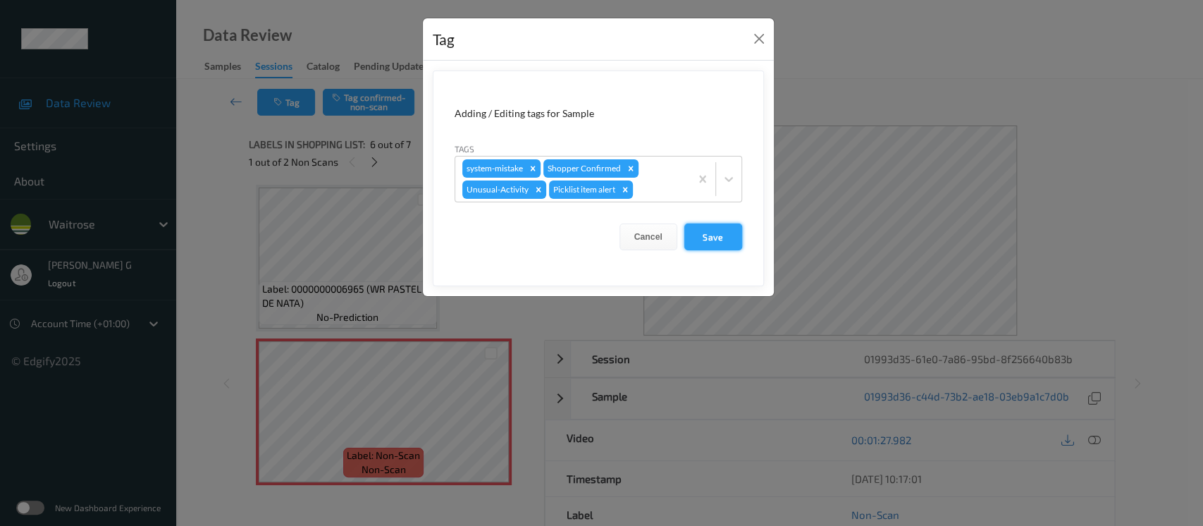
click at [716, 235] on button "Save" at bounding box center [713, 236] width 58 height 27
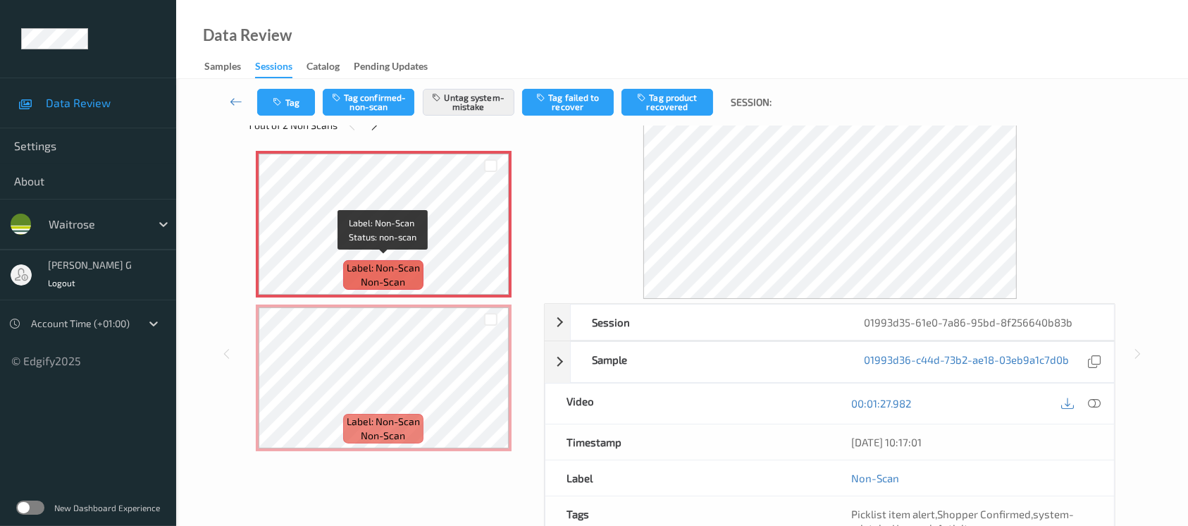
scroll to position [94, 0]
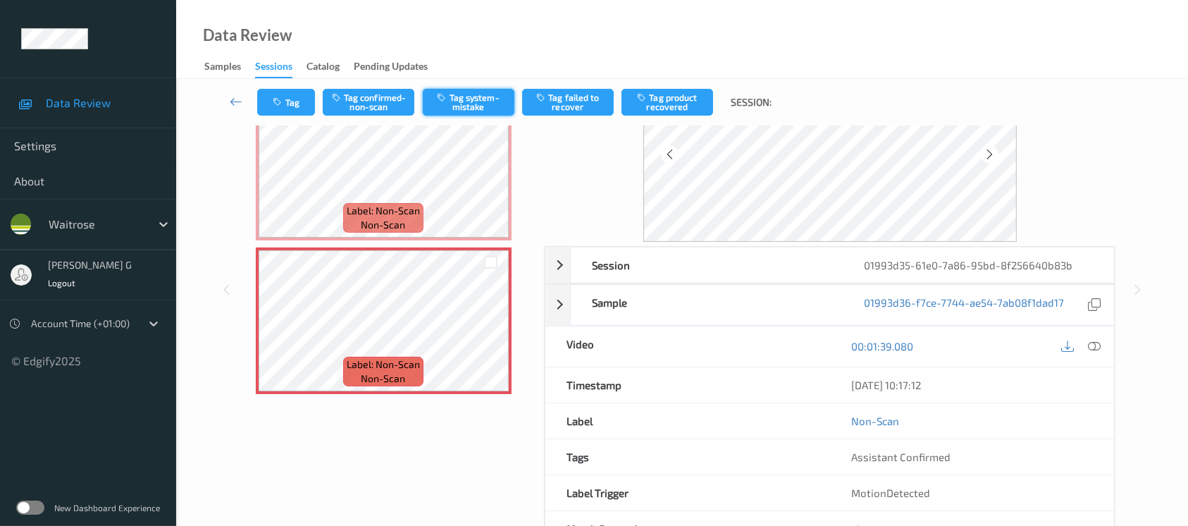
click at [476, 101] on button "Tag system-mistake" at bounding box center [469, 102] width 92 height 27
click at [287, 103] on button "Tag" at bounding box center [286, 102] width 58 height 27
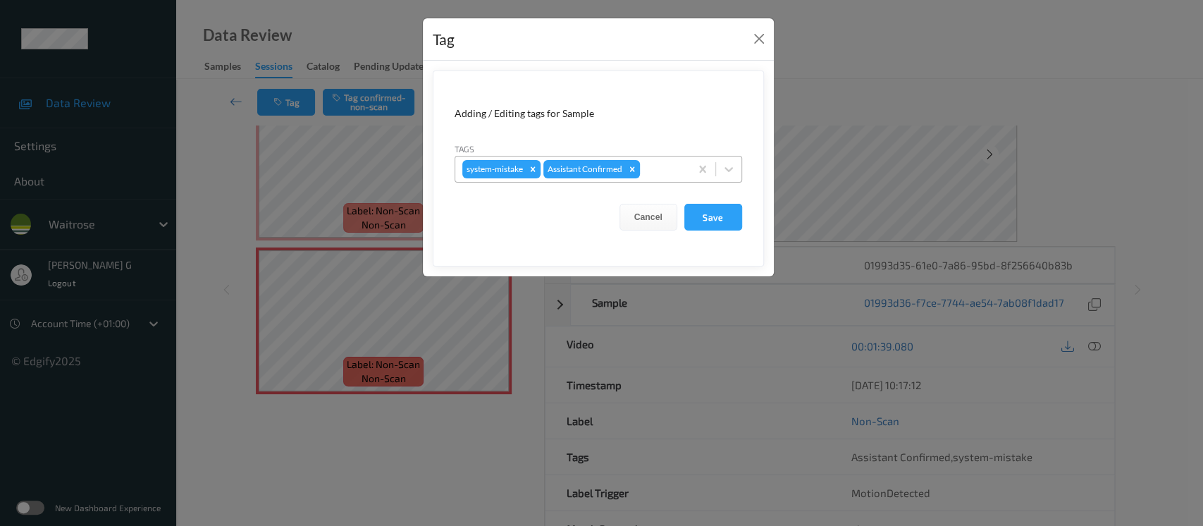
click at [662, 172] on div at bounding box center [663, 169] width 40 height 17
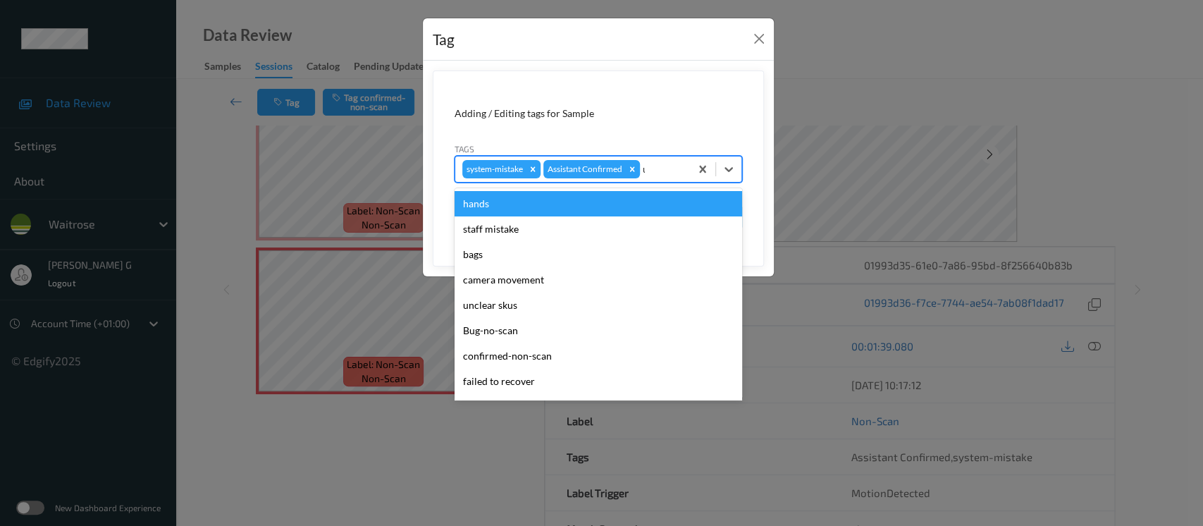
type input "un"
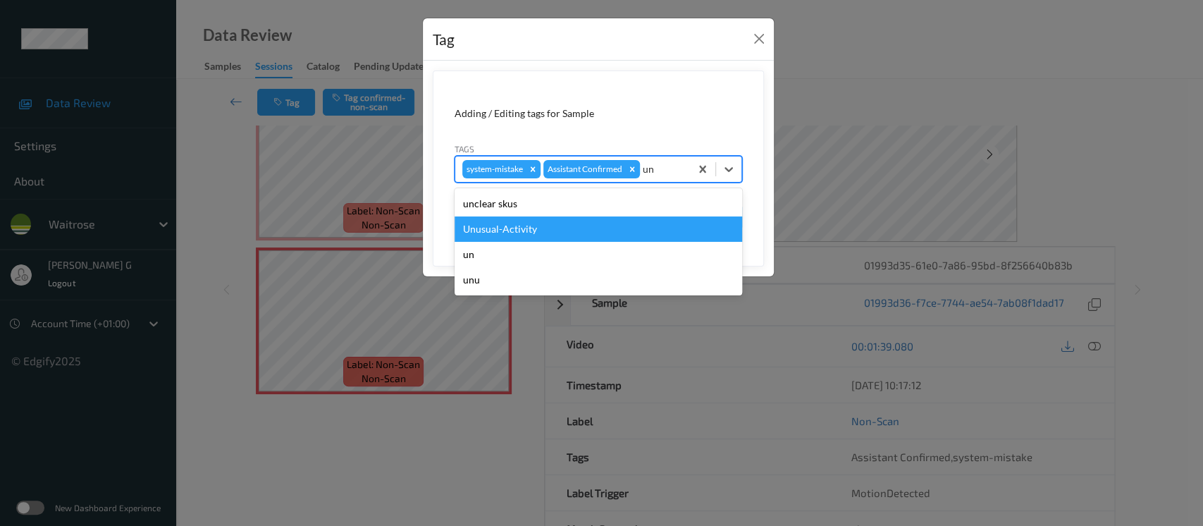
click at [521, 225] on div "Unusual-Activity" at bounding box center [597, 228] width 287 height 25
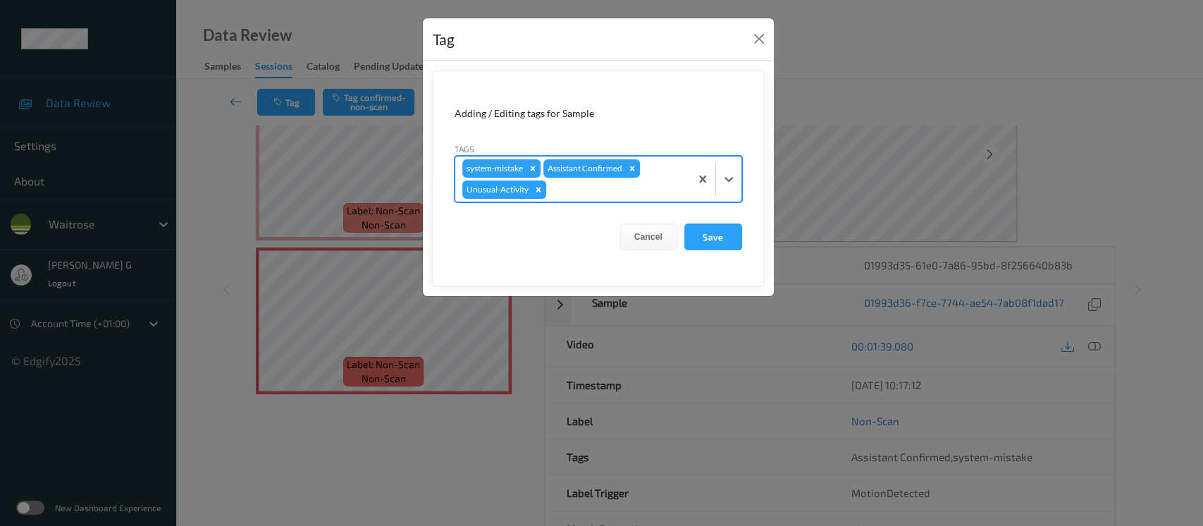
click at [573, 198] on div "system-mistake Assistant Confirmed Unusual-Activity" at bounding box center [572, 178] width 235 height 45
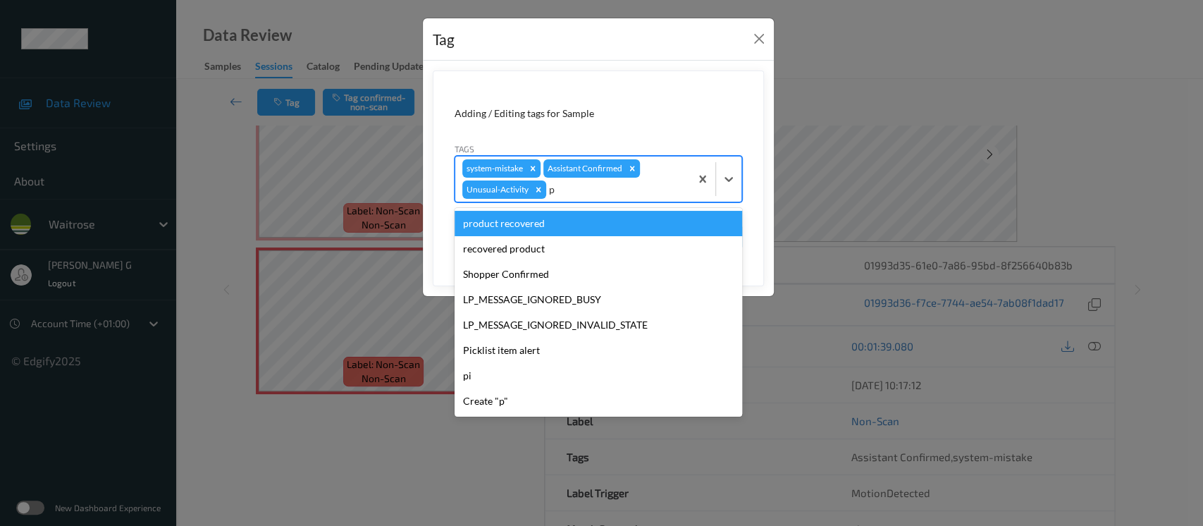
type input "pi"
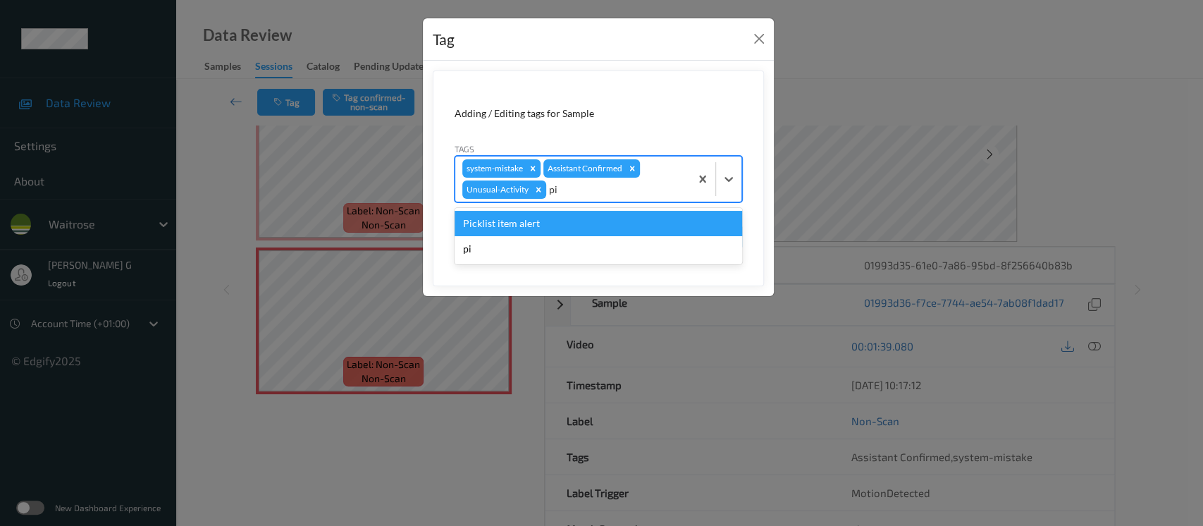
click at [502, 228] on div "Picklist item alert" at bounding box center [597, 223] width 287 height 25
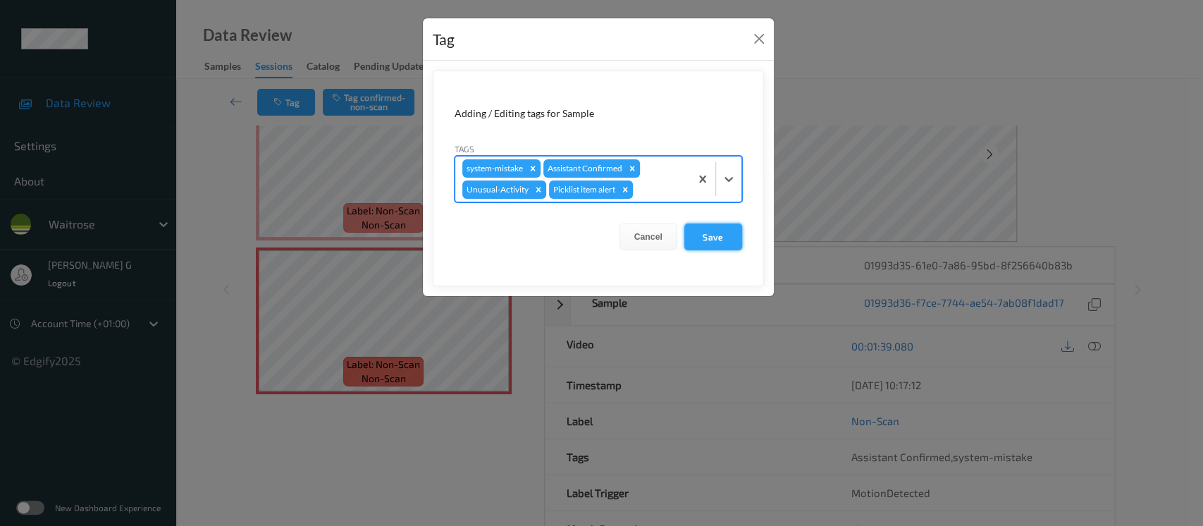
click at [708, 231] on button "Save" at bounding box center [713, 236] width 58 height 27
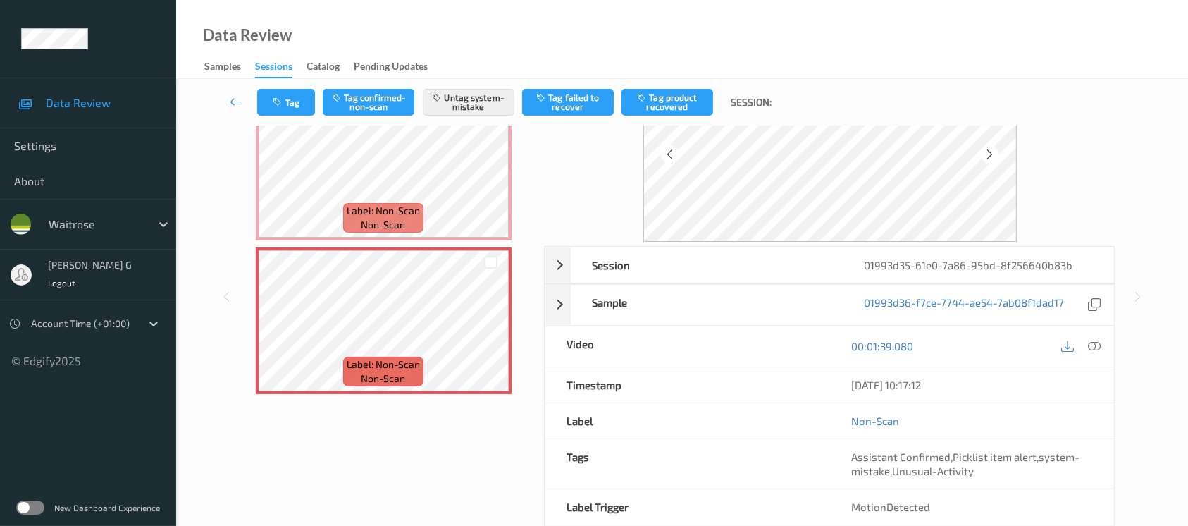
click at [417, 124] on div "Tag Tag confirmed-non-scan Untag system-mistake Tag failed to recover Tag produ…" at bounding box center [682, 102] width 954 height 47
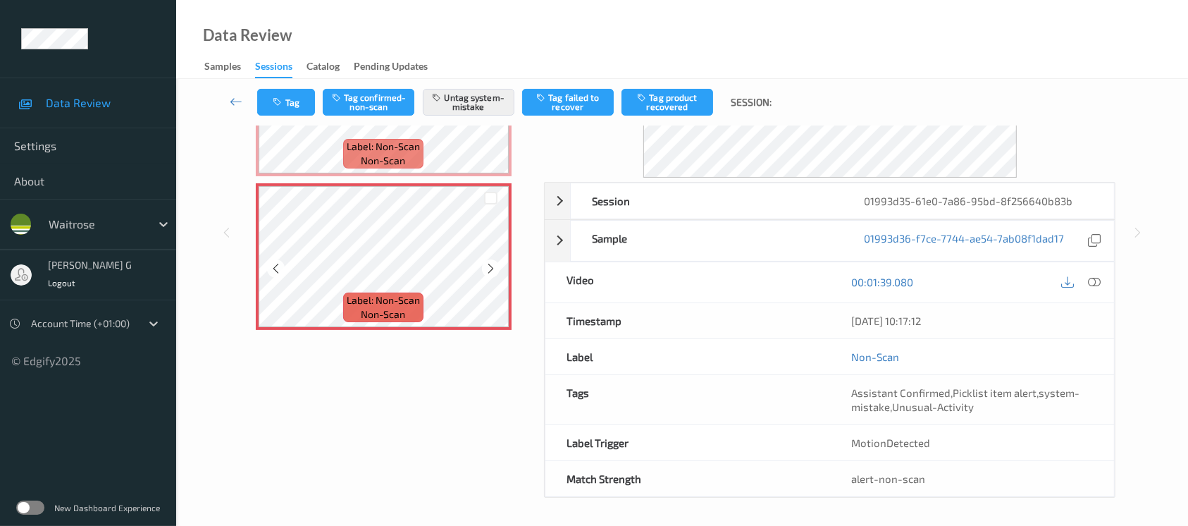
scroll to position [674, 0]
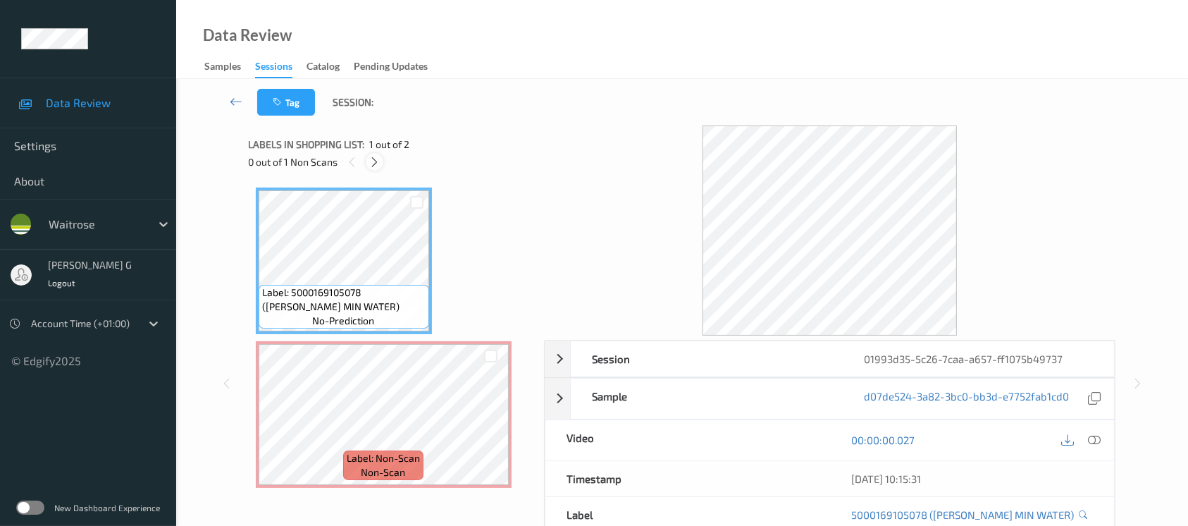
click at [375, 164] on icon at bounding box center [375, 162] width 12 height 13
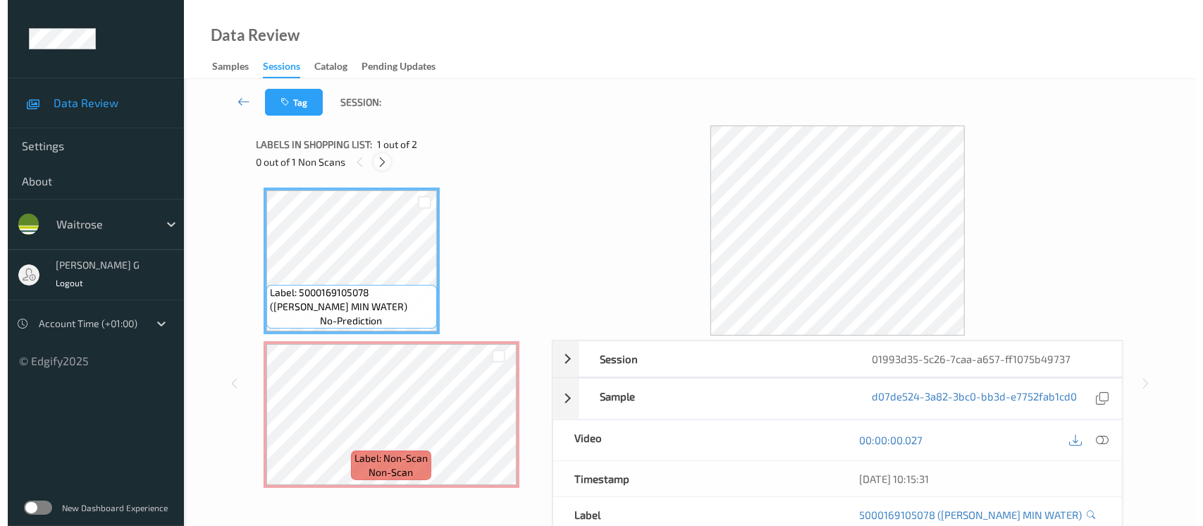
scroll to position [4, 0]
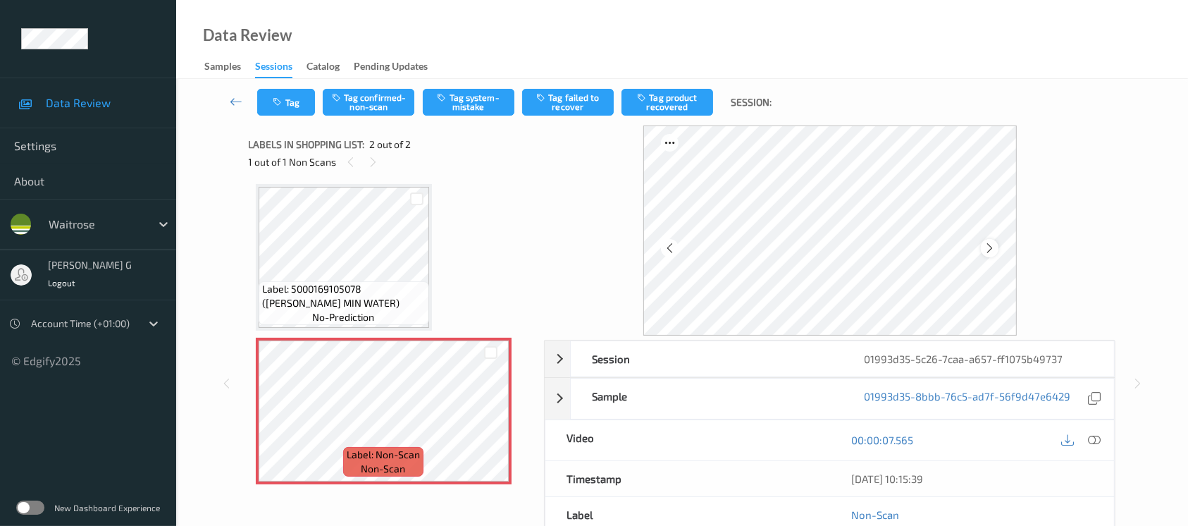
click at [986, 240] on div at bounding box center [990, 248] width 18 height 18
click at [993, 247] on icon at bounding box center [990, 248] width 12 height 13
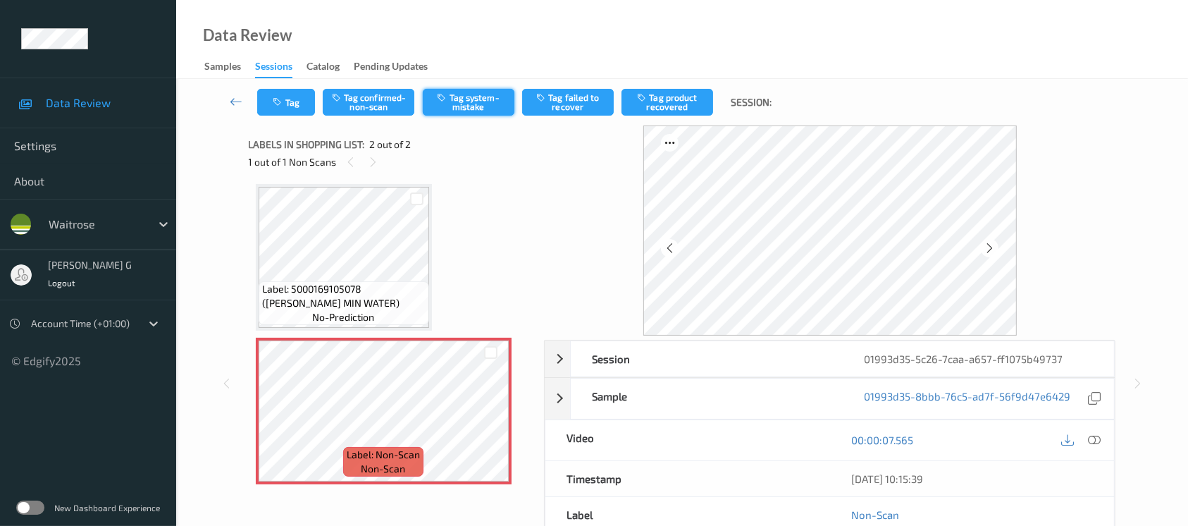
click at [473, 112] on button "Tag system-mistake" at bounding box center [469, 102] width 92 height 27
click at [281, 108] on button "Tag" at bounding box center [286, 102] width 58 height 27
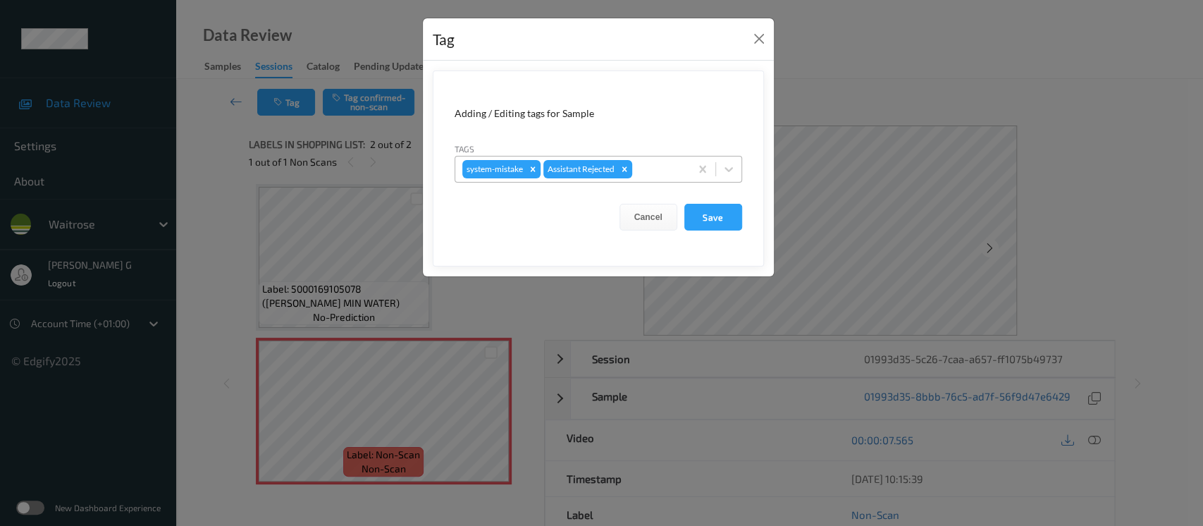
click at [665, 175] on div at bounding box center [659, 169] width 48 height 17
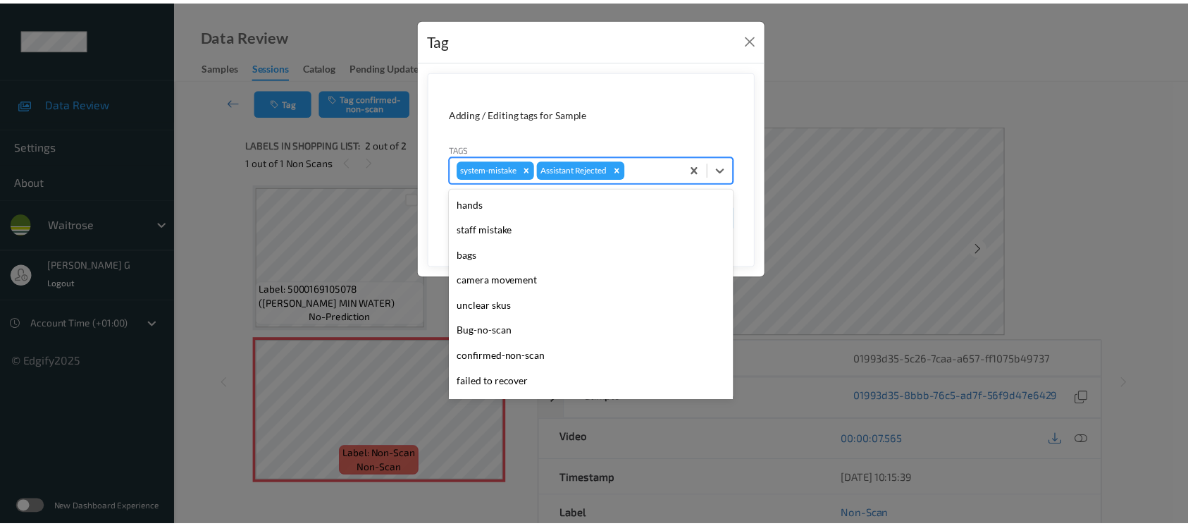
scroll to position [352, 0]
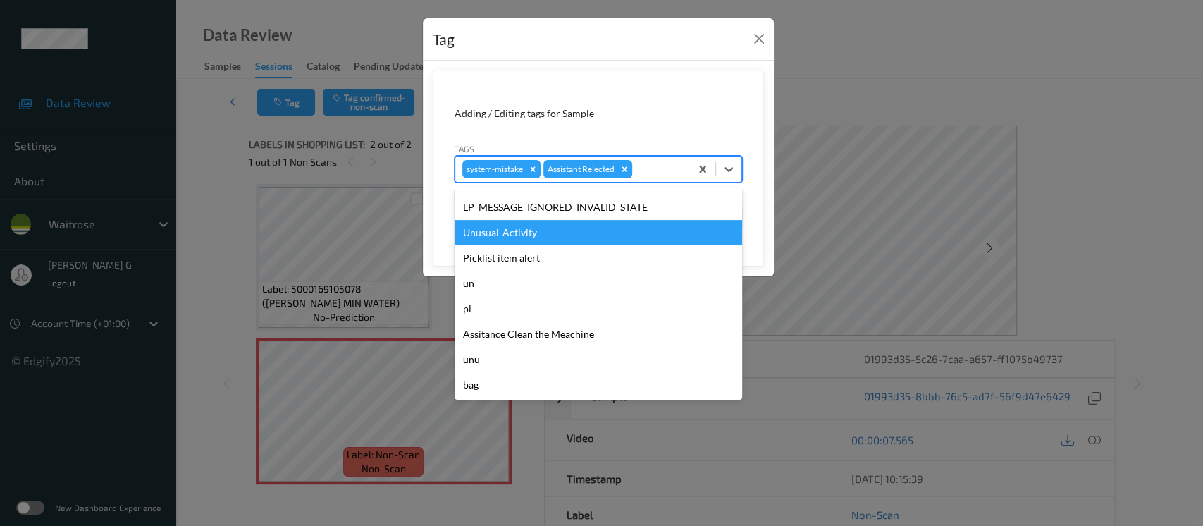
click at [521, 233] on div "Unusual-Activity" at bounding box center [597, 232] width 287 height 25
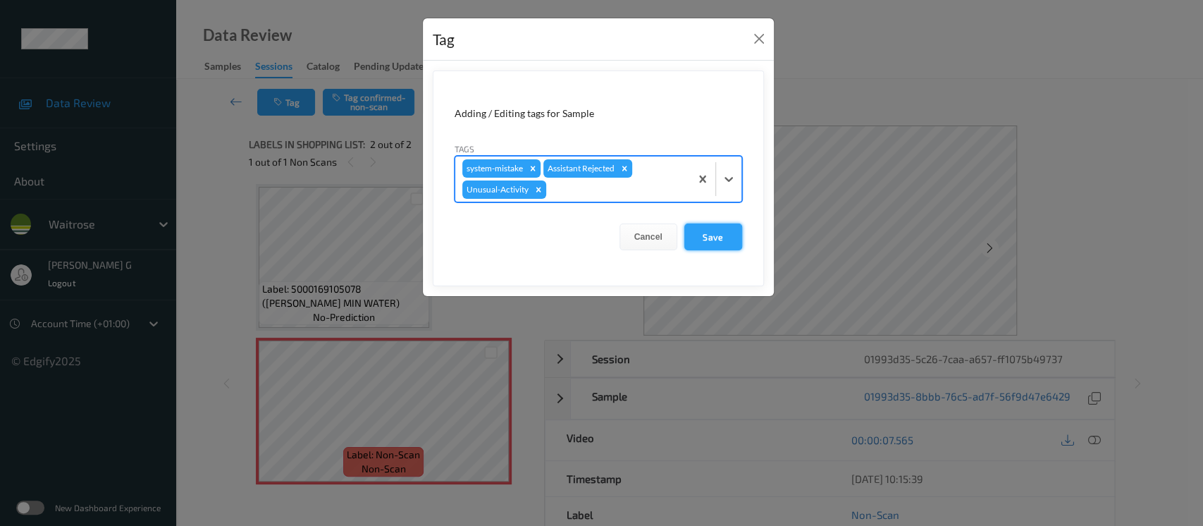
click at [712, 233] on button "Save" at bounding box center [713, 236] width 58 height 27
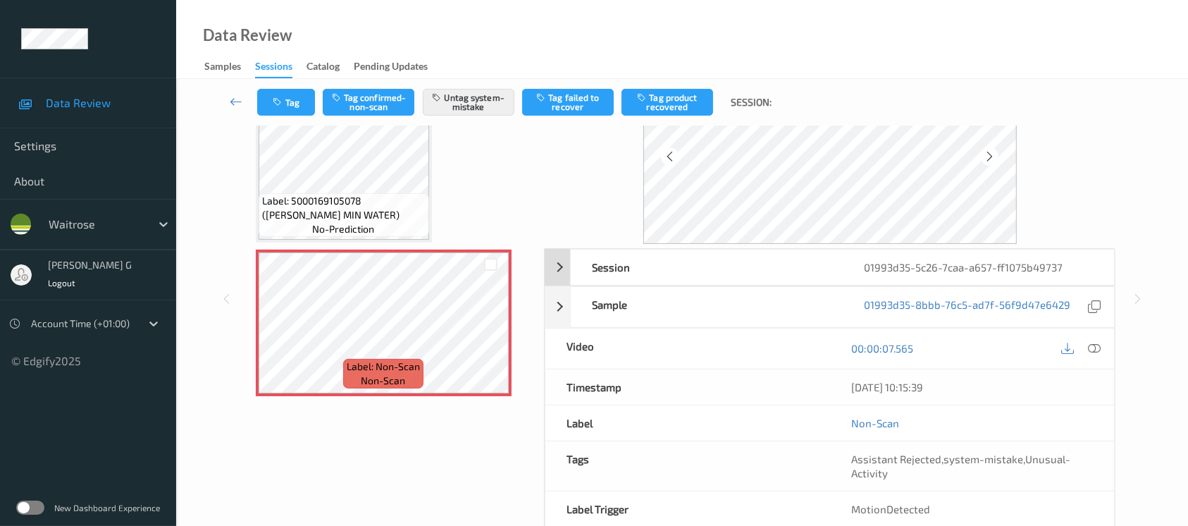
scroll to position [158, 0]
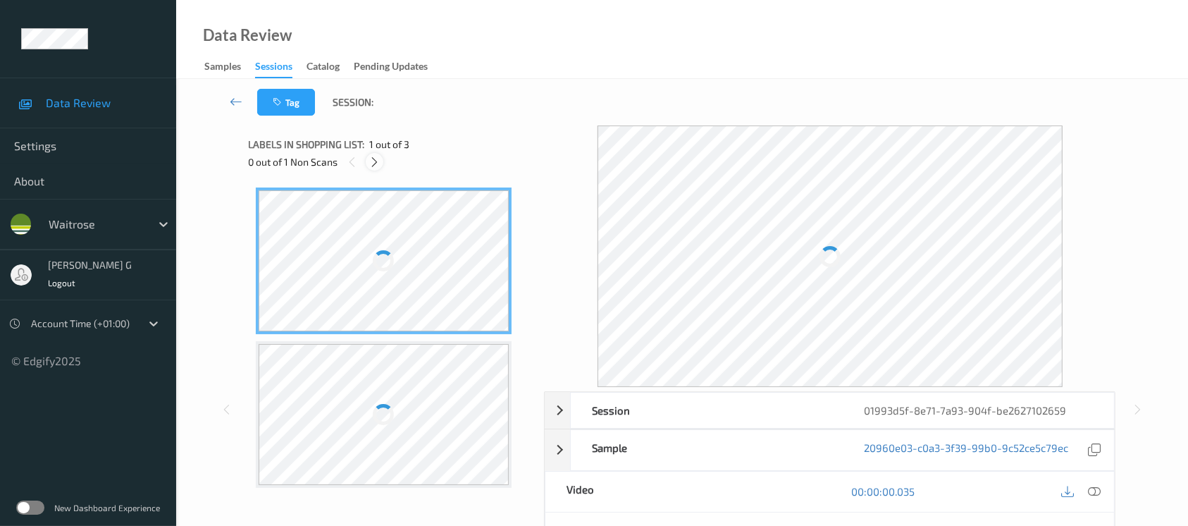
click at [374, 161] on icon at bounding box center [375, 162] width 12 height 13
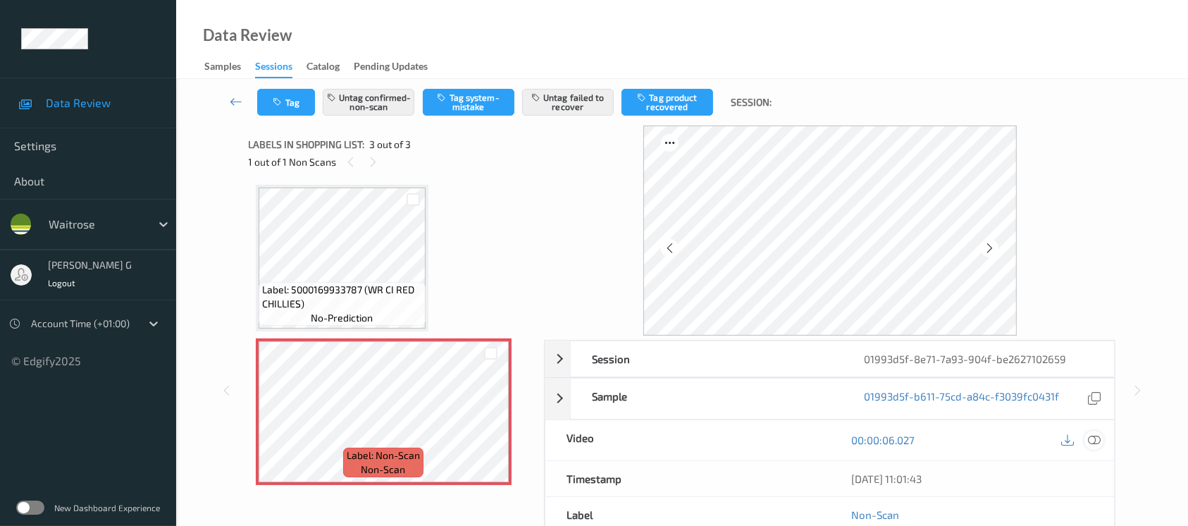
click at [1097, 438] on icon at bounding box center [1094, 439] width 13 height 13
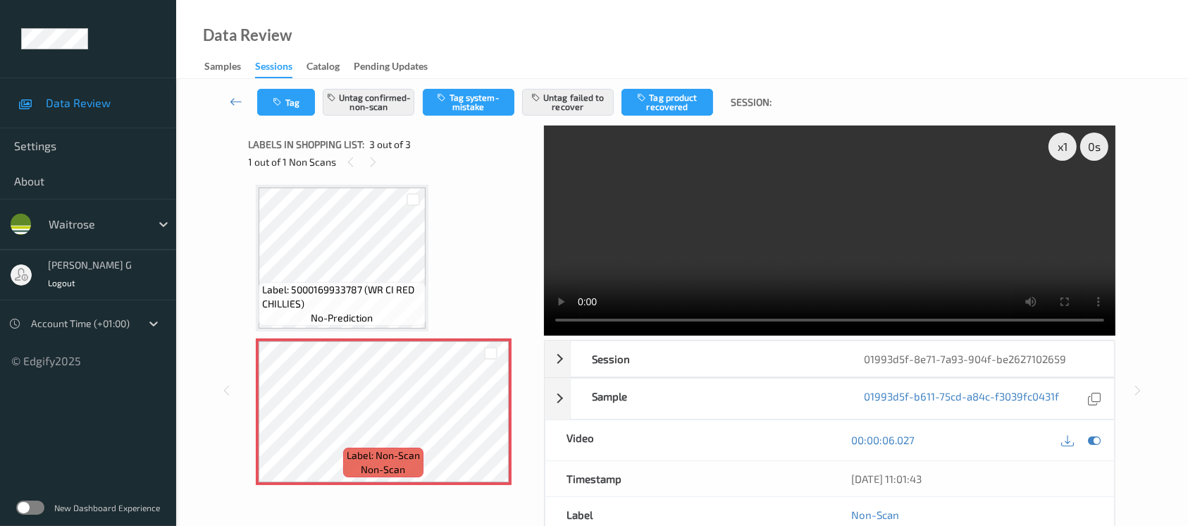
scroll to position [6, 0]
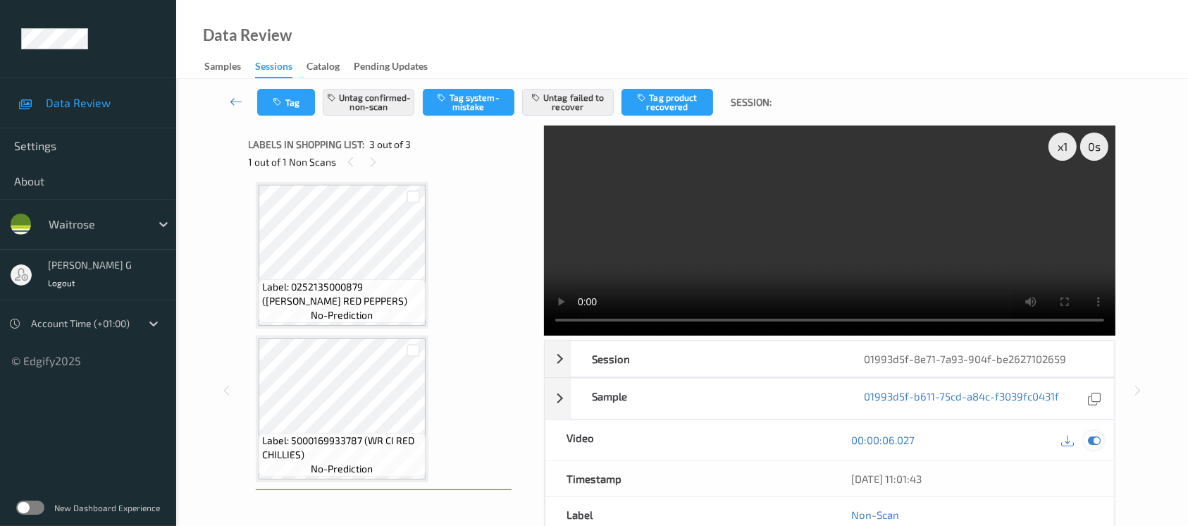
click at [1099, 442] on icon at bounding box center [1094, 439] width 13 height 13
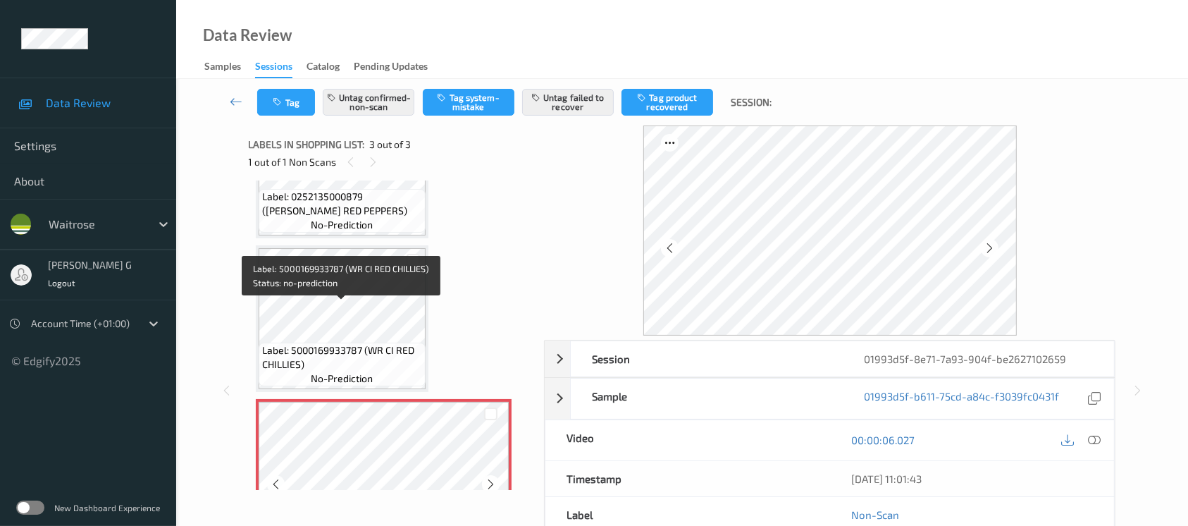
scroll to position [156, 0]
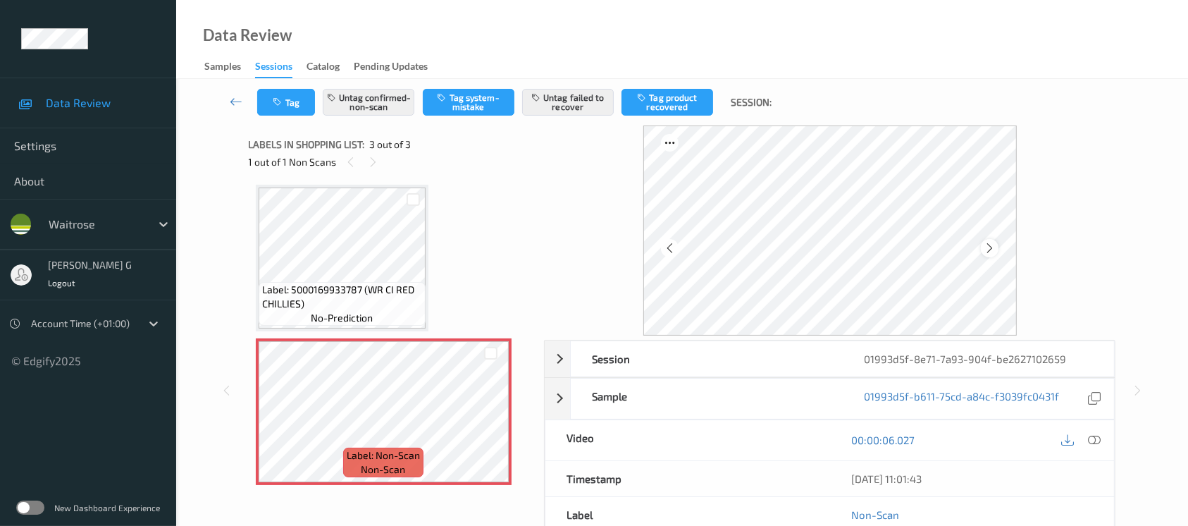
click at [986, 249] on icon at bounding box center [990, 248] width 12 height 13
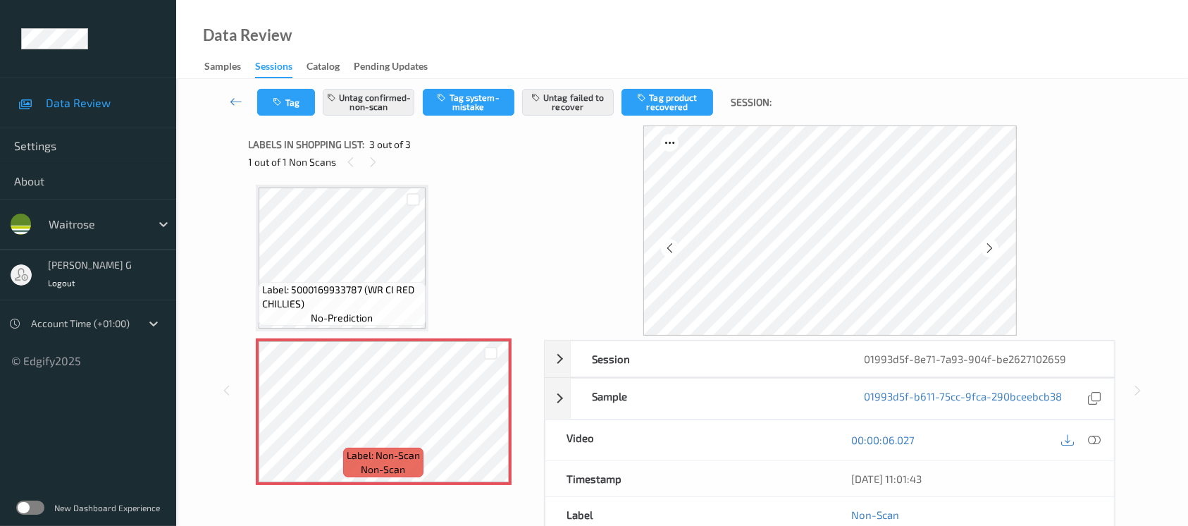
click at [986, 249] on icon at bounding box center [990, 248] width 12 height 13
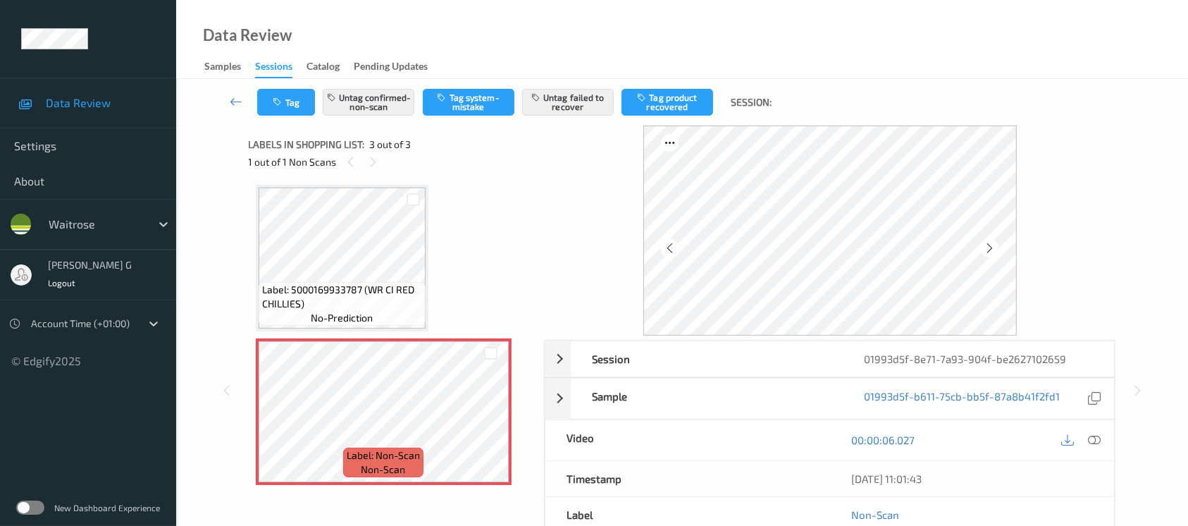
click at [986, 249] on icon at bounding box center [990, 248] width 12 height 13
click at [993, 247] on icon at bounding box center [990, 248] width 12 height 13
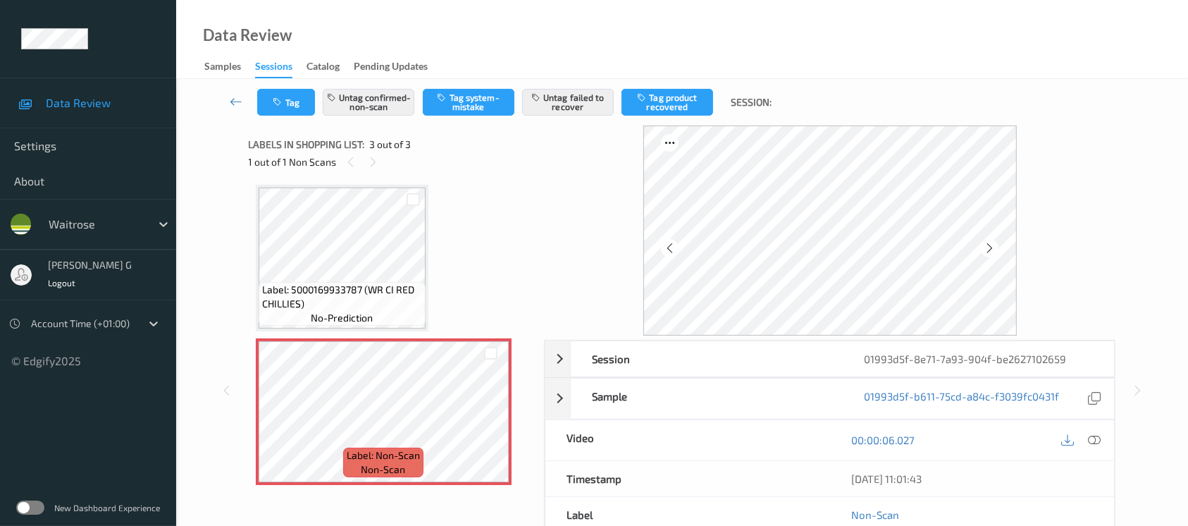
click at [993, 247] on icon at bounding box center [990, 248] width 12 height 13
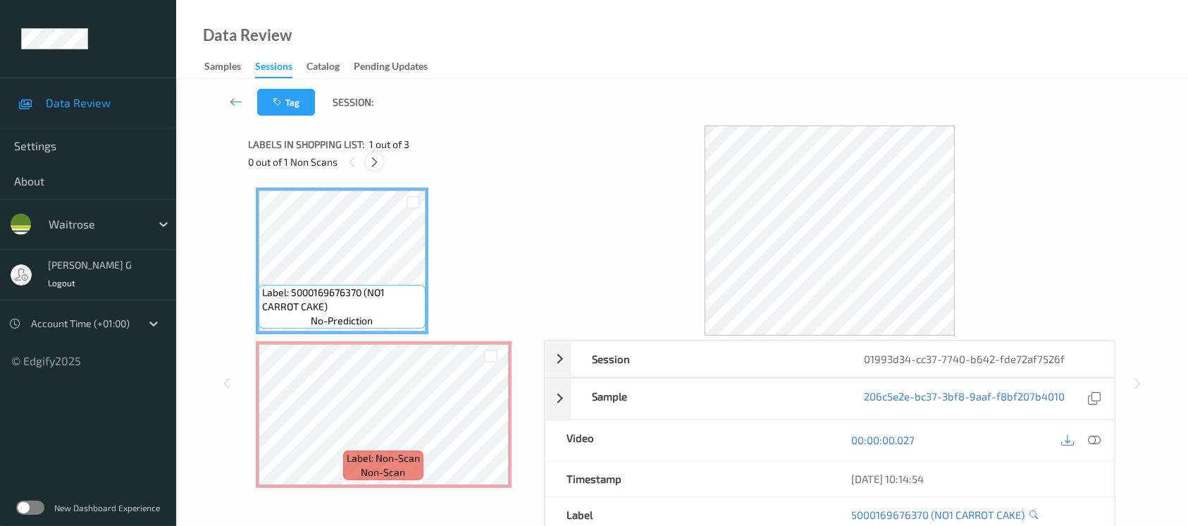
click at [375, 161] on icon at bounding box center [375, 162] width 12 height 13
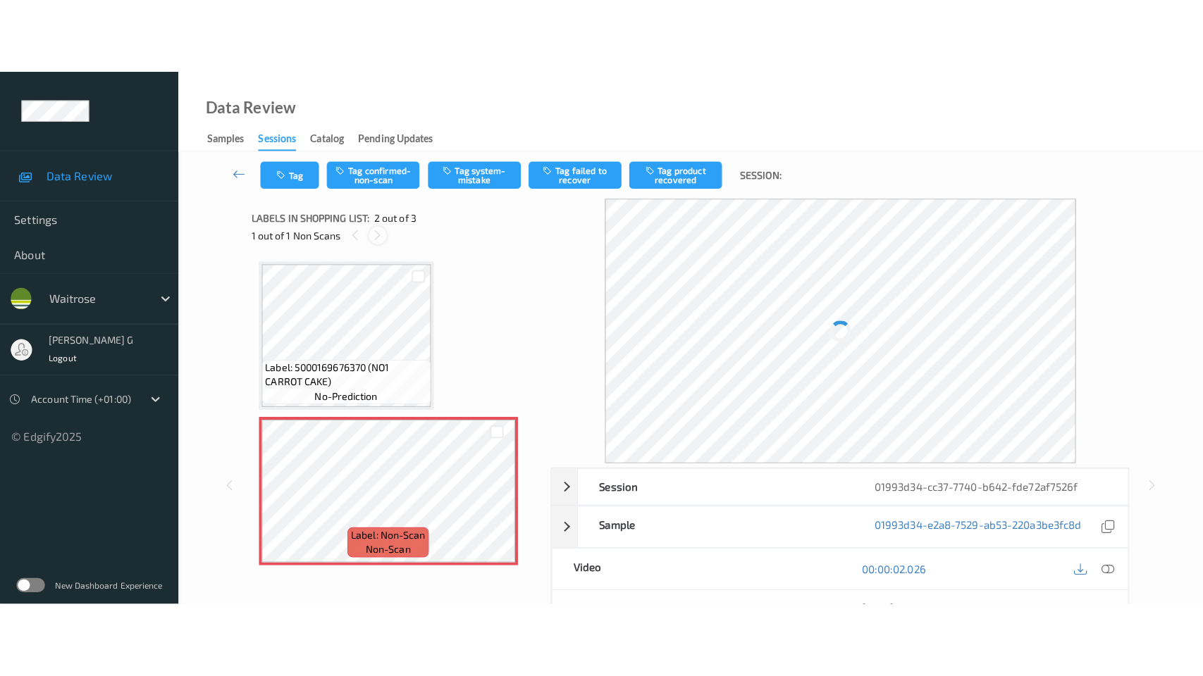
scroll to position [6, 0]
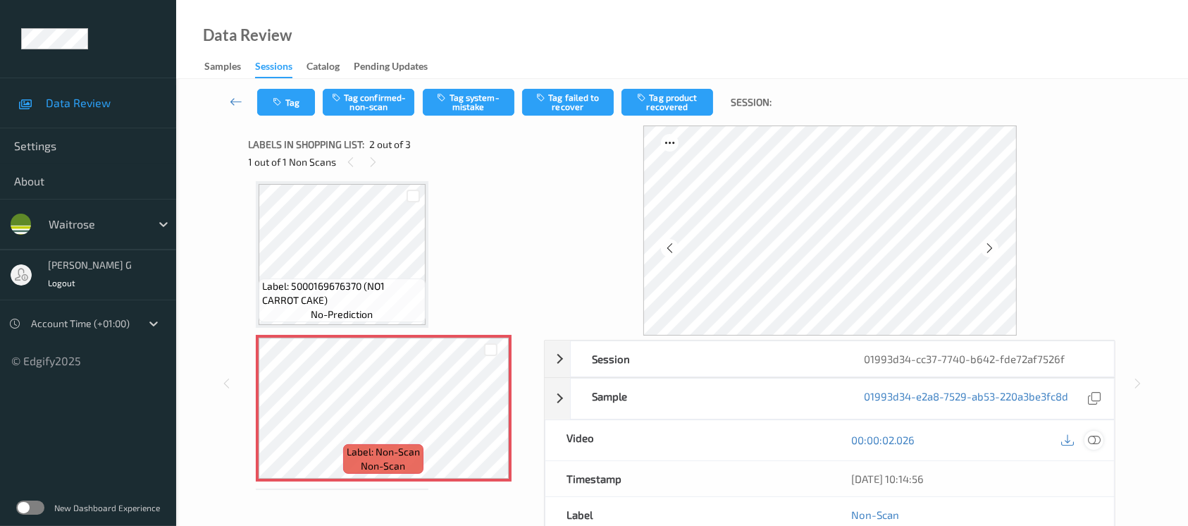
click at [1094, 437] on icon at bounding box center [1094, 439] width 13 height 13
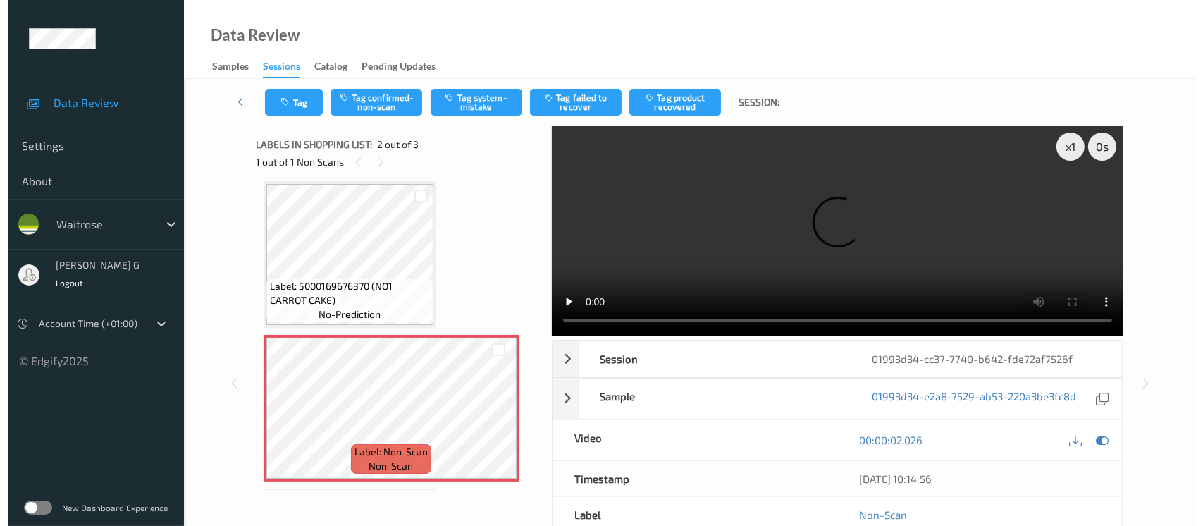
scroll to position [6, 0]
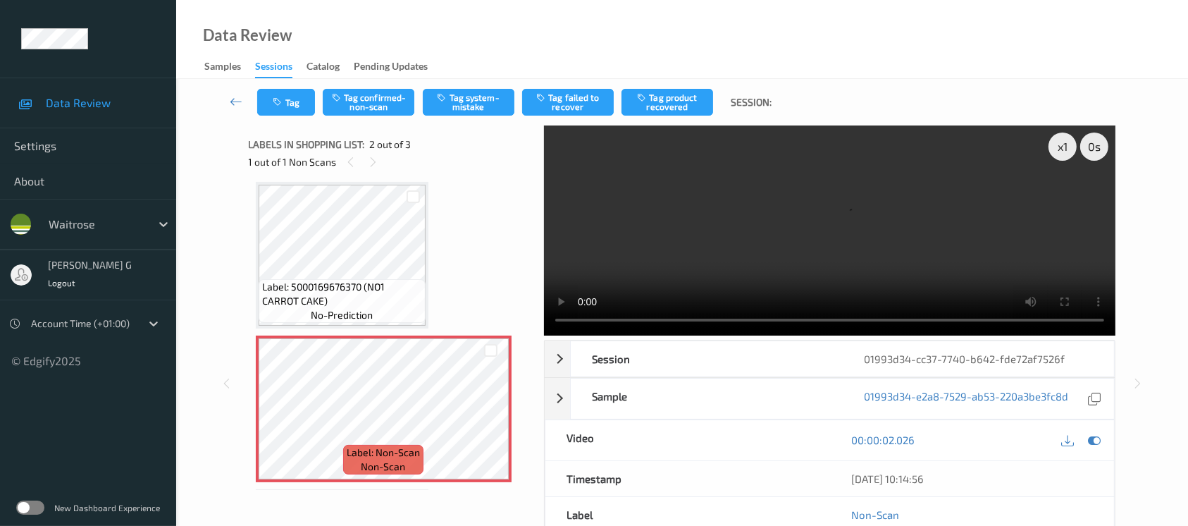
click at [1105, 452] on div "00:00:02.026" at bounding box center [972, 440] width 285 height 40
click at [1088, 433] on div at bounding box center [1093, 440] width 19 height 19
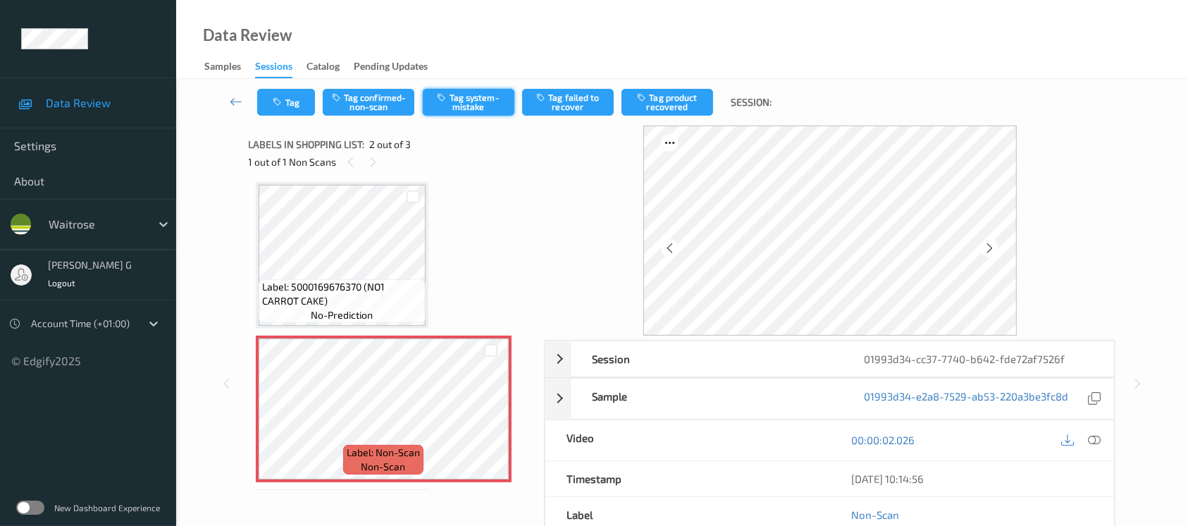
click at [464, 106] on button "Tag system-mistake" at bounding box center [469, 102] width 92 height 27
click at [287, 104] on button "Tag" at bounding box center [286, 102] width 58 height 27
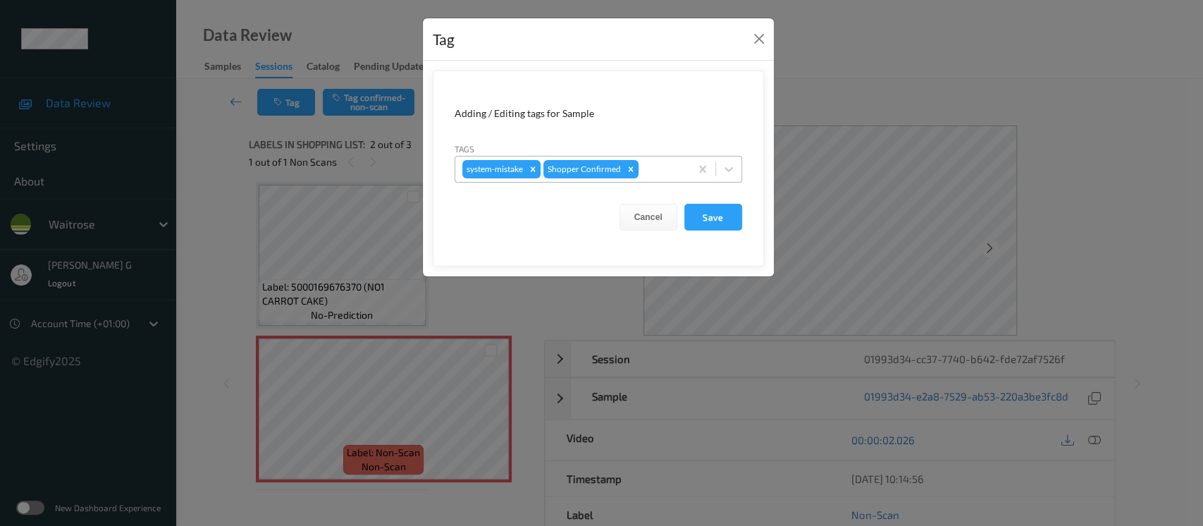
click at [652, 169] on div at bounding box center [662, 169] width 42 height 17
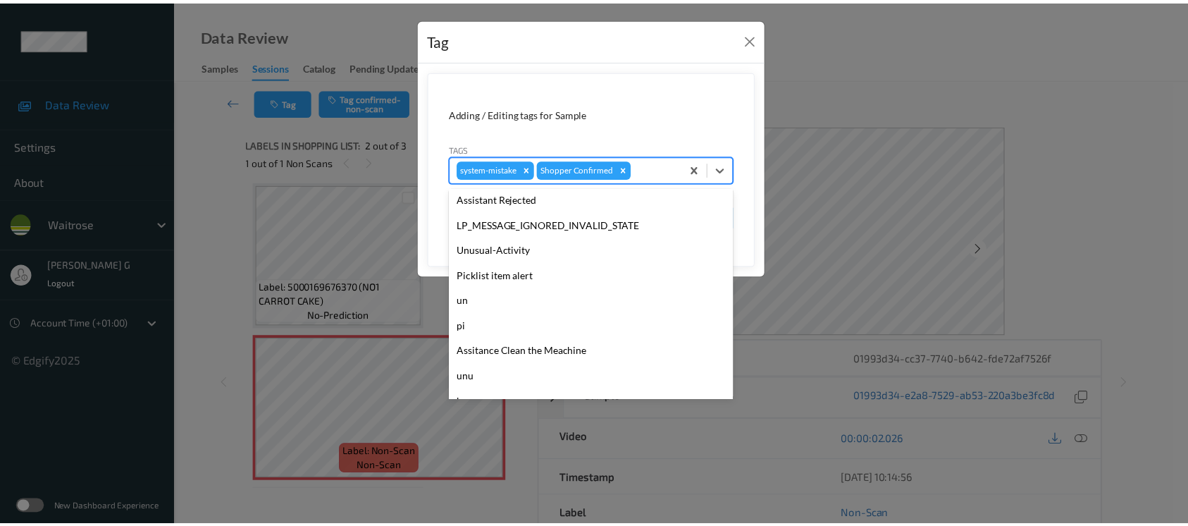
scroll to position [352, 0]
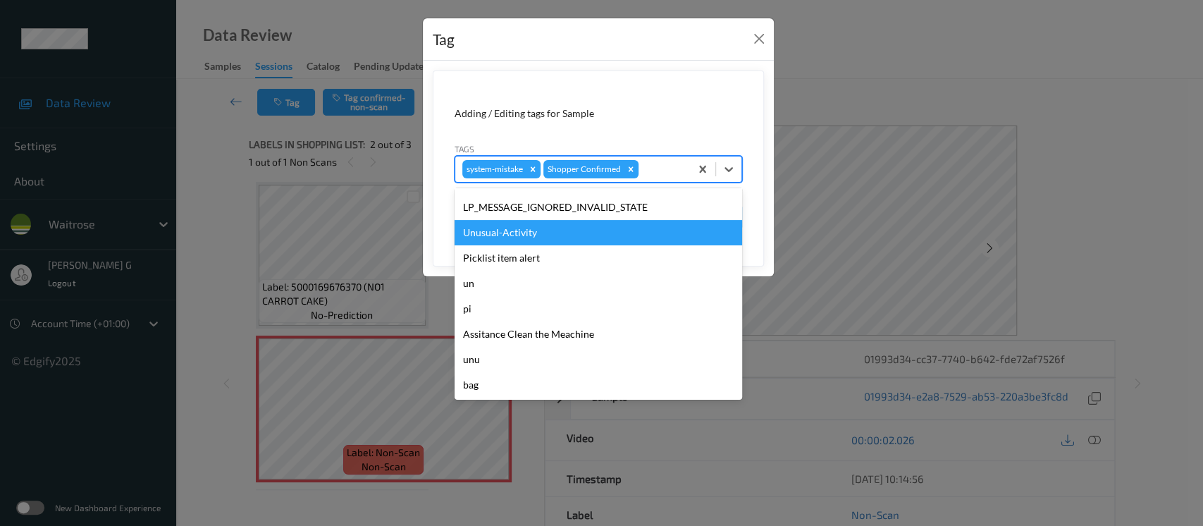
click at [494, 234] on div "Unusual-Activity" at bounding box center [597, 232] width 287 height 25
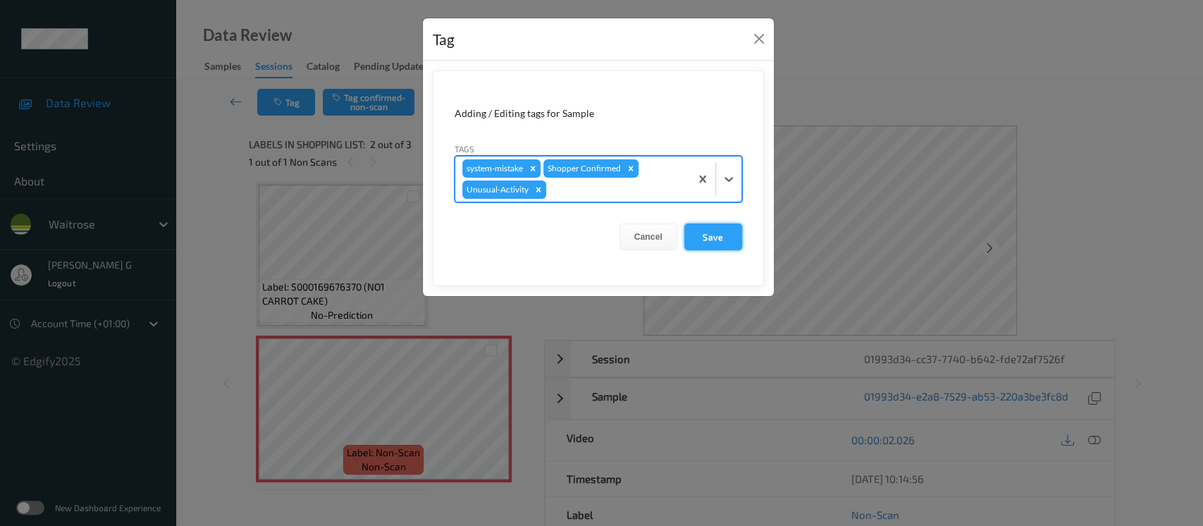
click at [693, 230] on button "Save" at bounding box center [713, 236] width 58 height 27
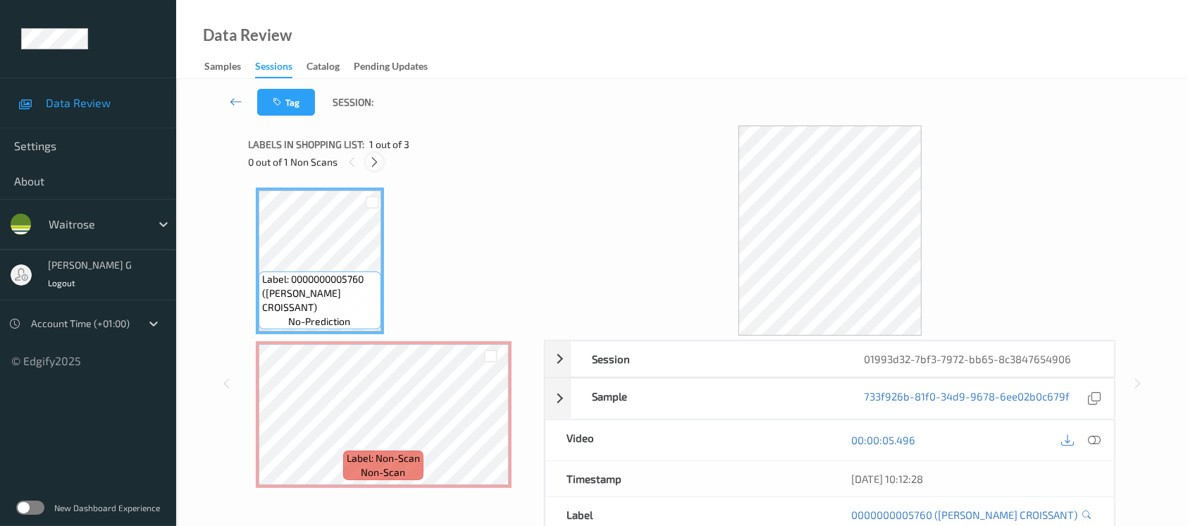
click at [375, 161] on icon at bounding box center [375, 162] width 12 height 13
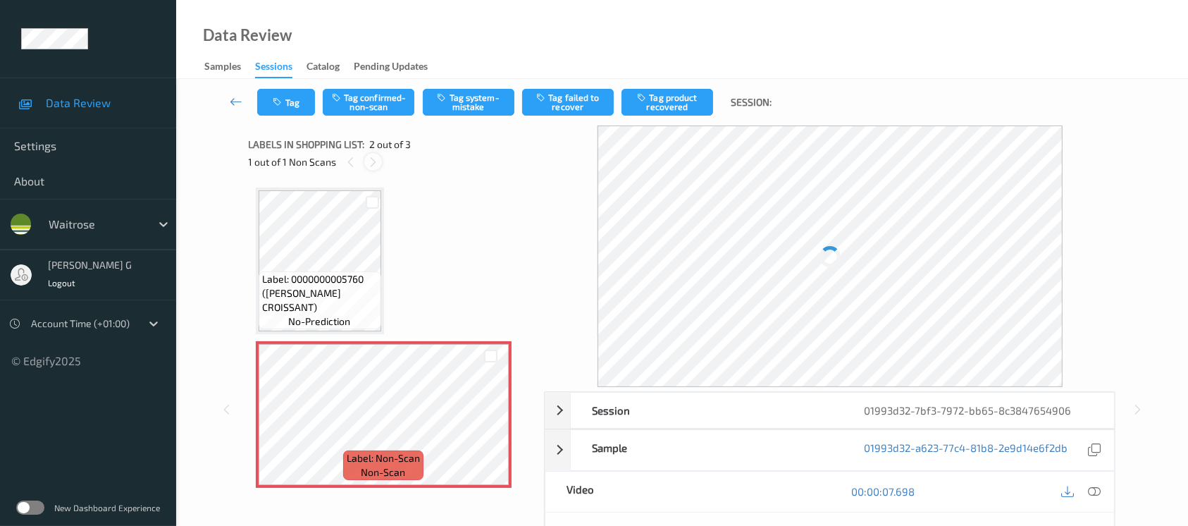
scroll to position [6, 0]
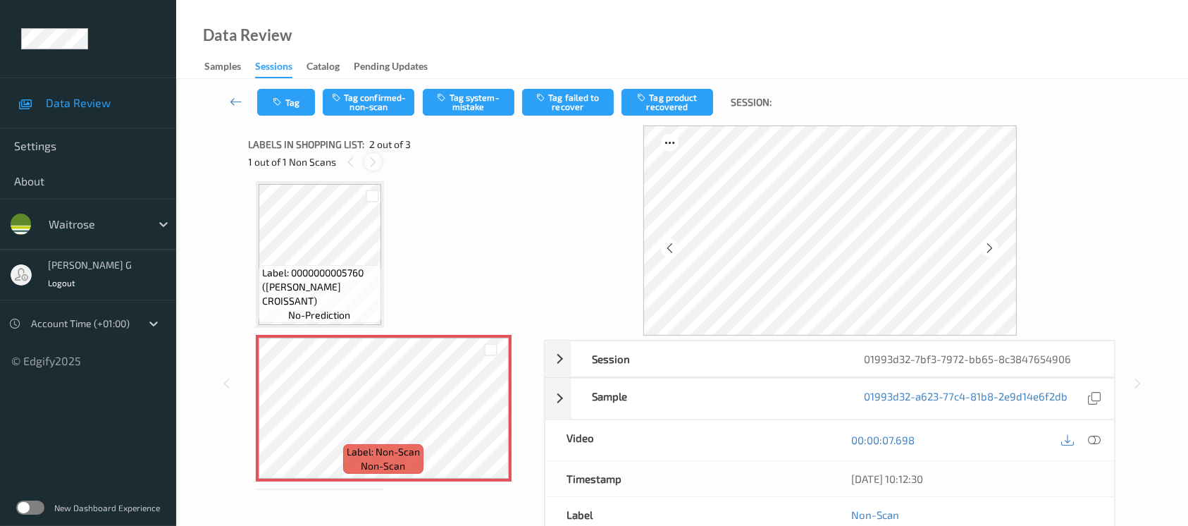
click at [370, 163] on icon at bounding box center [373, 162] width 12 height 13
click at [988, 247] on icon at bounding box center [990, 248] width 12 height 13
click at [989, 248] on icon at bounding box center [990, 248] width 12 height 13
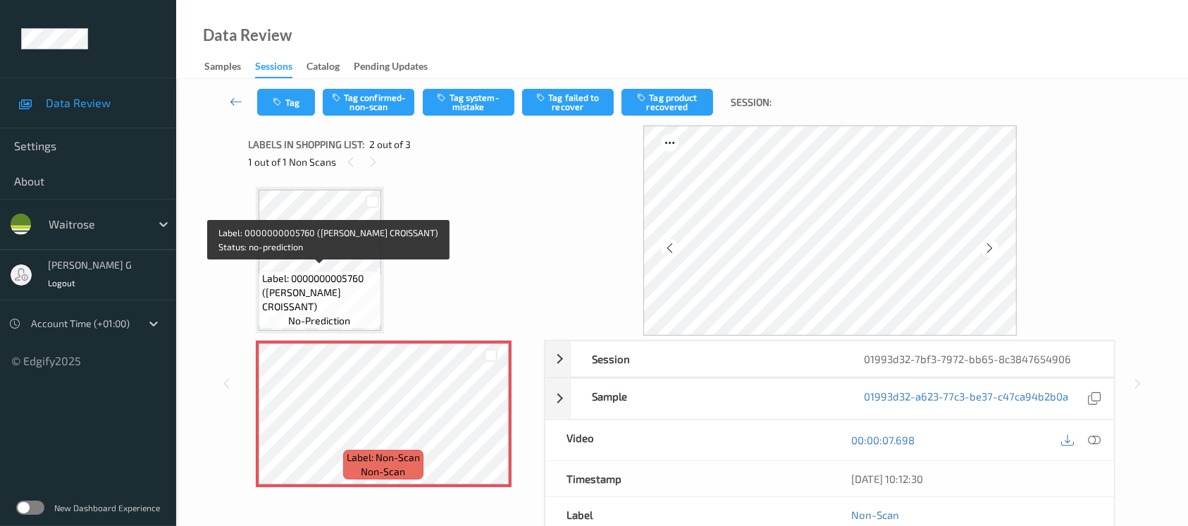
scroll to position [0, 0]
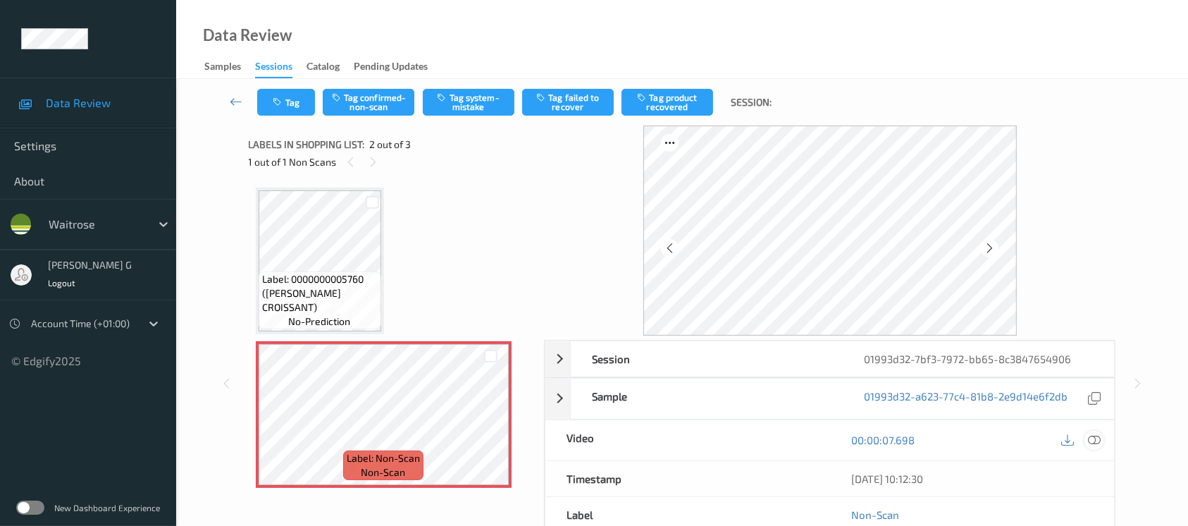
click at [1088, 435] on icon at bounding box center [1094, 439] width 13 height 13
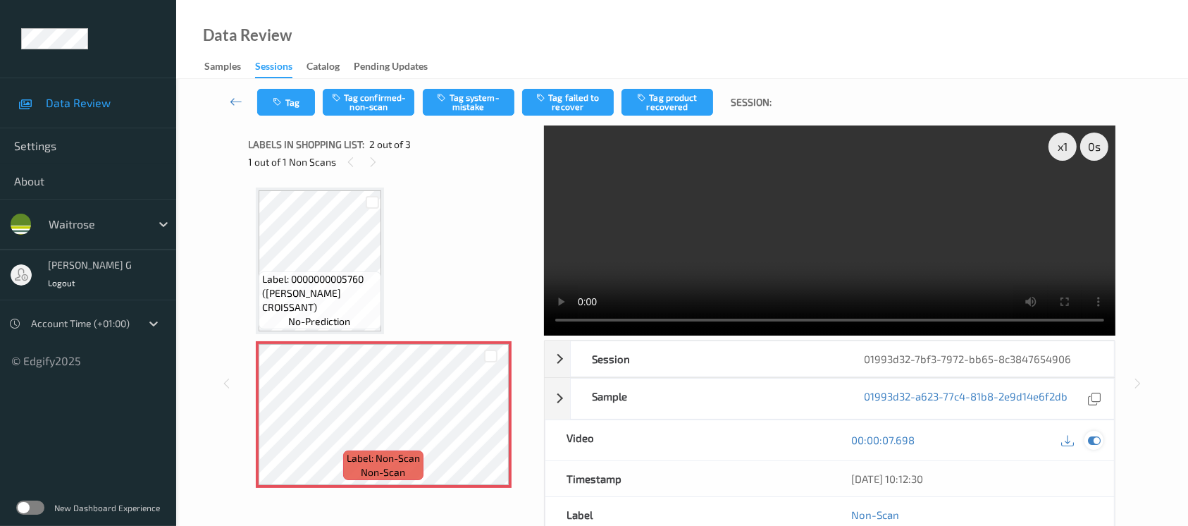
click at [1102, 444] on div at bounding box center [1093, 440] width 19 height 19
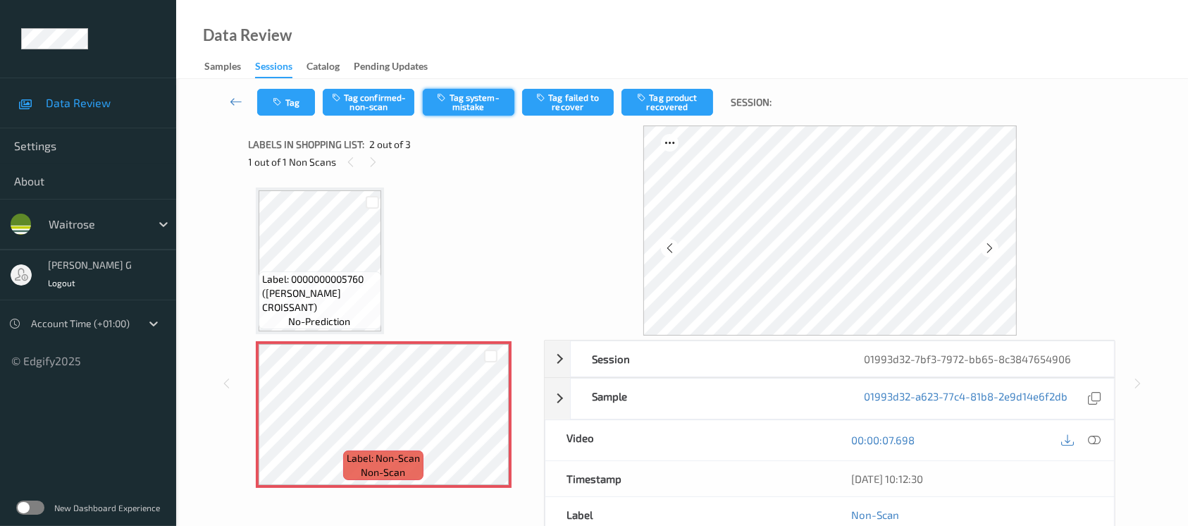
click at [483, 97] on button "Tag system-mistake" at bounding box center [469, 102] width 92 height 27
click at [289, 102] on button "Tag" at bounding box center [286, 102] width 58 height 27
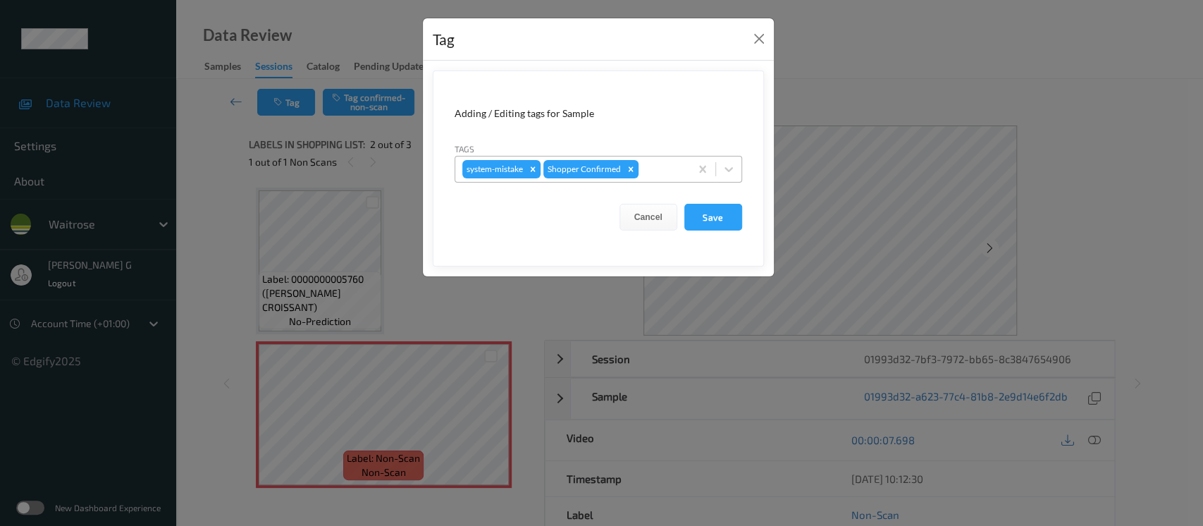
click at [643, 169] on div at bounding box center [662, 169] width 42 height 17
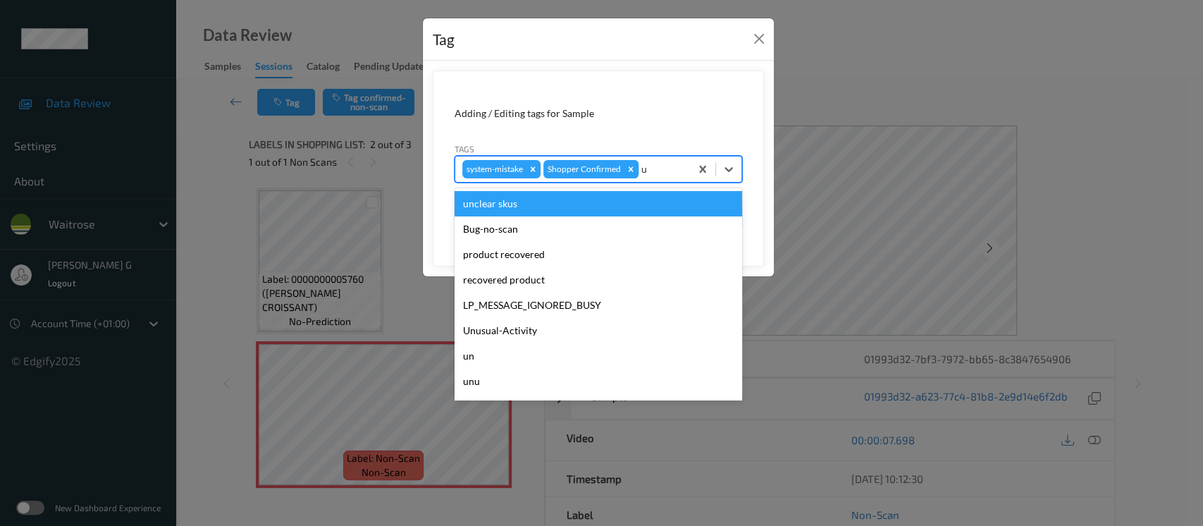
type input "un"
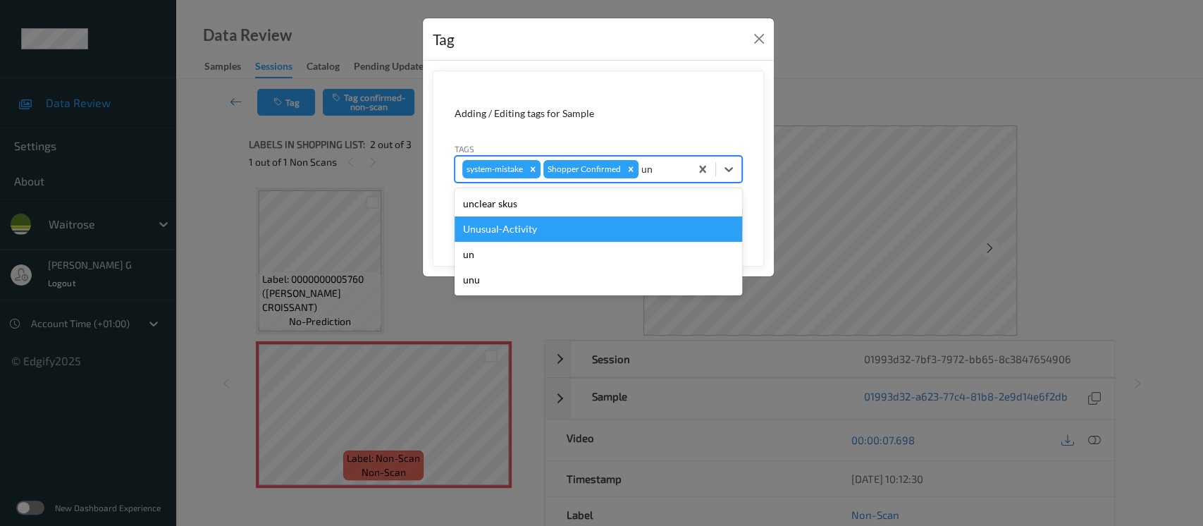
click at [530, 224] on div "Unusual-Activity" at bounding box center [597, 228] width 287 height 25
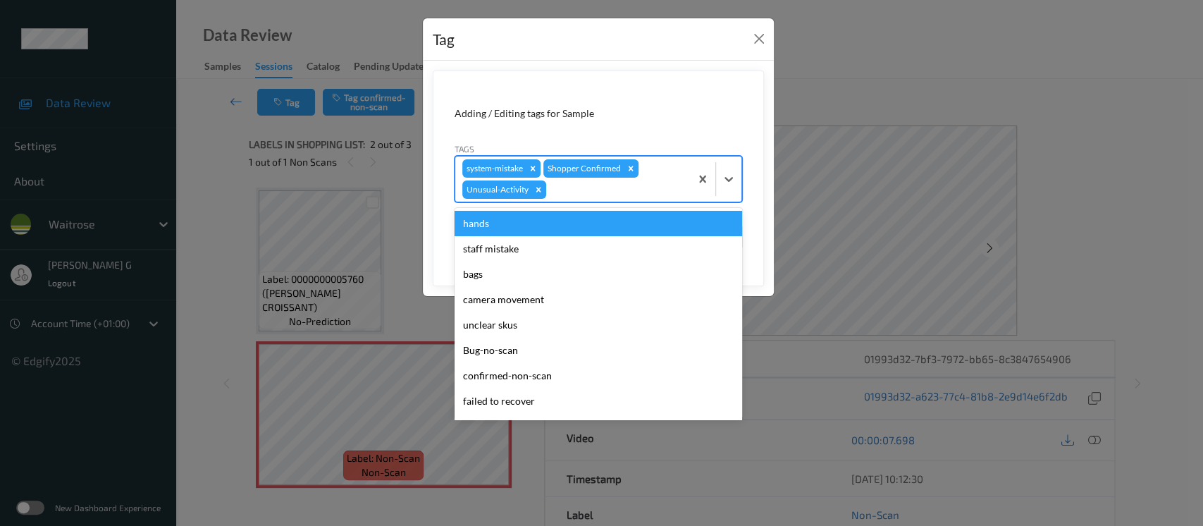
click at [621, 197] on div at bounding box center [616, 189] width 134 height 17
type input "pi"
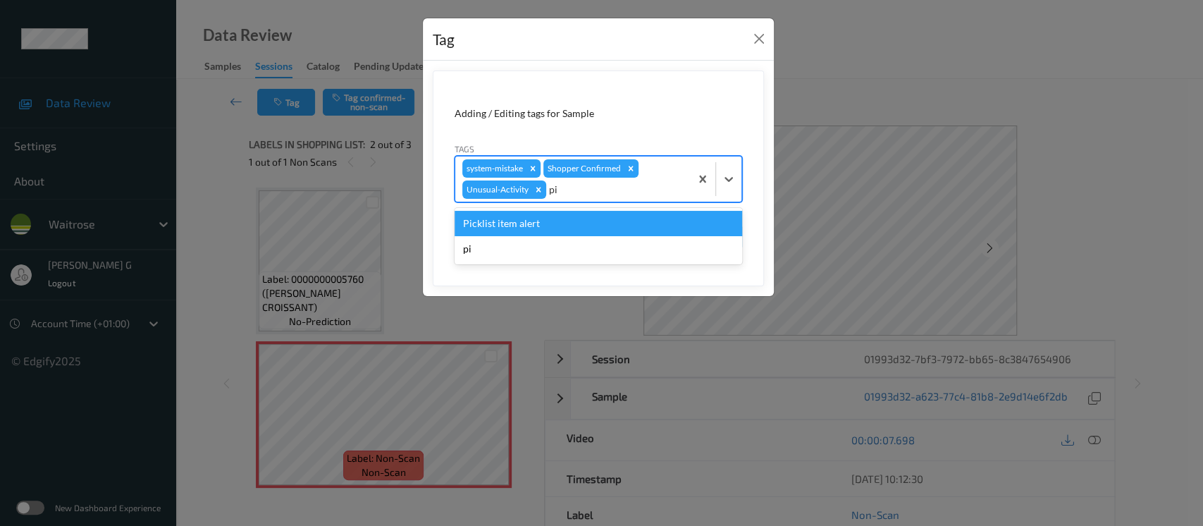
click at [516, 224] on div "Picklist item alert" at bounding box center [597, 223] width 287 height 25
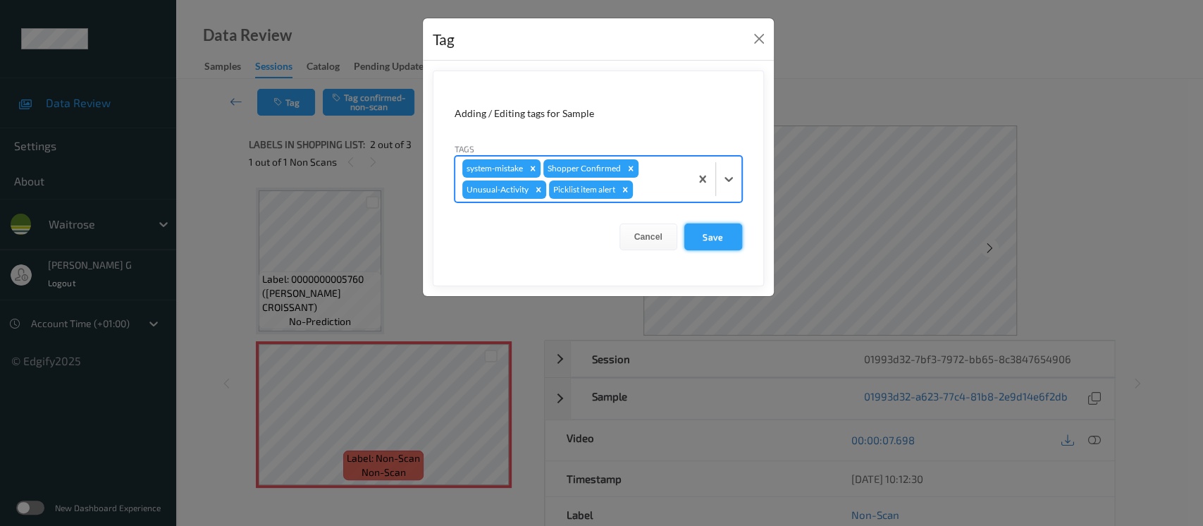
click at [711, 240] on button "Save" at bounding box center [713, 236] width 58 height 27
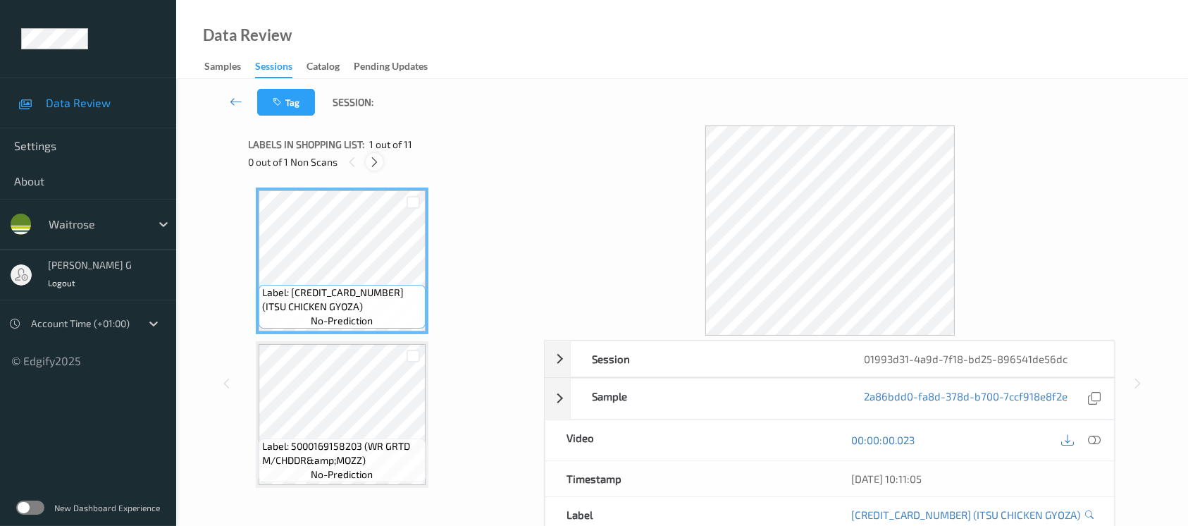
click at [369, 158] on icon at bounding box center [375, 162] width 12 height 13
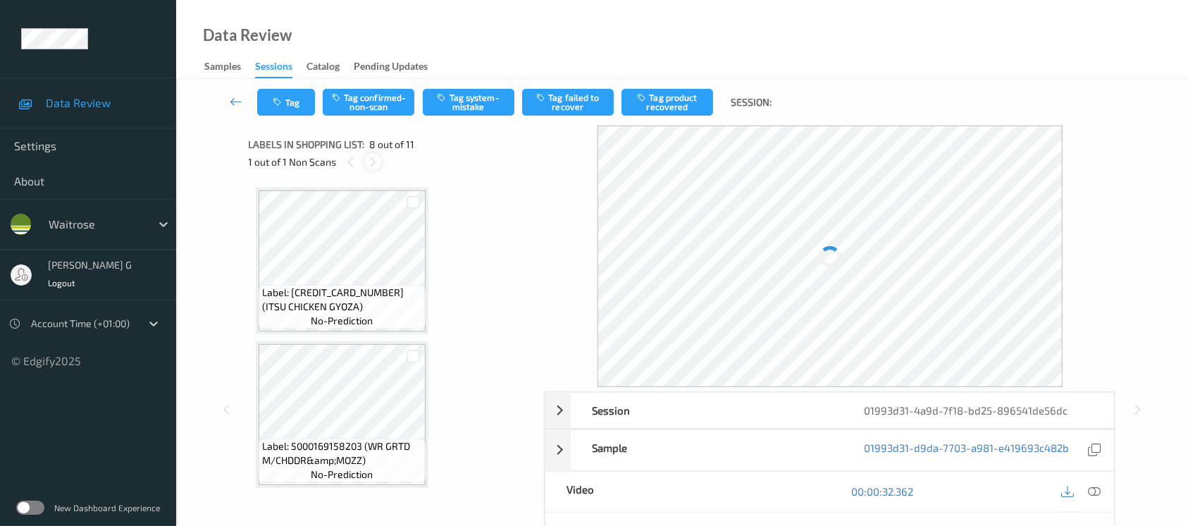
scroll to position [924, 0]
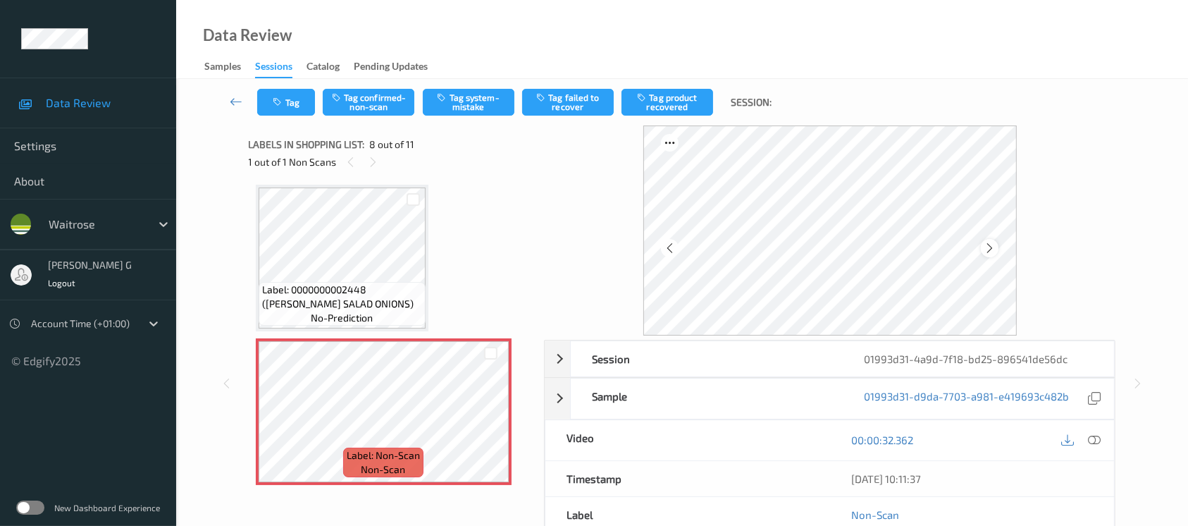
click at [991, 249] on icon at bounding box center [990, 248] width 12 height 13
click at [1098, 436] on icon at bounding box center [1094, 439] width 13 height 13
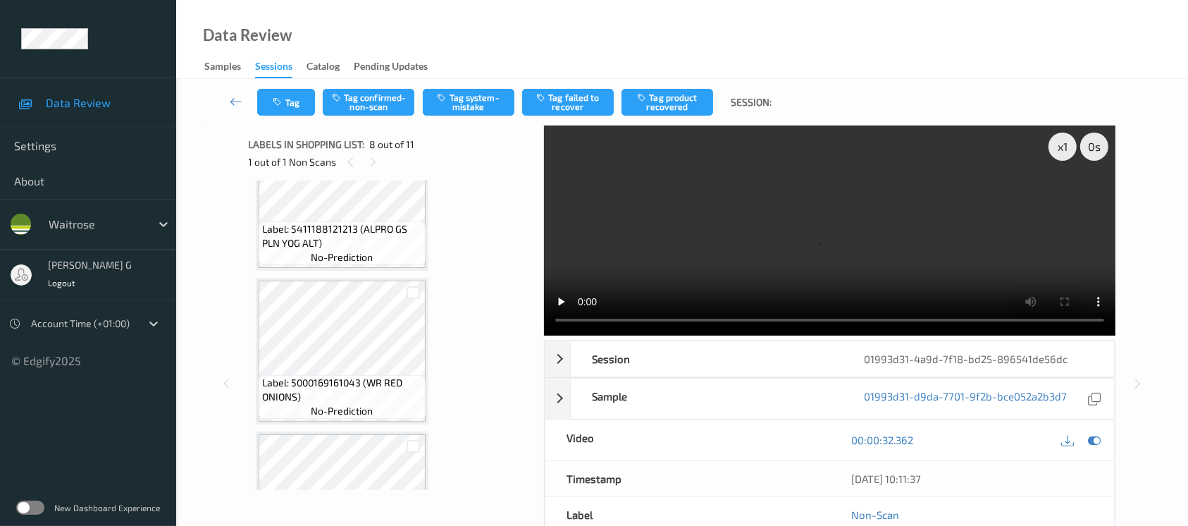
scroll to position [831, 0]
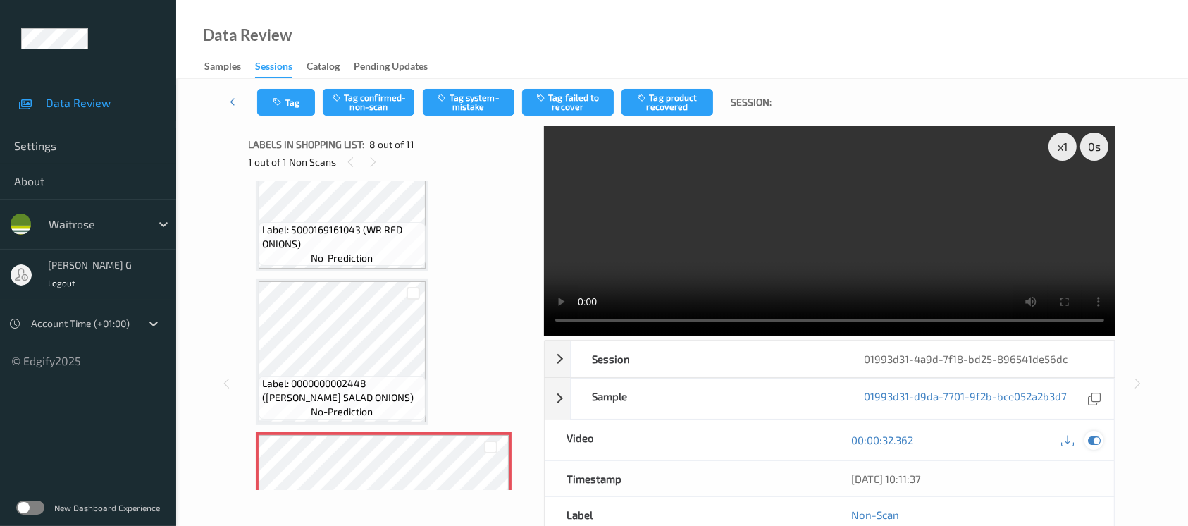
click at [1091, 437] on icon at bounding box center [1094, 439] width 13 height 13
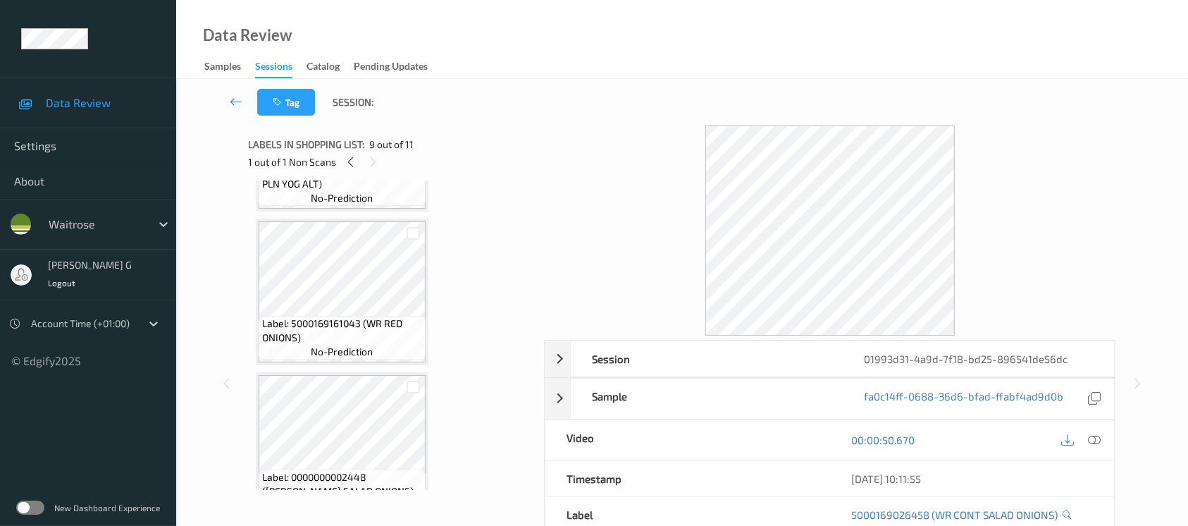
scroll to position [924, 0]
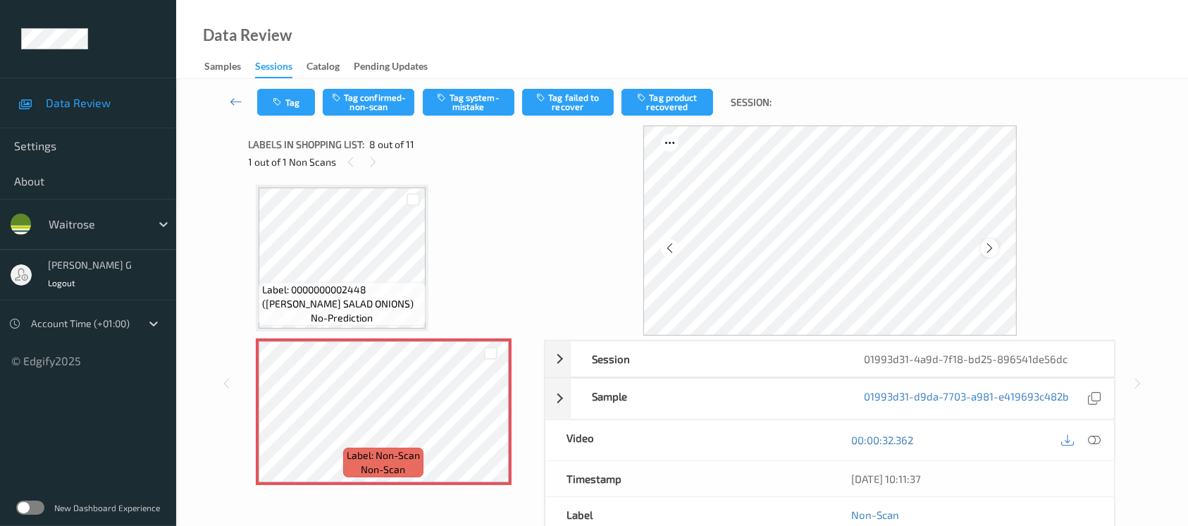
click at [984, 249] on icon at bounding box center [990, 248] width 12 height 13
click at [1088, 437] on icon at bounding box center [1094, 439] width 13 height 13
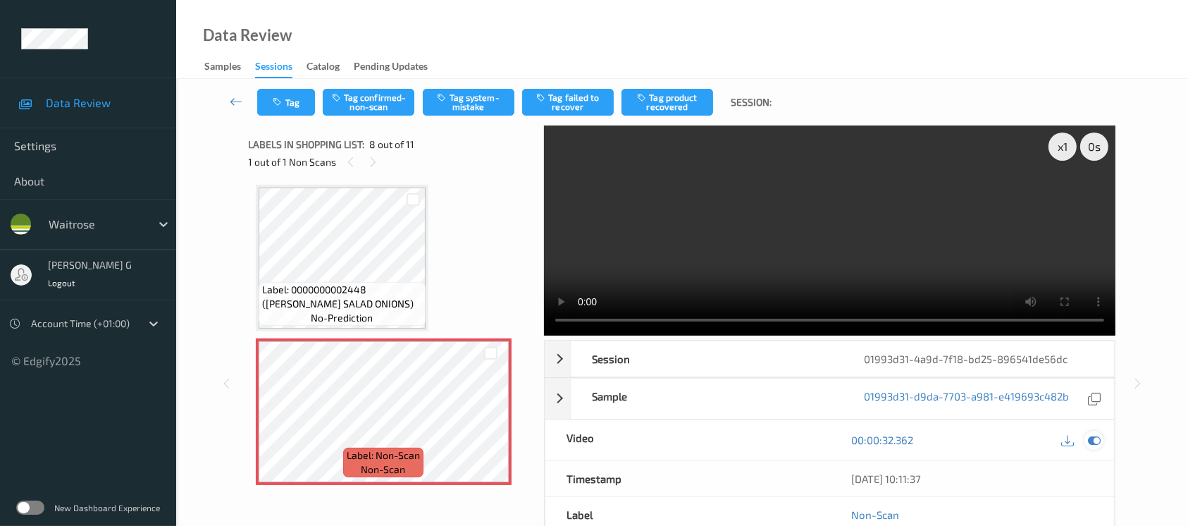
click at [1091, 439] on icon at bounding box center [1094, 439] width 13 height 13
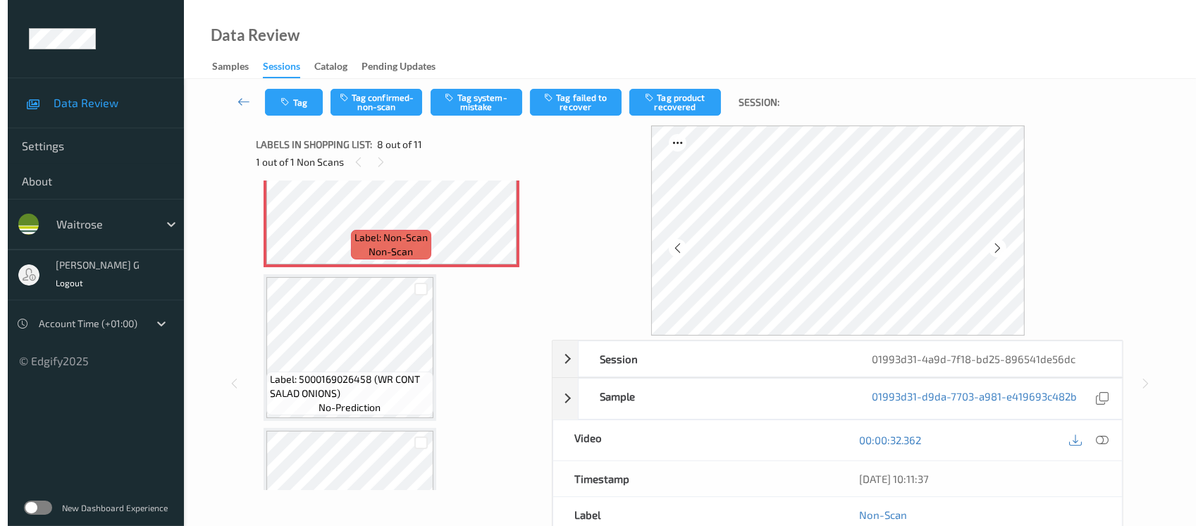
scroll to position [1019, 0]
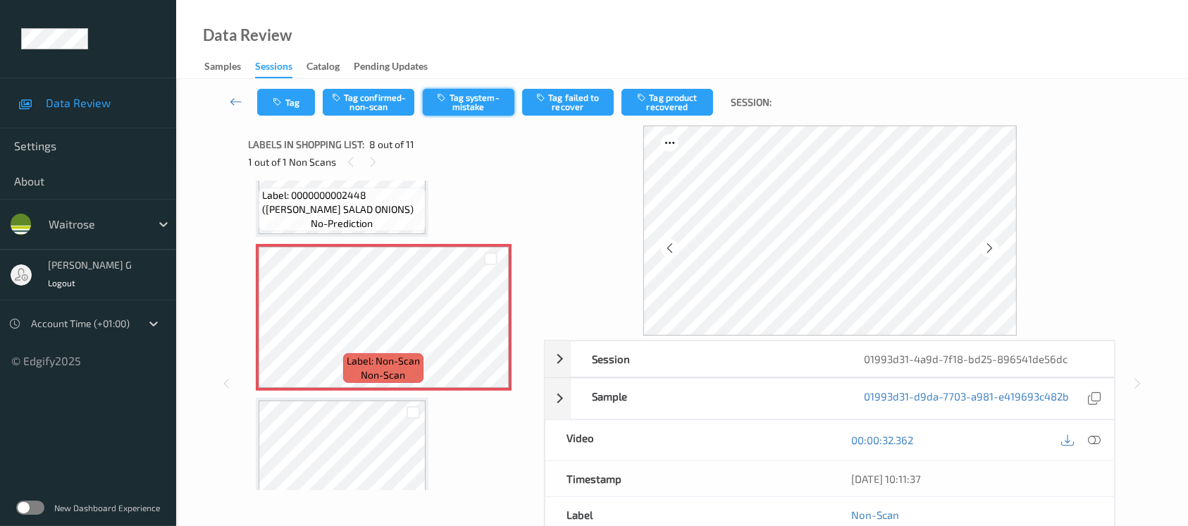
click at [463, 99] on button "Tag system-mistake" at bounding box center [469, 102] width 92 height 27
click at [281, 111] on button "Tag" at bounding box center [286, 102] width 58 height 27
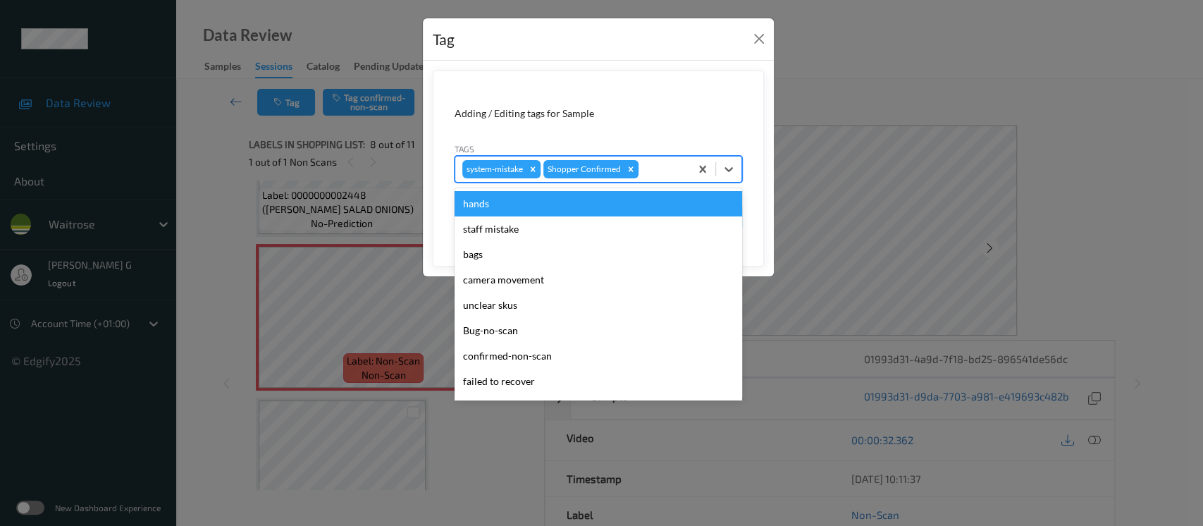
click at [663, 165] on div at bounding box center [662, 169] width 42 height 17
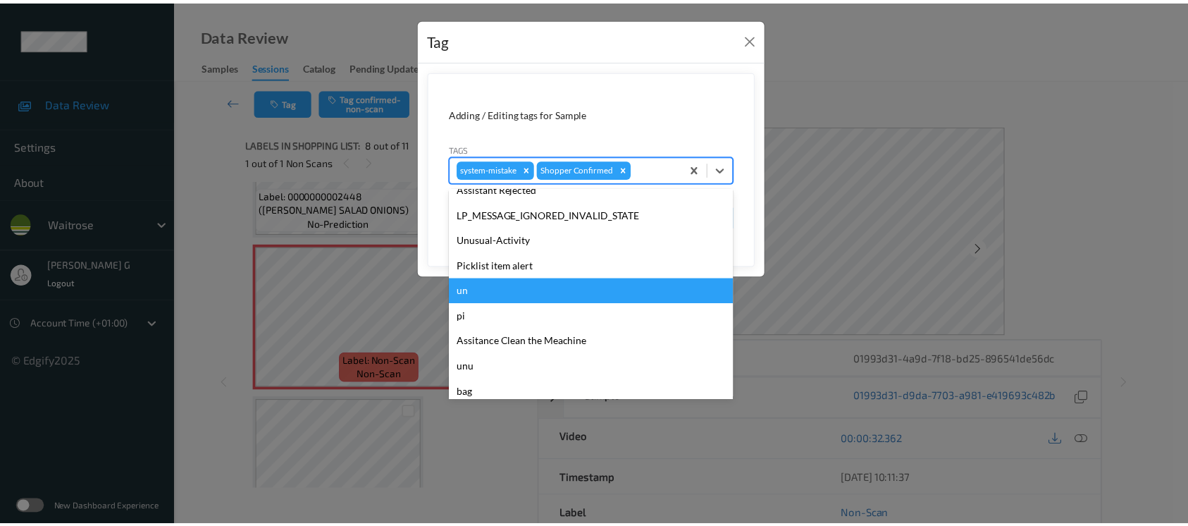
scroll to position [352, 0]
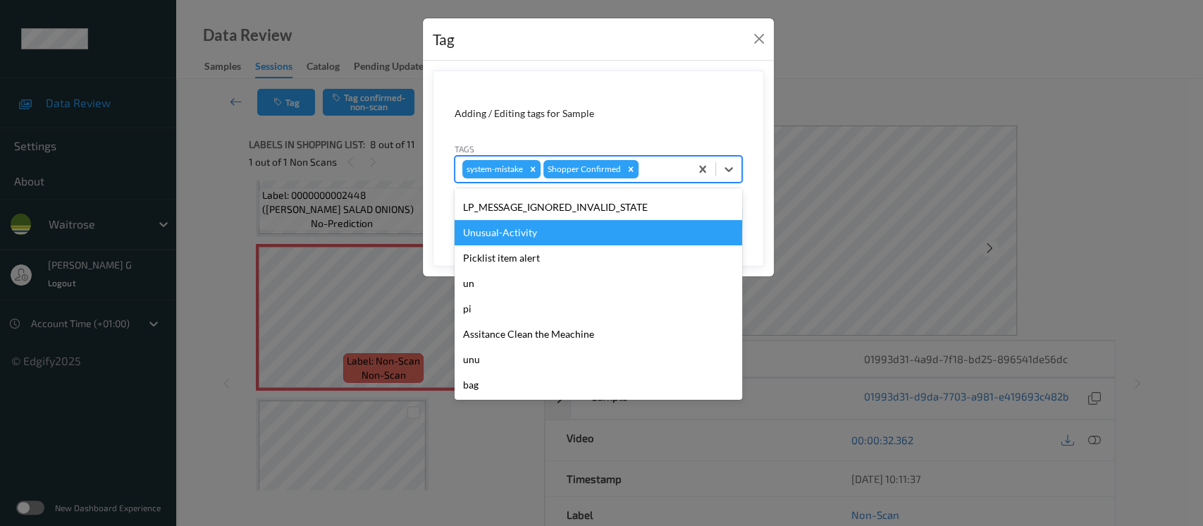
click at [502, 233] on div "Unusual-Activity" at bounding box center [597, 232] width 287 height 25
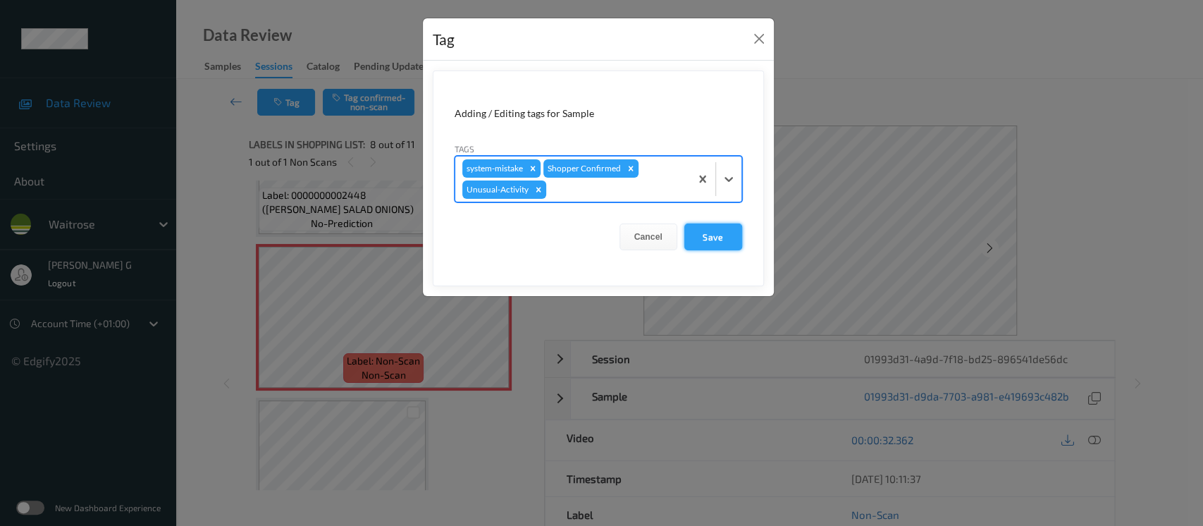
click at [698, 231] on button "Save" at bounding box center [713, 236] width 58 height 27
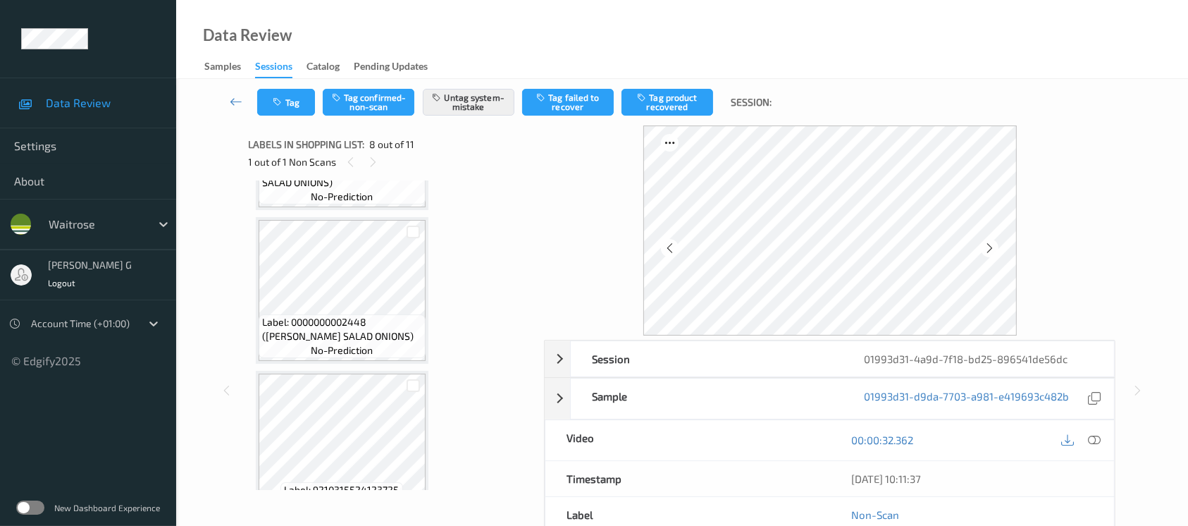
scroll to position [1380, 0]
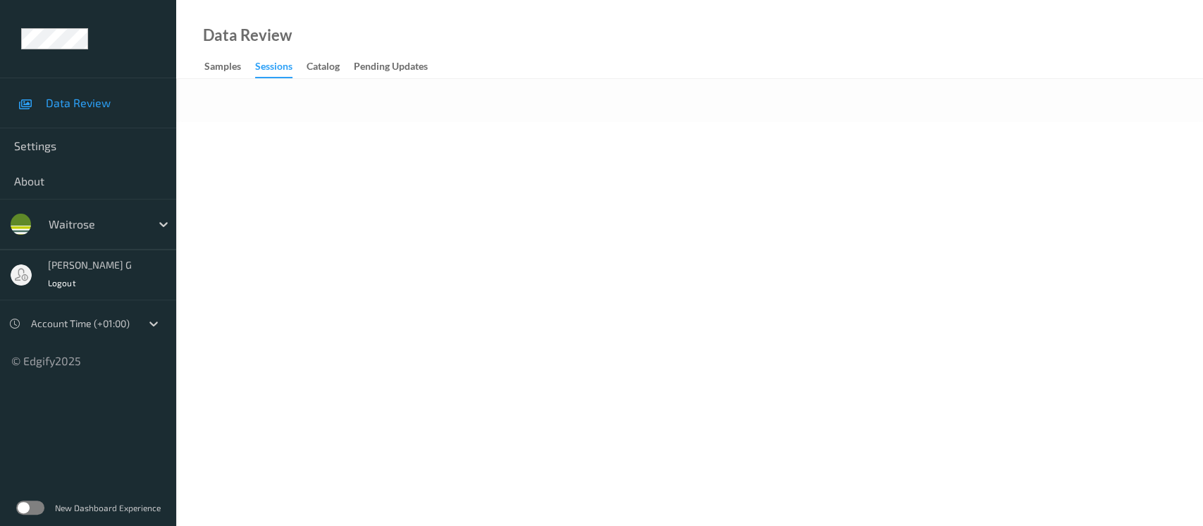
click at [674, 65] on div "Data Review Samples Sessions Catalog Pending Updates" at bounding box center [689, 39] width 1027 height 79
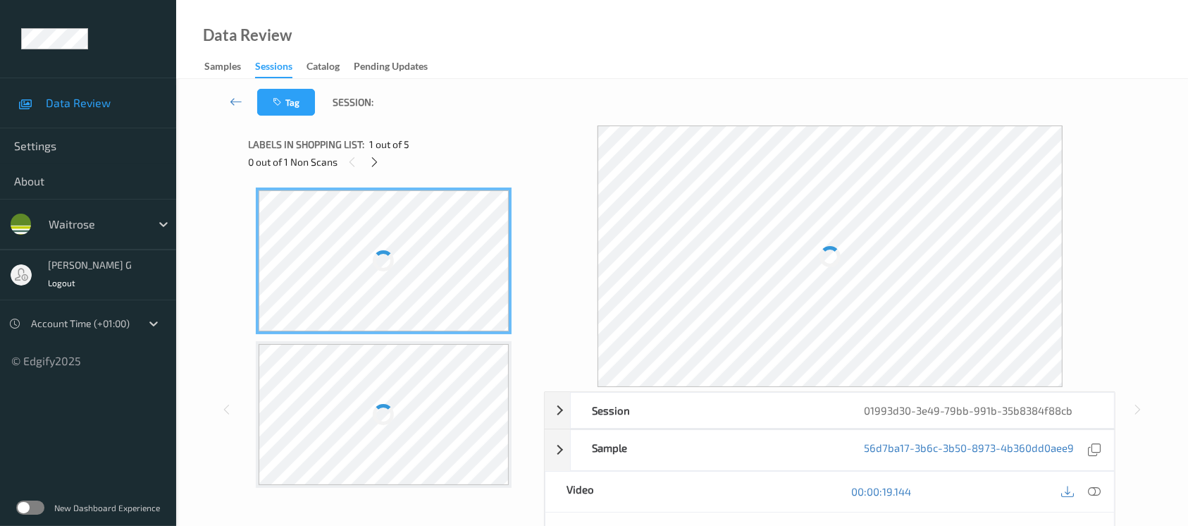
click at [610, 89] on div "Tag Session:" at bounding box center [682, 102] width 954 height 47
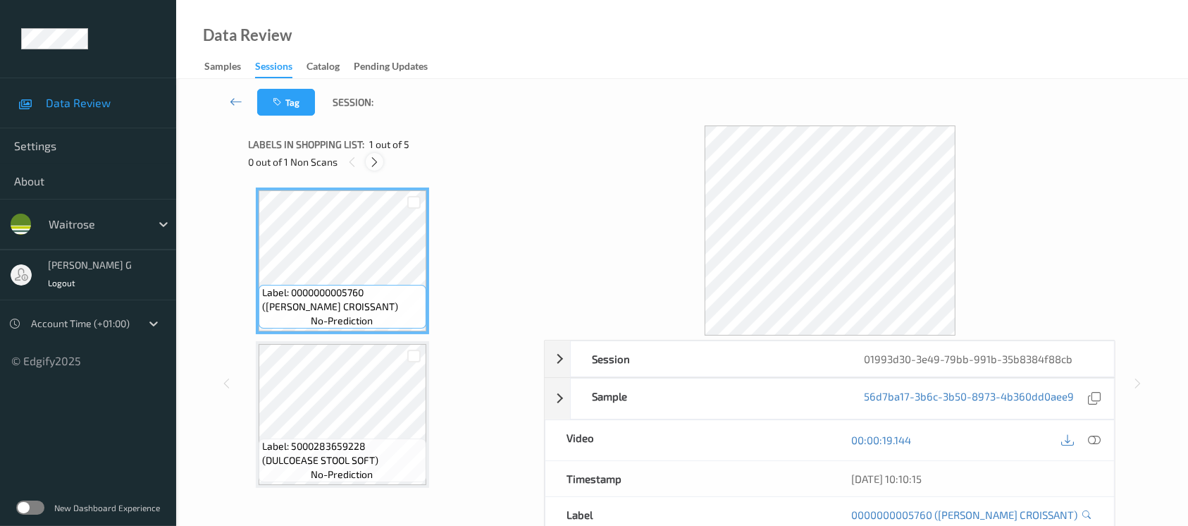
click at [382, 156] on div at bounding box center [375, 162] width 18 height 18
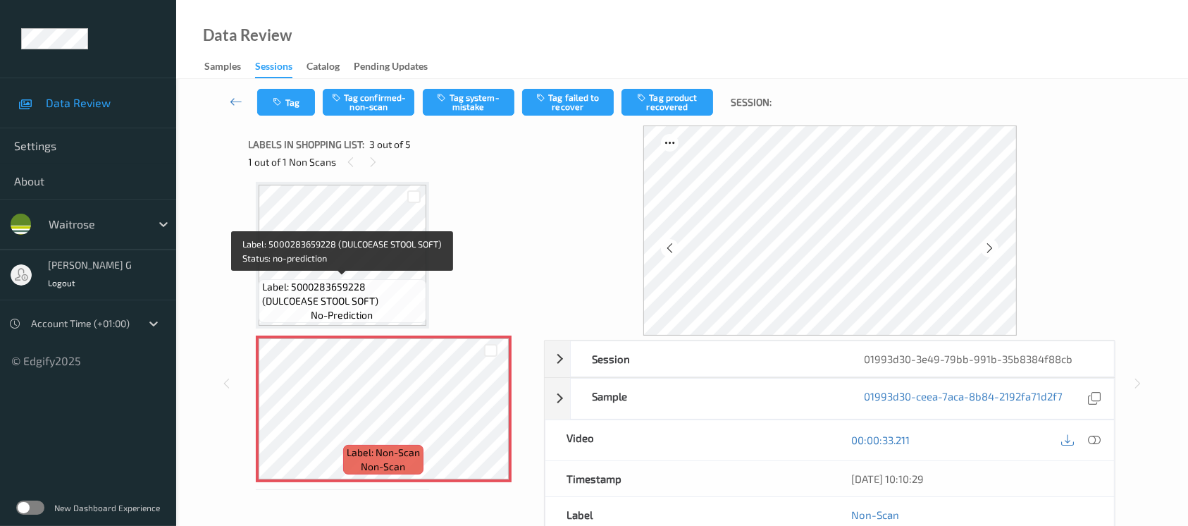
click at [326, 280] on span "Label: 5000283659228 (DULCOEASE STOOL SOFT)" at bounding box center [342, 294] width 161 height 28
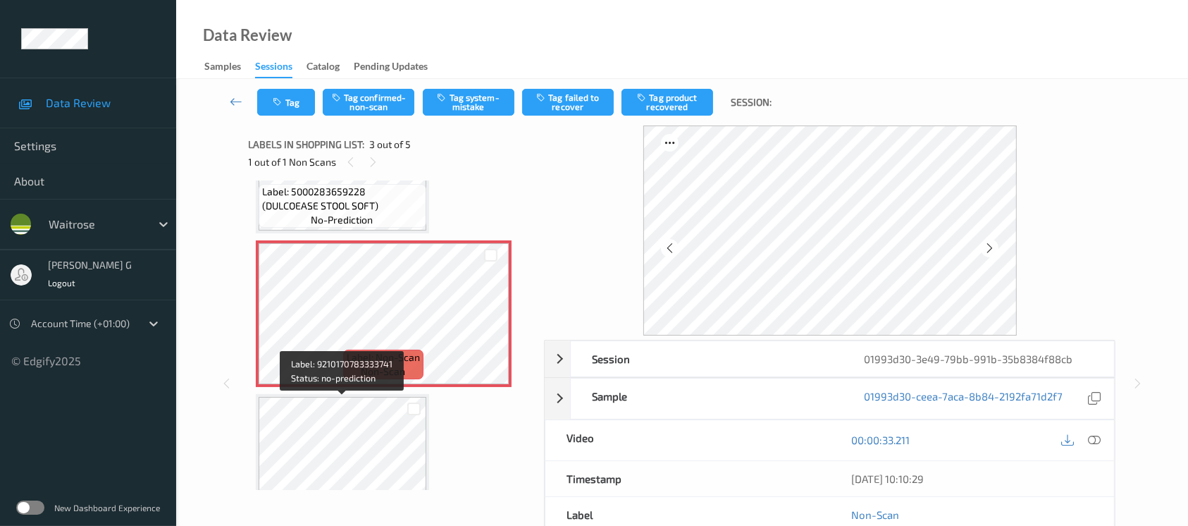
scroll to position [187, 0]
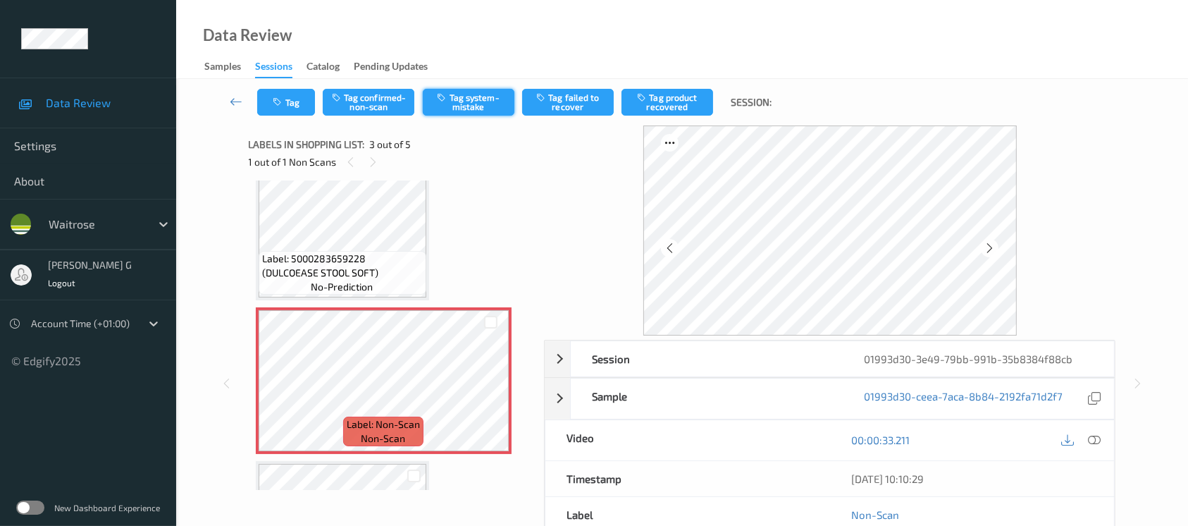
click at [464, 104] on button "Tag system-mistake" at bounding box center [469, 102] width 92 height 27
click at [271, 107] on button "Tag" at bounding box center [286, 102] width 58 height 27
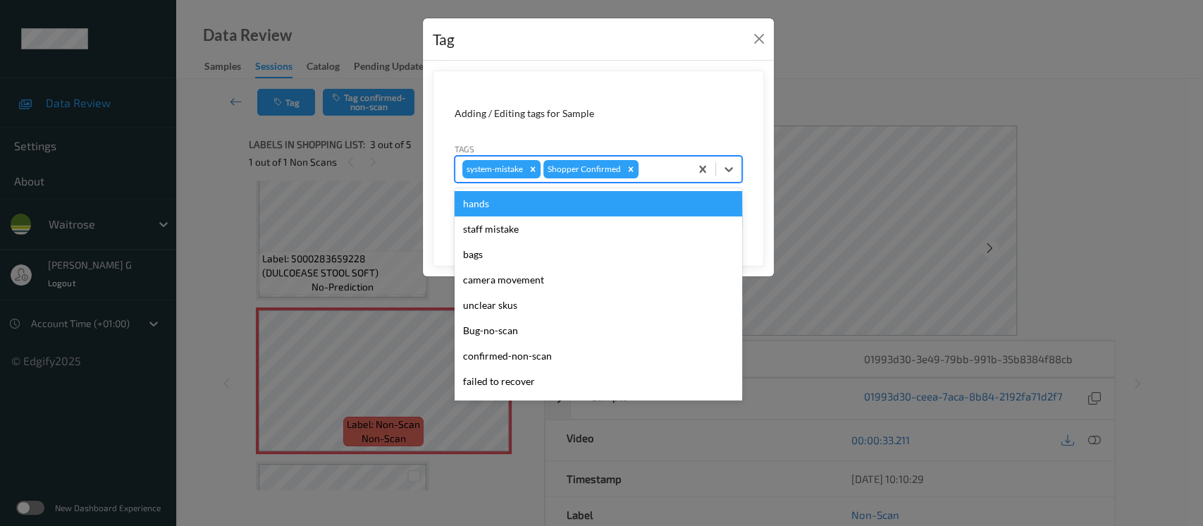
click at [647, 167] on div at bounding box center [662, 169] width 42 height 17
type input "un"
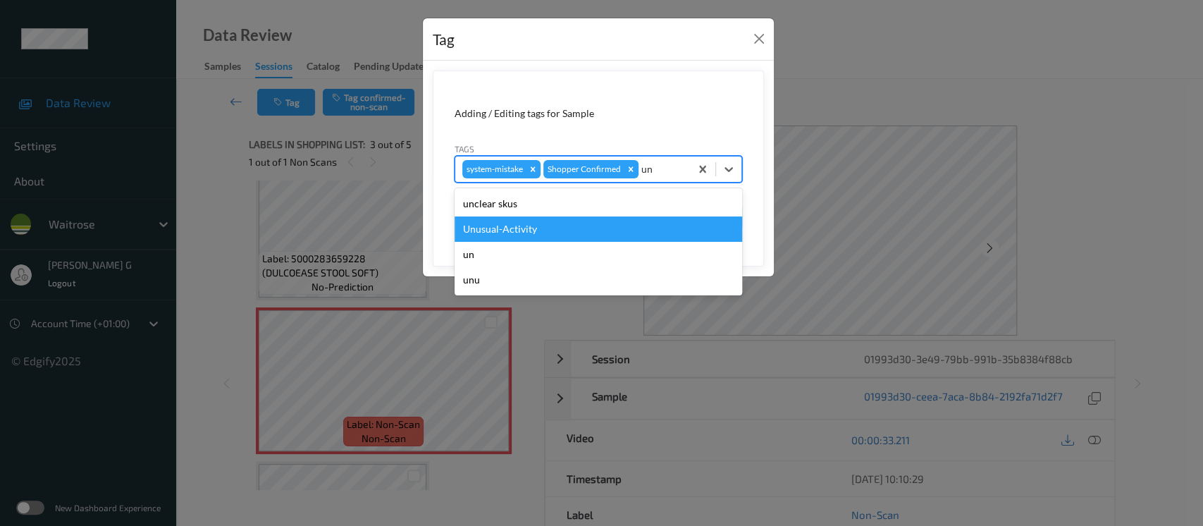
click at [507, 226] on div "Unusual-Activity" at bounding box center [597, 228] width 287 height 25
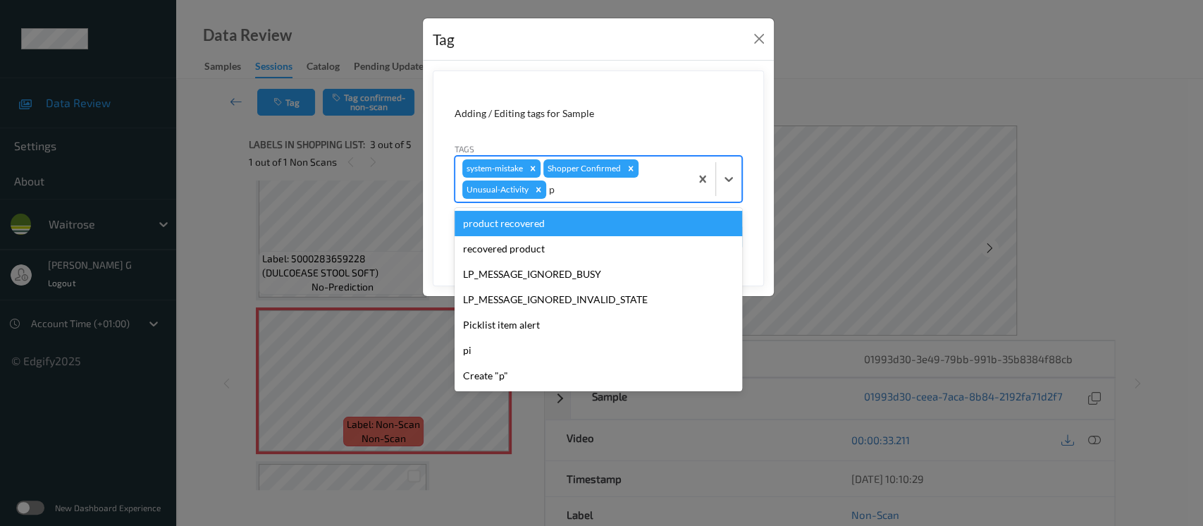
type input "pi"
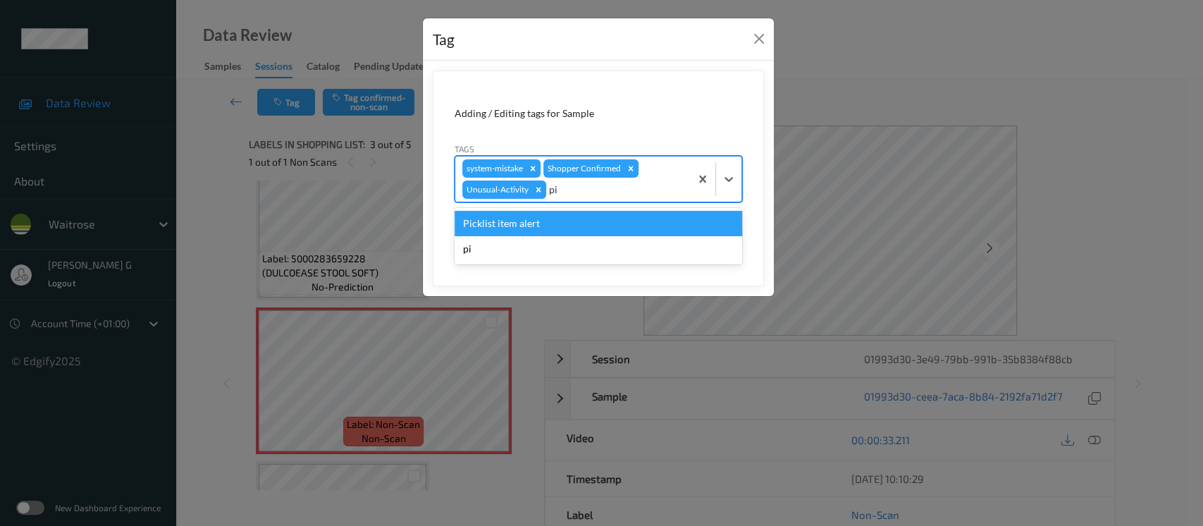
click at [499, 229] on div "Picklist item alert" at bounding box center [597, 223] width 287 height 25
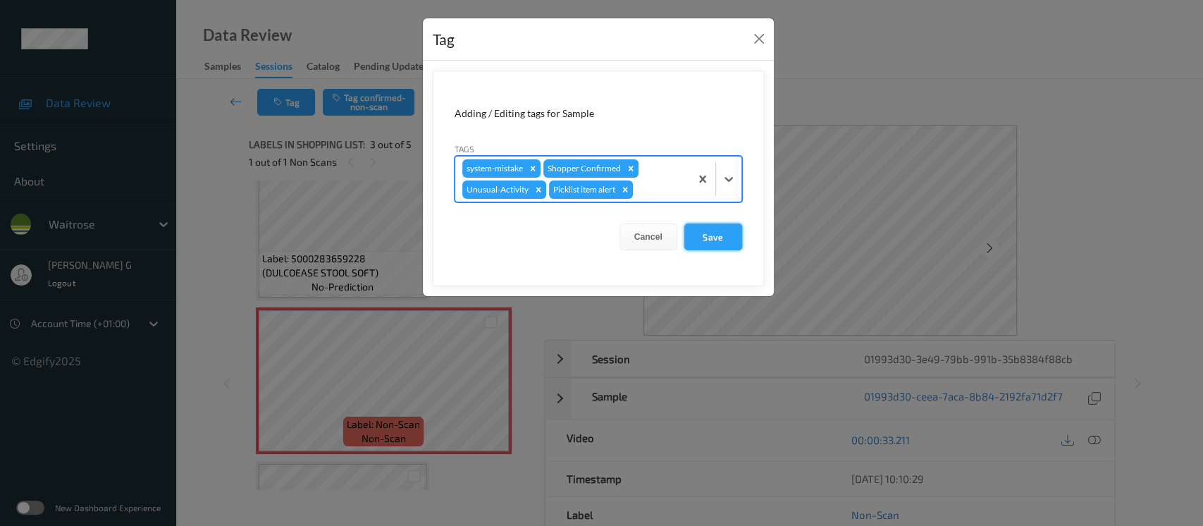
click at [719, 237] on button "Save" at bounding box center [713, 236] width 58 height 27
